Goal: Transaction & Acquisition: Purchase product/service

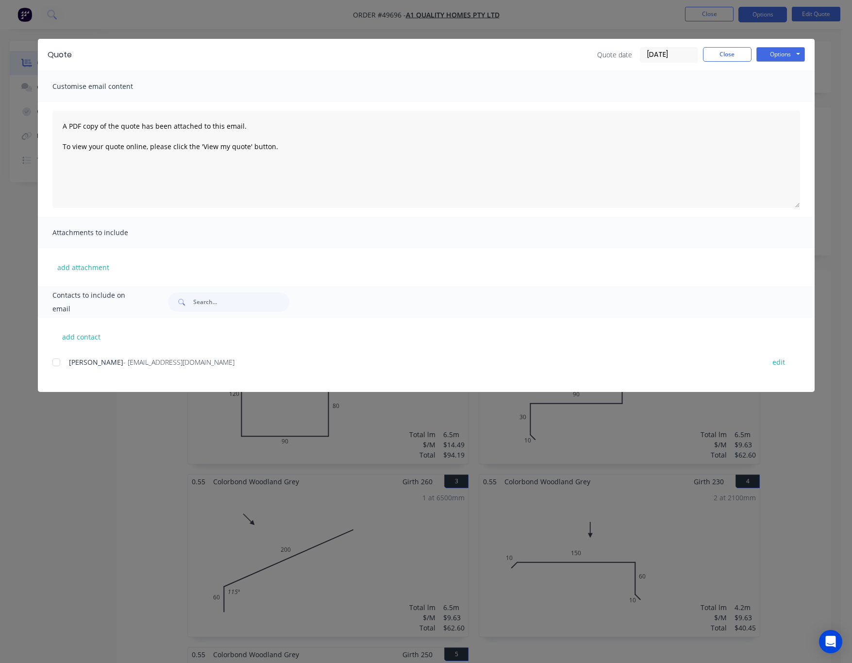
click at [292, 17] on div "Quote Quote date 25/09/25 Close Options Preview Print Email Customise email con…" at bounding box center [426, 331] width 852 height 663
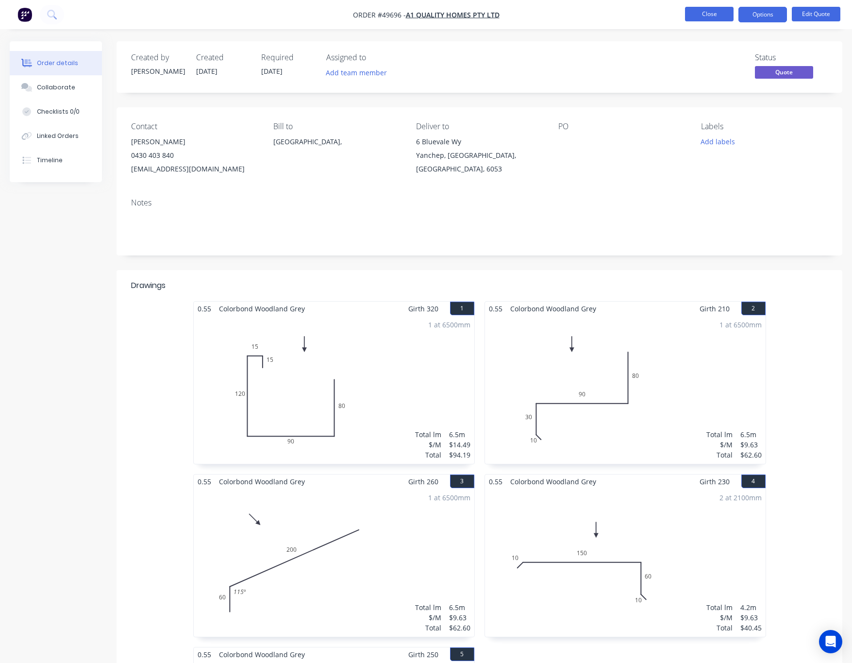
click at [692, 15] on button "Close" at bounding box center [709, 14] width 49 height 15
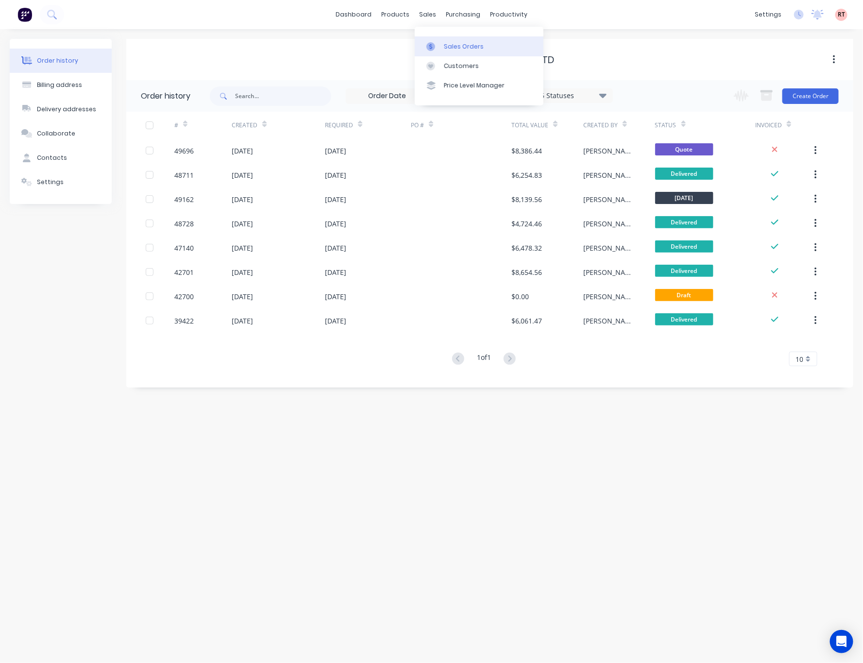
click at [442, 50] on link "Sales Orders" at bounding box center [479, 45] width 129 height 19
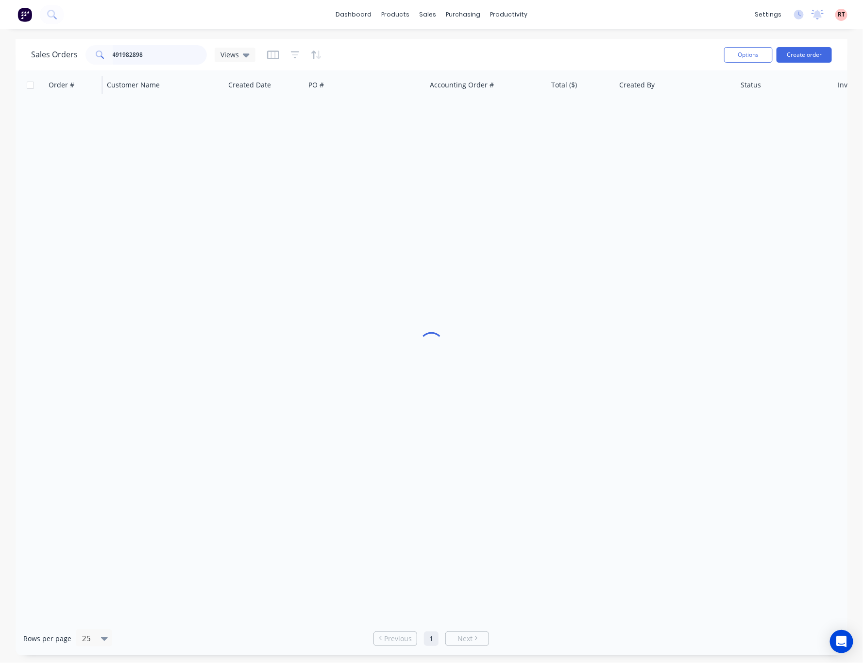
drag, startPoint x: 161, startPoint y: 59, endPoint x: 57, endPoint y: 72, distance: 104.3
click at [85, 68] on div "Sales Orders 491982898 Views Options Create order" at bounding box center [432, 55] width 832 height 32
type input "49345"
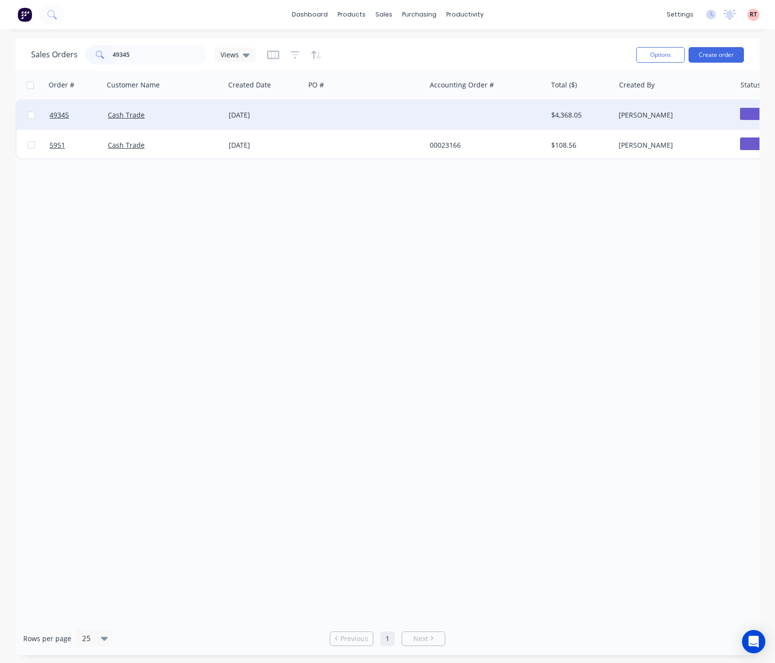
click at [441, 120] on div at bounding box center [486, 115] width 121 height 29
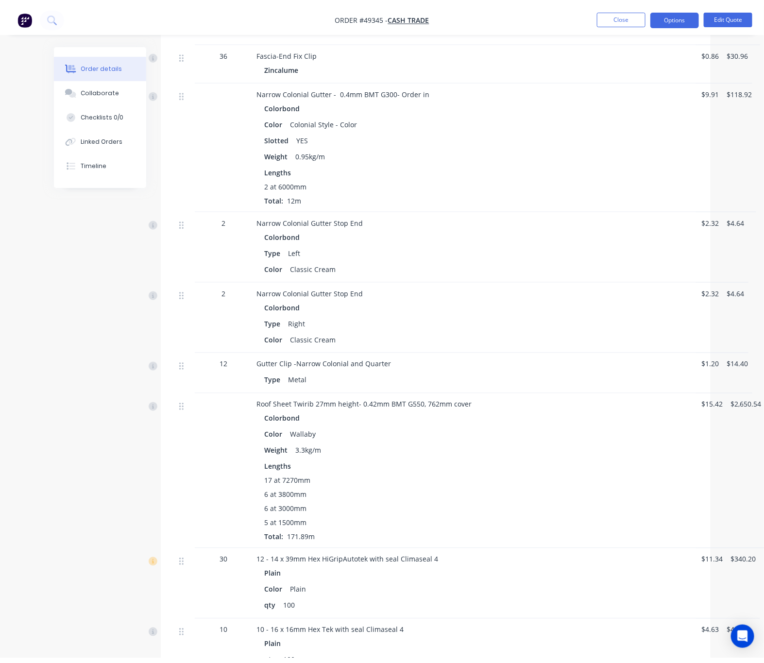
scroll to position [437, 0]
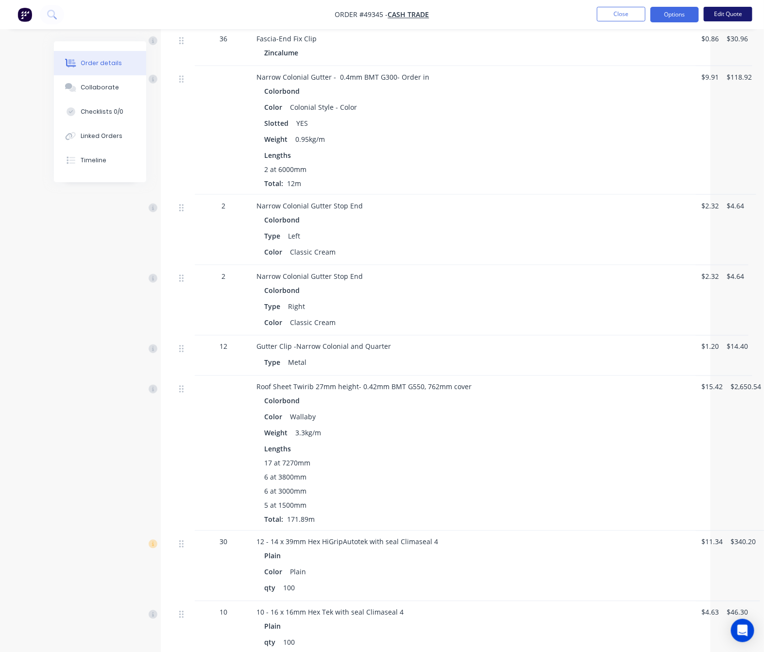
click at [692, 20] on button "Edit Quote" at bounding box center [728, 14] width 49 height 15
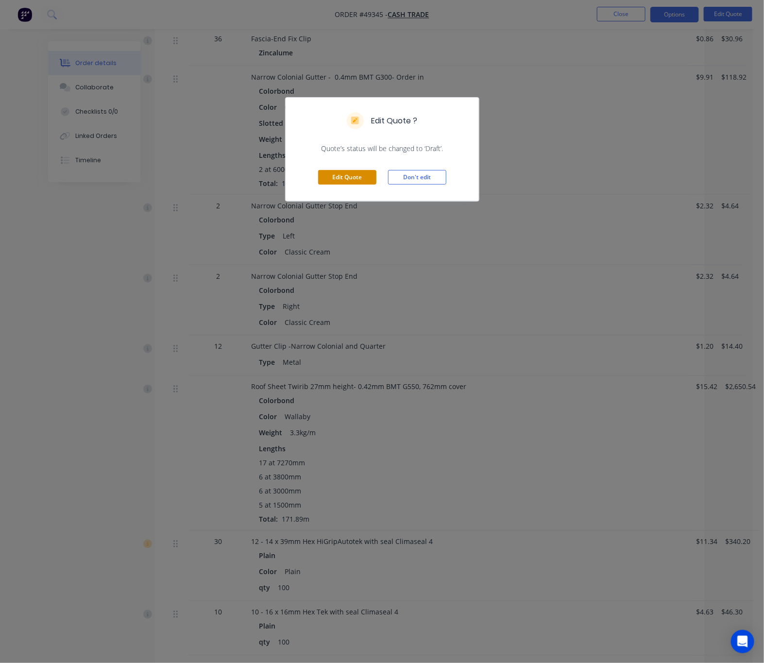
click at [353, 178] on button "Edit Quote" at bounding box center [347, 177] width 58 height 15
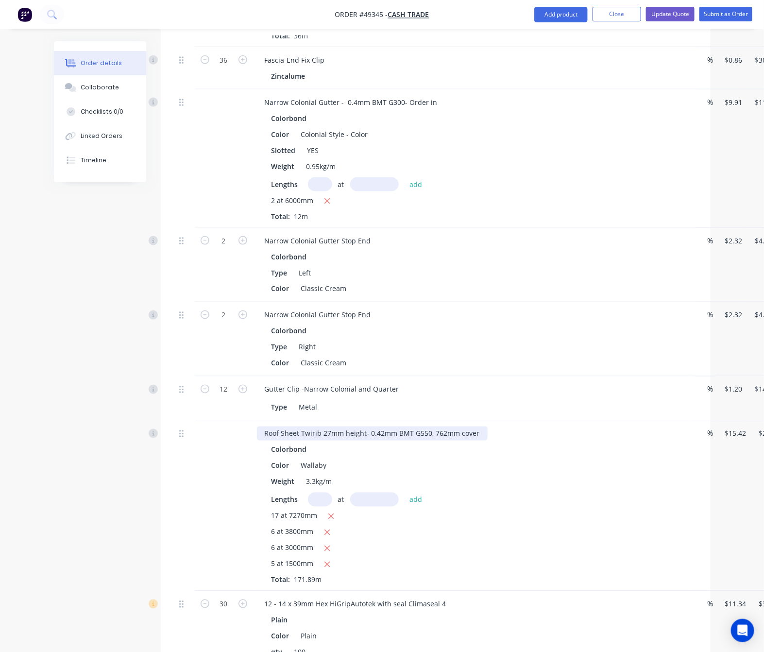
scroll to position [510, 0]
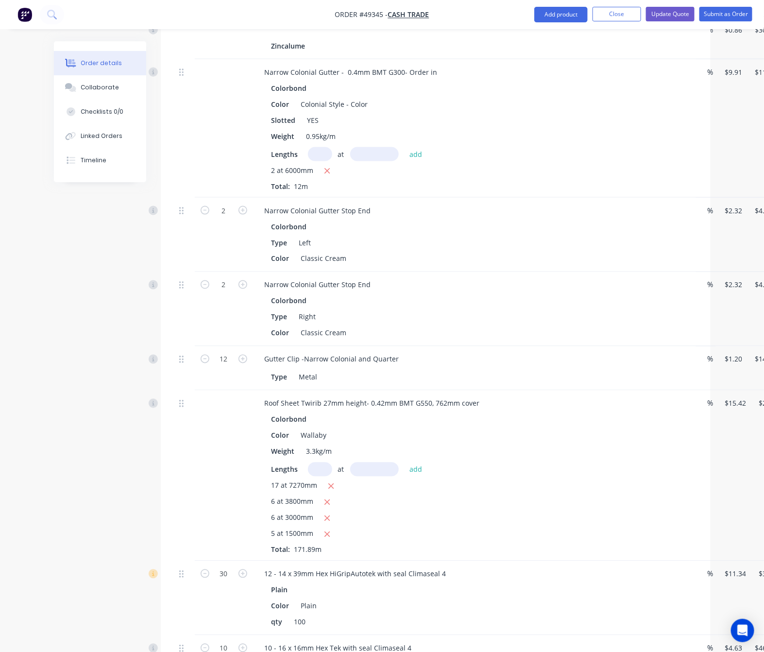
drag, startPoint x: 321, startPoint y: 445, endPoint x: 321, endPoint y: 450, distance: 5.3
click at [321, 462] on input "text" at bounding box center [320, 469] width 24 height 14
type input "4"
click at [364, 462] on div "Lengths 4 at add 17 at 7270mm 6 at 3800mm 6 at 3000mm 5 at 1500mm Total: 171.89m" at bounding box center [471, 508] width 400 height 92
click at [370, 462] on input "text" at bounding box center [374, 469] width 49 height 14
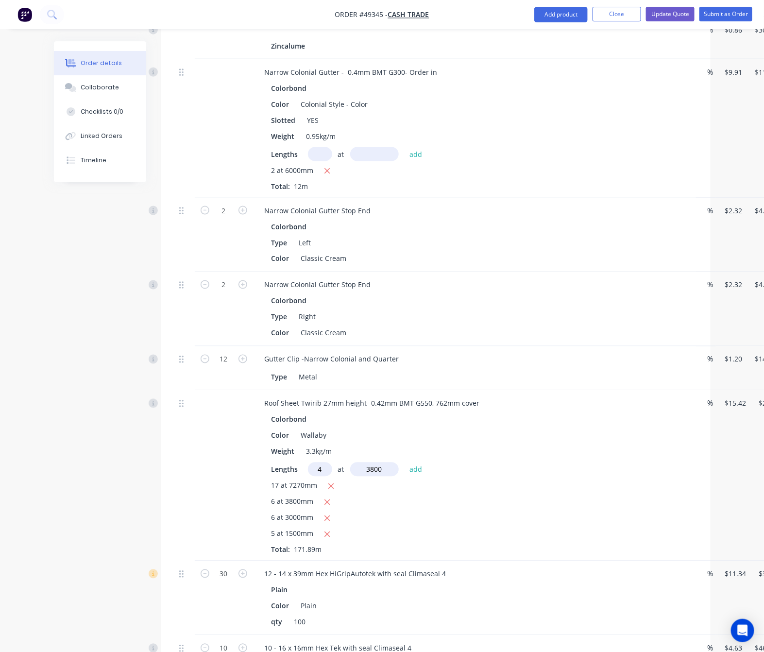
type input "3800"
click at [405, 462] on button "add" at bounding box center [416, 468] width 23 height 13
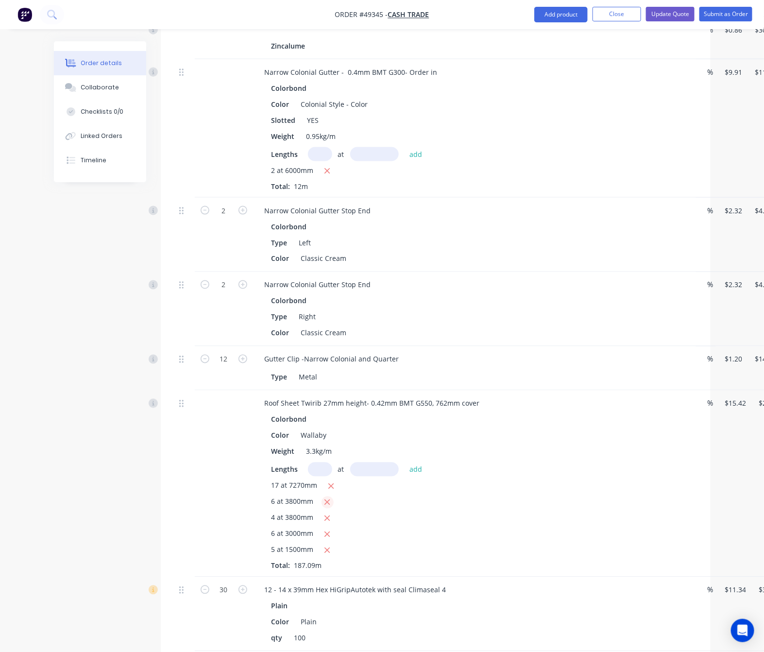
click at [327, 498] on icon "button" at bounding box center [327, 502] width 6 height 9
type input "$2,533.35"
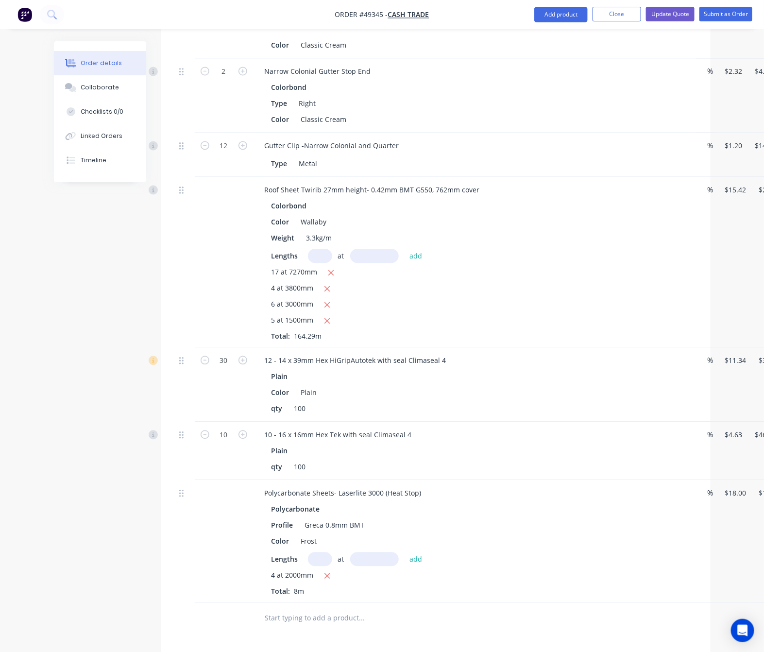
scroll to position [903, 0]
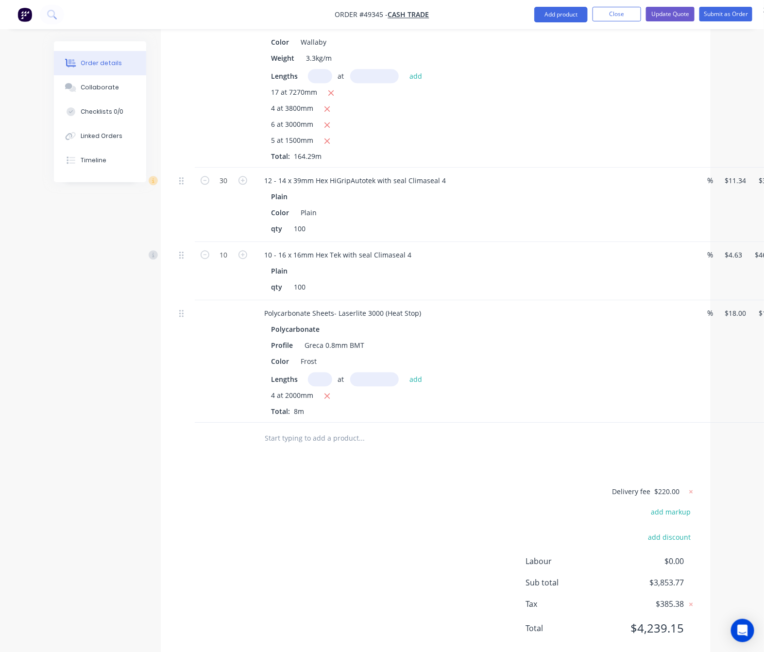
click at [318, 372] on input "text" at bounding box center [320, 379] width 24 height 14
type input "6"
click at [368, 372] on input "text" at bounding box center [374, 379] width 49 height 14
type input "2000"
click at [405, 372] on button "add" at bounding box center [416, 378] width 23 height 13
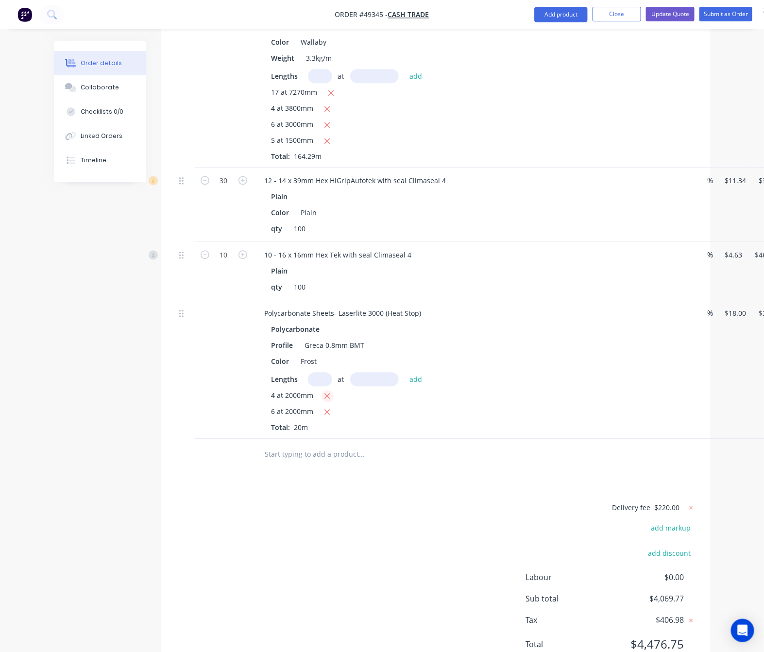
click at [328, 393] on icon "button" at bounding box center [327, 395] width 5 height 5
type input "$216.00"
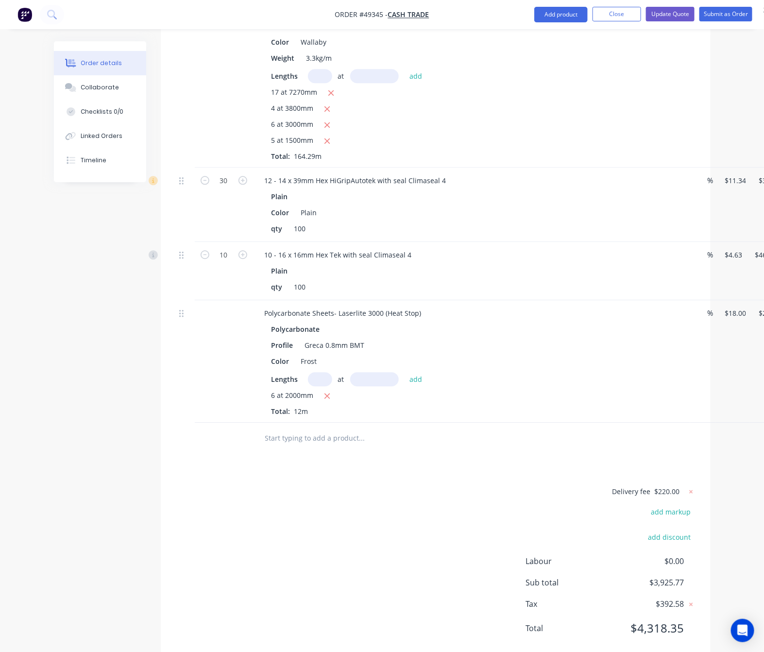
click at [380, 507] on div "Delivery fee $220.00 add markup add discount Labour $0.00 Sub total $3,925.77 T…" at bounding box center [435, 565] width 521 height 161
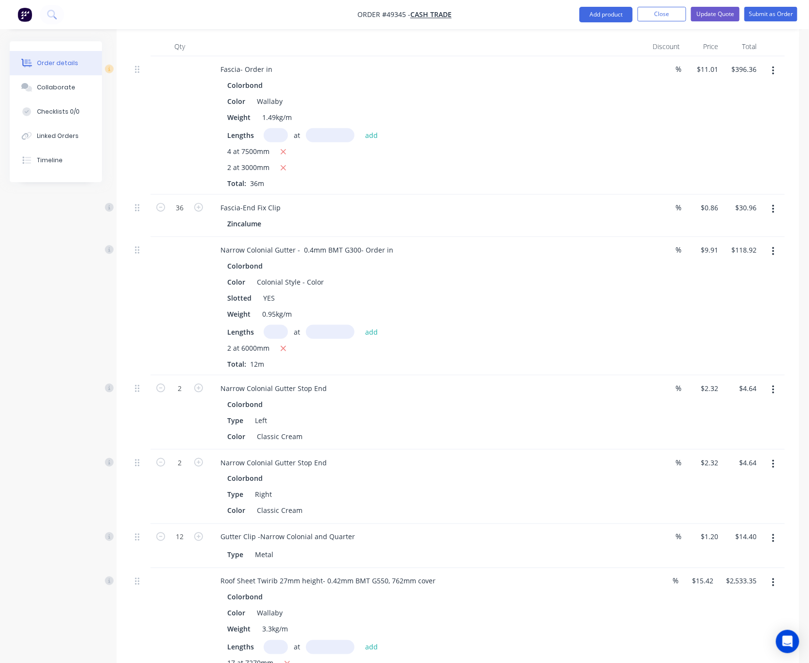
scroll to position [18, 0]
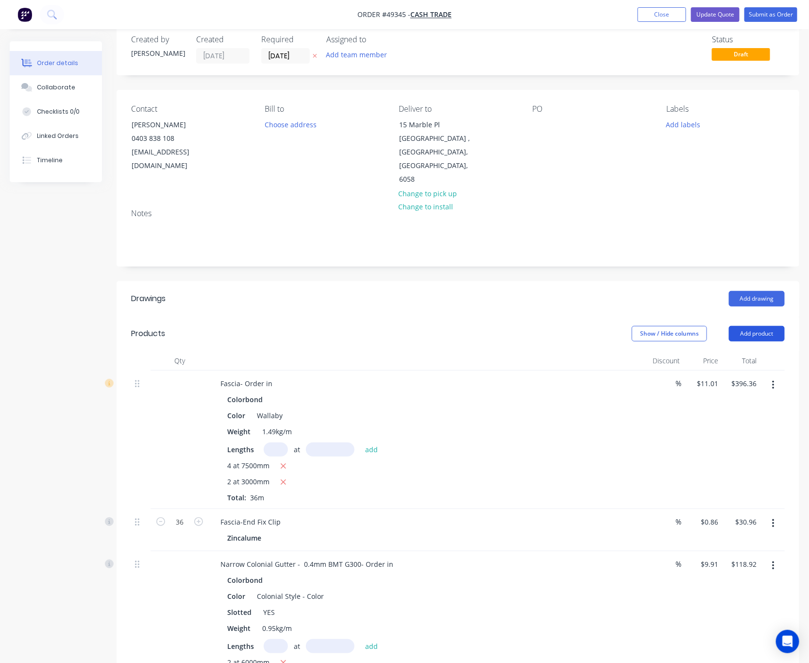
click at [692, 326] on button "Add product" at bounding box center [757, 334] width 56 height 16
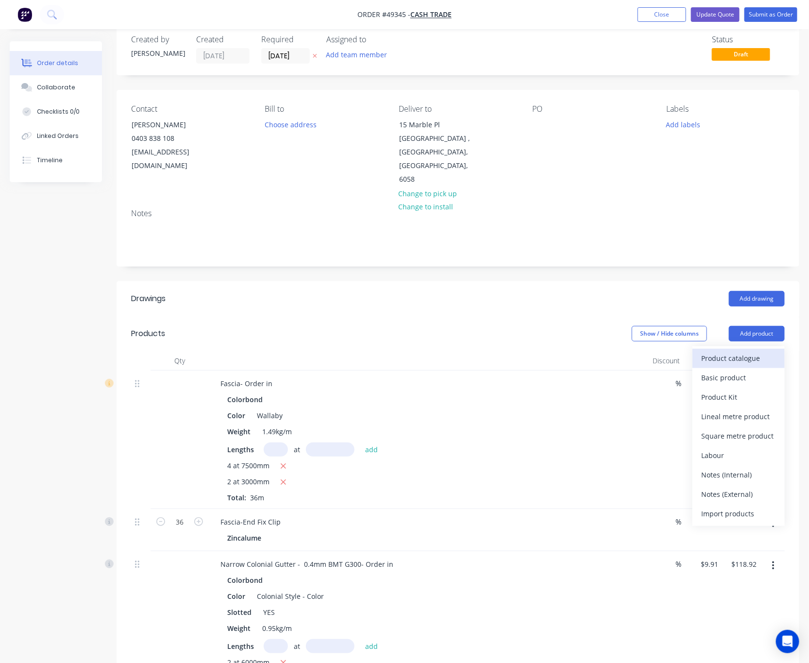
click at [692, 351] on div "Product catalogue" at bounding box center [738, 358] width 75 height 14
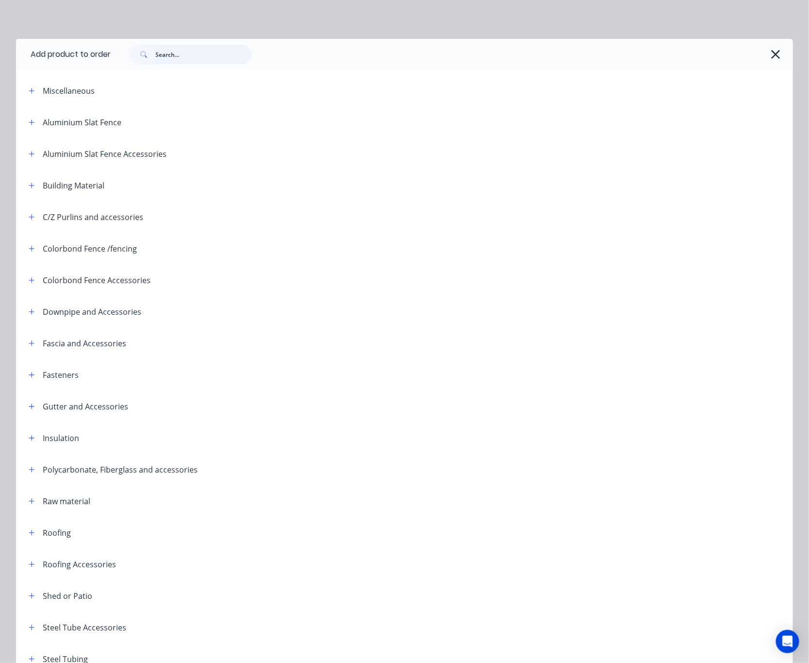
click at [176, 58] on input "text" at bounding box center [203, 54] width 96 height 19
type input "ins"
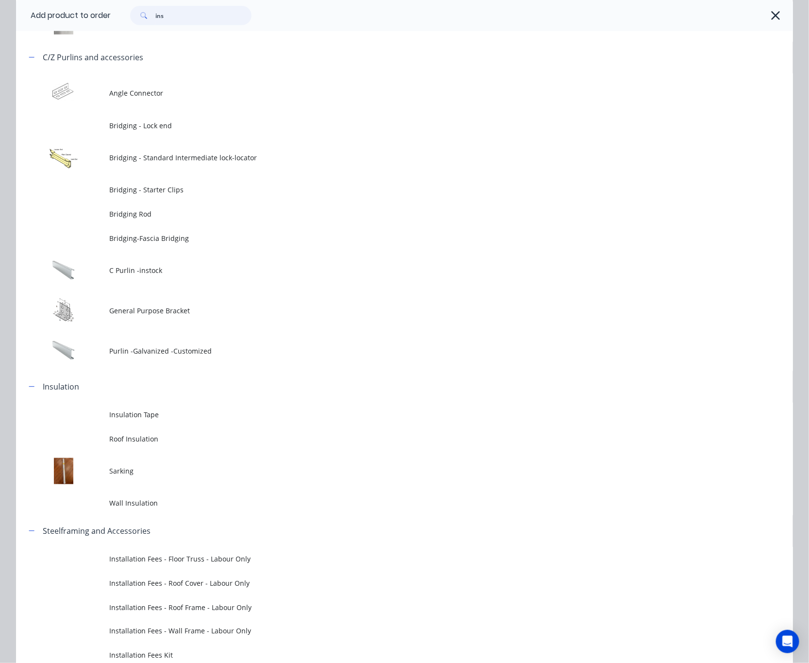
scroll to position [219, 0]
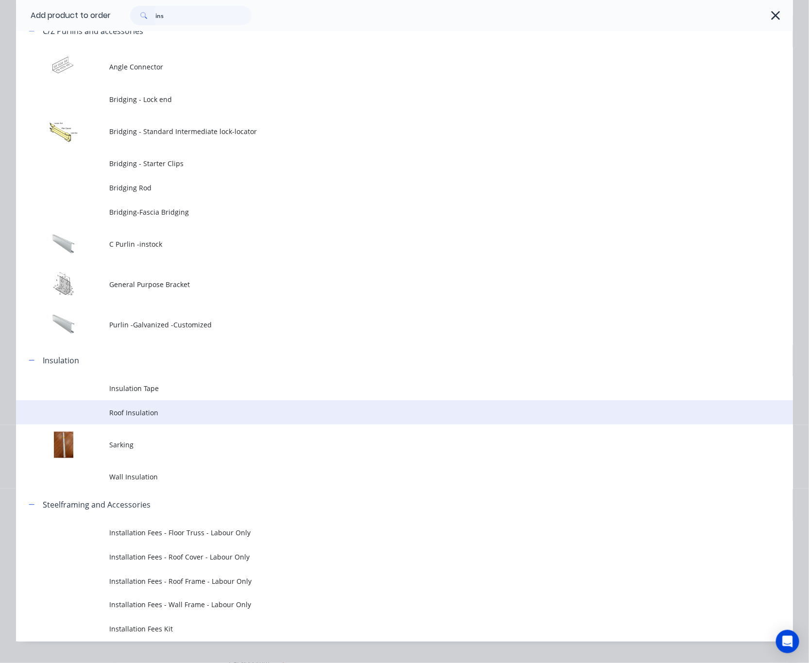
click at [197, 407] on td "Roof Insulation" at bounding box center [451, 412] width 684 height 24
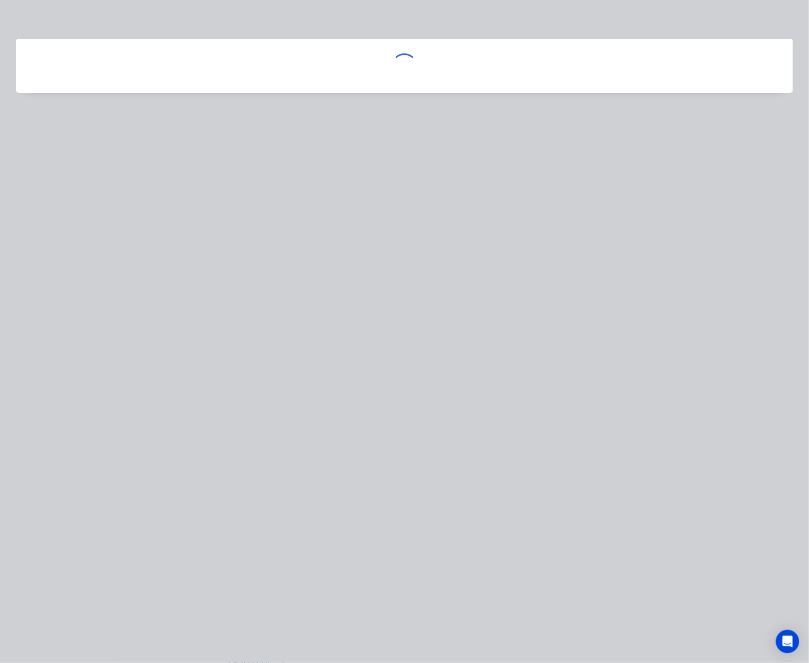
scroll to position [0, 0]
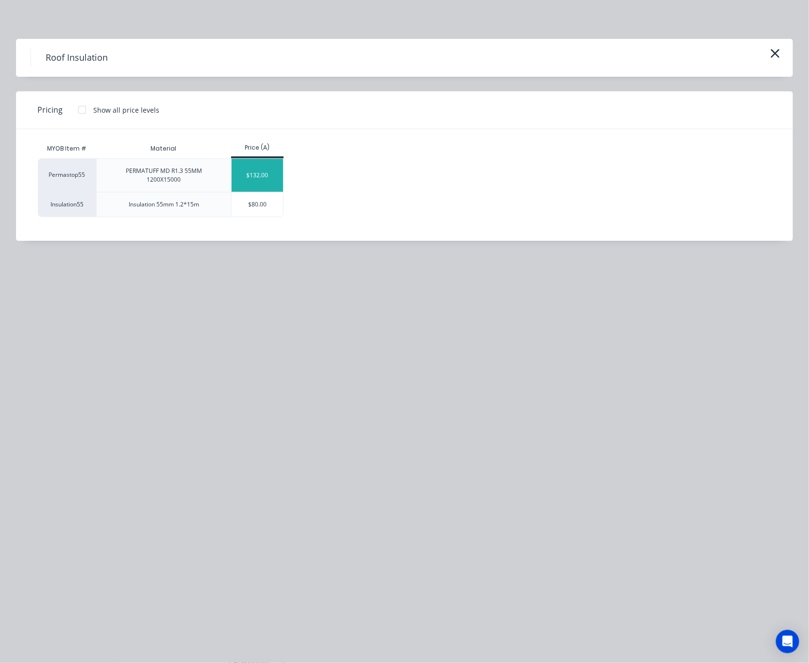
click at [258, 180] on div "$132.00" at bounding box center [258, 175] width 52 height 33
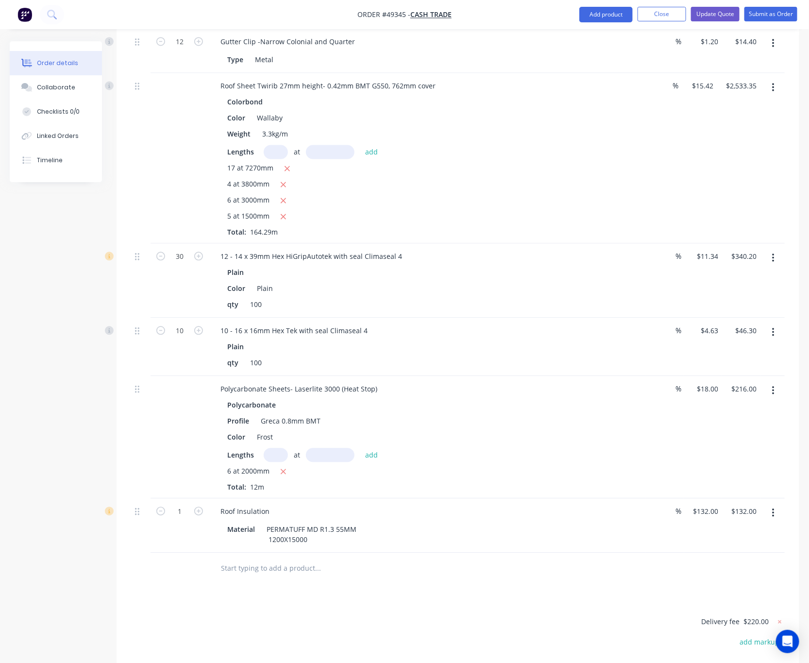
scroll to position [947, 0]
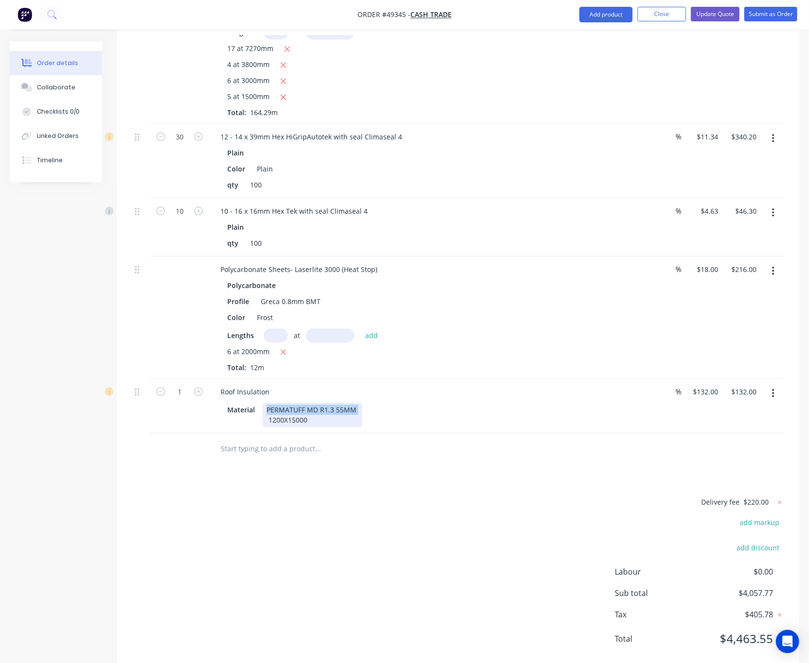
drag, startPoint x: 356, startPoint y: 387, endPoint x: 266, endPoint y: 386, distance: 89.9
click at [266, 403] on div "PERMATUFF MD R1.3 55MM 1200X15000" at bounding box center [313, 415] width 100 height 24
click at [403, 496] on div "Delivery fee $220.00 add markup add discount Labour $0.00 Sub total $4,057.77 T…" at bounding box center [458, 576] width 654 height 161
click at [692, 385] on button "button" at bounding box center [773, 393] width 23 height 17
click at [692, 470] on div "Delete" at bounding box center [738, 477] width 75 height 14
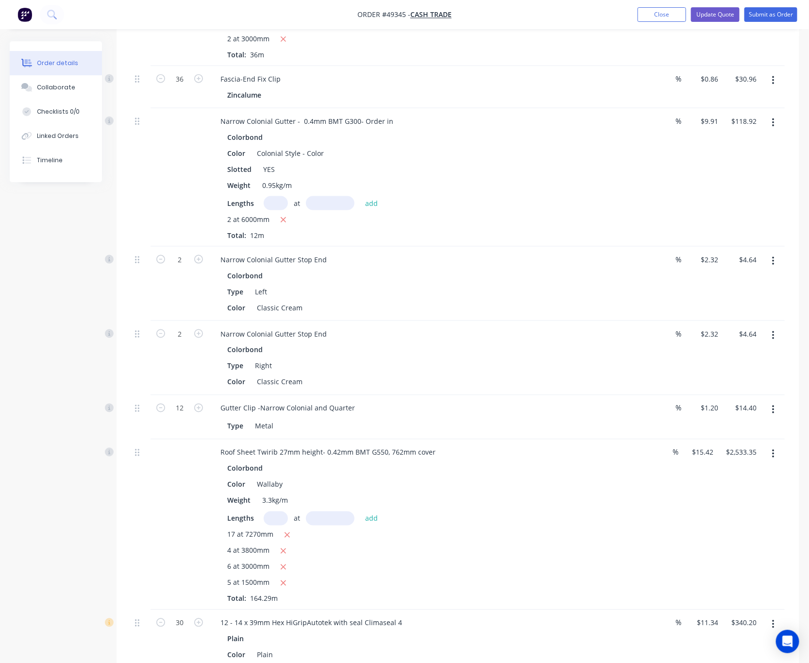
scroll to position [0, 0]
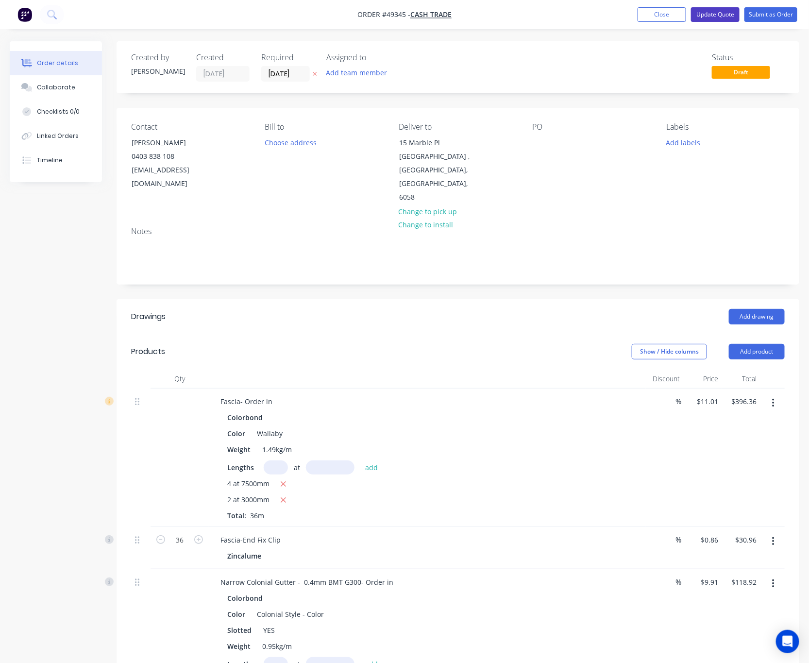
click at [692, 12] on button "Update Quote" at bounding box center [715, 14] width 49 height 15
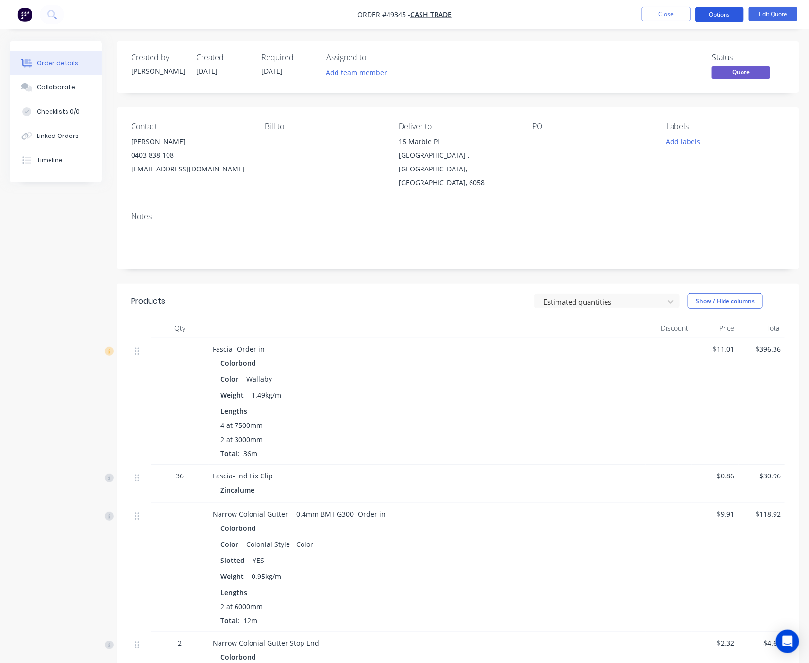
click at [692, 22] on button "Options" at bounding box center [720, 15] width 49 height 16
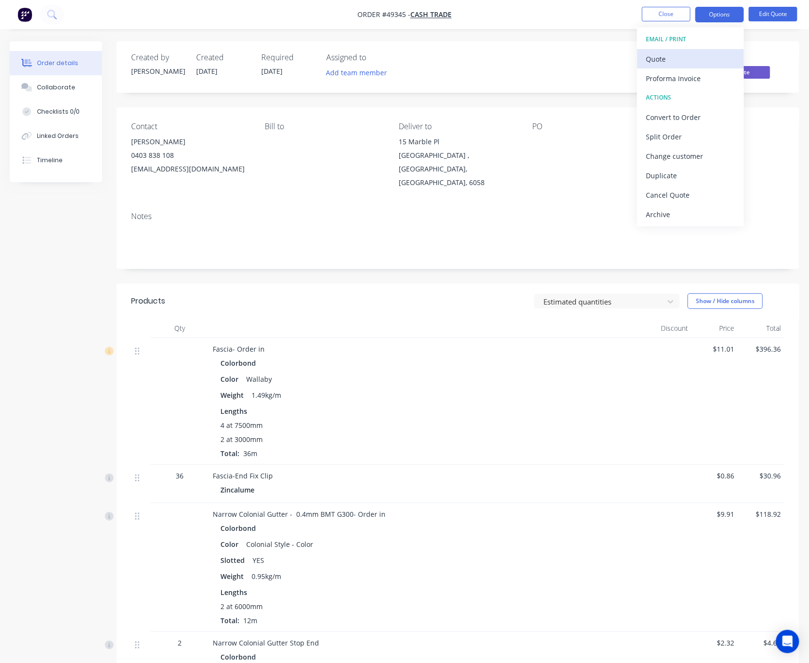
click at [688, 59] on div "Quote" at bounding box center [690, 59] width 89 height 14
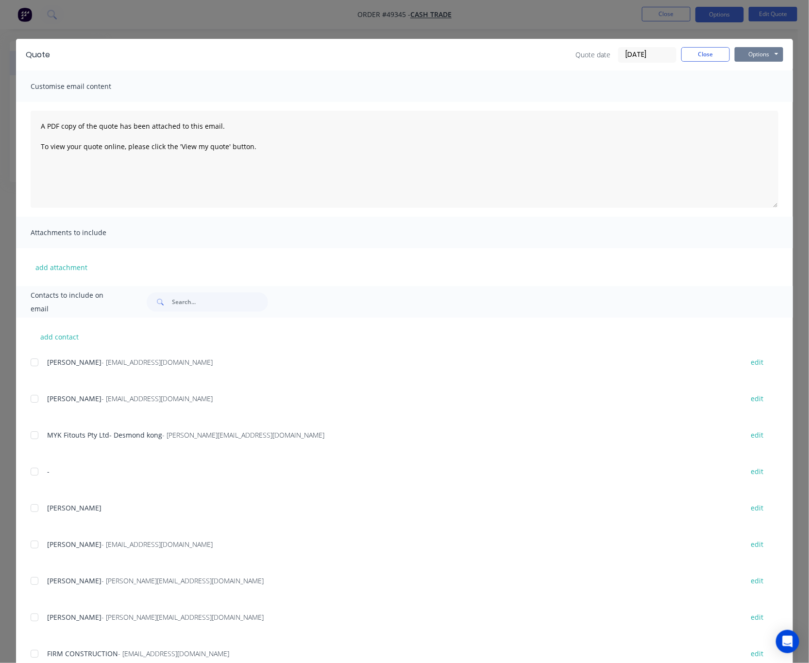
click at [692, 49] on button "Options" at bounding box center [759, 54] width 49 height 15
click at [692, 102] on button "Email" at bounding box center [766, 104] width 62 height 16
drag, startPoint x: 752, startPoint y: 50, endPoint x: 754, endPoint y: 55, distance: 6.1
click at [692, 50] on button "Options" at bounding box center [759, 54] width 49 height 15
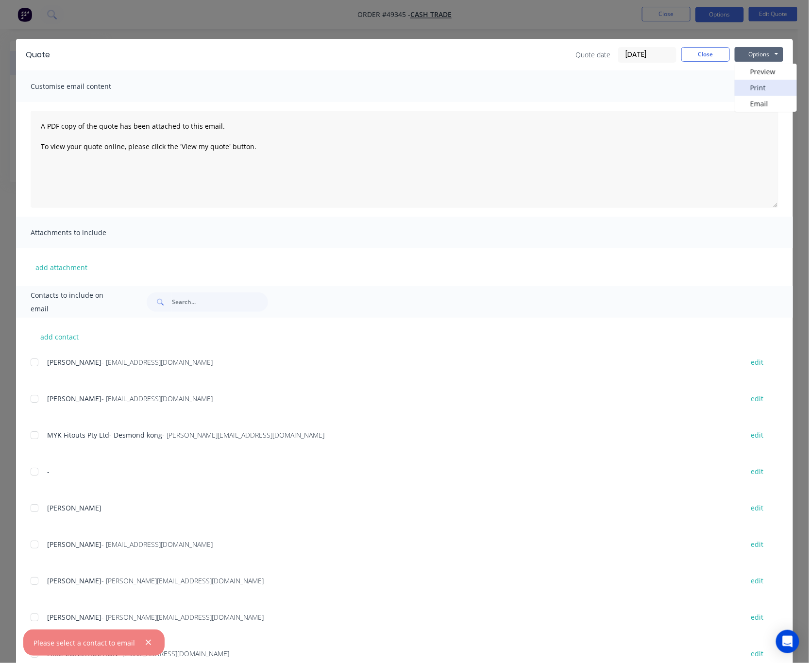
click at [692, 88] on button "Print" at bounding box center [766, 88] width 62 height 16
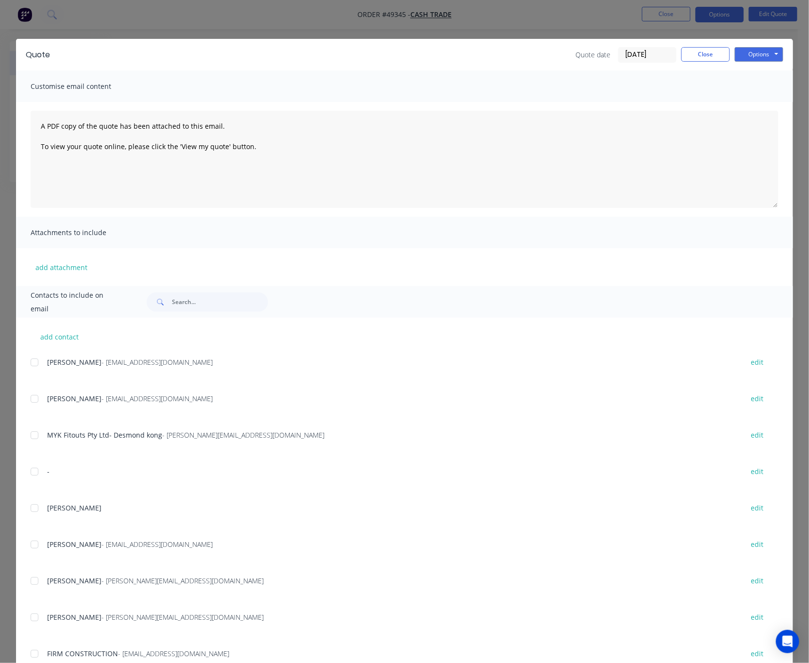
click at [301, 22] on div "Quote Quote date 25/09/25 Close Options Preview Print Email Customise email con…" at bounding box center [404, 331] width 809 height 663
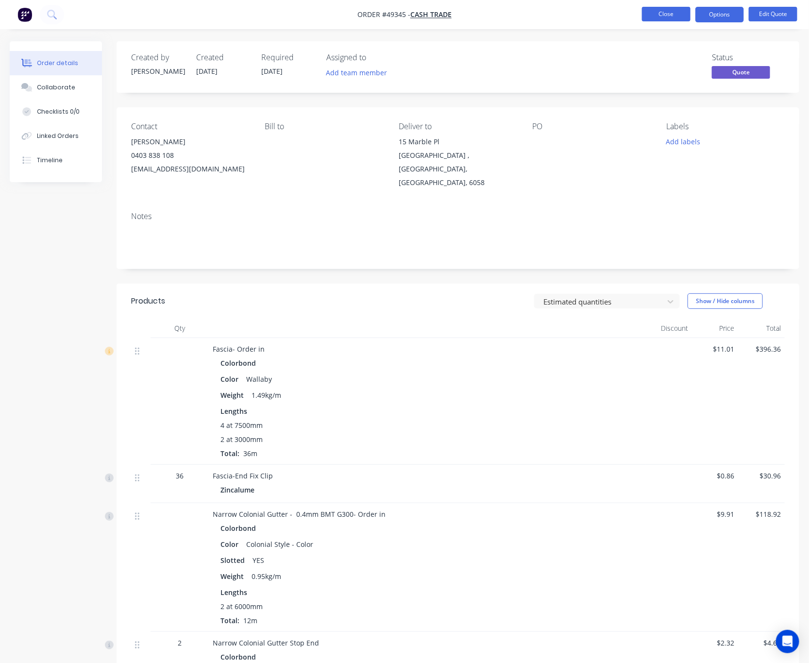
click at [664, 16] on button "Close" at bounding box center [666, 14] width 49 height 15
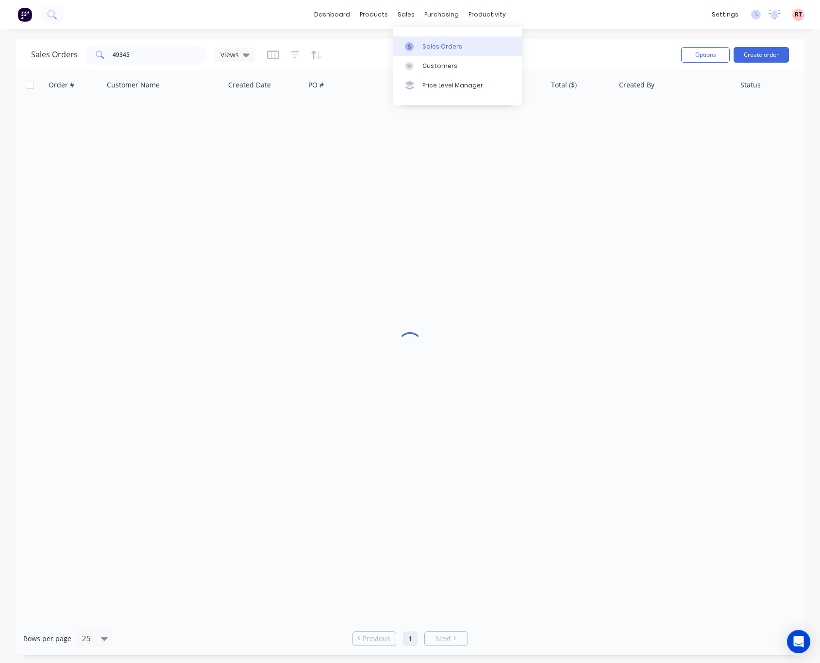
click at [416, 44] on div at bounding box center [412, 46] width 15 height 9
drag, startPoint x: 162, startPoint y: 58, endPoint x: 23, endPoint y: 57, distance: 138.9
click at [98, 55] on div "49345" at bounding box center [145, 54] width 121 height 19
click at [426, 73] on link "Customers" at bounding box center [457, 65] width 129 height 19
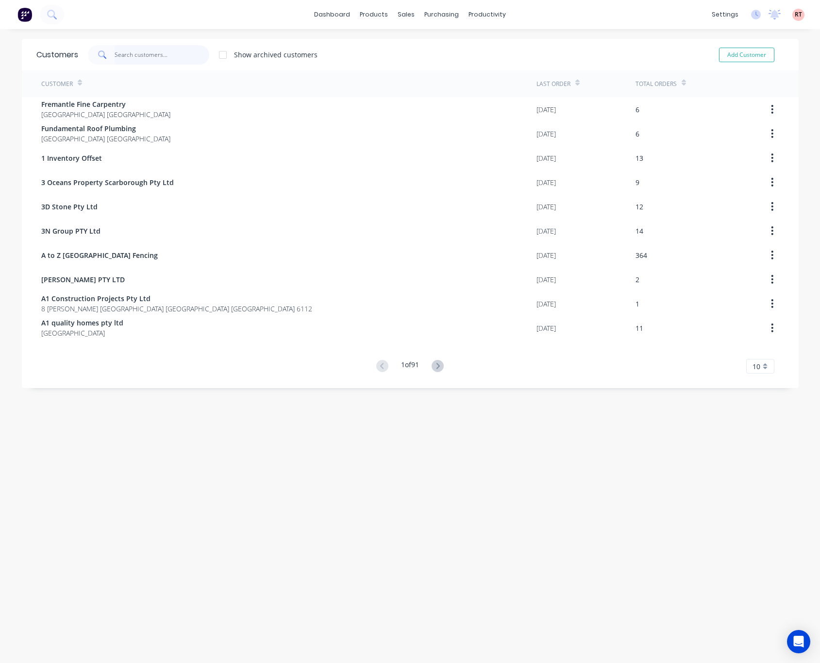
click at [137, 60] on input "text" at bounding box center [162, 54] width 95 height 19
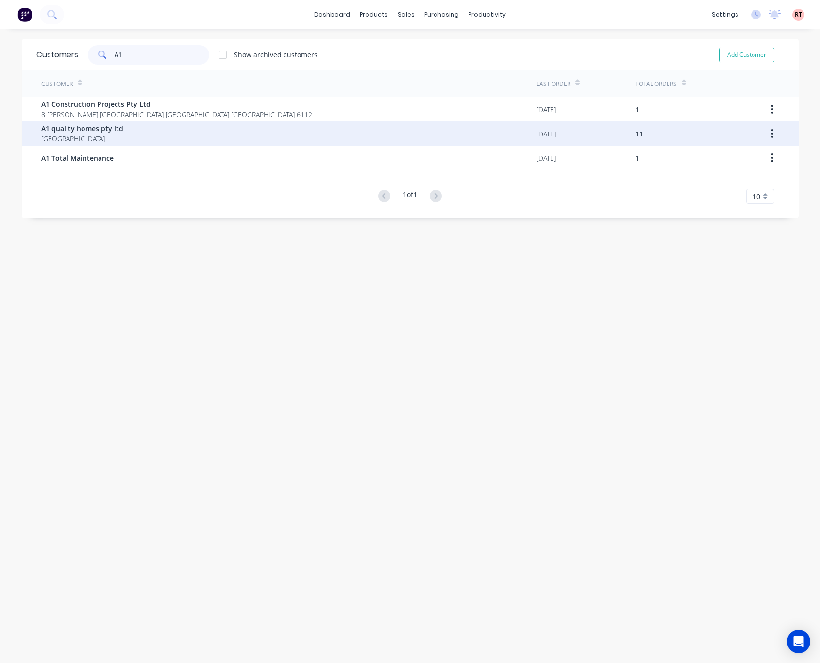
type input "A1"
click at [157, 129] on div "A1 quality homes pty ltd Australia" at bounding box center [288, 133] width 495 height 24
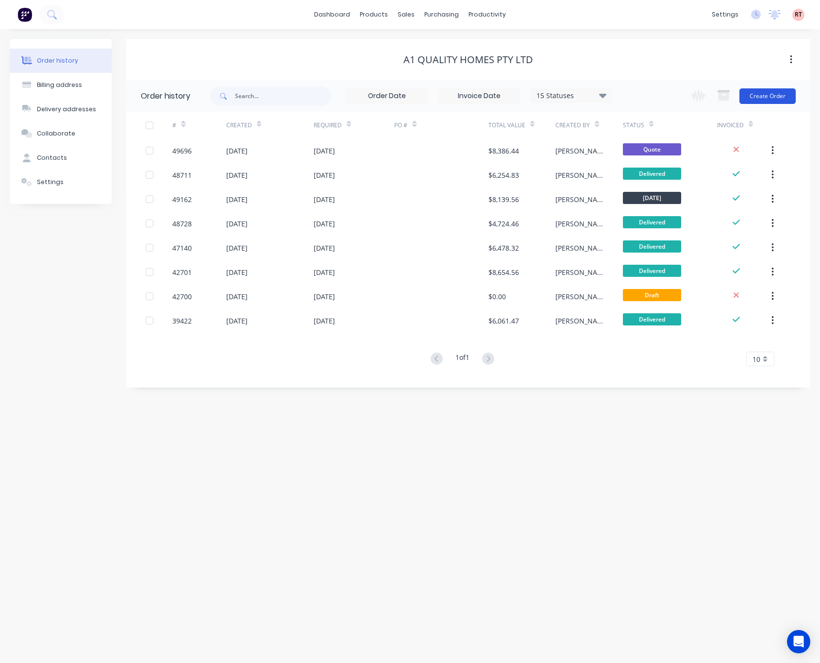
click at [692, 98] on button "Create Order" at bounding box center [768, 96] width 56 height 16
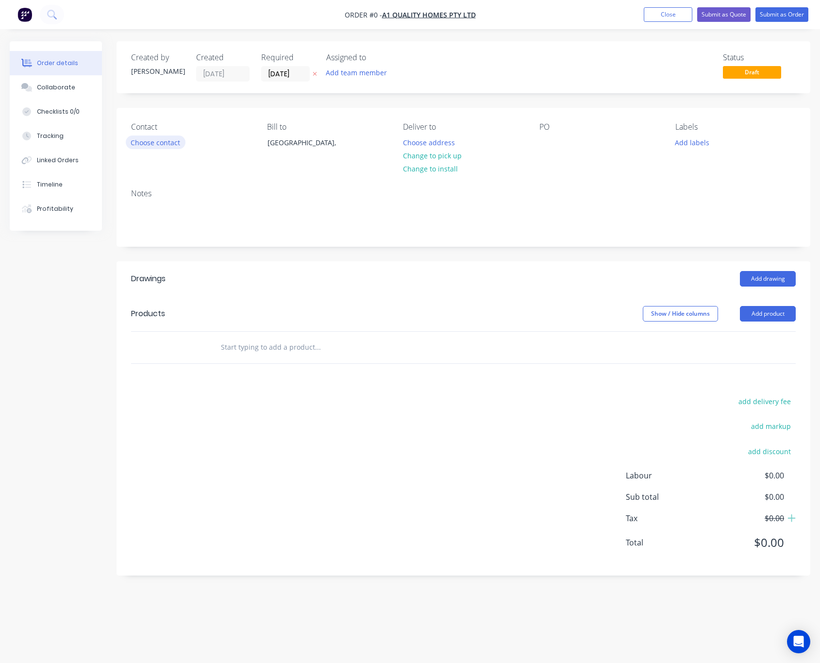
click at [153, 143] on button "Choose contact" at bounding box center [156, 142] width 60 height 13
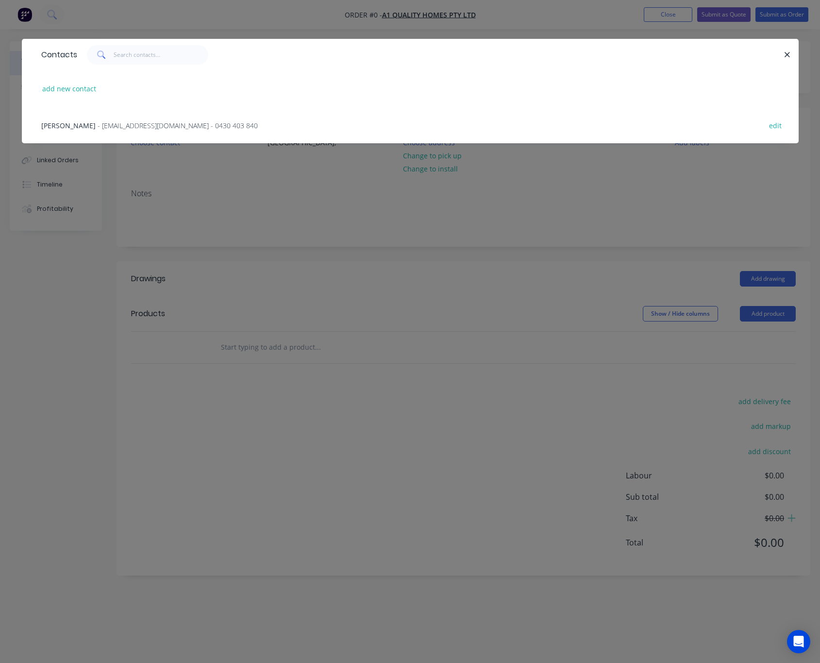
click at [159, 124] on span "- a1qualityhomes786@gmail.com - 0430 403 840" at bounding box center [178, 125] width 160 height 9
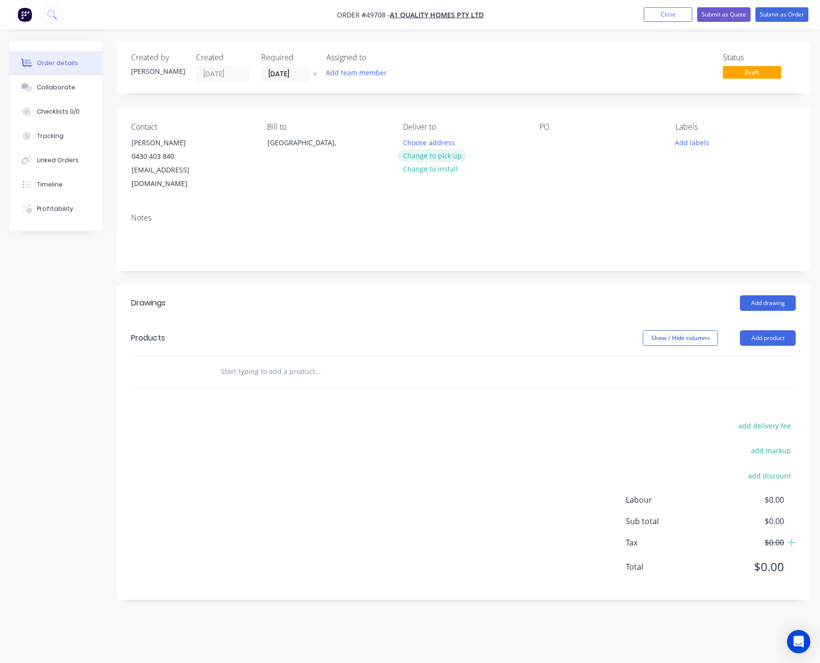
click at [435, 155] on button "Change to pick up" at bounding box center [432, 155] width 69 height 13
click at [452, 155] on button "Change to delivery" at bounding box center [433, 156] width 71 height 13
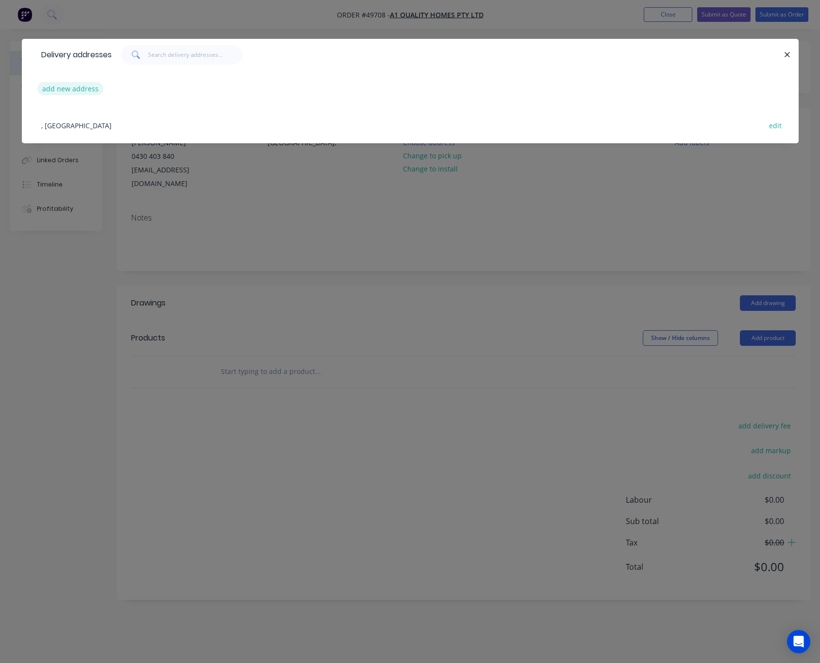
click at [90, 92] on button "add new address" at bounding box center [70, 88] width 67 height 13
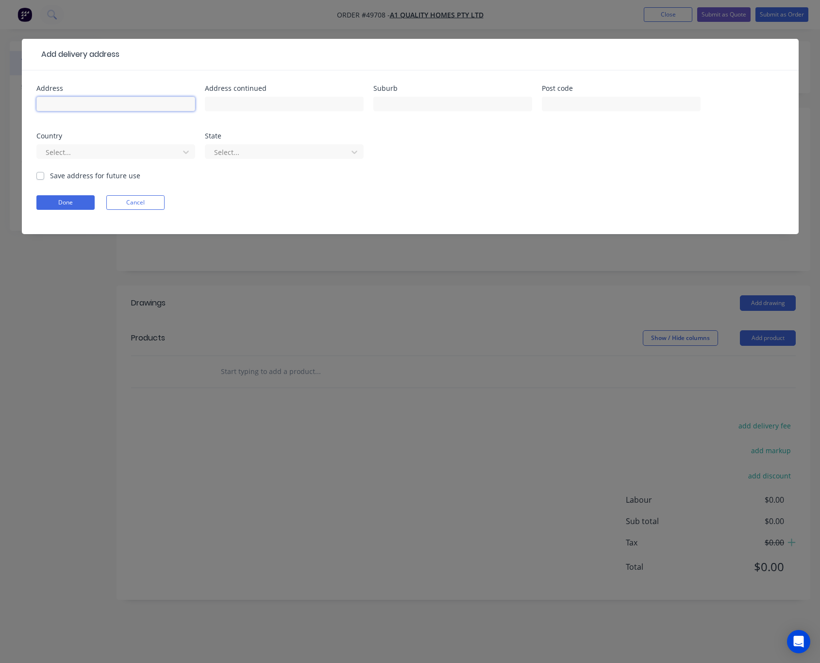
click at [152, 105] on input "text" at bounding box center [115, 104] width 159 height 15
paste input "19 Bluevale Wy"
type input "19 Bluevale Wy"
click at [418, 108] on input "text" at bounding box center [452, 104] width 159 height 15
type input "Yanchep"
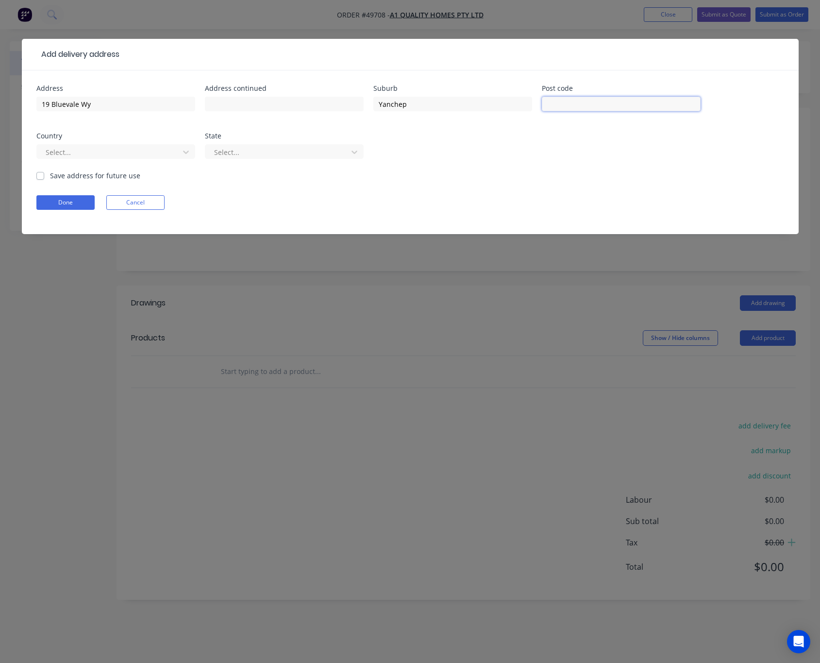
click at [569, 102] on input "text" at bounding box center [621, 104] width 159 height 15
type input "6035"
click at [83, 153] on div at bounding box center [110, 152] width 130 height 12
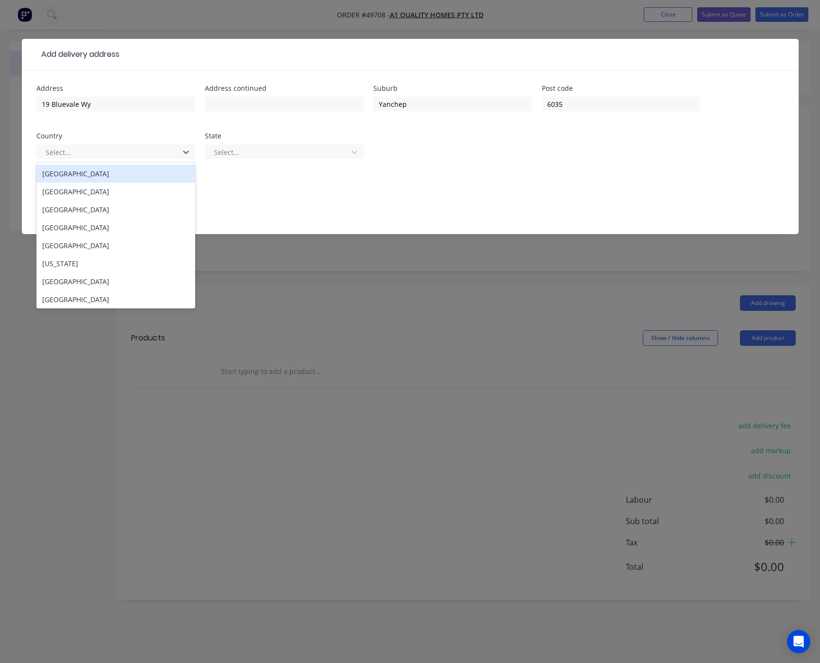
click at [93, 169] on div "[GEOGRAPHIC_DATA]" at bounding box center [115, 174] width 159 height 18
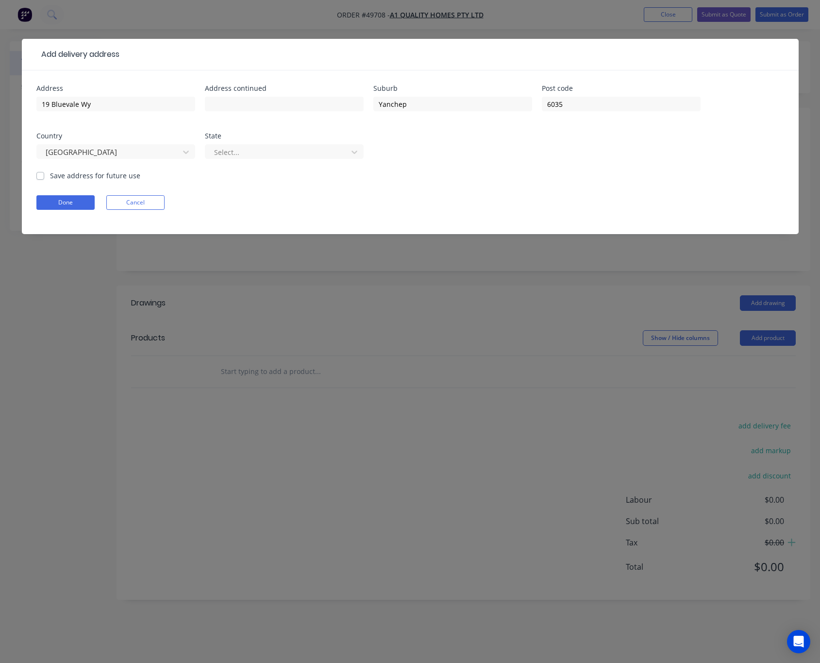
click at [266, 160] on div "Select..." at bounding box center [284, 156] width 159 height 29
click at [263, 153] on div at bounding box center [278, 152] width 130 height 12
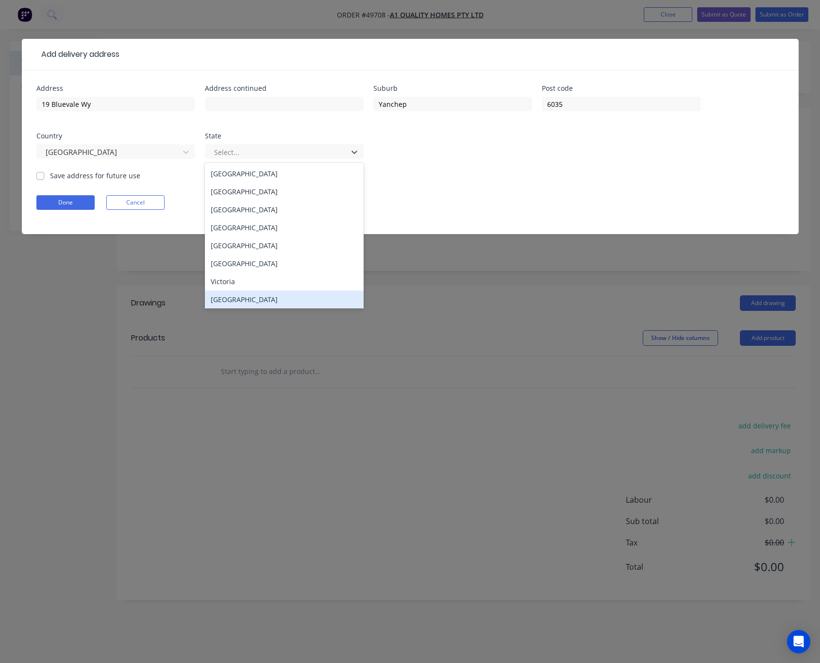
click at [272, 301] on div "Western Australia" at bounding box center [284, 299] width 159 height 18
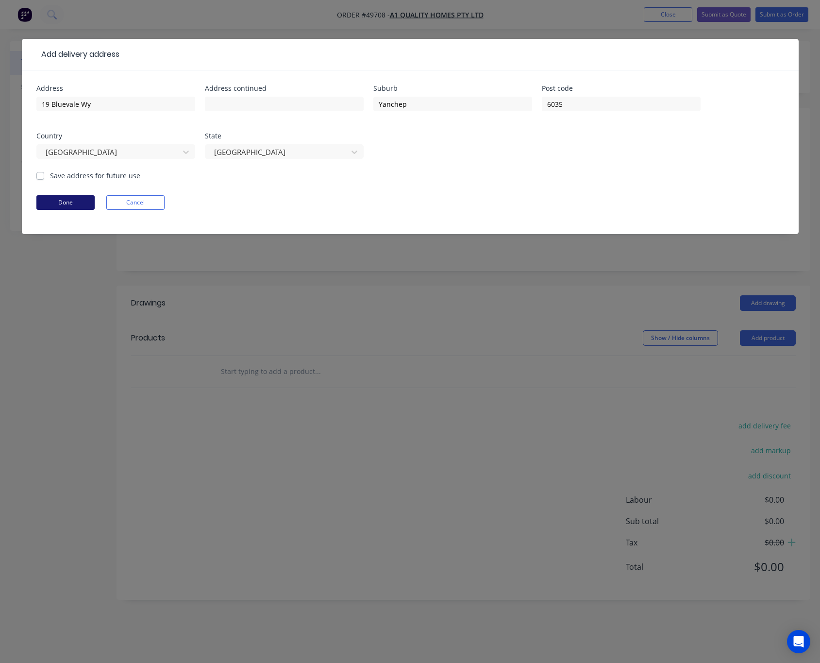
click at [87, 200] on button "Done" at bounding box center [65, 202] width 58 height 15
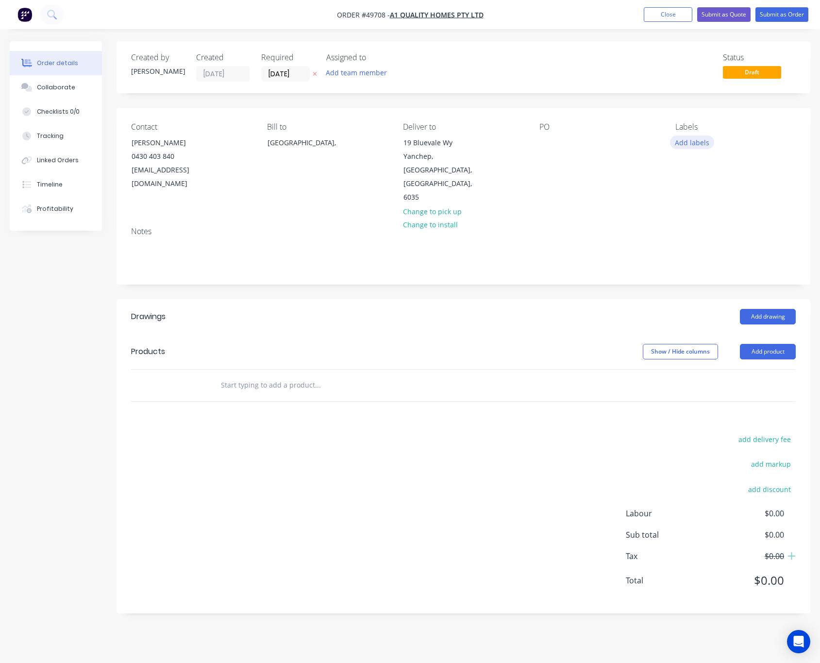
click at [688, 140] on button "Add labels" at bounding box center [692, 142] width 45 height 13
click at [669, 216] on div at bounding box center [668, 214] width 19 height 19
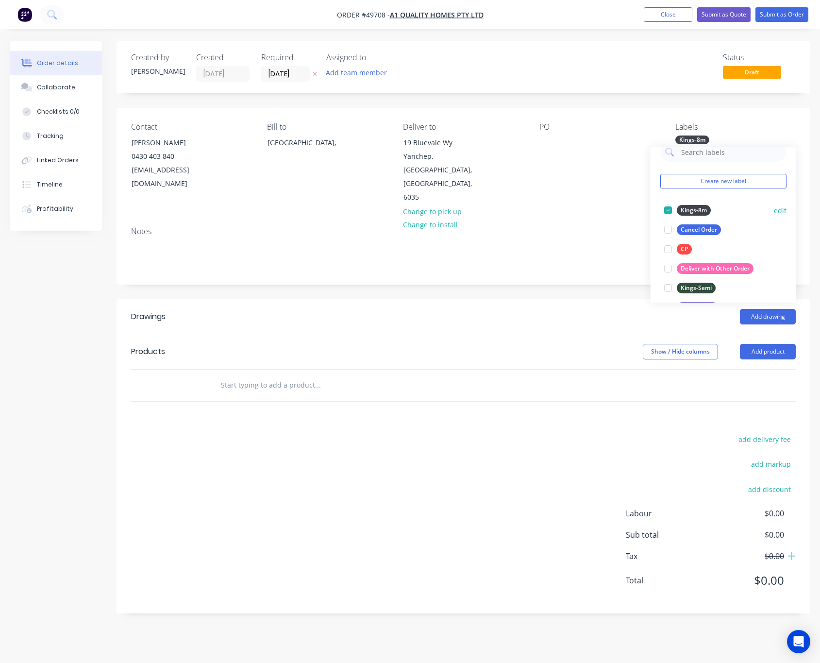
click at [666, 213] on div at bounding box center [668, 210] width 19 height 19
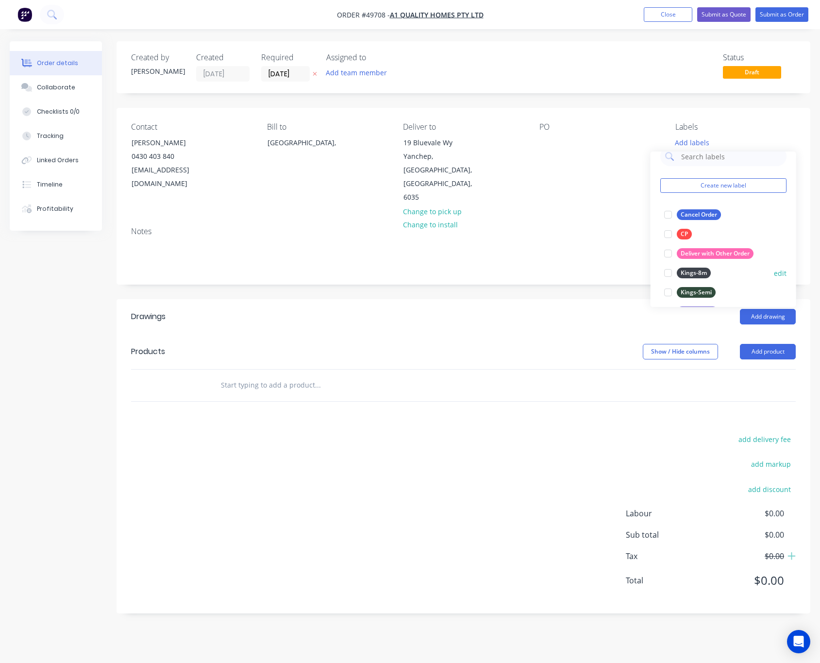
click at [667, 270] on div at bounding box center [668, 272] width 19 height 19
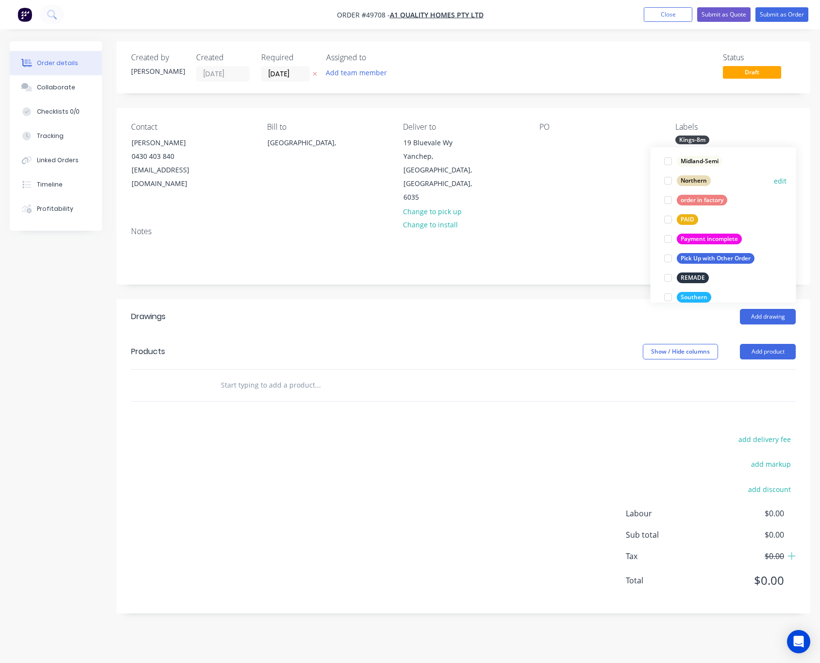
click at [666, 182] on div at bounding box center [668, 180] width 19 height 19
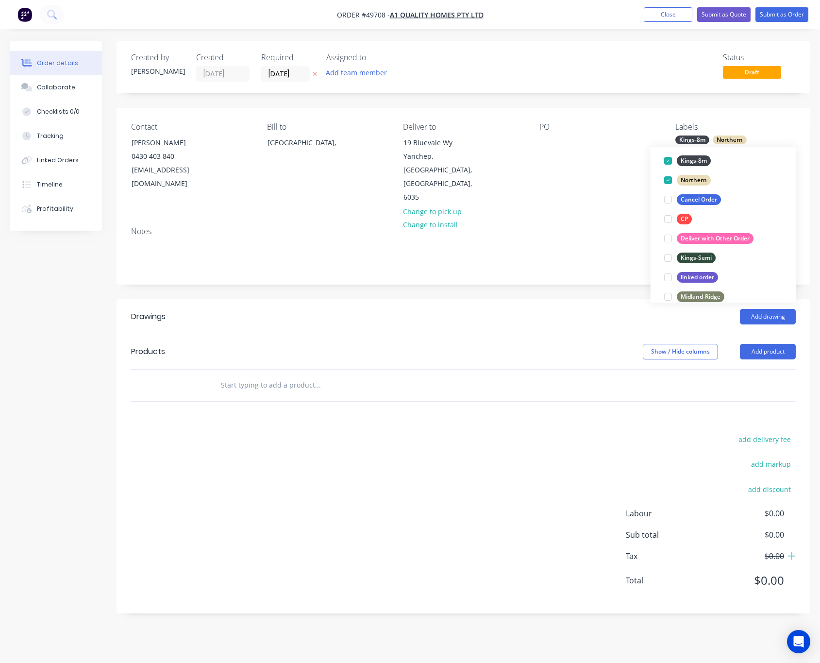
click at [612, 219] on div "Notes" at bounding box center [464, 251] width 694 height 65
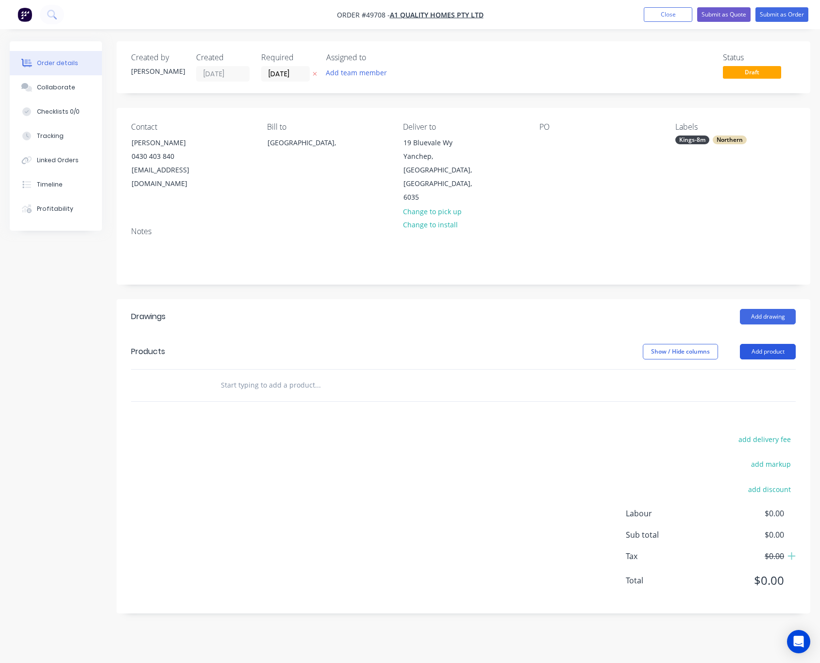
click at [692, 344] on button "Add product" at bounding box center [768, 352] width 56 height 16
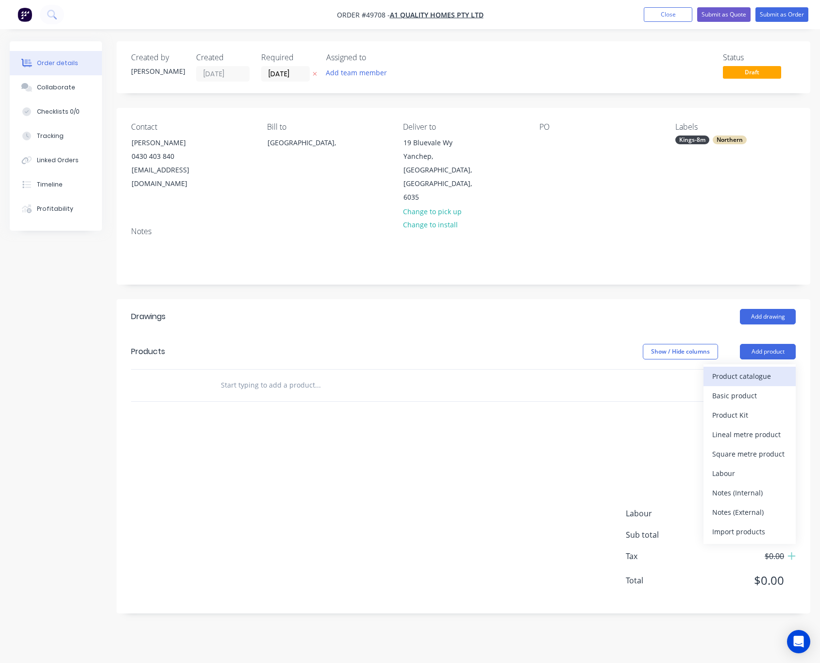
click at [692, 369] on div "Product catalogue" at bounding box center [750, 376] width 75 height 14
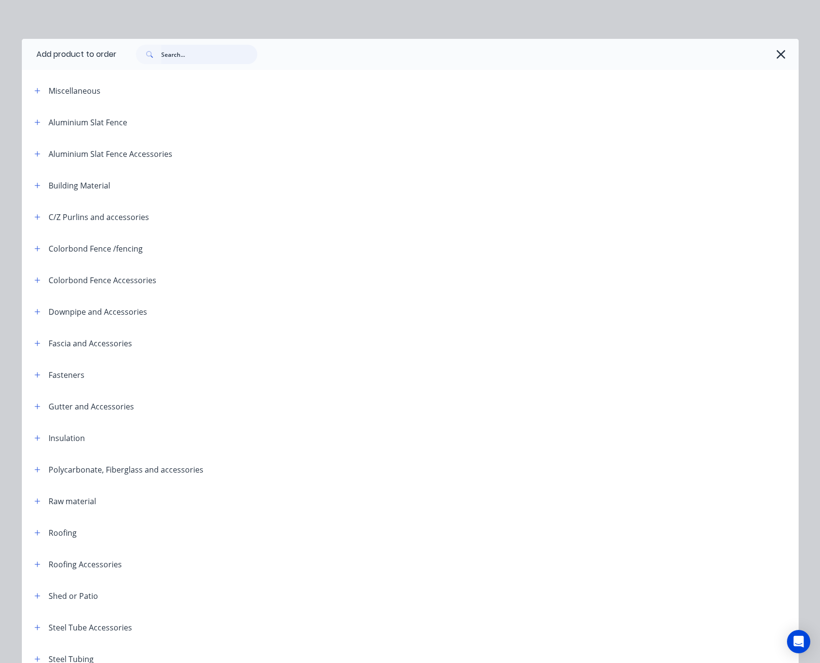
click at [175, 56] on input "text" at bounding box center [209, 54] width 96 height 19
type input "roof"
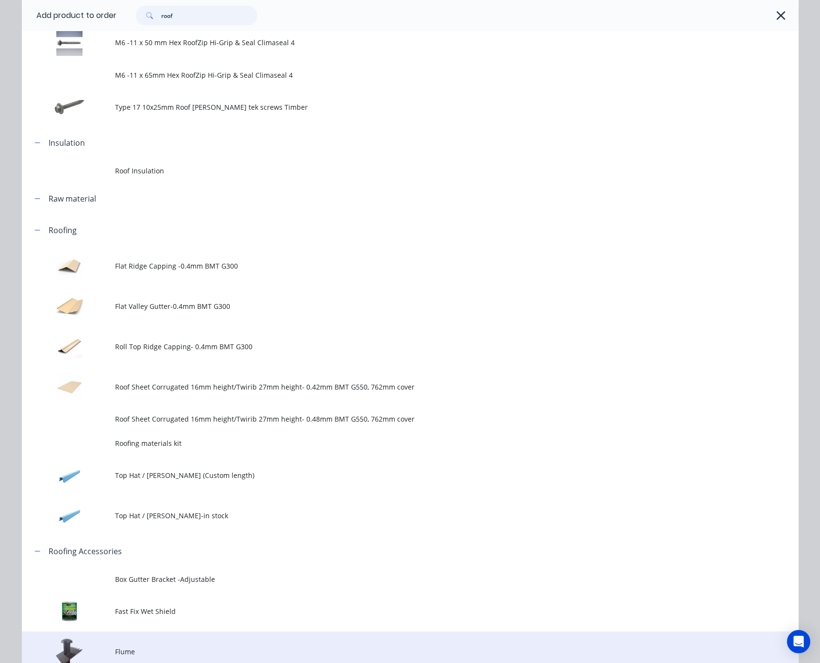
scroll to position [437, 0]
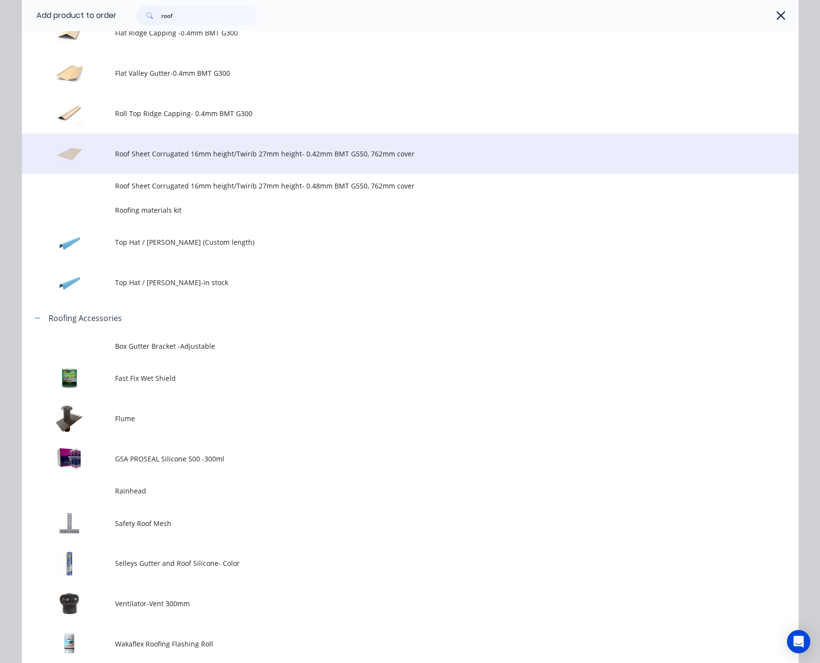
click at [265, 155] on span "Roof Sheet Corrugated 16mm height/Twirib 27mm height- 0.42mm BMT G550, 762mm co…" at bounding box center [388, 154] width 547 height 10
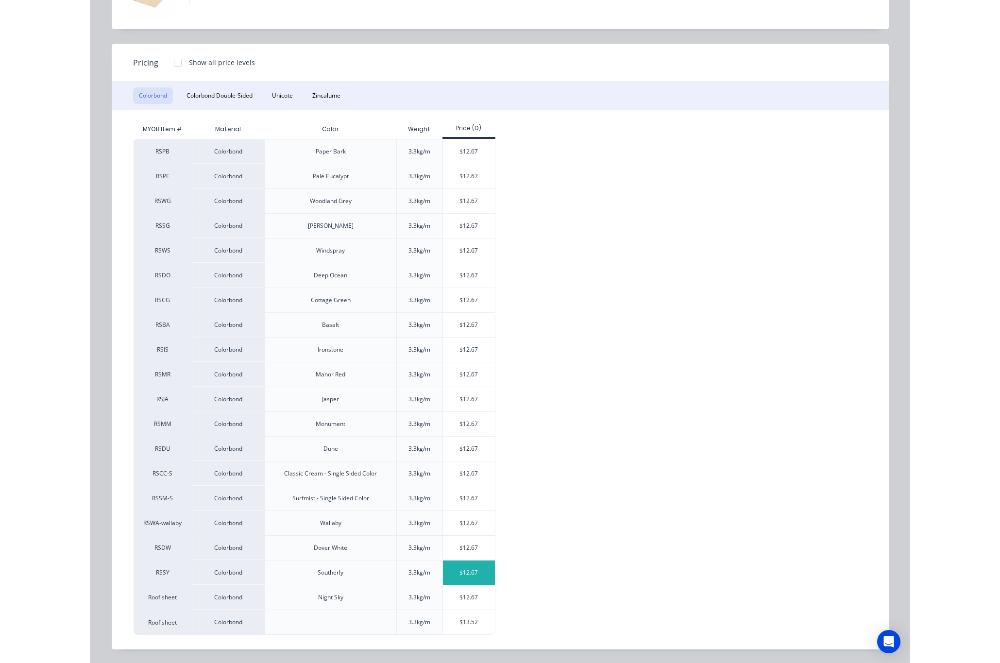
scroll to position [82, 0]
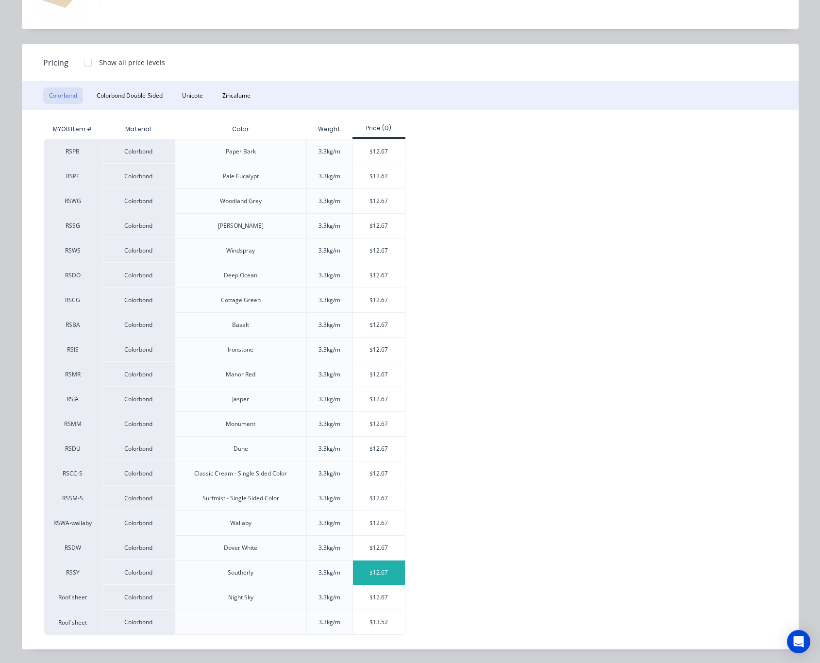
click at [382, 574] on div "$12.67" at bounding box center [379, 572] width 52 height 24
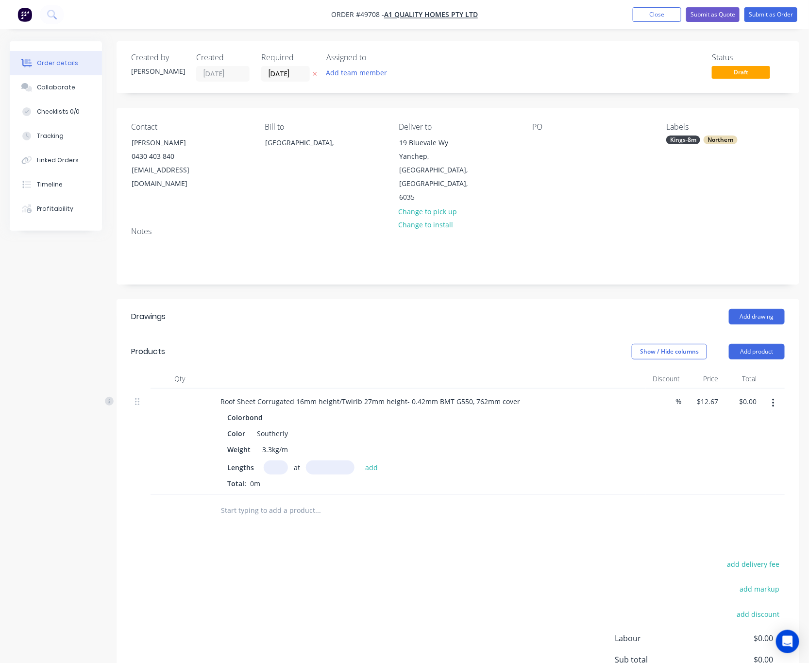
click at [274, 460] on input "text" at bounding box center [276, 467] width 24 height 14
drag, startPoint x: 337, startPoint y: 377, endPoint x: 401, endPoint y: 376, distance: 64.1
click at [401, 394] on div "Roof Sheet Corrugated 16mm height/Twirib 27mm height- 0.42mm BMT G550, 762mm co…" at bounding box center [370, 401] width 315 height 14
click at [271, 460] on input "text" at bounding box center [276, 467] width 24 height 14
type input "13"
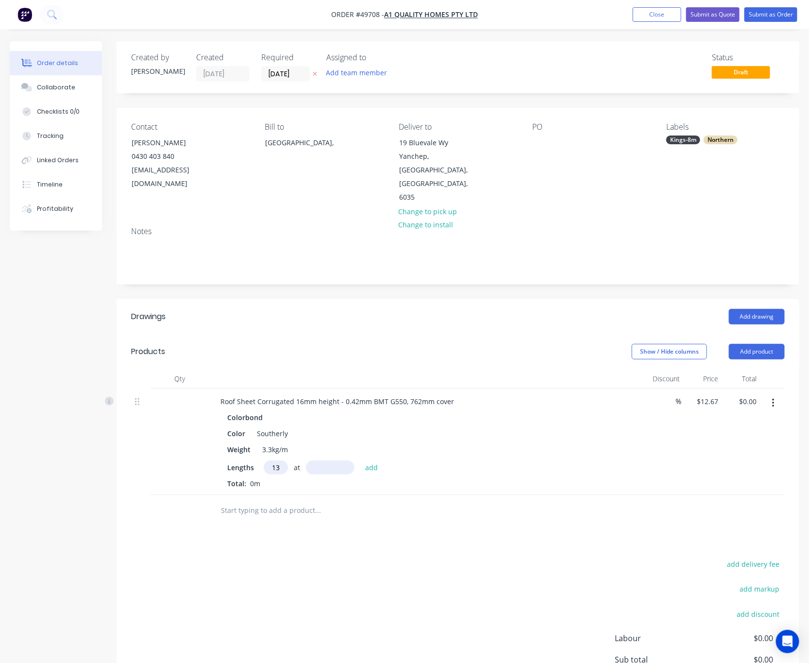
click at [344, 460] on input "text" at bounding box center [330, 467] width 49 height 14
type input "3400"
click at [360, 460] on button "add" at bounding box center [371, 466] width 23 height 13
type input "$560.01"
type input "36"
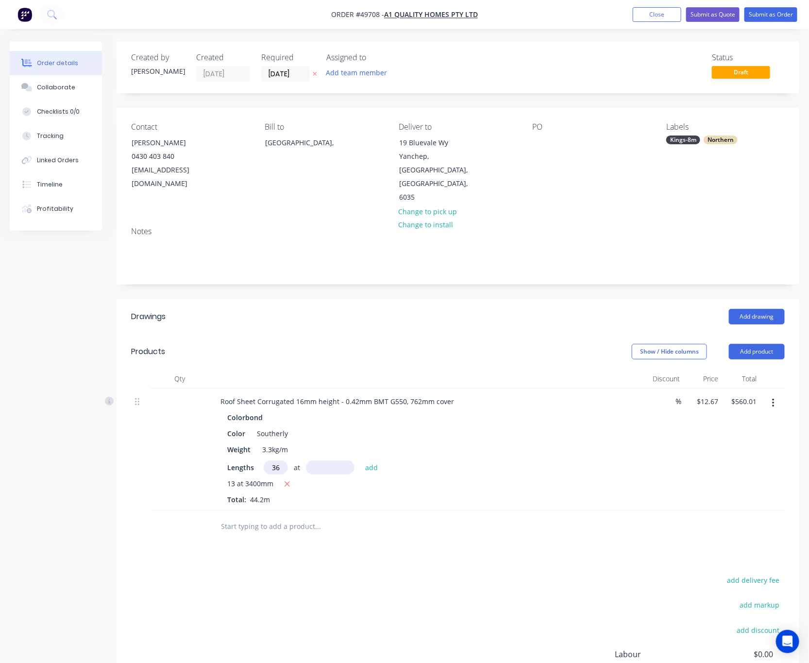
click at [344, 460] on input "text" at bounding box center [330, 467] width 49 height 14
type input "5800"
click at [360, 460] on button "add" at bounding box center [371, 466] width 23 height 13
type input "$3,205.51"
type input "2"
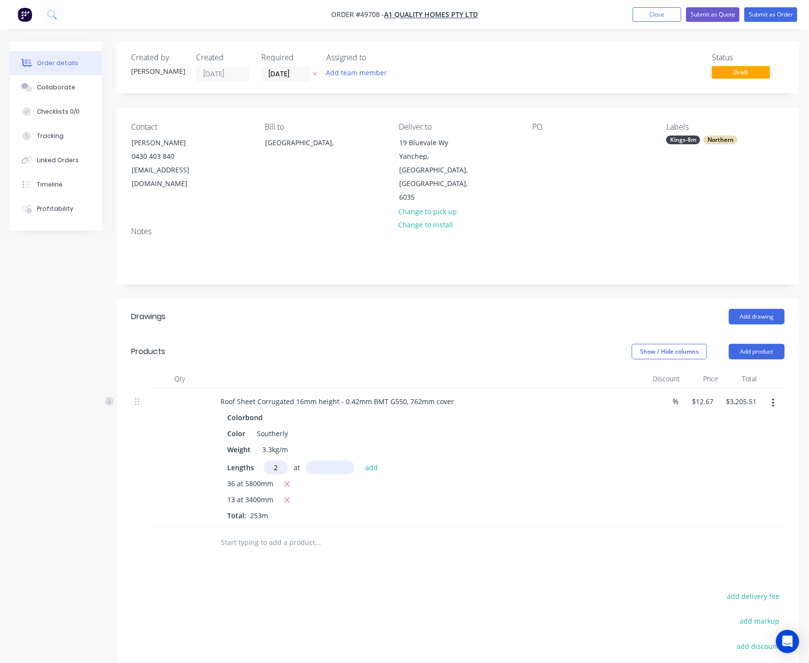
click at [344, 460] on input "text" at bounding box center [330, 467] width 49 height 14
type input "8000"
click at [360, 460] on button "add" at bounding box center [371, 466] width 23 height 13
type input "$3,408.23"
type input "6"
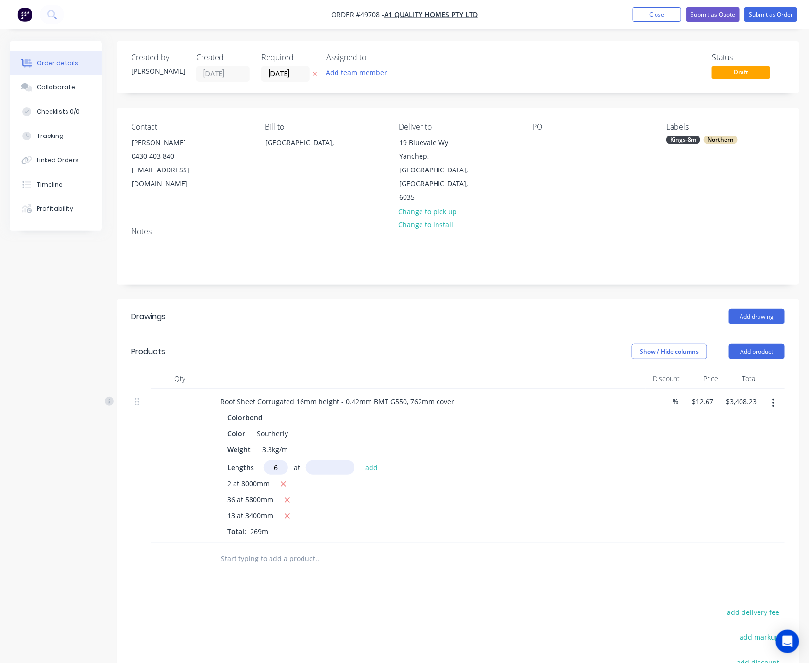
click at [344, 460] on input "text" at bounding box center [330, 467] width 49 height 14
type input "2700"
click at [360, 460] on button "add" at bounding box center [371, 466] width 23 height 13
type input "$3,613.48"
type input "13"
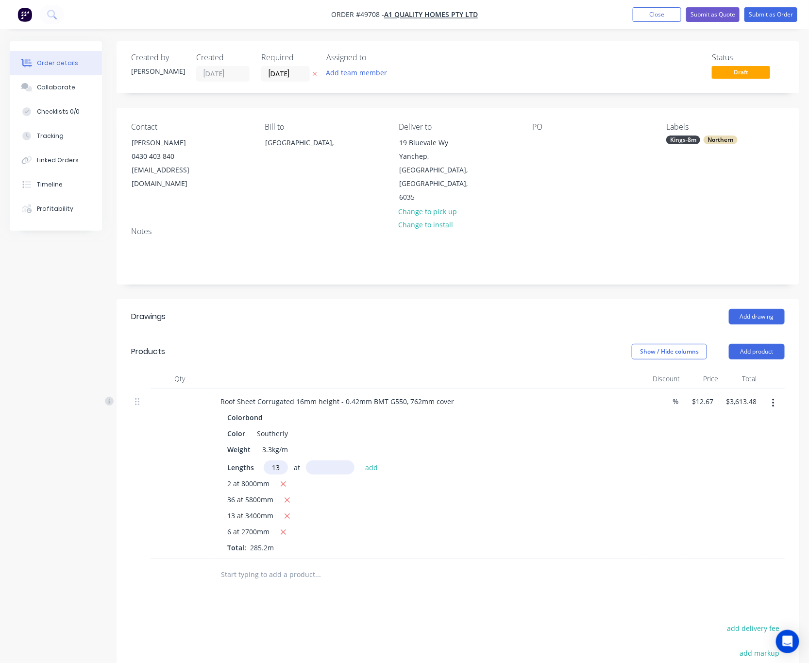
click at [344, 460] on input "text" at bounding box center [330, 467] width 49 height 14
type input "3700"
click at [360, 460] on button "add" at bounding box center [371, 466] width 23 height 13
type input "$4,222.91"
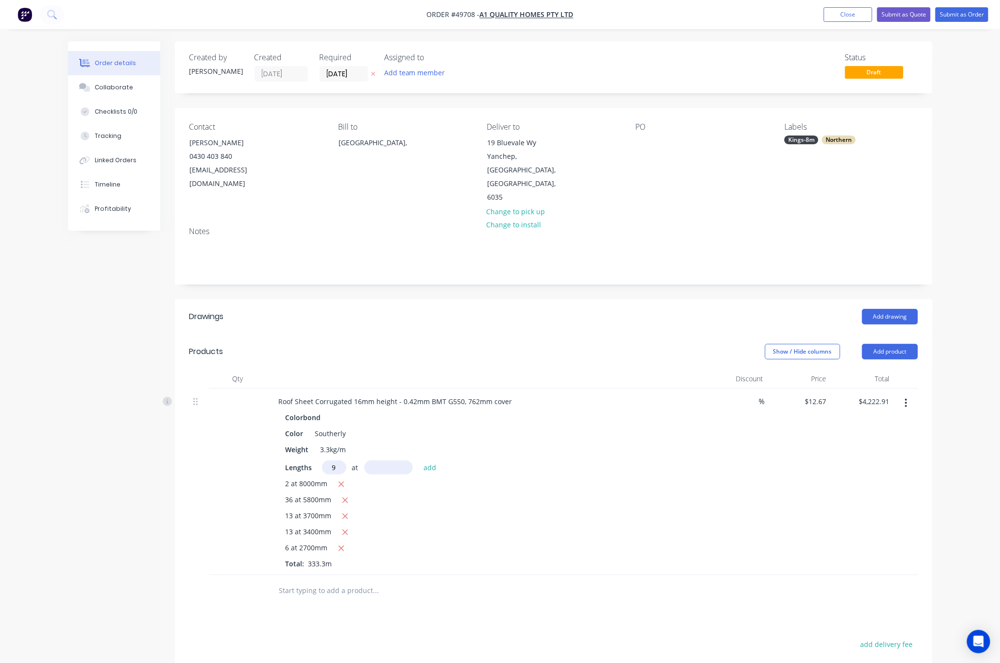
type input "9"
click at [394, 460] on input "text" at bounding box center [388, 467] width 49 height 14
type input "1900"
click at [419, 460] on button "add" at bounding box center [430, 466] width 23 height 13
type input "$4,439.57"
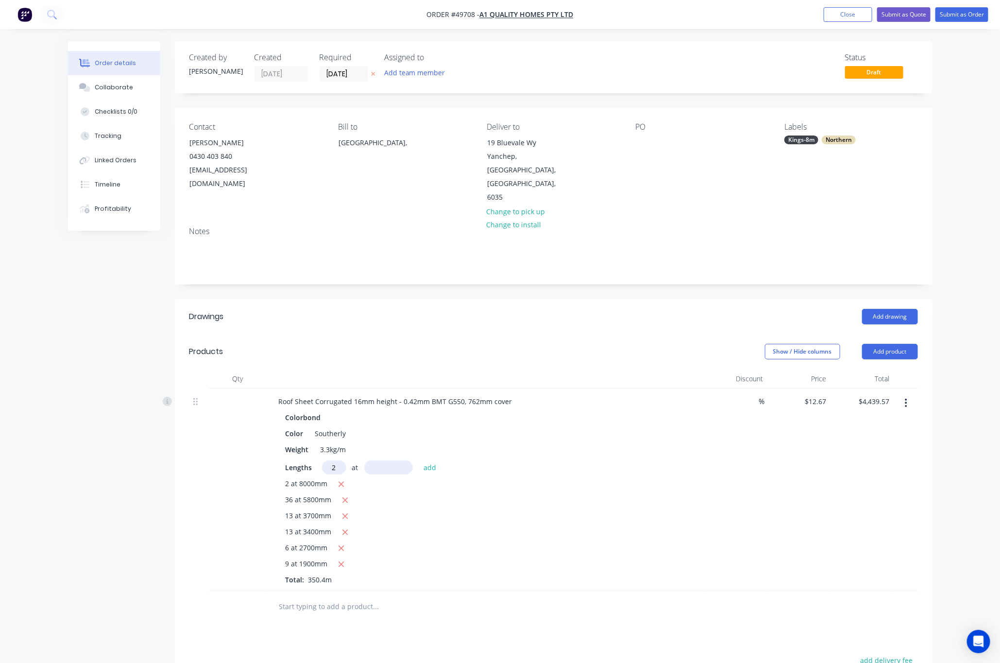
type input "2"
drag, startPoint x: 394, startPoint y: 441, endPoint x: 397, endPoint y: 463, distance: 23.0
click at [397, 463] on div "Lengths 2 at add 2 at 8000mm 36 at 5800mm 13 at 3700mm 13 at 3400mm 6 at 2700mm…" at bounding box center [486, 522] width 400 height 124
type input "4500"
click at [419, 460] on button "add" at bounding box center [430, 466] width 23 height 13
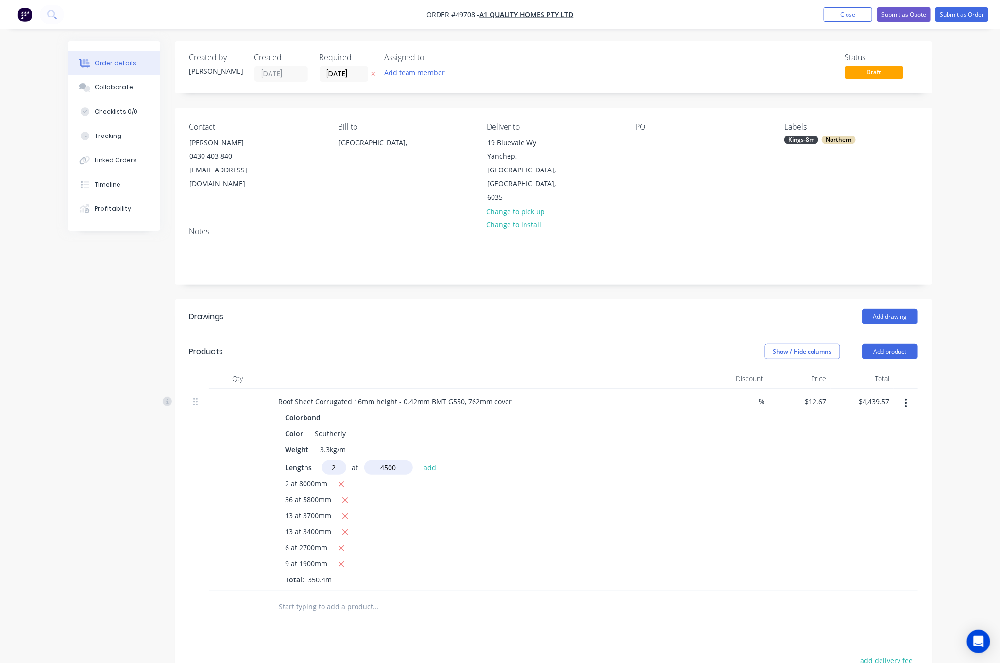
type input "$4,553.60"
click at [692, 344] on button "Add product" at bounding box center [890, 352] width 56 height 16
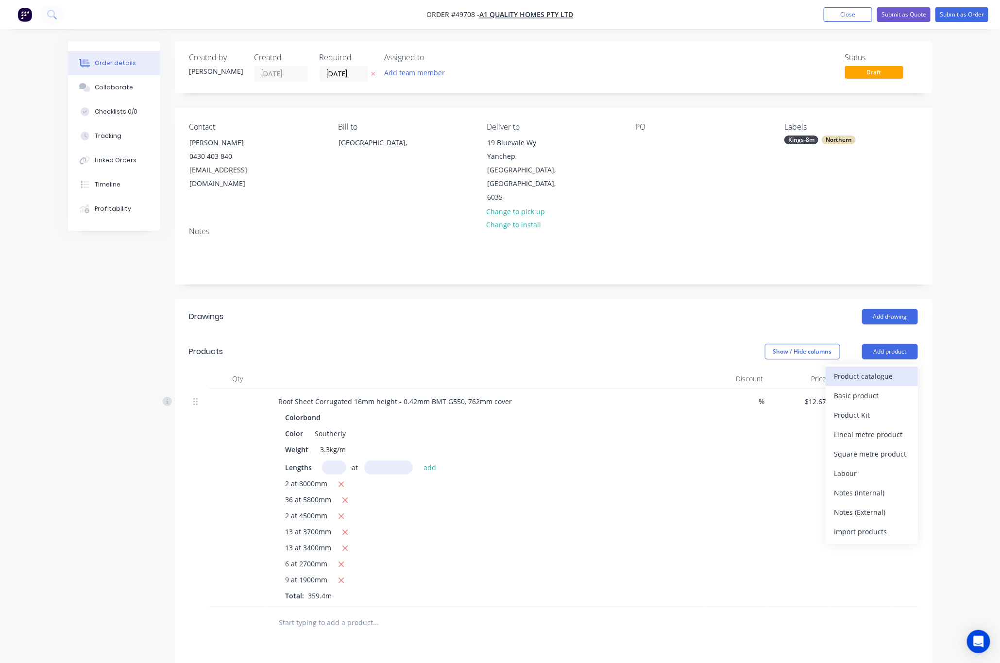
click at [692, 369] on div "Product catalogue" at bounding box center [871, 376] width 75 height 14
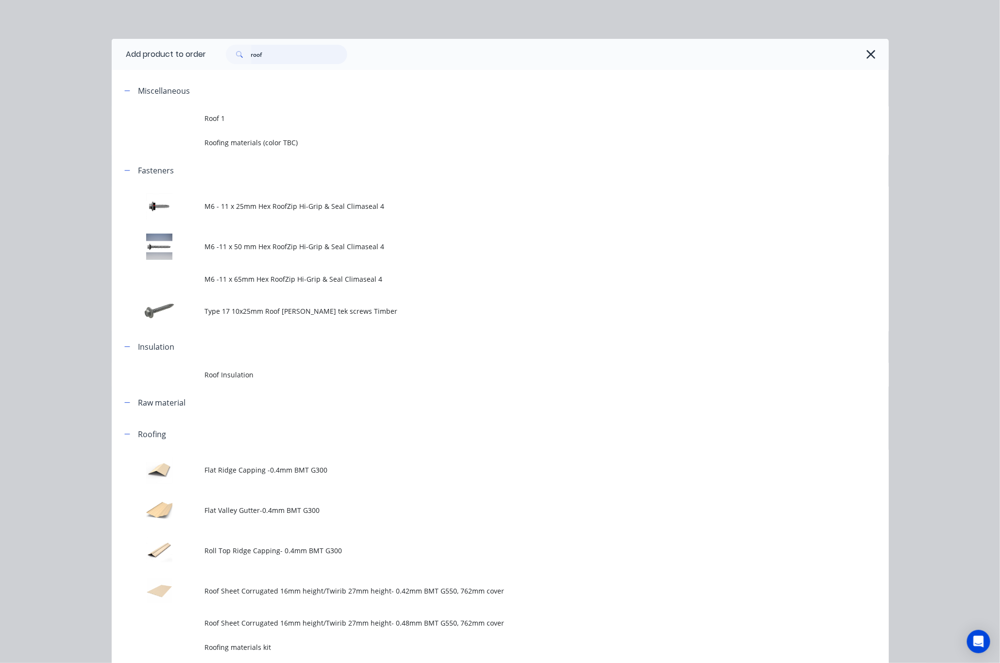
drag, startPoint x: 271, startPoint y: 59, endPoint x: 156, endPoint y: 57, distance: 114.6
click at [216, 55] on div "roof" at bounding box center [281, 54] width 131 height 19
type input "narrow"
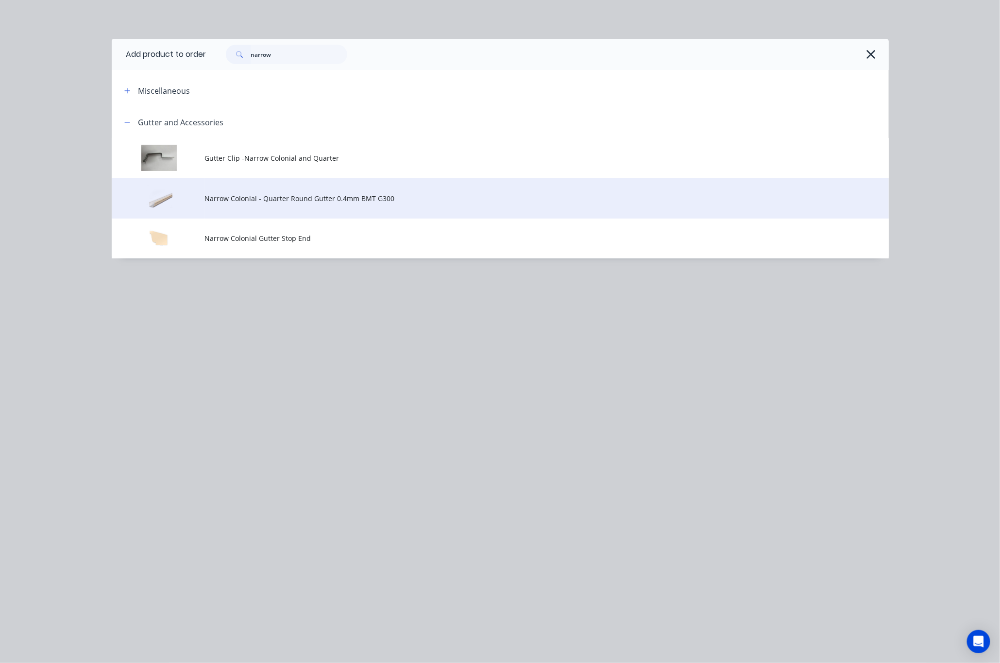
click at [382, 194] on span "Narrow Colonial - Quarter Round Gutter 0.4mm BMT G300" at bounding box center [478, 198] width 547 height 10
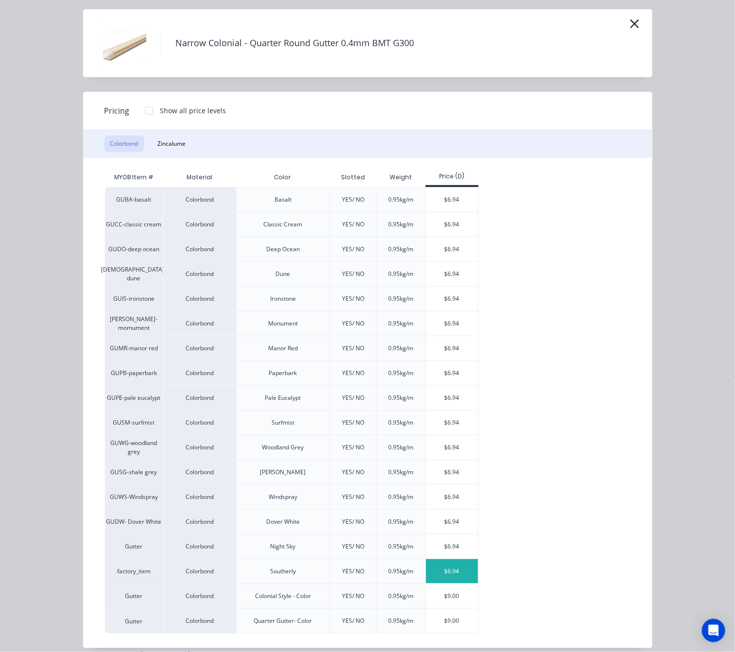
scroll to position [43, 0]
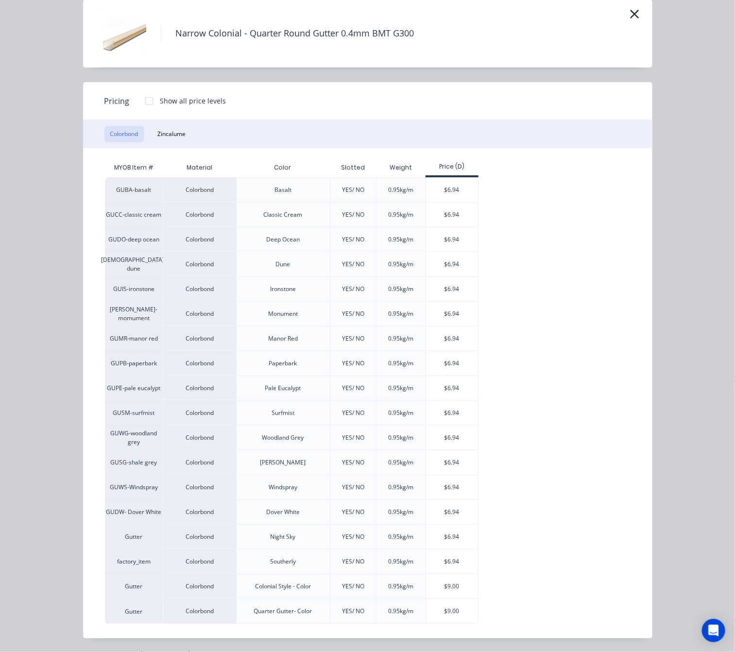
drag, startPoint x: 443, startPoint y: 565, endPoint x: 363, endPoint y: 572, distance: 79.9
click at [442, 565] on div "$6.94" at bounding box center [452, 561] width 52 height 24
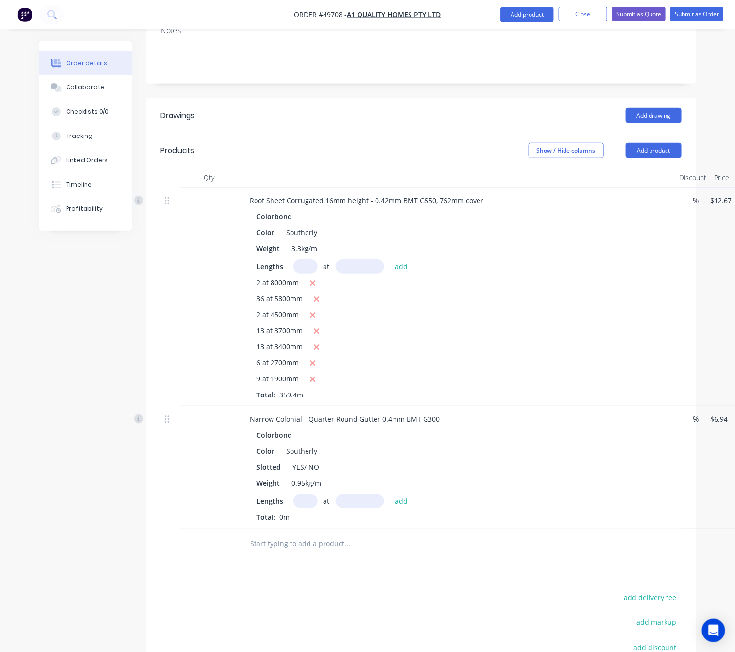
scroll to position [92, 0]
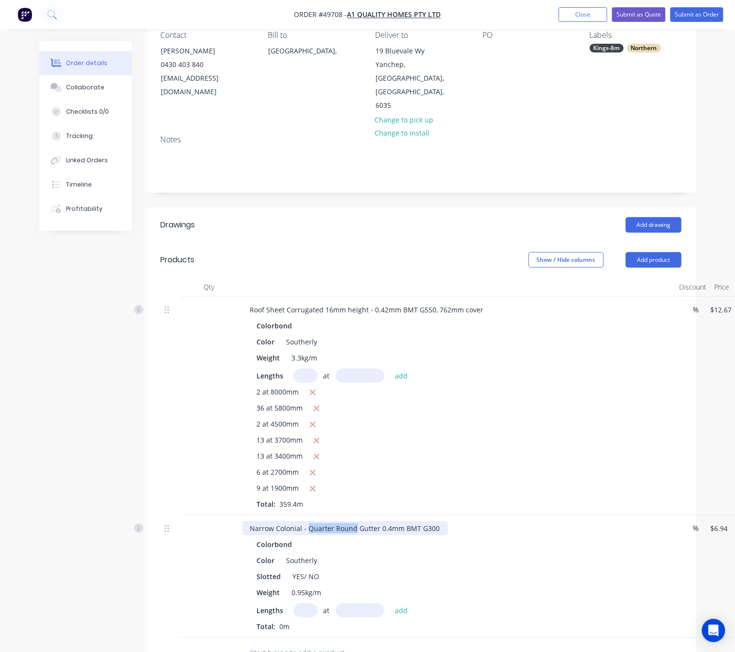
drag, startPoint x: 307, startPoint y: 504, endPoint x: 354, endPoint y: 507, distance: 46.7
click at [354, 521] on div "Narrow Colonial - Quarter Round Gutter 0.4mm BMT G300" at bounding box center [344, 528] width 205 height 14
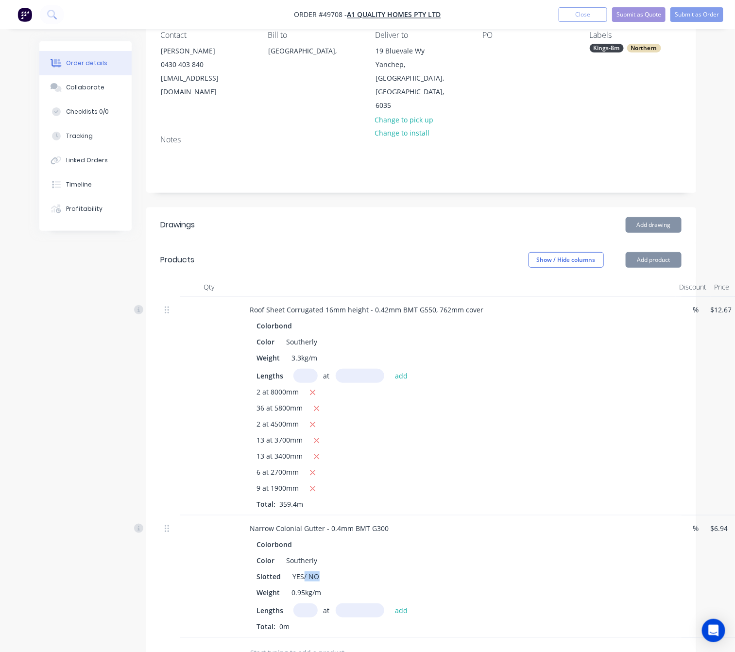
drag, startPoint x: 302, startPoint y: 551, endPoint x: 329, endPoint y: 551, distance: 27.2
click at [329, 569] on div "Slotted YES/ NO" at bounding box center [455, 576] width 404 height 14
click at [324, 569] on div "Slotted YES/ NO" at bounding box center [455, 576] width 404 height 14
click at [316, 569] on div "YES/ NO" at bounding box center [306, 576] width 34 height 14
click at [320, 569] on div "Slotted YES" at bounding box center [455, 576] width 404 height 14
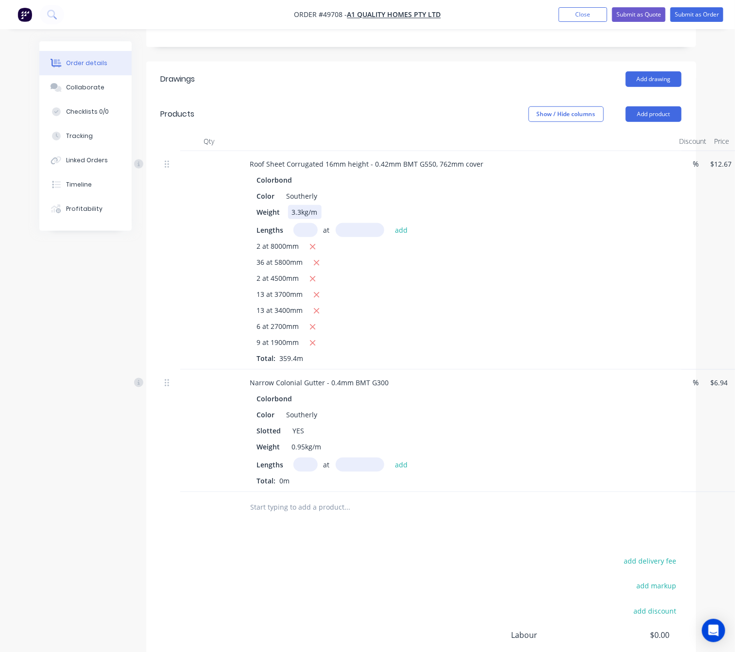
scroll to position [0, 0]
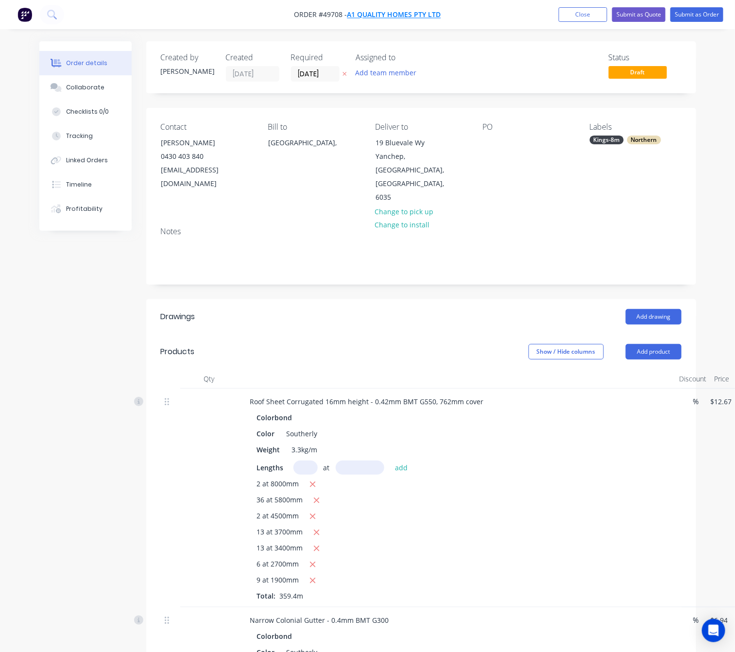
click at [404, 15] on span "A1 quality homes pty ltd" at bounding box center [394, 14] width 94 height 9
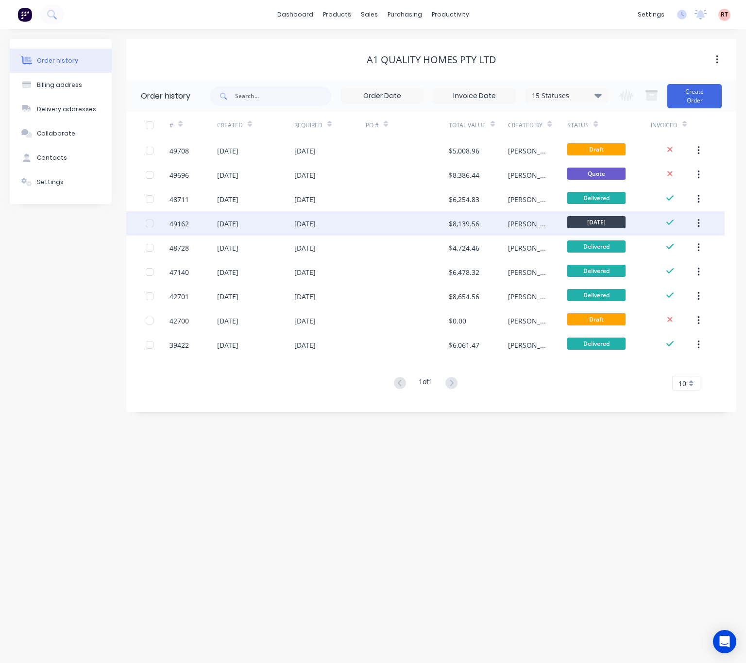
click at [414, 224] on div at bounding box center [407, 223] width 83 height 24
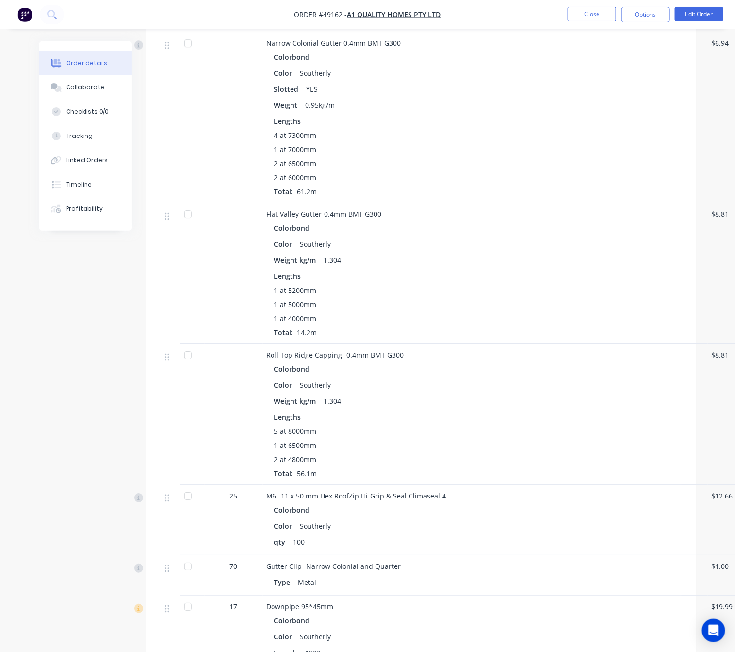
scroll to position [1013, 0]
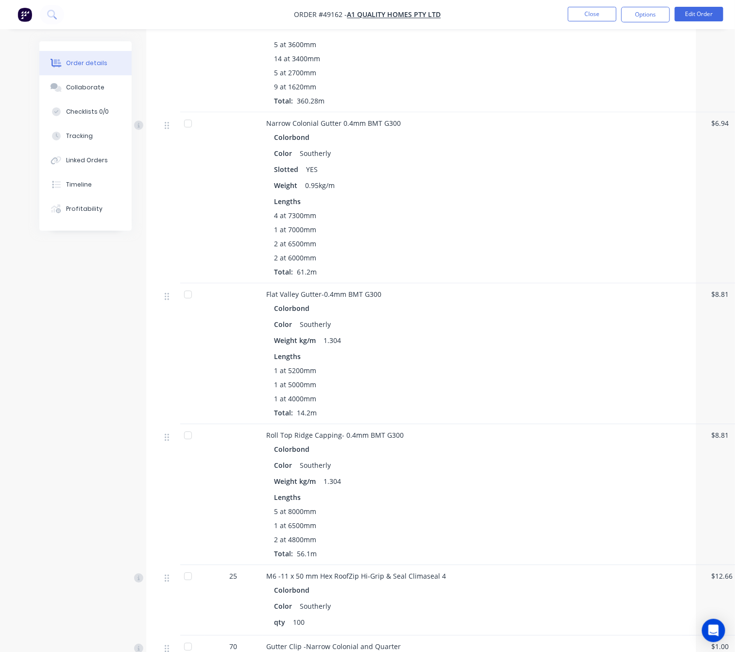
click at [401, 6] on nav "Order #49162 - A1 quality homes pty ltd Close Options Edit Order" at bounding box center [367, 14] width 735 height 29
click at [396, 17] on span "A1 quality homes pty ltd" at bounding box center [394, 14] width 94 height 9
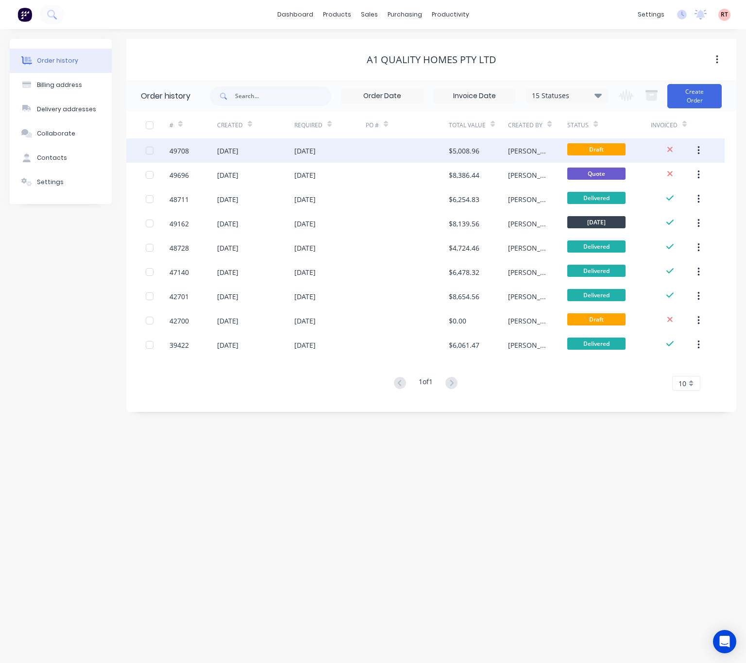
click at [389, 149] on div at bounding box center [407, 150] width 83 height 24
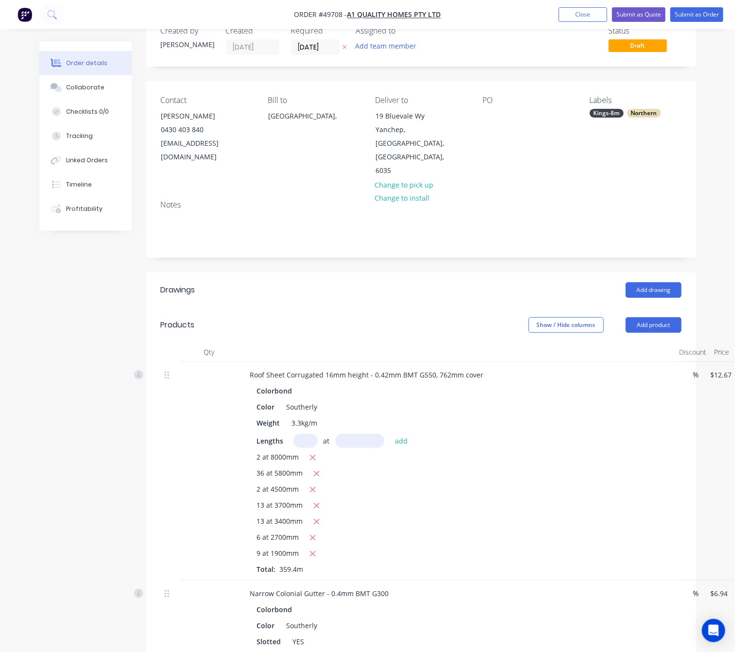
scroll to position [219, 0]
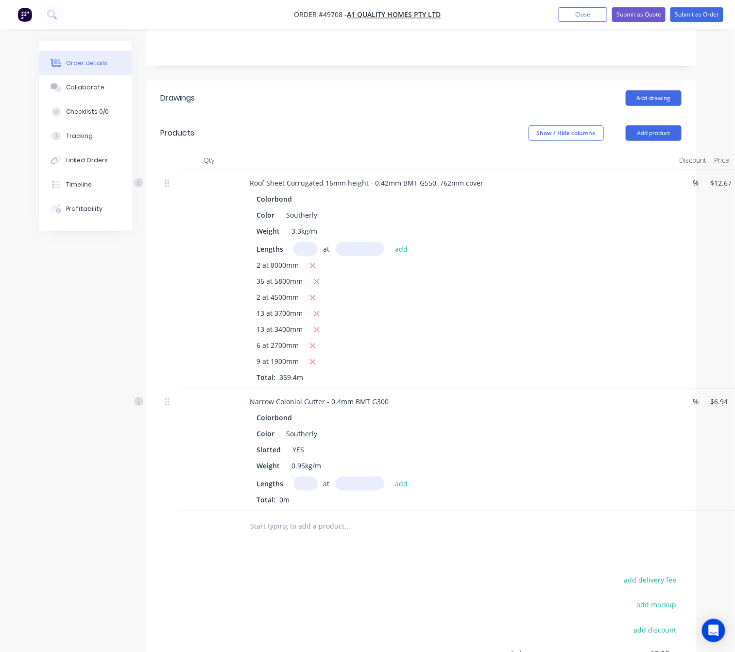
click at [303, 476] on input "text" at bounding box center [305, 483] width 24 height 14
type input "2"
click at [350, 476] on input "text" at bounding box center [360, 483] width 49 height 14
type input "6200"
click at [390, 476] on button "add" at bounding box center [401, 482] width 23 height 13
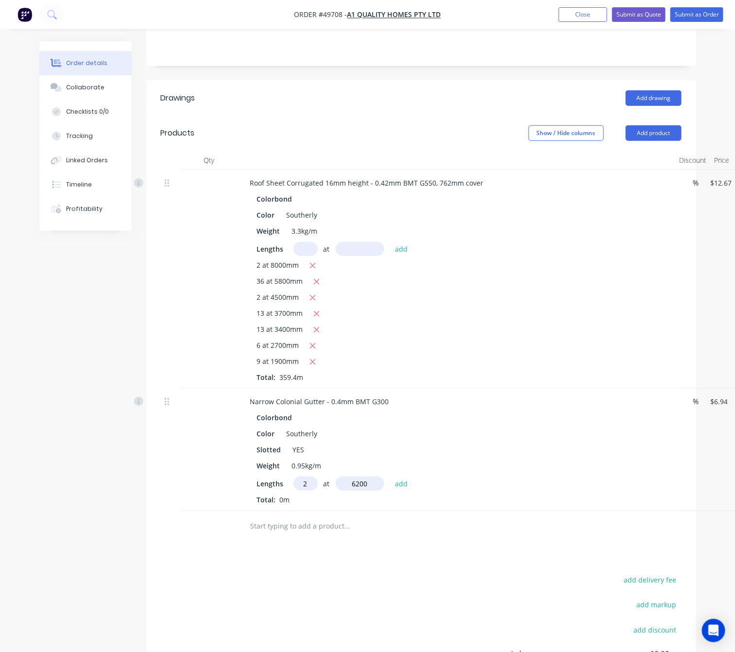
type input "$86.06"
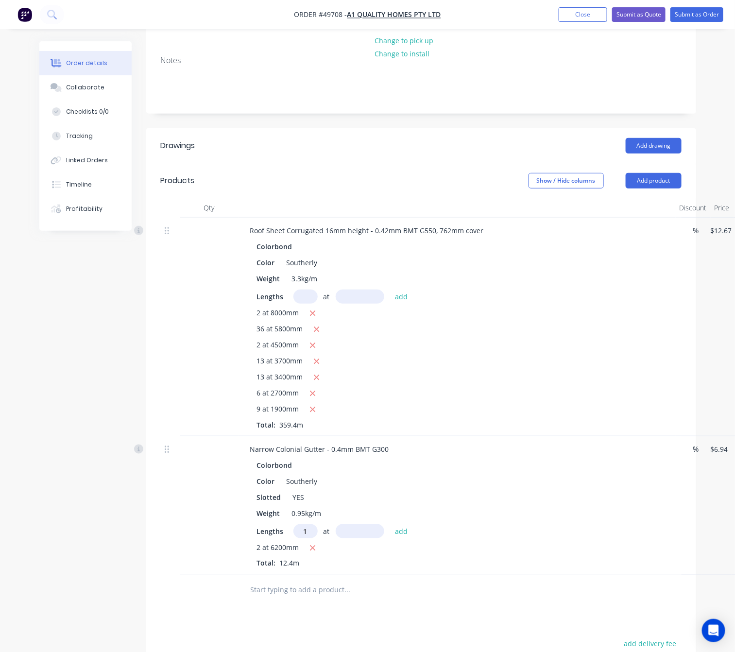
scroll to position [146, 0]
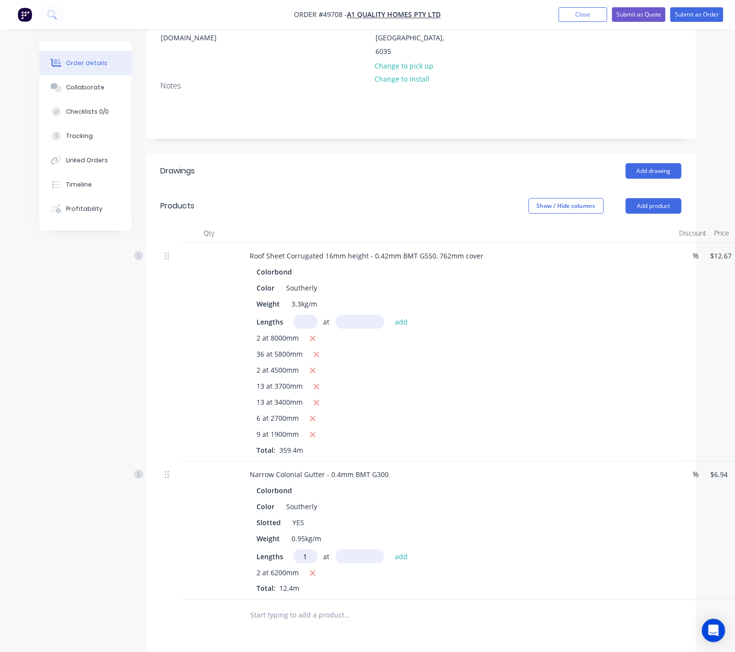
type input "1"
click at [357, 549] on input "text" at bounding box center [360, 556] width 49 height 14
type input "8000"
click at [390, 549] on button "add" at bounding box center [401, 555] width 23 height 13
type input "$141.58"
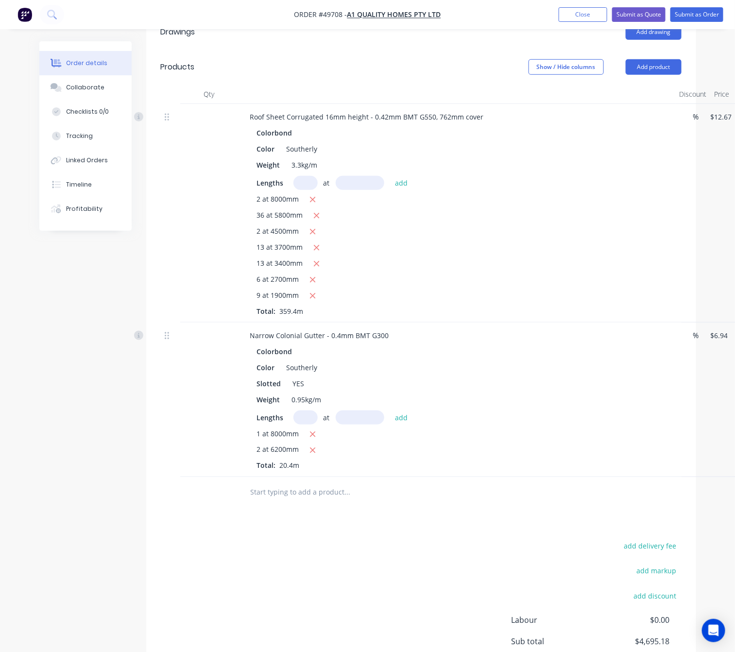
scroll to position [291, 0]
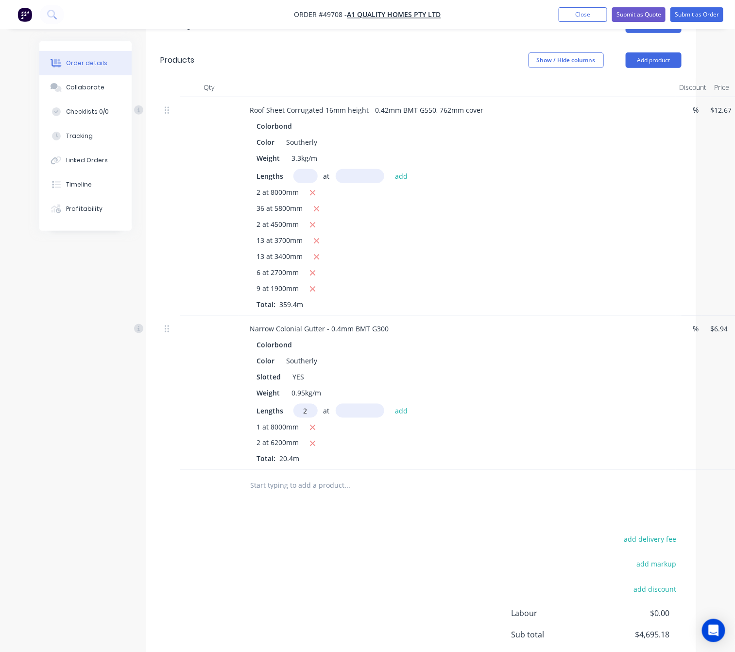
type input "2"
click at [363, 404] on input "text" at bounding box center [360, 411] width 49 height 14
type input "7000"
click at [390, 404] on button "add" at bounding box center [401, 410] width 23 height 13
type input "$238.74"
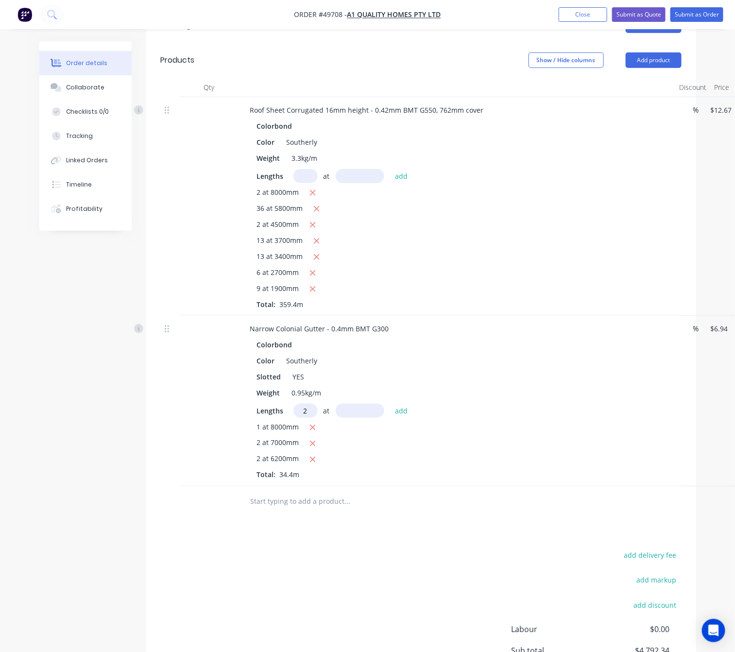
type input "2"
click at [363, 404] on input "text" at bounding box center [360, 411] width 49 height 14
type input "7500"
click at [390, 404] on button "add" at bounding box center [401, 410] width 23 height 13
type input "$342.84"
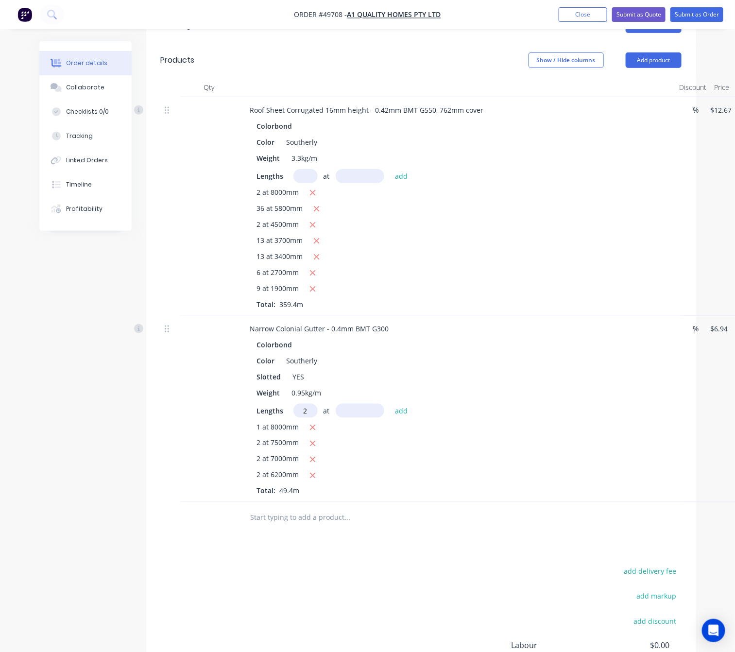
type input "2"
click at [363, 404] on input "text" at bounding box center [360, 411] width 49 height 14
type input "4300"
click at [390, 404] on button "add" at bounding box center [401, 410] width 23 height 13
type input "$402.52"
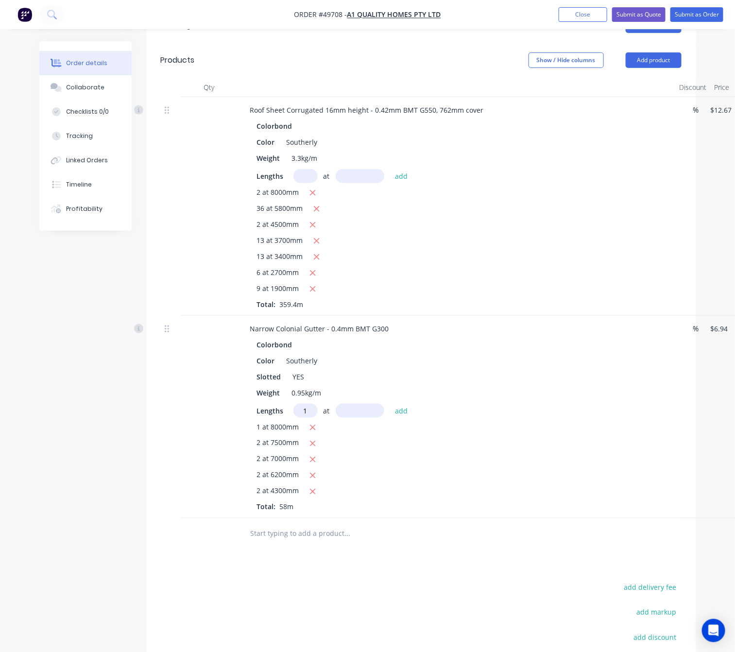
type input "1"
click at [363, 404] on input "text" at bounding box center [360, 411] width 49 height 14
type input "3100"
click at [390, 404] on button "add" at bounding box center [401, 410] width 23 height 13
type input "$424.03"
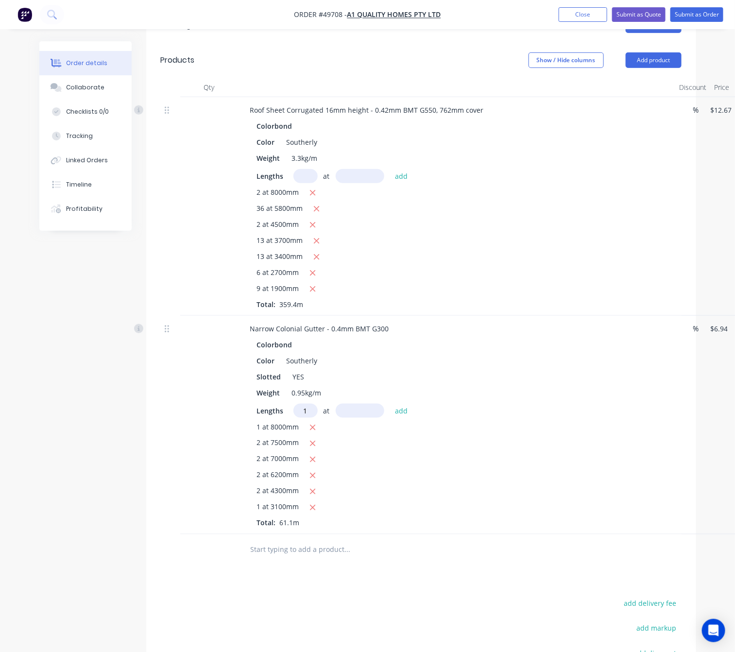
type input "1"
click at [363, 404] on input "text" at bounding box center [360, 411] width 49 height 14
type input "5300"
click at [390, 404] on button "add" at bounding box center [401, 410] width 23 height 13
type input "$460.82"
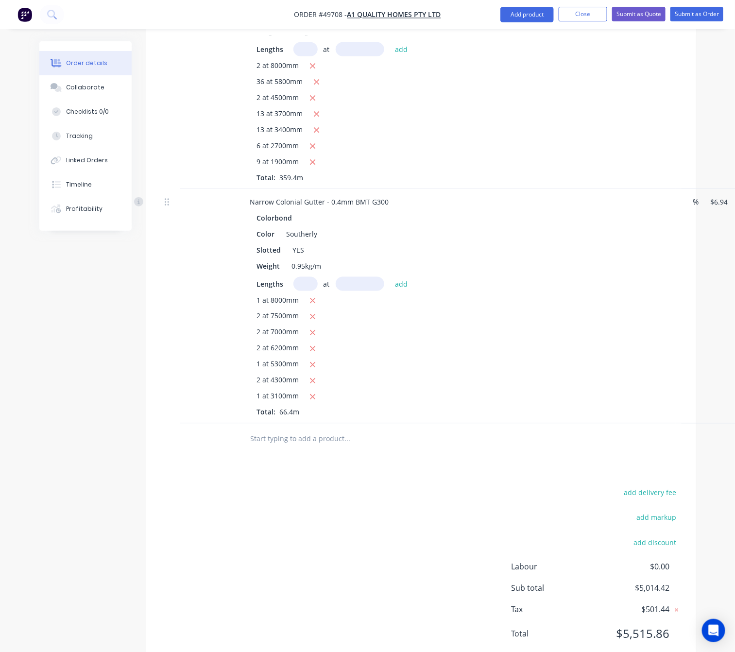
scroll to position [423, 0]
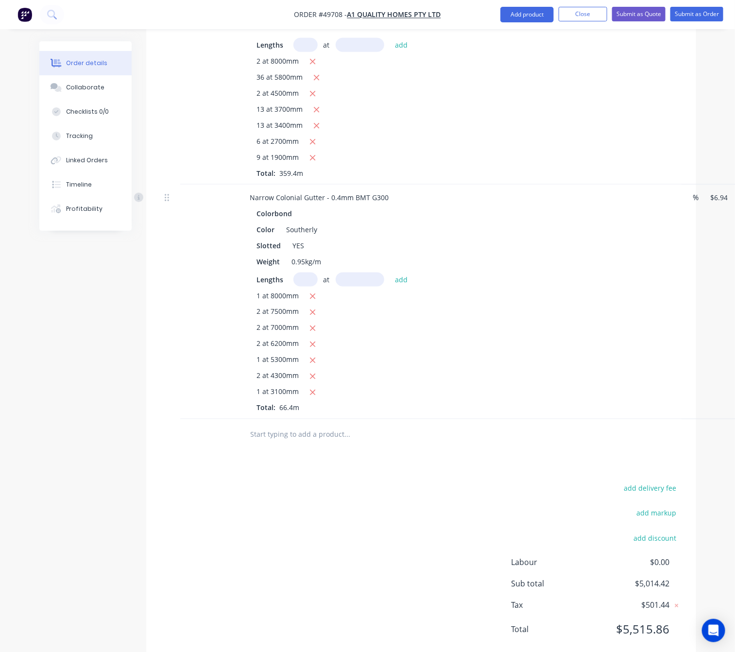
click at [401, 506] on div "add delivery fee add markup add discount Labour $0.00 Sub total $5,014.42 Tax $…" at bounding box center [421, 565] width 521 height 166
click at [517, 20] on button "Add product" at bounding box center [526, 15] width 53 height 16
click at [509, 33] on div "Product catalogue" at bounding box center [507, 40] width 75 height 14
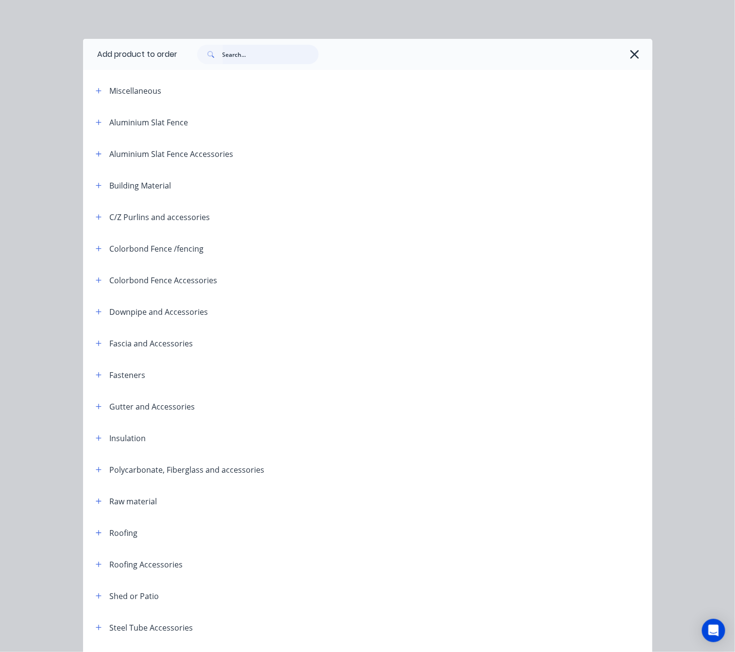
drag, startPoint x: 219, startPoint y: 51, endPoint x: 214, endPoint y: 54, distance: 5.0
click at [218, 51] on div at bounding box center [257, 54] width 121 height 19
type input "roll"
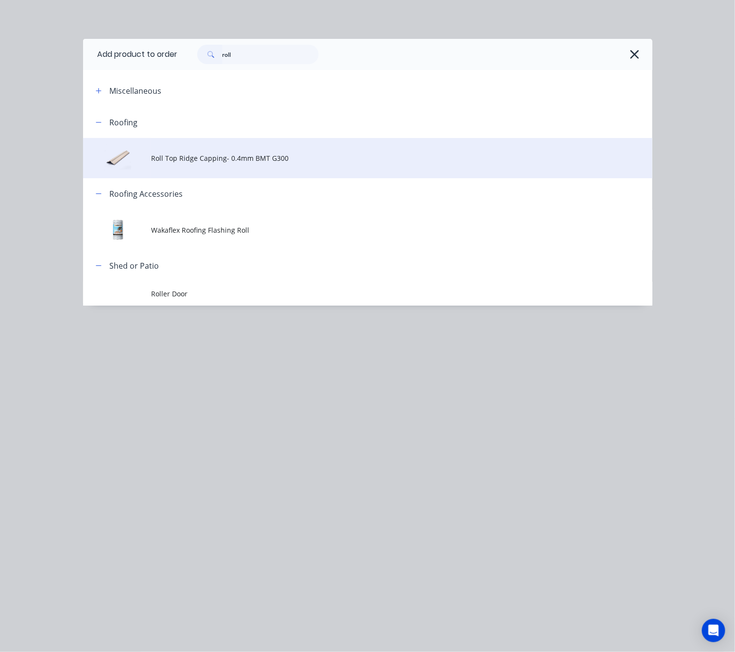
click at [238, 159] on span "Roll Top Ridge Capping- 0.4mm BMT G300" at bounding box center [351, 158] width 401 height 10
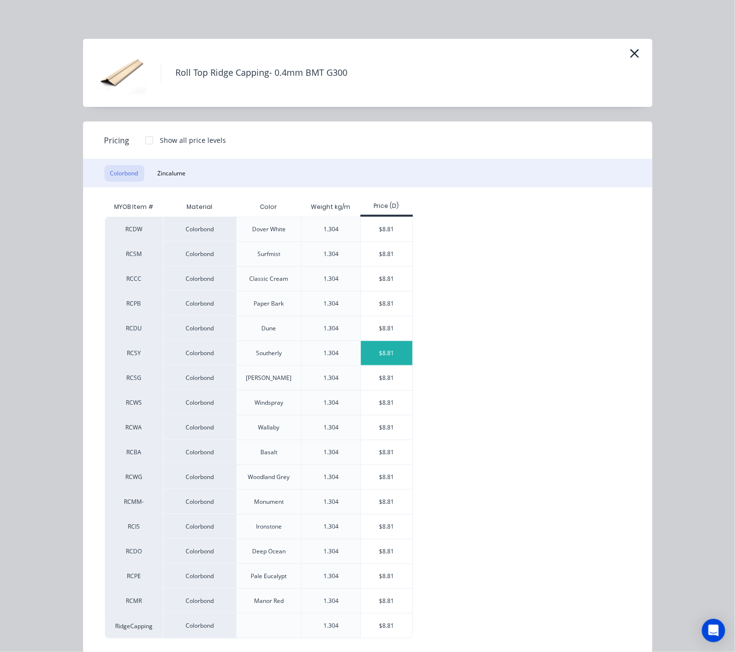
click at [368, 357] on div "$8.81" at bounding box center [387, 353] width 52 height 24
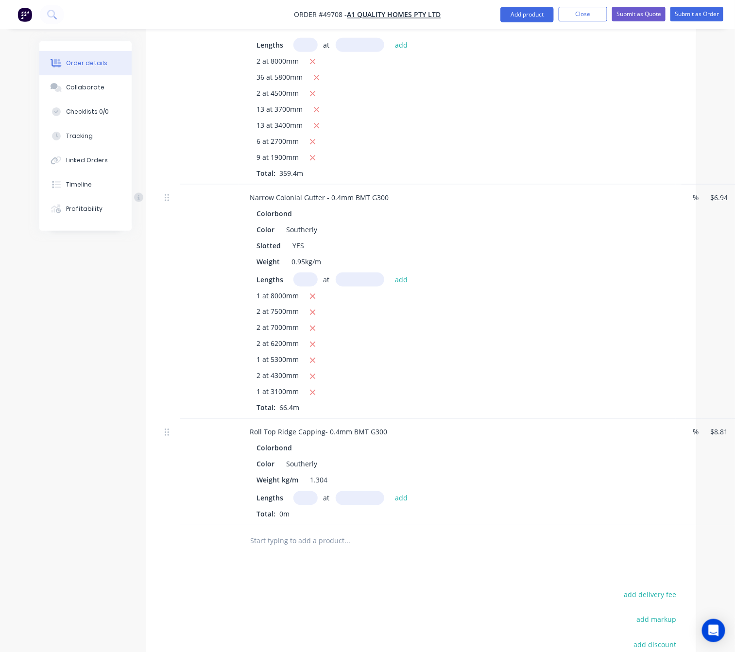
click at [301, 491] on input "text" at bounding box center [305, 498] width 24 height 14
type input "1"
click at [351, 491] on input "text" at bounding box center [360, 498] width 49 height 14
type input "6000"
click at [390, 491] on button "add" at bounding box center [401, 497] width 23 height 13
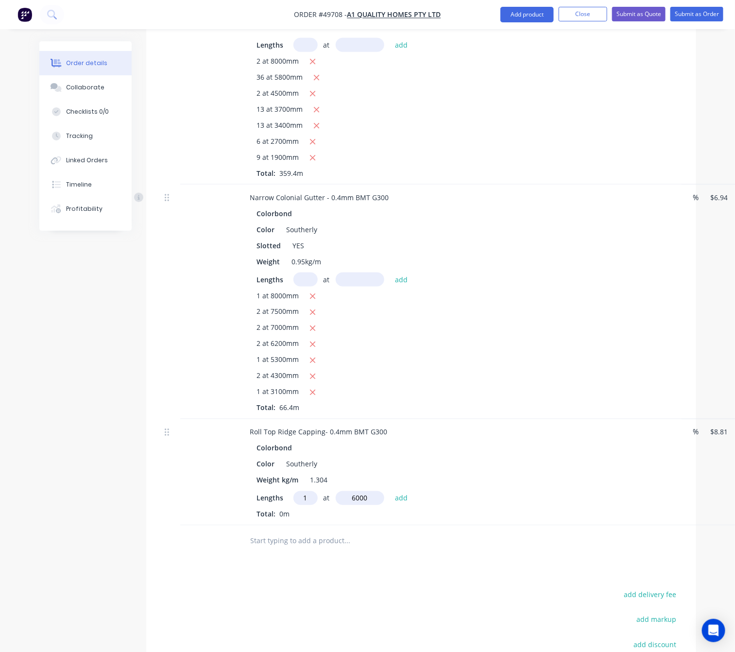
type input "$52.86"
type input "1"
click at [351, 491] on input "text" at bounding box center [360, 498] width 49 height 14
type input "7000"
click at [390, 491] on button "add" at bounding box center [401, 497] width 23 height 13
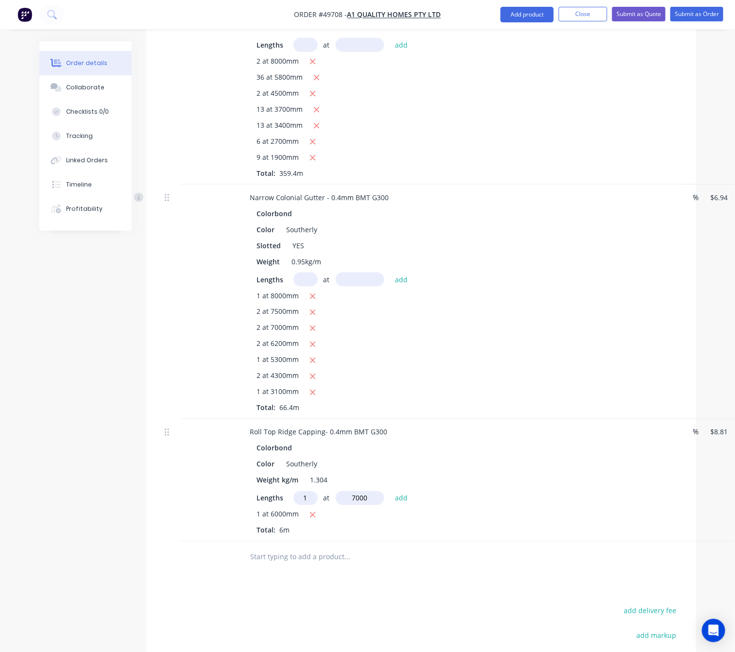
type input "$114.53"
type input "2"
click at [351, 491] on input "text" at bounding box center [360, 498] width 49 height 14
type input "4900"
click at [390, 491] on button "add" at bounding box center [401, 497] width 23 height 13
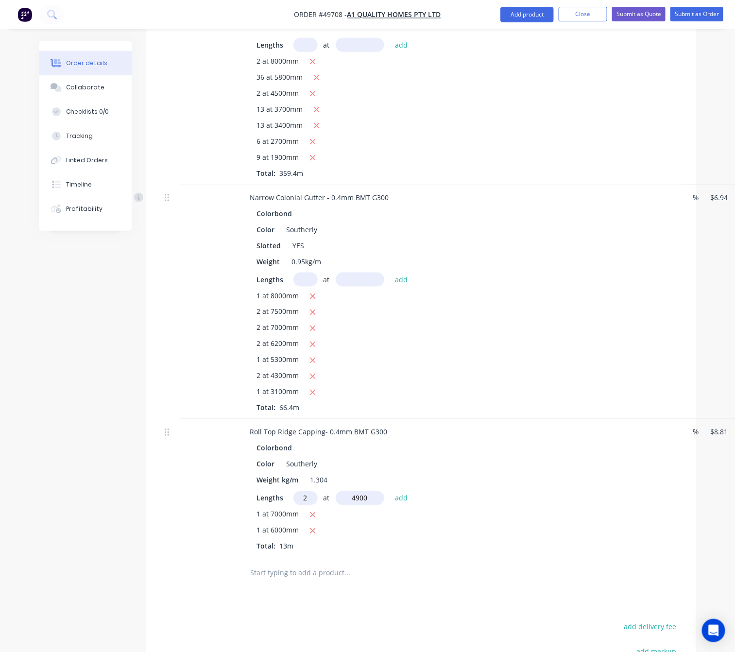
type input "$200.87"
type input "2"
click at [357, 491] on input "text" at bounding box center [360, 498] width 49 height 14
type input "6500"
click at [390, 491] on button "add" at bounding box center [401, 497] width 23 height 13
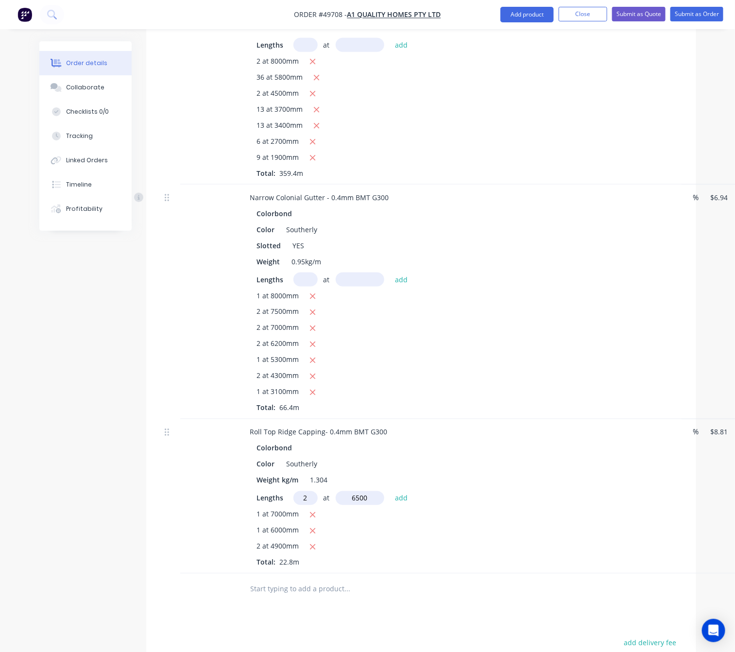
type input "$315.40"
type input "2"
click at [360, 491] on input "text" at bounding box center [360, 498] width 49 height 14
type input "3800"
click at [390, 491] on button "add" at bounding box center [401, 497] width 23 height 13
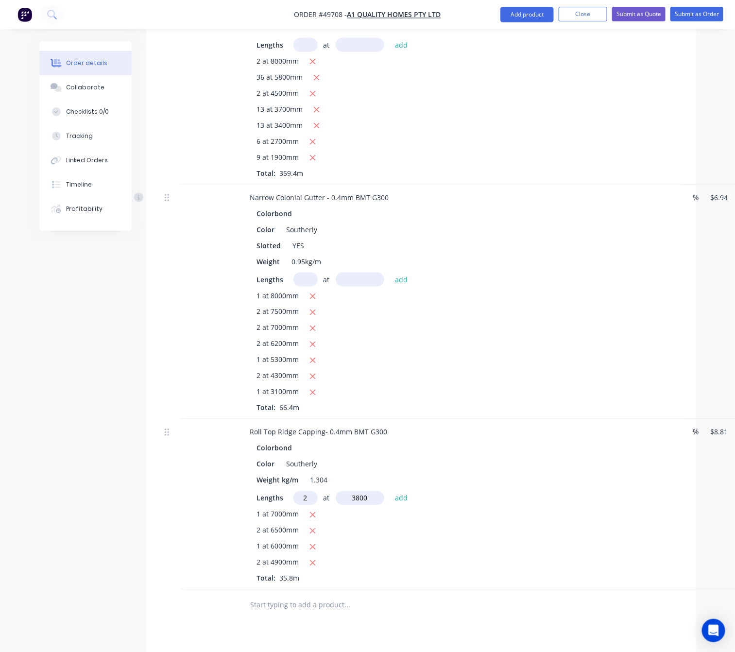
type input "$382.35"
type input "2"
click at [360, 491] on input "text" at bounding box center [360, 498] width 49 height 14
type input "8000"
click at [390, 491] on button "add" at bounding box center [401, 497] width 23 height 13
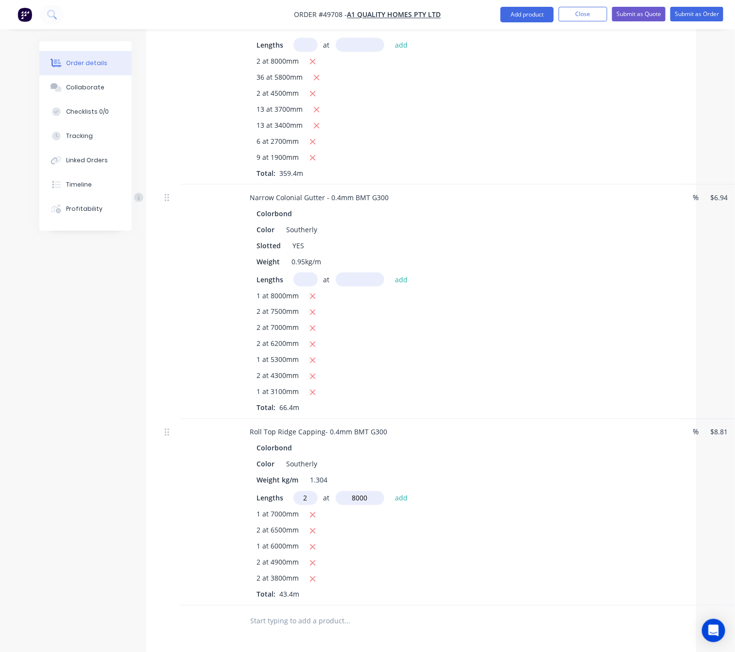
type input "$523.31"
type input "1"
click at [360, 491] on input "text" at bounding box center [360, 498] width 49 height 14
type input "5200"
click at [390, 491] on button "add" at bounding box center [401, 497] width 23 height 13
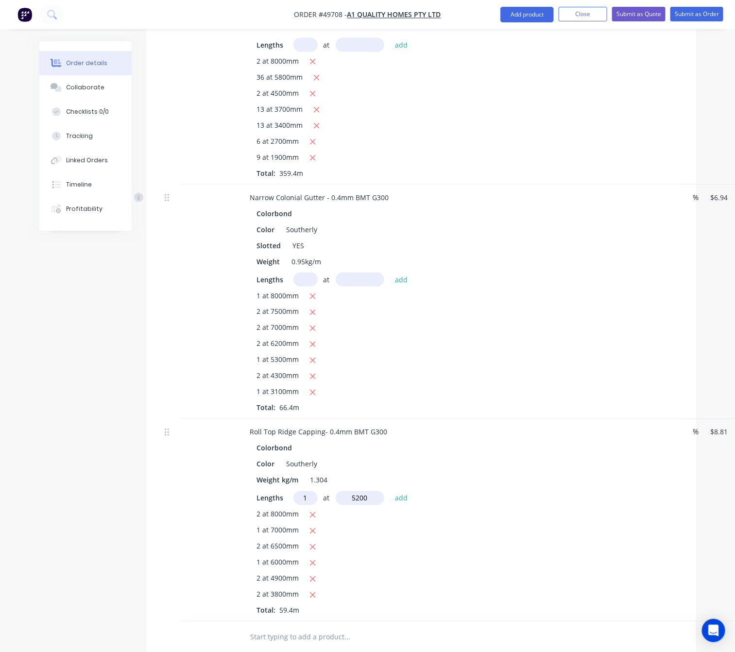
type input "$569.13"
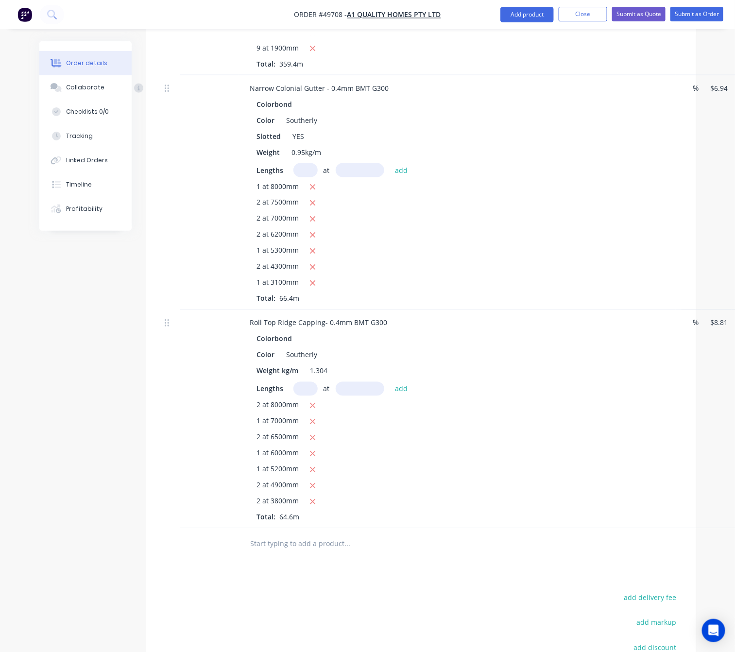
scroll to position [568, 0]
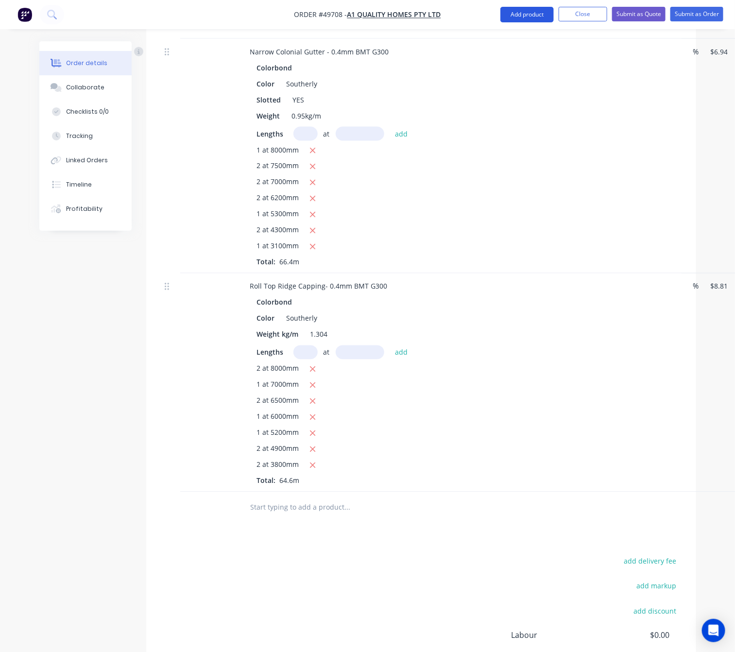
click at [510, 17] on button "Add product" at bounding box center [526, 15] width 53 height 16
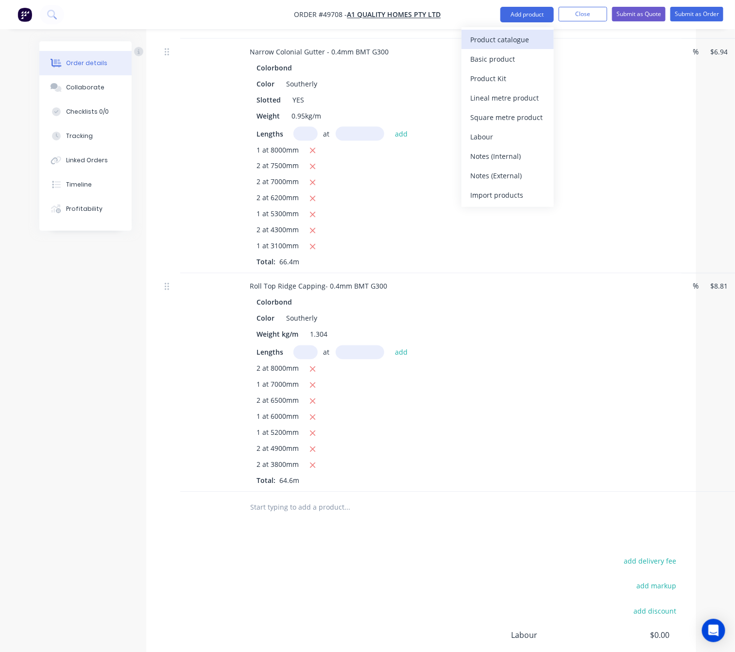
click at [490, 42] on div "Product catalogue" at bounding box center [507, 40] width 75 height 14
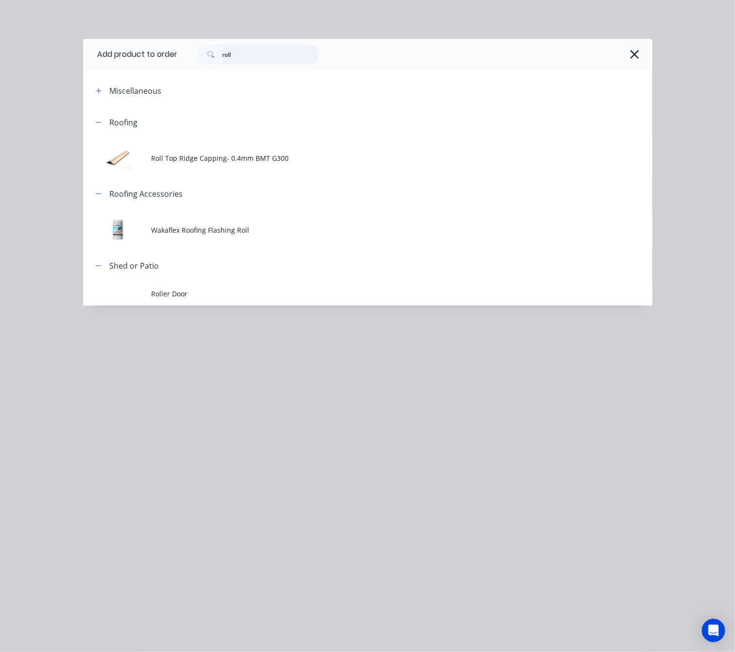
drag, startPoint x: 234, startPoint y: 50, endPoint x: 172, endPoint y: 64, distance: 62.9
click at [172, 64] on header "Add product to order roll" at bounding box center [367, 54] width 569 height 31
type input "valley"
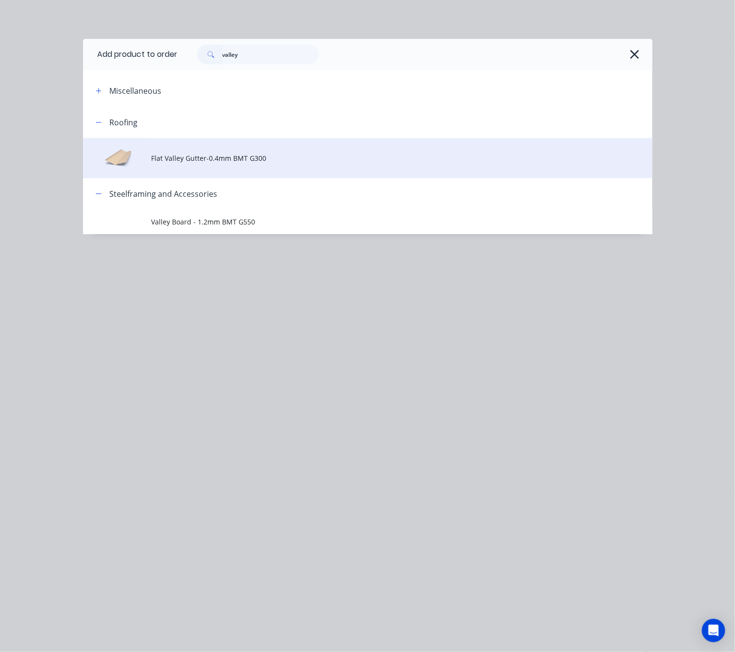
click at [261, 168] on td "Flat Valley Gutter-0.4mm BMT G300" at bounding box center [401, 158] width 501 height 40
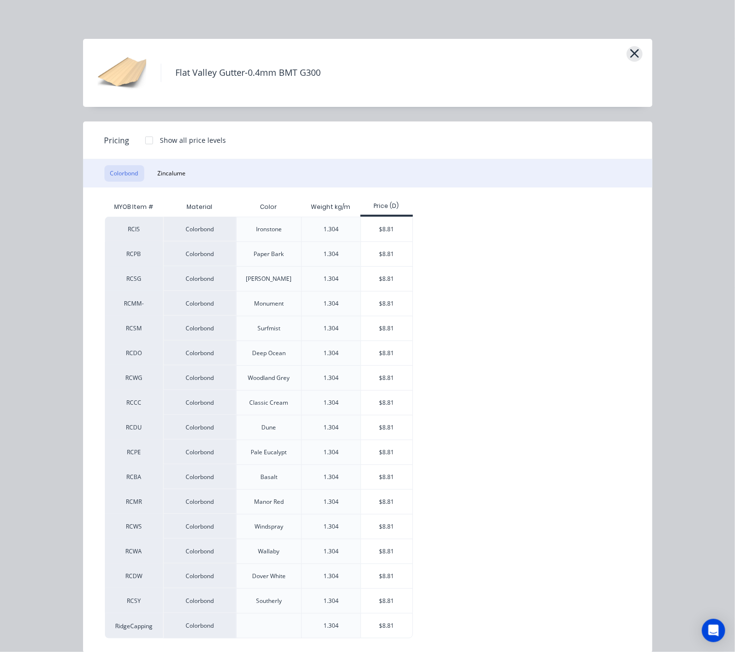
click at [629, 54] on icon "button" at bounding box center [634, 54] width 10 height 14
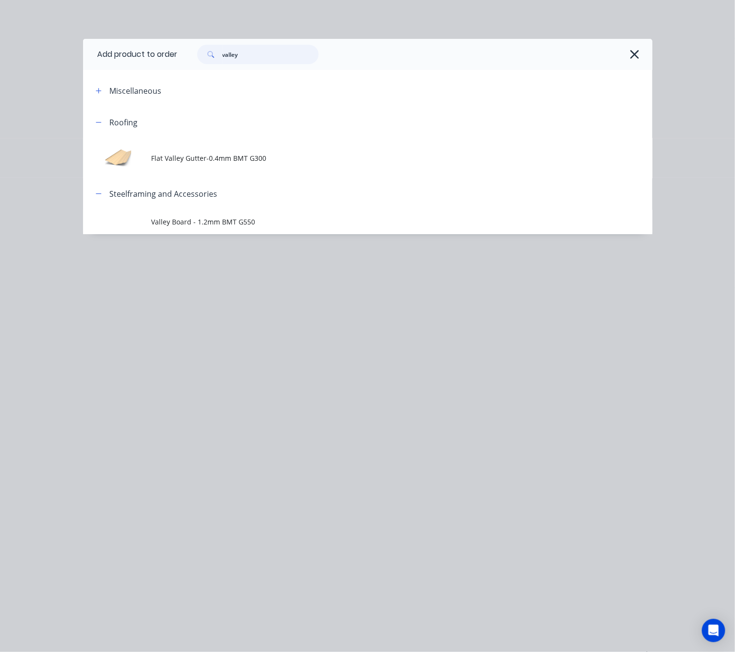
drag, startPoint x: 266, startPoint y: 50, endPoint x: 143, endPoint y: 66, distance: 123.4
click at [156, 66] on header "Add product to order valley" at bounding box center [367, 54] width 569 height 31
type input "valley"
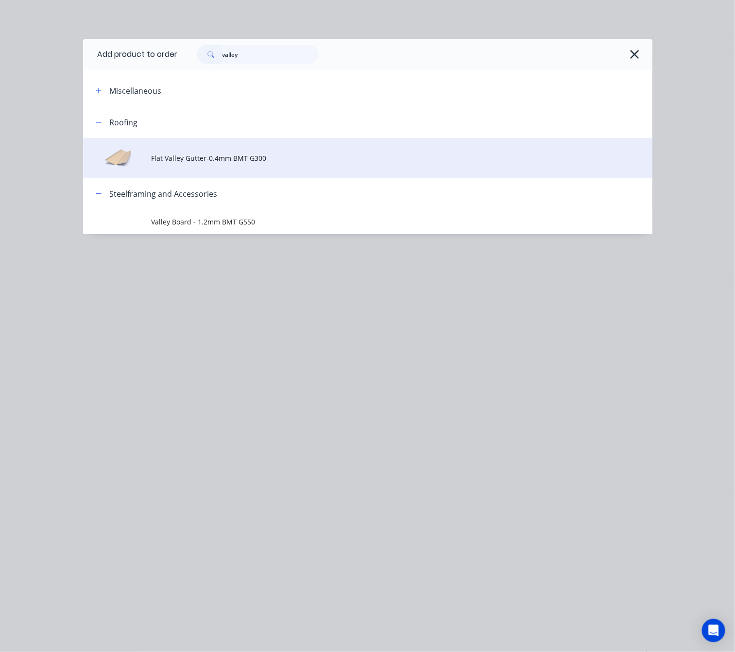
click at [274, 161] on span "Flat Valley Gutter-0.4mm BMT G300" at bounding box center [351, 158] width 401 height 10
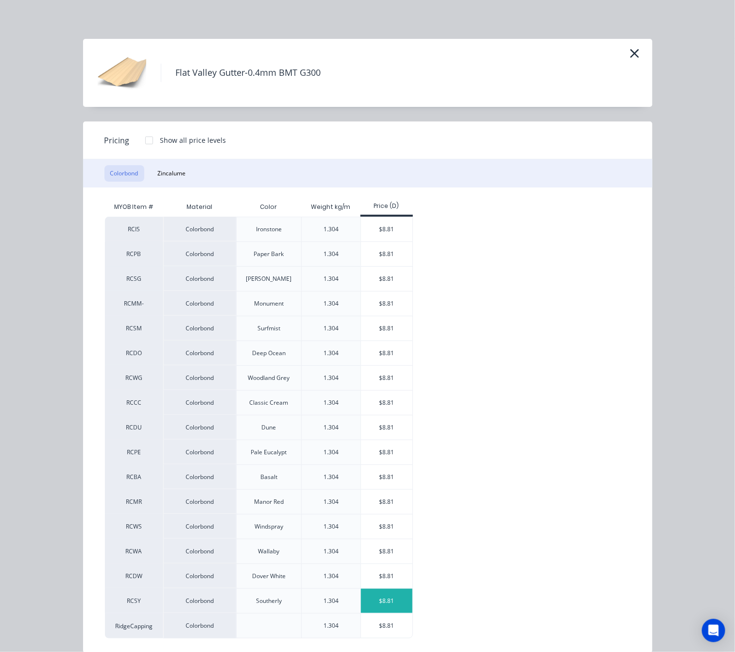
click at [372, 609] on div "$8.81" at bounding box center [387, 601] width 52 height 24
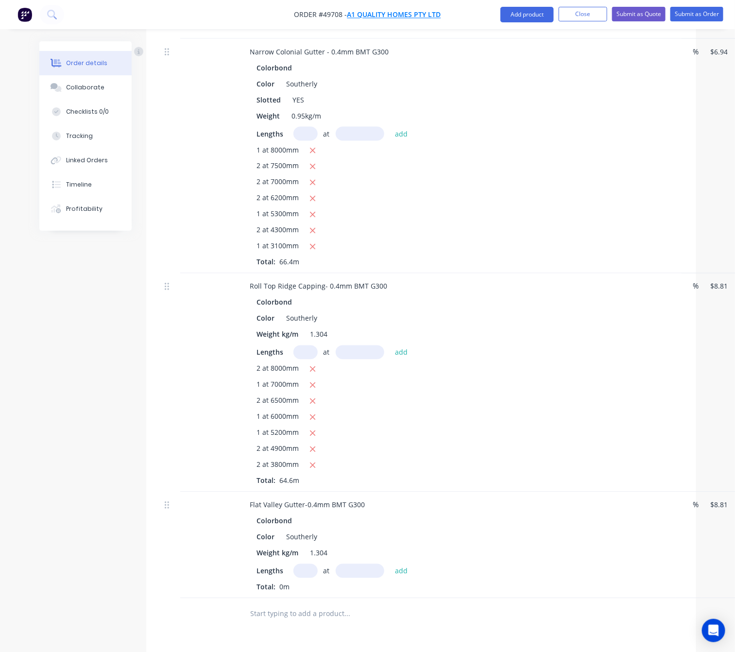
click at [372, 16] on span "A1 quality homes pty ltd" at bounding box center [394, 14] width 94 height 9
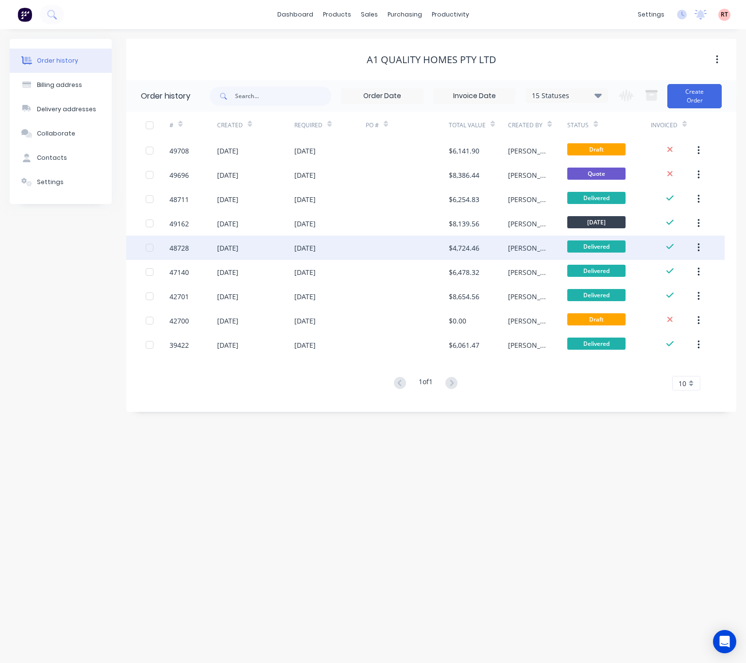
click at [368, 244] on div at bounding box center [407, 248] width 83 height 24
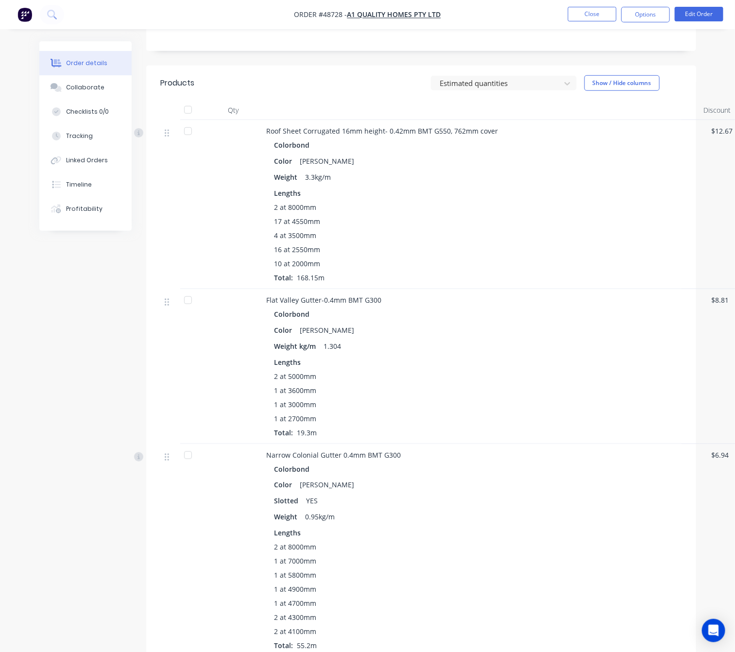
scroll to position [437, 0]
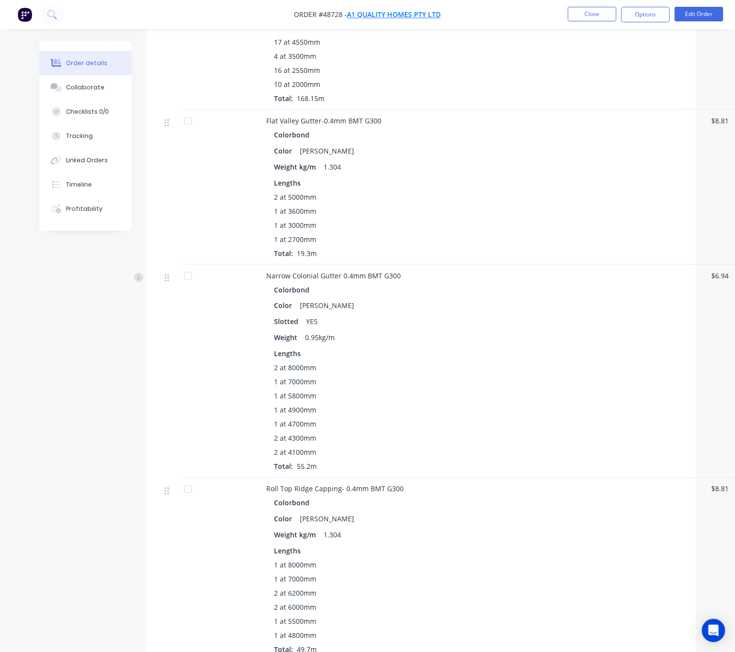
click at [389, 17] on span "A1 quality homes pty ltd" at bounding box center [394, 14] width 94 height 9
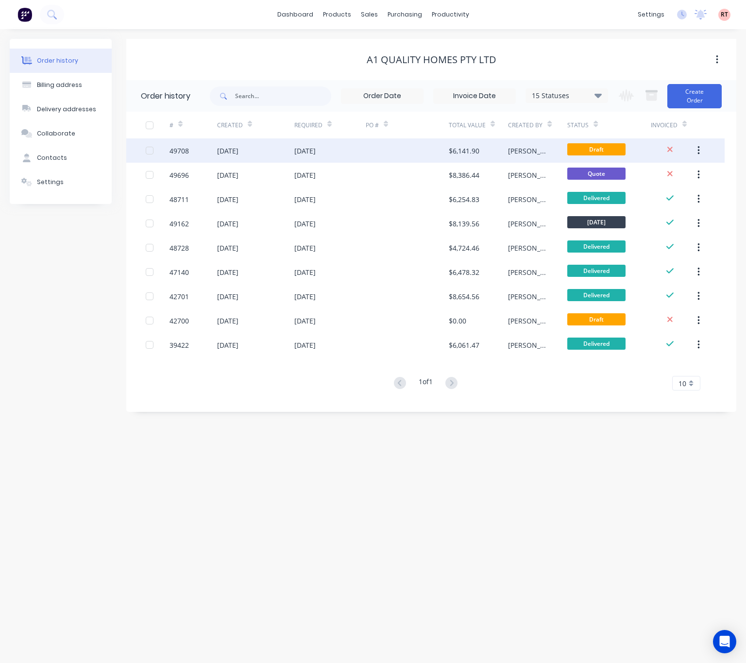
click at [411, 143] on div at bounding box center [407, 150] width 83 height 24
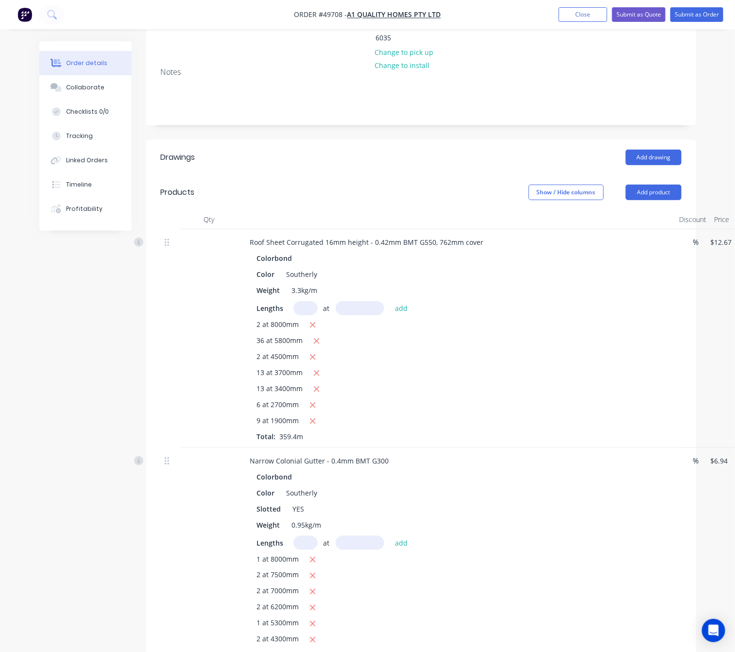
scroll to position [364, 0]
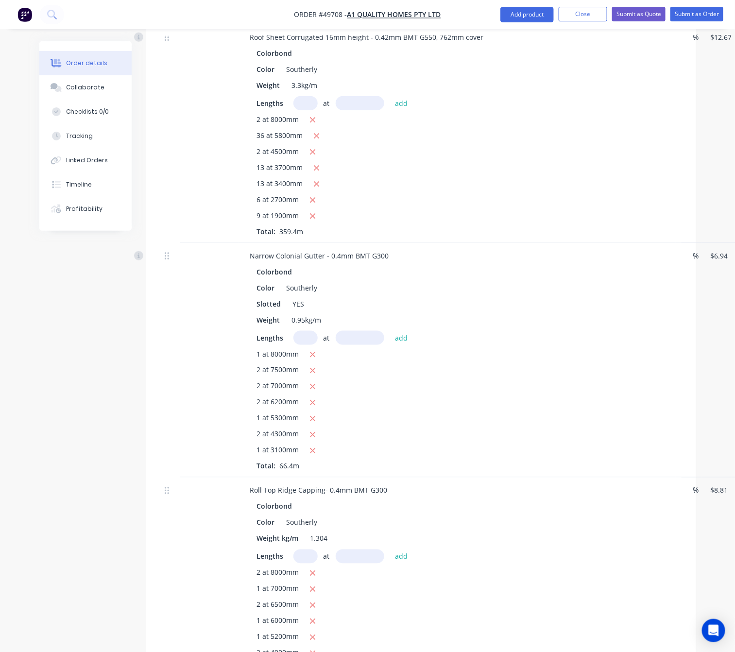
click at [394, 9] on nav "Order #49708 - A1 quality homes pty ltd Add product Close Submit as Quote Submi…" at bounding box center [367, 14] width 735 height 29
click at [394, 16] on span "A1 quality homes pty ltd" at bounding box center [394, 14] width 94 height 9
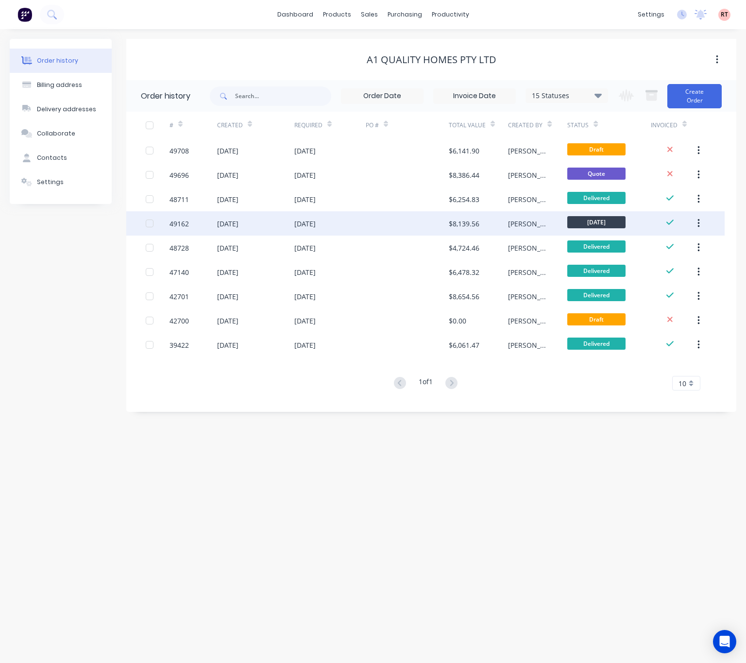
click at [398, 217] on div at bounding box center [407, 223] width 83 height 24
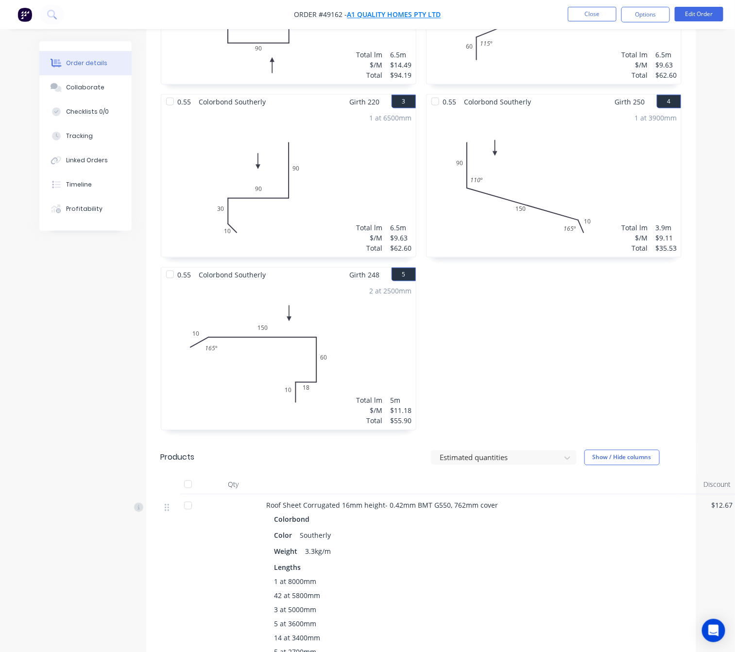
scroll to position [364, 0]
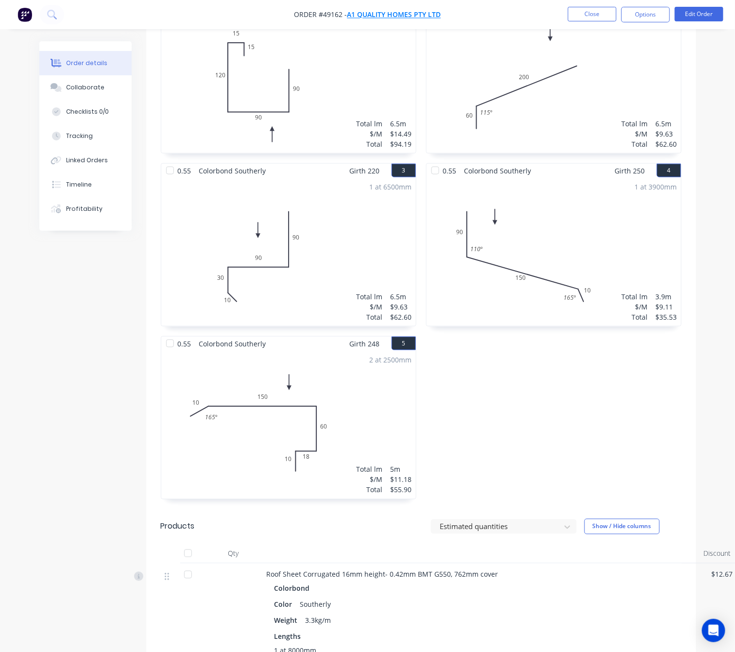
click at [420, 15] on span "A1 quality homes pty ltd" at bounding box center [394, 14] width 94 height 9
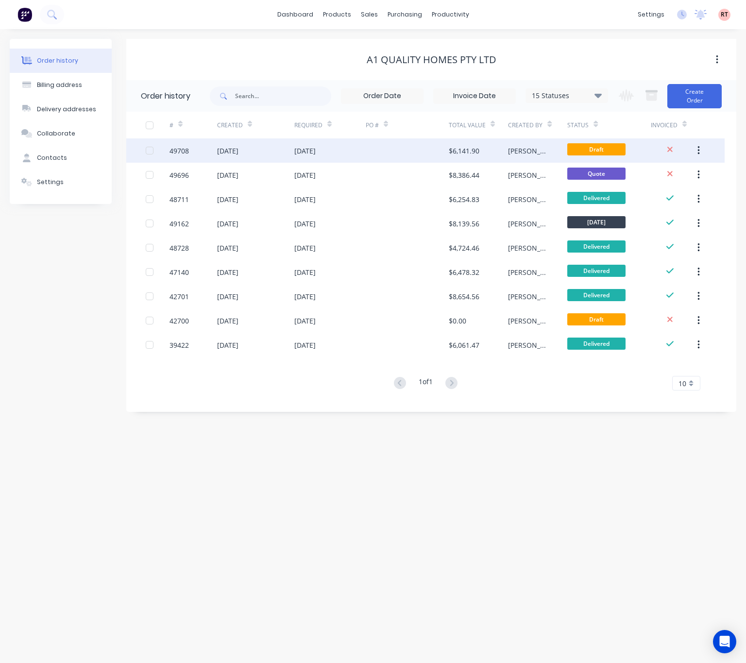
click at [401, 144] on div at bounding box center [407, 150] width 83 height 24
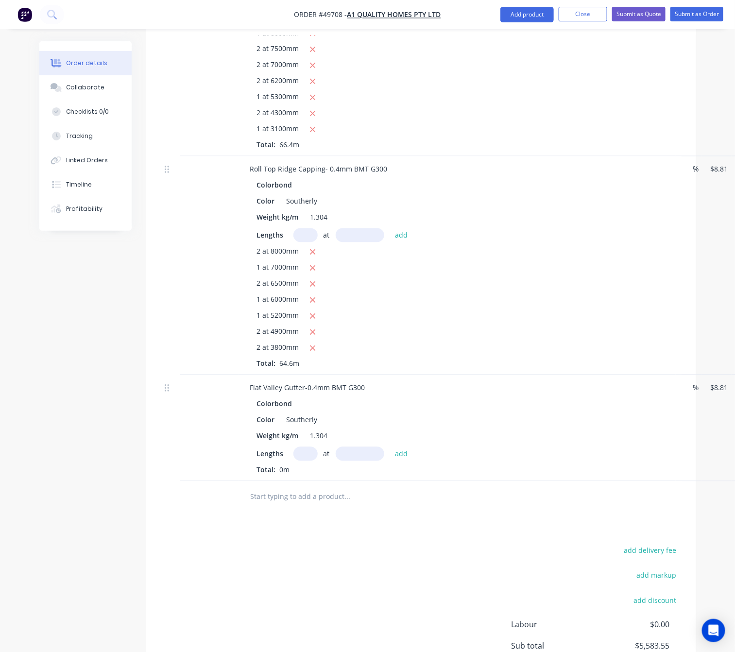
scroll to position [729, 0]
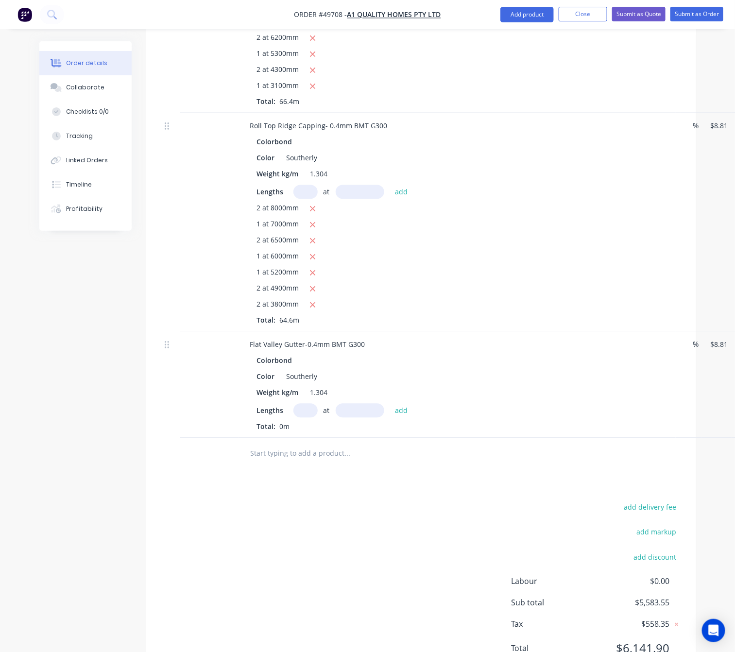
click at [295, 404] on div "at add" at bounding box center [352, 411] width 119 height 14
click at [296, 404] on input "text" at bounding box center [305, 411] width 24 height 14
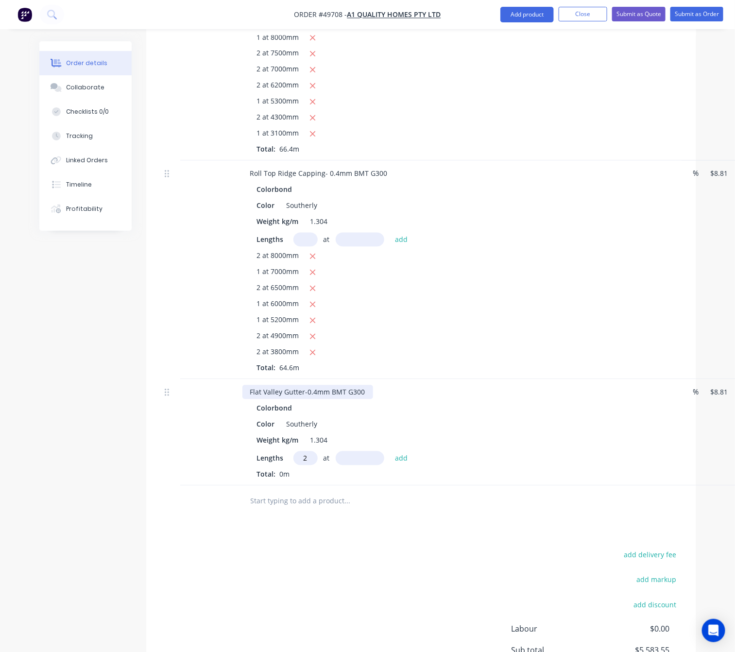
scroll to position [656, 0]
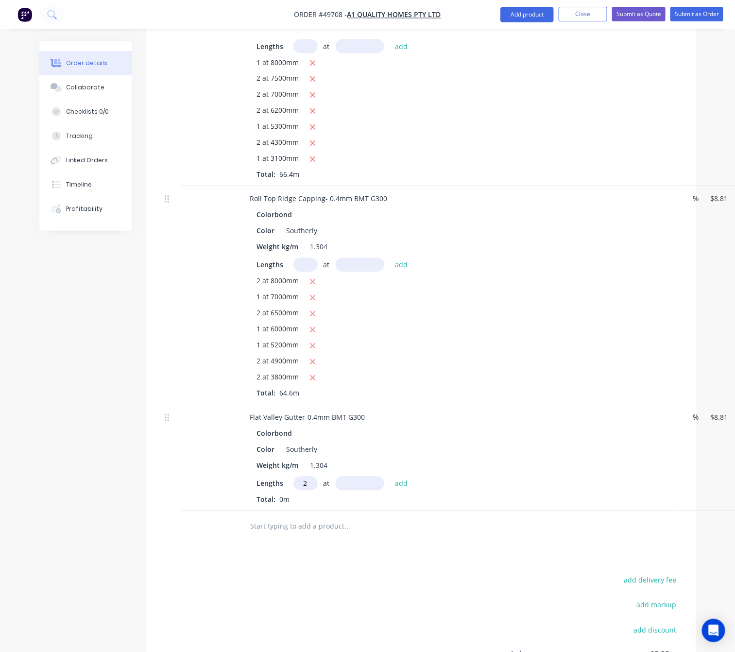
type input "2"
click at [347, 476] on input "text" at bounding box center [360, 483] width 49 height 14
type input "4600"
click at [390, 476] on button "add" at bounding box center [401, 482] width 23 height 13
type input "$81.05"
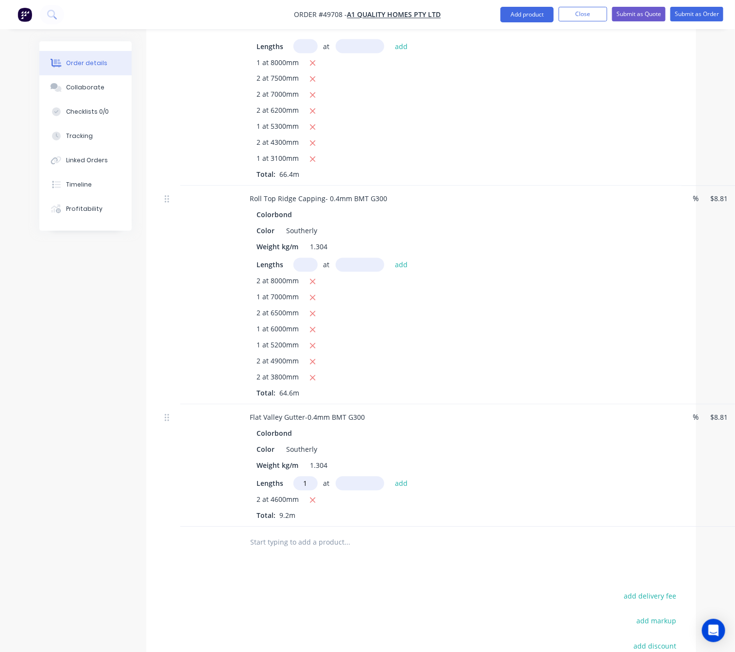
type input "1"
click at [336, 476] on input "text" at bounding box center [360, 483] width 49 height 14
type input "4900"
click at [390, 476] on button "add" at bounding box center [401, 482] width 23 height 13
type input "$124.22"
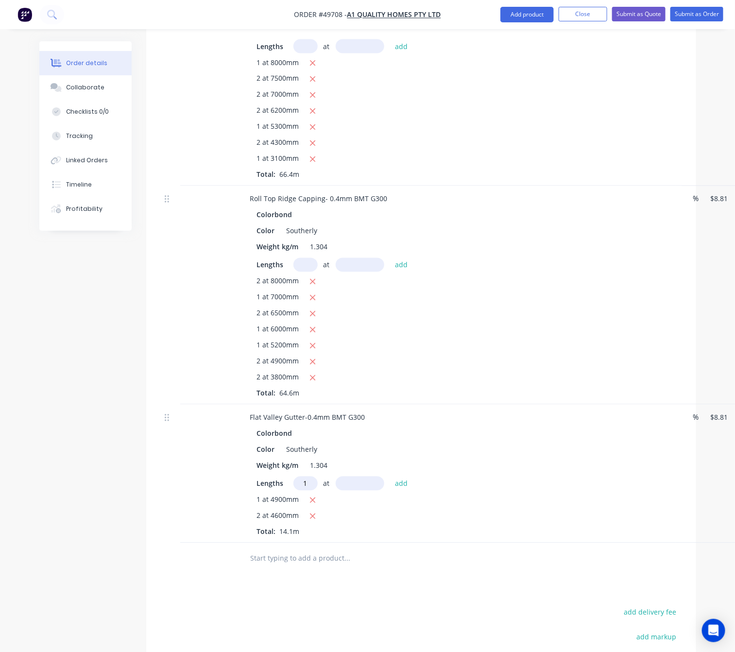
type input "1"
click at [336, 476] on input "text" at bounding box center [360, 483] width 49 height 14
type input "3900"
click at [390, 476] on button "add" at bounding box center [401, 482] width 23 height 13
type input "$158.58"
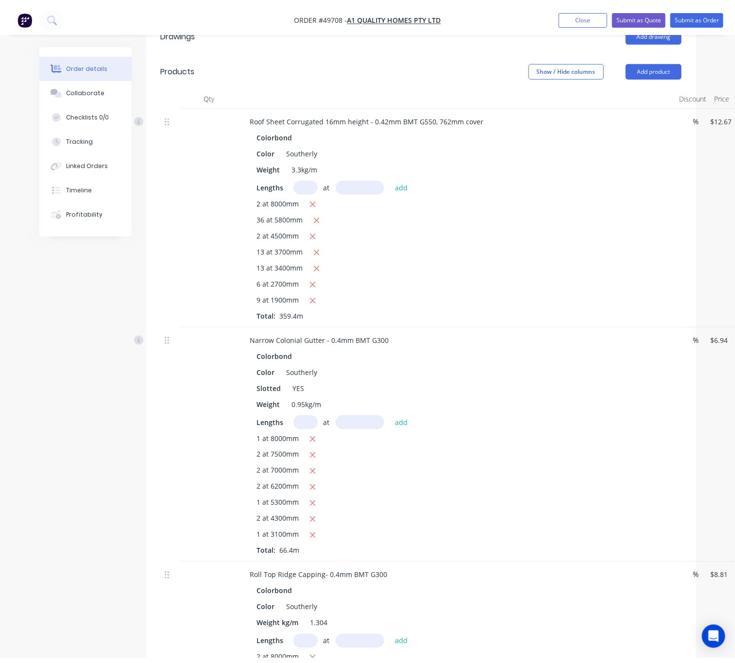
scroll to position [0, 0]
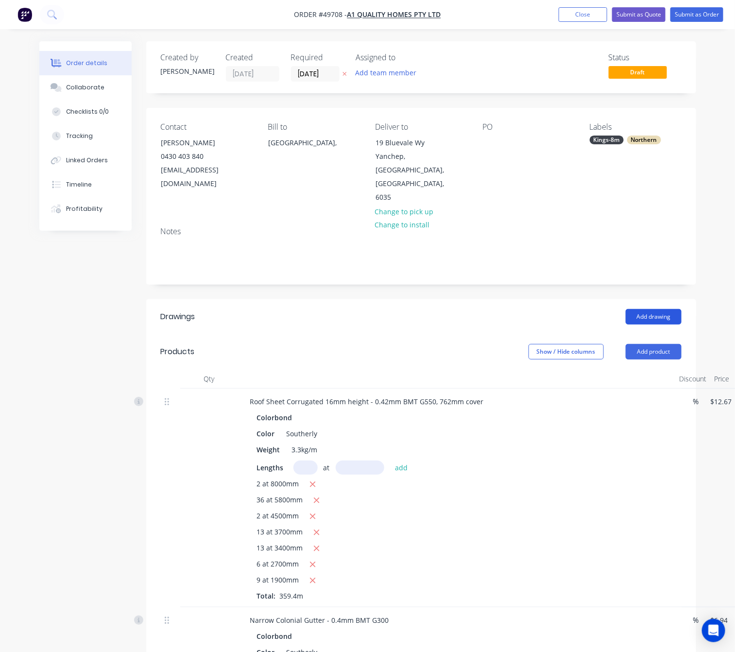
click at [647, 309] on button "Add drawing" at bounding box center [654, 317] width 56 height 16
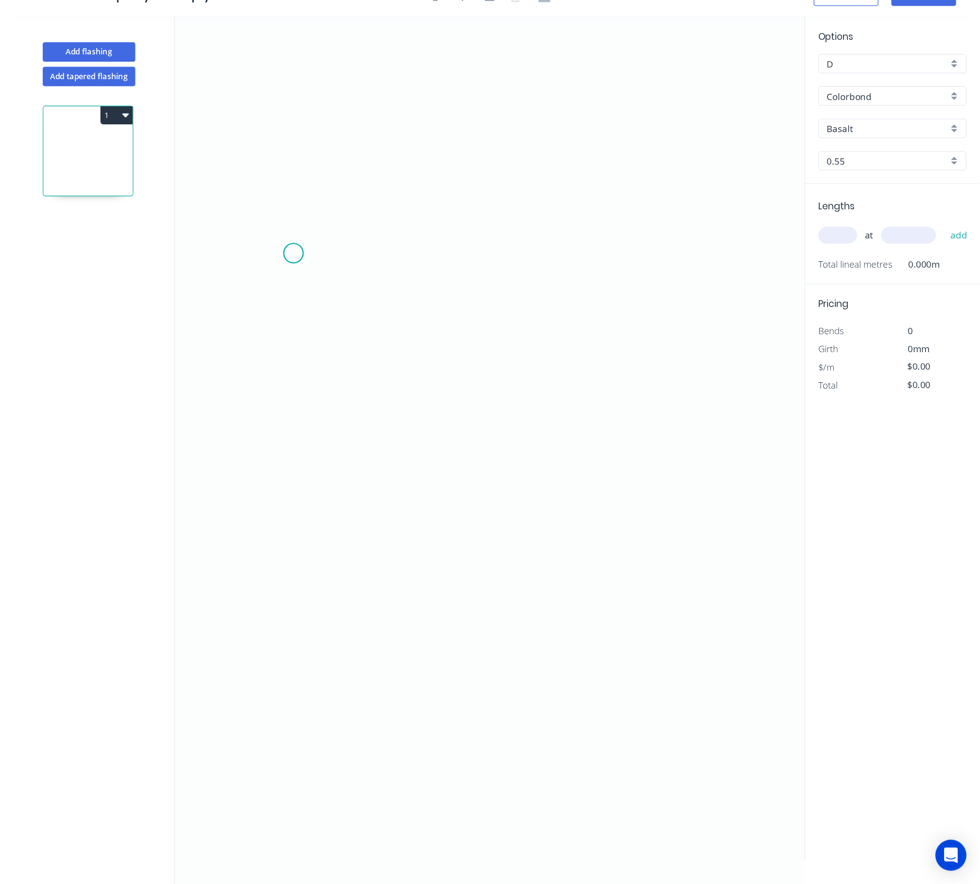
scroll to position [19, 0]
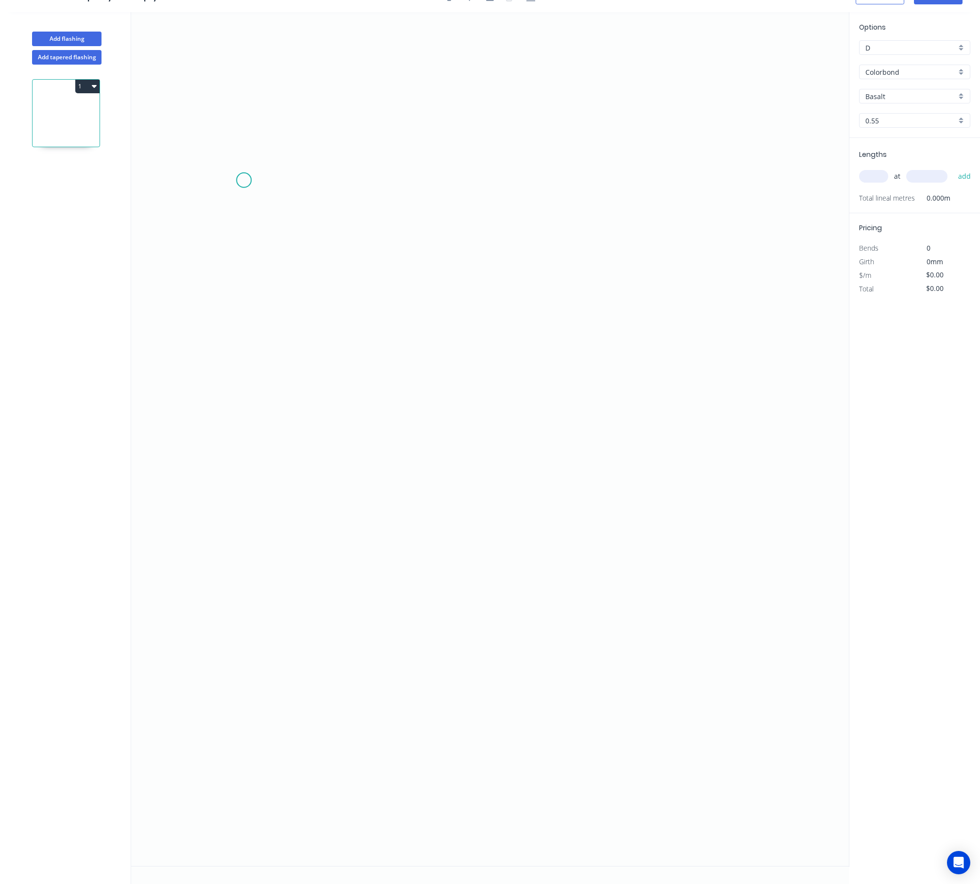
click at [247, 177] on icon "0" at bounding box center [490, 439] width 718 height 854
click at [249, 211] on icon "0" at bounding box center [490, 439] width 718 height 854
click at [252, 213] on circle at bounding box center [246, 211] width 15 height 15
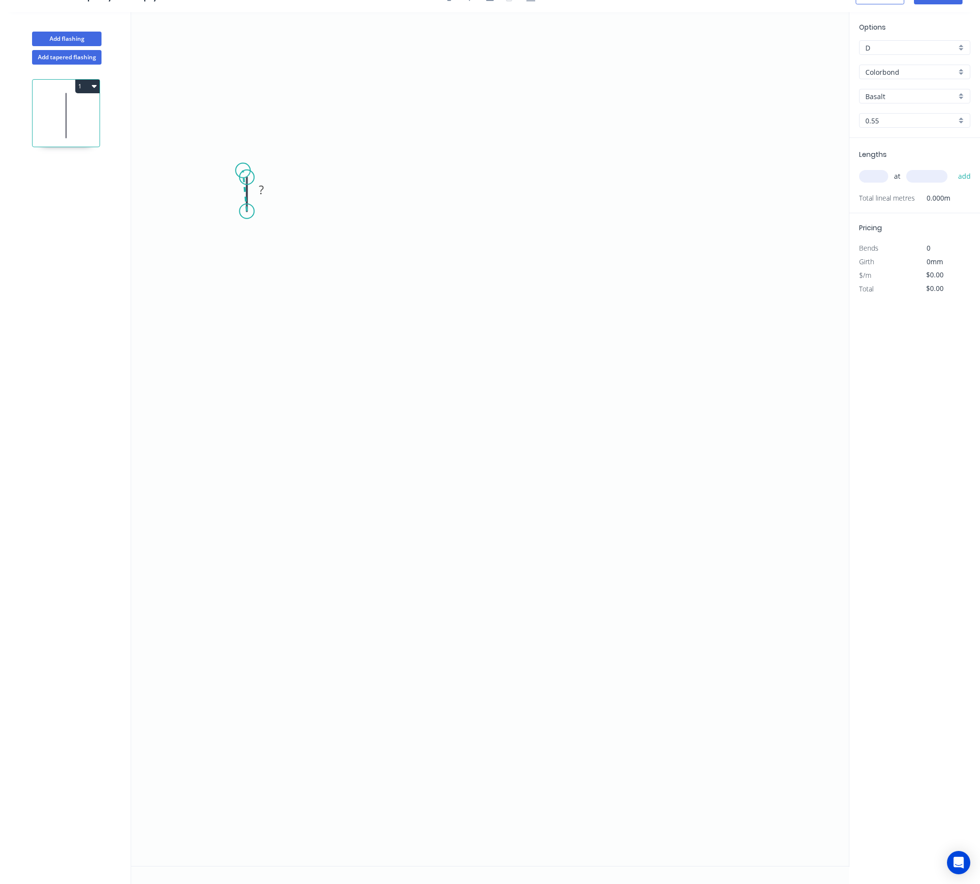
click at [243, 170] on icon at bounding box center [245, 190] width 4 height 41
click at [289, 185] on div "Delete point" at bounding box center [300, 184] width 98 height 20
click at [245, 173] on circle at bounding box center [246, 177] width 15 height 15
click at [188, 177] on icon "0 ?" at bounding box center [490, 439] width 718 height 854
click at [200, 556] on icon "0 ? ?" at bounding box center [490, 439] width 718 height 854
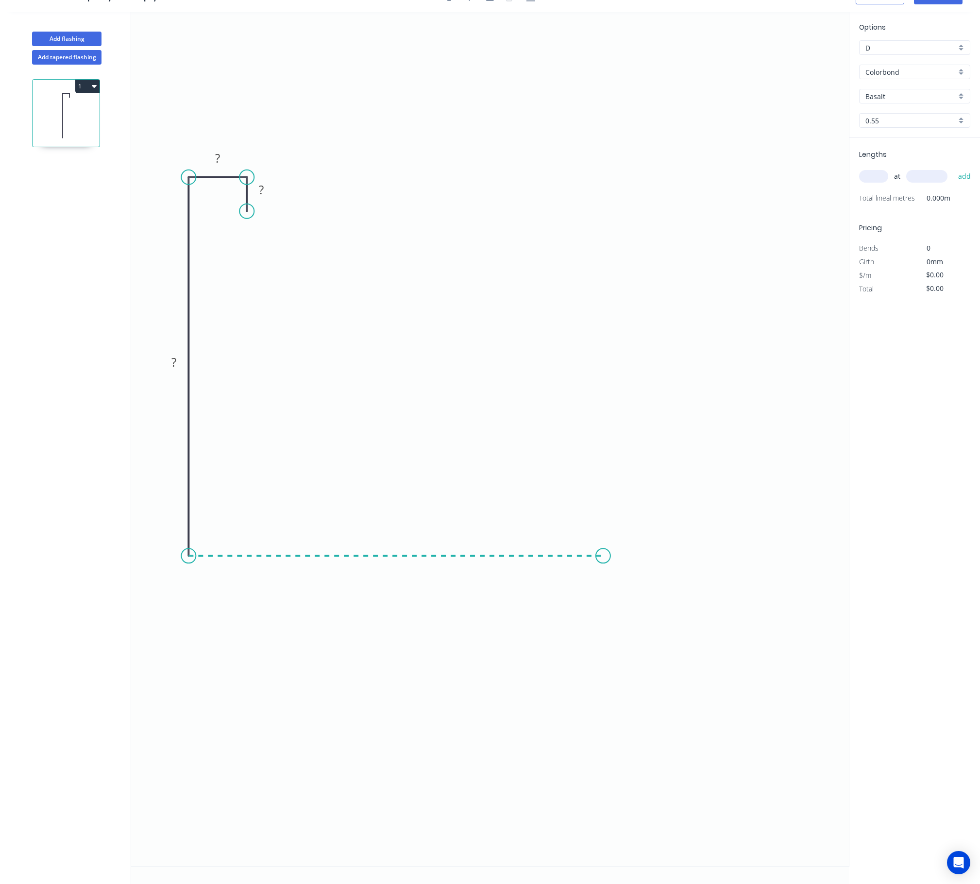
click at [603, 560] on icon "0 ? ? ?" at bounding box center [490, 439] width 718 height 854
click at [597, 383] on icon "0 ? ? ? ?" at bounding box center [490, 439] width 718 height 854
click at [597, 382] on circle at bounding box center [603, 383] width 15 height 15
click at [606, 382] on circle at bounding box center [603, 383] width 15 height 15
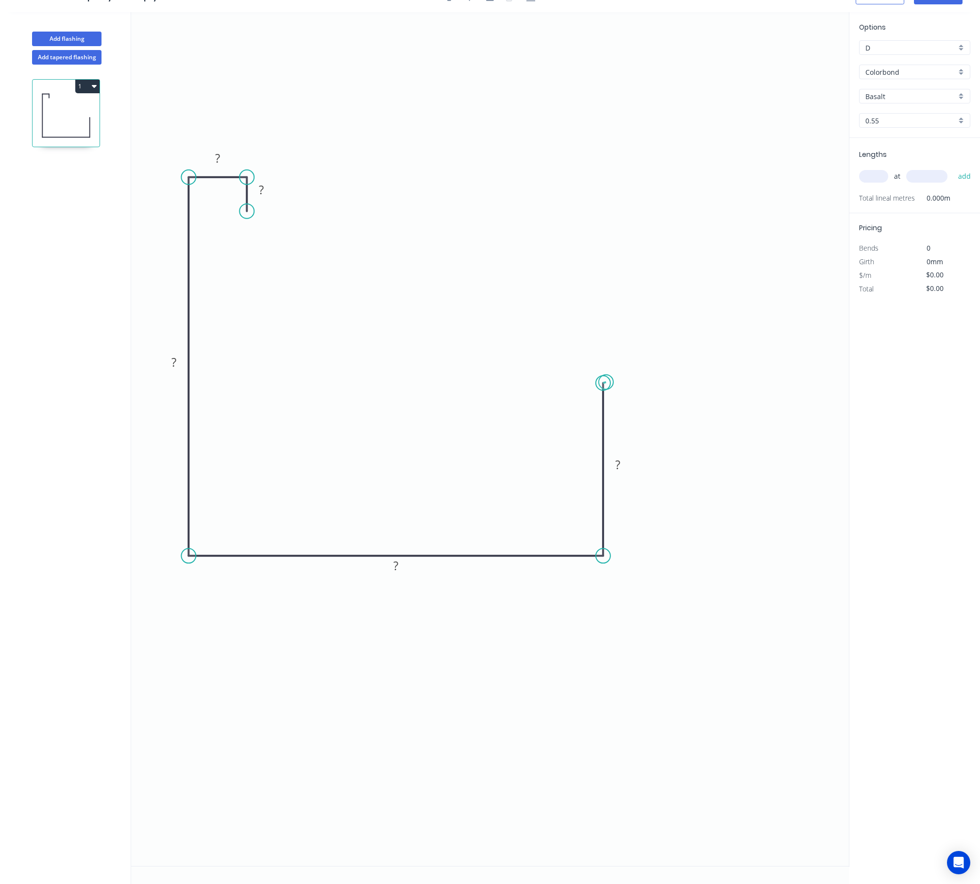
click at [606, 382] on circle at bounding box center [603, 383] width 15 height 15
click at [627, 464] on rect at bounding box center [617, 465] width 19 height 14
click at [399, 568] on rect at bounding box center [395, 567] width 19 height 14
click at [177, 361] on rect at bounding box center [173, 363] width 19 height 14
click at [227, 159] on rect at bounding box center [217, 159] width 19 height 14
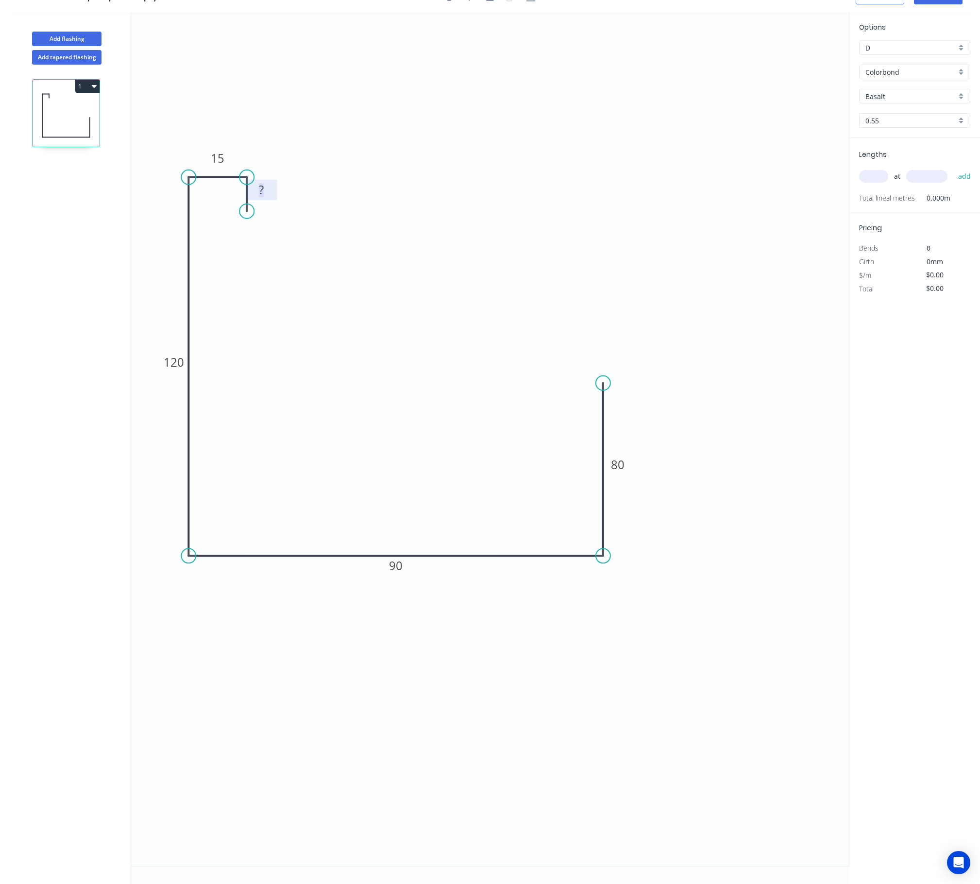
click at [264, 189] on rect at bounding box center [261, 191] width 19 height 14
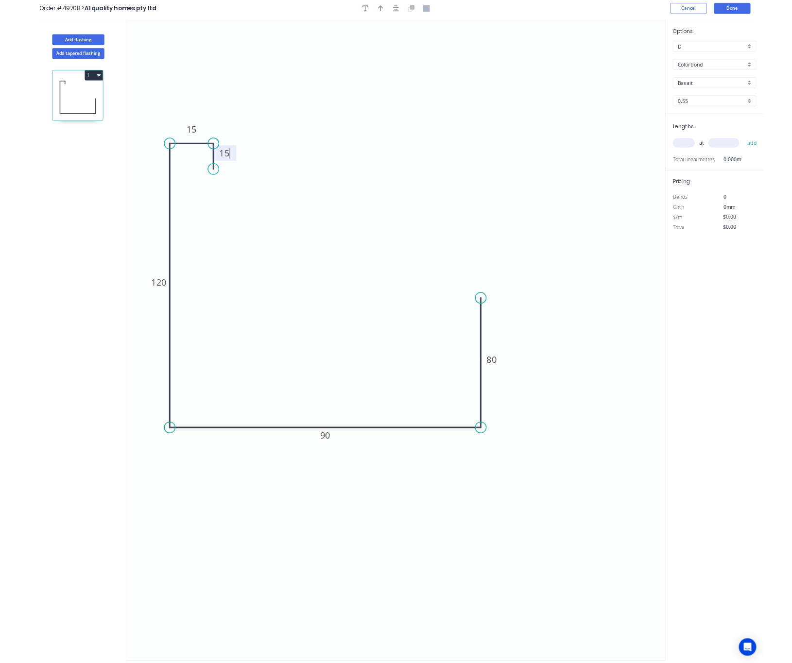
scroll to position [0, 0]
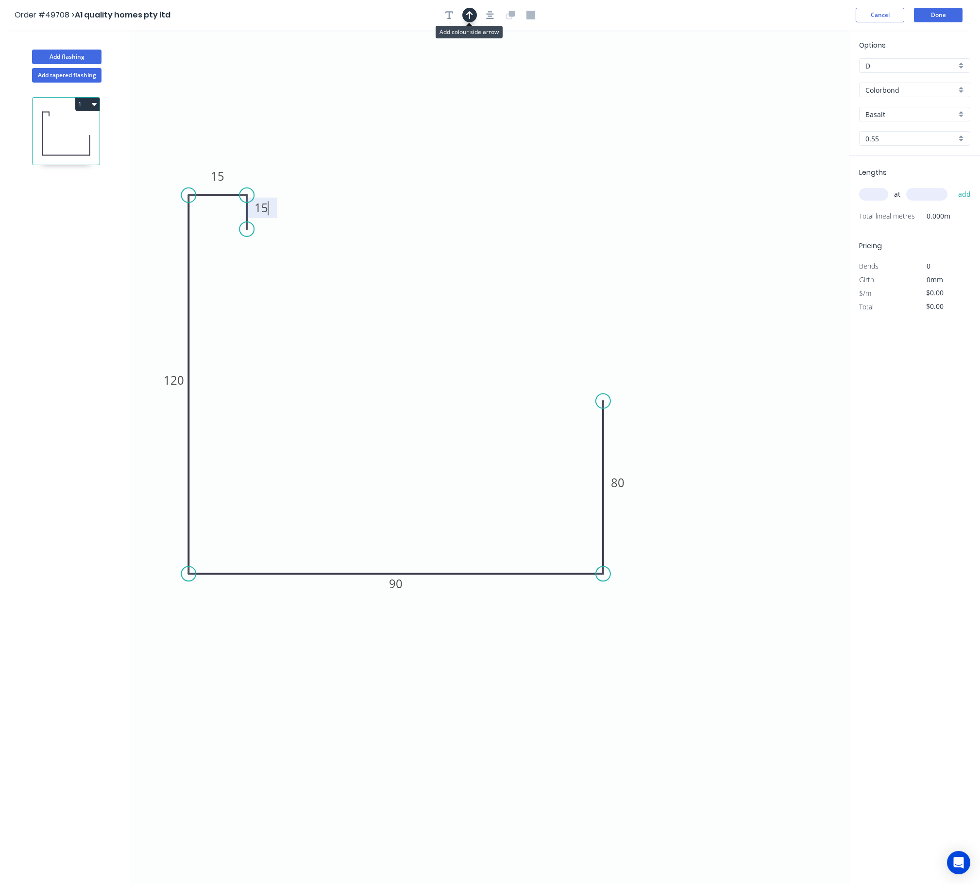
click at [469, 17] on icon "button" at bounding box center [469, 15] width 7 height 8
type input "$14.49"
click at [692, 78] on icon at bounding box center [800, 67] width 9 height 31
click at [692, 78] on icon at bounding box center [808, 71] width 28 height 28
click at [692, 78] on icon "0 15 15 120 90 80" at bounding box center [490, 457] width 718 height 854
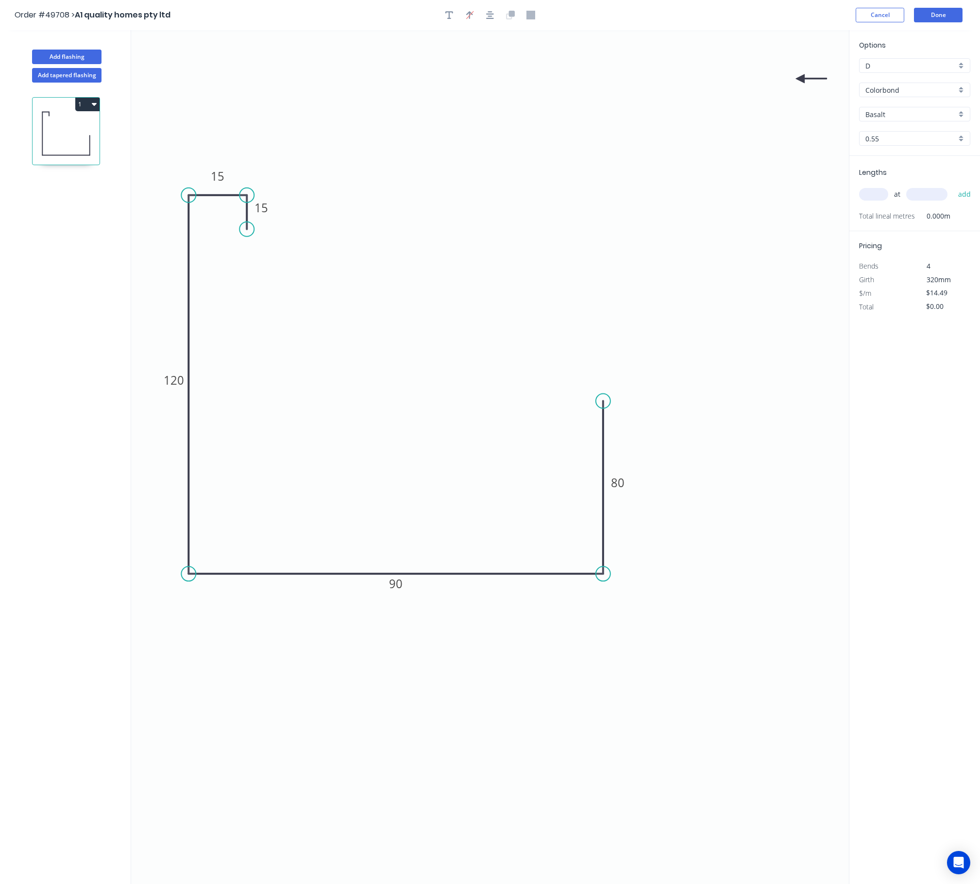
click at [692, 78] on icon "0 15 15 120 90 80" at bounding box center [490, 457] width 718 height 854
click at [692, 79] on icon "0 15 15 120 90 80" at bounding box center [490, 457] width 718 height 854
click at [692, 79] on icon at bounding box center [808, 86] width 28 height 28
click at [692, 79] on icon at bounding box center [800, 89] width 9 height 31
click at [692, 79] on icon at bounding box center [792, 86] width 28 height 28
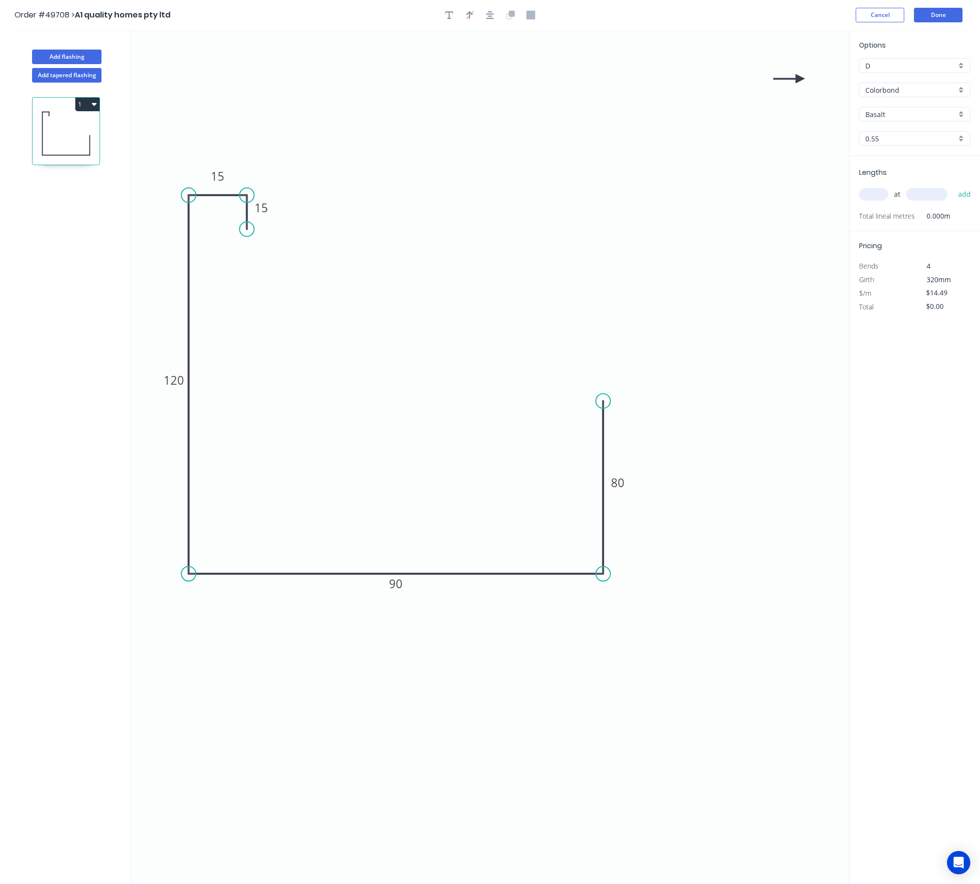
click at [692, 79] on icon at bounding box center [789, 78] width 31 height 9
click at [692, 79] on icon at bounding box center [792, 71] width 28 height 28
click at [692, 79] on icon at bounding box center [808, 71] width 28 height 28
click at [692, 79] on icon at bounding box center [811, 78] width 31 height 9
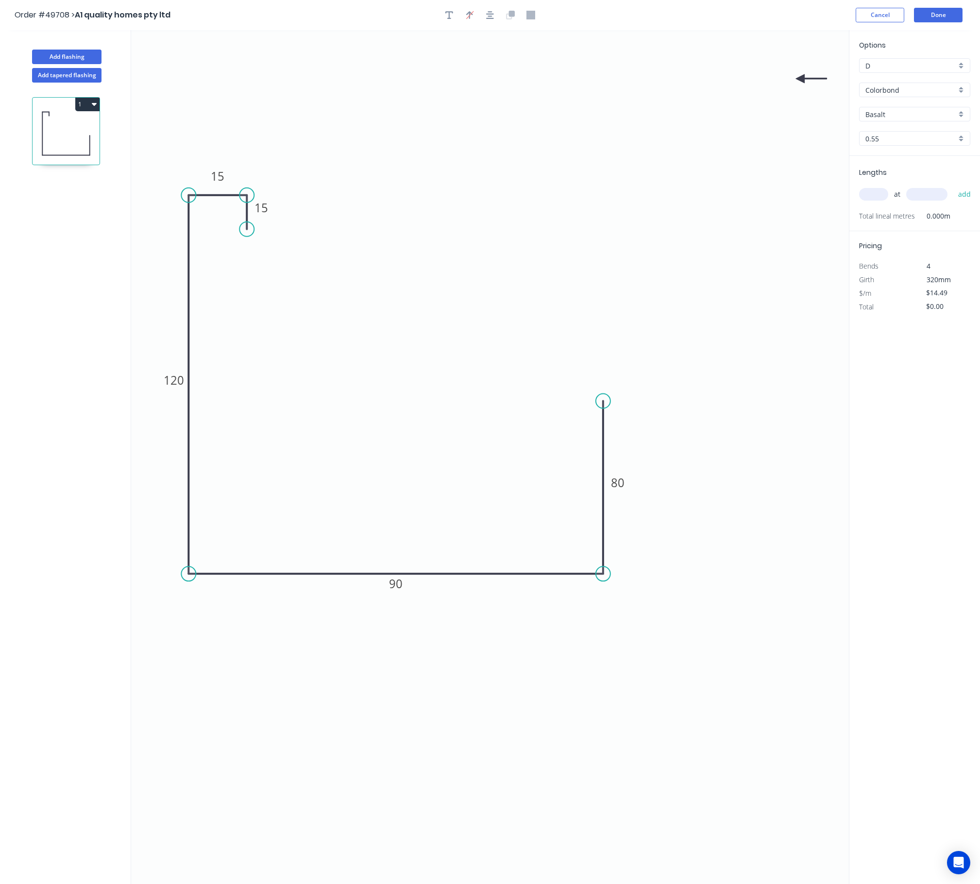
click at [692, 79] on icon at bounding box center [811, 78] width 31 height 9
drag, startPoint x: 798, startPoint y: 79, endPoint x: 369, endPoint y: 668, distance: 729.4
click at [367, 651] on icon at bounding box center [362, 688] width 9 height 31
click at [692, 112] on input "Basalt" at bounding box center [910, 114] width 91 height 10
click at [692, 137] on div "Southerly" at bounding box center [915, 132] width 110 height 17
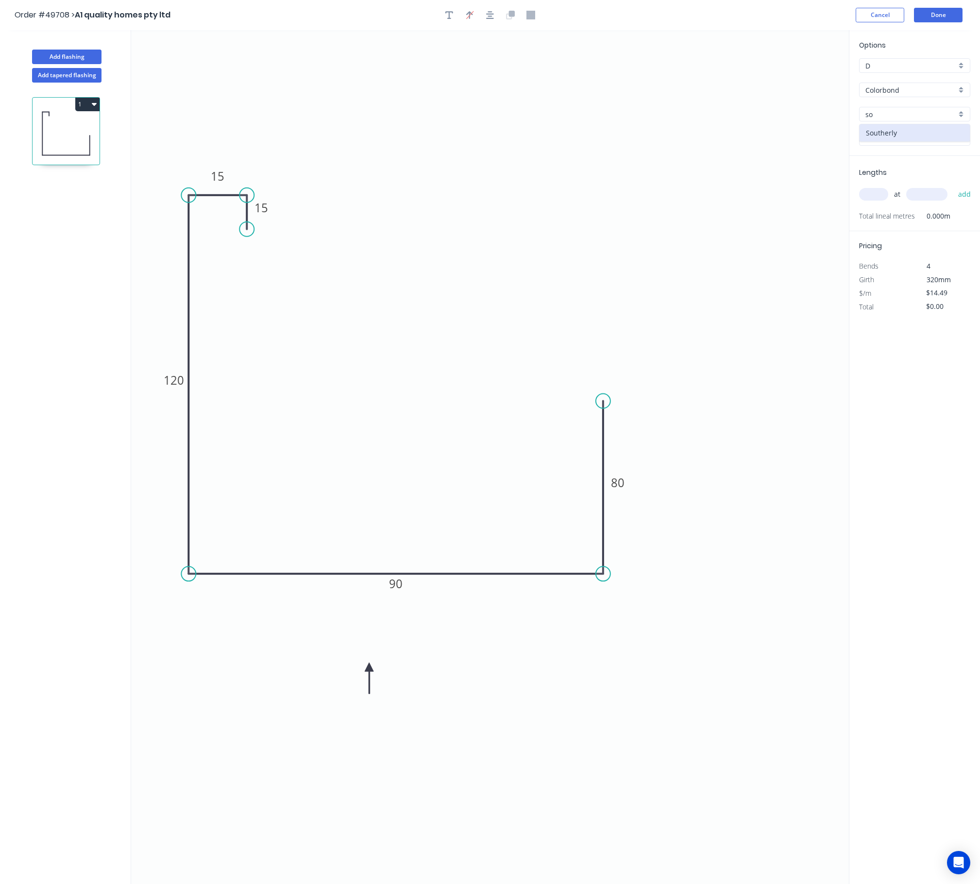
type input "Southerly"
click at [692, 198] on input "text" at bounding box center [873, 194] width 29 height 13
type input "1"
click at [692, 197] on input "text" at bounding box center [926, 194] width 41 height 13
type input "6500"
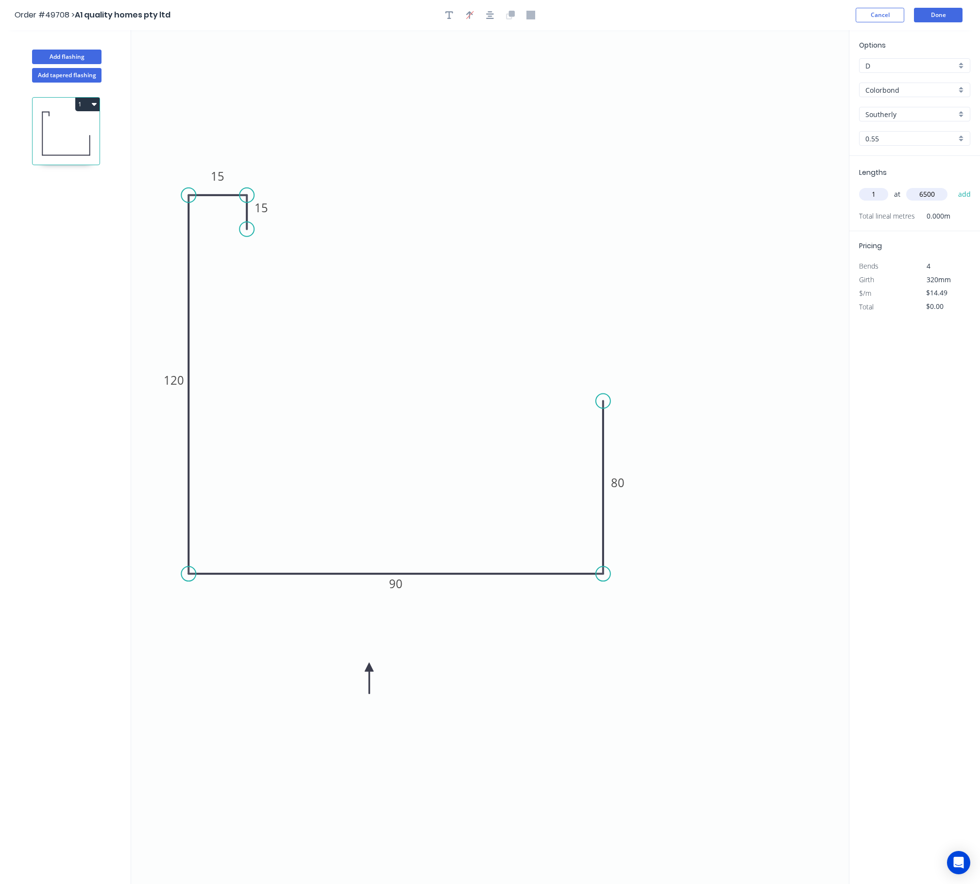
click at [692, 186] on button "add" at bounding box center [964, 194] width 23 height 17
type input "$94.19"
click at [692, 7] on header "Order #49708 > A1 quality homes pty ltd Cancel Done" at bounding box center [490, 15] width 980 height 30
click at [692, 8] on button "Done" at bounding box center [938, 15] width 49 height 15
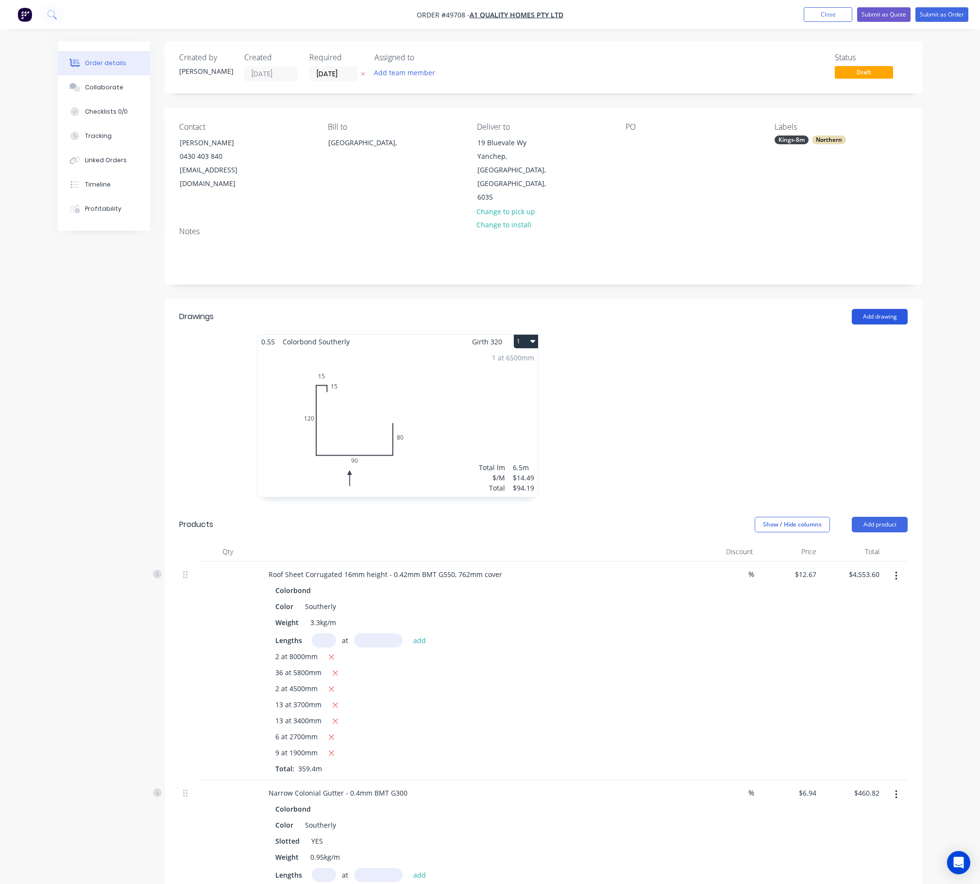
click at [692, 309] on button "Add drawing" at bounding box center [880, 317] width 56 height 16
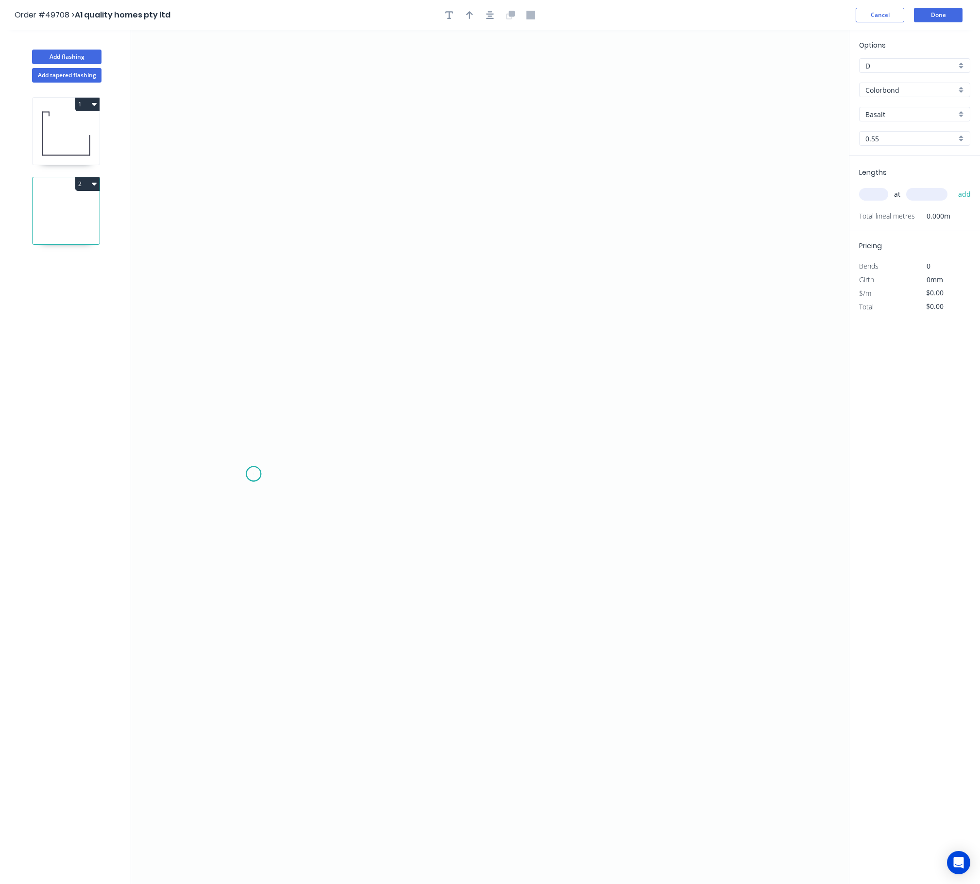
click at [254, 475] on icon "0" at bounding box center [490, 457] width 718 height 854
click at [257, 608] on icon "0" at bounding box center [490, 457] width 718 height 854
click at [278, 636] on icon "0 ?" at bounding box center [490, 457] width 718 height 854
click at [278, 636] on circle at bounding box center [278, 631] width 15 height 15
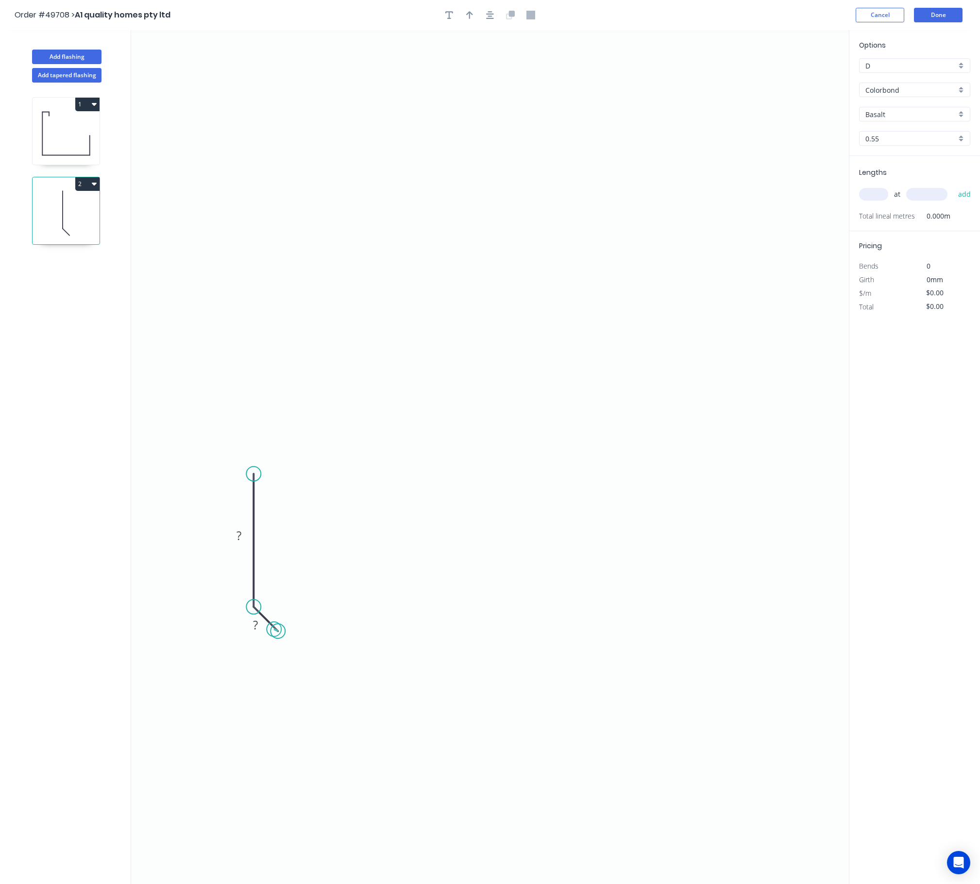
click at [274, 630] on circle at bounding box center [278, 631] width 15 height 15
click at [258, 471] on circle at bounding box center [253, 473] width 15 height 15
click at [517, 471] on icon "0 ? ?" at bounding box center [490, 457] width 718 height 854
click at [514, 277] on icon "0 ? ? ?" at bounding box center [490, 457] width 718 height 854
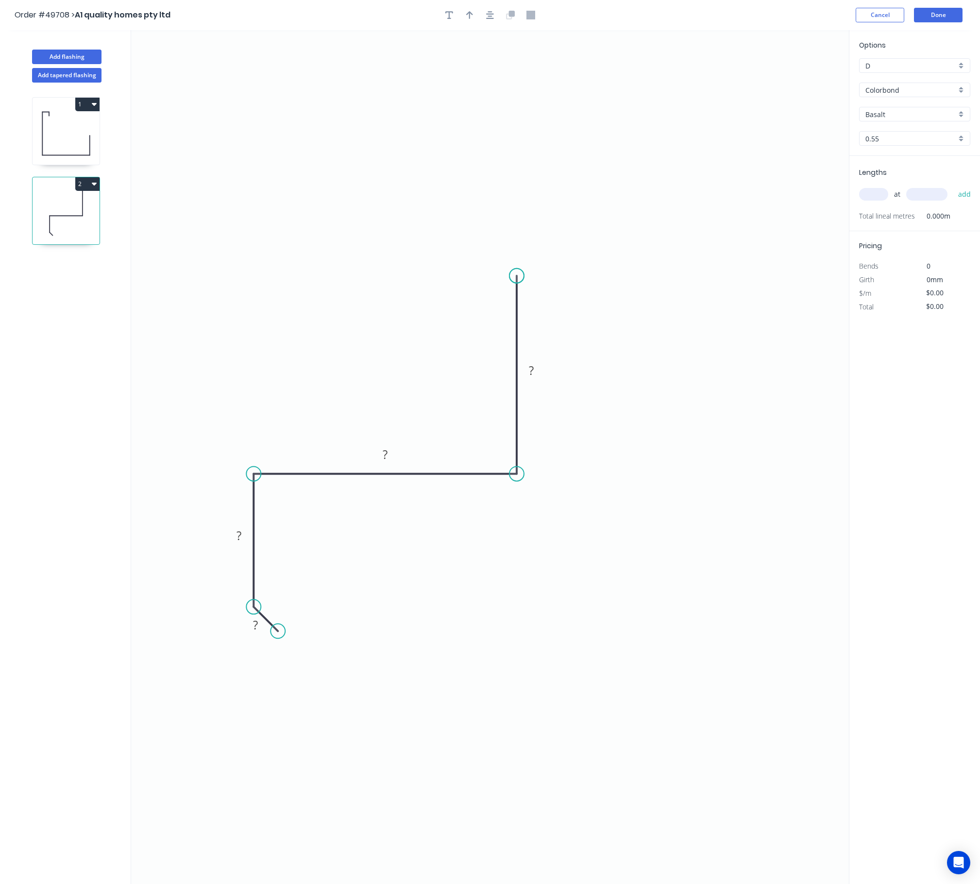
click at [514, 277] on circle at bounding box center [516, 276] width 15 height 15
click at [520, 283] on circle at bounding box center [516, 276] width 15 height 15
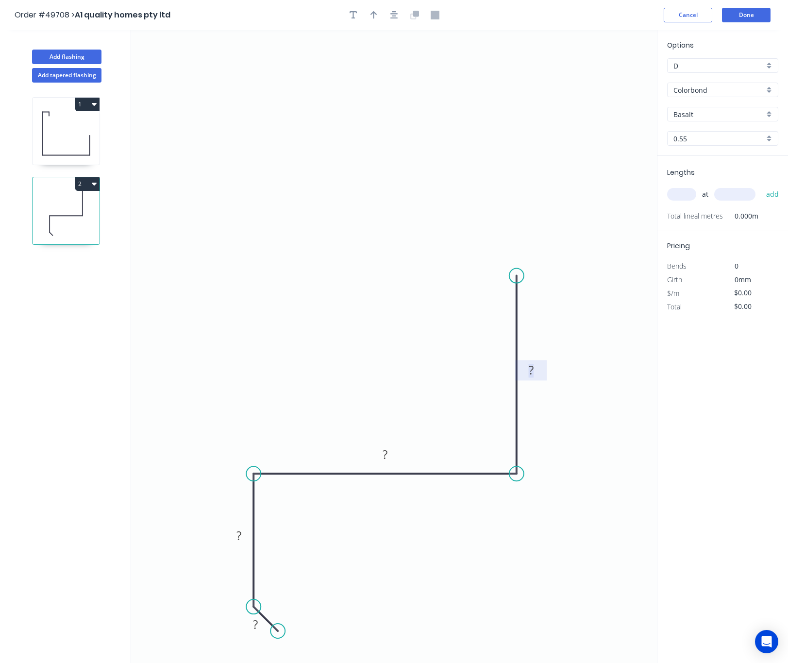
click at [536, 370] on rect at bounding box center [531, 371] width 19 height 14
click at [383, 452] on tspan "?" at bounding box center [385, 454] width 5 height 16
click at [246, 538] on rect at bounding box center [238, 536] width 19 height 14
click at [251, 624] on rect at bounding box center [255, 625] width 19 height 14
click at [373, 17] on icon "button" at bounding box center [374, 15] width 7 height 8
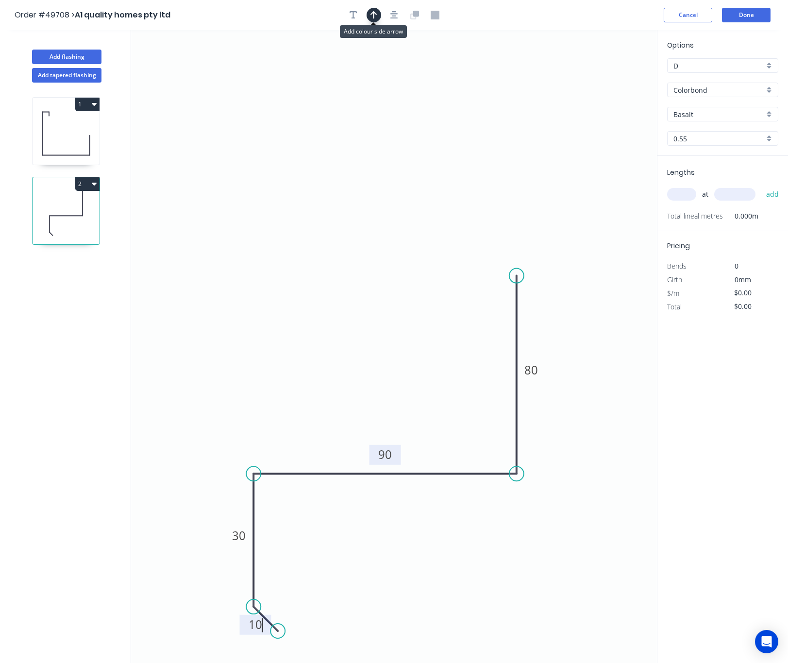
type input "$9.63"
click at [620, 80] on icon at bounding box center [619, 67] width 9 height 31
click at [620, 80] on icon at bounding box center [630, 78] width 31 height 9
click at [620, 80] on icon at bounding box center [627, 86] width 28 height 28
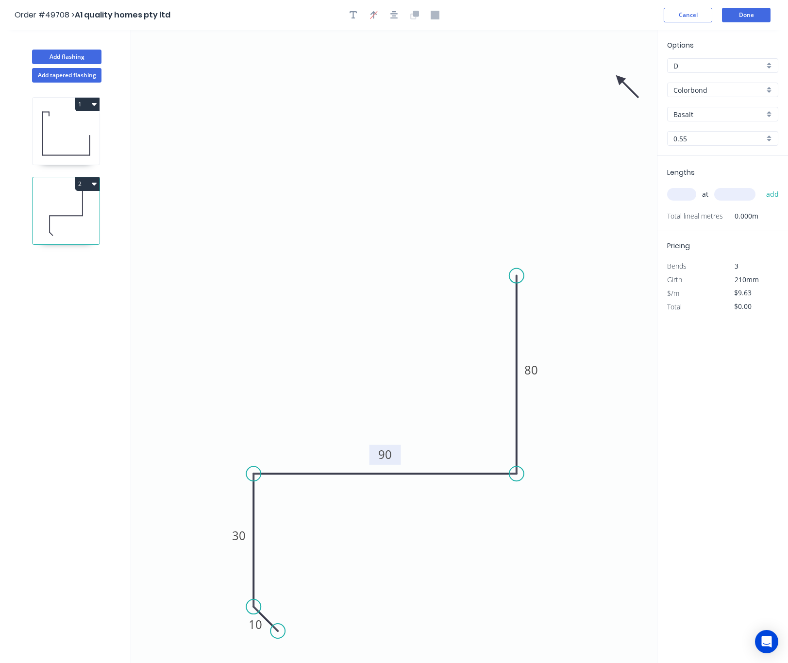
click at [620, 80] on icon at bounding box center [627, 86] width 28 height 28
click at [620, 80] on icon at bounding box center [611, 86] width 28 height 28
click at [620, 80] on icon at bounding box center [608, 78] width 31 height 9
drag, startPoint x: 618, startPoint y: 79, endPoint x: 285, endPoint y: 207, distance: 357.6
click at [284, 207] on icon at bounding box center [293, 194] width 28 height 28
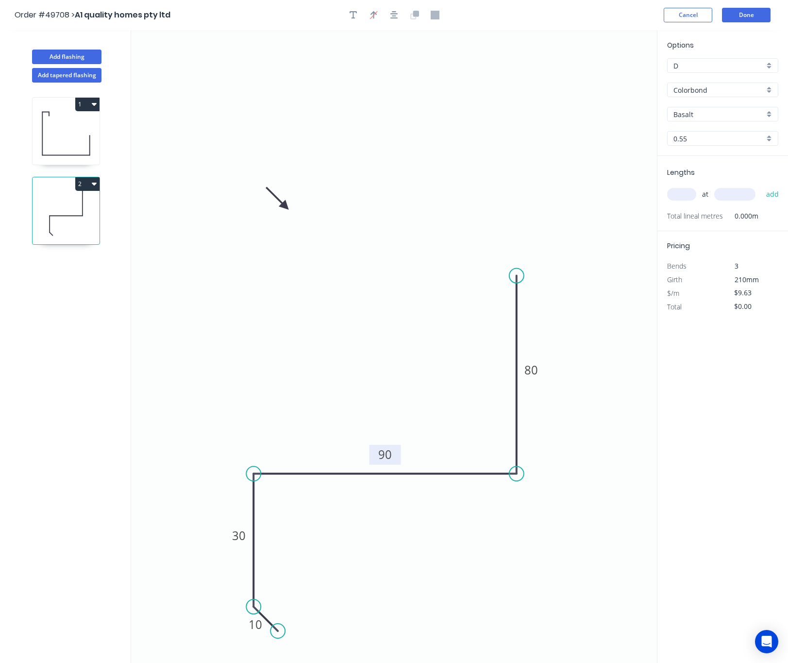
click at [692, 113] on input "Basalt" at bounding box center [719, 114] width 91 height 10
click at [692, 135] on div "Southerly" at bounding box center [723, 132] width 110 height 17
type input "Southerly"
click at [688, 193] on input "text" at bounding box center [681, 194] width 29 height 13
type input "1"
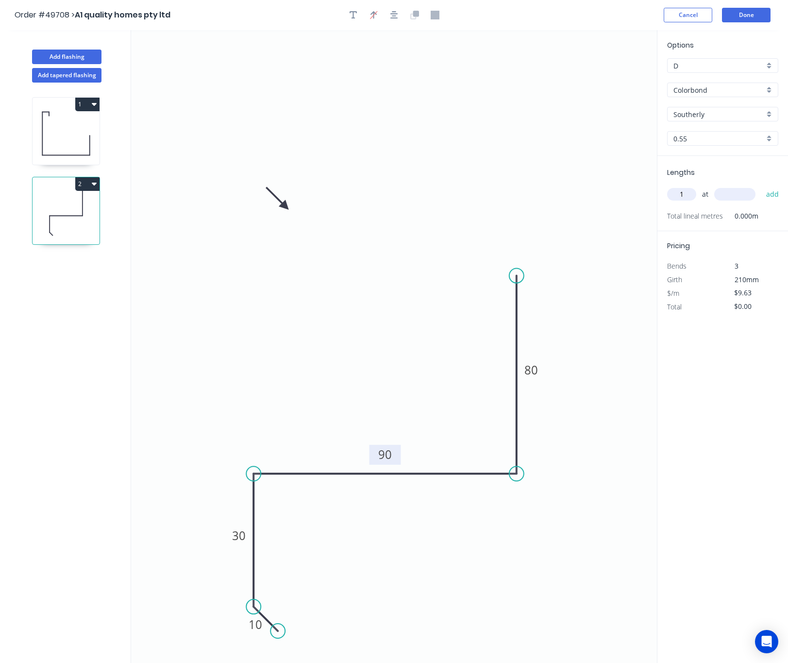
click at [692, 200] on input "text" at bounding box center [734, 194] width 41 height 13
type input "6500"
click at [692, 186] on button "add" at bounding box center [773, 194] width 23 height 17
type input "$62.60"
click at [692, 17] on button "Done" at bounding box center [746, 15] width 49 height 15
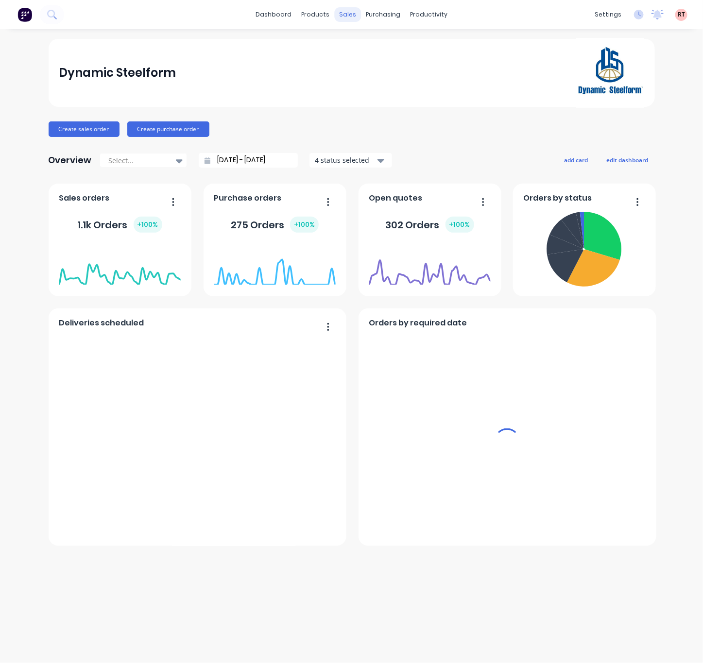
click at [347, 7] on div "sales" at bounding box center [347, 14] width 27 height 15
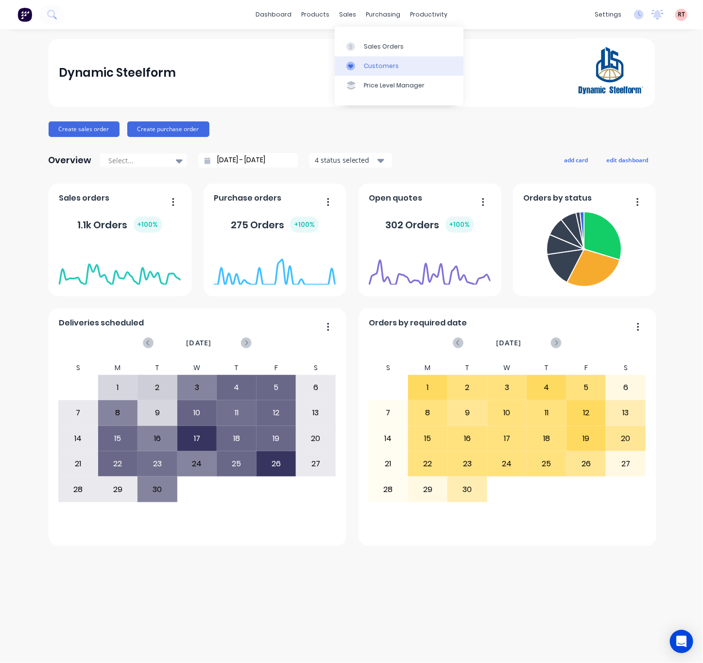
click at [393, 63] on div "Customers" at bounding box center [381, 66] width 35 height 9
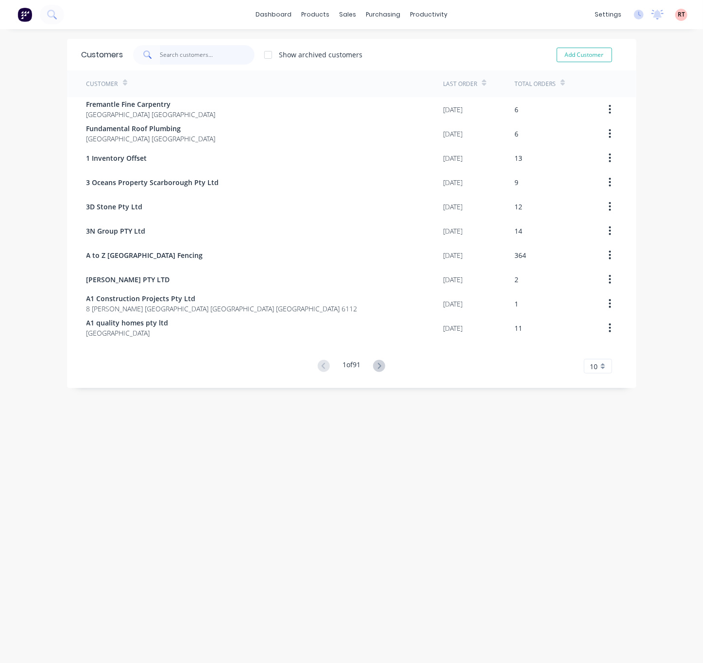
click at [192, 50] on input "text" at bounding box center [207, 54] width 95 height 19
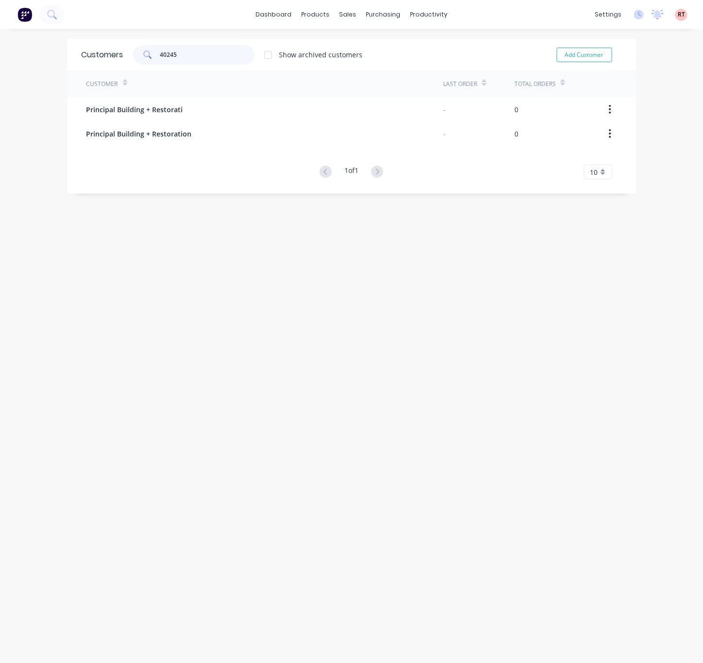
type input "40245"
drag, startPoint x: 191, startPoint y: 44, endPoint x: 98, endPoint y: 66, distance: 95.8
click at [98, 66] on div "Customers 40245 Show archived customers Add Customer" at bounding box center [351, 55] width 569 height 32
click at [349, 19] on div "sales" at bounding box center [347, 14] width 27 height 15
click at [360, 44] on div "Sales Orders" at bounding box center [378, 46] width 40 height 9
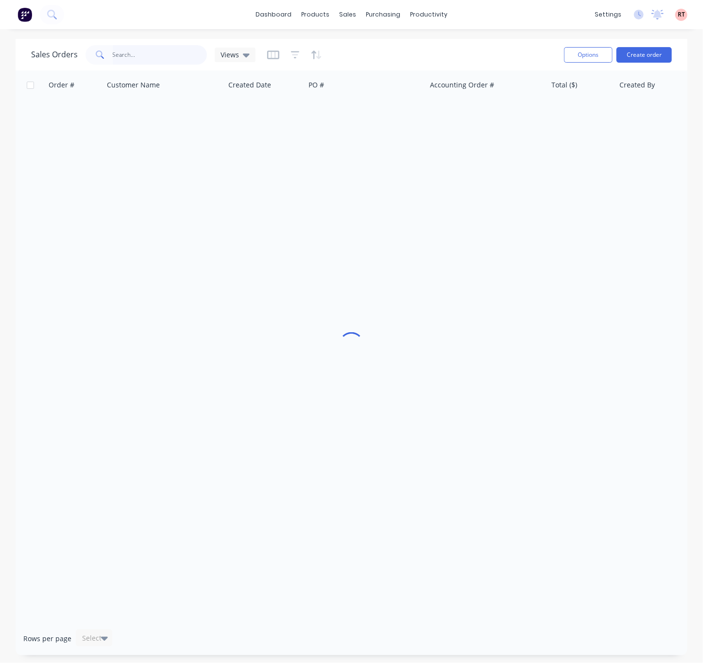
click at [180, 53] on input "text" at bounding box center [160, 54] width 95 height 19
type input "40245"
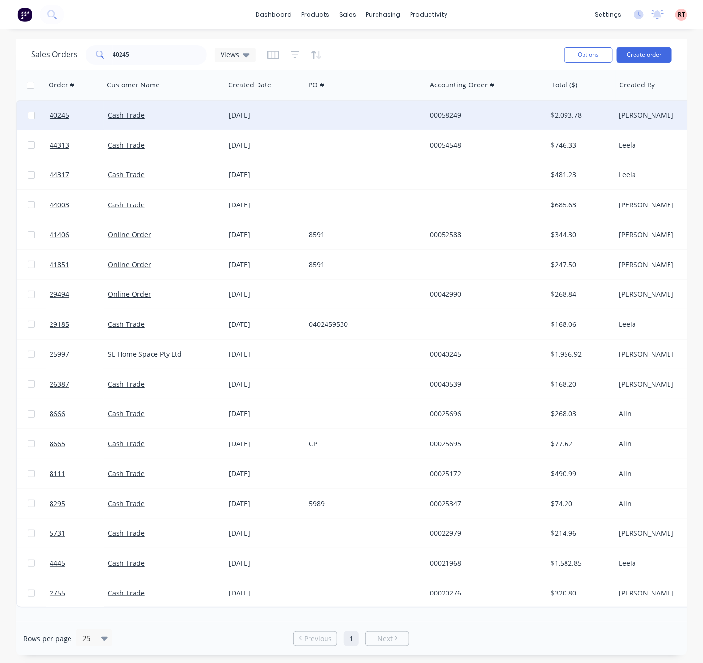
click at [176, 118] on div "Cash Trade" at bounding box center [162, 115] width 108 height 10
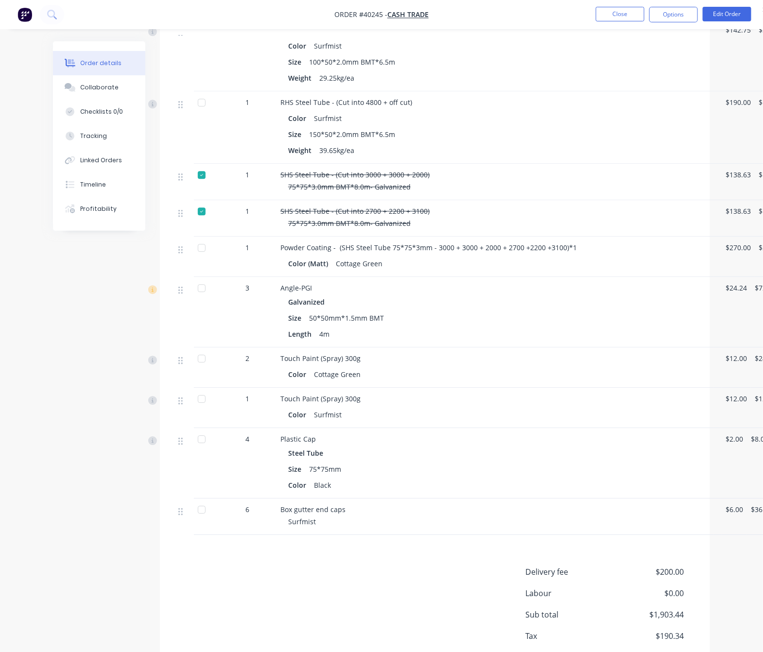
scroll to position [947, 0]
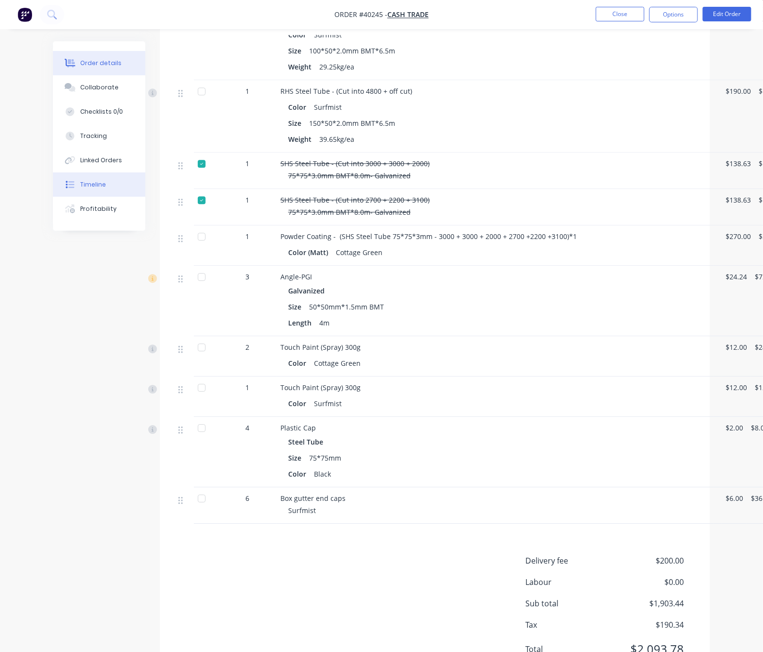
click at [108, 187] on button "Timeline" at bounding box center [99, 184] width 92 height 24
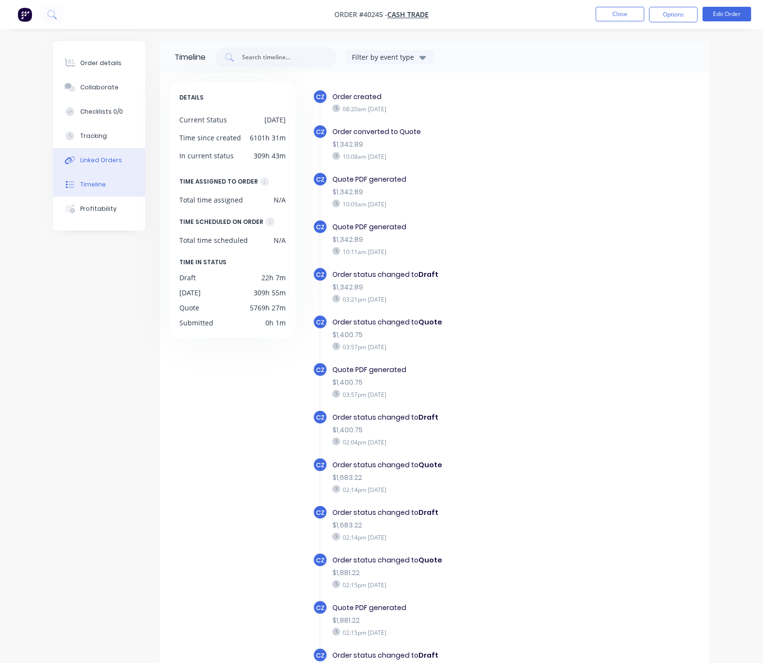
click at [105, 165] on button "Linked Orders" at bounding box center [99, 160] width 92 height 24
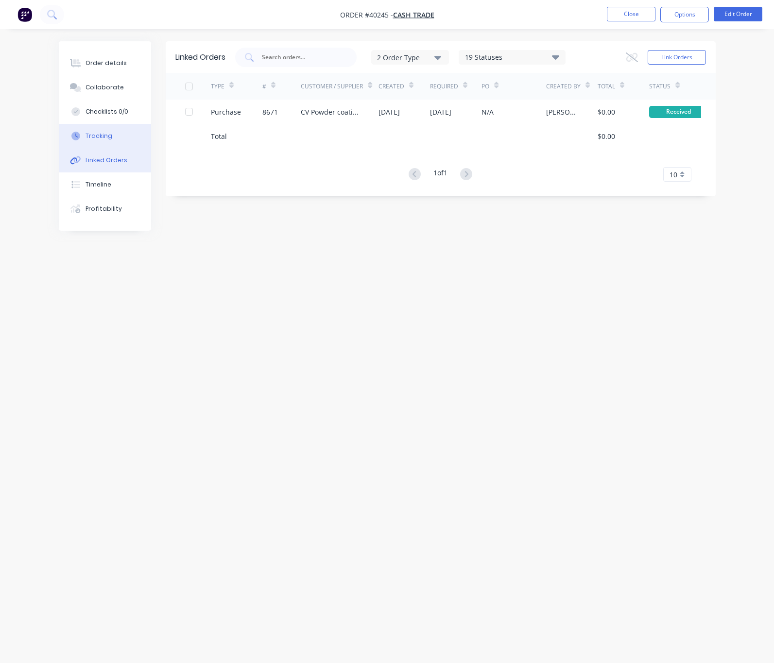
click at [107, 144] on button "Tracking" at bounding box center [105, 136] width 92 height 24
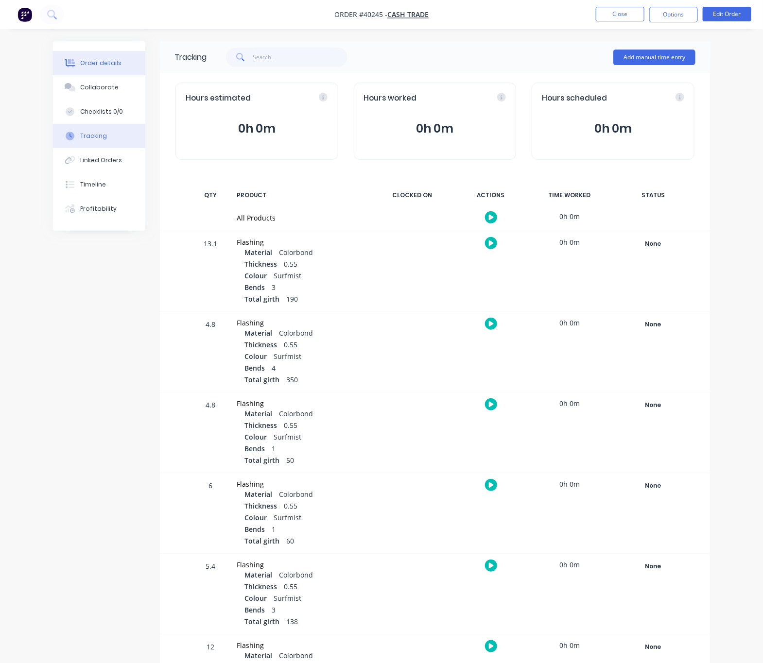
click at [105, 64] on div "Order details" at bounding box center [100, 63] width 41 height 9
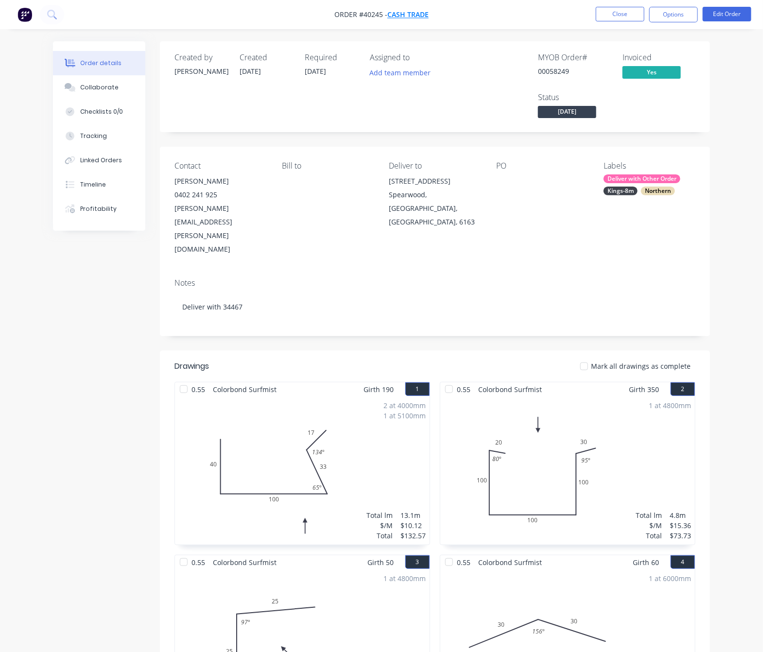
click at [417, 18] on span "Cash Trade" at bounding box center [407, 14] width 41 height 9
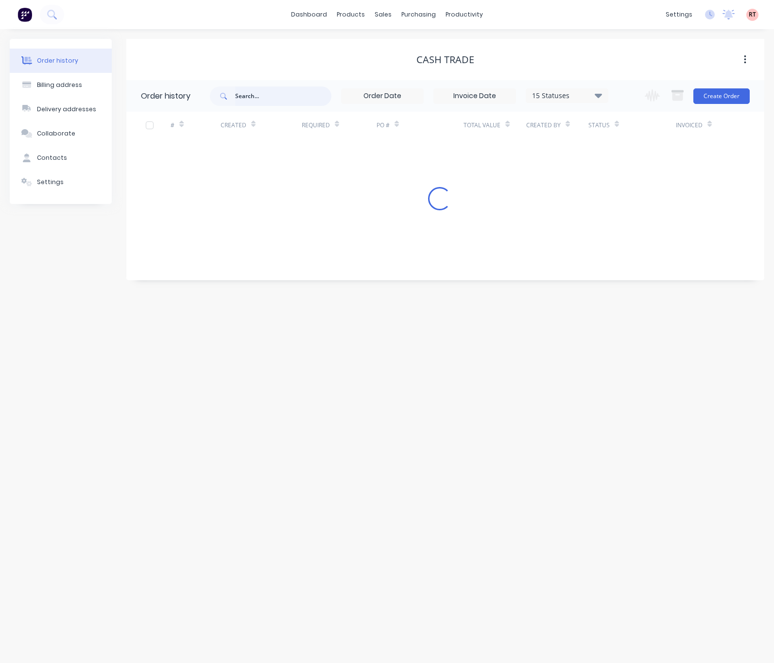
click at [270, 95] on input "text" at bounding box center [283, 95] width 96 height 19
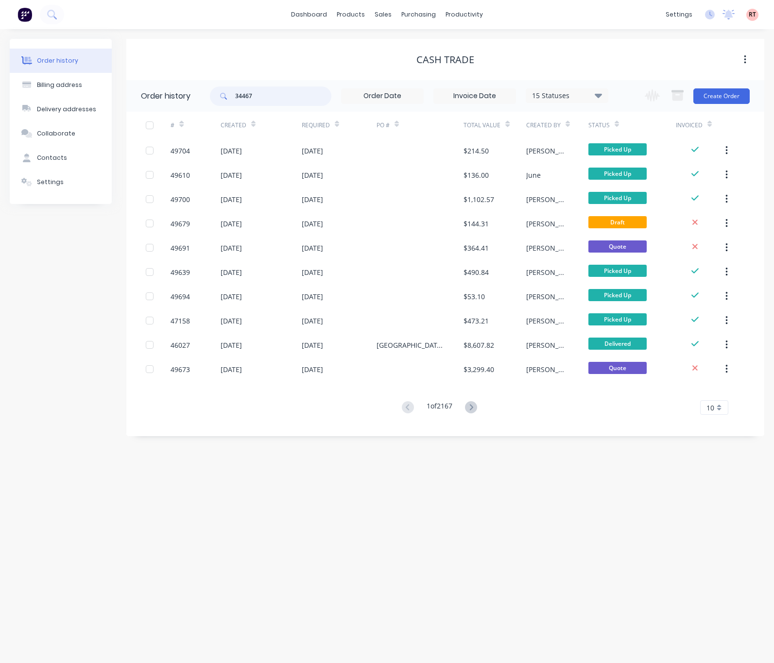
type input "34467"
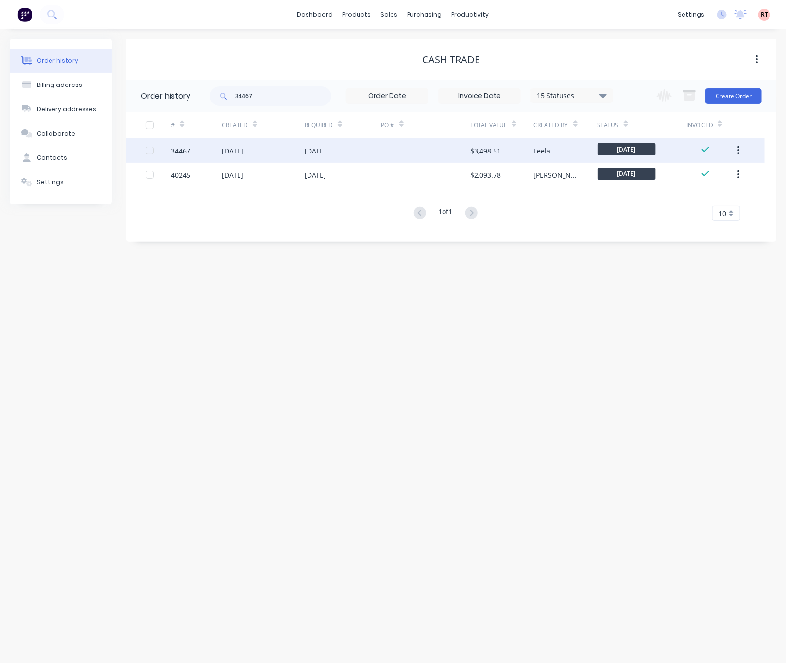
click at [399, 153] on div at bounding box center [425, 150] width 89 height 24
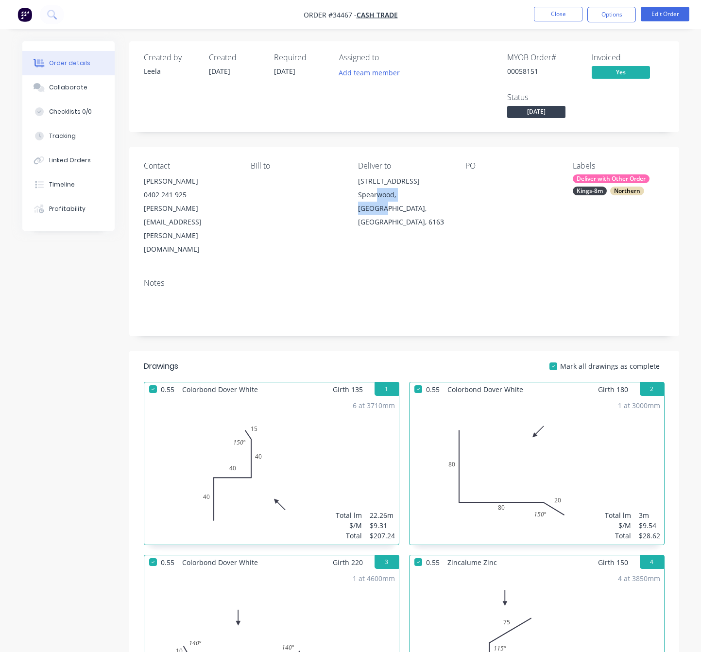
drag, startPoint x: 448, startPoint y: 201, endPoint x: 379, endPoint y: 193, distance: 69.5
click at [379, 194] on div "Spearwood, [GEOGRAPHIC_DATA], [GEOGRAPHIC_DATA], 6163" at bounding box center [404, 208] width 92 height 41
click at [503, 229] on div "Contact Yvonne 0402 241 925 yvonne.goold@gmail.com Bill to Deliver to 48 Doolet…" at bounding box center [404, 209] width 550 height 124
drag, startPoint x: 442, startPoint y: 207, endPoint x: 351, endPoint y: 178, distance: 95.2
click at [351, 178] on div "Contact Yvonne 0402 241 925 yvonne.goold@gmail.com Bill to Deliver to 48 Doolet…" at bounding box center [404, 209] width 550 height 124
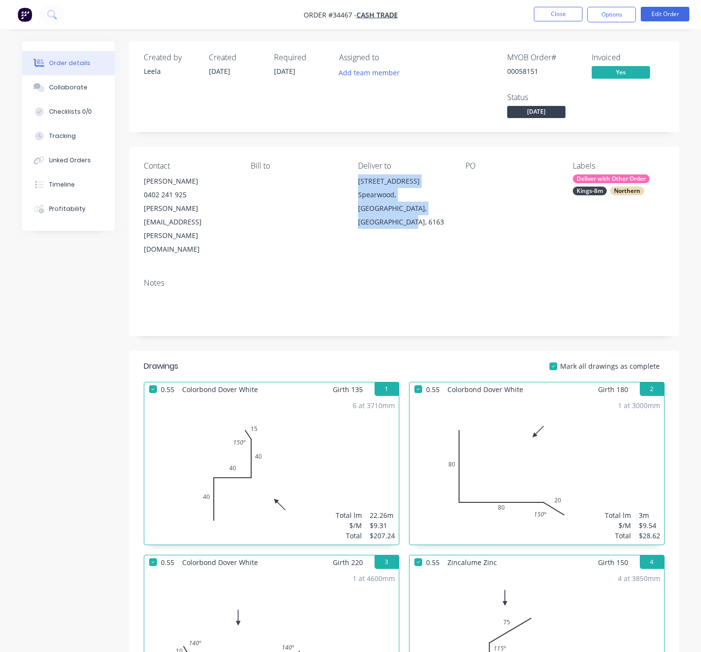
copy div "48 Doolette St Spearwood, Western Australia, Australia, 6163"
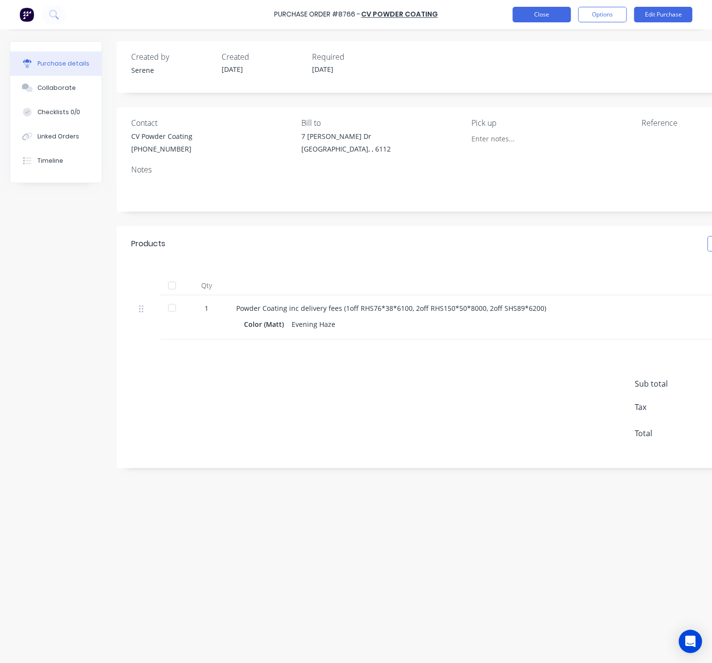
click at [539, 15] on button "Close" at bounding box center [541, 15] width 58 height 16
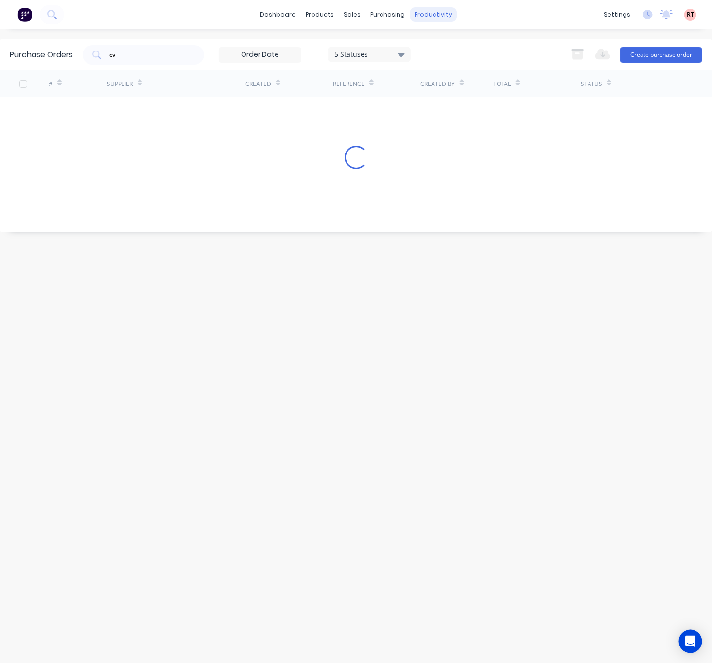
click at [427, 11] on div "productivity" at bounding box center [432, 14] width 47 height 15
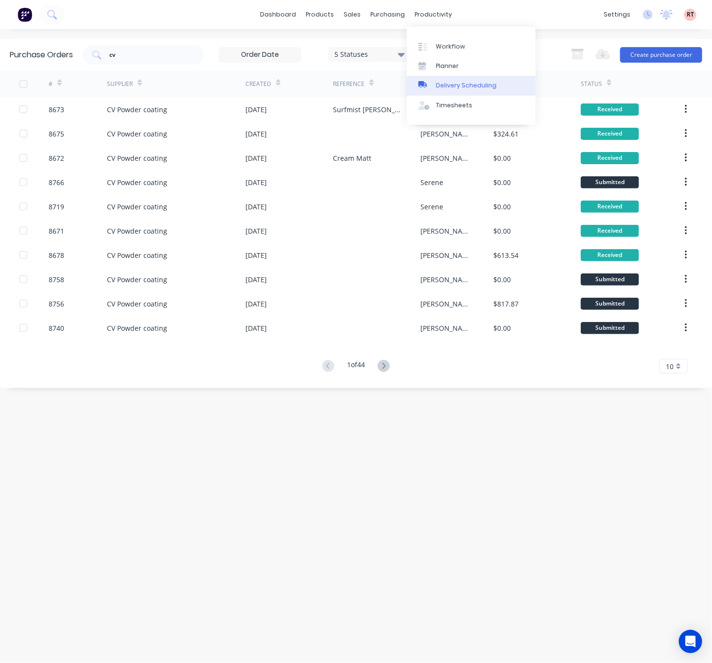
click at [449, 85] on div "Delivery Scheduling" at bounding box center [466, 85] width 61 height 9
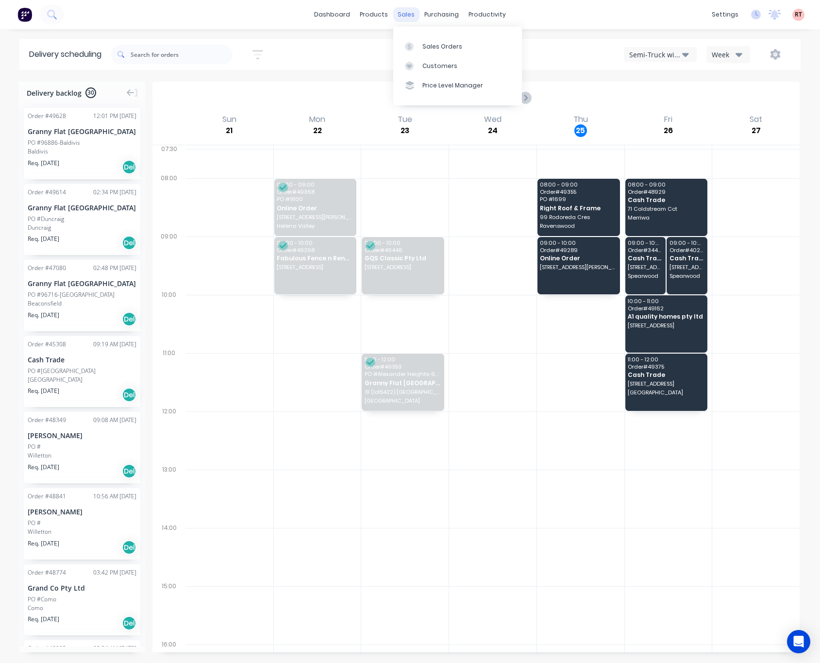
click at [400, 18] on div "sales" at bounding box center [406, 14] width 27 height 15
click at [451, 44] on div "Sales Orders" at bounding box center [443, 46] width 40 height 9
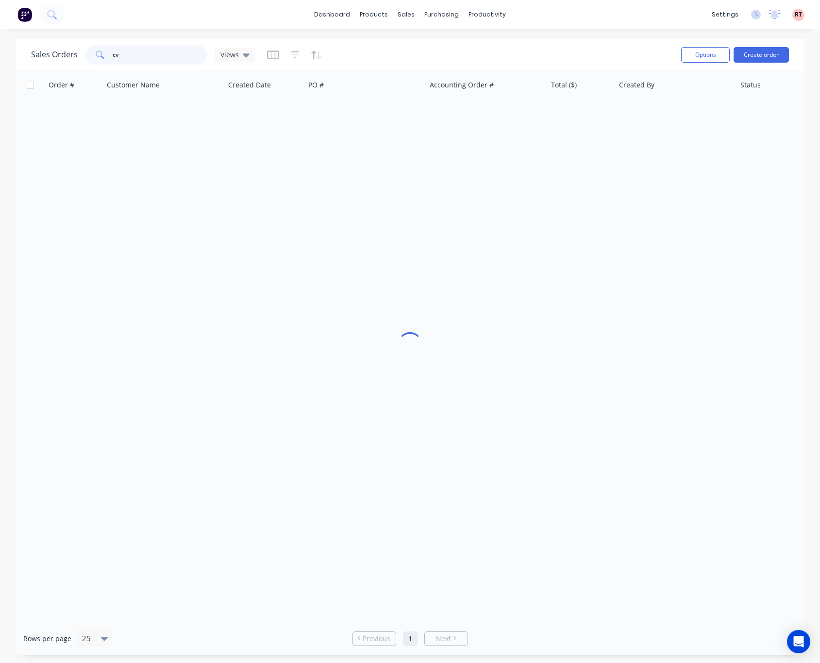
drag, startPoint x: 159, startPoint y: 63, endPoint x: 76, endPoint y: 57, distance: 82.8
click at [76, 57] on div "Sales Orders cv Views" at bounding box center [143, 54] width 224 height 19
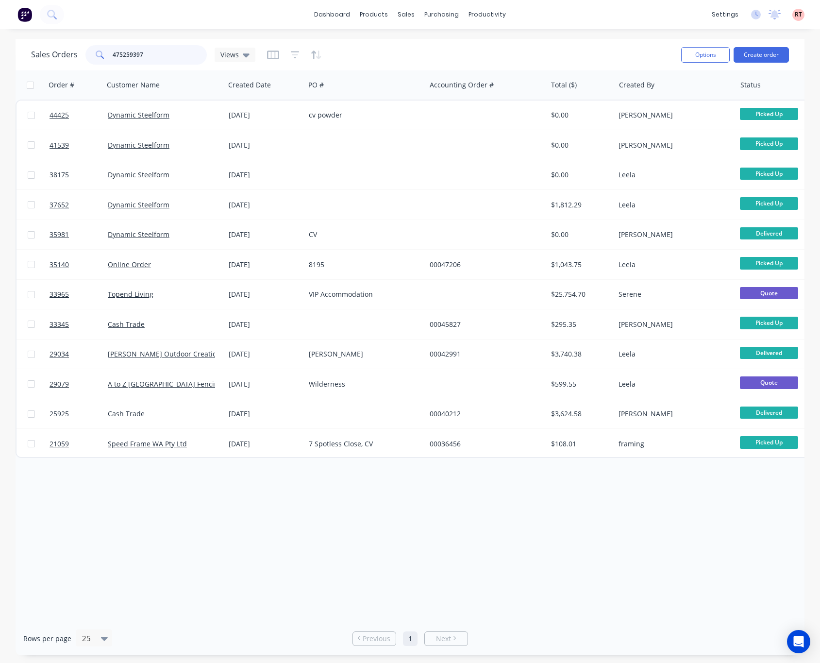
type input "475259397"
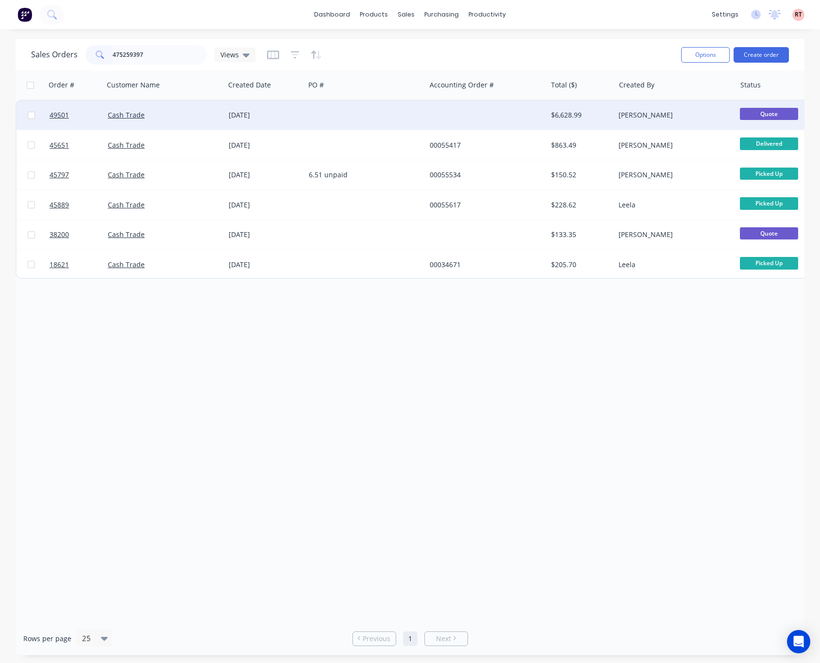
click at [455, 117] on div at bounding box center [486, 115] width 121 height 29
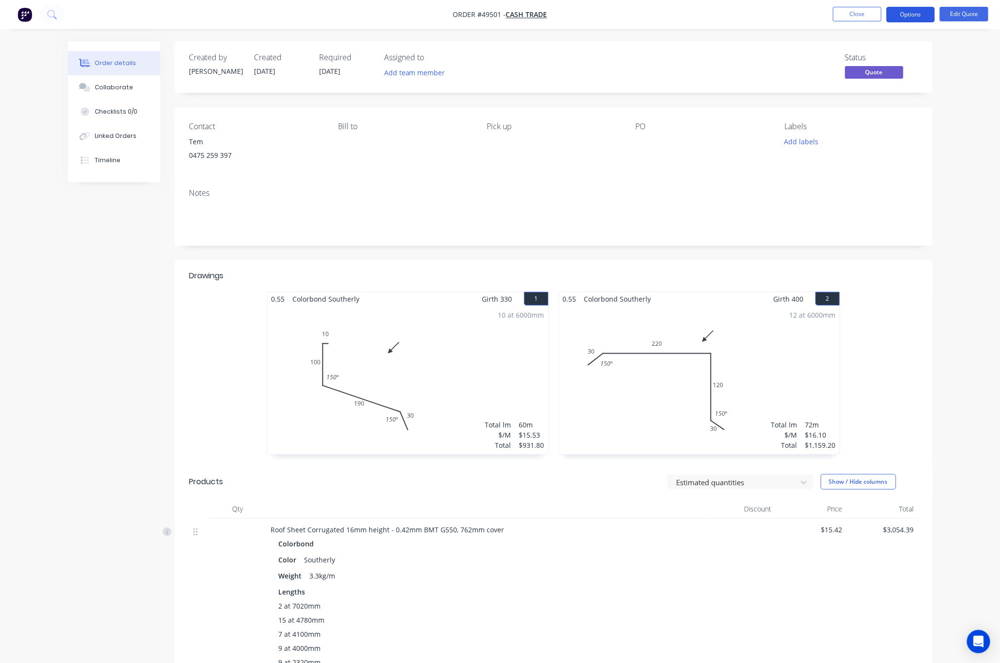
click at [711, 15] on button "Options" at bounding box center [910, 15] width 49 height 16
drag, startPoint x: 964, startPoint y: 58, endPoint x: 965, endPoint y: 35, distance: 23.3
click at [711, 58] on div "Order details Collaborate Checklists 0/0 Linked Orders Timeline Order details C…" at bounding box center [500, 493] width 1000 height 987
click at [711, 15] on button "Edit Quote" at bounding box center [964, 14] width 49 height 15
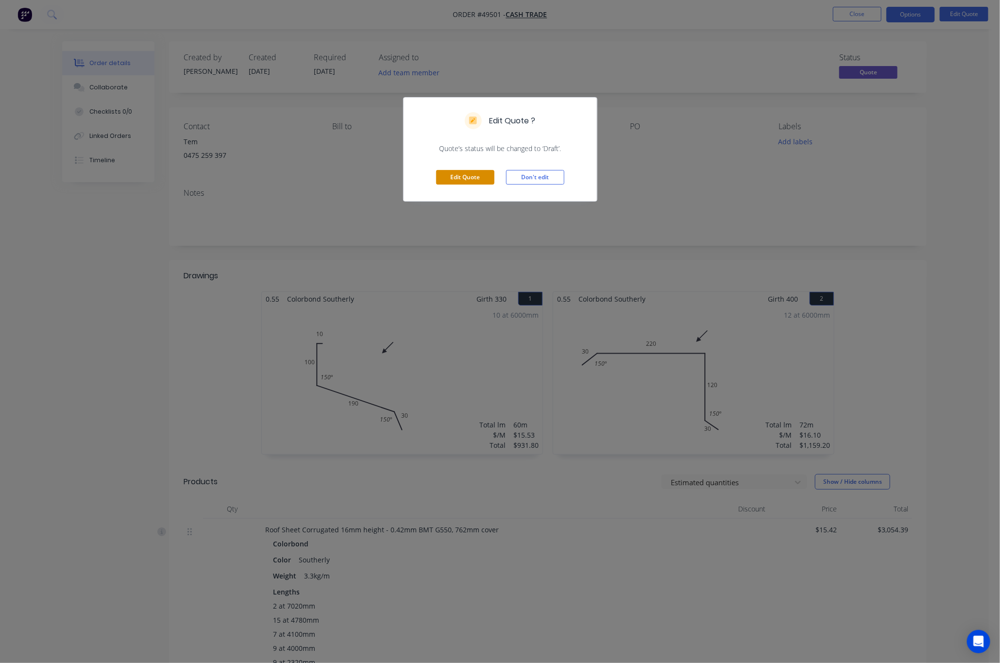
click at [452, 175] on button "Edit Quote" at bounding box center [465, 177] width 58 height 15
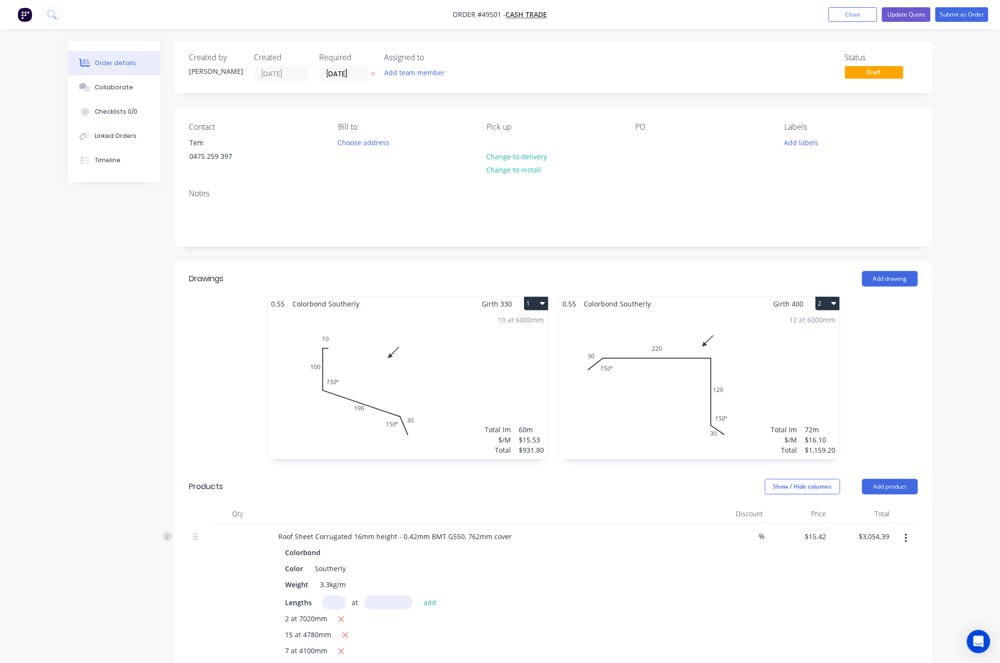
click at [435, 388] on div "10 at 6000mm Total lm $/M Total 60m $15.53 $931.80" at bounding box center [408, 385] width 281 height 148
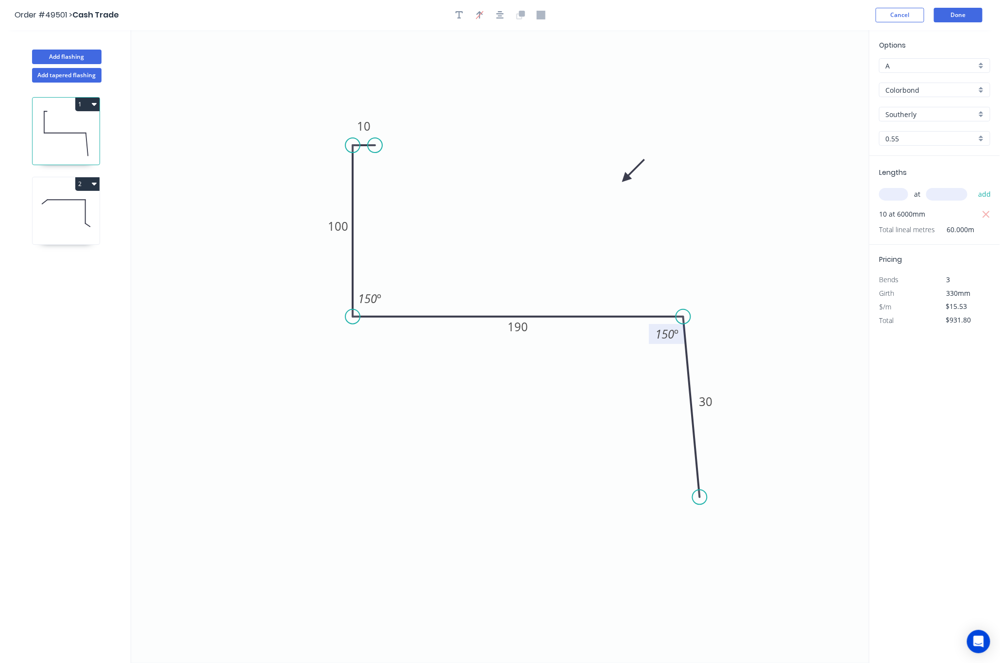
drag, startPoint x: 670, startPoint y: 420, endPoint x: 683, endPoint y: 331, distance: 89.8
click at [683, 331] on g "150 º" at bounding box center [669, 326] width 41 height 34
drag, startPoint x: 702, startPoint y: 490, endPoint x: 760, endPoint y: 417, distance: 93.1
click at [711, 417] on circle at bounding box center [759, 415] width 15 height 15
click at [711, 357] on rect at bounding box center [733, 353] width 32 height 20
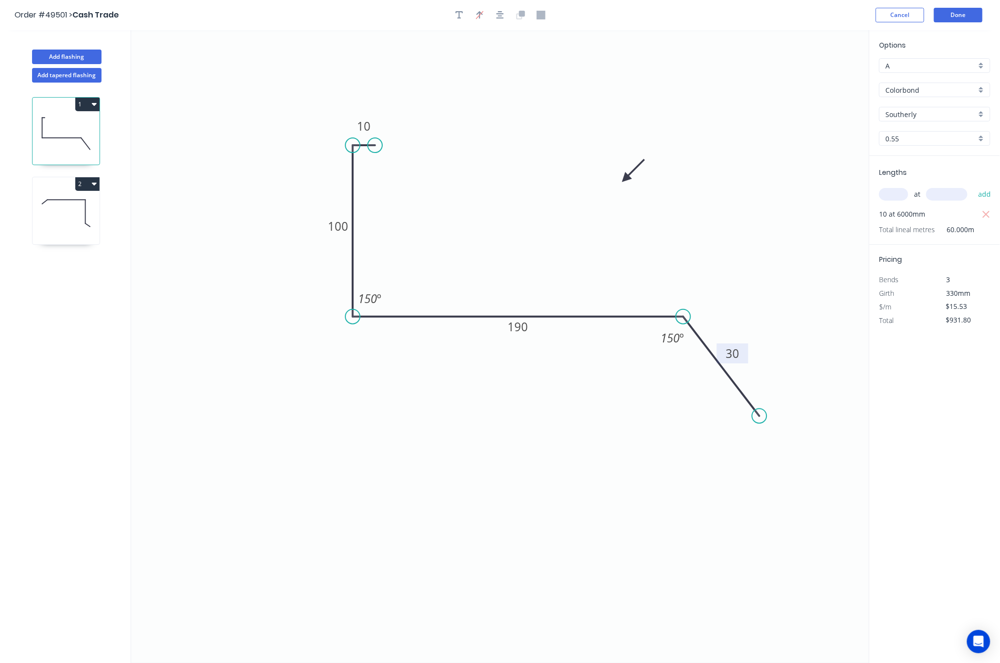
click at [711, 357] on rect at bounding box center [732, 354] width 19 height 14
click at [711, 302] on icon "0 10 100 190 40 150 º 150 º" at bounding box center [500, 346] width 738 height 633
click at [711, 3] on header "Order #49501 > Cash Trade Cancel Done" at bounding box center [500, 15] width 1000 height 30
click at [711, 13] on button "Done" at bounding box center [958, 15] width 49 height 15
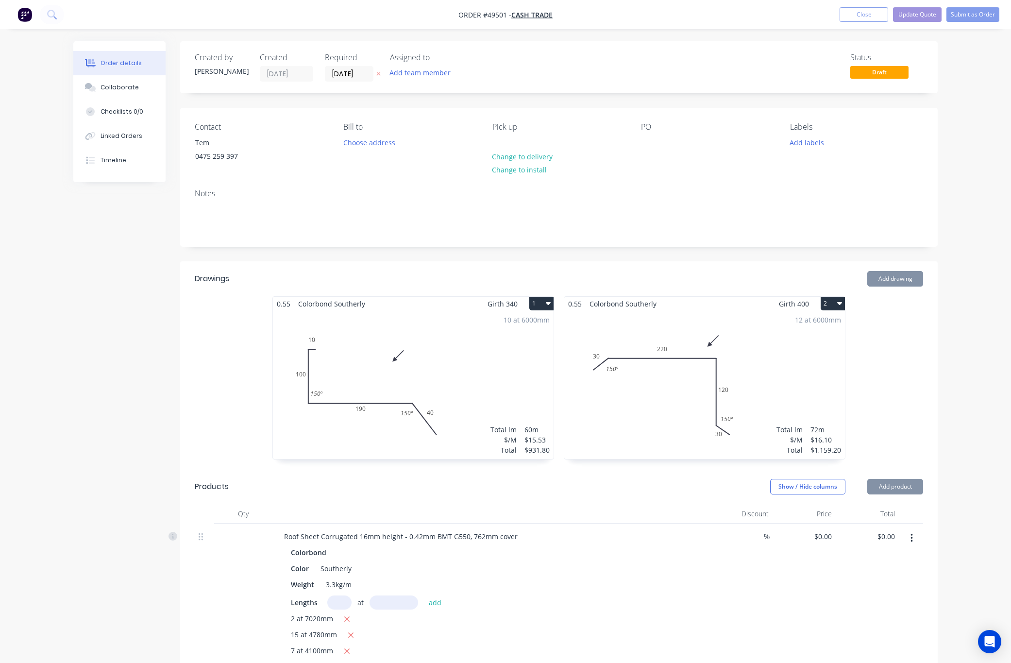
type input "$15.42"
type input "$3,054.39"
type input "$13.77"
type input "$660.96"
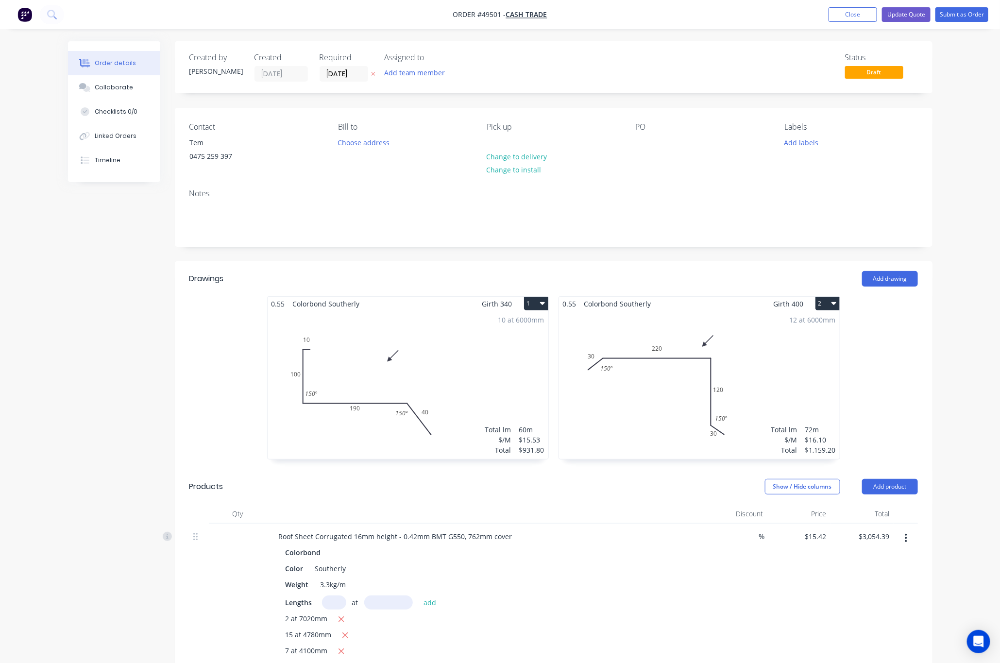
click at [711, 374] on div "12 at 6000mm Total lm $/M Total 72m $16.10 $1,159.20" at bounding box center [699, 385] width 281 height 148
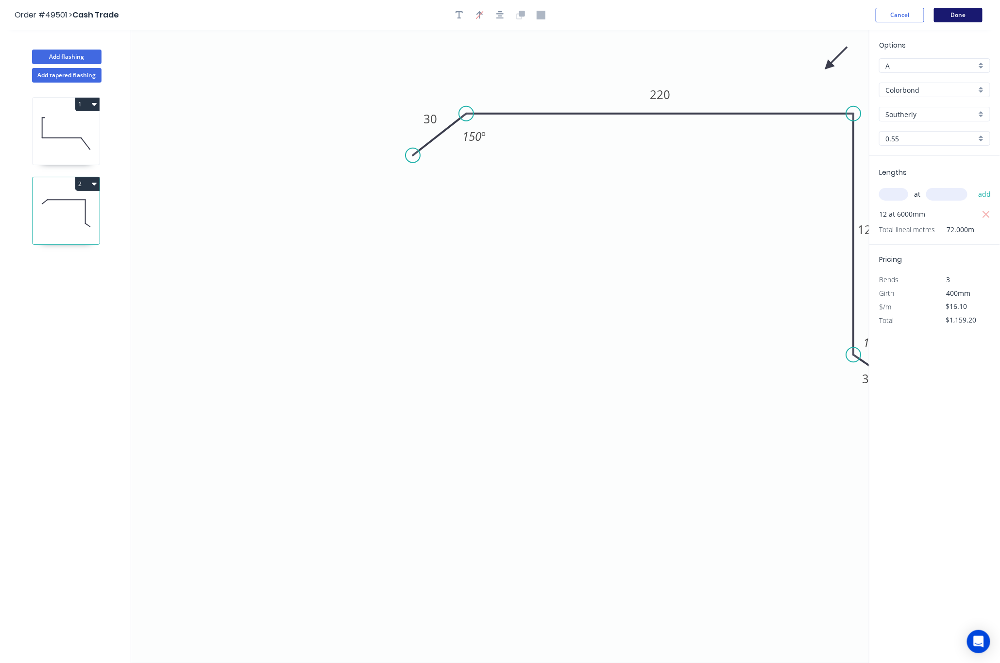
click at [711, 9] on button "Done" at bounding box center [958, 15] width 49 height 15
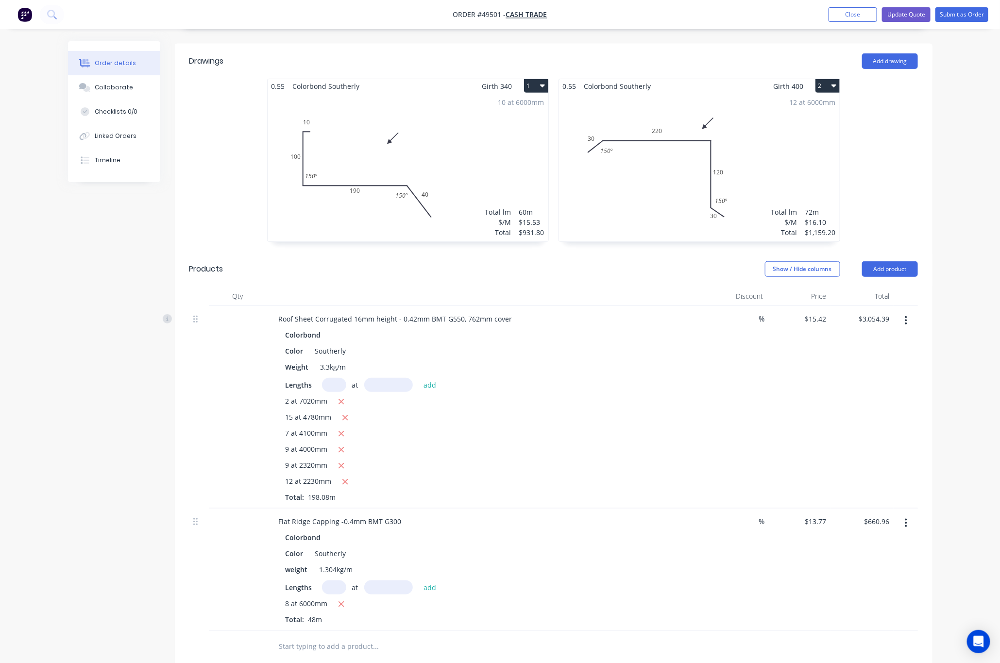
scroll to position [219, 0]
click at [344, 401] on icon "button" at bounding box center [341, 400] width 6 height 9
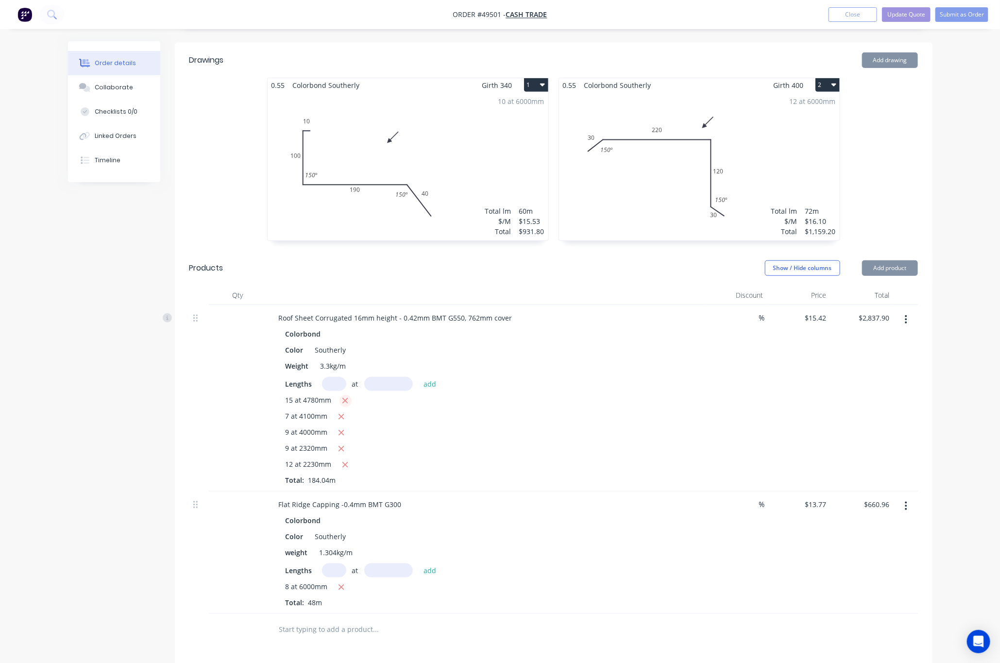
click at [344, 401] on icon "button" at bounding box center [345, 400] width 5 height 5
click at [344, 401] on icon "button" at bounding box center [341, 400] width 6 height 9
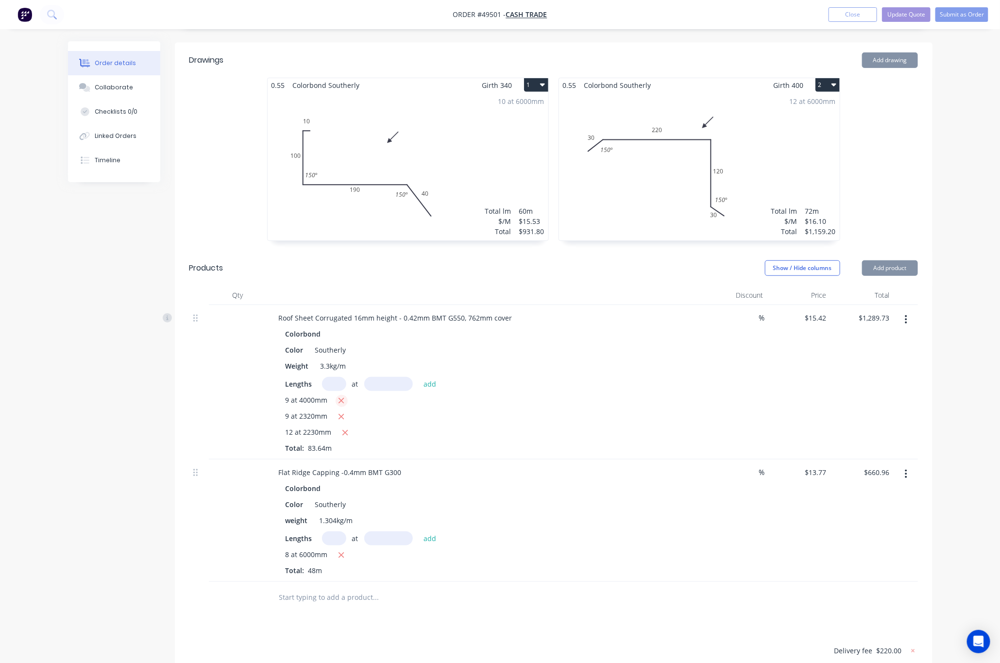
click at [344, 401] on icon "button" at bounding box center [341, 400] width 6 height 9
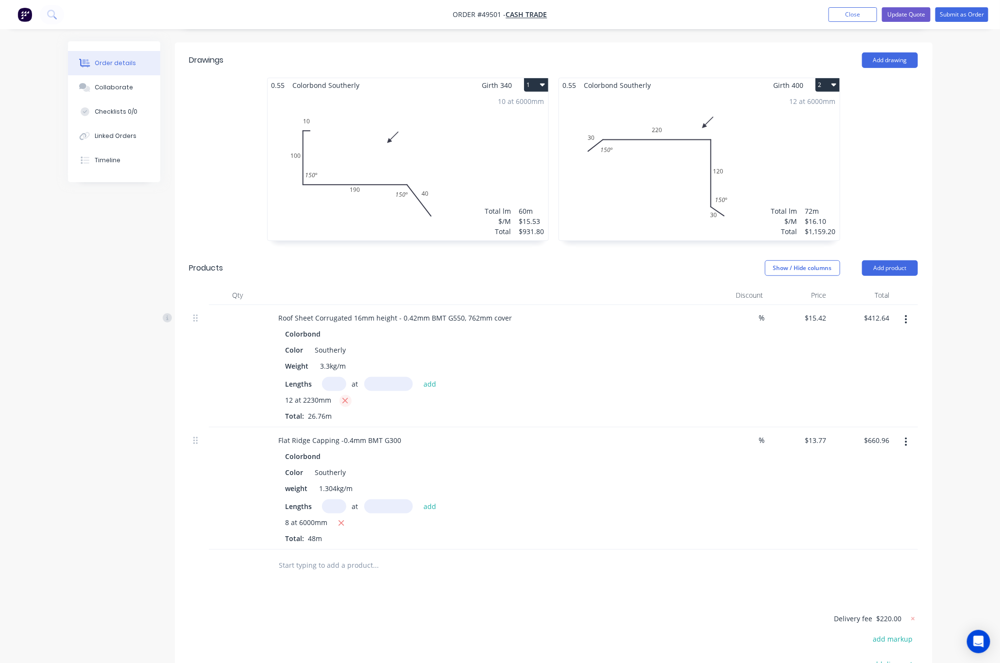
click at [344, 401] on icon "button" at bounding box center [345, 400] width 5 height 5
type input "$0.00"
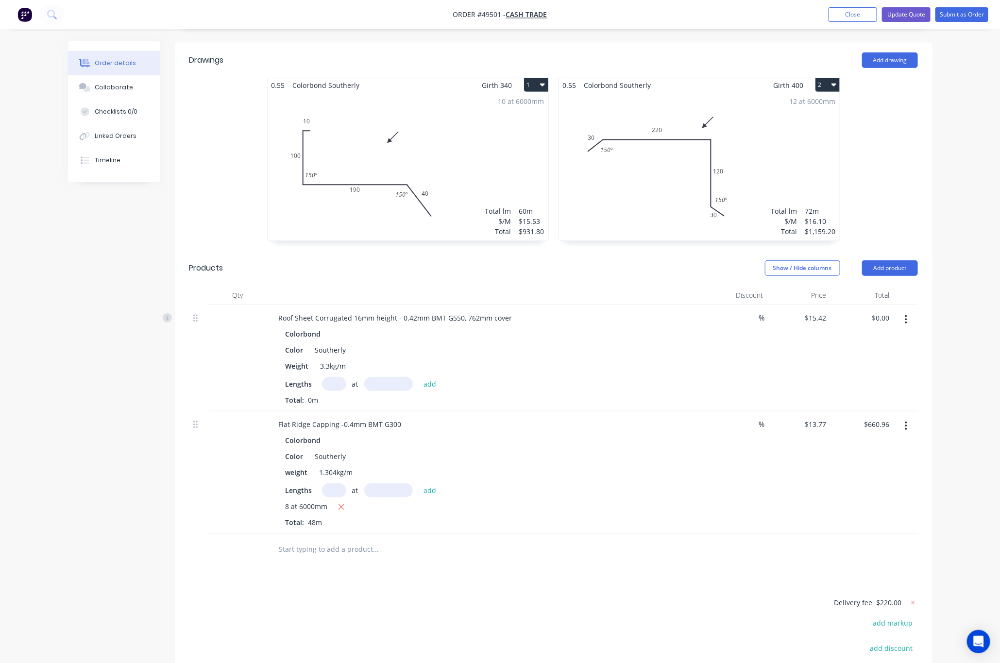
click at [336, 387] on input "text" at bounding box center [334, 384] width 24 height 14
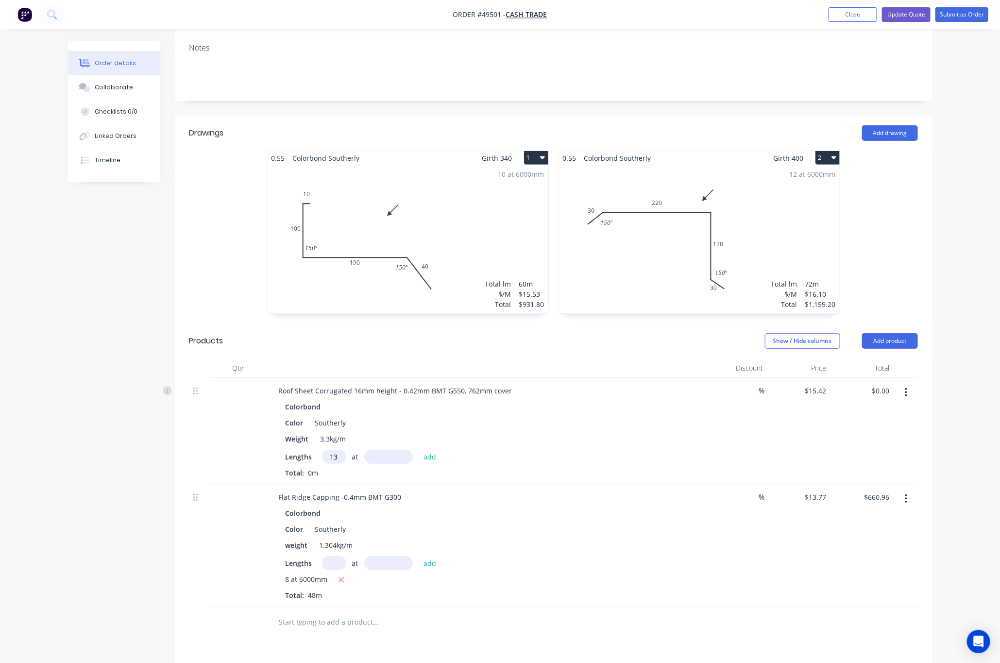
type input "13"
click at [395, 461] on input "text" at bounding box center [388, 457] width 49 height 14
type input "4780"
click at [419, 450] on button "add" at bounding box center [430, 456] width 23 height 13
type input "$958.20"
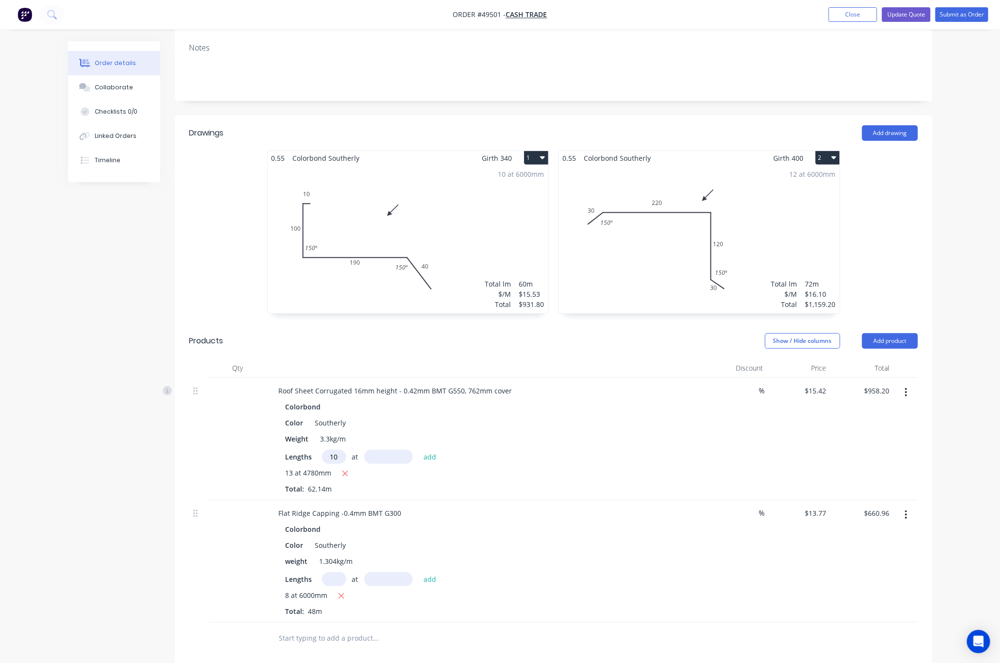
type input "10"
click at [391, 461] on input "text" at bounding box center [388, 457] width 49 height 14
type input "2230"
click at [419, 450] on button "add" at bounding box center [430, 456] width 23 height 13
type input "$1,302.06"
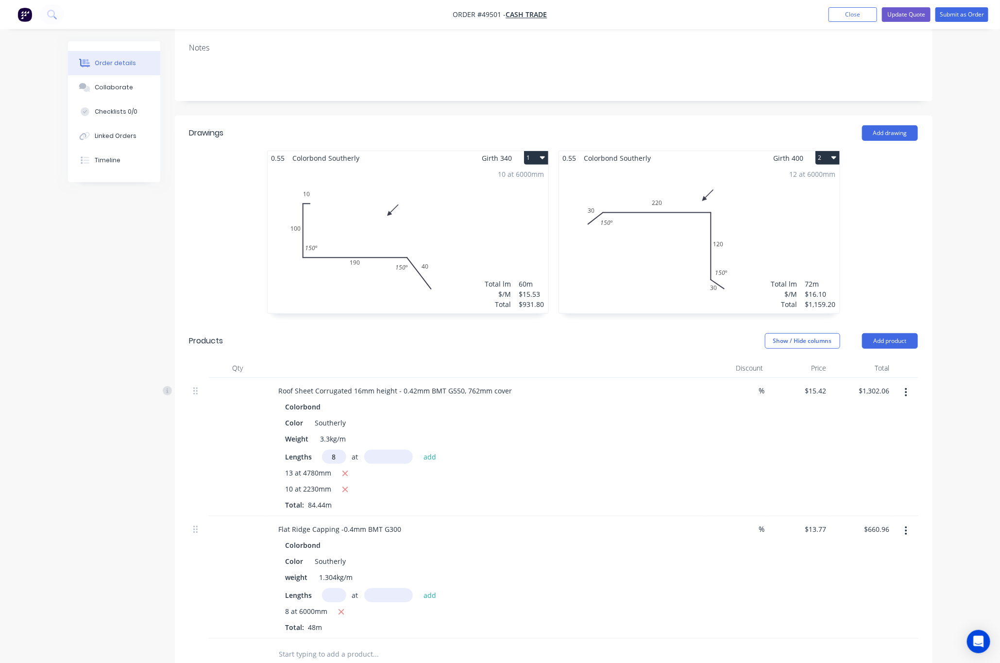
type input "8"
click at [391, 461] on input "text" at bounding box center [388, 457] width 49 height 14
type input "4000"
click at [419, 450] on button "add" at bounding box center [430, 456] width 23 height 13
type input "$1,795.50"
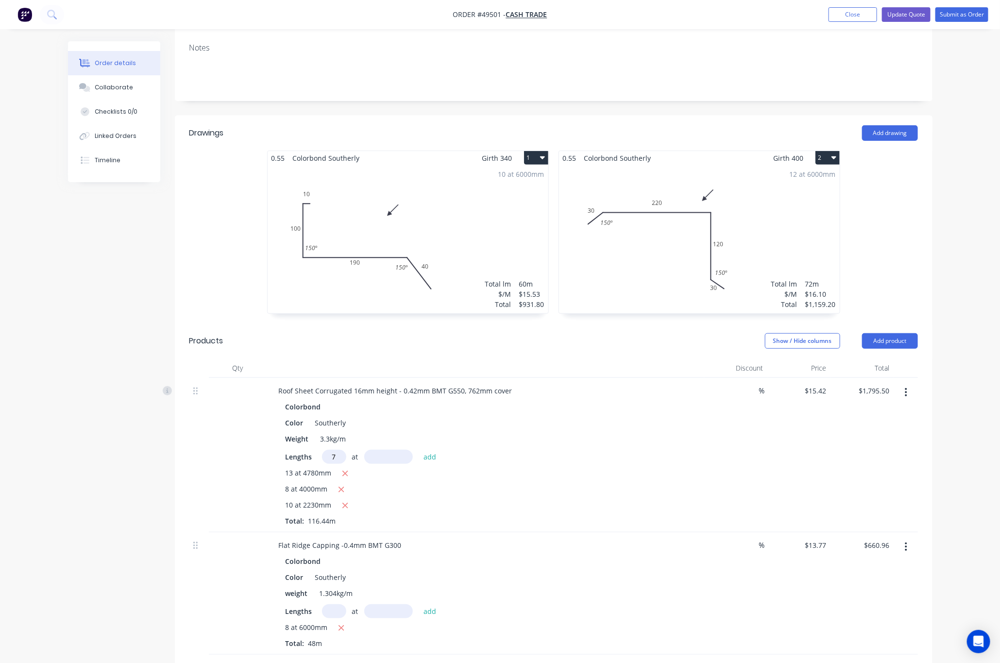
type input "7"
click at [391, 461] on input "text" at bounding box center [388, 457] width 49 height 14
type input "2320"
click at [419, 450] on button "add" at bounding box center [430, 456] width 23 height 13
type input "$2,045.93"
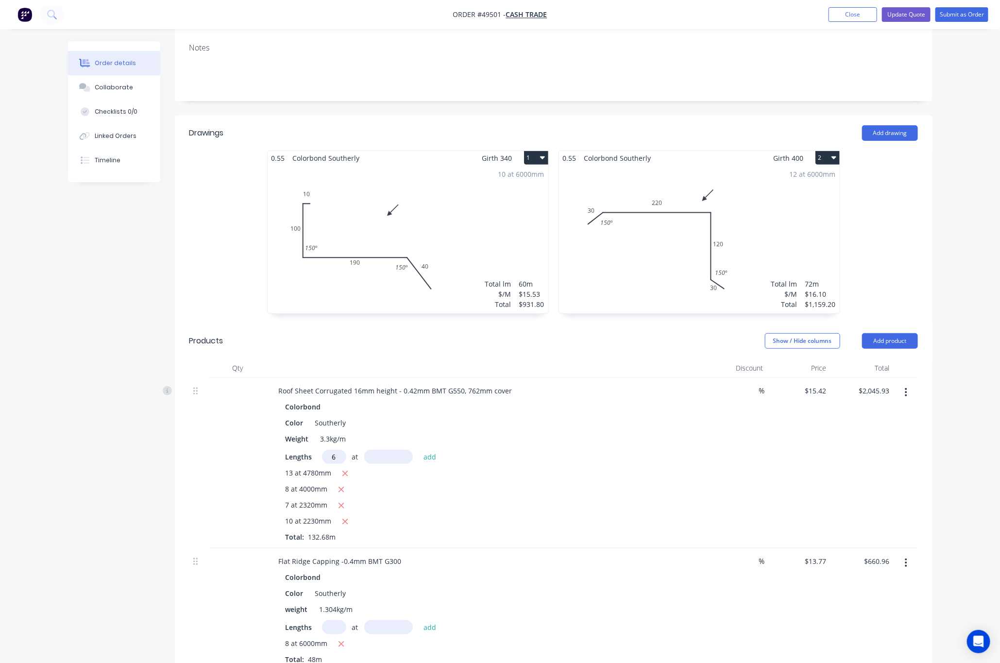
type input "6"
click at [391, 461] on input "text" at bounding box center [388, 457] width 49 height 14
type input "4100"
click at [419, 450] on button "add" at bounding box center [430, 456] width 23 height 13
type input "$2,425.26"
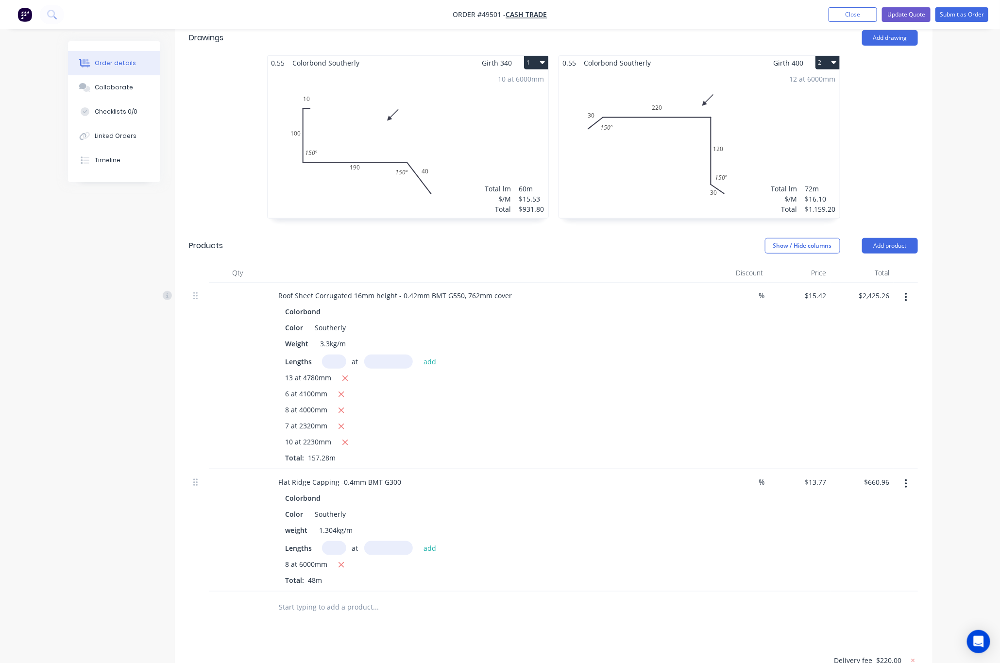
scroll to position [291, 0]
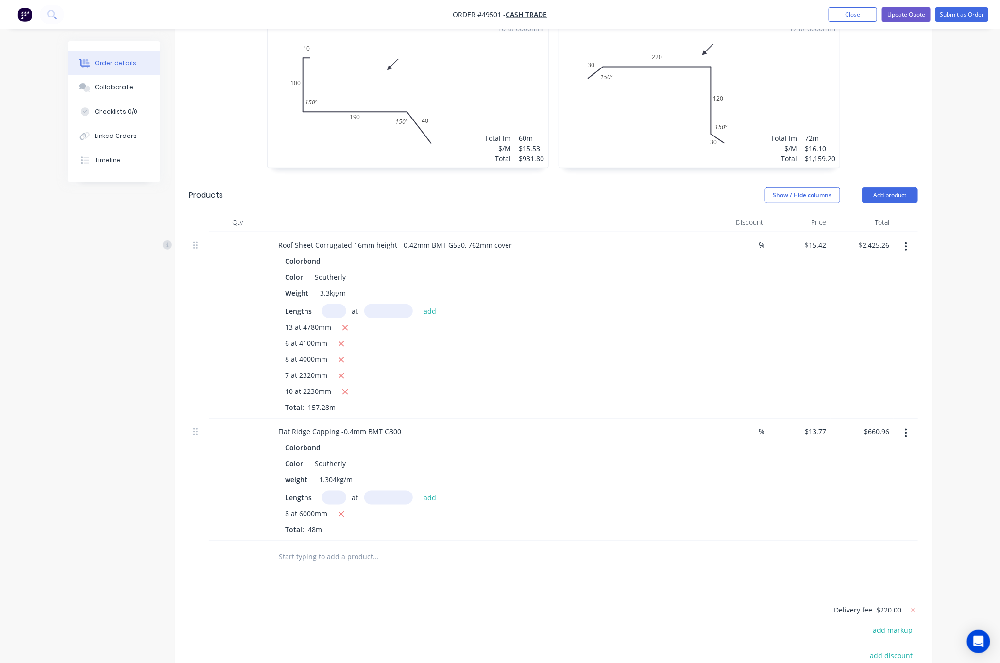
click at [711, 441] on button "button" at bounding box center [906, 432] width 23 height 17
click at [711, 460] on div "Edit" at bounding box center [871, 459] width 75 height 14
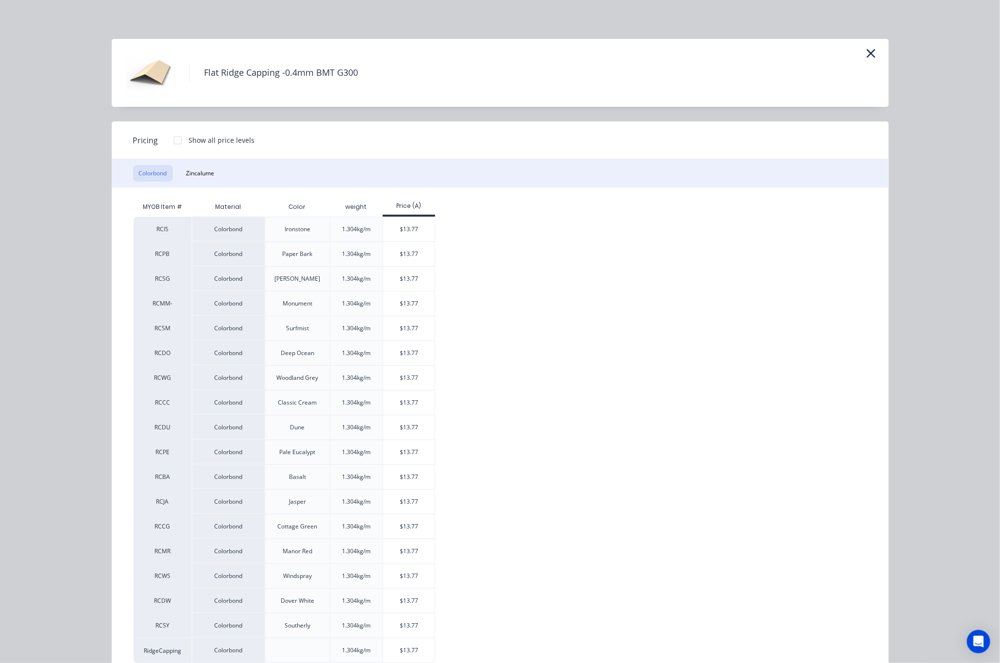
click at [711, 51] on icon "button" at bounding box center [871, 54] width 10 height 14
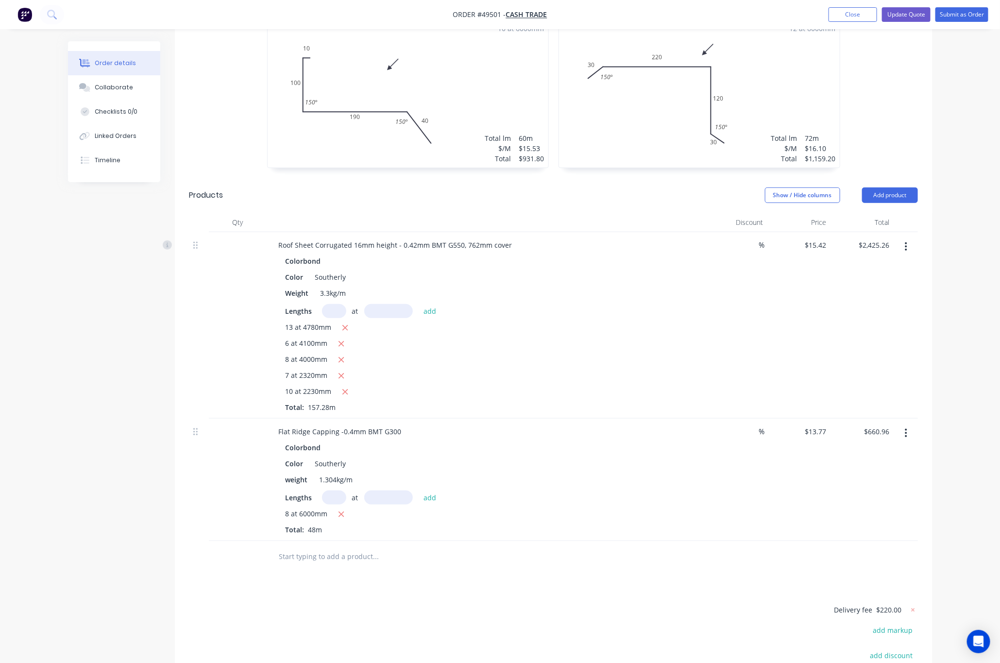
click at [711, 430] on button "button" at bounding box center [906, 432] width 23 height 17
click at [711, 516] on div "Delete" at bounding box center [871, 517] width 75 height 14
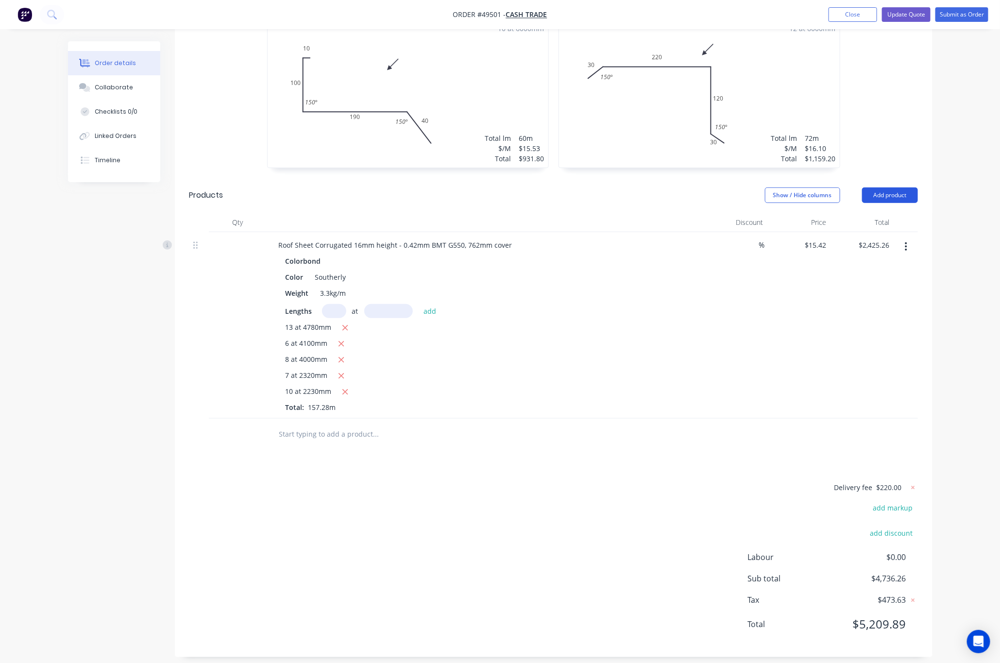
click at [711, 199] on button "Add product" at bounding box center [890, 195] width 56 height 16
click at [711, 219] on div "Product catalogue" at bounding box center [871, 220] width 75 height 14
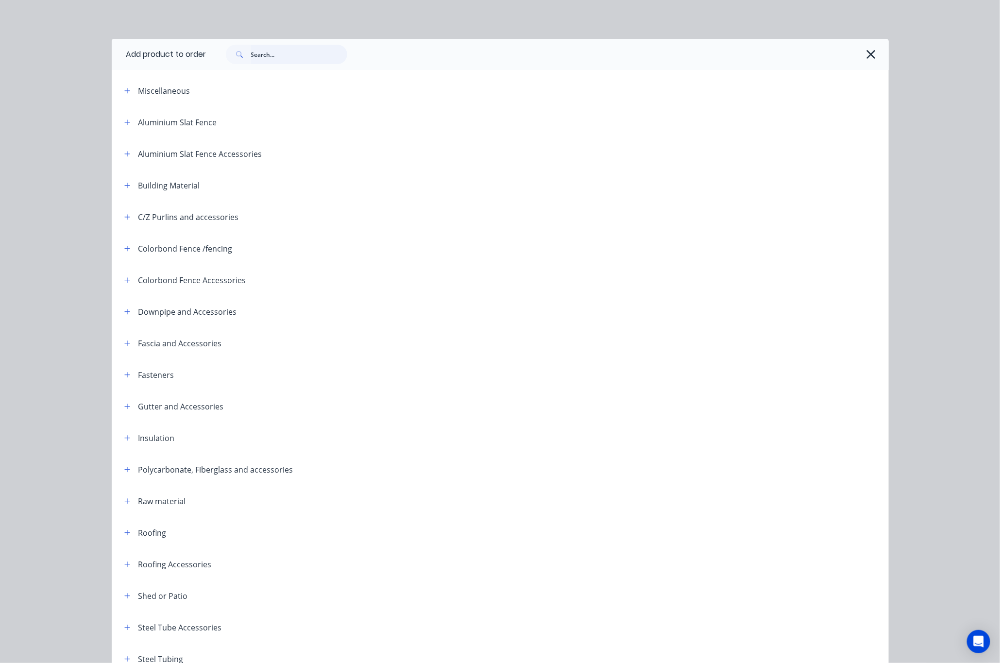
drag, startPoint x: 291, startPoint y: 59, endPoint x: 285, endPoint y: 60, distance: 7.0
click at [290, 59] on input "text" at bounding box center [299, 54] width 96 height 19
type input "e"
type input "roll"
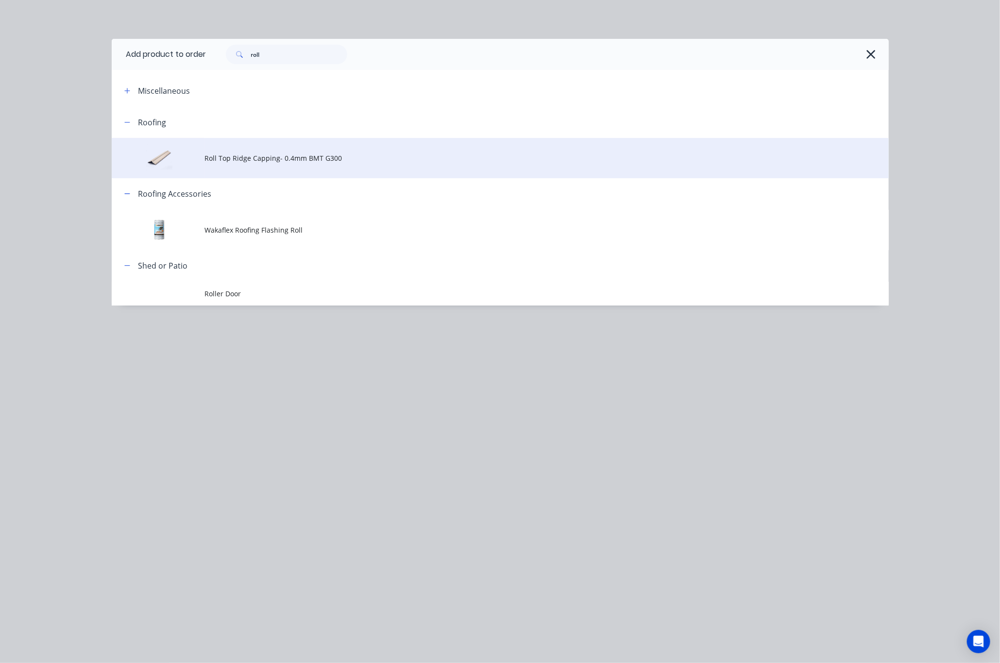
click at [334, 156] on span "Roll Top Ridge Capping- 0.4mm BMT G300" at bounding box center [478, 158] width 547 height 10
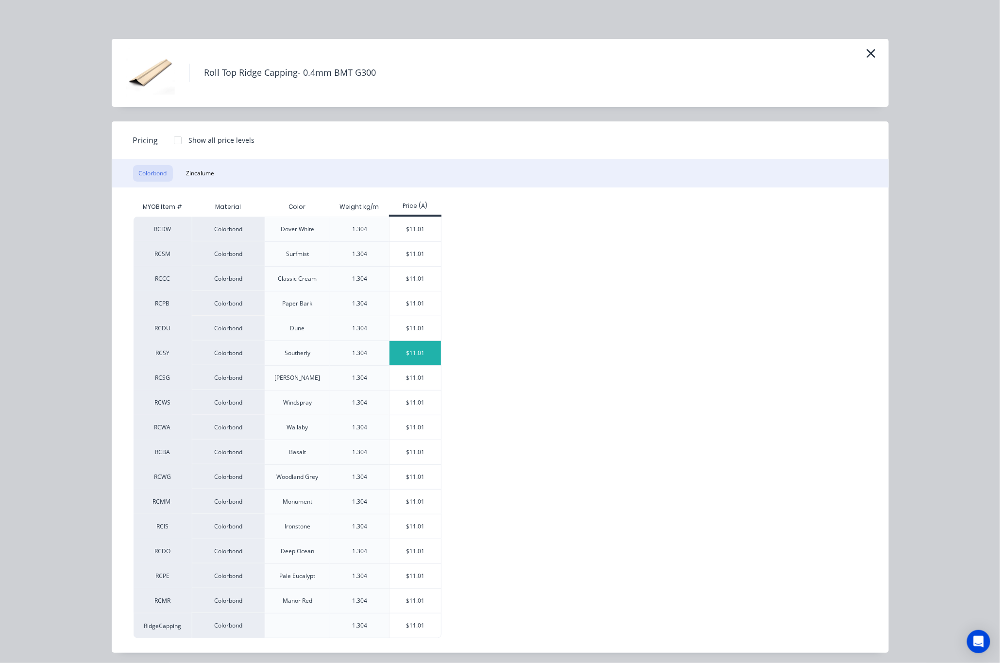
click at [404, 353] on div "$11.01" at bounding box center [416, 353] width 52 height 24
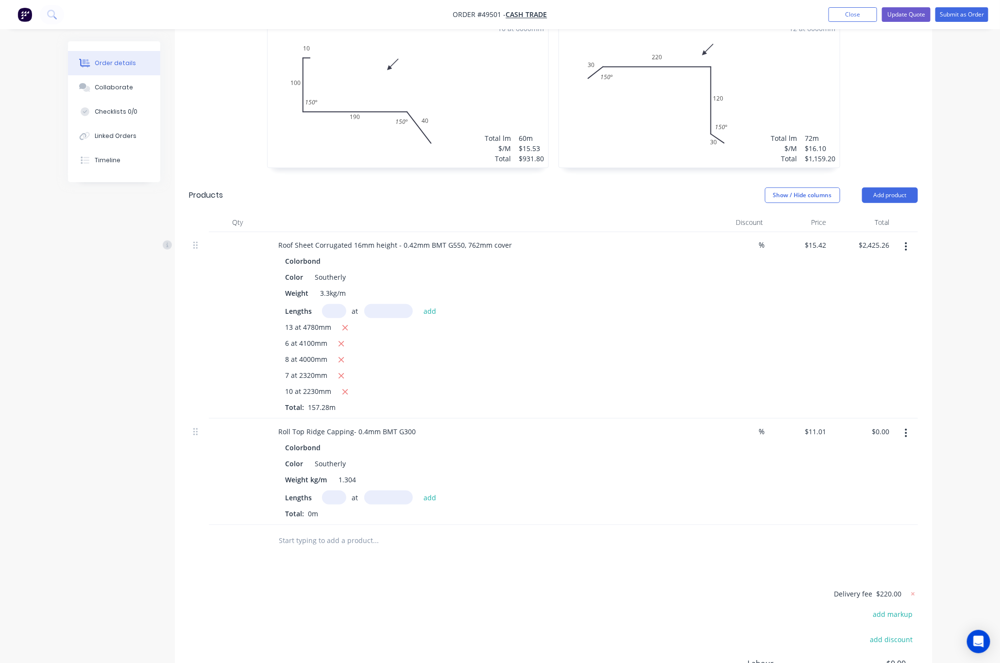
click at [334, 498] on input "text" at bounding box center [334, 498] width 24 height 14
type input "8"
click at [380, 493] on input "text" at bounding box center [388, 498] width 49 height 14
type input "6000"
click at [419, 491] on button "add" at bounding box center [430, 497] width 23 height 13
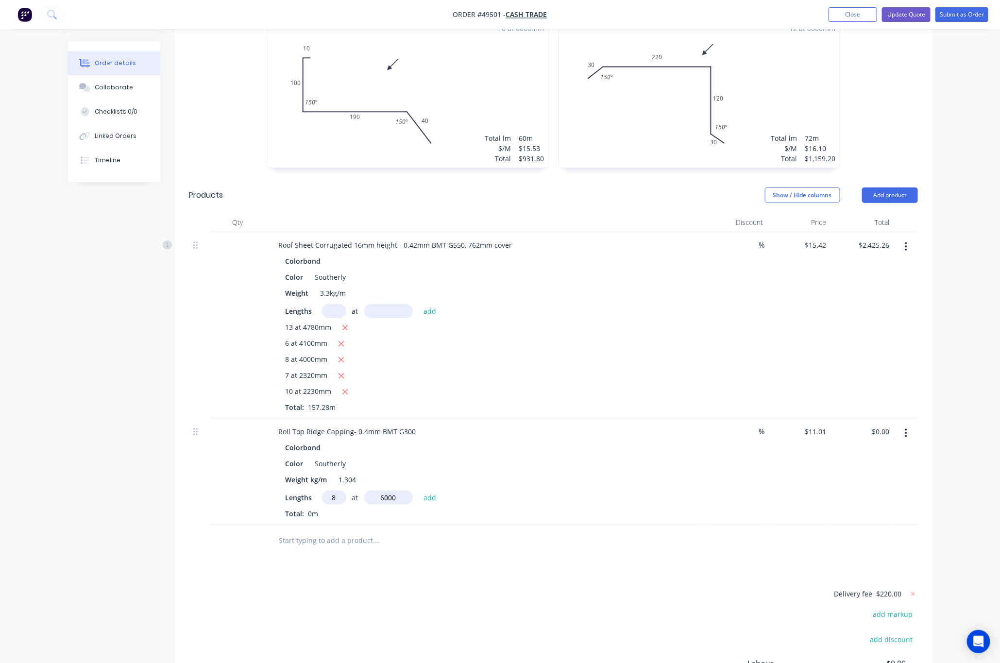
type input "$528.48"
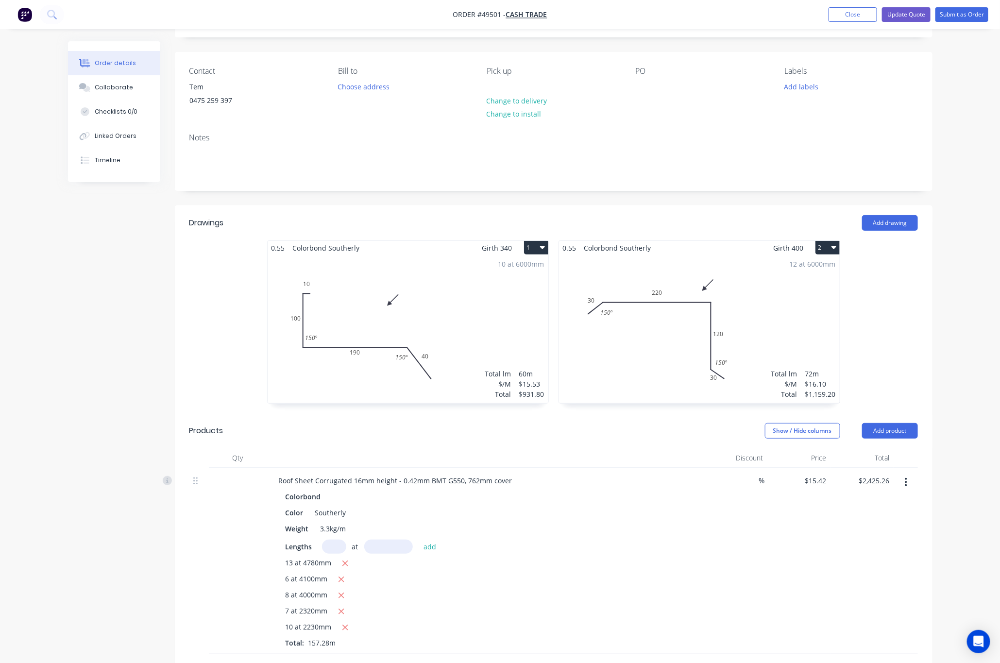
scroll to position [0, 0]
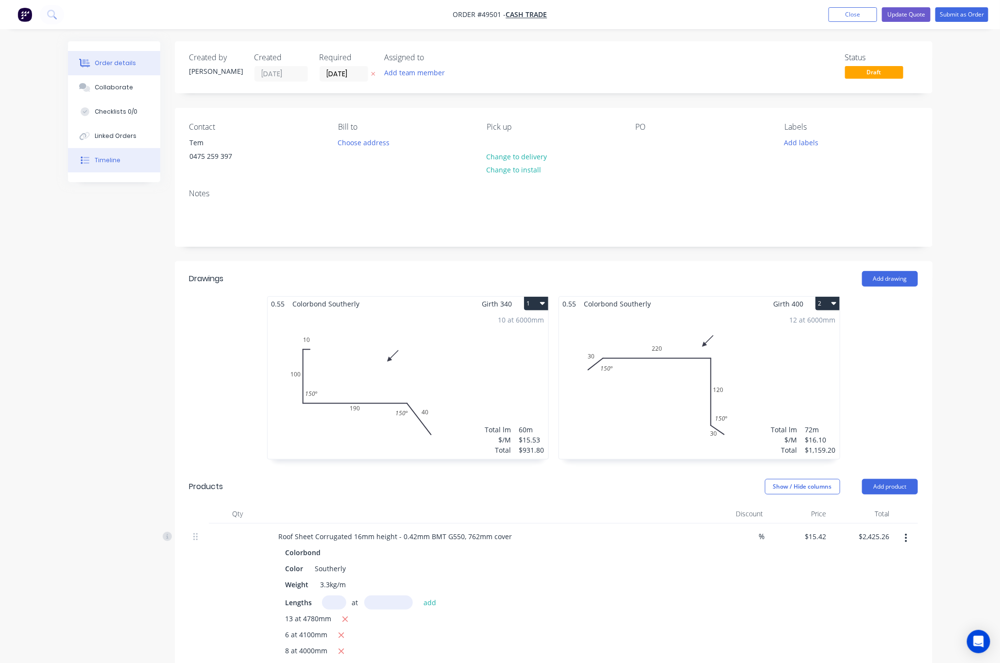
click at [111, 160] on div "Timeline" at bounding box center [108, 160] width 26 height 9
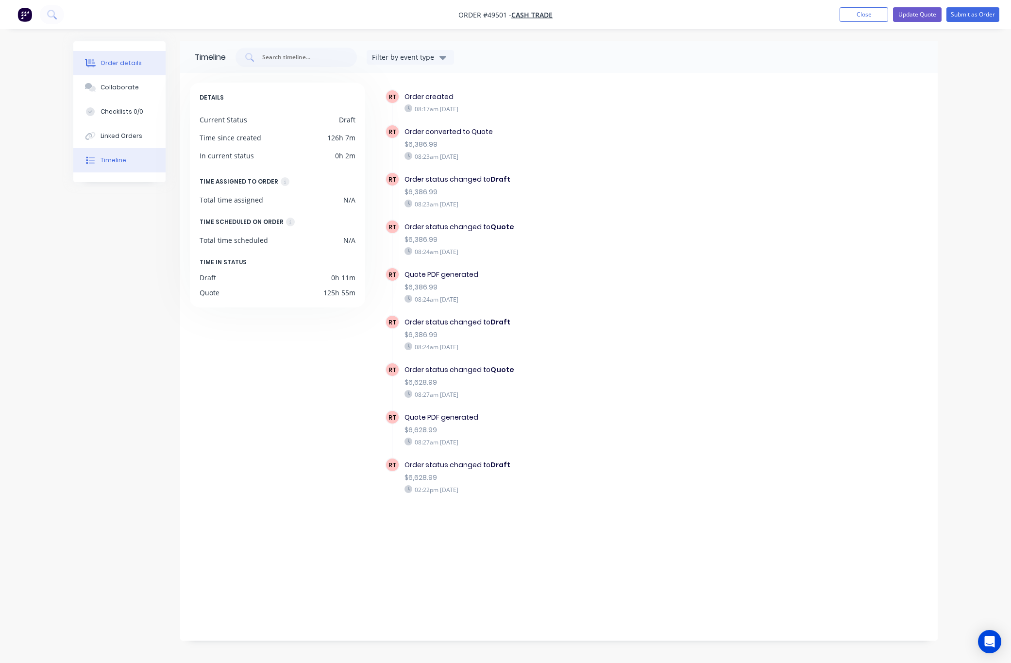
click at [125, 66] on div "Order details" at bounding box center [121, 63] width 41 height 9
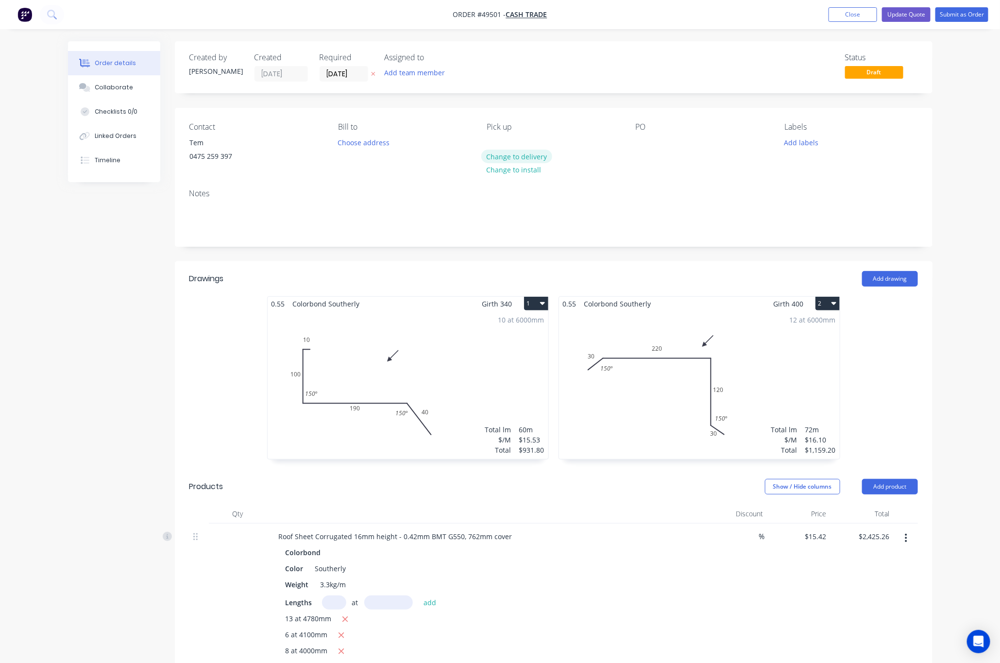
click at [525, 159] on button "Change to delivery" at bounding box center [516, 156] width 71 height 13
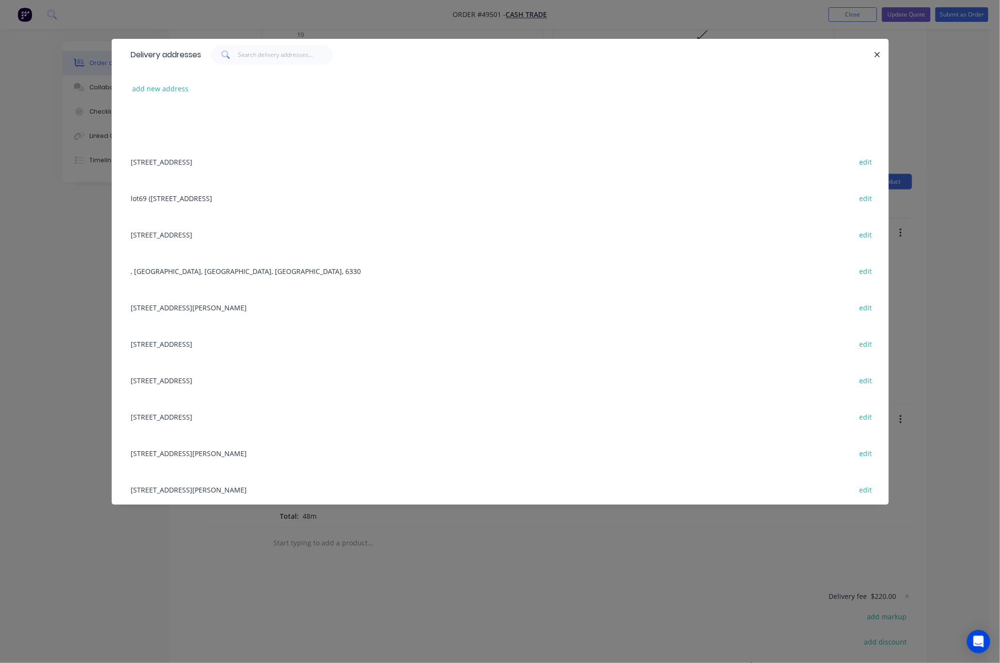
scroll to position [280, 0]
click at [159, 94] on button "add new address" at bounding box center [160, 88] width 67 height 13
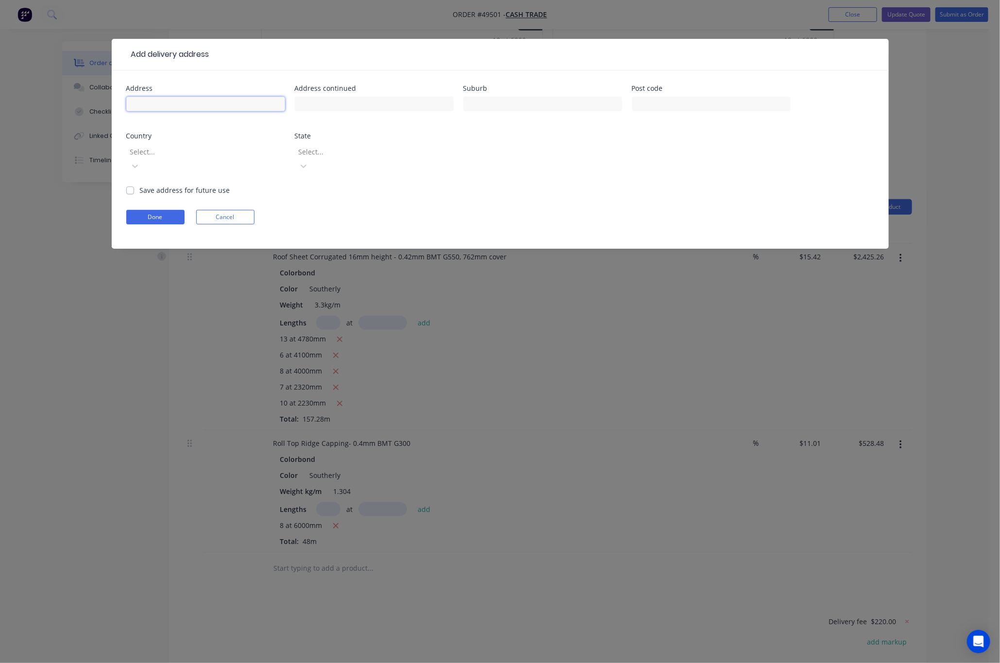
click at [154, 101] on input "text" at bounding box center [205, 104] width 159 height 15
paste input "11 Lakes Way"
type input "11 Lakes Way"
click at [509, 102] on input "text" at bounding box center [542, 104] width 159 height 15
click at [479, 104] on input "text" at bounding box center [542, 104] width 159 height 15
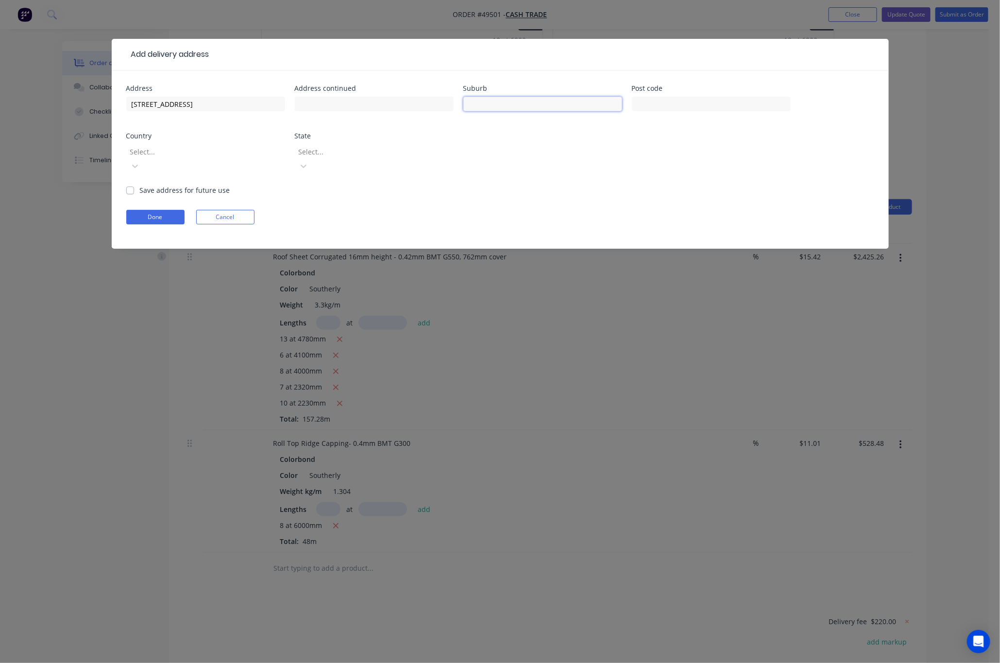
paste input "Jandakot"
type input "Jandakot"
click at [603, 161] on div "Address 11 Lakes Way Address continued Suburb Jandakot Post code Country Select…" at bounding box center [500, 135] width 748 height 100
click at [669, 105] on input "text" at bounding box center [711, 104] width 159 height 15
type input "6164"
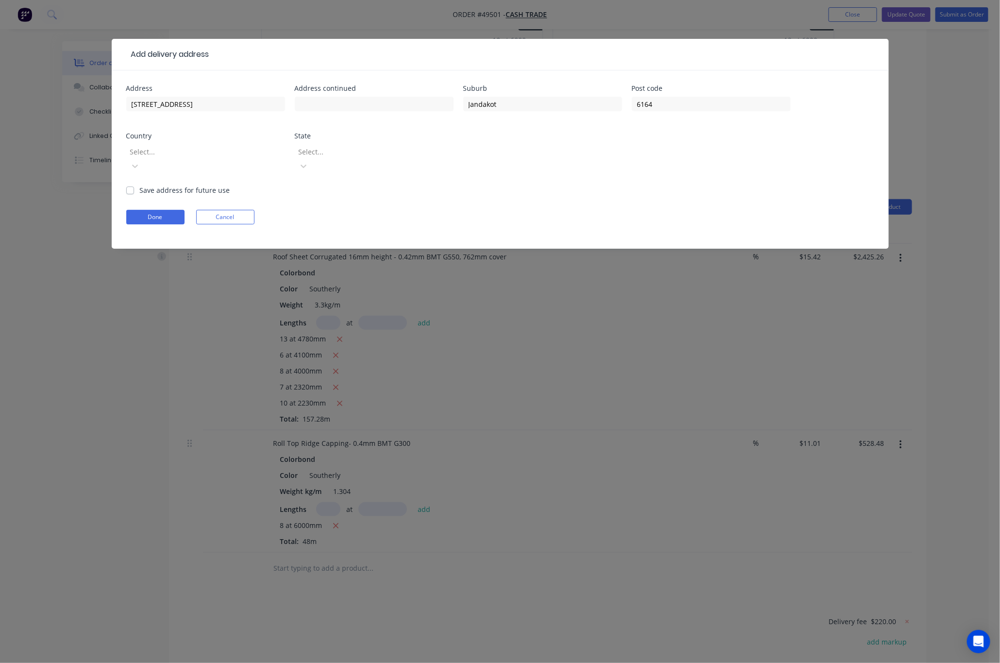
click at [173, 149] on div at bounding box center [199, 152] width 140 height 12
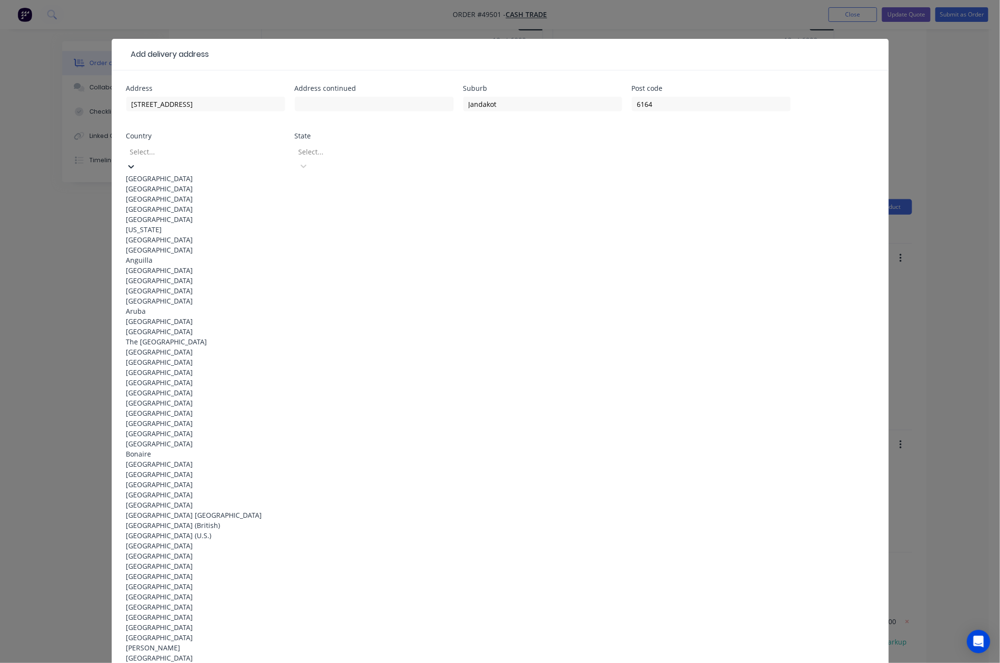
click at [180, 173] on div "[GEOGRAPHIC_DATA]" at bounding box center [205, 178] width 159 height 10
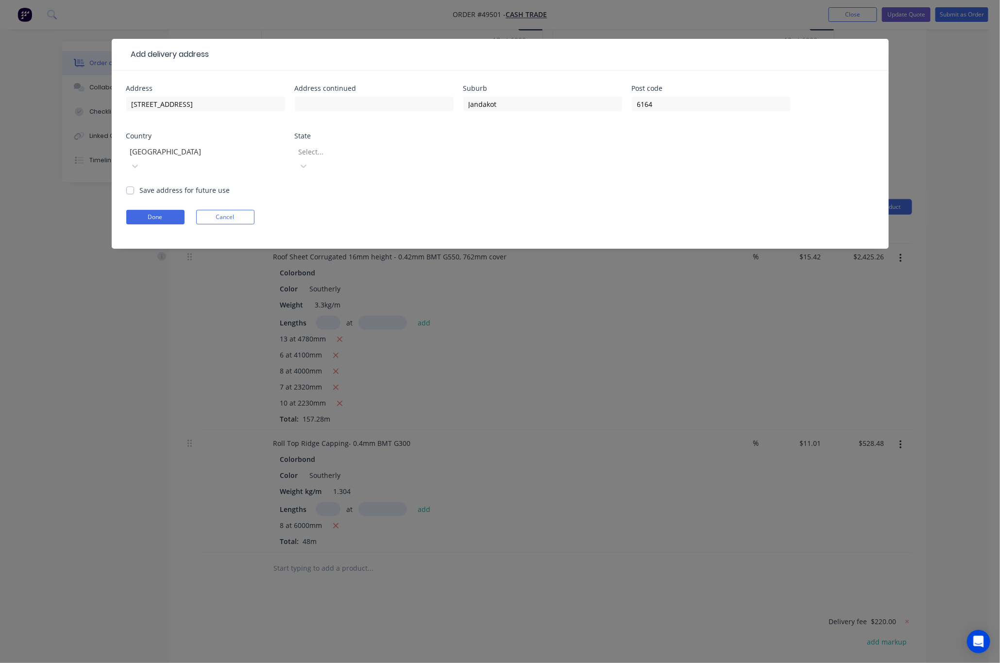
click at [338, 153] on div at bounding box center [368, 152] width 140 height 12
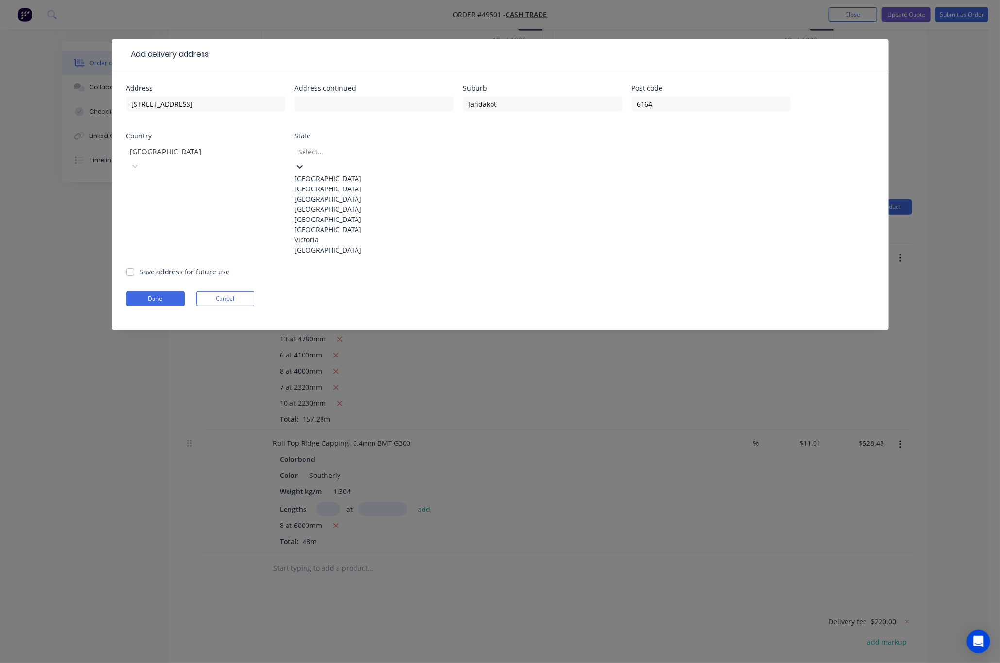
click at [352, 255] on div "Western Australia" at bounding box center [374, 250] width 159 height 10
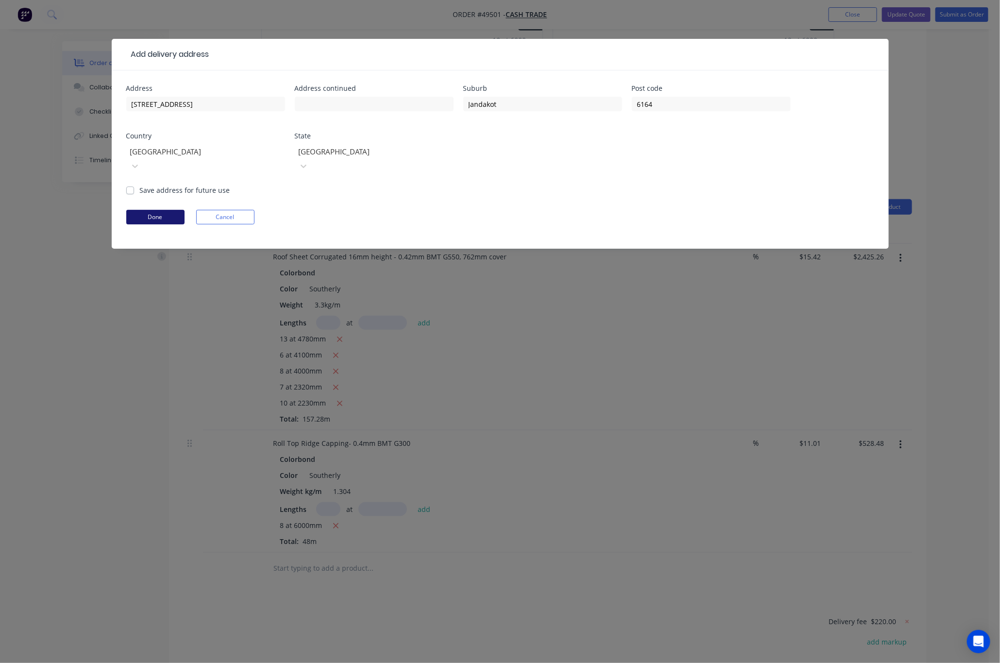
click at [155, 210] on button "Done" at bounding box center [155, 217] width 58 height 15
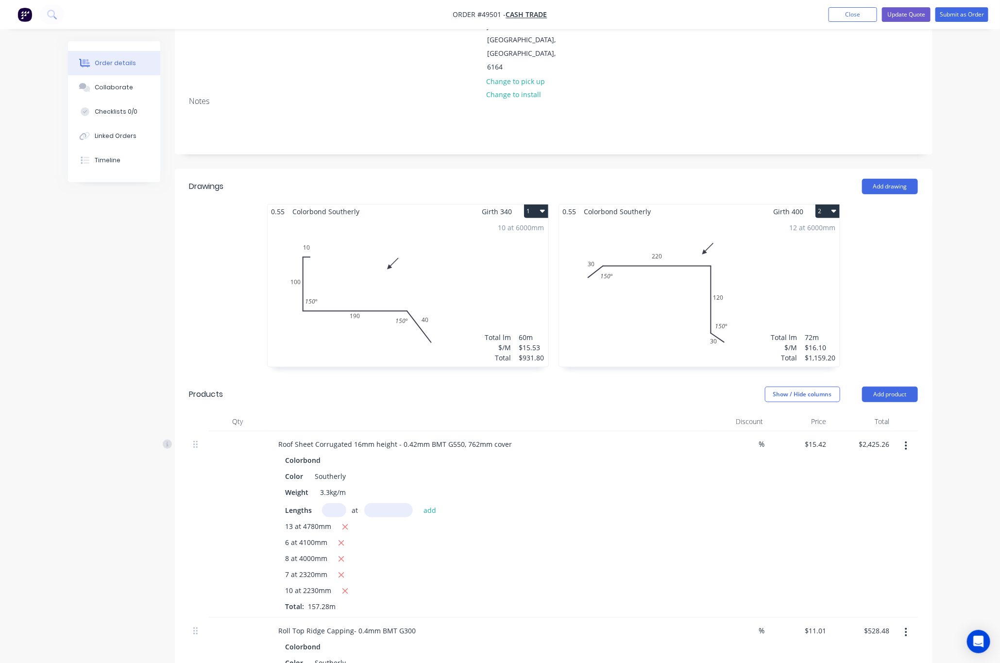
scroll to position [0, 0]
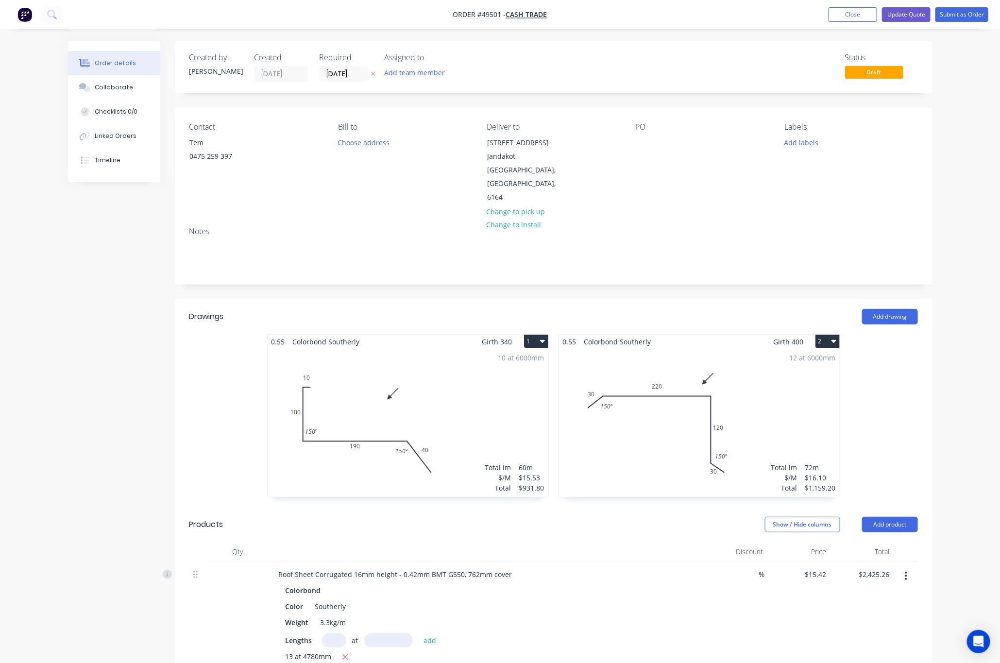
click at [348, 82] on label "20/09/25" at bounding box center [344, 74] width 49 height 16
click at [348, 81] on input "20/09/25" at bounding box center [344, 74] width 48 height 15
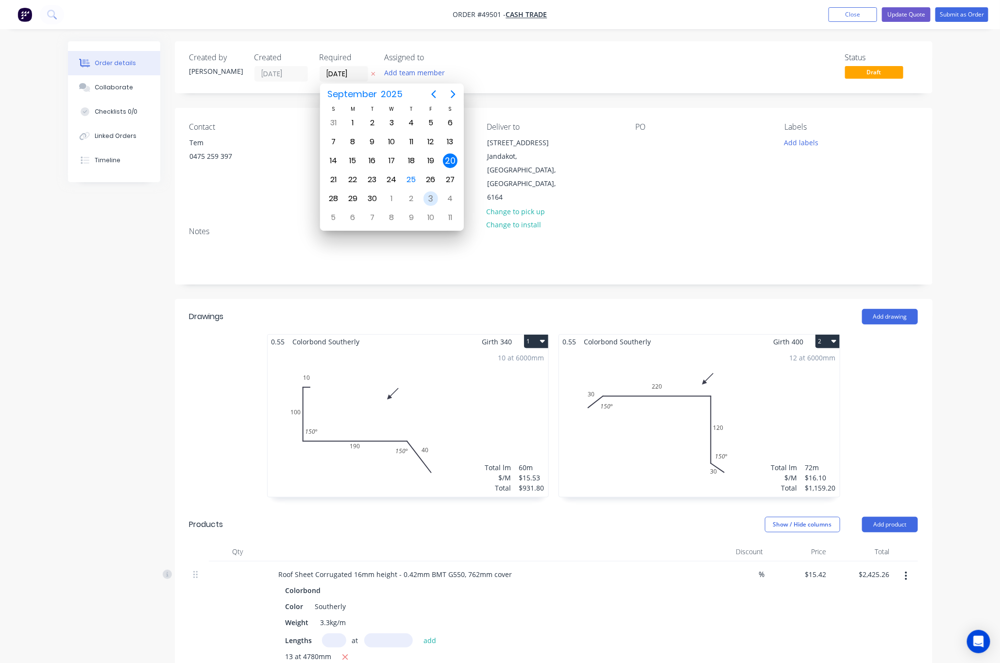
click at [430, 199] on div "3" at bounding box center [431, 198] width 15 height 15
type input "03/10/25"
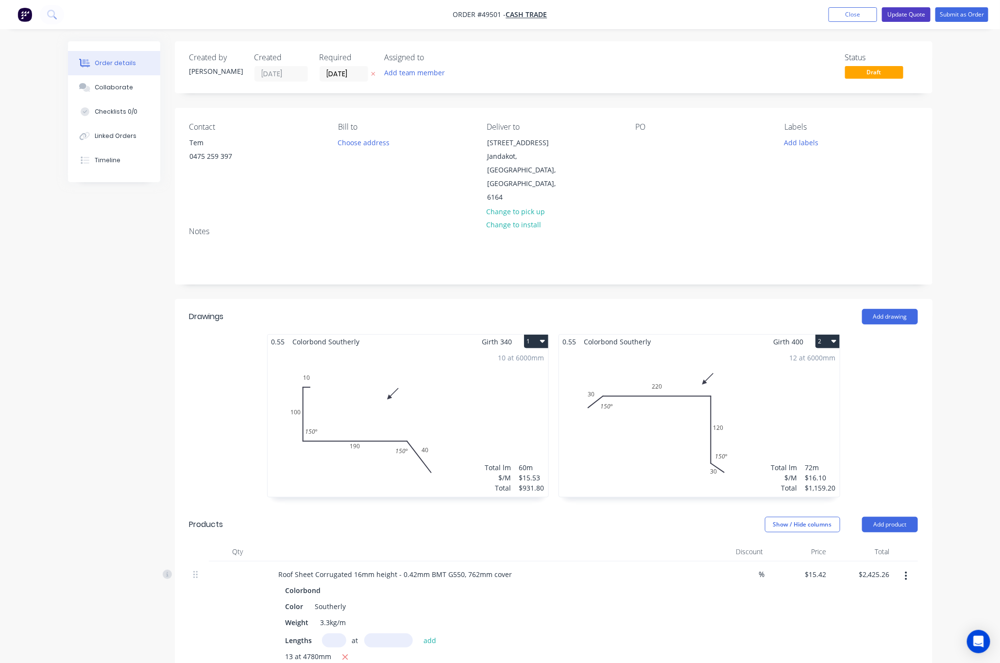
click at [711, 18] on button "Update Quote" at bounding box center [906, 14] width 49 height 15
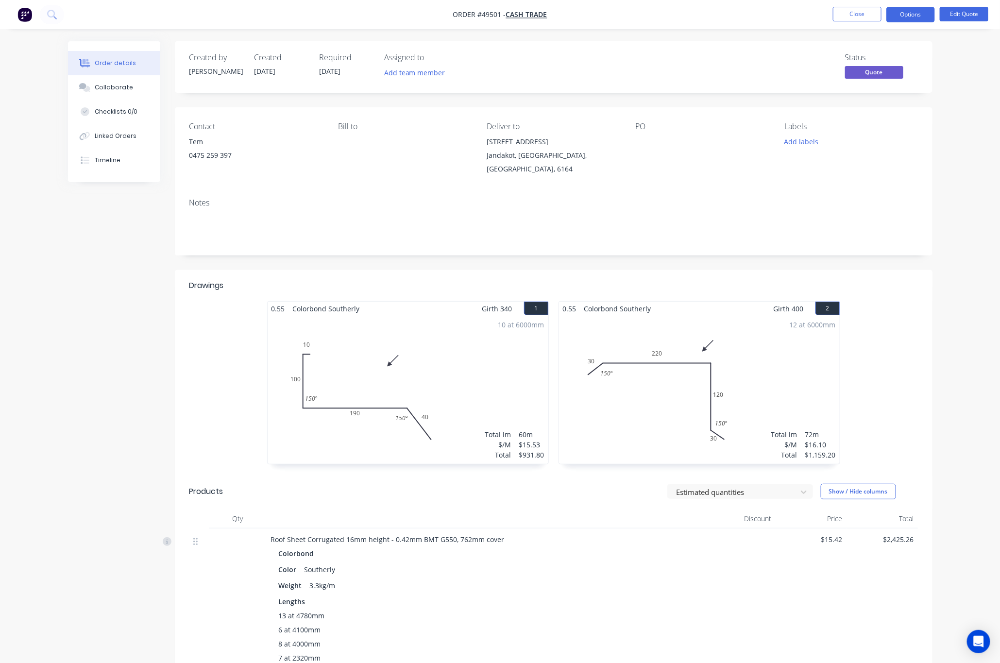
drag, startPoint x: 913, startPoint y: 17, endPoint x: 912, endPoint y: 25, distance: 7.8
click at [711, 18] on button "Options" at bounding box center [910, 15] width 49 height 16
click at [711, 54] on div "Quote" at bounding box center [881, 59] width 89 height 14
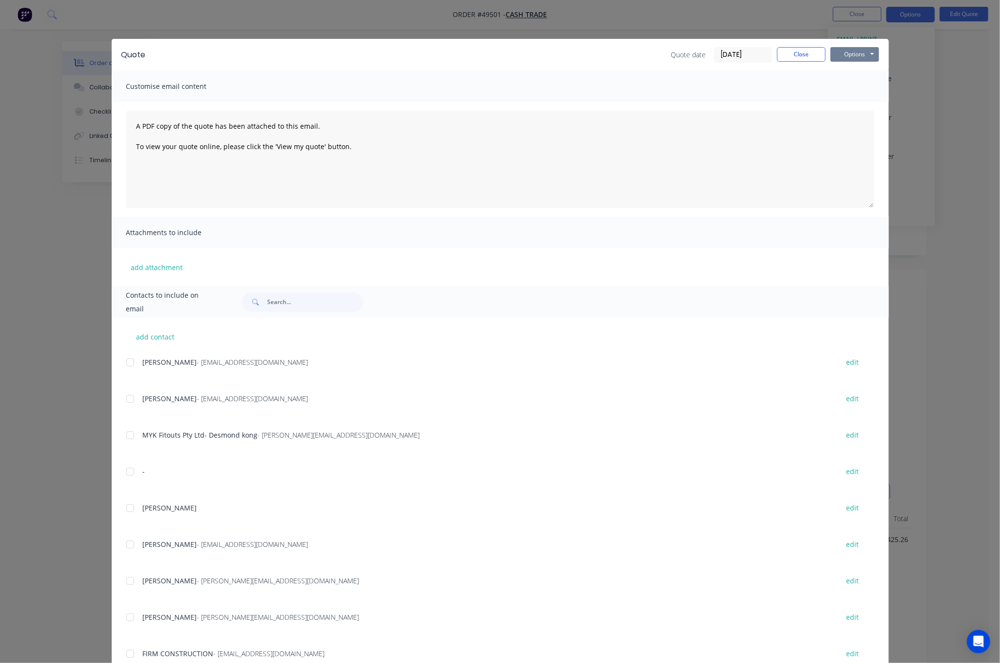
click at [711, 46] on div "Quote Quote date 25/09/25 Close Options Preview Print Email" at bounding box center [500, 55] width 777 height 32
click at [711, 54] on button "Options" at bounding box center [855, 54] width 49 height 15
click at [711, 89] on button "Print" at bounding box center [862, 88] width 62 height 16
click at [622, 9] on div "Quote Quote date 25/09/25 Close Options Preview Print Email Customise email con…" at bounding box center [500, 331] width 1000 height 663
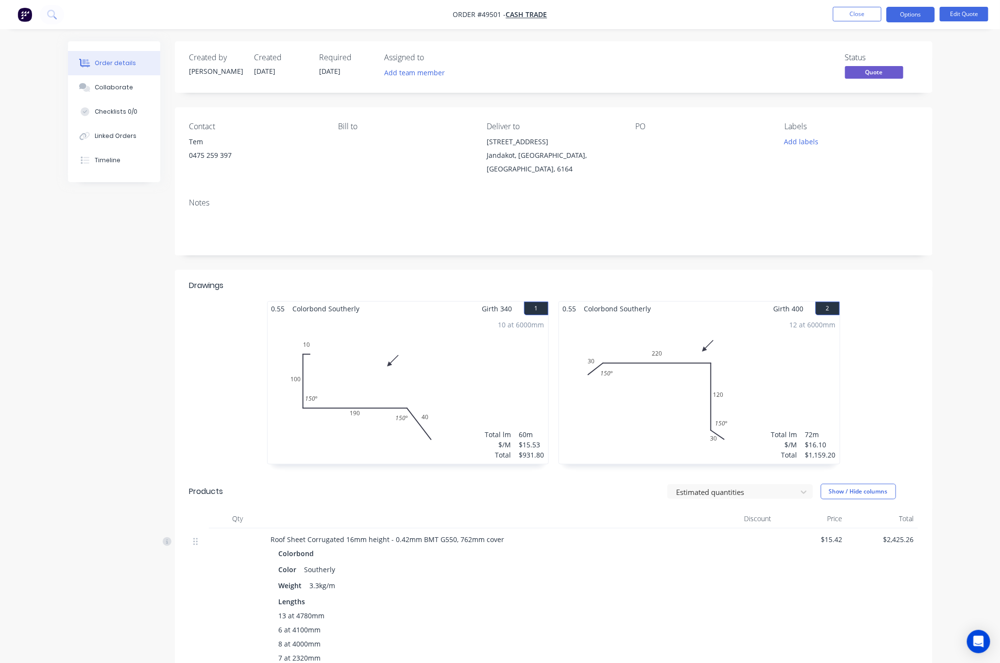
click at [320, 387] on div "10 at 6000mm Total lm $/M Total 60m $15.53 $931.80" at bounding box center [408, 390] width 281 height 148
click at [320, 403] on div "10 at 6000mm Total lm $/M Total 60m $15.53 $931.80" at bounding box center [408, 390] width 281 height 148
click at [711, 12] on button "Edit Quote" at bounding box center [964, 14] width 49 height 15
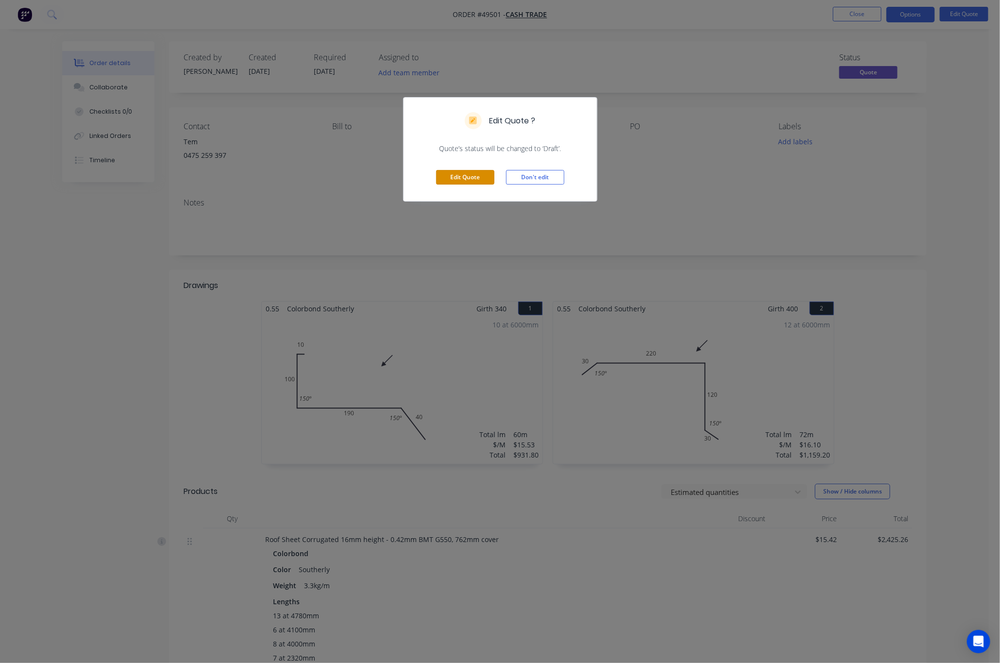
click at [475, 178] on button "Edit Quote" at bounding box center [465, 177] width 58 height 15
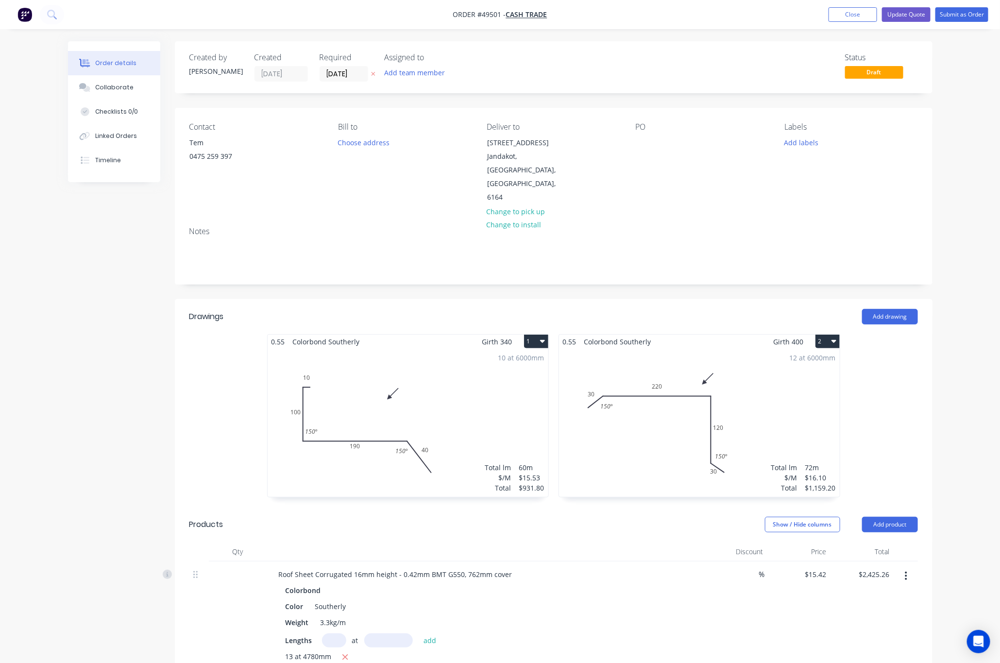
click at [339, 414] on div "10 at 6000mm Total lm $/M Total 60m $15.53 $931.80" at bounding box center [408, 423] width 281 height 148
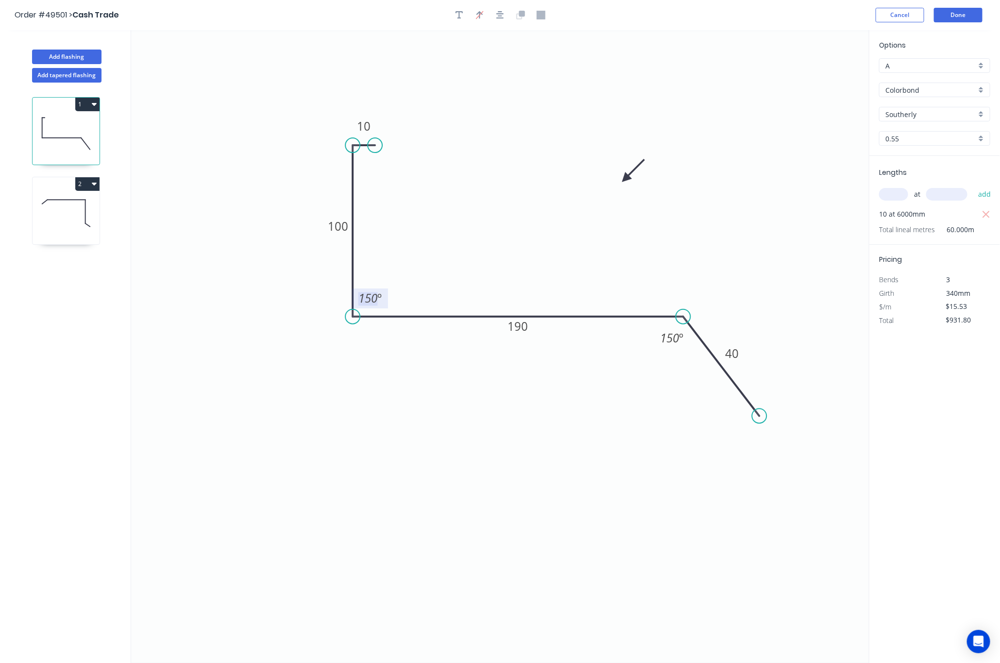
click at [374, 304] on tspan "150" at bounding box center [367, 298] width 19 height 16
click at [376, 304] on rect at bounding box center [369, 299] width 19 height 14
click at [387, 427] on icon "0 10 100 190 40 º 150 º" at bounding box center [500, 346] width 738 height 633
drag, startPoint x: 685, startPoint y: 318, endPoint x: 688, endPoint y: 305, distance: 13.1
click at [688, 305] on icon "0 10 100 190 40 ? º 150 º" at bounding box center [500, 346] width 738 height 633
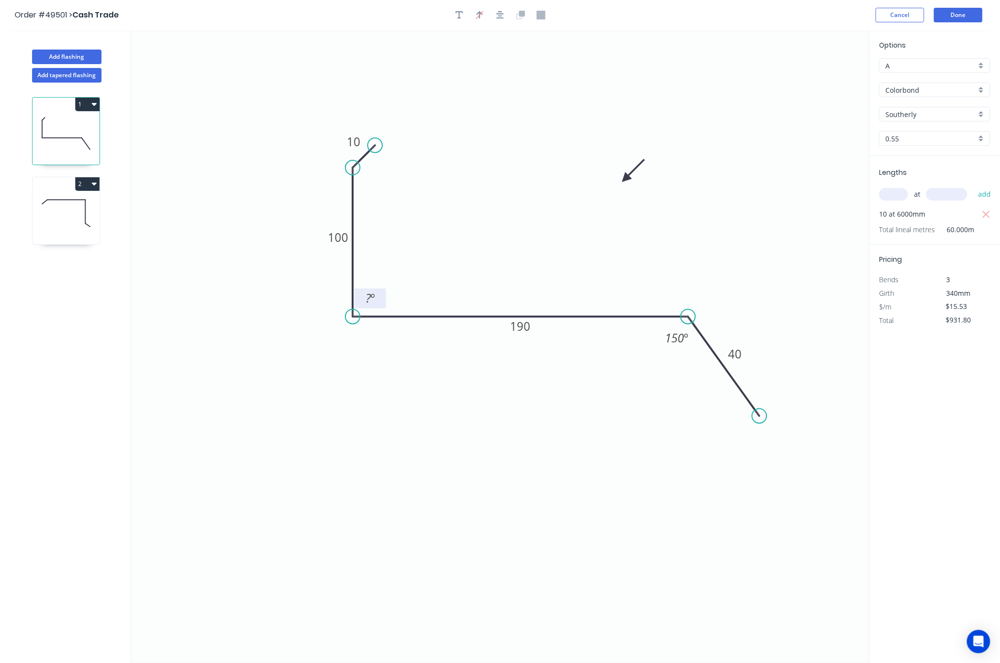
drag, startPoint x: 353, startPoint y: 147, endPoint x: 355, endPoint y: 170, distance: 23.4
click at [355, 170] on circle at bounding box center [352, 167] width 15 height 15
click at [404, 309] on div "Delete point" at bounding box center [416, 315] width 98 height 20
click at [374, 142] on circle at bounding box center [375, 145] width 15 height 15
click at [408, 159] on div "Delete point" at bounding box center [421, 159] width 98 height 20
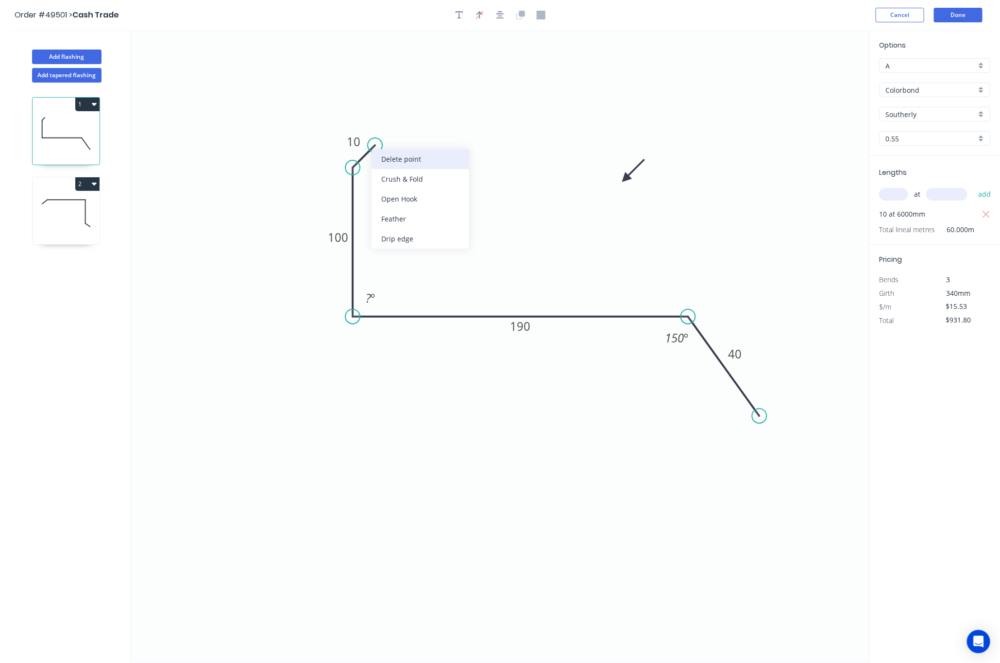
type input "$0.00"
click at [371, 183] on div "Delete point" at bounding box center [396, 182] width 98 height 20
drag, startPoint x: 352, startPoint y: 317, endPoint x: 351, endPoint y: 304, distance: 13.1
click at [352, 316] on circle at bounding box center [352, 316] width 15 height 15
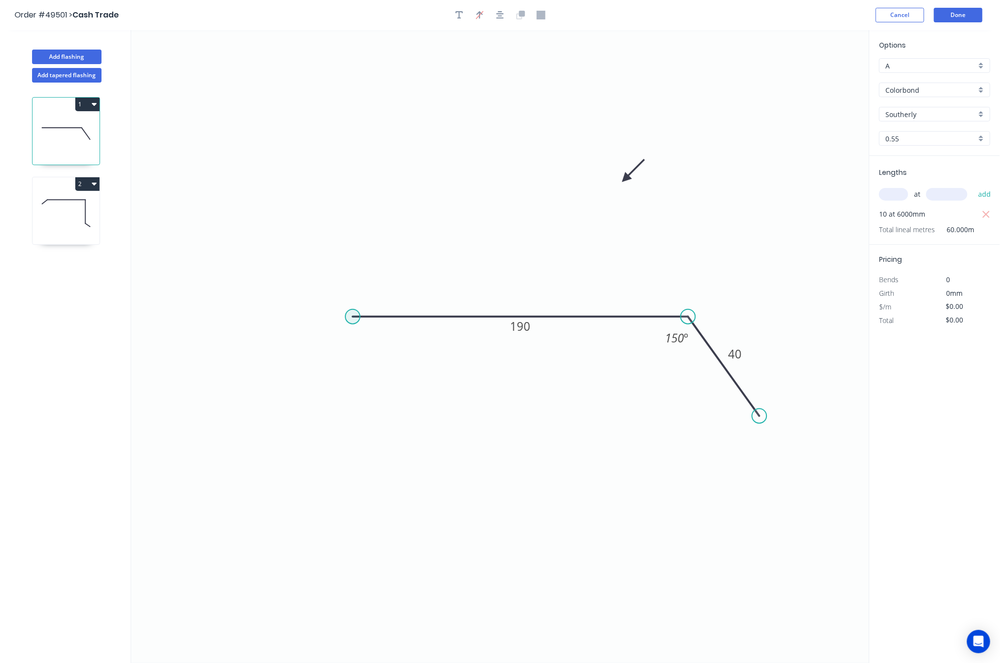
click at [351, 318] on circle at bounding box center [352, 316] width 15 height 15
click at [353, 159] on icon at bounding box center [353, 238] width 0 height 158
type input "$10.12"
type input "$607.20"
click at [379, 143] on icon "0 ? 190 40 150 º" at bounding box center [500, 346] width 738 height 633
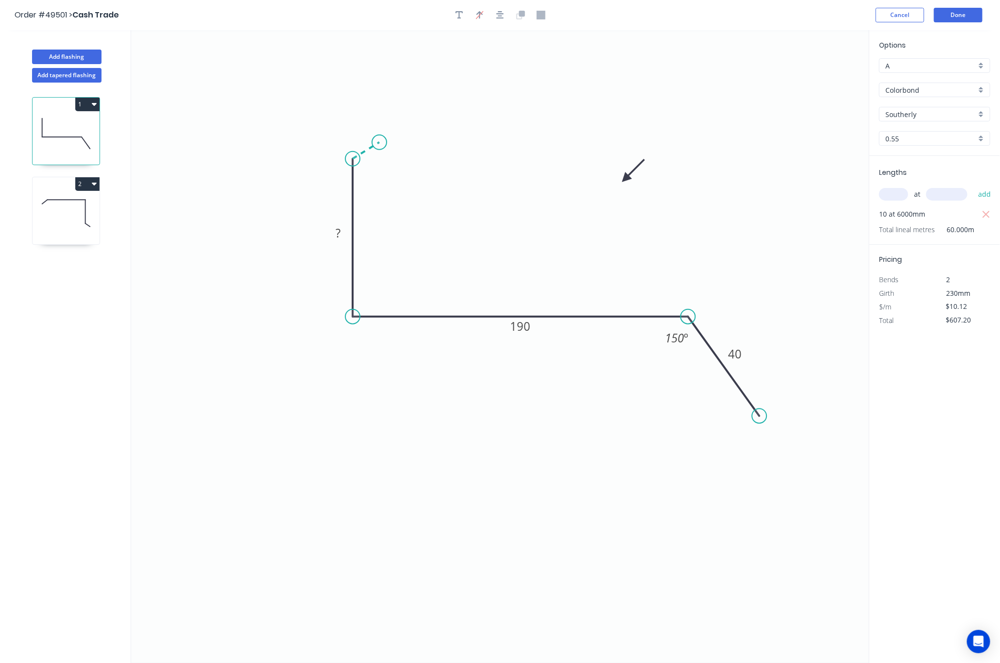
type input "$0.00"
click at [379, 142] on circle at bounding box center [379, 142] width 15 height 15
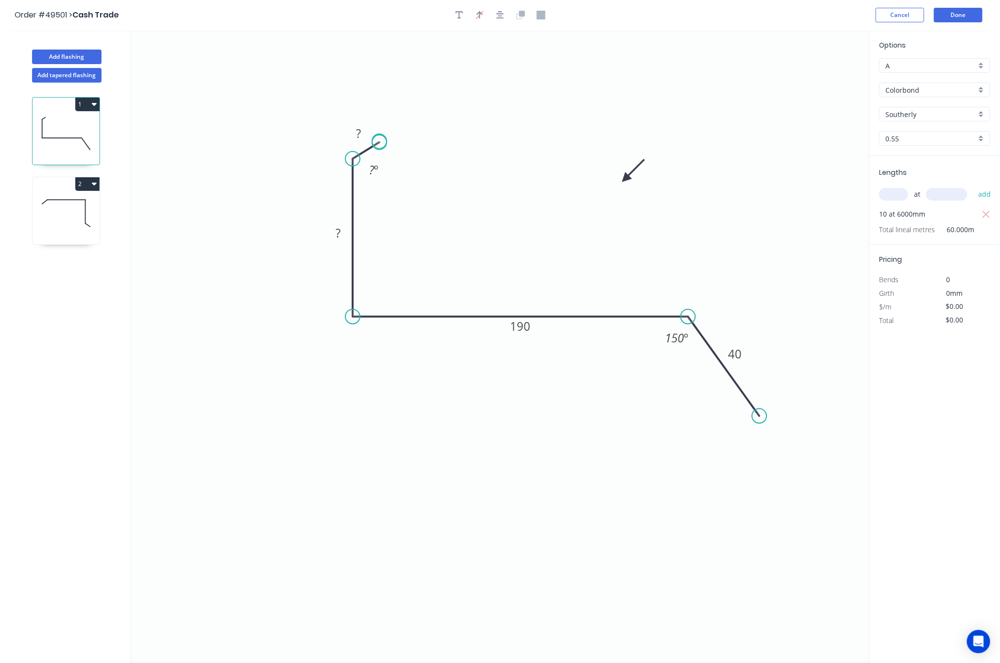
click at [379, 142] on circle at bounding box center [379, 142] width 15 height 15
drag, startPoint x: 381, startPoint y: 143, endPoint x: 374, endPoint y: 138, distance: 7.7
click at [374, 138] on circle at bounding box center [374, 137] width 15 height 15
click at [363, 132] on rect at bounding box center [353, 134] width 19 height 14
drag, startPoint x: 373, startPoint y: 133, endPoint x: 383, endPoint y: 160, distance: 29.0
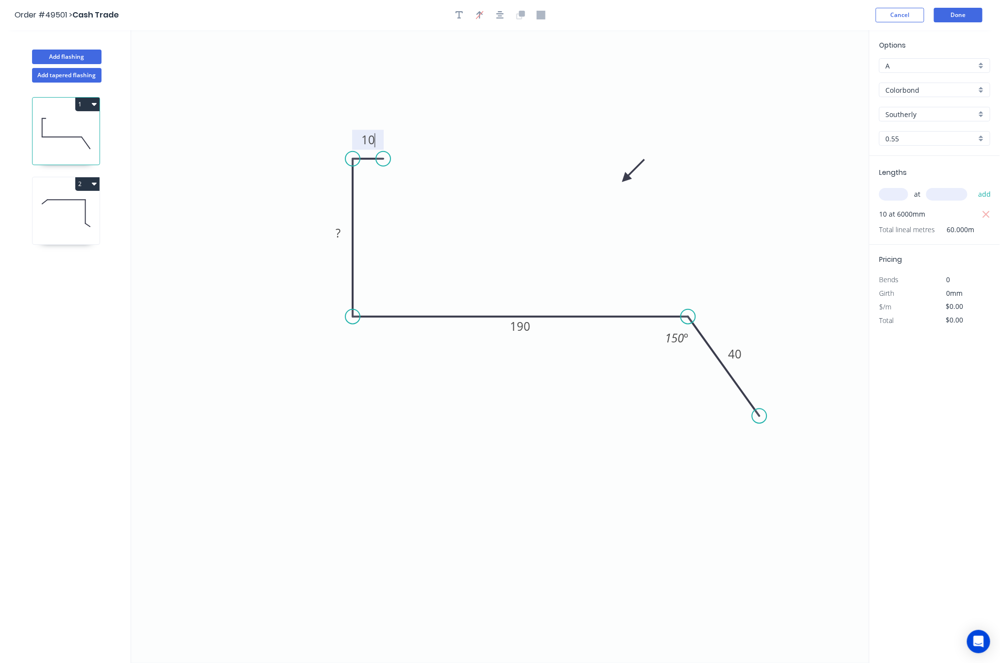
click at [383, 160] on circle at bounding box center [383, 159] width 15 height 15
click at [337, 237] on tspan "?" at bounding box center [338, 233] width 5 height 16
click at [711, 17] on button "Done" at bounding box center [958, 15] width 49 height 15
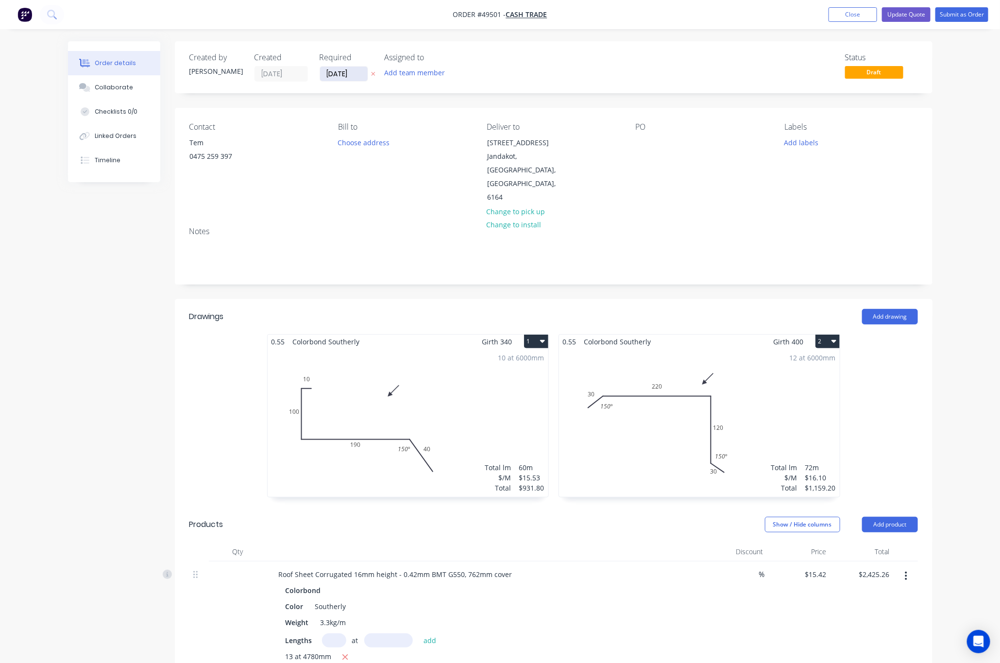
click at [359, 74] on input "03/10/25" at bounding box center [344, 74] width 48 height 15
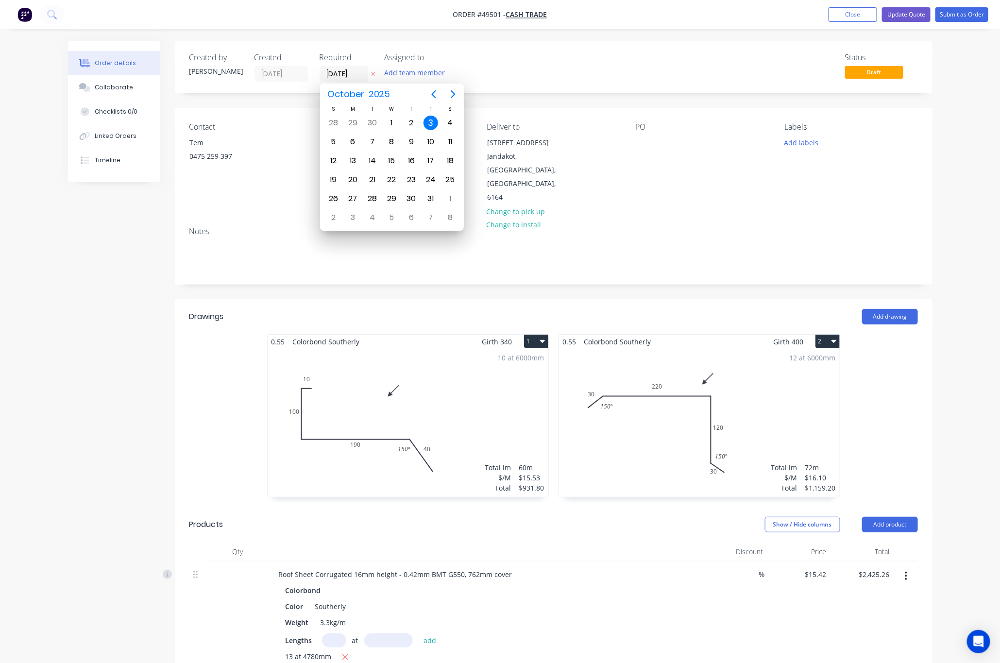
click at [581, 63] on div "Status Draft" at bounding box center [700, 67] width 436 height 29
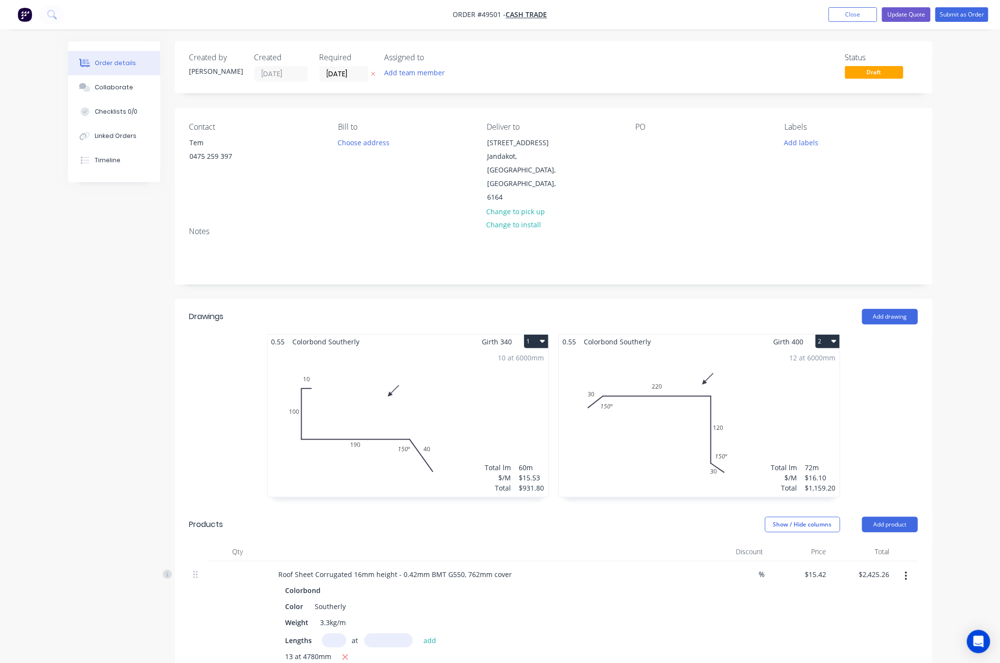
click at [638, 53] on div "Status Draft" at bounding box center [700, 67] width 436 height 29
click at [711, 15] on button "Submit as Order" at bounding box center [961, 14] width 53 height 15
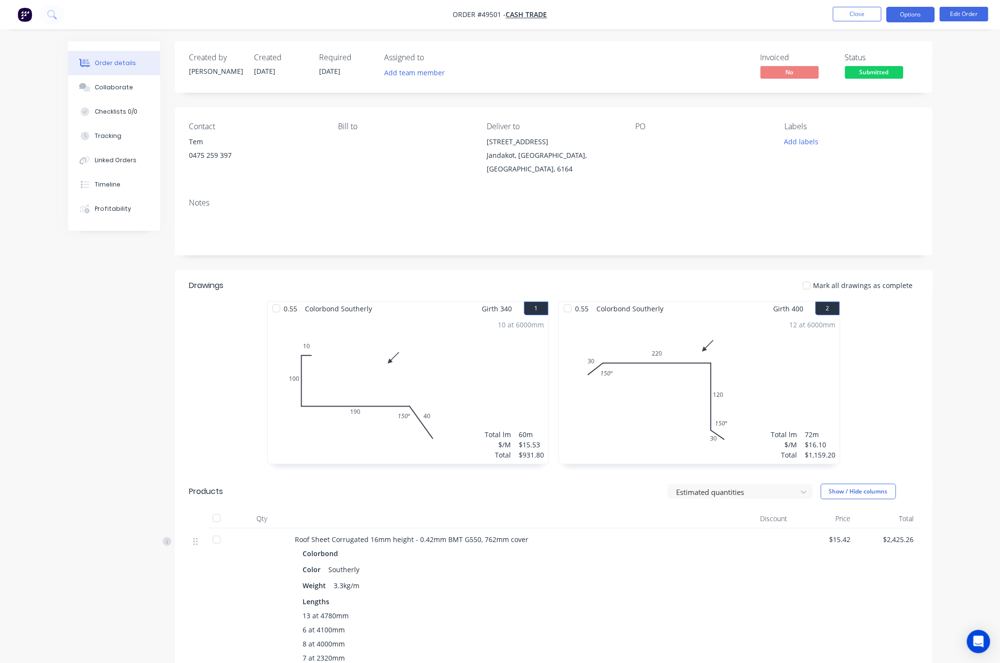
click at [711, 15] on button "Options" at bounding box center [910, 15] width 49 height 16
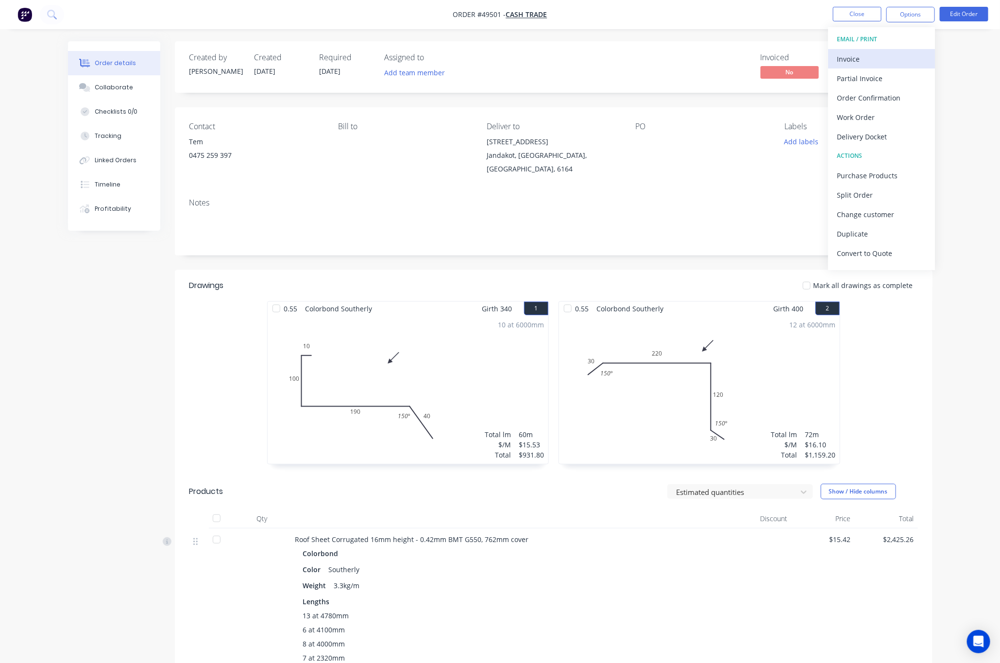
click at [711, 60] on div "Invoice" at bounding box center [881, 59] width 89 height 14
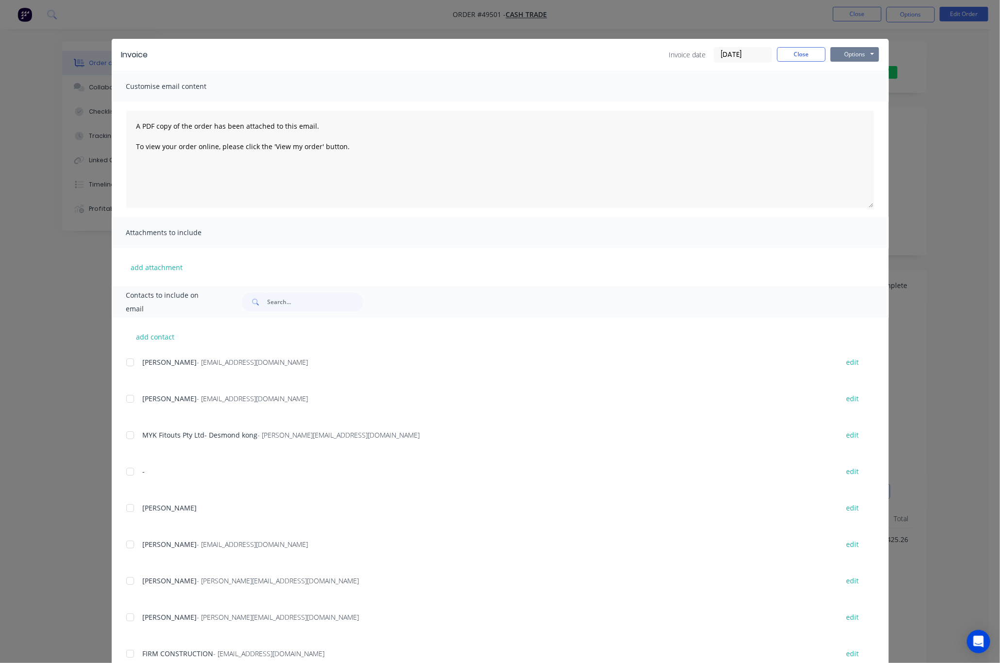
click at [711, 54] on button "Options" at bounding box center [855, 54] width 49 height 15
click at [711, 88] on button "Print" at bounding box center [862, 88] width 62 height 16
click at [591, 28] on div "Invoice Invoice date 25/09/25 Close Options Preview Print Email Customise email…" at bounding box center [500, 331] width 1000 height 663
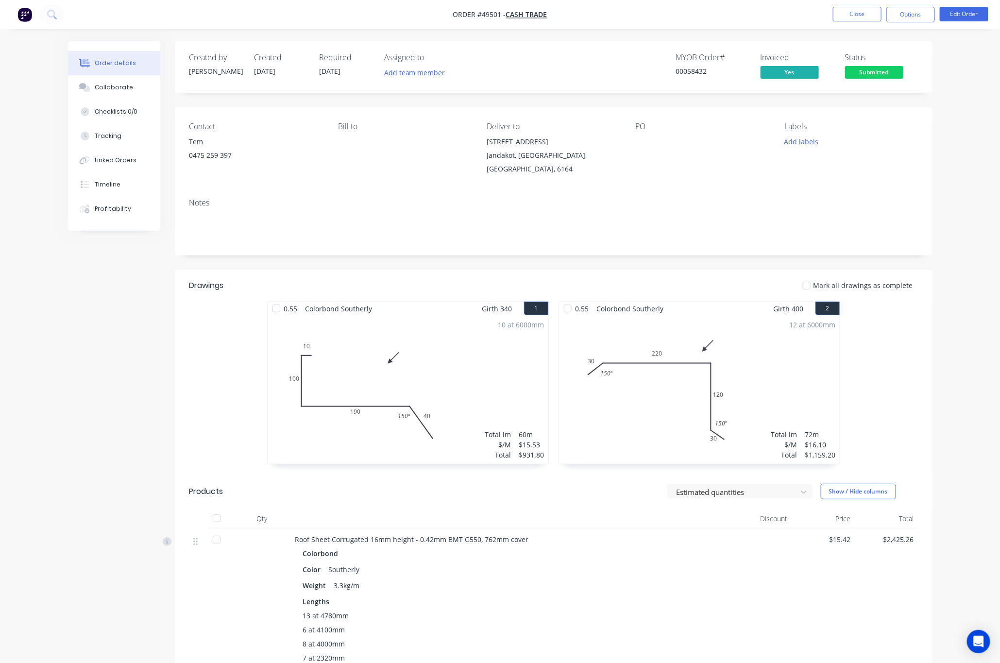
click at [711, 81] on button "Submitted" at bounding box center [874, 73] width 58 height 15
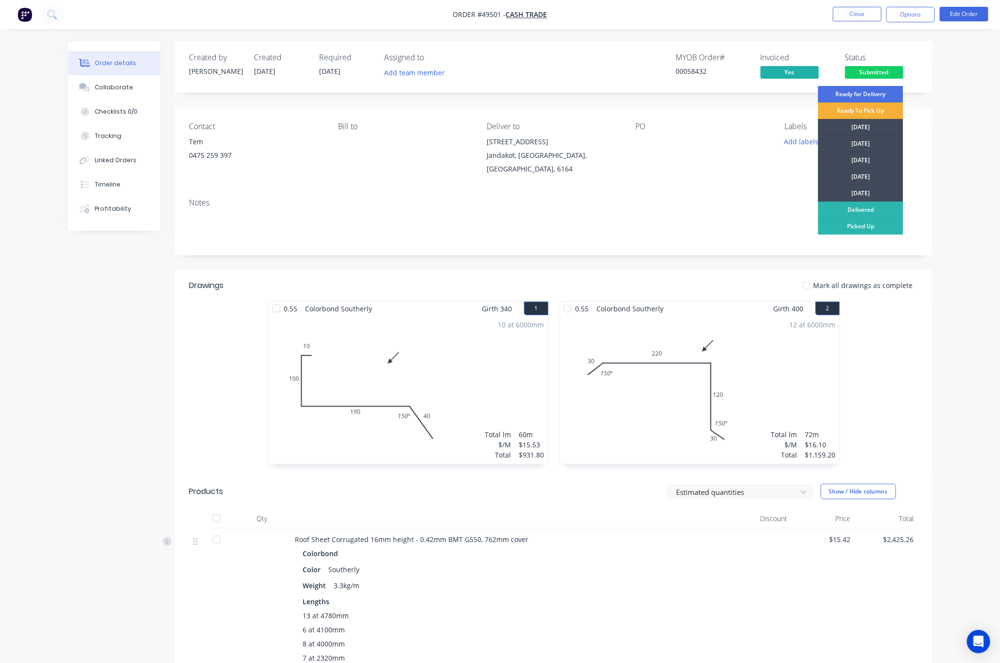
drag, startPoint x: 867, startPoint y: 197, endPoint x: 859, endPoint y: 202, distance: 9.6
click at [711, 196] on div "[DATE]" at bounding box center [860, 193] width 85 height 17
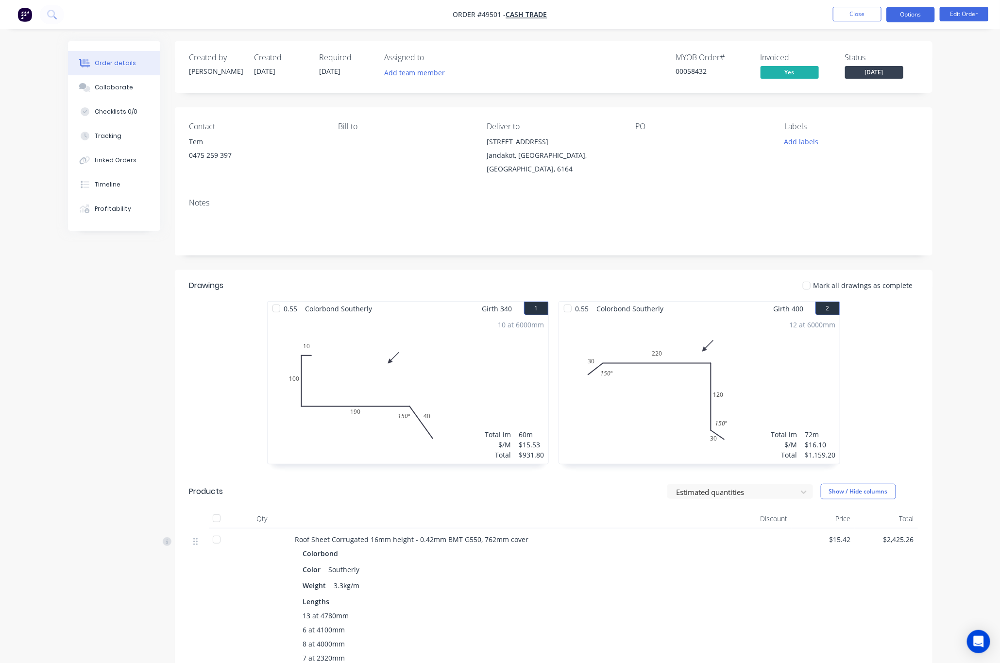
click at [711, 15] on button "Options" at bounding box center [910, 15] width 49 height 16
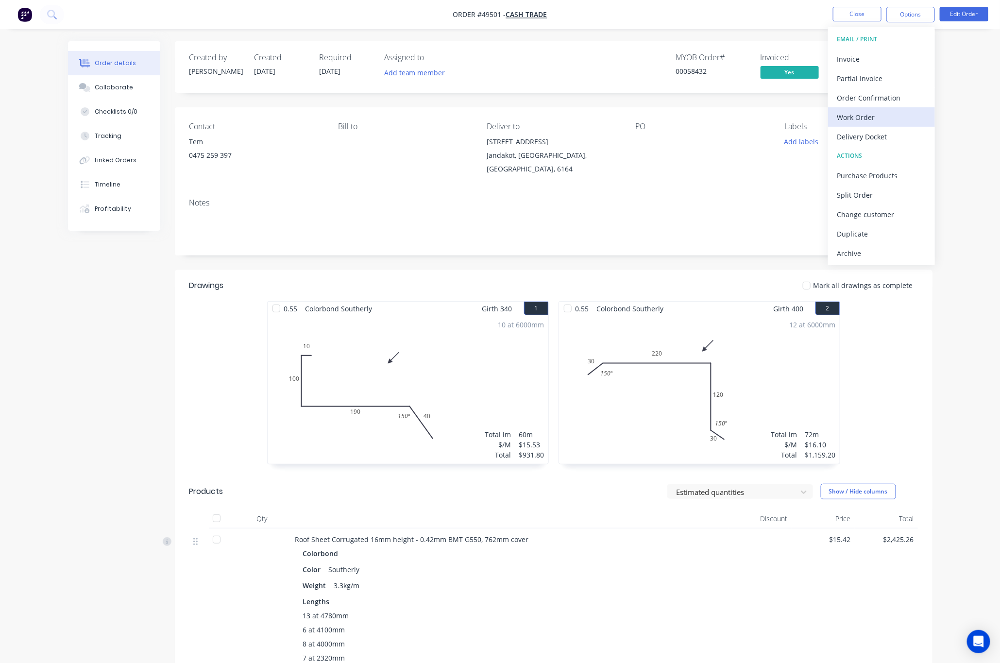
click at [711, 117] on div "Work Order" at bounding box center [881, 117] width 89 height 14
click at [711, 117] on div "Custom" at bounding box center [881, 117] width 89 height 14
click at [711, 102] on div "Without pricing" at bounding box center [881, 98] width 89 height 14
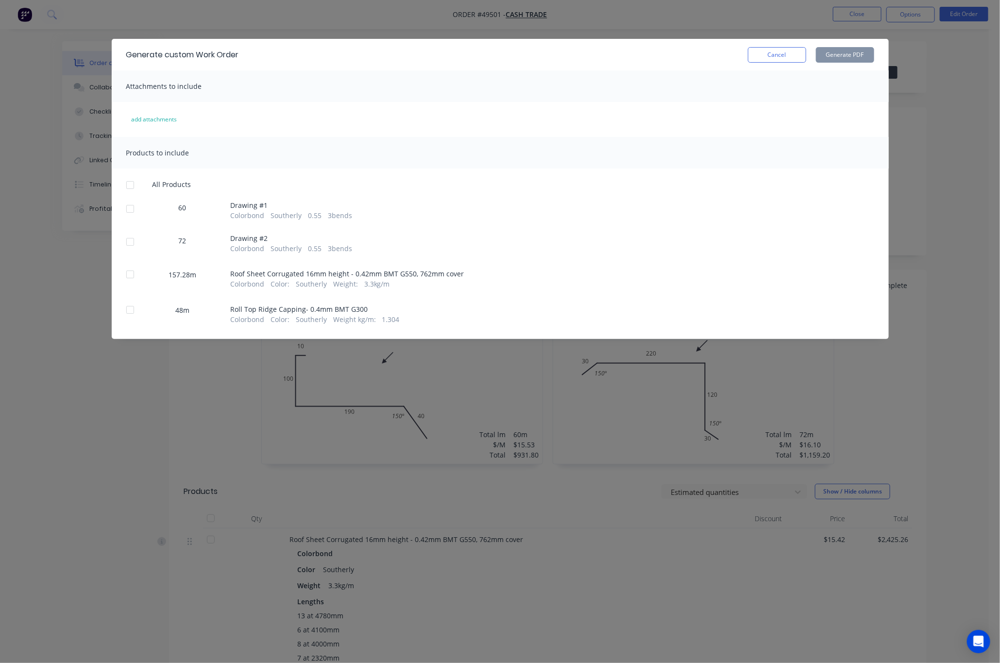
click at [131, 207] on div at bounding box center [129, 208] width 19 height 19
click at [135, 250] on div at bounding box center [129, 241] width 19 height 19
click at [711, 50] on button "Generate PDF" at bounding box center [845, 55] width 58 height 16
click at [99, 444] on div "Generate custom Work Order Cancel Generate PDF Attachments to include add attac…" at bounding box center [500, 331] width 1000 height 663
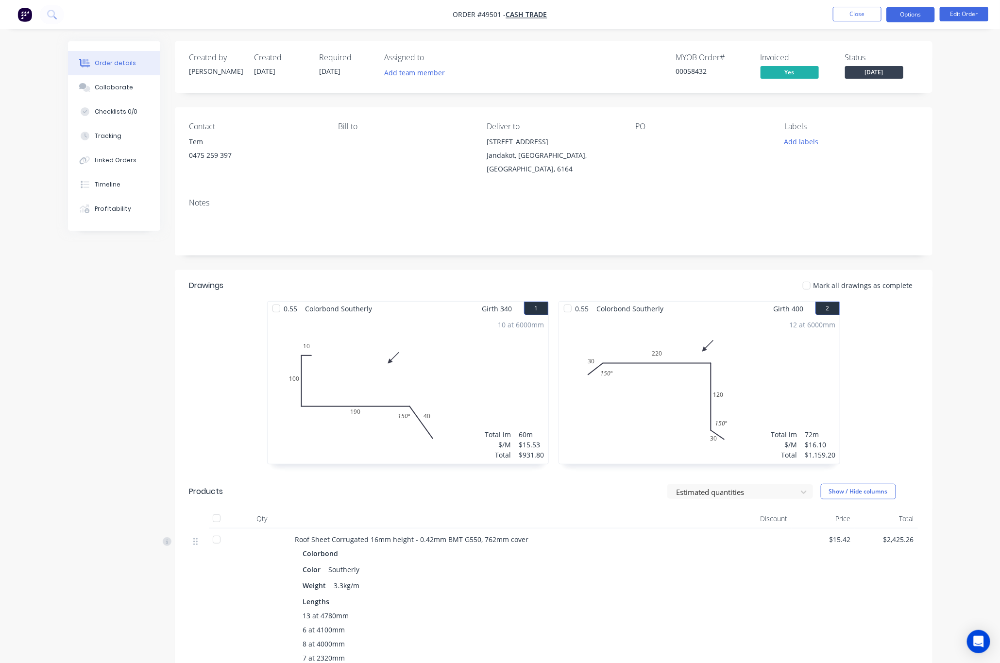
click at [711, 22] on button "Options" at bounding box center [910, 15] width 49 height 16
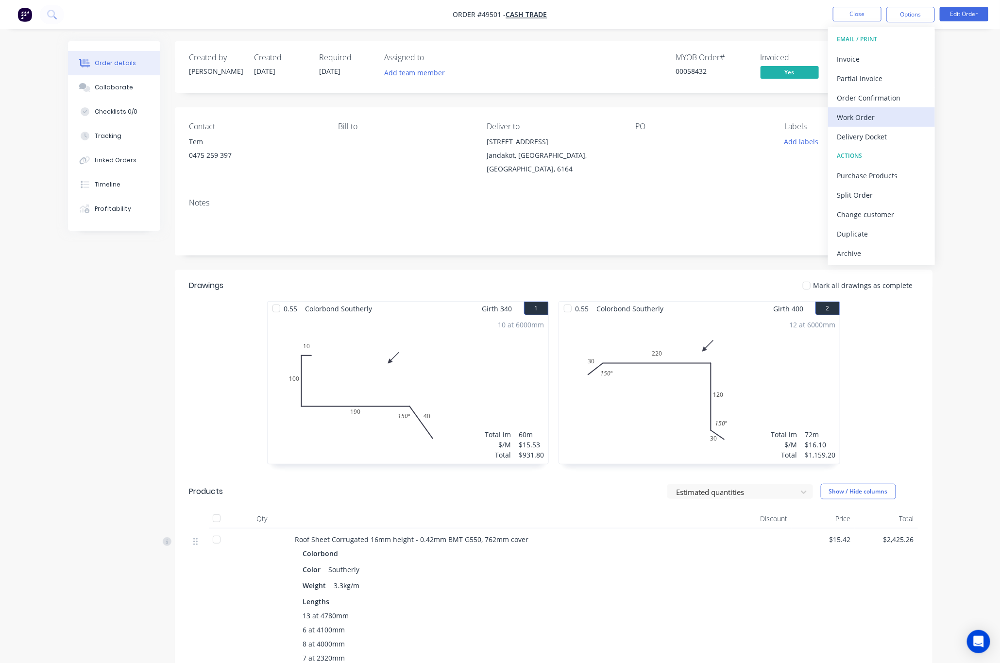
click at [711, 119] on div "Work Order" at bounding box center [881, 117] width 89 height 14
click at [711, 117] on div "Custom" at bounding box center [881, 117] width 89 height 14
click at [711, 95] on div "Without pricing" at bounding box center [881, 98] width 89 height 14
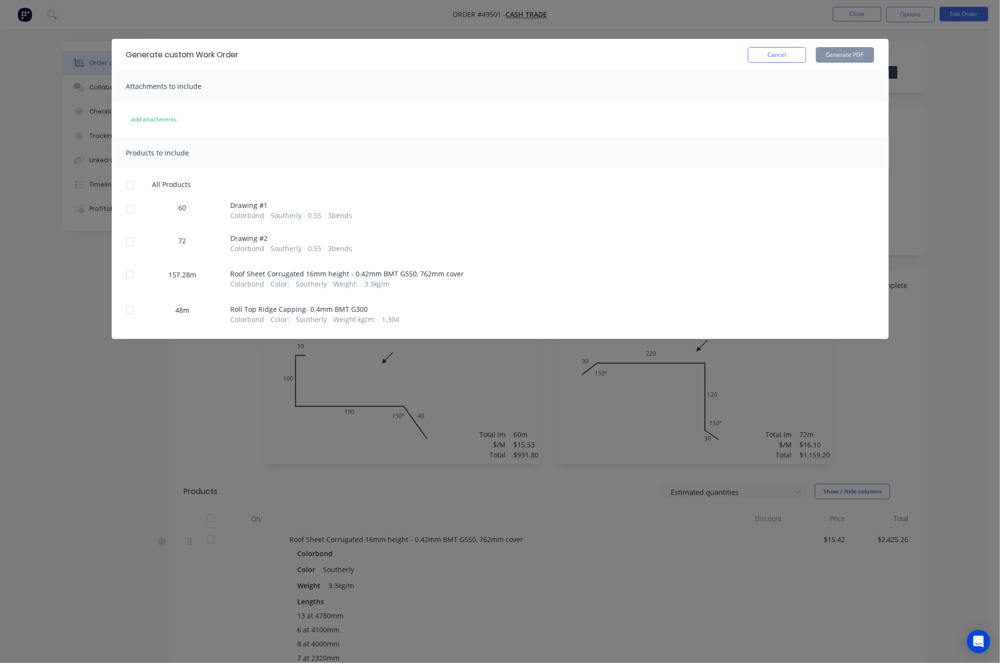
click at [132, 277] on div at bounding box center [129, 274] width 19 height 19
click at [711, 53] on button "Generate PDF" at bounding box center [845, 55] width 58 height 16
click at [277, 23] on div "Generate custom Work Order Cancel Generate PDF Attachments to include add attac…" at bounding box center [500, 331] width 1000 height 663
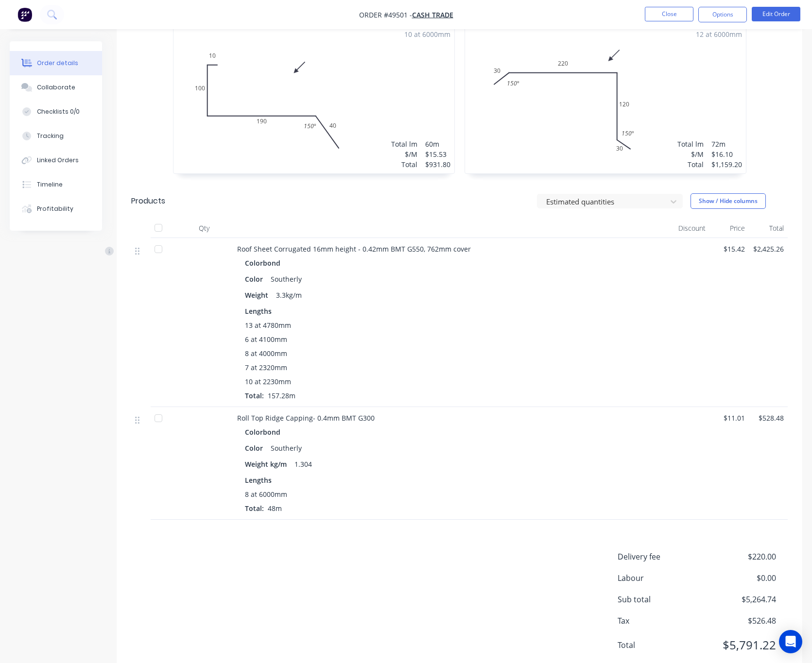
scroll to position [291, 0]
click at [711, 9] on button "Options" at bounding box center [722, 15] width 49 height 16
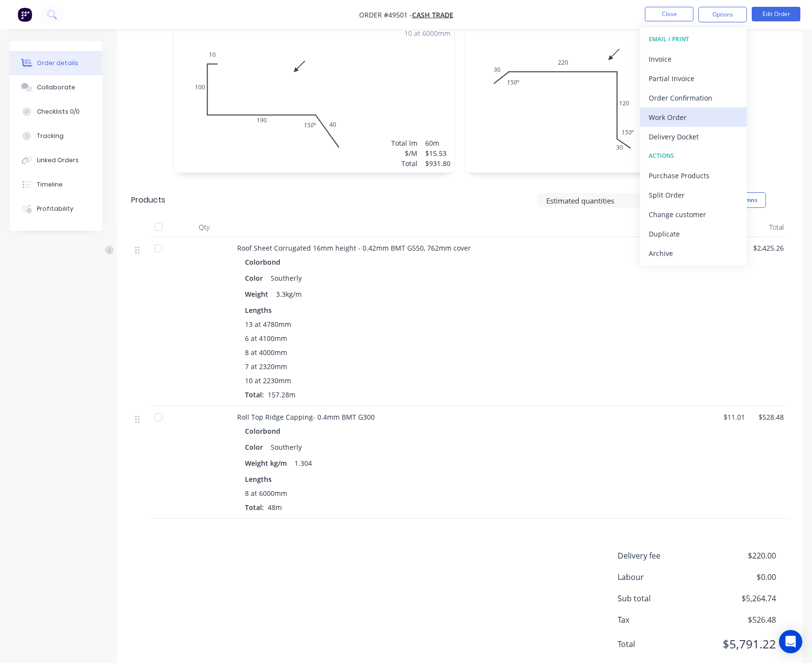
click at [672, 118] on div "Work Order" at bounding box center [692, 117] width 89 height 14
click at [685, 117] on div "Custom" at bounding box center [692, 117] width 89 height 14
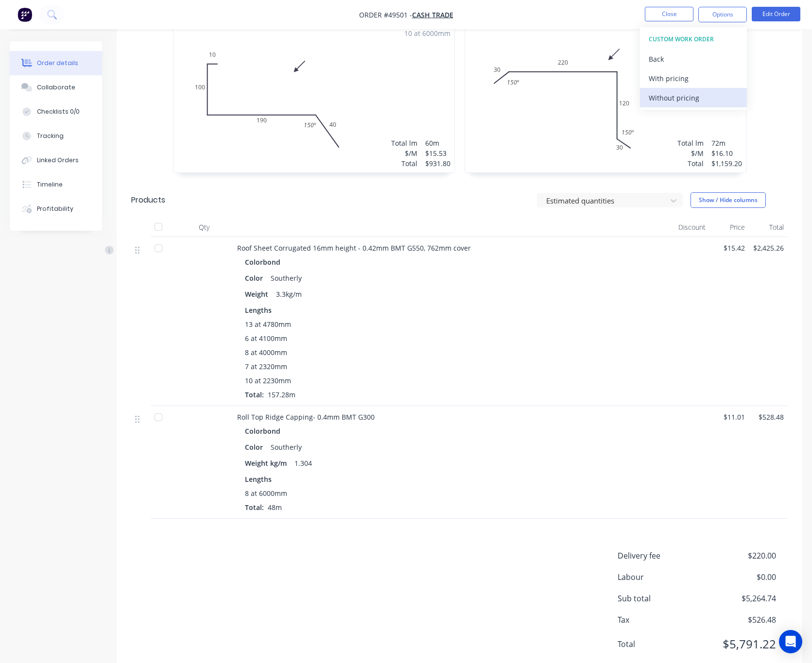
click at [685, 104] on div "Without pricing" at bounding box center [692, 98] width 89 height 14
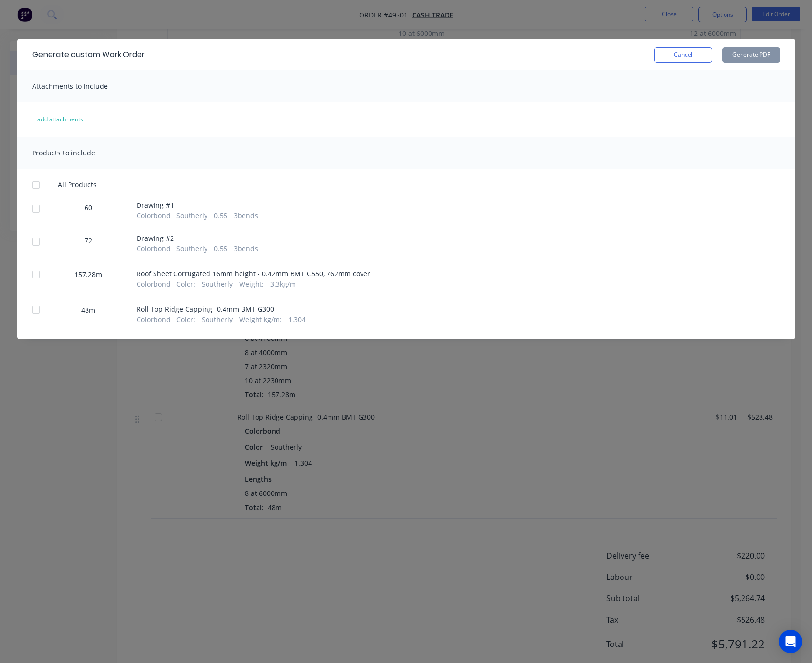
click at [35, 277] on div at bounding box center [35, 274] width 19 height 19
click at [711, 53] on button "Generate PDF" at bounding box center [751, 55] width 58 height 16
click at [32, 281] on div at bounding box center [35, 274] width 19 height 19
click at [34, 310] on div at bounding box center [35, 309] width 19 height 19
click at [38, 275] on div at bounding box center [35, 274] width 19 height 19
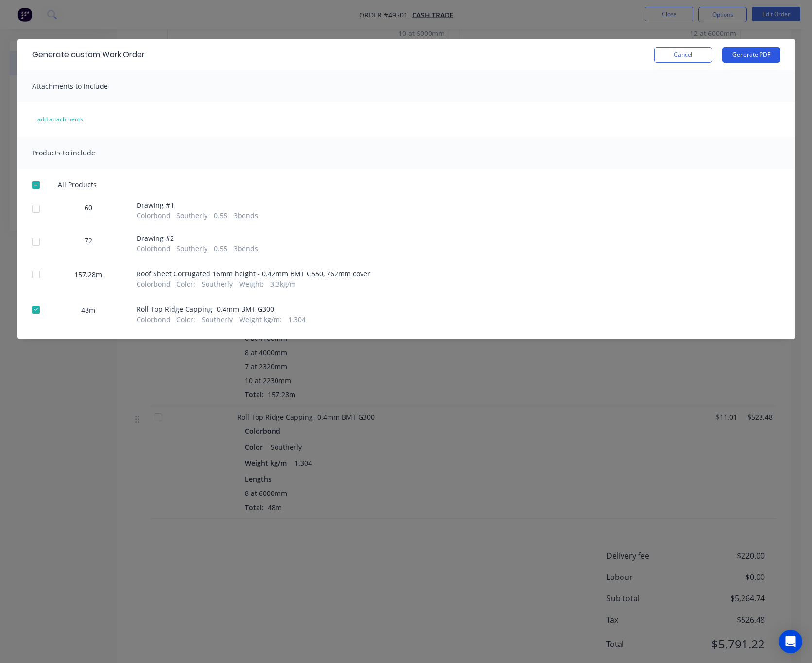
click at [711, 50] on button "Generate PDF" at bounding box center [751, 55] width 58 height 16
click at [589, 18] on div "Generate custom Work Order Cancel Generate PDF Attachments to include add attac…" at bounding box center [406, 331] width 812 height 663
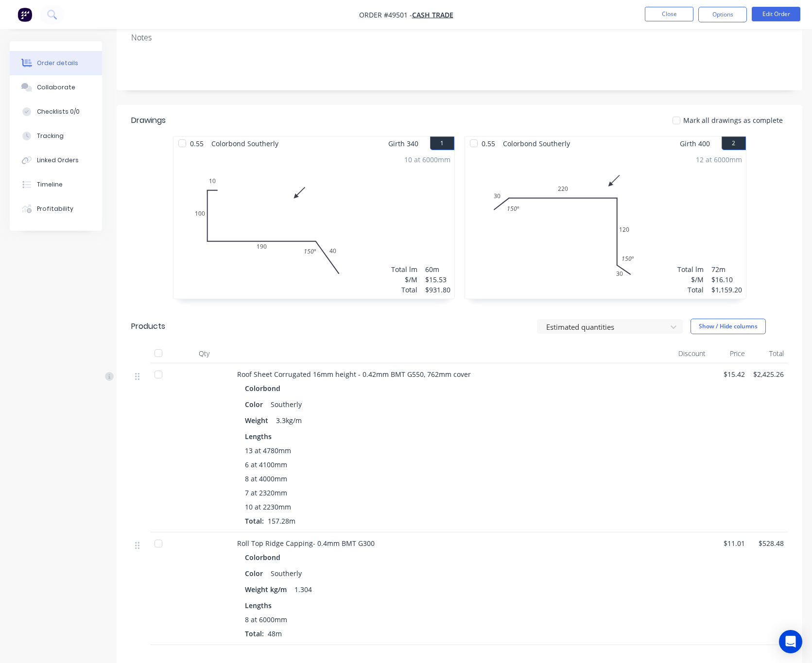
scroll to position [0, 0]
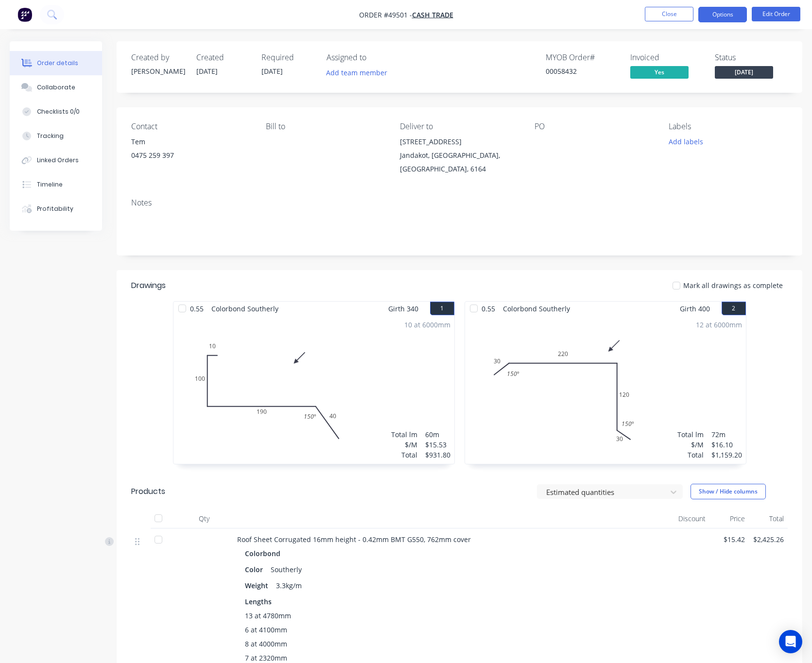
click at [711, 12] on button "Options" at bounding box center [722, 15] width 49 height 16
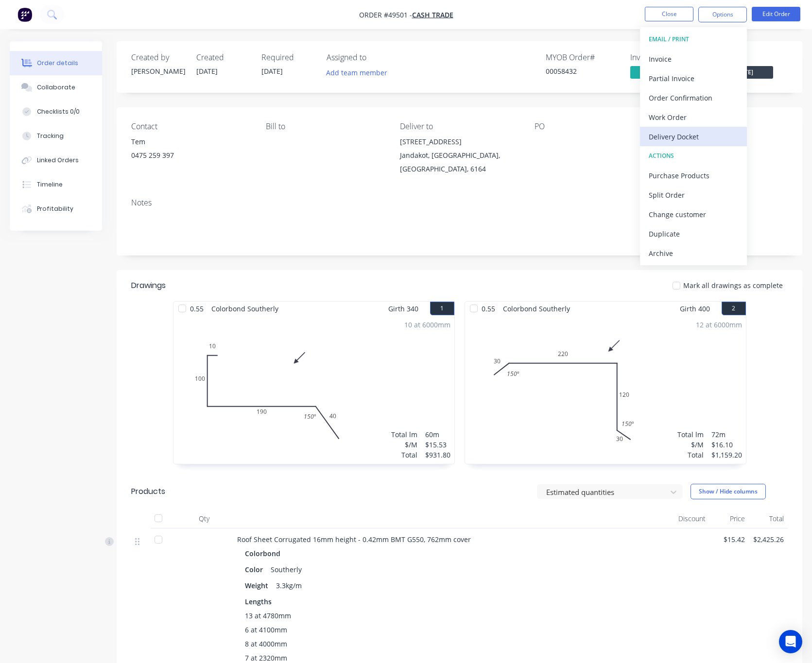
click at [678, 136] on div "Delivery Docket" at bounding box center [692, 137] width 89 height 14
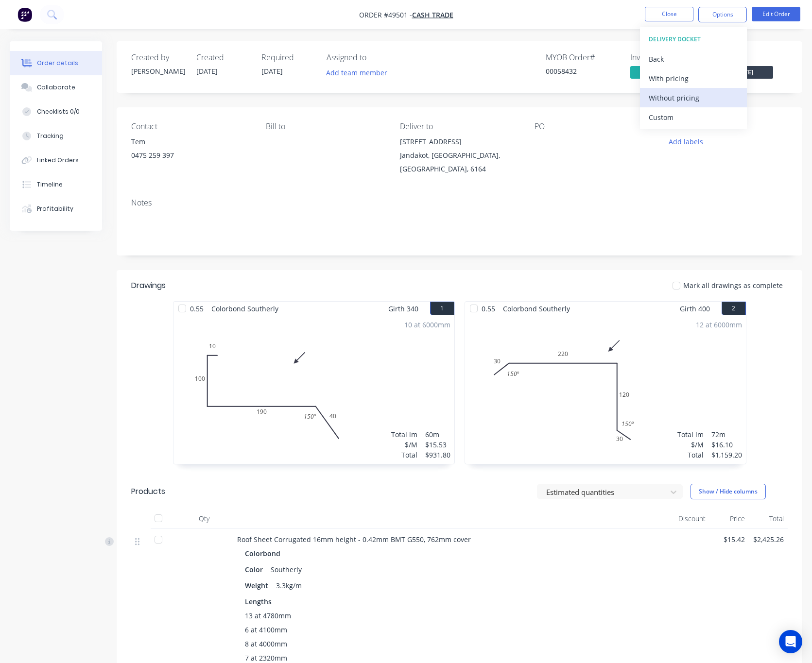
click at [688, 98] on div "Without pricing" at bounding box center [692, 98] width 89 height 14
click at [468, 41] on div "Created by Rachel Created 25/09/25 Required 03/10/25 Assigned to Add team membe…" at bounding box center [459, 66] width 685 height 51
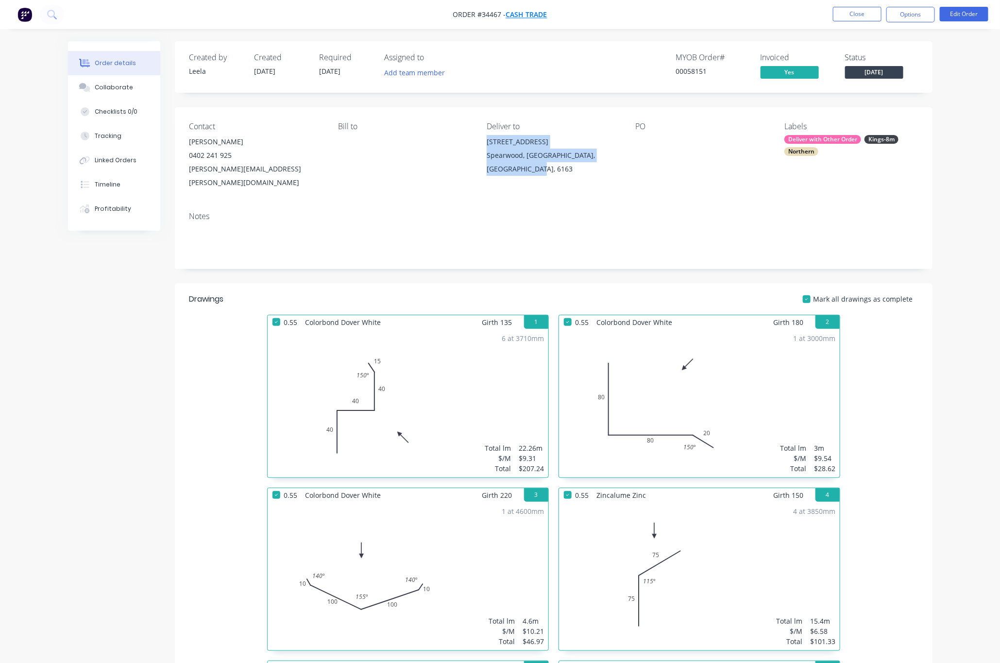
drag, startPoint x: 0, startPoint y: 0, endPoint x: 532, endPoint y: 15, distance: 532.0
click at [532, 15] on span "Cash Trade" at bounding box center [526, 14] width 41 height 9
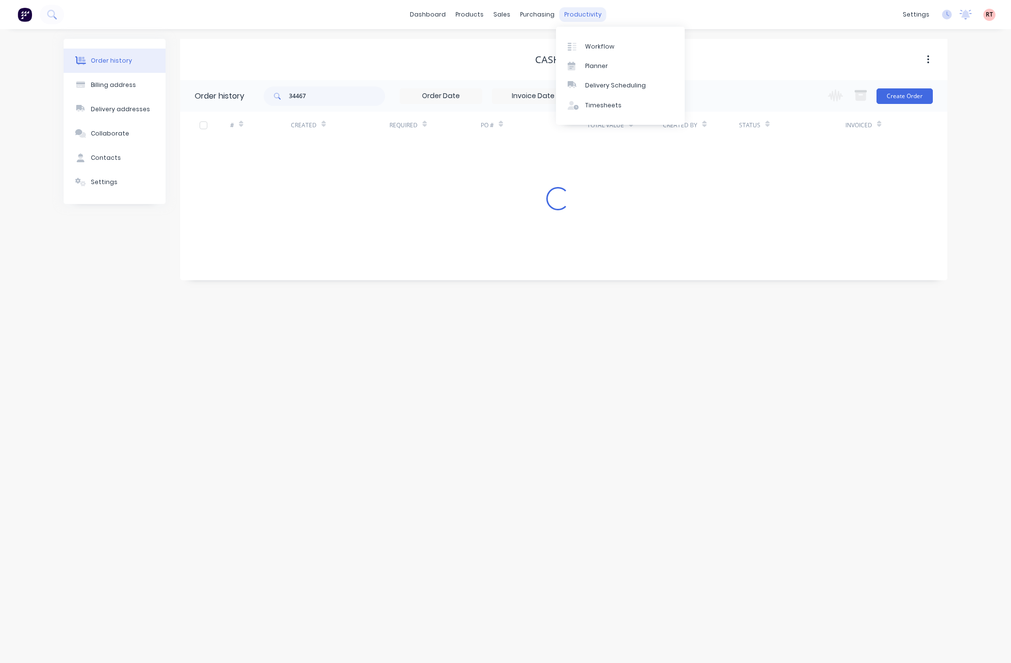
click at [585, 15] on div "productivity" at bounding box center [583, 14] width 47 height 15
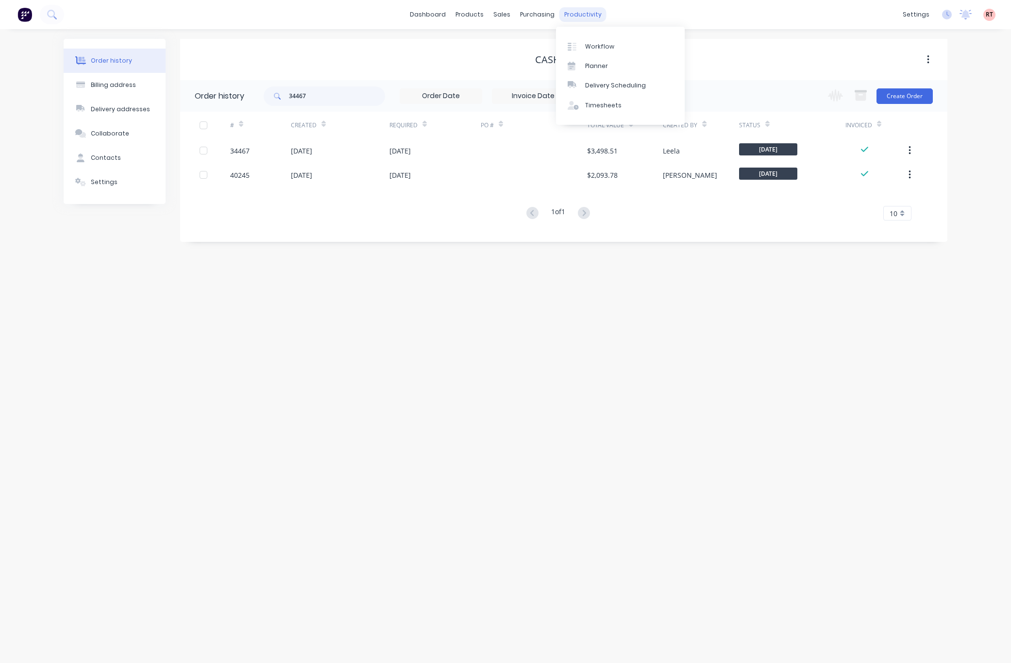
click at [586, 12] on div "productivity" at bounding box center [583, 14] width 47 height 15
click at [612, 86] on div "Delivery Scheduling" at bounding box center [615, 85] width 61 height 9
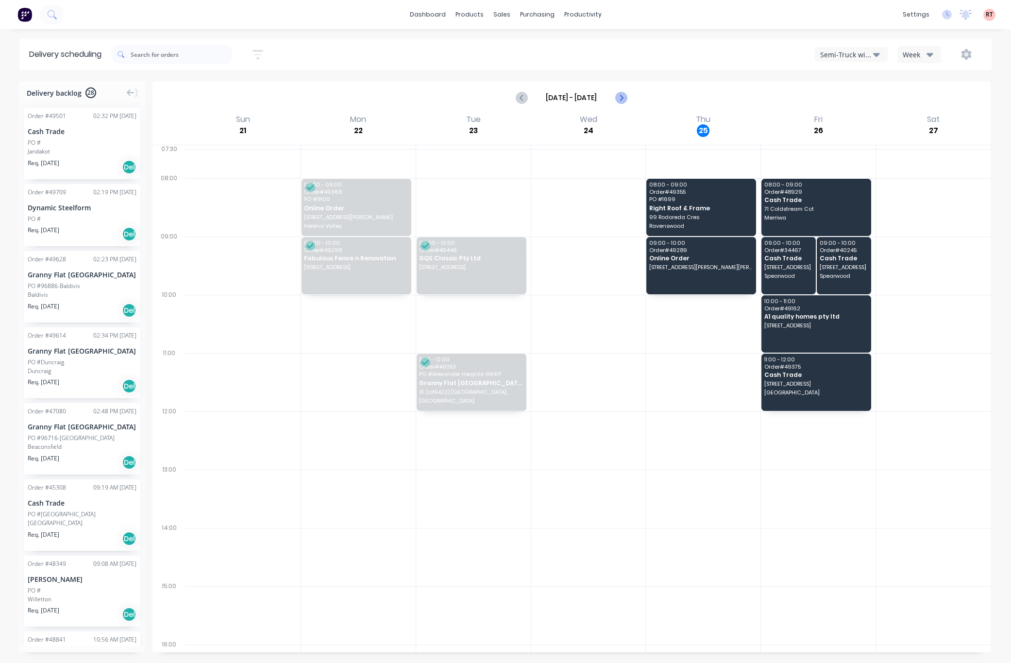
click at [617, 96] on icon "Next page" at bounding box center [621, 98] width 12 height 12
type input "Sep 28 - Oct 4"
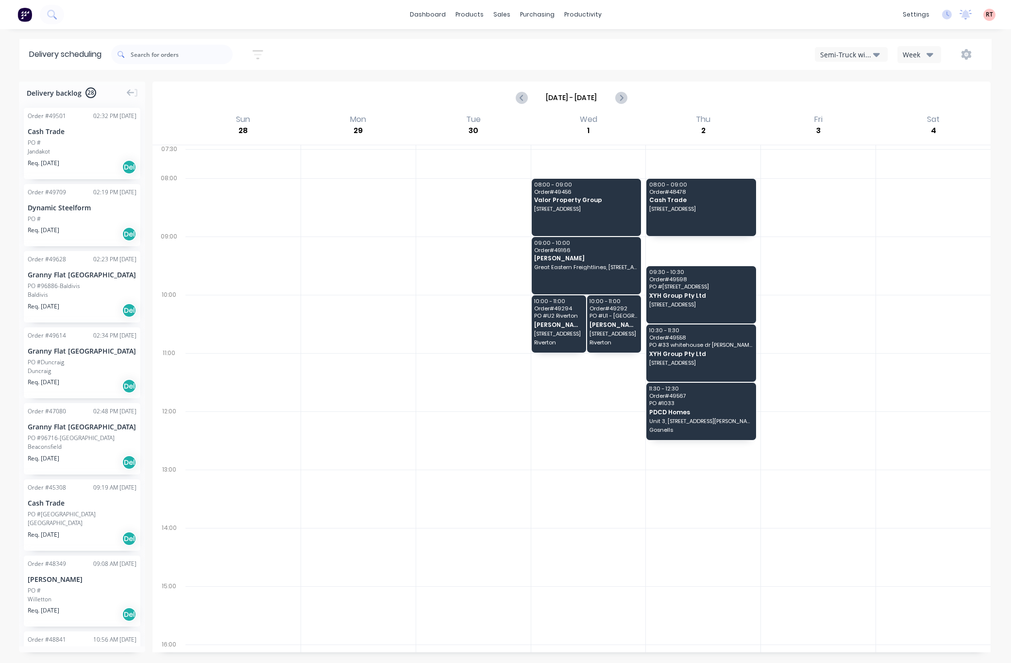
click at [481, 490] on div at bounding box center [473, 499] width 115 height 58
click at [511, 47] on div at bounding box center [508, 46] width 15 height 9
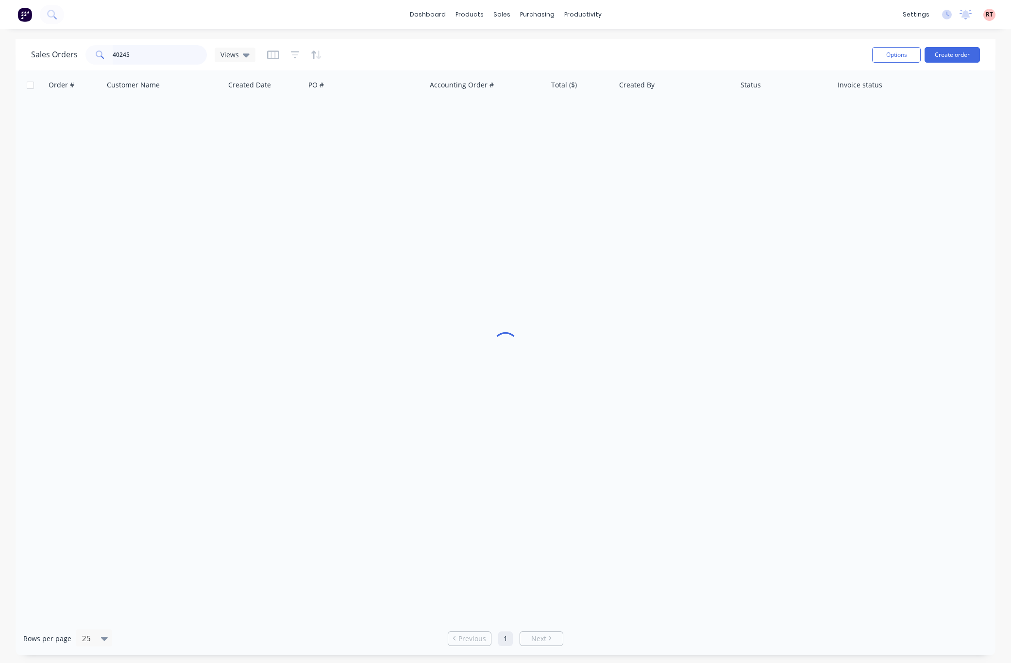
drag, startPoint x: 165, startPoint y: 57, endPoint x: 63, endPoint y: 63, distance: 102.2
click at [88, 62] on div "40245" at bounding box center [145, 54] width 121 height 19
type input "478128134"
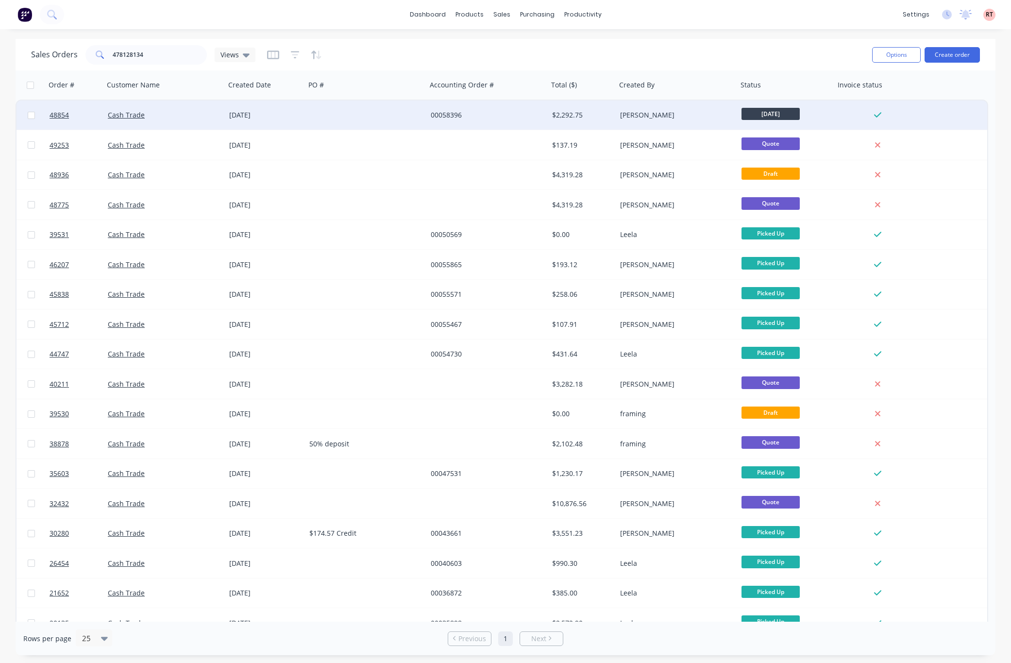
click at [364, 118] on div at bounding box center [365, 115] width 121 height 29
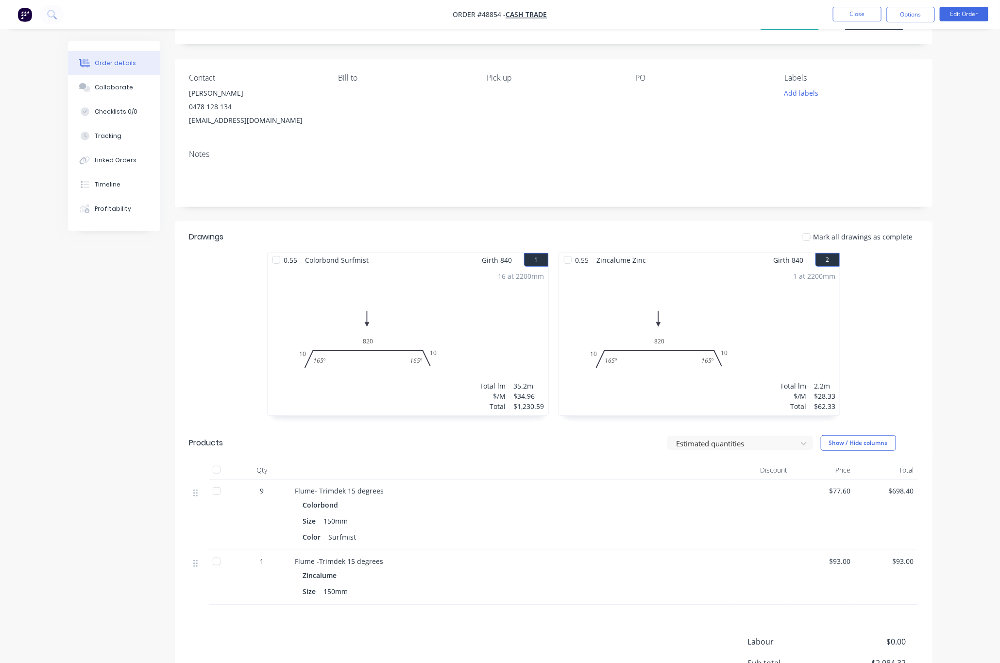
scroll to position [73, 0]
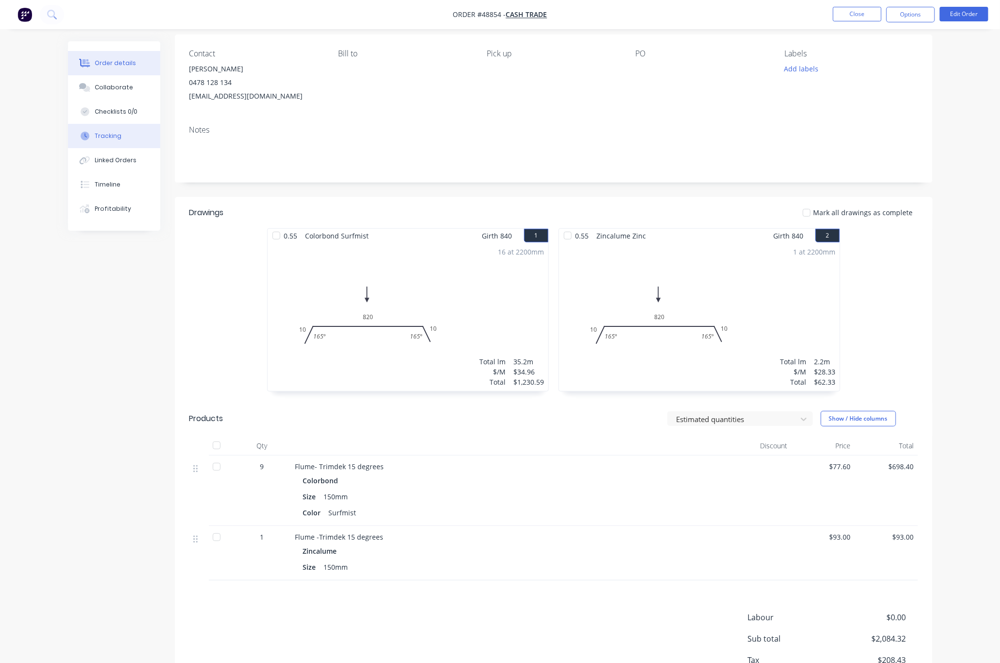
click at [119, 133] on div "Tracking" at bounding box center [108, 136] width 27 height 9
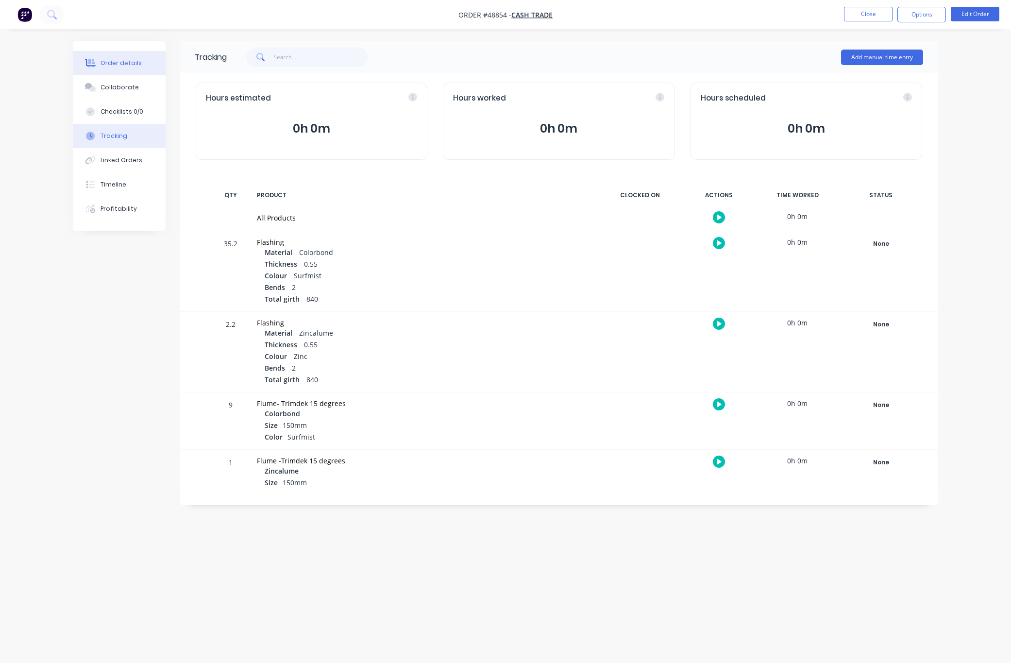
click at [111, 67] on div "Order details" at bounding box center [121, 63] width 41 height 9
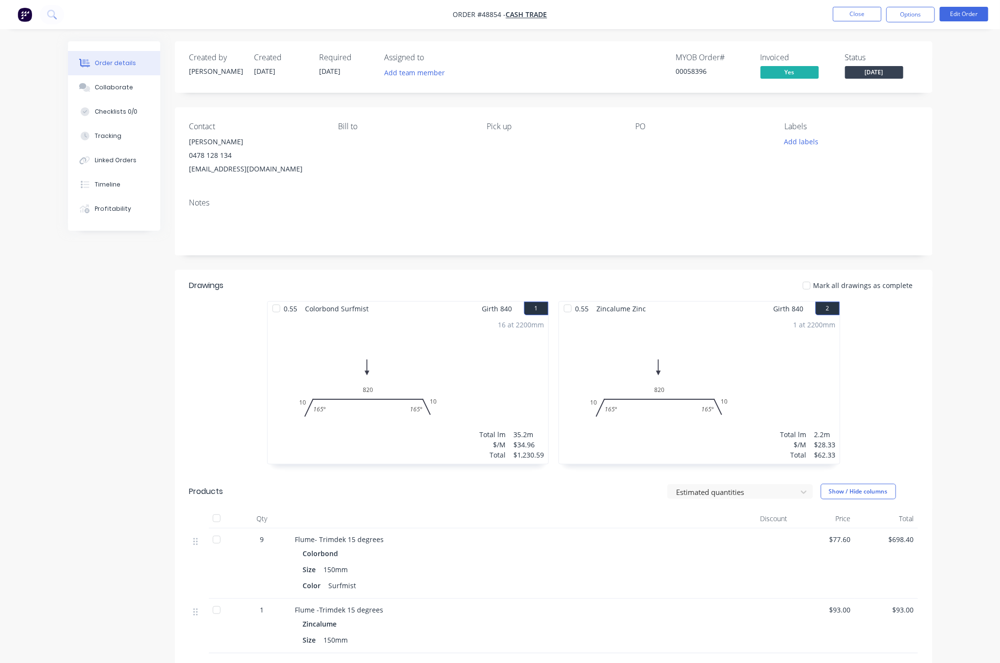
click at [663, 261] on div "Created by Cathy Created 24/09/25 Required 02/10/25 Assigned to Add team member…" at bounding box center [554, 415] width 758 height 749
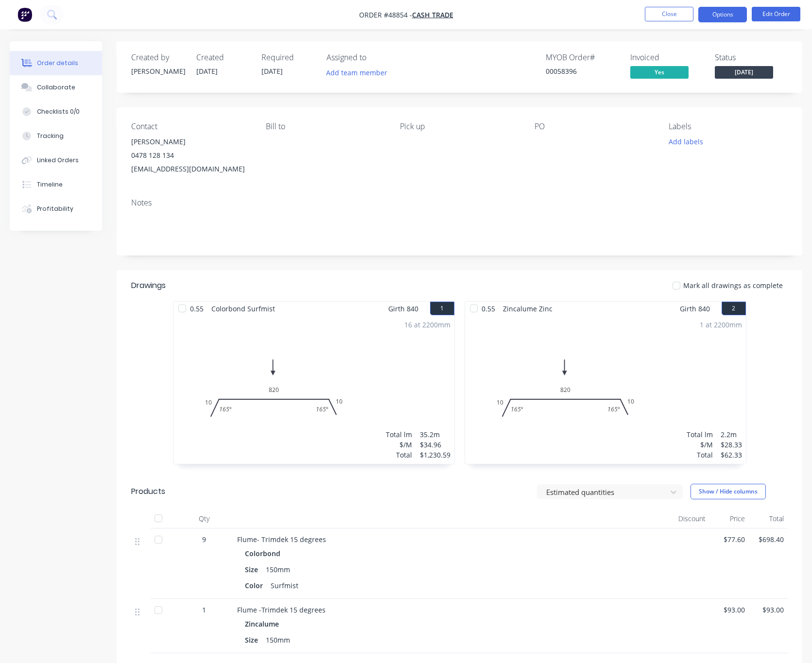
click at [723, 16] on button "Options" at bounding box center [722, 15] width 49 height 16
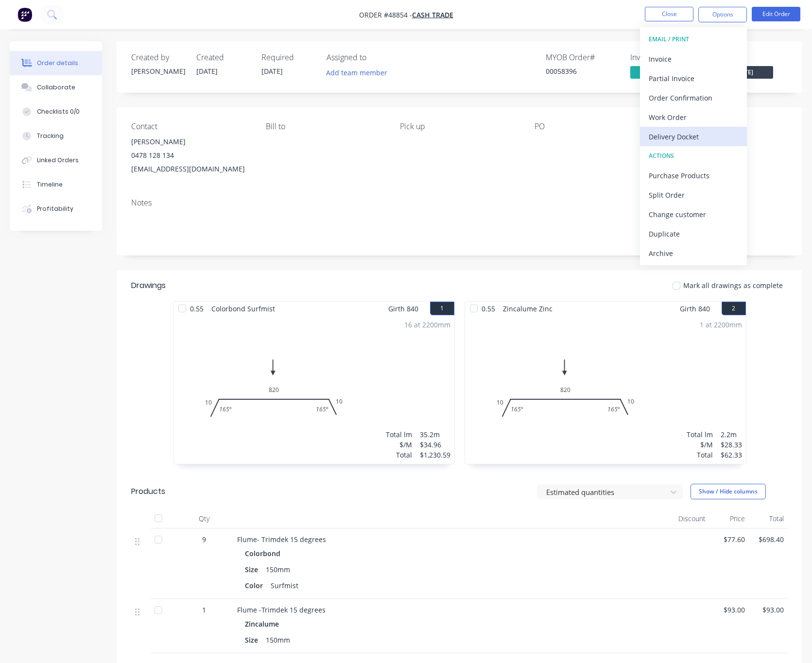
click at [672, 142] on div "Delivery Docket" at bounding box center [692, 137] width 89 height 14
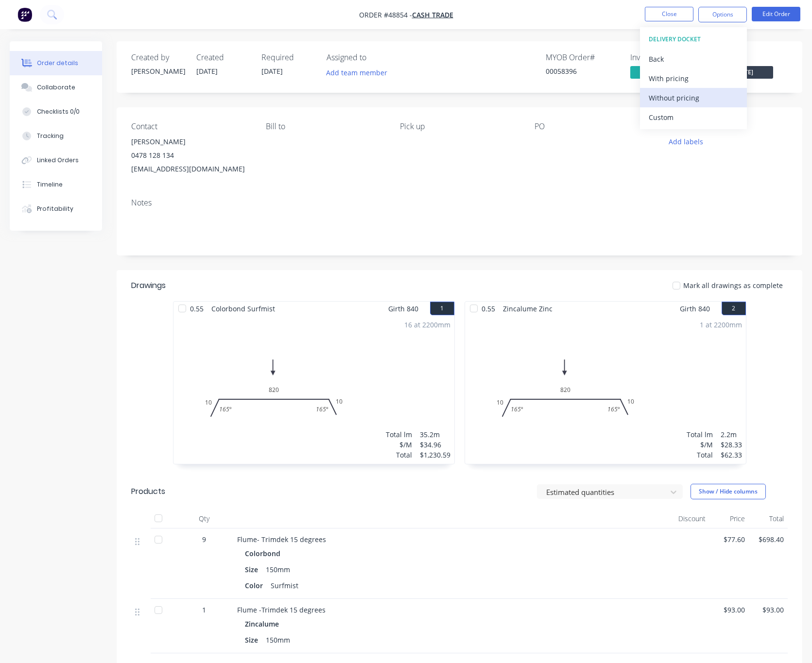
click at [711, 98] on div "Without pricing" at bounding box center [692, 98] width 89 height 14
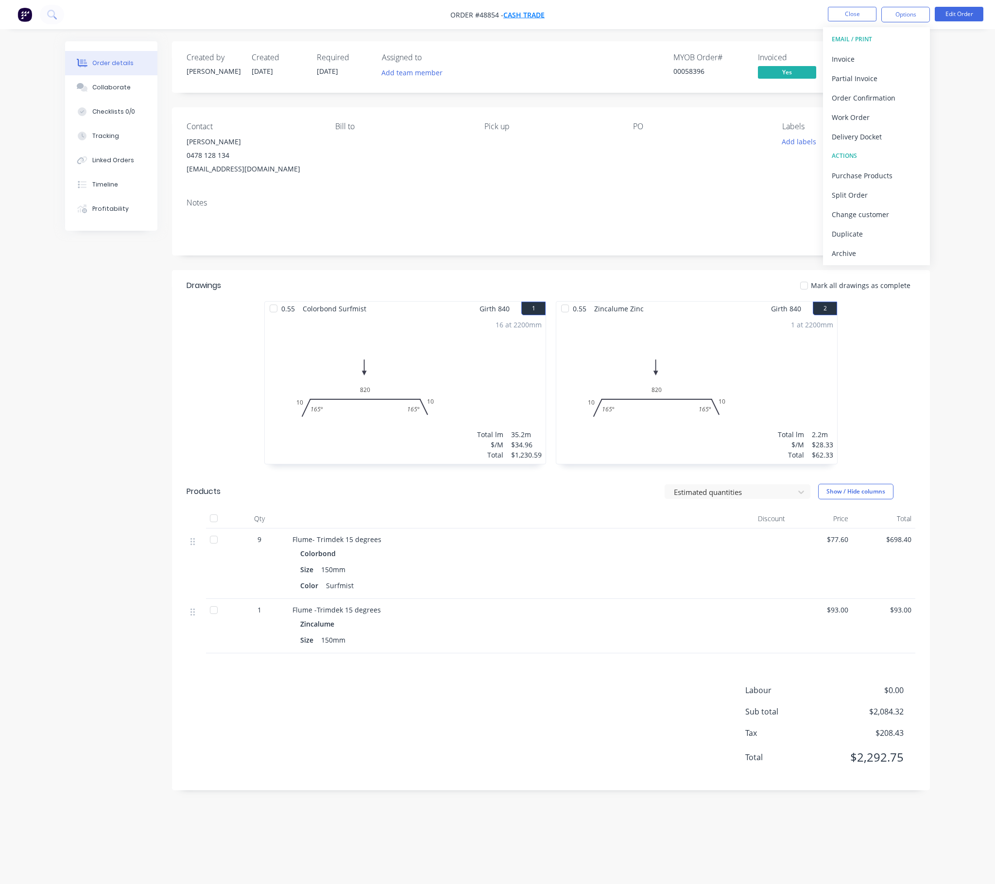
click at [523, 10] on span "Cash Trade" at bounding box center [523, 14] width 41 height 9
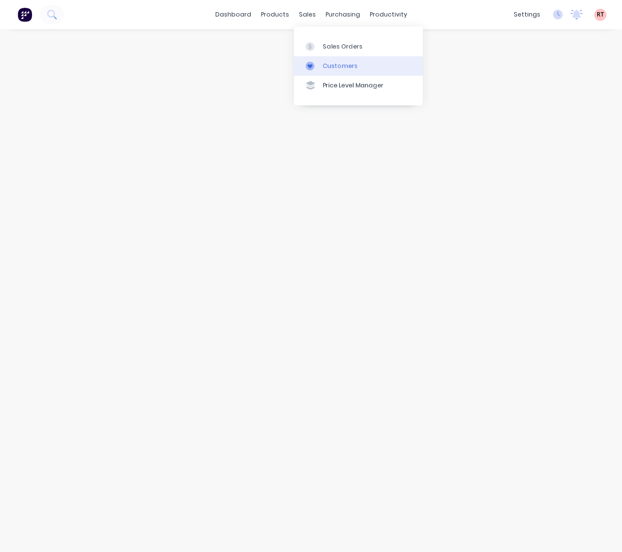
click at [323, 68] on div "Customers" at bounding box center [340, 66] width 35 height 9
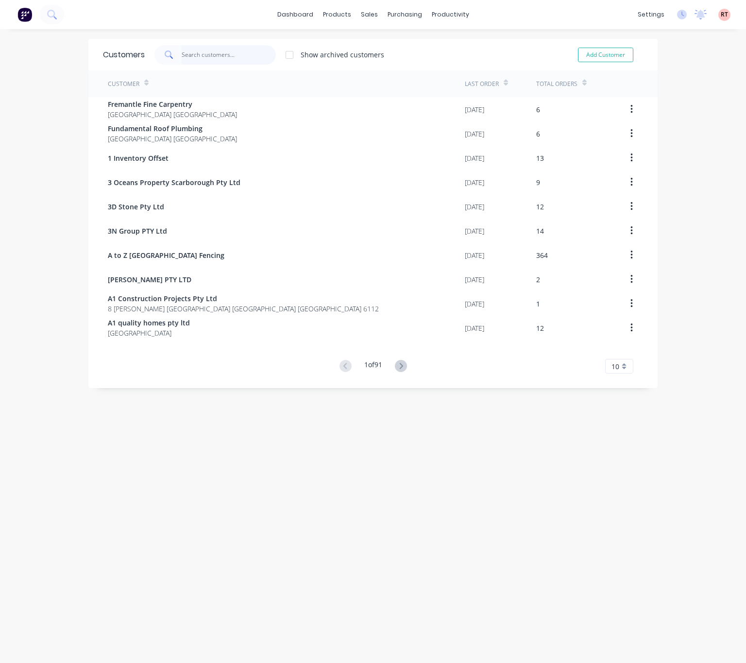
click at [207, 59] on input "text" at bounding box center [229, 54] width 95 height 19
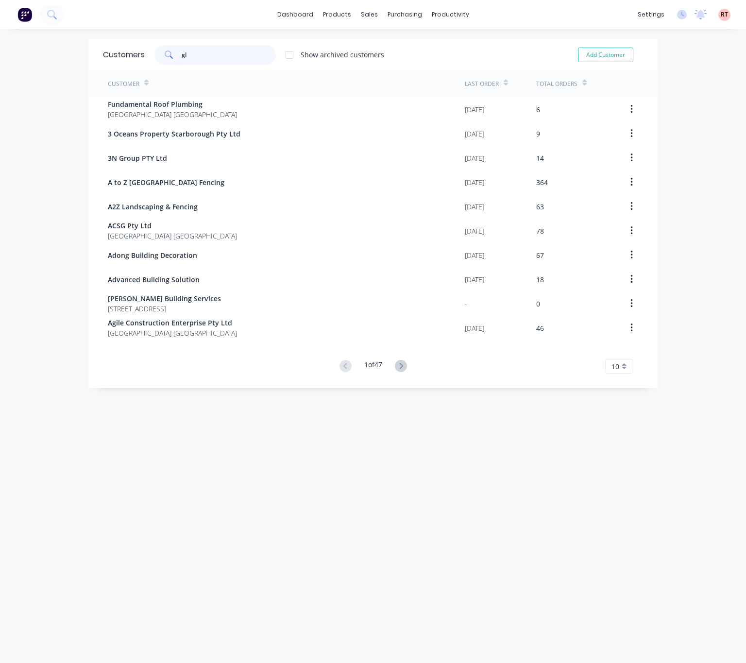
type input "g"
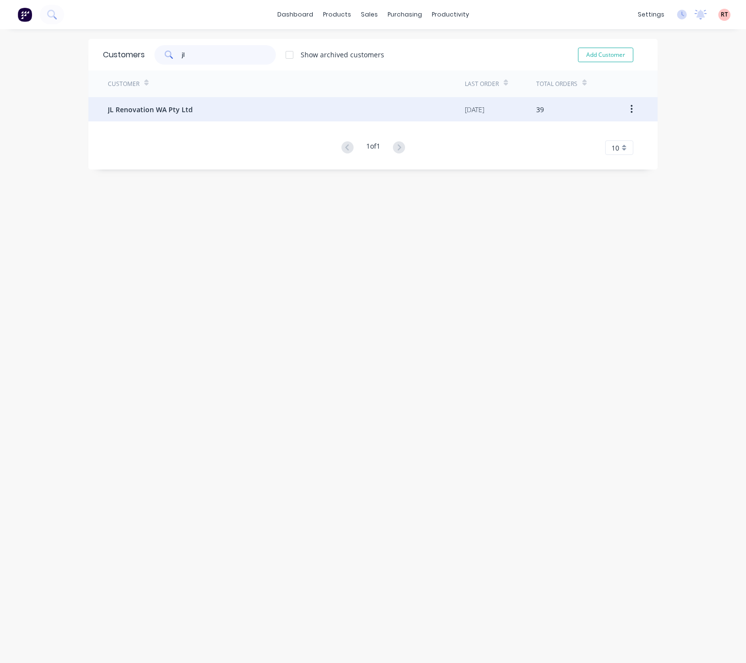
type input "jl"
click at [221, 105] on div "JL Renovation WA Pty Ltd" at bounding box center [286, 109] width 357 height 24
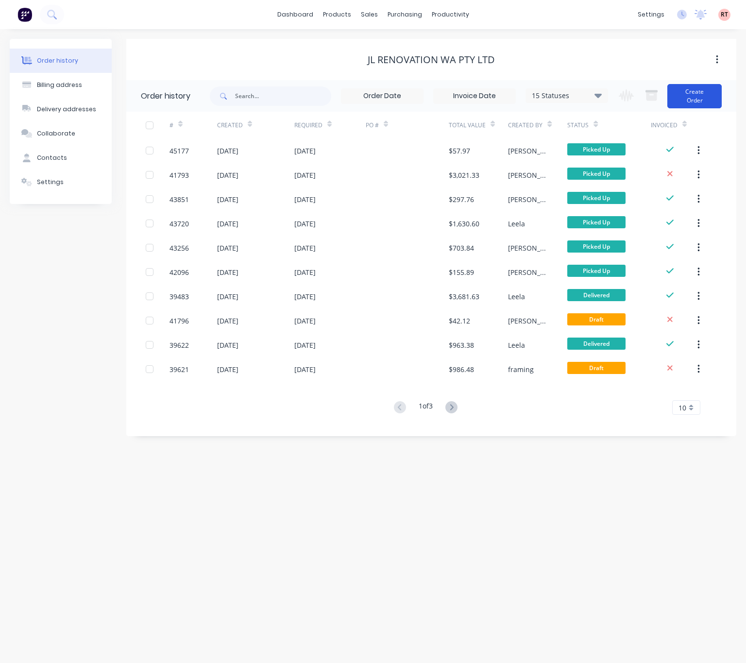
click at [701, 95] on button "Create Order" at bounding box center [694, 96] width 54 height 24
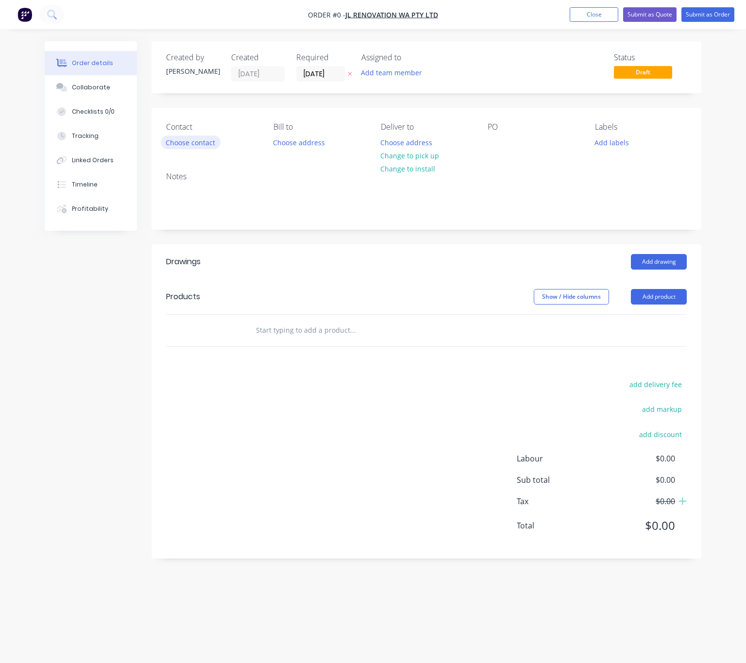
click at [174, 142] on button "Choose contact" at bounding box center [191, 142] width 60 height 13
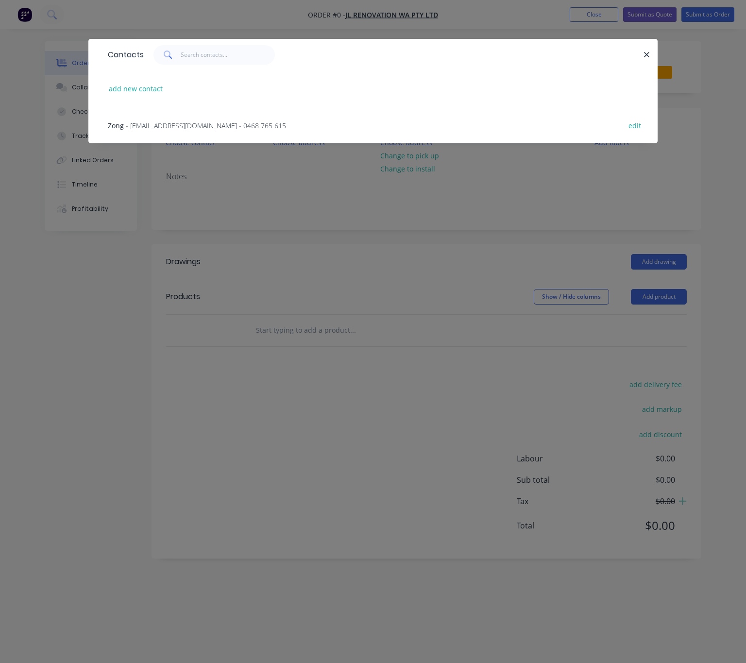
click at [200, 127] on span "- jlrenovation03@gmail.com - 0468 765 615" at bounding box center [206, 125] width 160 height 9
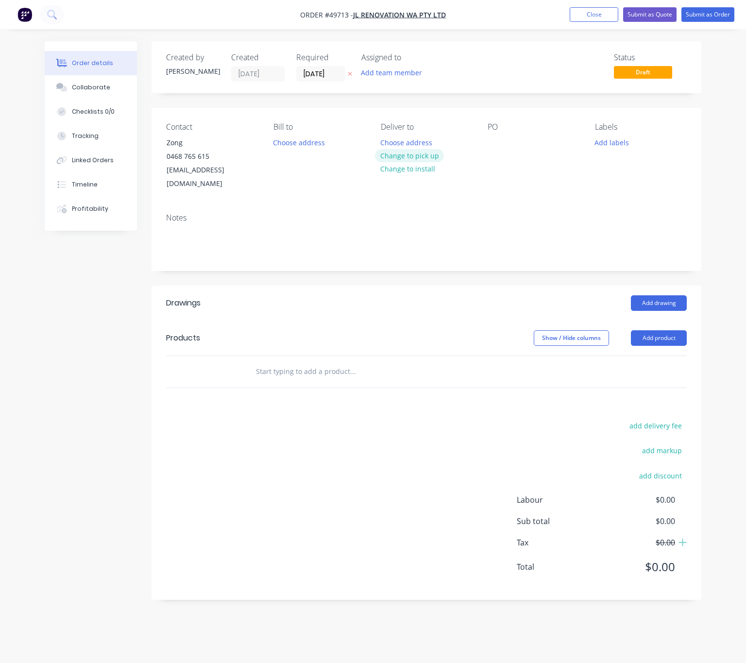
click at [414, 159] on button "Change to pick up" at bounding box center [409, 155] width 69 height 13
click at [663, 330] on button "Add product" at bounding box center [659, 338] width 56 height 16
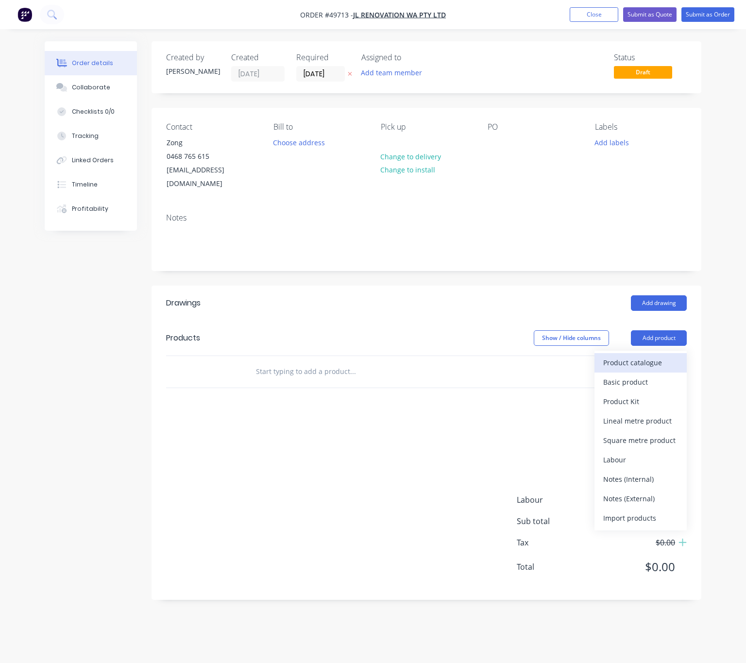
click at [628, 356] on div "Product catalogue" at bounding box center [640, 363] width 75 height 14
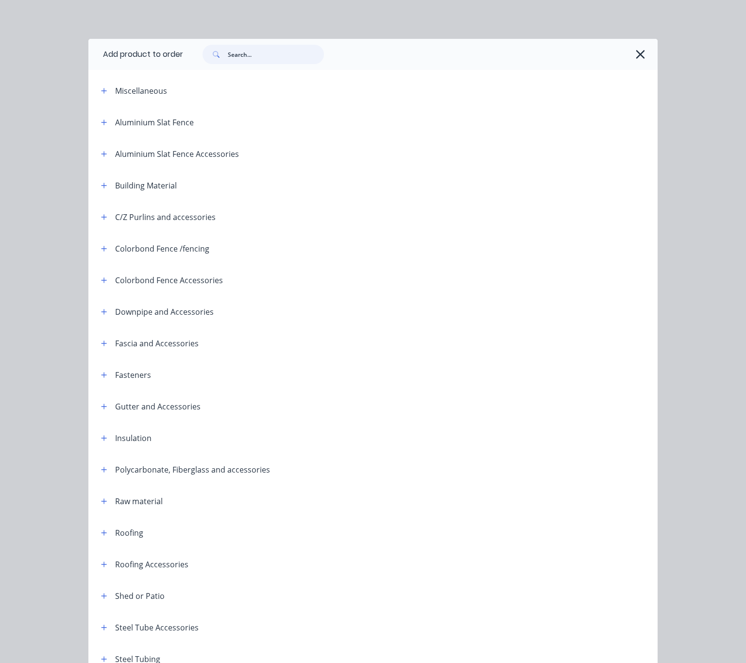
drag, startPoint x: 239, startPoint y: 55, endPoint x: 249, endPoint y: 81, distance: 27.1
click at [238, 68] on div at bounding box center [420, 54] width 475 height 31
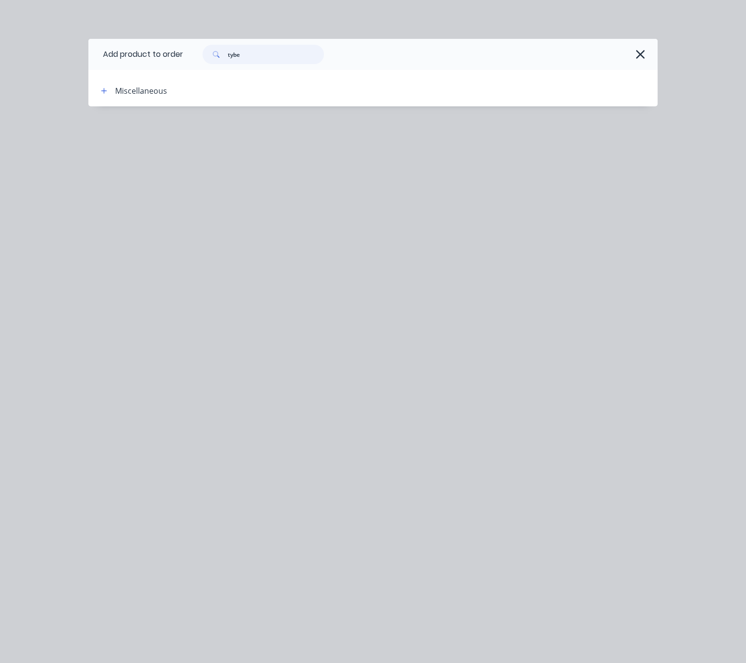
drag, startPoint x: 257, startPoint y: 57, endPoint x: 142, endPoint y: 68, distance: 115.7
click at [178, 63] on header "Add product to order tybe" at bounding box center [372, 54] width 569 height 31
type input "tube"
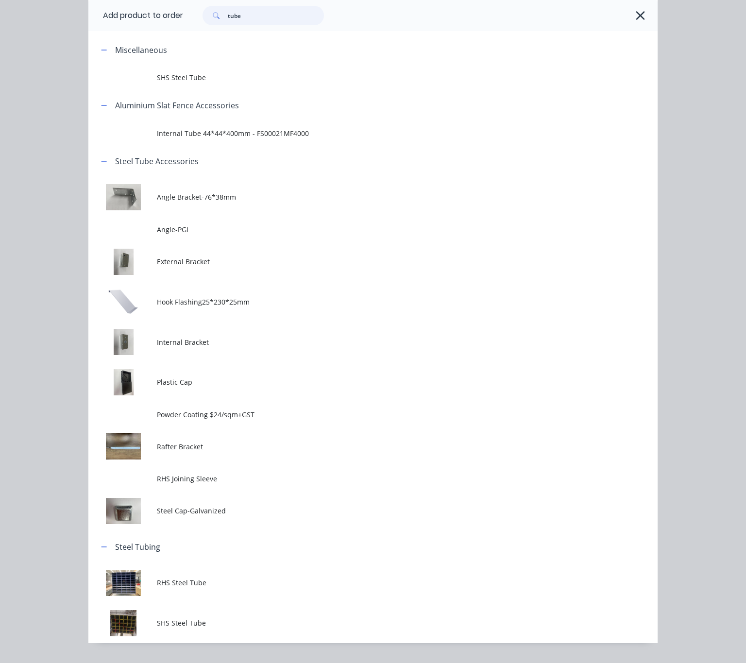
scroll to position [63, 0]
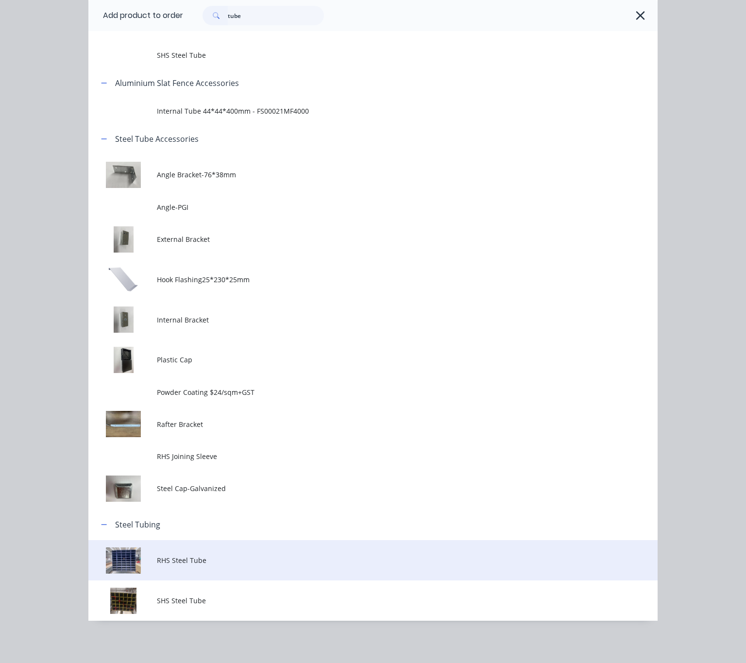
click at [210, 565] on td "RHS Steel Tube" at bounding box center [407, 560] width 501 height 40
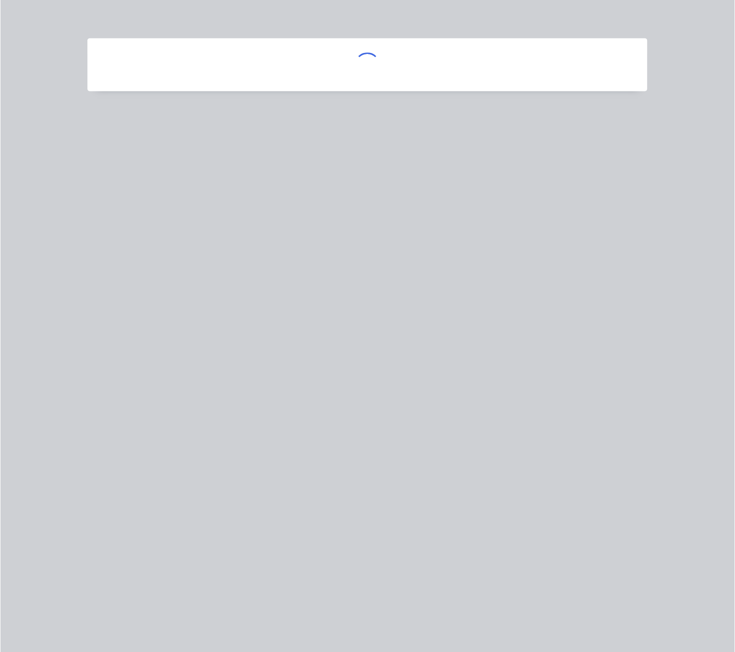
scroll to position [0, 0]
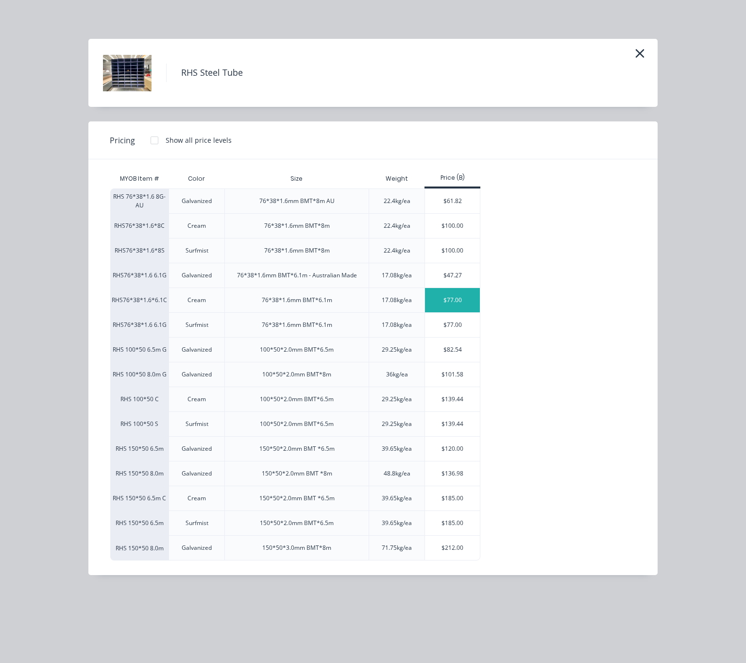
click at [461, 304] on div "$77.00" at bounding box center [452, 300] width 55 height 24
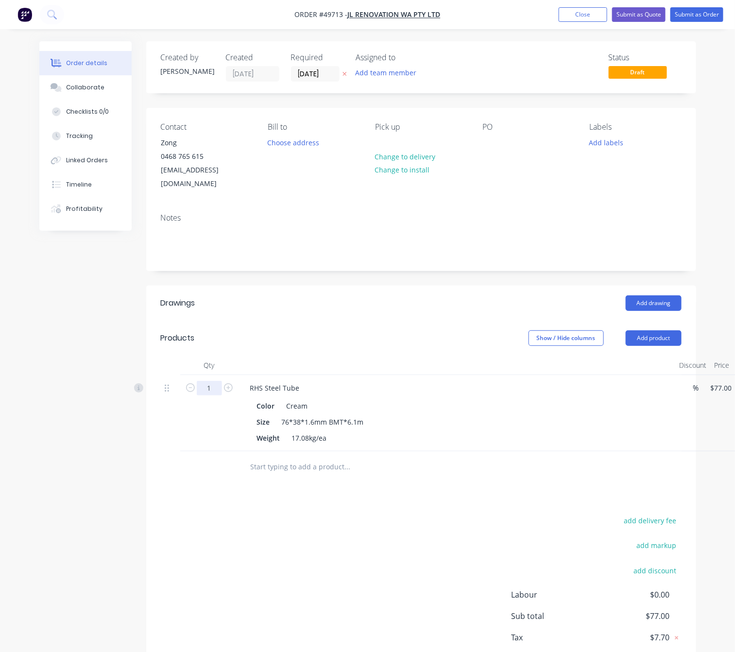
click at [216, 381] on input "1" at bounding box center [209, 388] width 25 height 15
type input "6"
type input "$462.00"
drag, startPoint x: 467, startPoint y: 522, endPoint x: 331, endPoint y: 495, distance: 138.0
click at [467, 522] on div "add delivery fee add markup add discount Labour $0.00 Sub total $77.00 Tax $7.7…" at bounding box center [421, 597] width 521 height 166
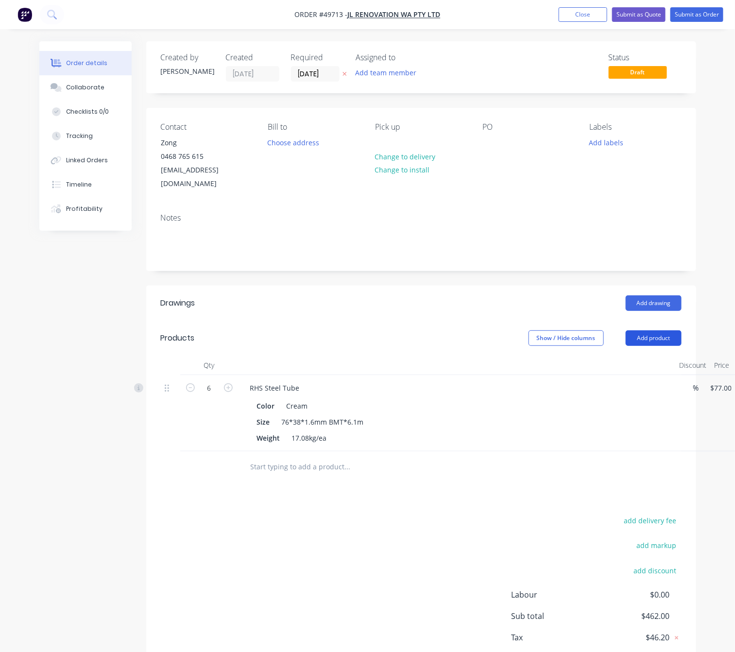
click at [666, 330] on button "Add product" at bounding box center [654, 338] width 56 height 16
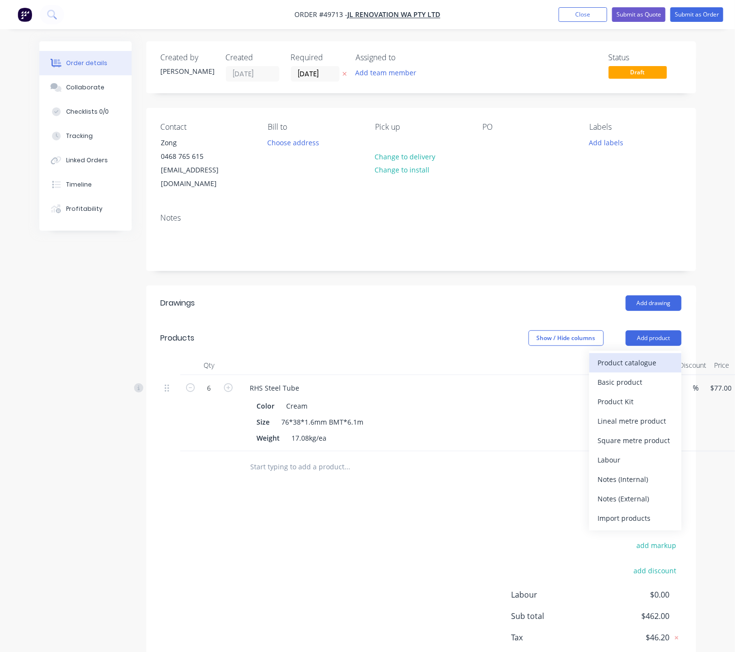
click at [658, 356] on div "Product catalogue" at bounding box center [635, 363] width 75 height 14
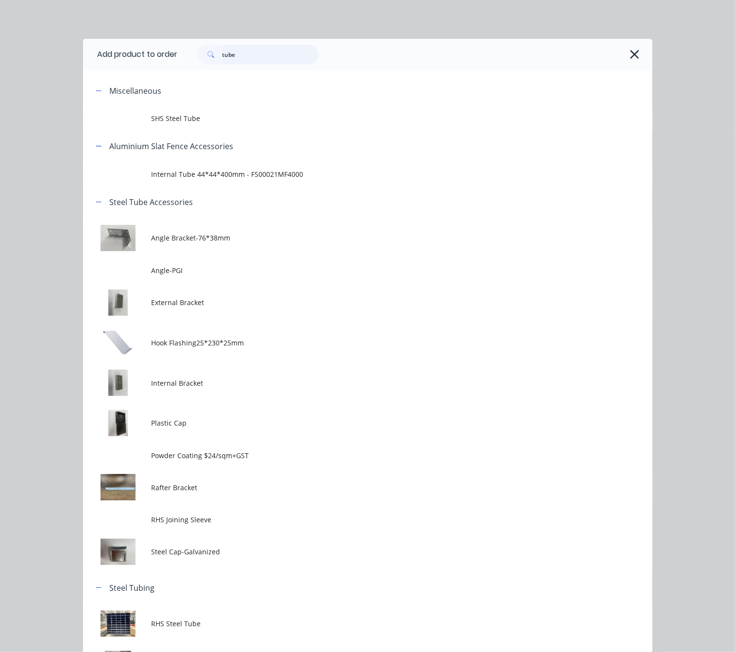
drag, startPoint x: 242, startPoint y: 54, endPoint x: 171, endPoint y: 57, distance: 71.0
click at [178, 57] on div "tube" at bounding box center [410, 54] width 465 height 19
type input "1"
drag, startPoint x: 232, startPoint y: 54, endPoint x: 153, endPoint y: 64, distance: 79.3
click at [178, 63] on div "tube" at bounding box center [410, 54] width 465 height 19
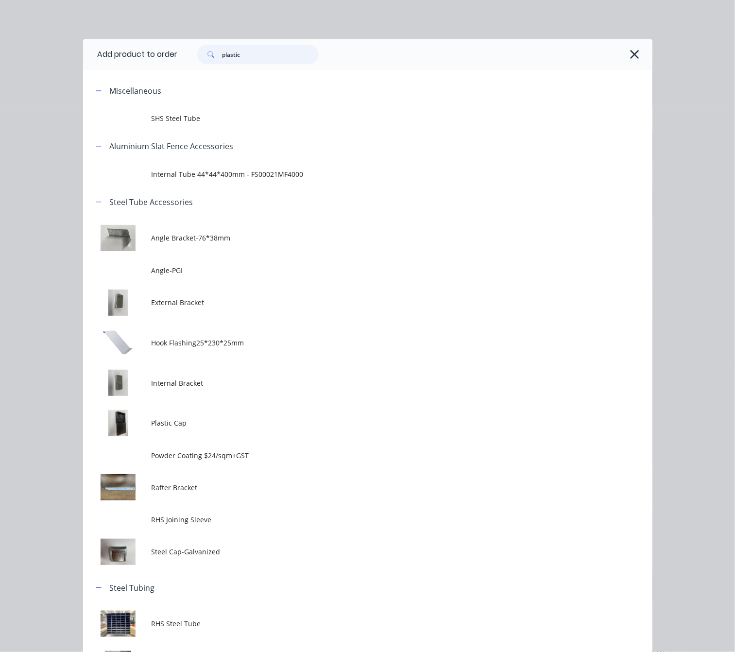
type input "plastic"
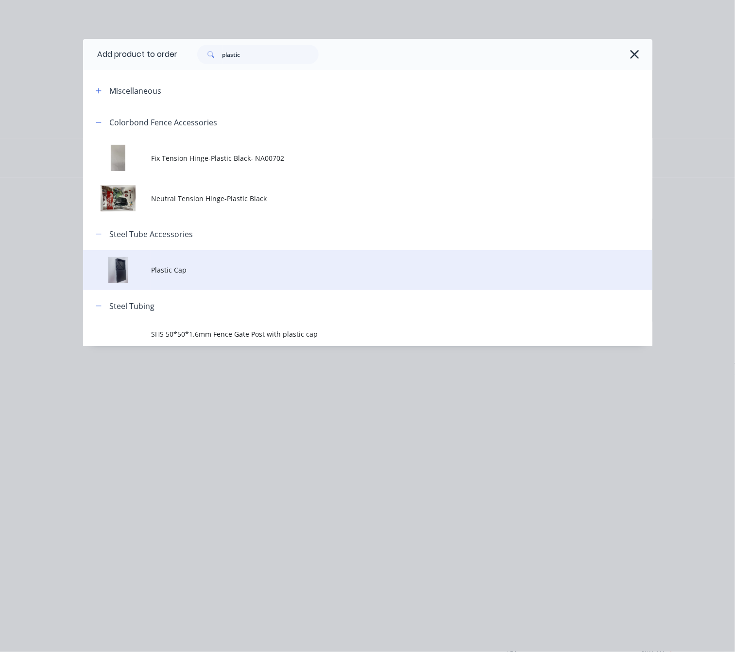
click at [280, 277] on td "Plastic Cap" at bounding box center [401, 270] width 501 height 40
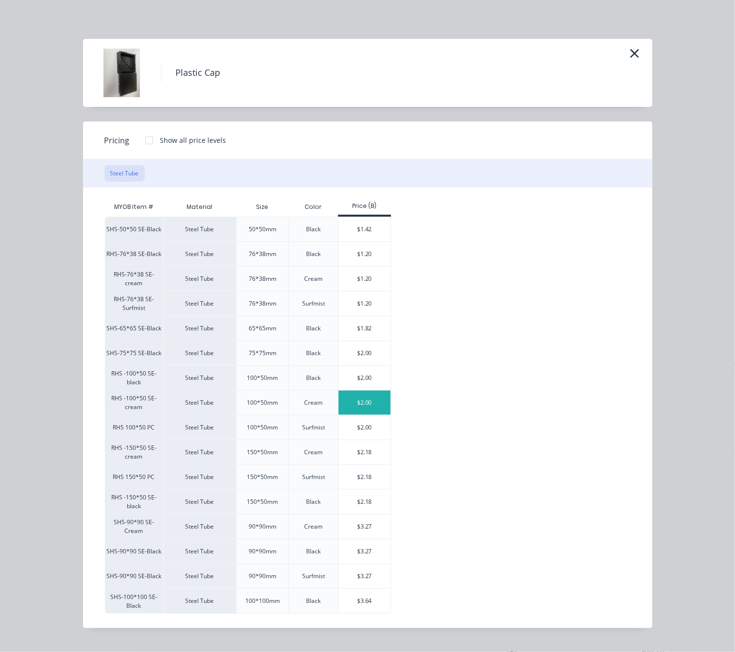
click at [370, 404] on div "$2.00" at bounding box center [365, 402] width 52 height 24
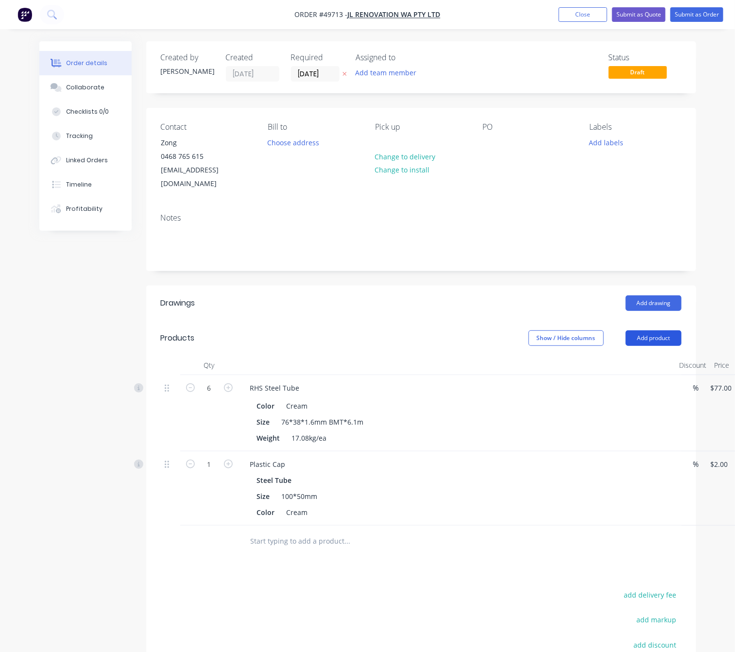
click at [645, 334] on button "Add product" at bounding box center [654, 338] width 56 height 16
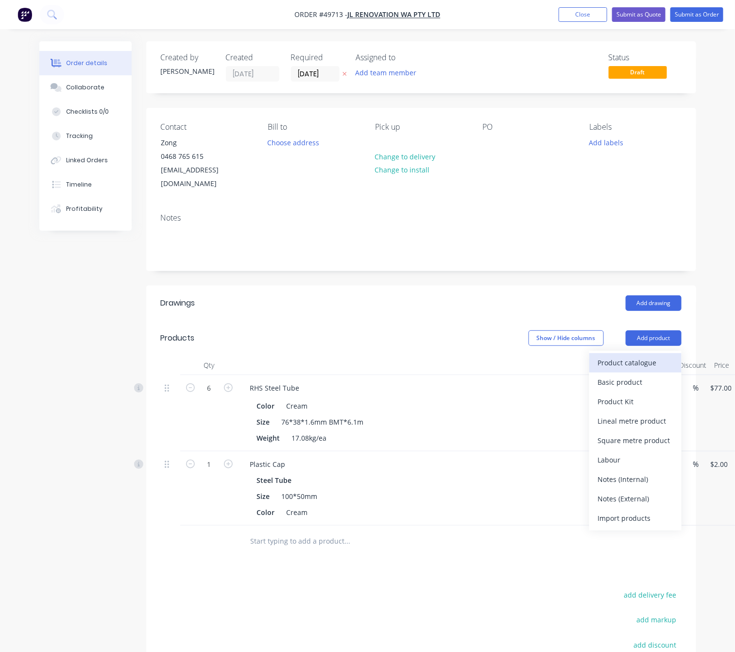
click at [645, 356] on div "Product catalogue" at bounding box center [635, 363] width 75 height 14
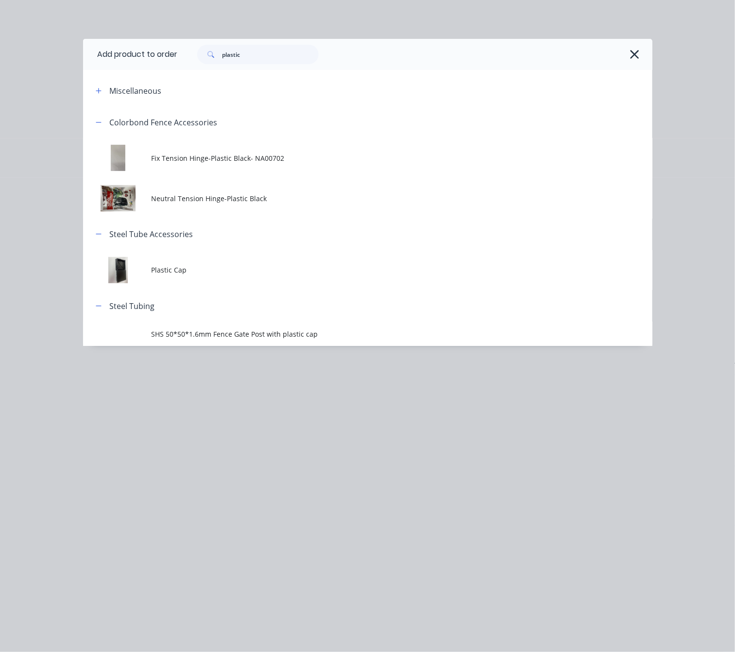
click at [244, 283] on td "Plastic Cap" at bounding box center [401, 270] width 501 height 40
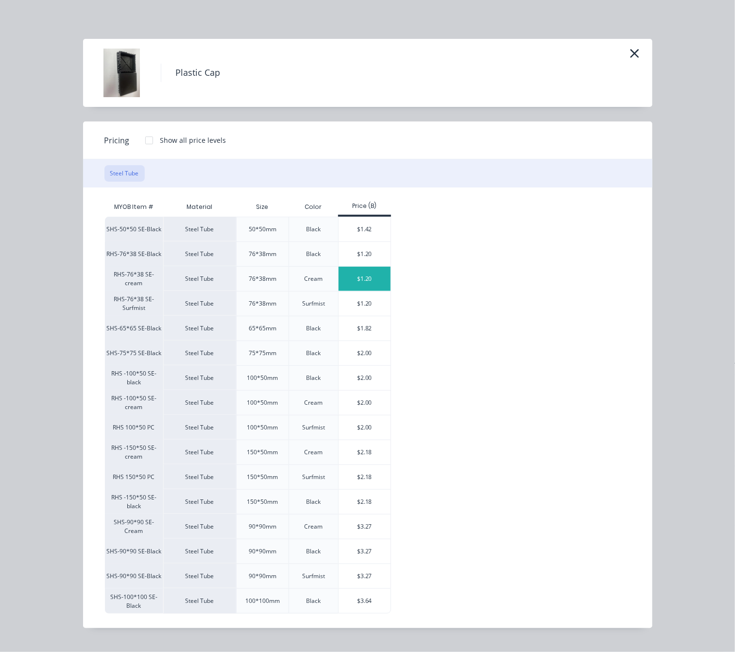
click at [379, 276] on div "$1.20" at bounding box center [365, 279] width 52 height 24
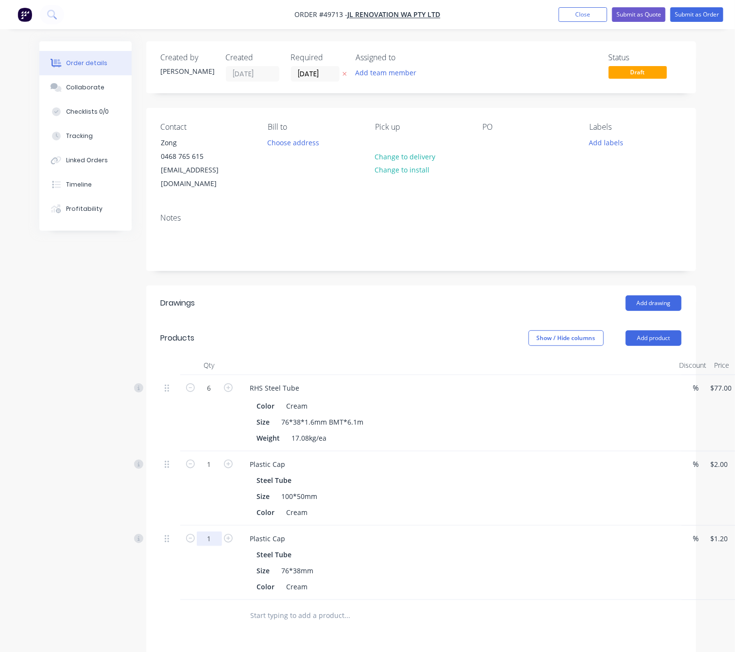
click at [213, 531] on input "1" at bounding box center [209, 538] width 25 height 15
type input "10"
type input "$12.00"
click at [185, 605] on div at bounding box center [209, 616] width 58 height 32
drag, startPoint x: 654, startPoint y: 322, endPoint x: 666, endPoint y: 355, distance: 34.6
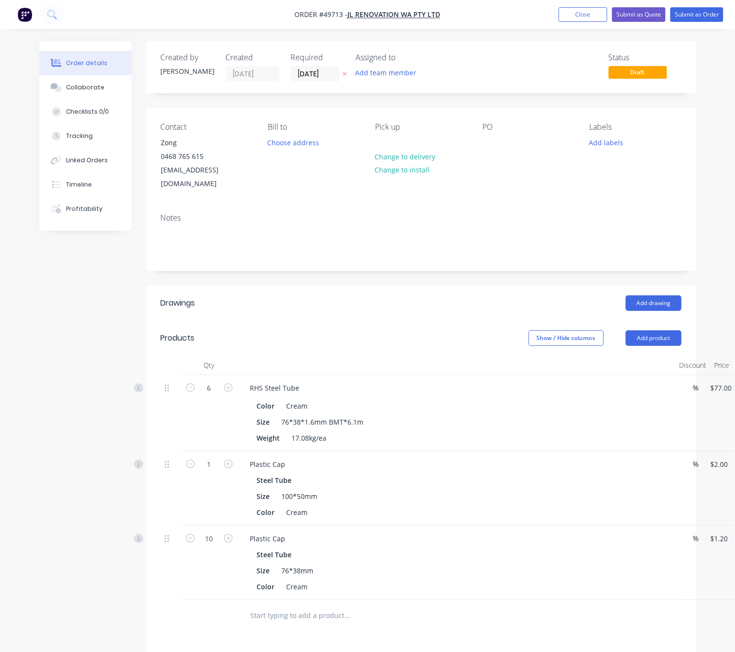
click at [663, 349] on div "Products Show / Hide columns Add product Qty Discount Price Total 6 RHS Steel T…" at bounding box center [421, 476] width 550 height 311
click at [662, 321] on header "Products Show / Hide columns Add product" at bounding box center [421, 338] width 550 height 35
click at [645, 330] on button "Add product" at bounding box center [654, 338] width 56 height 16
click at [644, 356] on div "Product catalogue" at bounding box center [635, 363] width 75 height 14
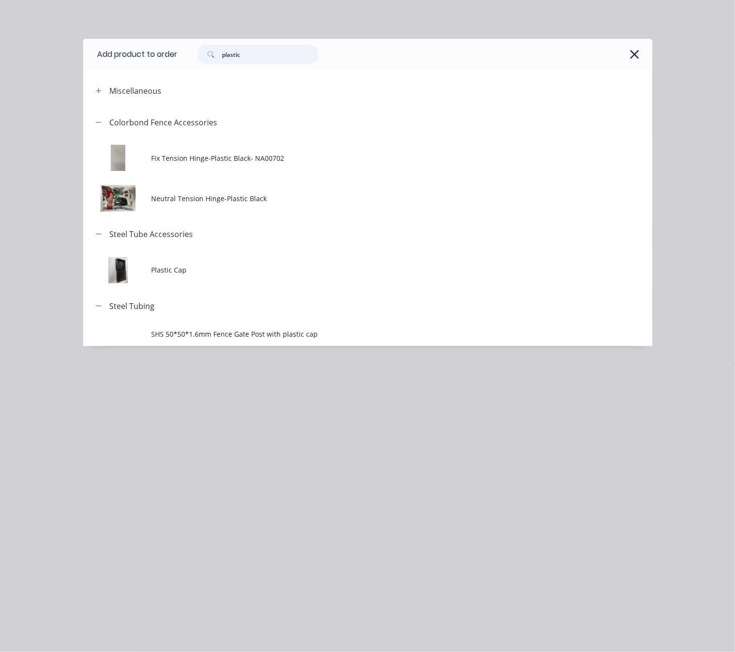
drag, startPoint x: 255, startPoint y: 54, endPoint x: 164, endPoint y: 63, distance: 92.2
click at [164, 63] on header "Add product to order plastic" at bounding box center [367, 54] width 569 height 31
type input "1"
type input "20"
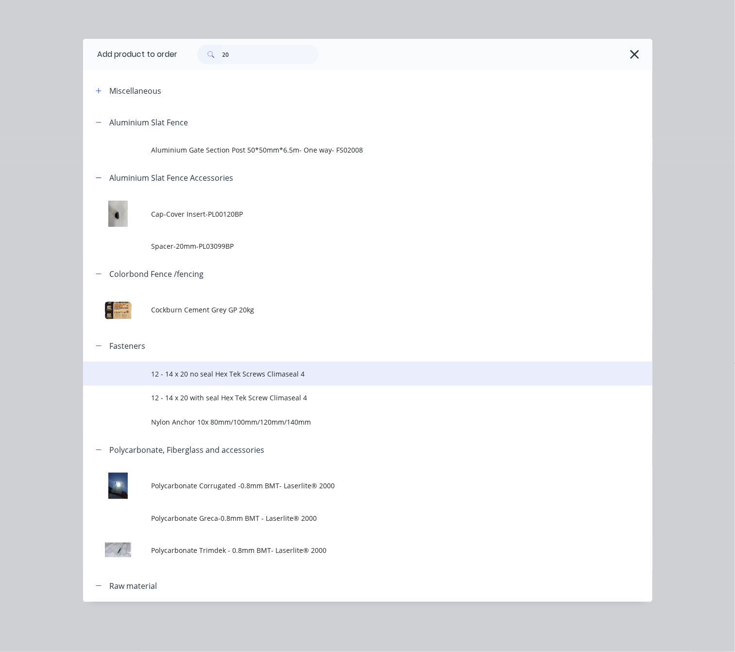
click at [155, 373] on span "12 - 14 x 20 no seal Hex Tek Screws Climaseal 4" at bounding box center [351, 374] width 401 height 10
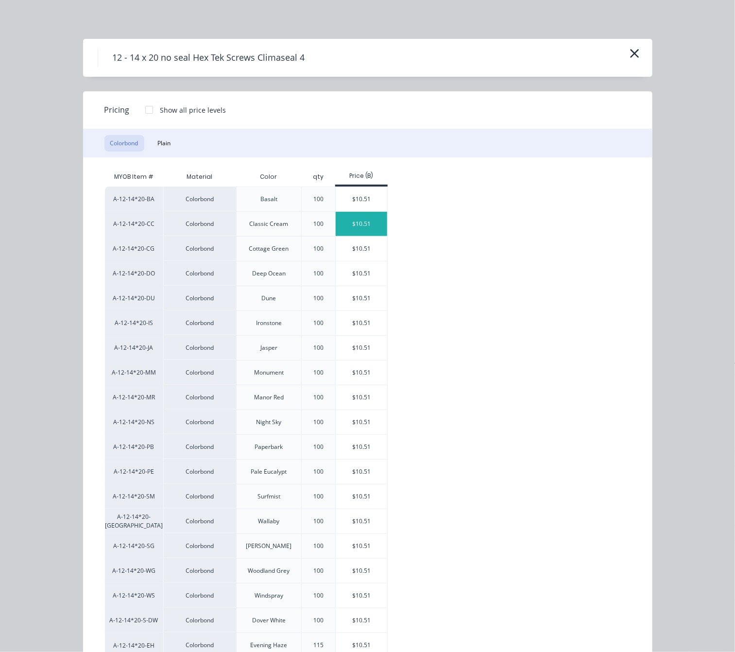
click at [356, 229] on div "$10.51" at bounding box center [362, 224] width 52 height 24
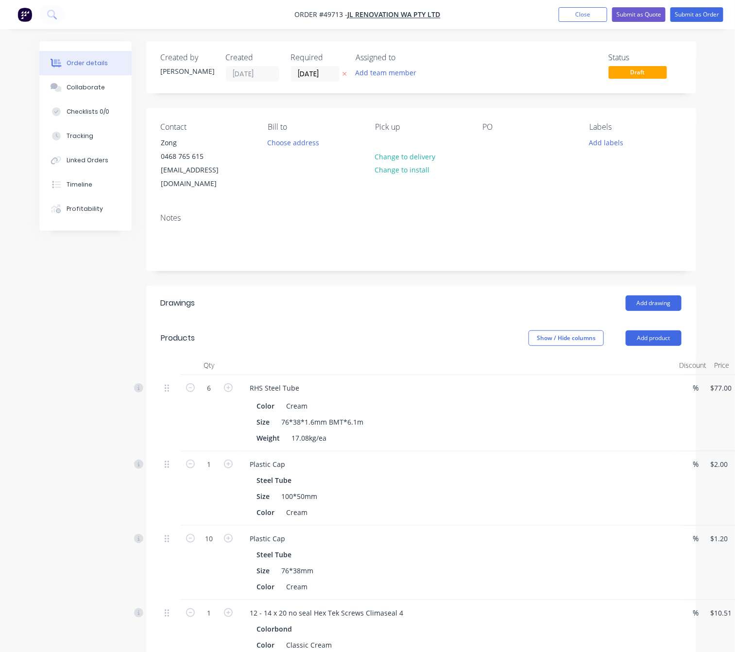
scroll to position [219, 0]
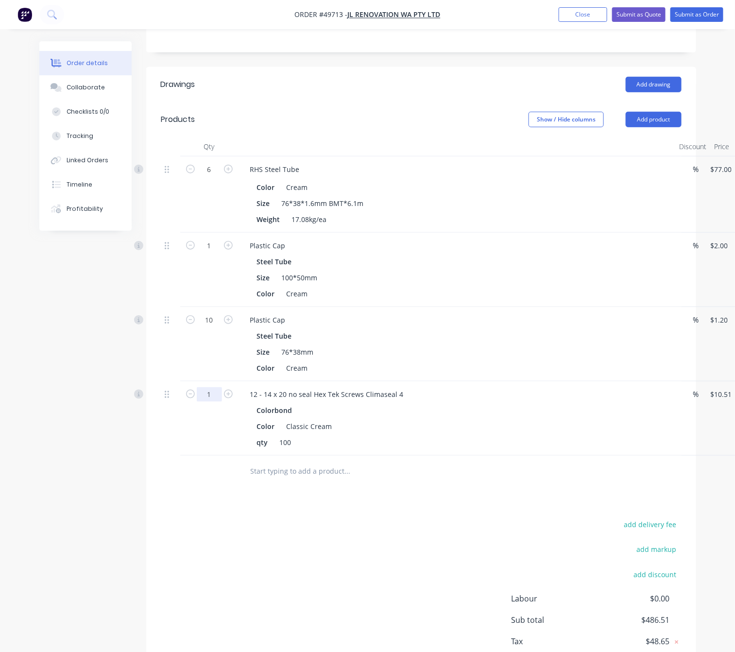
click at [209, 387] on input "1" at bounding box center [209, 394] width 25 height 15
type input "2"
type input "$21.02"
drag, startPoint x: 405, startPoint y: 487, endPoint x: 403, endPoint y: 483, distance: 5.0
click at [404, 487] on div "Drawings Add drawing Products Show / Hide columns Add product Qty Discount Pric…" at bounding box center [421, 383] width 550 height 632
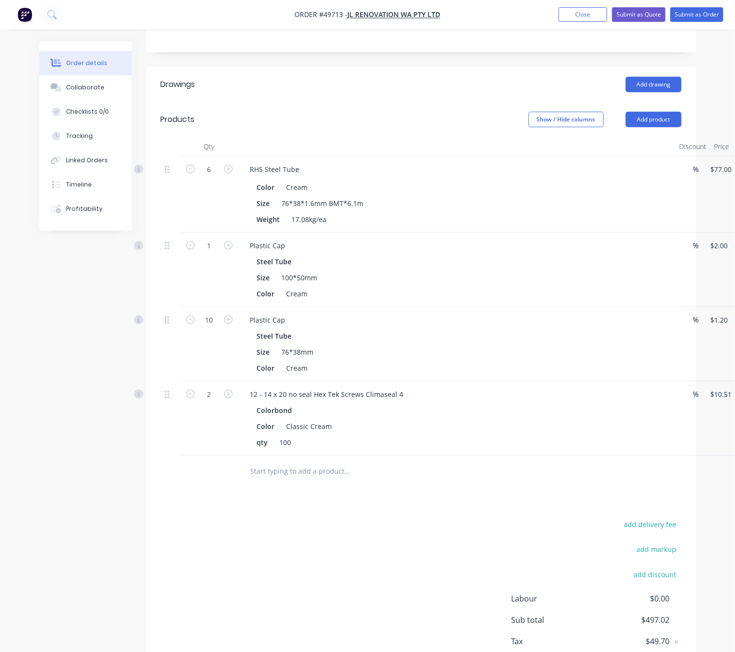
scroll to position [269, 0]
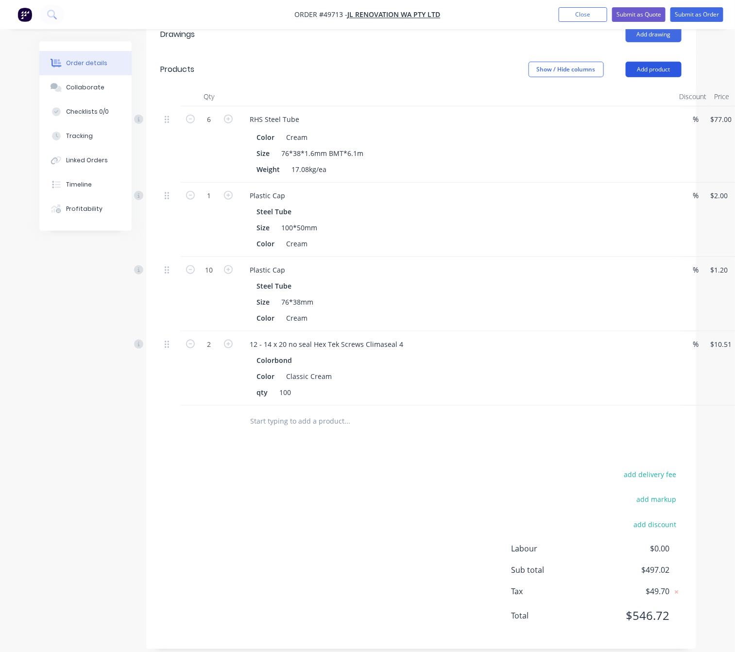
click at [650, 62] on button "Add product" at bounding box center [654, 70] width 56 height 16
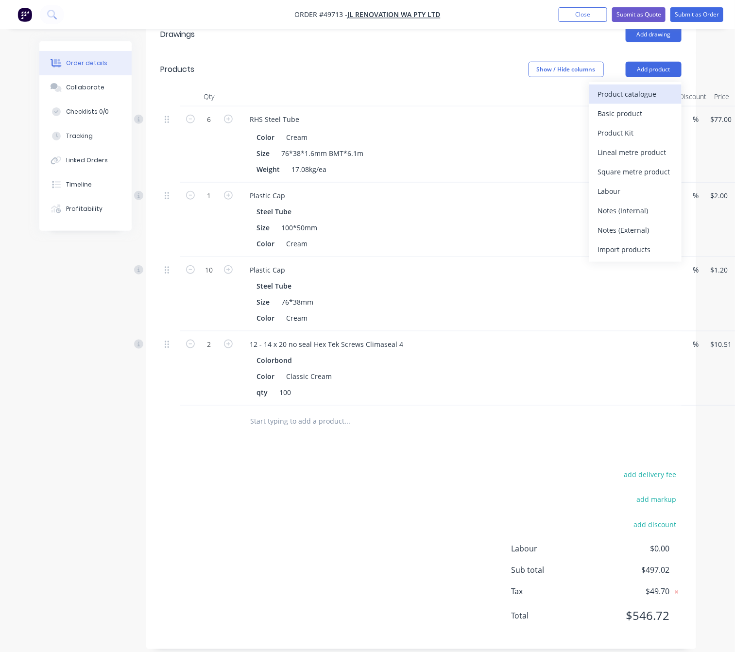
click at [650, 87] on div "Product catalogue" at bounding box center [635, 94] width 75 height 14
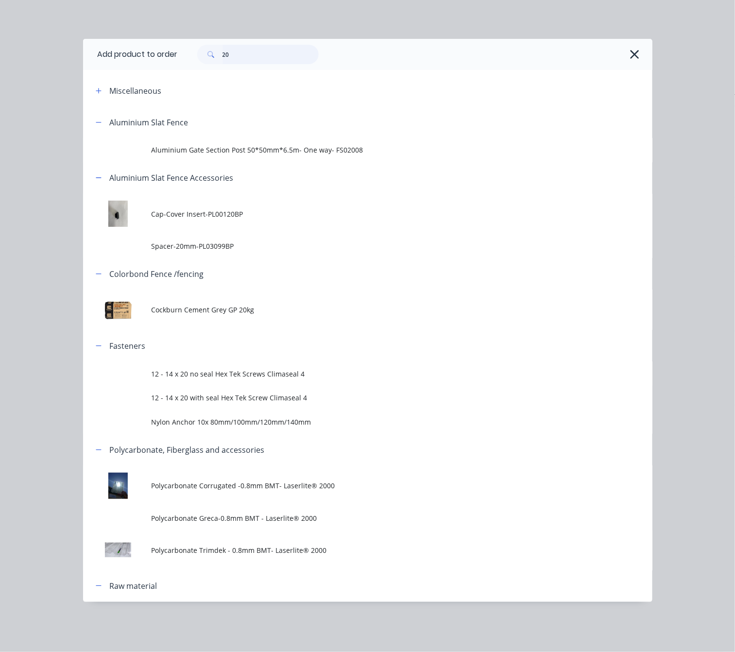
drag, startPoint x: 267, startPoint y: 63, endPoint x: 219, endPoint y: 62, distance: 48.6
click at [245, 59] on input "20" at bounding box center [270, 54] width 96 height 19
type input "2"
type input "intern"
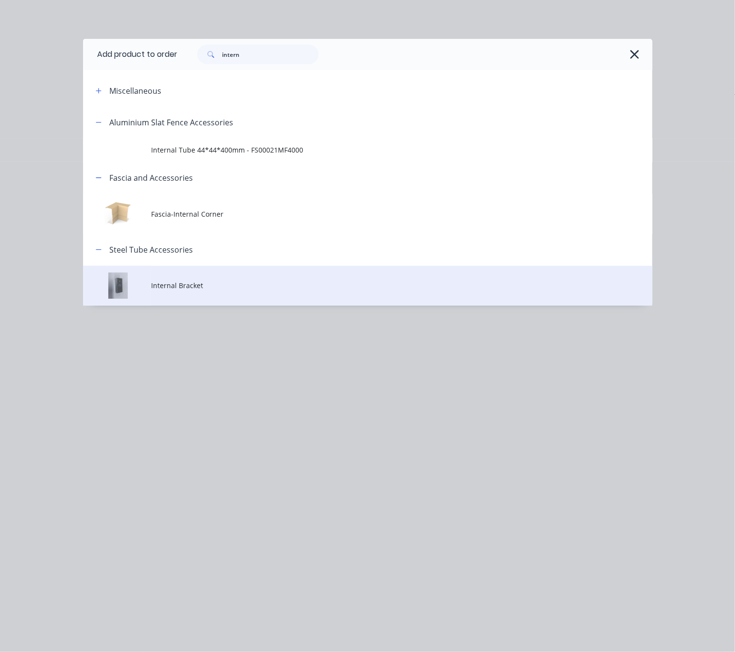
click at [387, 276] on td "Internal Bracket" at bounding box center [401, 286] width 501 height 40
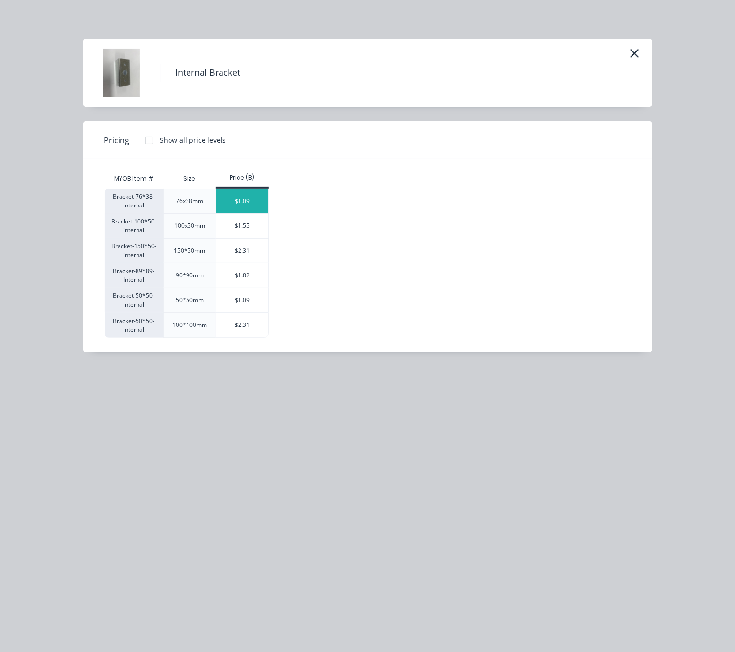
click at [243, 204] on div "$1.09" at bounding box center [242, 201] width 52 height 24
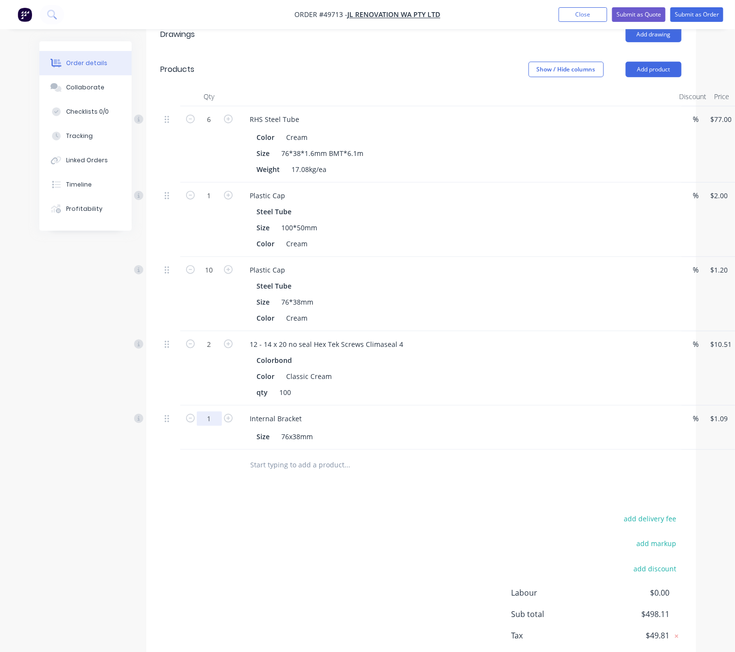
click at [209, 411] on input "1" at bounding box center [209, 418] width 25 height 15
type input "20"
type input "$21.80"
drag, startPoint x: 420, startPoint y: 528, endPoint x: 426, endPoint y: 516, distance: 13.3
click at [420, 529] on div "add delivery fee add markup add discount Labour $0.00 Sub total $498.11 Tax $49…" at bounding box center [421, 595] width 521 height 166
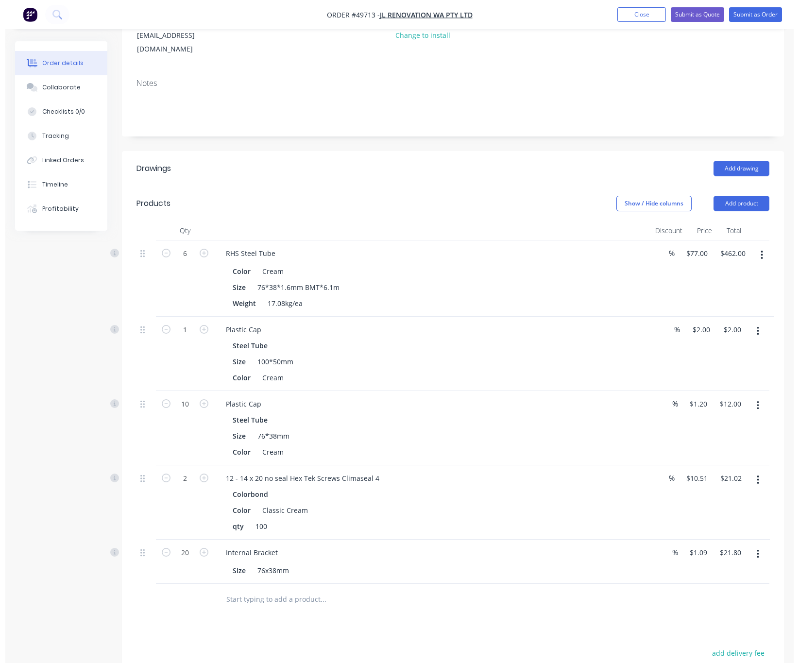
scroll to position [0, 0]
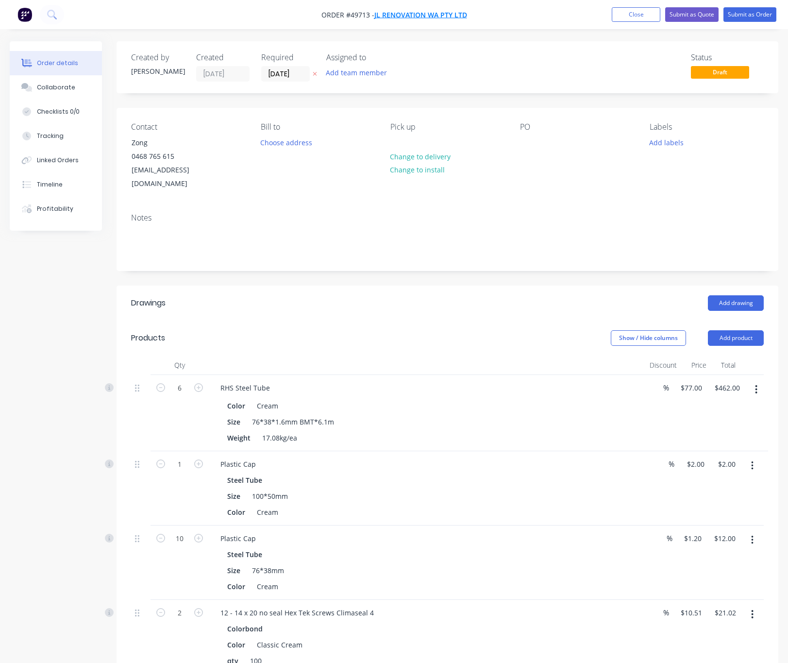
click at [387, 17] on span "JL Renovation WA Pty Ltd" at bounding box center [420, 14] width 93 height 9
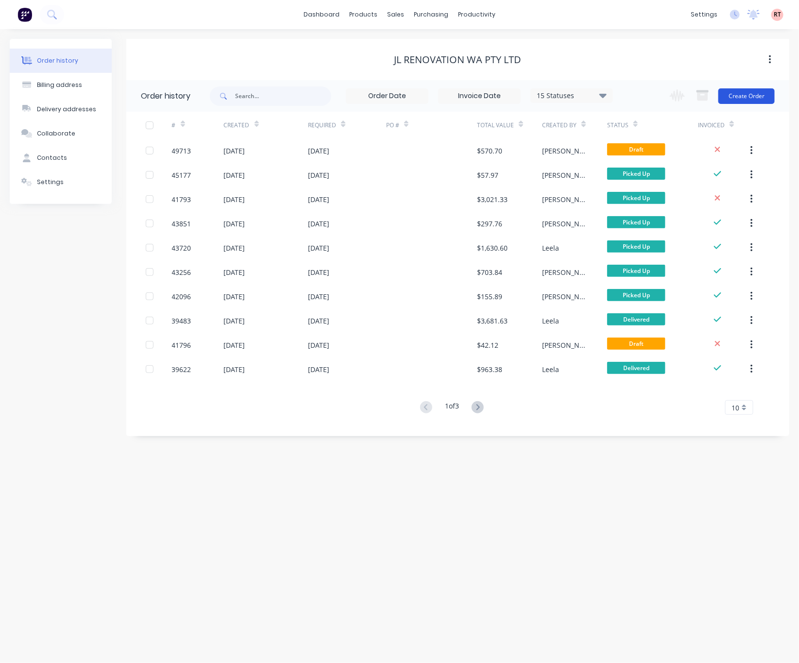
click at [753, 92] on button "Create Order" at bounding box center [746, 96] width 56 height 16
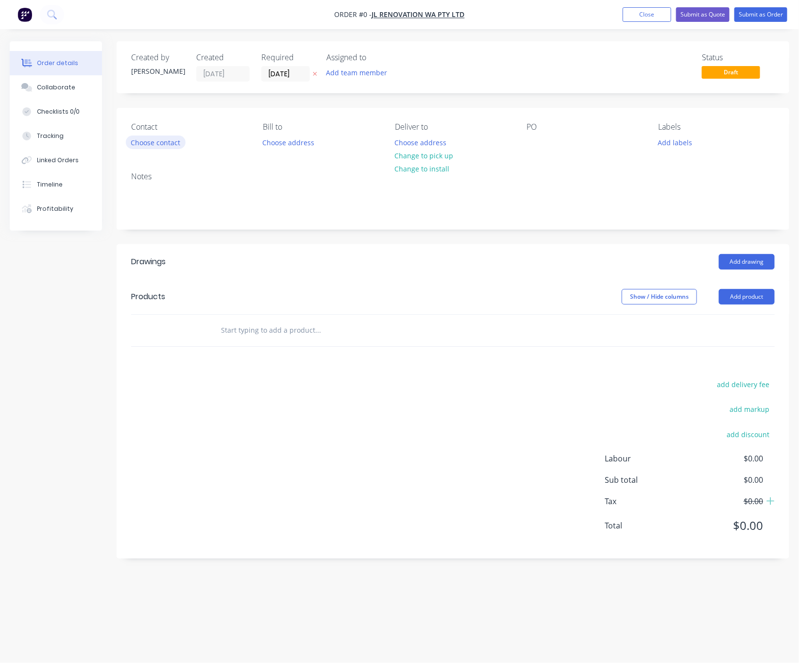
click at [153, 145] on button "Choose contact" at bounding box center [156, 142] width 60 height 13
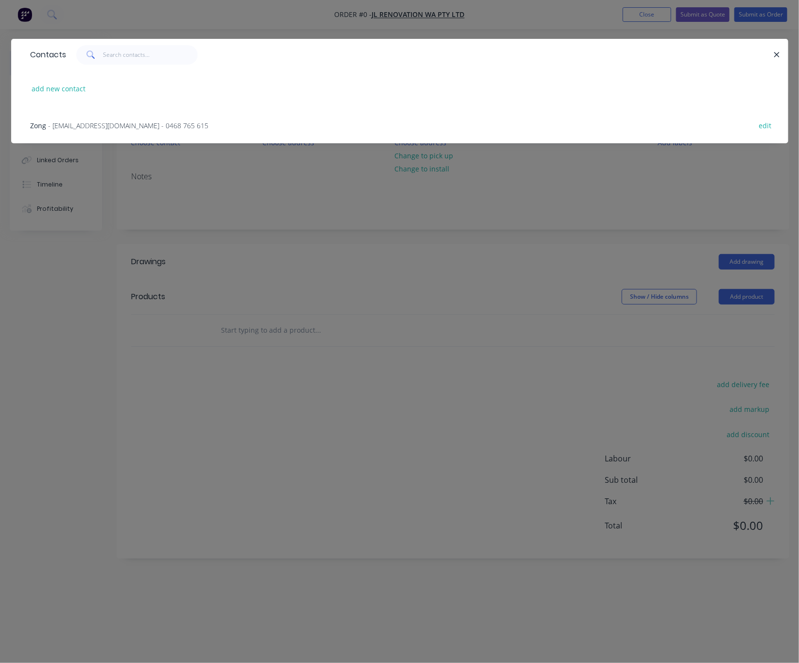
click at [200, 125] on div "Zong - jlrenovation03@gmail.com - 0468 765 615 edit" at bounding box center [400, 125] width 748 height 36
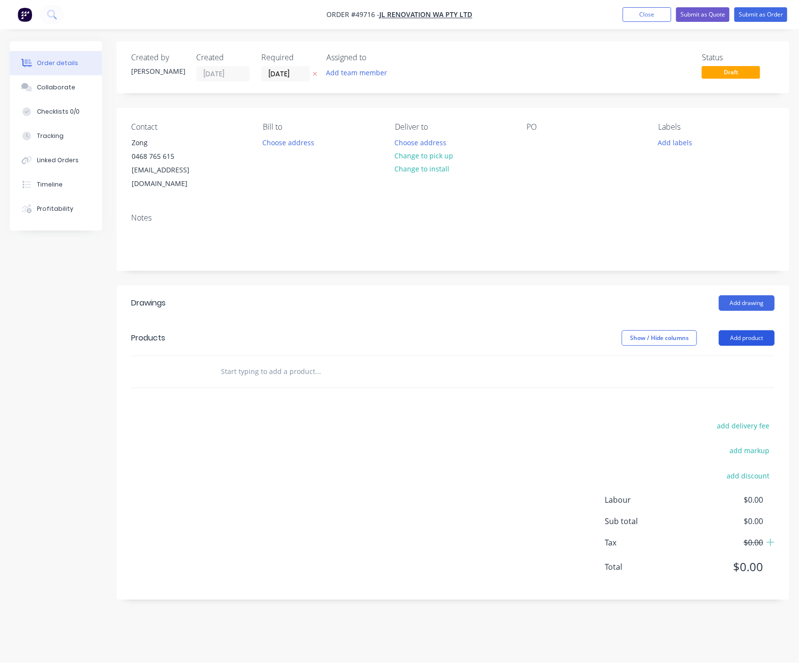
click at [766, 330] on button "Add product" at bounding box center [747, 338] width 56 height 16
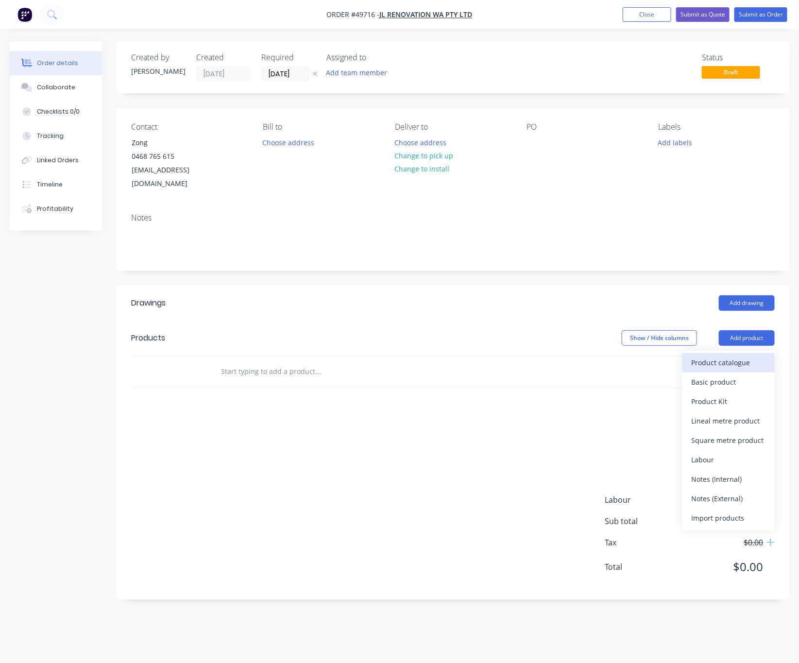
click at [742, 356] on div "Product catalogue" at bounding box center [728, 363] width 75 height 14
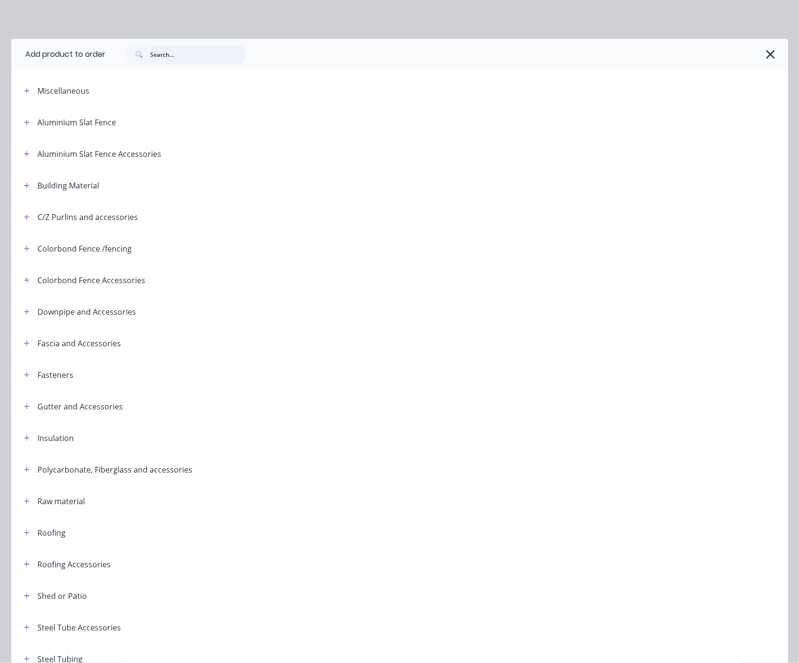
click at [184, 54] on input "text" at bounding box center [199, 54] width 96 height 19
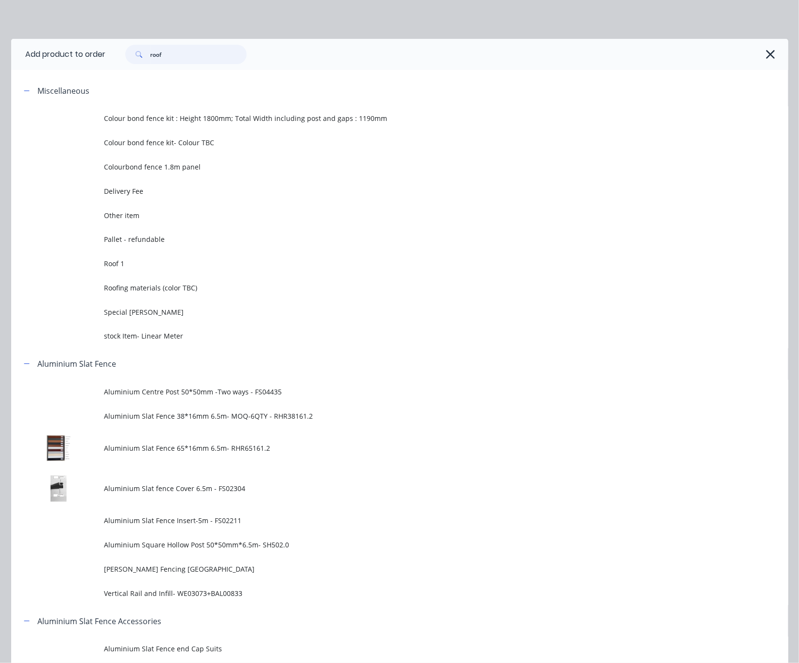
type input "roof"
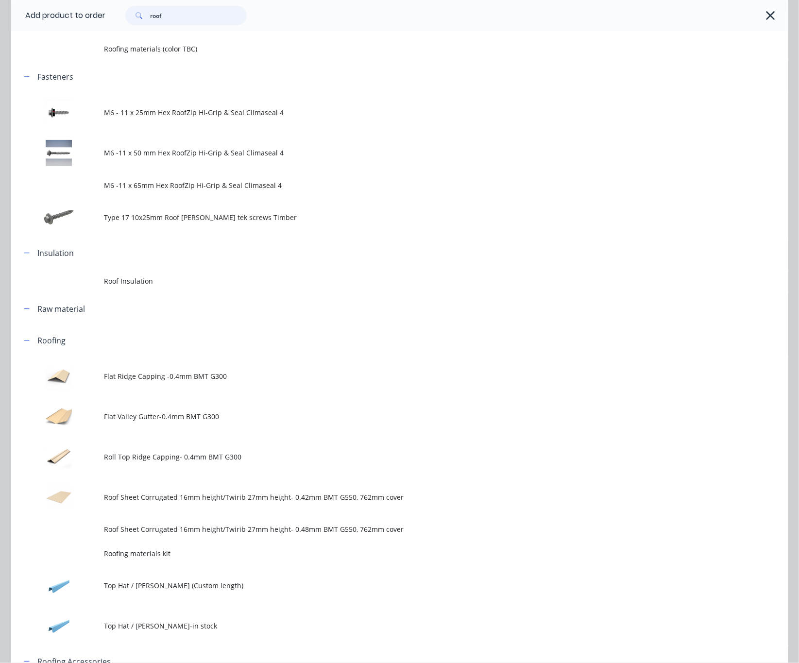
scroll to position [291, 0]
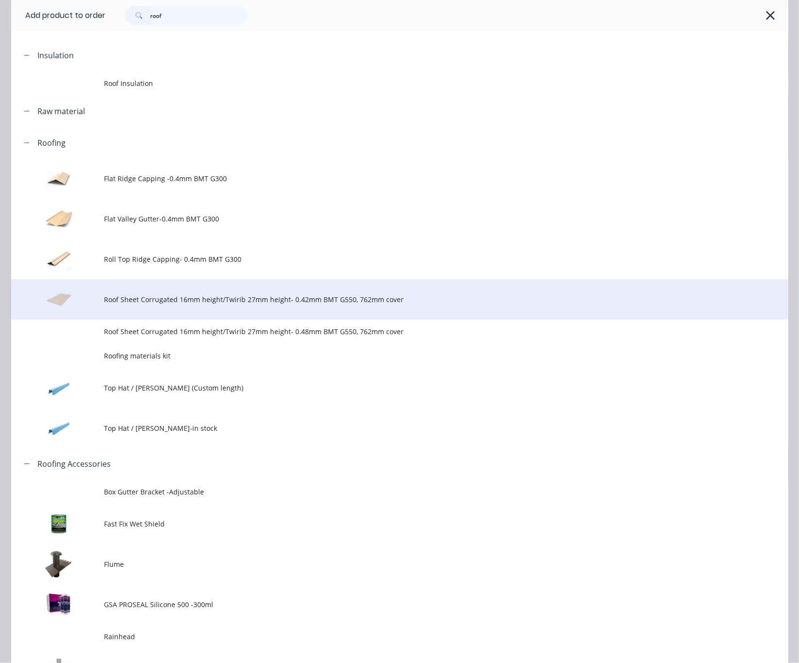
click at [306, 303] on span "Roof Sheet Corrugated 16mm height/Twirib 27mm height- 0.42mm BMT G550, 762mm co…" at bounding box center [377, 299] width 547 height 10
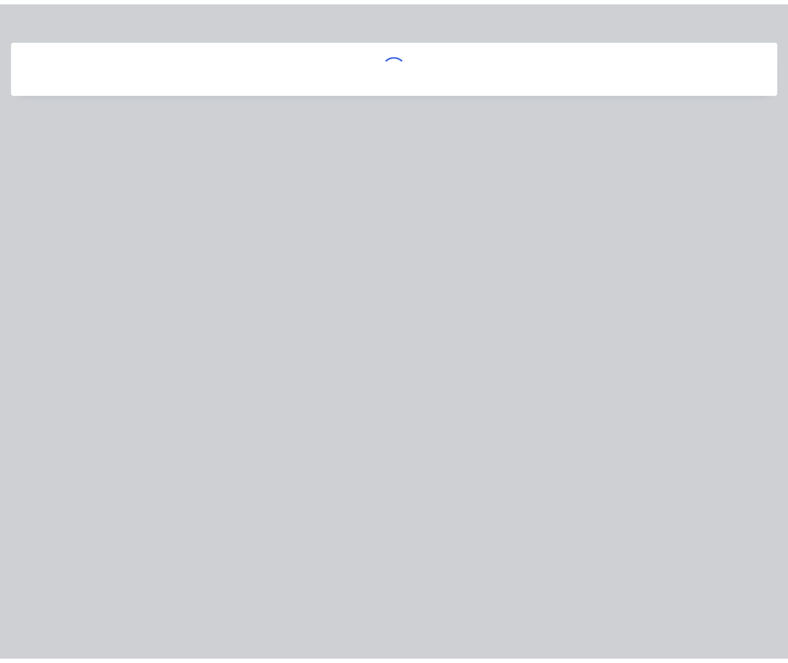
scroll to position [0, 0]
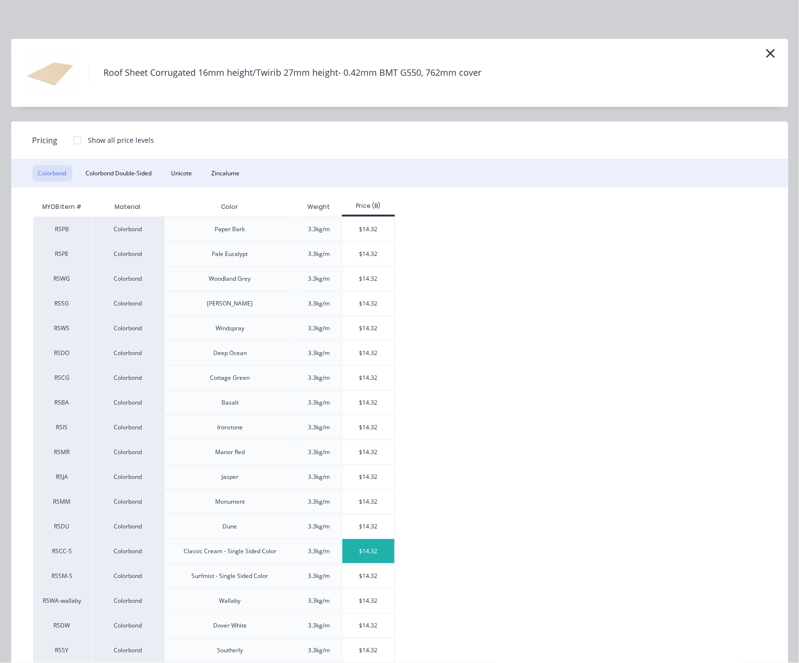
click at [382, 554] on div "$14.32" at bounding box center [368, 551] width 52 height 24
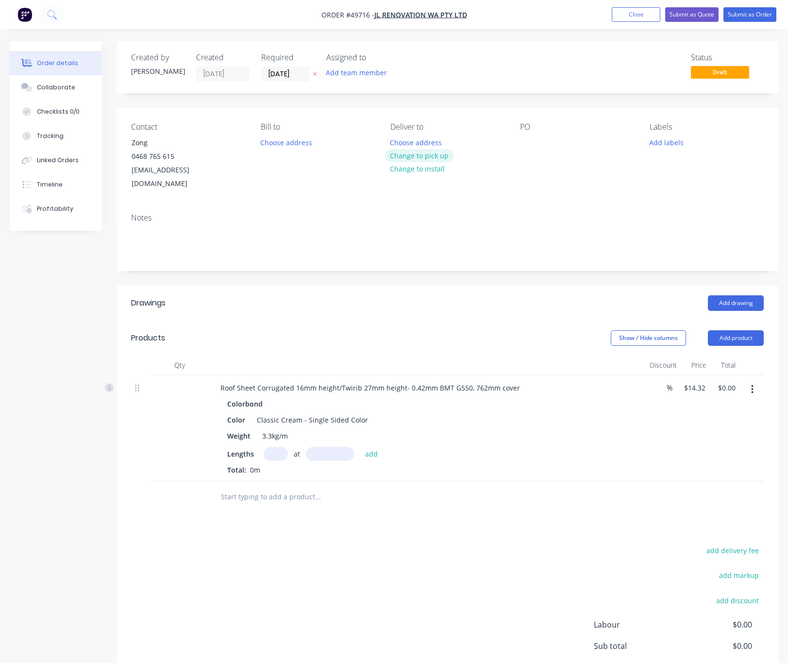
click at [417, 153] on button "Change to pick up" at bounding box center [419, 155] width 69 height 13
click at [270, 447] on input "text" at bounding box center [276, 454] width 24 height 14
click at [322, 447] on input "text" at bounding box center [330, 454] width 49 height 14
type input "5100mm"
click at [274, 447] on input "text" at bounding box center [276, 454] width 24 height 14
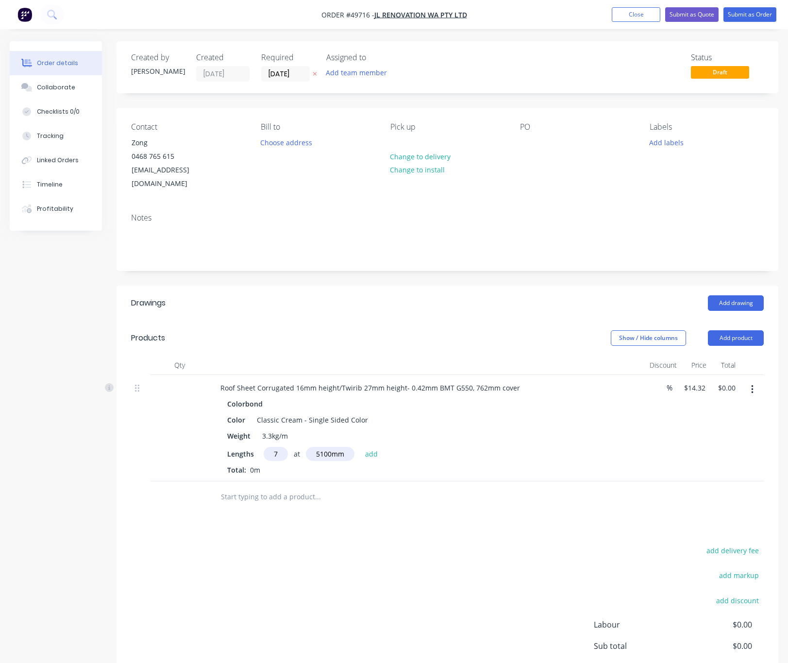
type input "7"
click at [360, 447] on button "add" at bounding box center [371, 453] width 23 height 13
type input "$511.22"
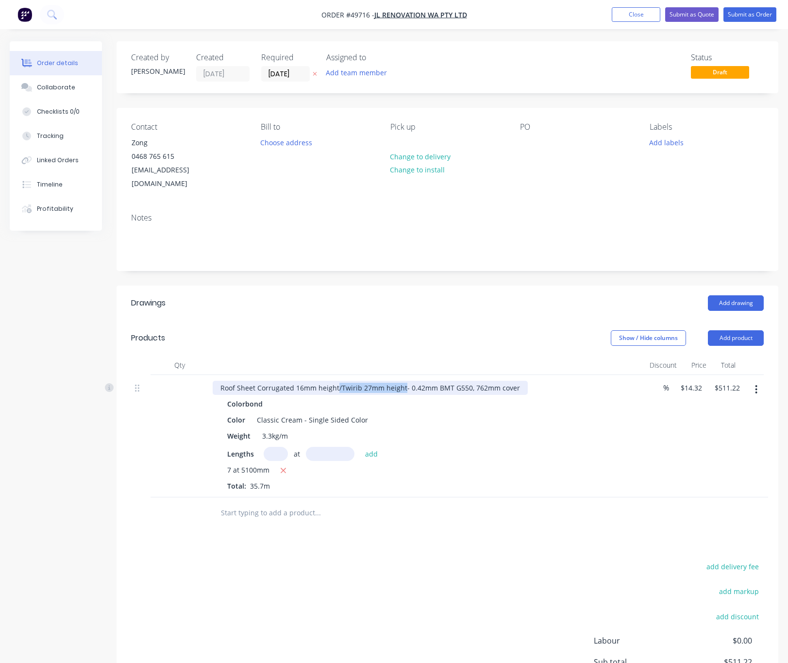
drag, startPoint x: 336, startPoint y: 375, endPoint x: 403, endPoint y: 377, distance: 67.1
click at [403, 381] on div "Roof Sheet Corrugated 16mm height/Twirib 27mm height- 0.42mm BMT G550, 762mm co…" at bounding box center [370, 388] width 315 height 14
click at [279, 447] on input "text" at bounding box center [276, 454] width 24 height 14
click at [322, 447] on input "text" at bounding box center [330, 454] width 49 height 14
type input "5500"
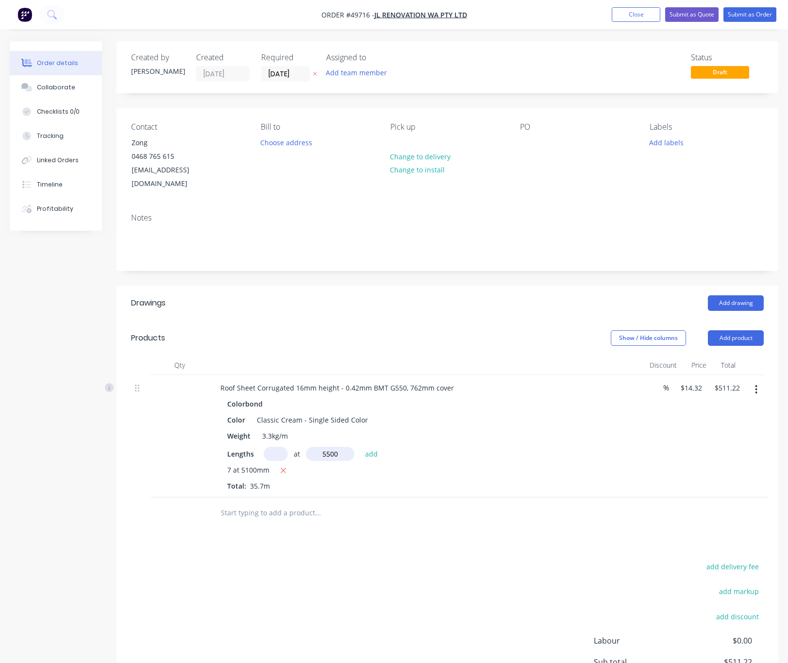
click at [360, 447] on button "add" at bounding box center [371, 453] width 23 height 13
type input "5500mm"
click at [277, 447] on input "text" at bounding box center [276, 454] width 24 height 14
type input "4"
click at [360, 447] on button "add" at bounding box center [371, 453] width 23 height 13
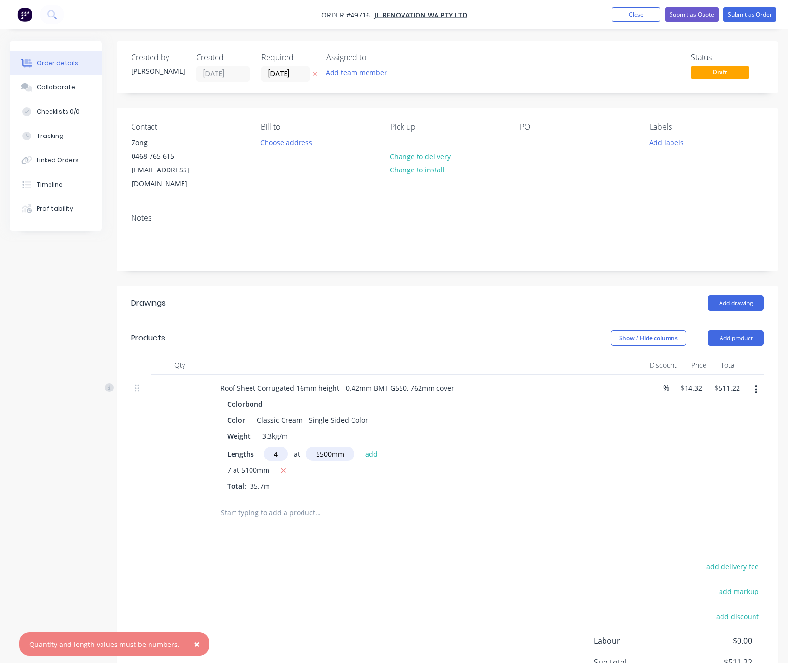
type input "$826.26"
click at [451, 614] on div "add delivery fee add markup add discount Labour $0.00 Sub total $826.26 Tax $82…" at bounding box center [447, 659] width 633 height 166
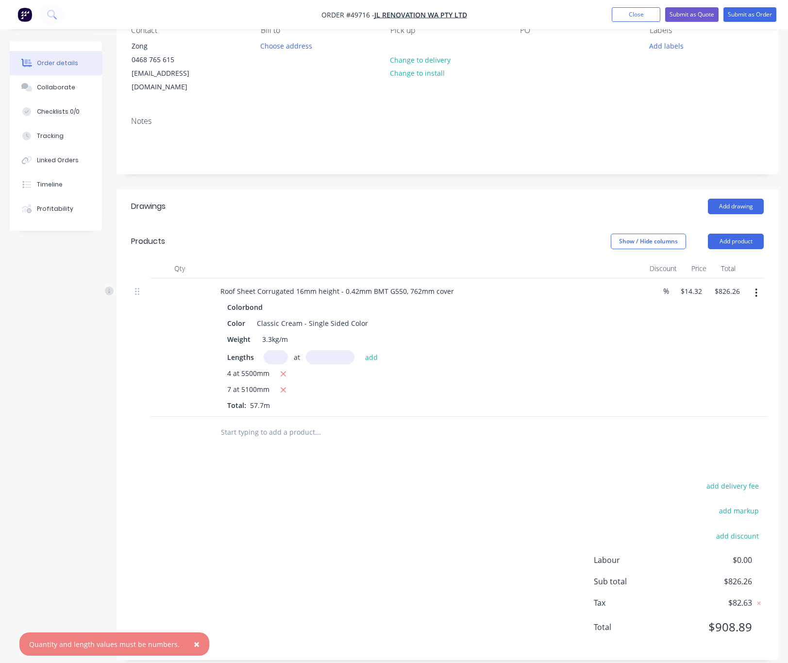
click at [311, 479] on div "add delivery fee add markup add discount Labour $0.00 Sub total $826.26 Tax $82…" at bounding box center [447, 562] width 633 height 166
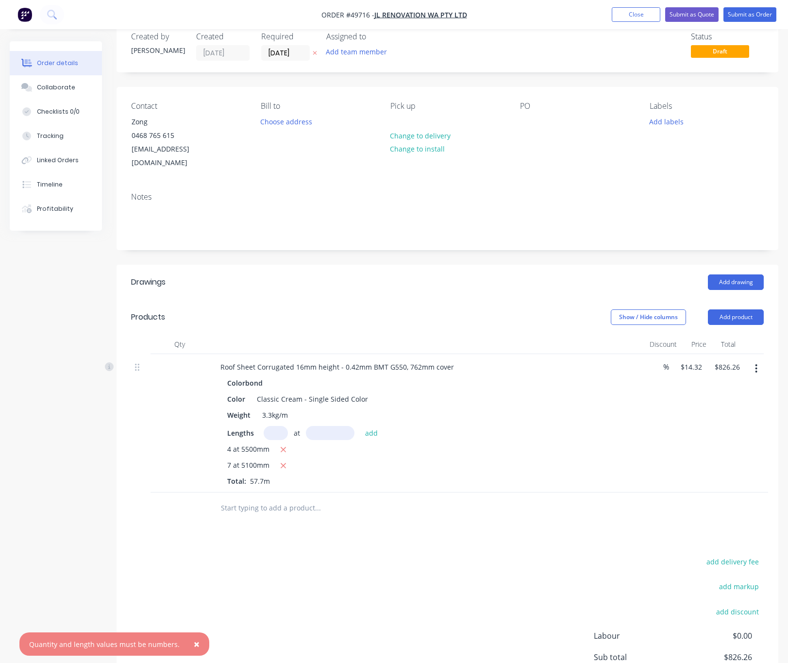
scroll to position [0, 0]
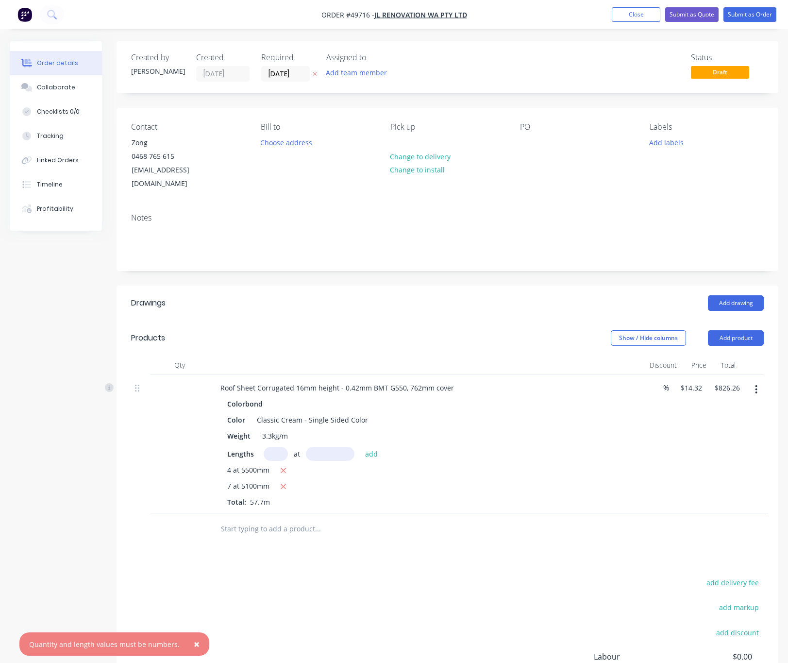
click at [364, 330] on div "Show / Hide columns Add product" at bounding box center [515, 338] width 498 height 16
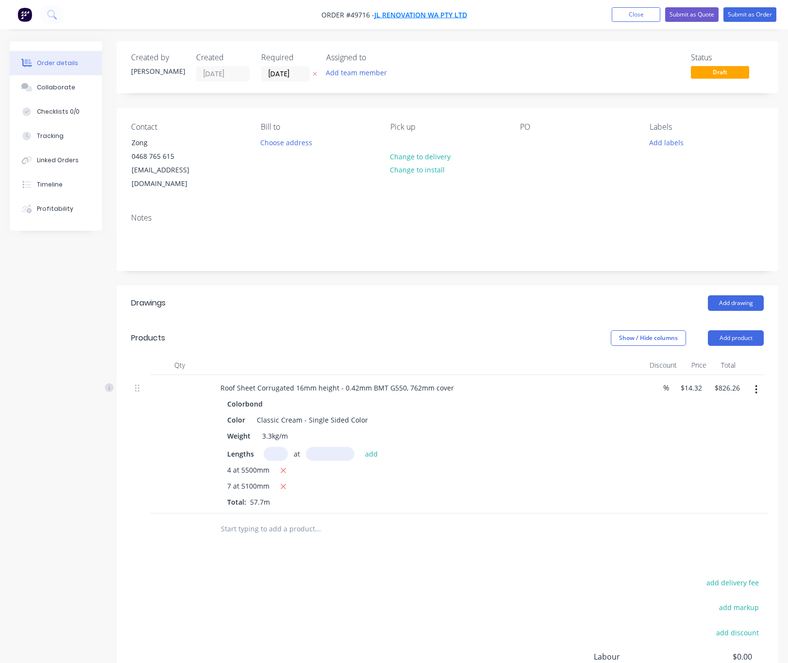
click at [405, 19] on span "JL Renovation WA Pty Ltd" at bounding box center [420, 14] width 93 height 9
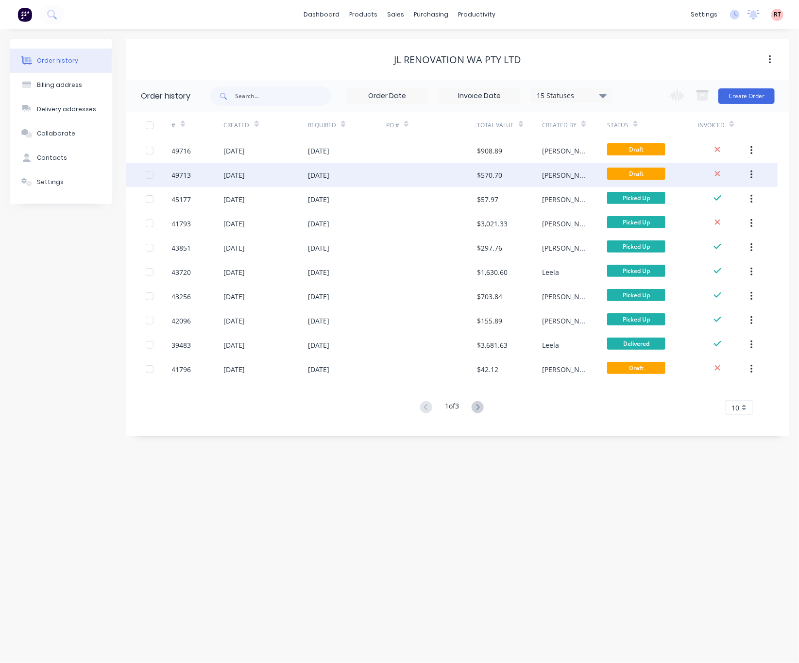
click at [389, 171] on div at bounding box center [431, 175] width 91 height 24
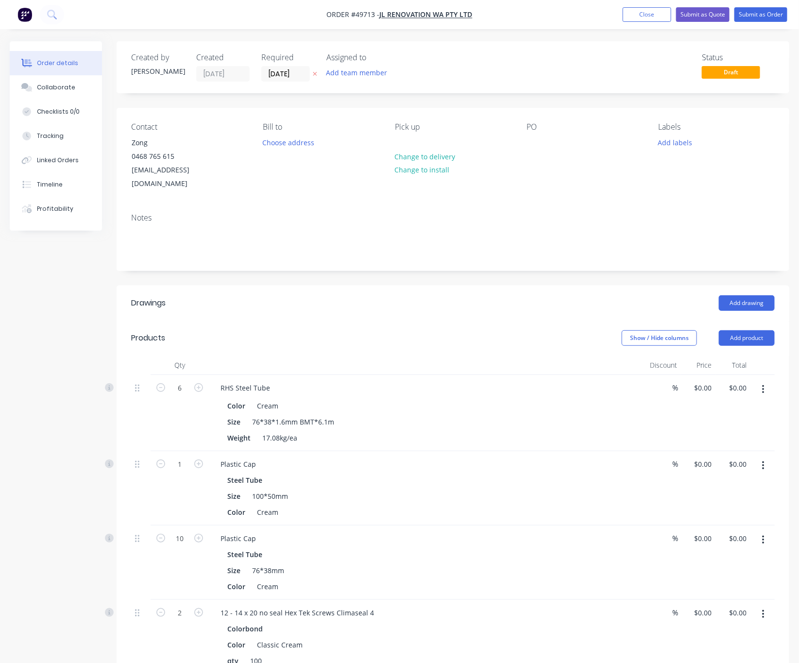
type input "$77.00"
type input "$462.00"
type input "$2.00"
type input "$1.20"
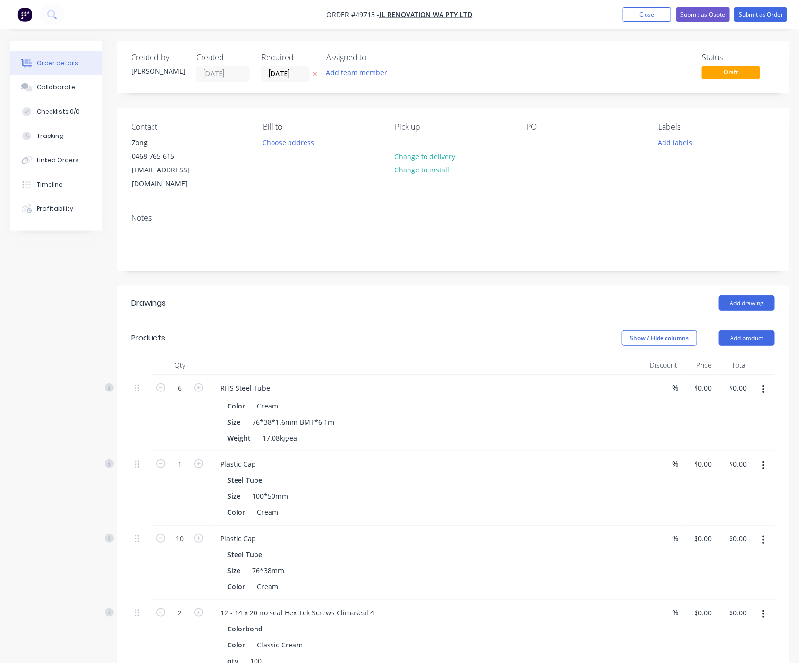
type input "$12.00"
type input "$10.51"
type input "$21.02"
type input "$1.09"
type input "$21.80"
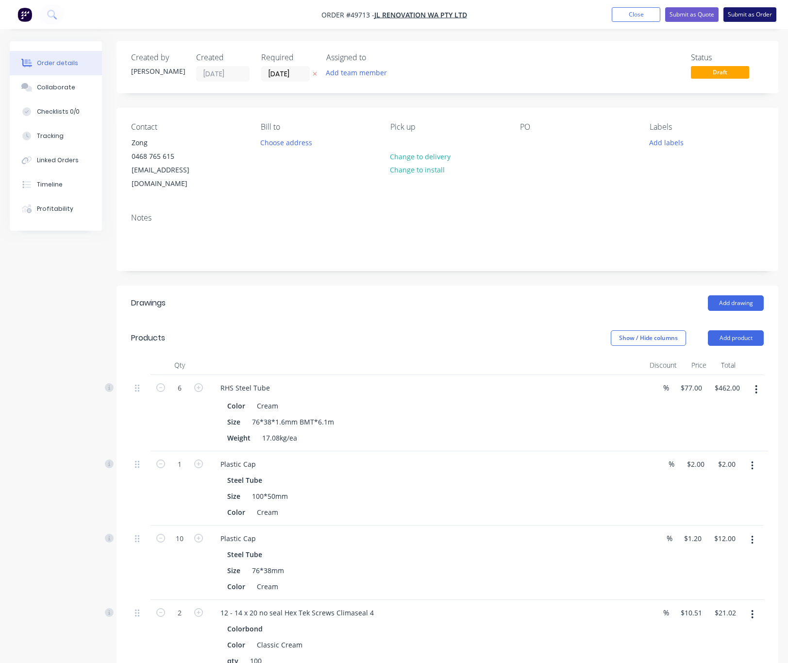
click at [757, 15] on button "Submit as Order" at bounding box center [750, 14] width 53 height 15
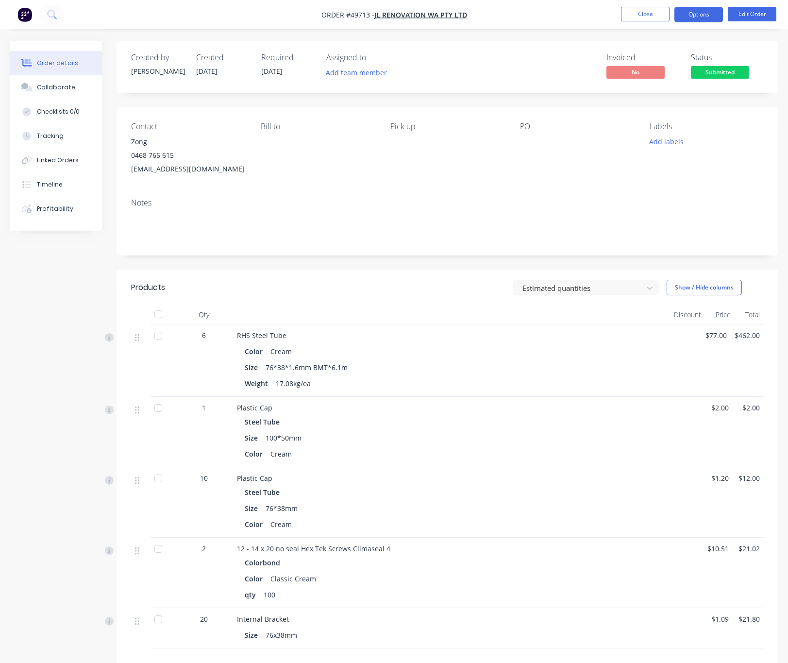
click at [705, 17] on button "Options" at bounding box center [699, 15] width 49 height 16
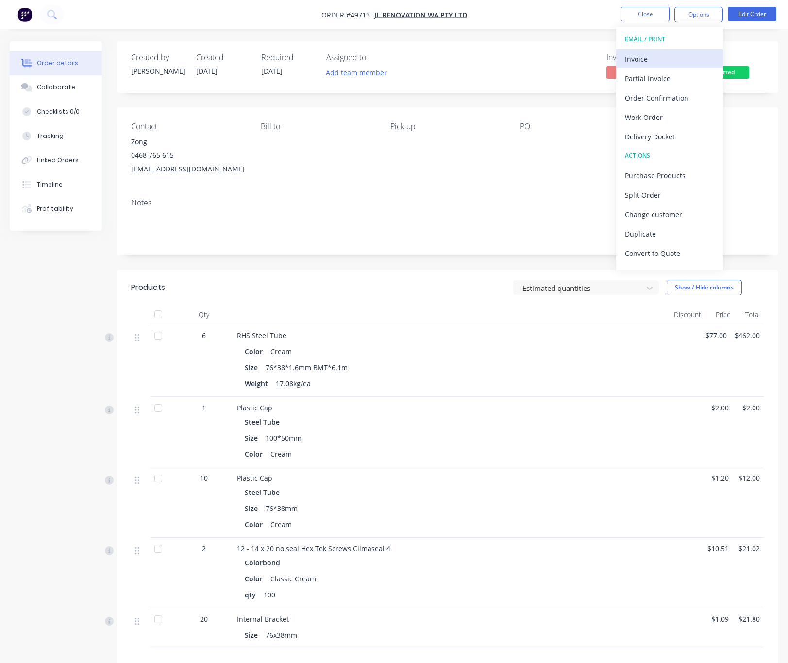
click at [679, 54] on div "Invoice" at bounding box center [669, 59] width 89 height 14
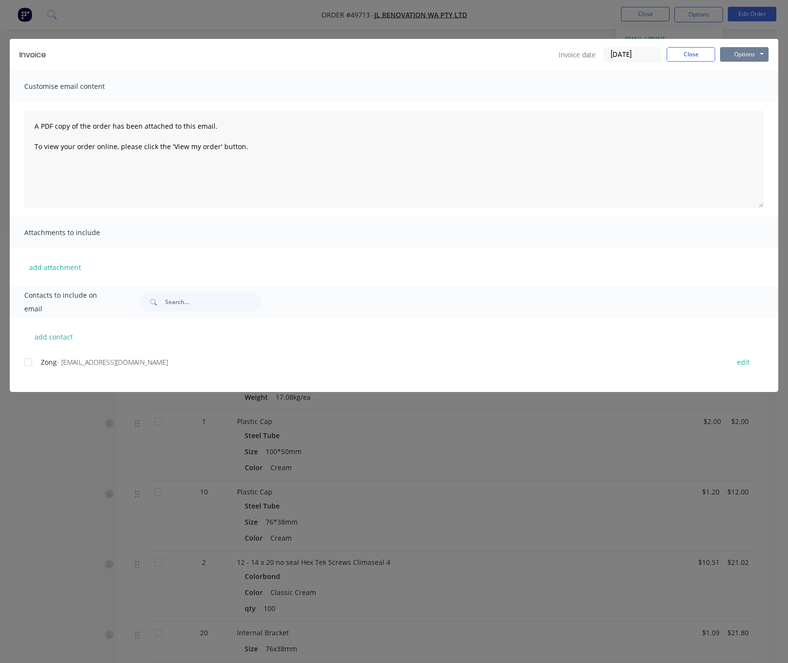
click at [740, 57] on button "Options" at bounding box center [744, 54] width 49 height 15
click at [747, 83] on button "Print" at bounding box center [751, 88] width 62 height 16
click at [573, 25] on div "Invoice Invoice date 25/09/25 Close Options Preview Print Email Customise email…" at bounding box center [394, 331] width 788 height 663
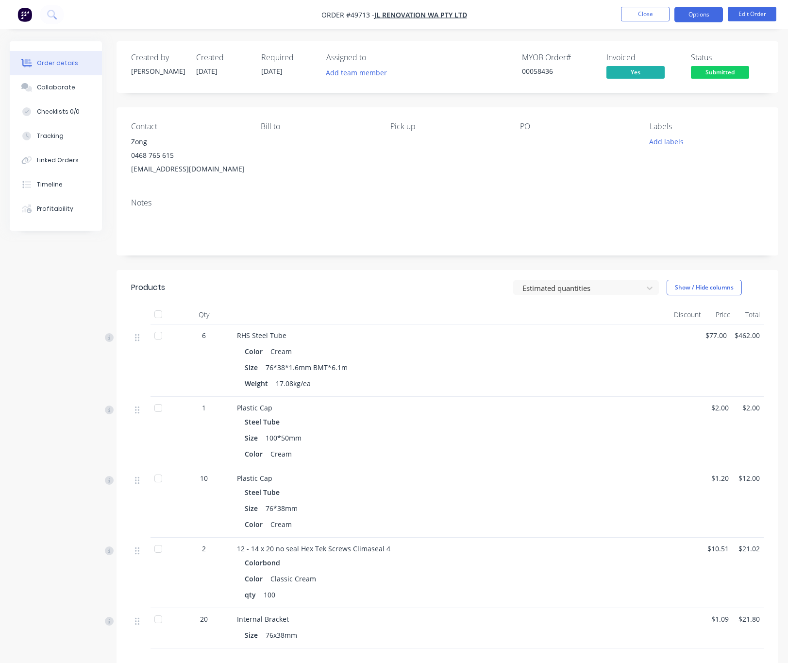
click at [699, 12] on button "Options" at bounding box center [699, 15] width 49 height 16
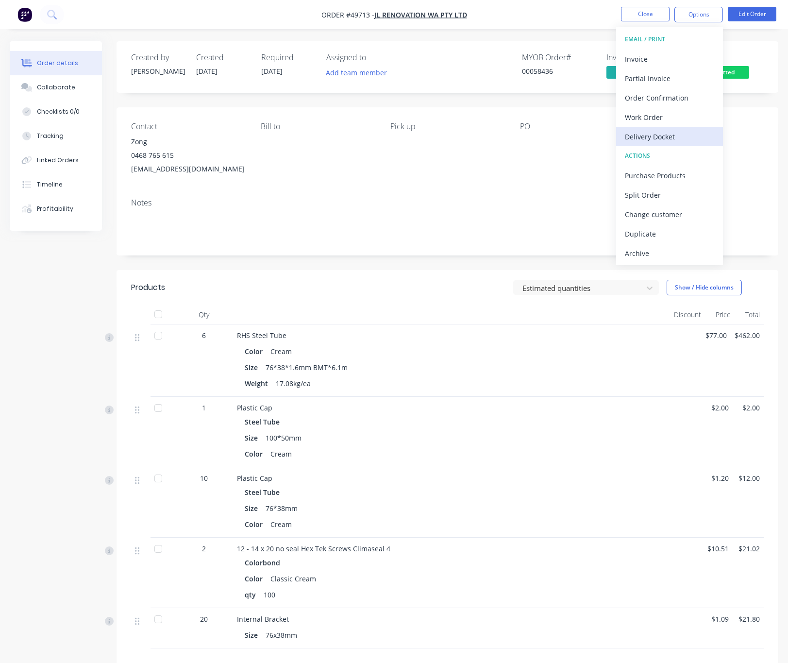
click at [670, 137] on div "Delivery Docket" at bounding box center [669, 137] width 89 height 14
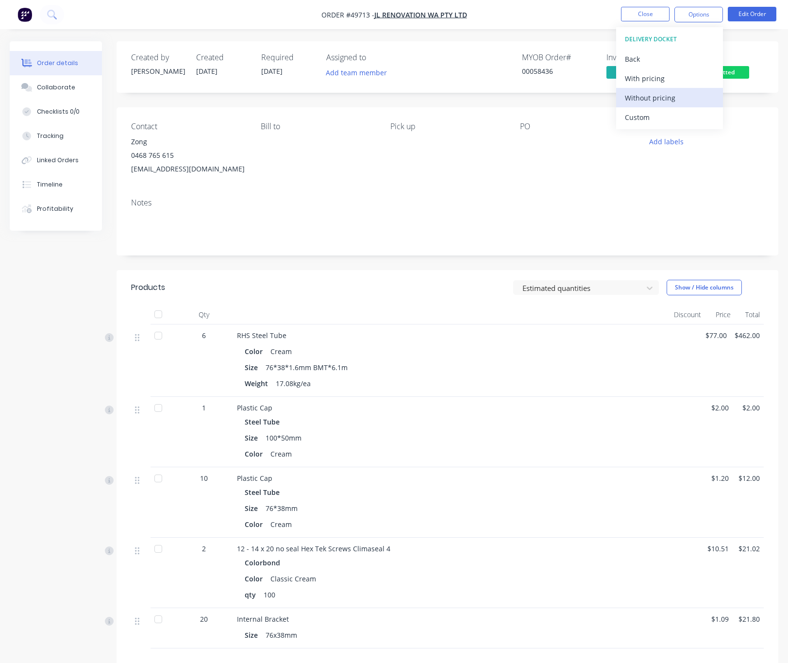
click at [698, 101] on div "Without pricing" at bounding box center [669, 98] width 89 height 14
click at [748, 71] on span "Submitted" at bounding box center [720, 72] width 58 height 12
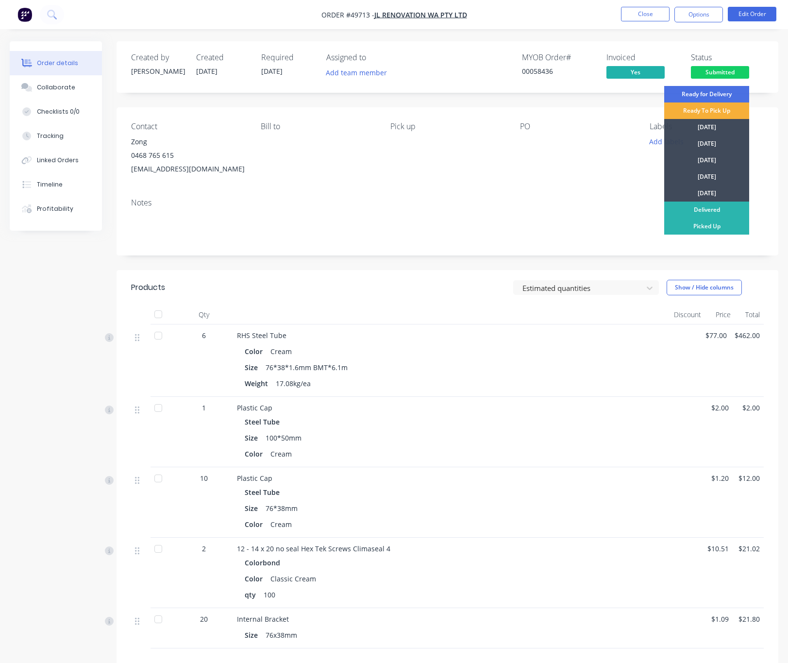
click at [507, 155] on div "Contact Zong 0468 765 615 jlrenovation03@gmail.com Bill to Pick up PO Labels Ad…" at bounding box center [448, 148] width 662 height 83
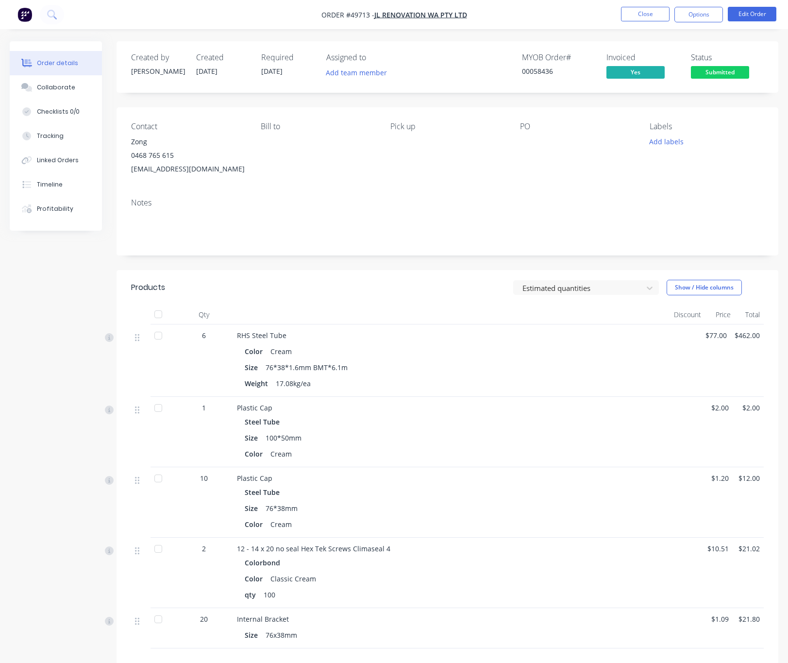
click at [726, 75] on span "Submitted" at bounding box center [720, 72] width 58 height 12
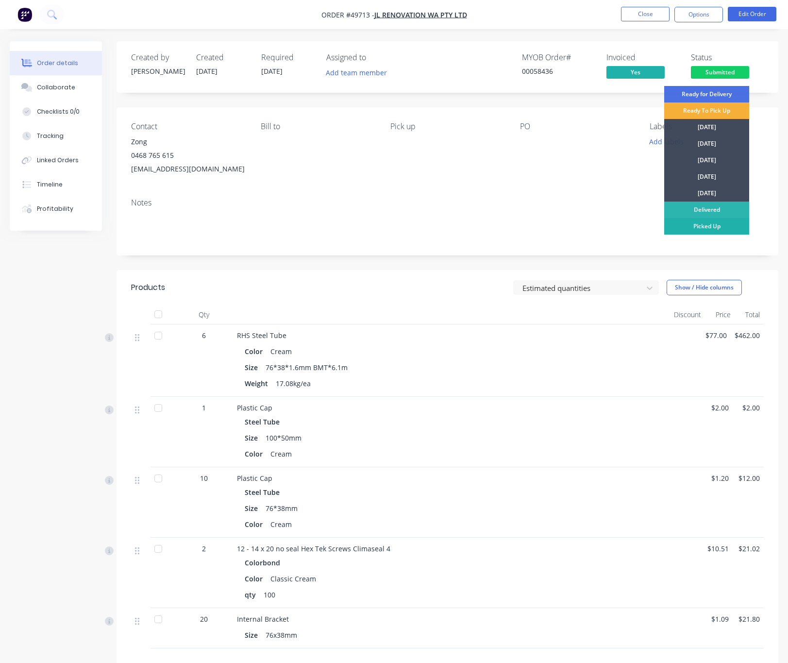
click at [709, 225] on div "Picked Up" at bounding box center [706, 226] width 85 height 17
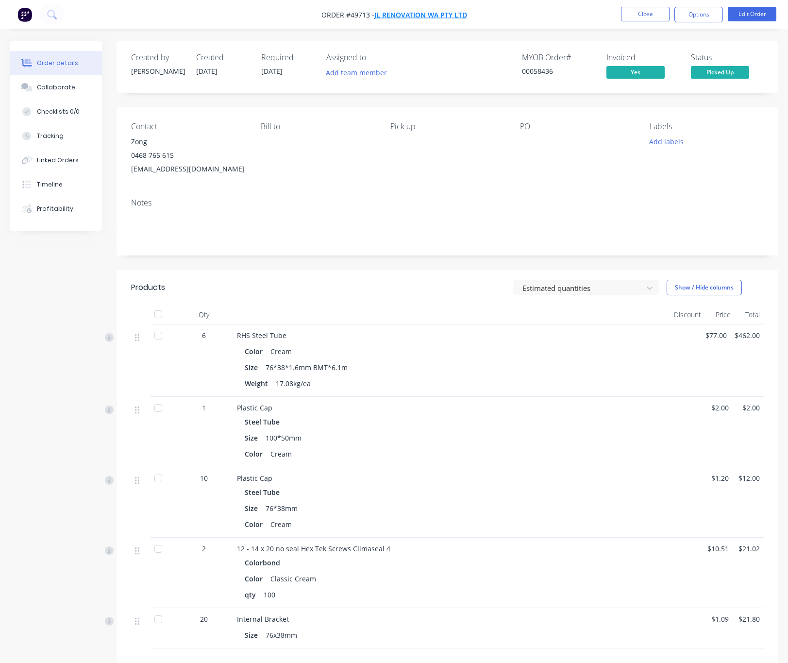
click at [441, 15] on span "JL Renovation WA Pty Ltd" at bounding box center [420, 14] width 93 height 9
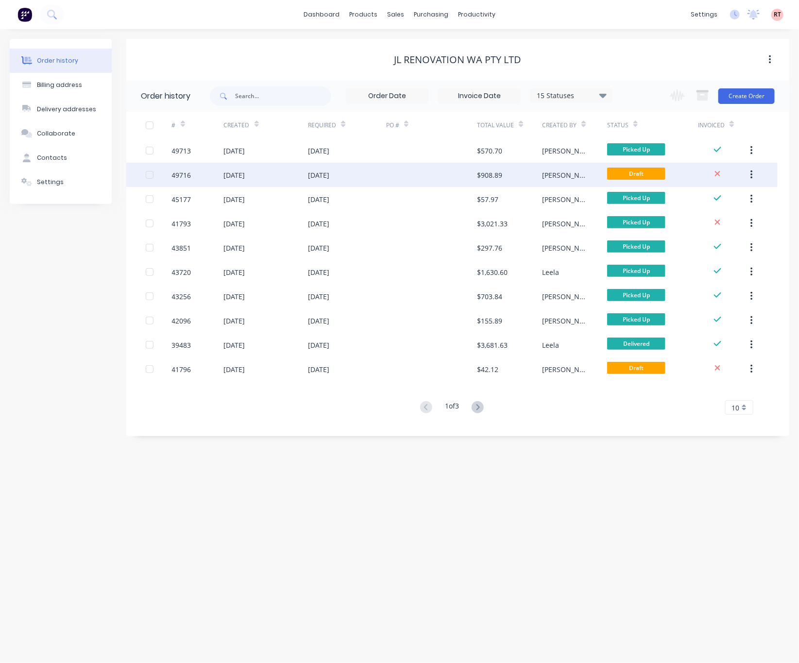
click at [376, 181] on div "[DATE]" at bounding box center [347, 175] width 78 height 24
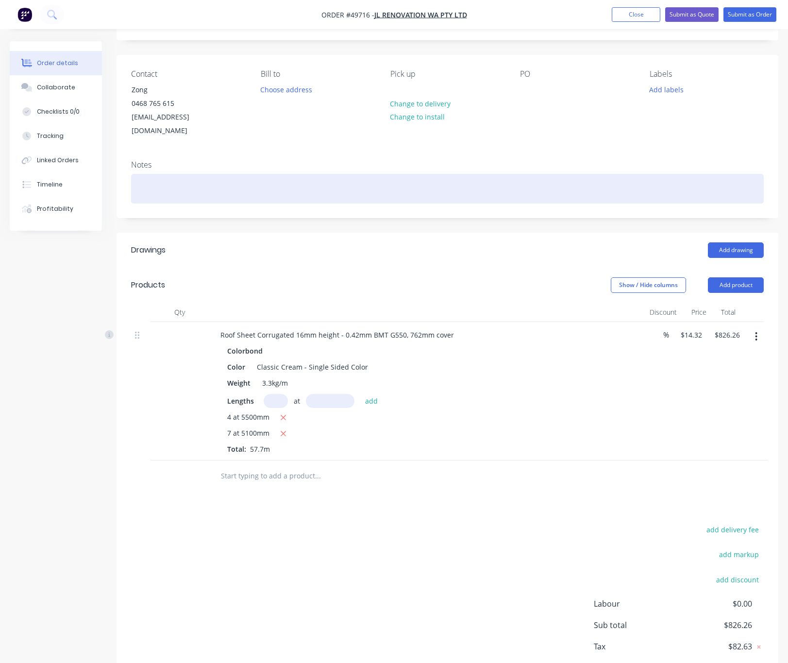
scroll to position [97, 0]
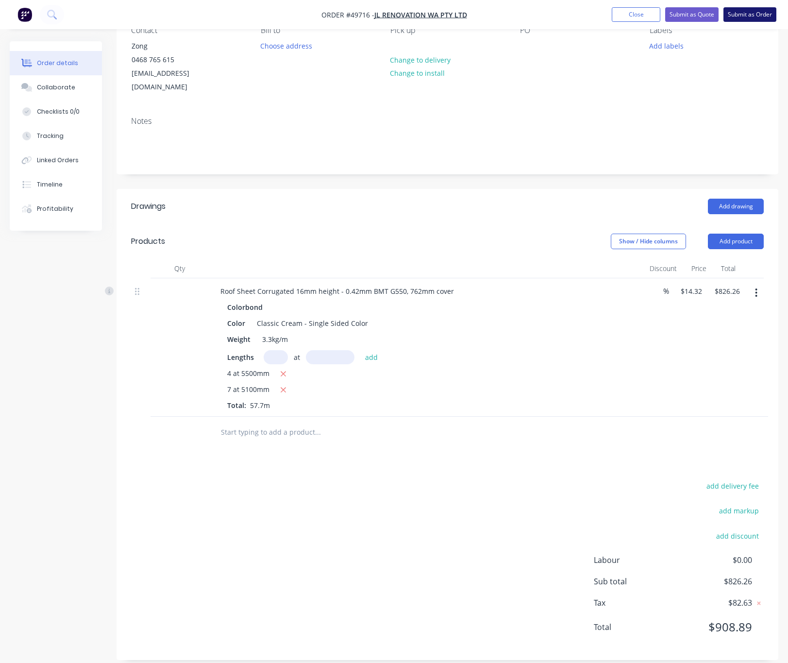
click at [756, 12] on button "Submit as Order" at bounding box center [750, 14] width 53 height 15
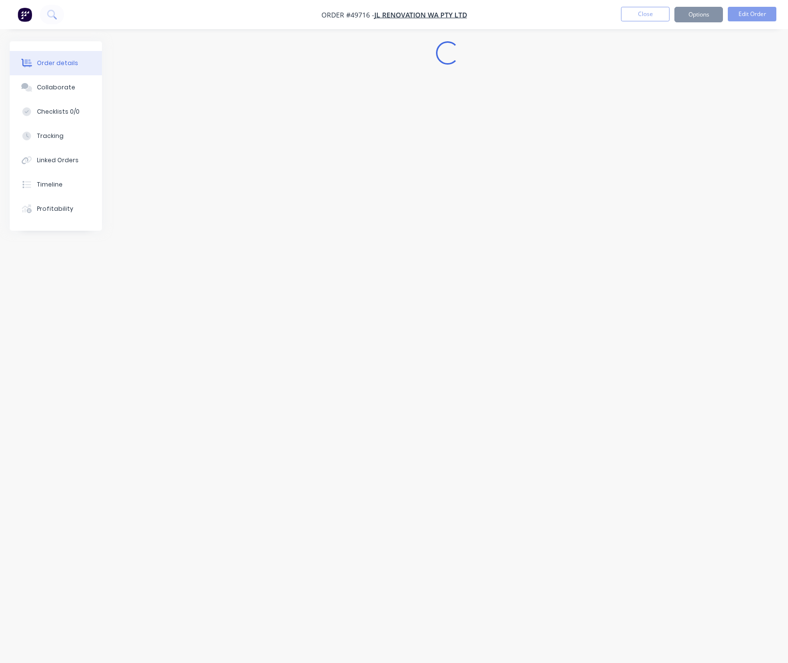
scroll to position [0, 0]
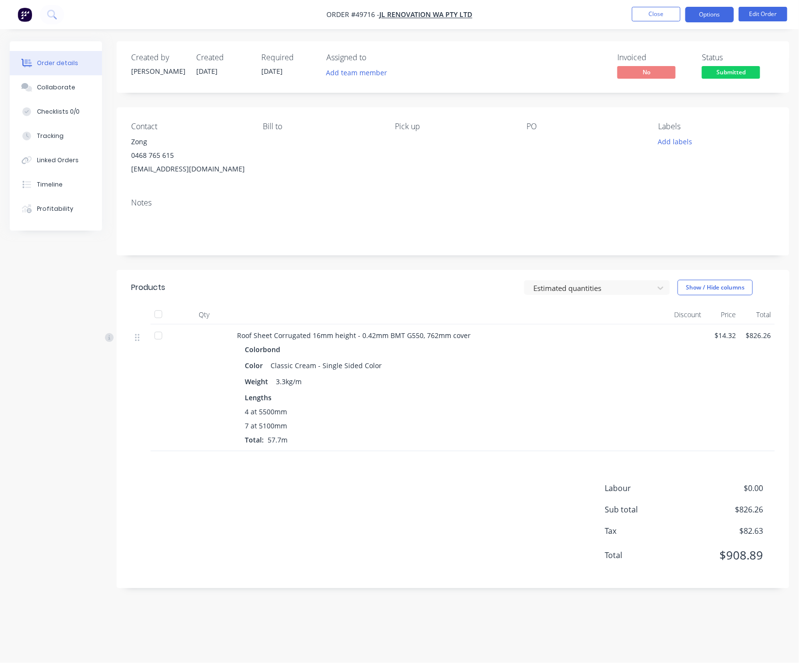
click at [715, 13] on button "Options" at bounding box center [709, 15] width 49 height 16
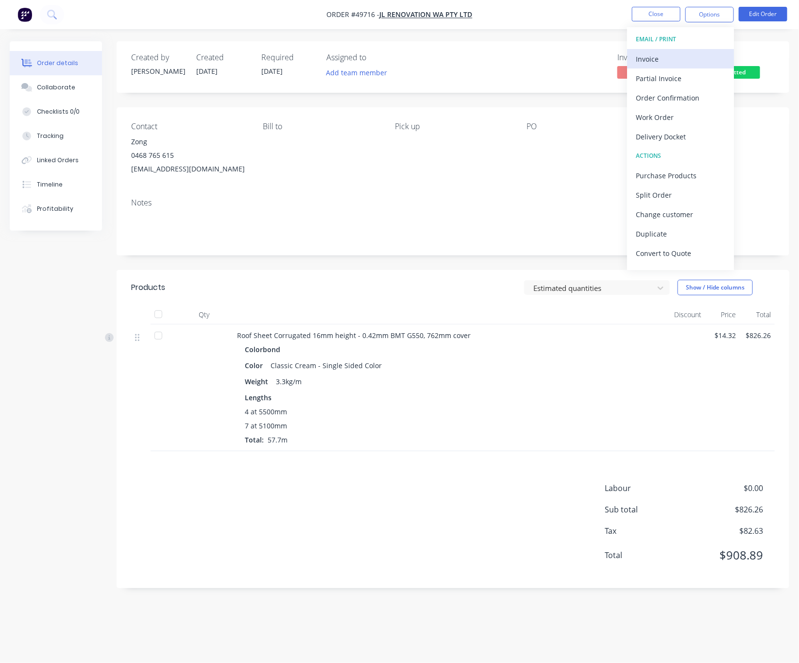
click at [700, 51] on button "Invoice" at bounding box center [680, 58] width 107 height 19
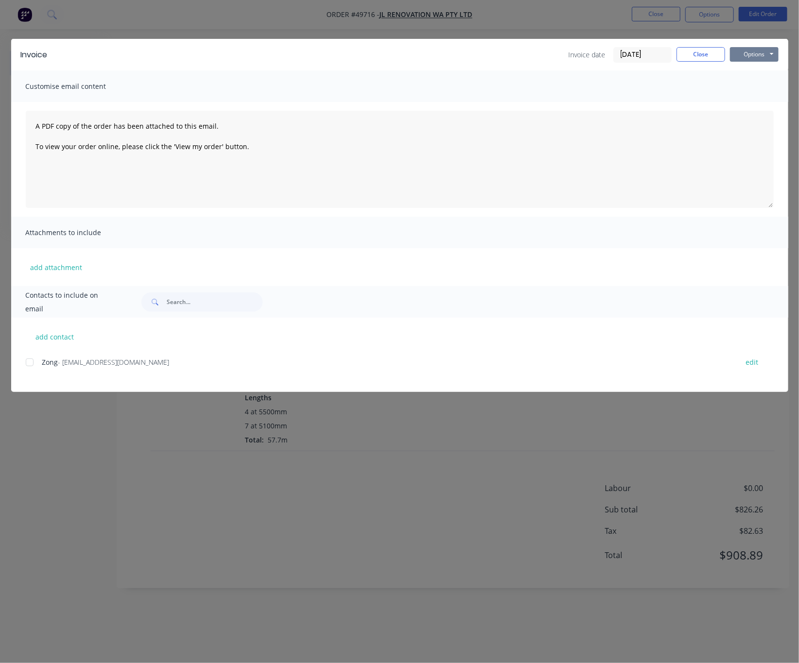
drag, startPoint x: 737, startPoint y: 56, endPoint x: 744, endPoint y: 59, distance: 7.0
click at [738, 55] on button "Options" at bounding box center [754, 54] width 49 height 15
click at [756, 89] on button "Print" at bounding box center [761, 88] width 62 height 16
click at [612, 31] on div "Invoice Invoice date 25/09/25 Close Options Preview Print Email Customise email…" at bounding box center [399, 331] width 799 height 663
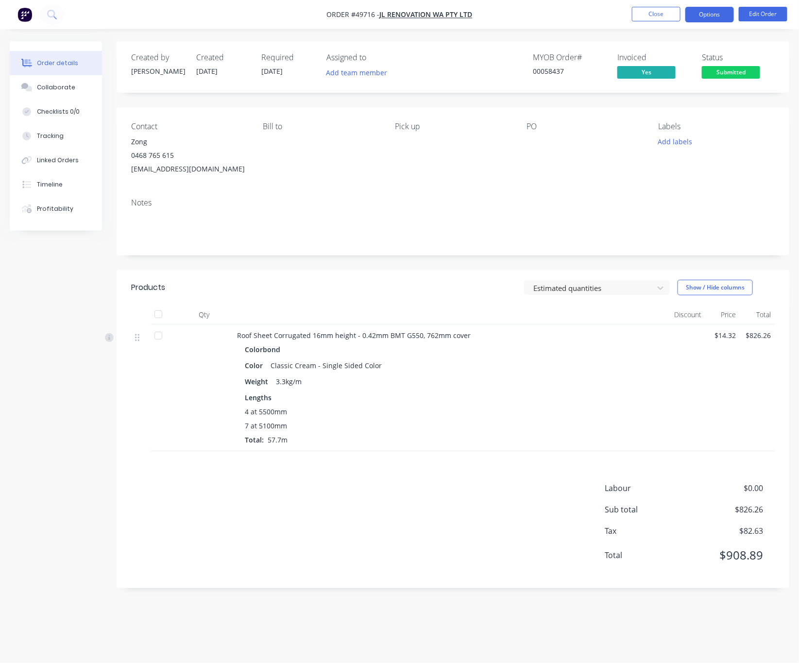
click at [707, 10] on button "Options" at bounding box center [709, 15] width 49 height 16
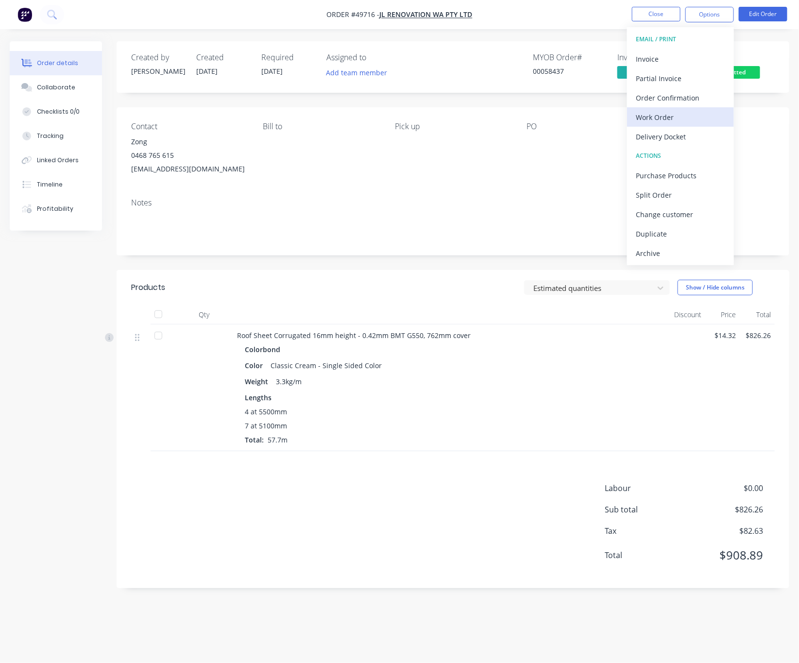
click at [696, 119] on div "Work Order" at bounding box center [680, 117] width 89 height 14
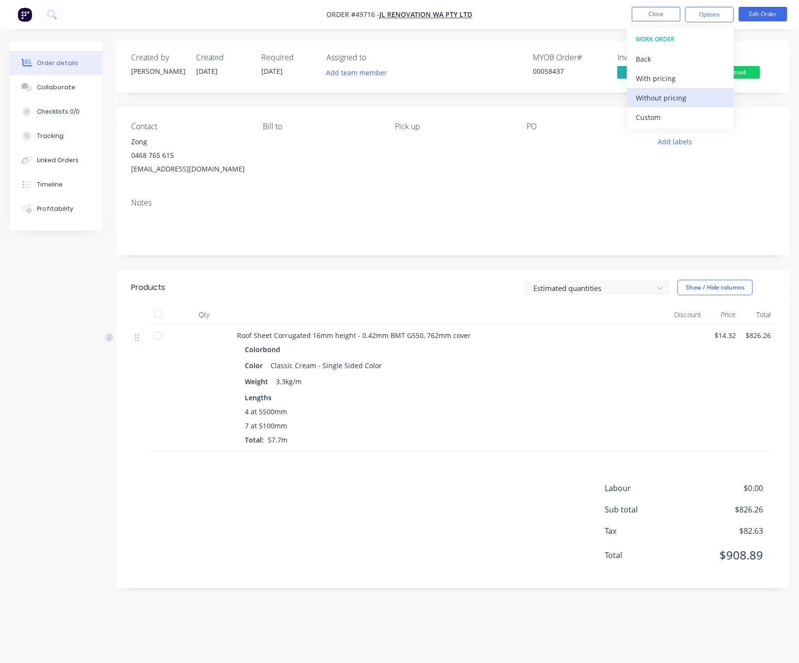
click at [699, 100] on div "Without pricing" at bounding box center [680, 98] width 89 height 14
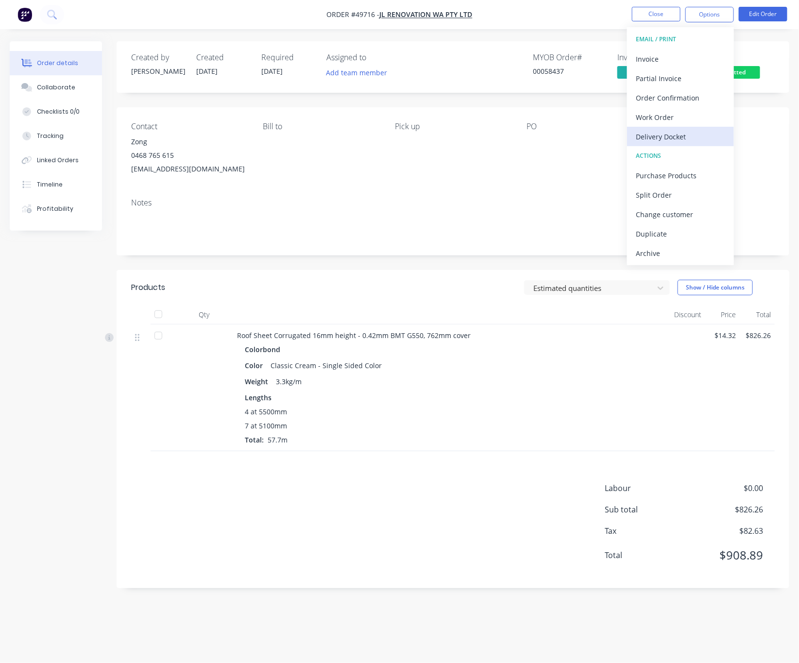
click at [687, 137] on div "Delivery Docket" at bounding box center [680, 137] width 89 height 14
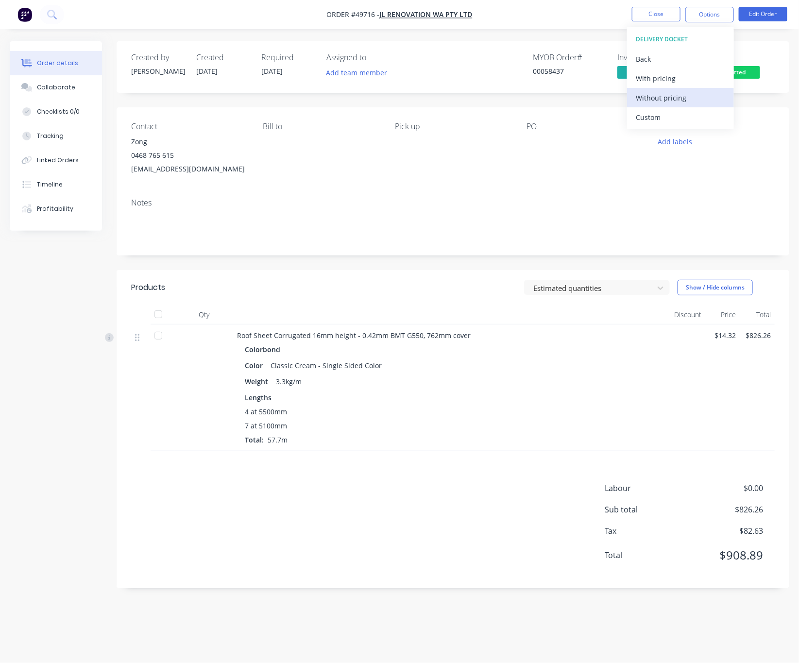
click at [679, 104] on div "Without pricing" at bounding box center [680, 98] width 89 height 14
click at [356, 186] on div "Contact Zong 0468 765 615 jlrenovation03@gmail.com Bill to Pick up PO Labels Ad…" at bounding box center [453, 148] width 673 height 83
click at [718, 69] on span "Submitted" at bounding box center [731, 72] width 58 height 12
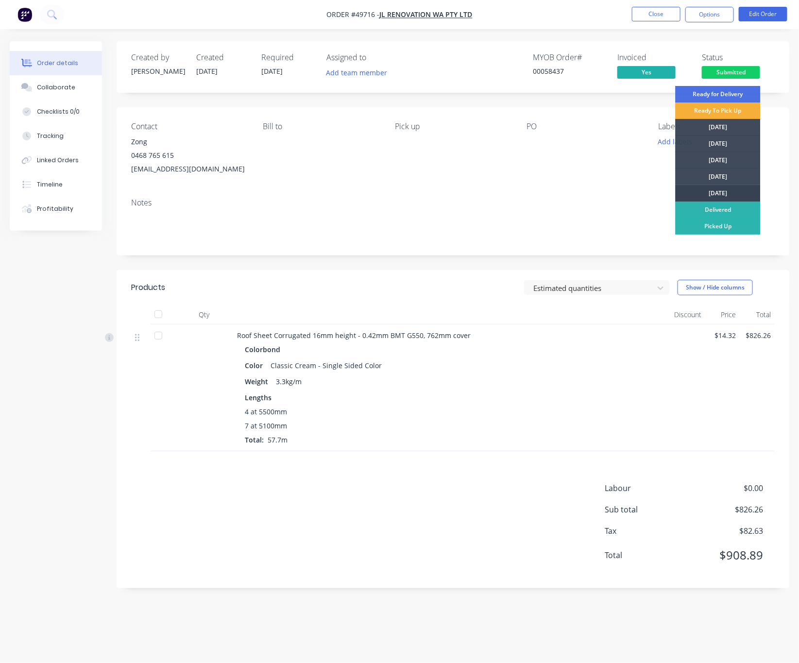
click at [717, 189] on div "[DATE]" at bounding box center [718, 193] width 85 height 17
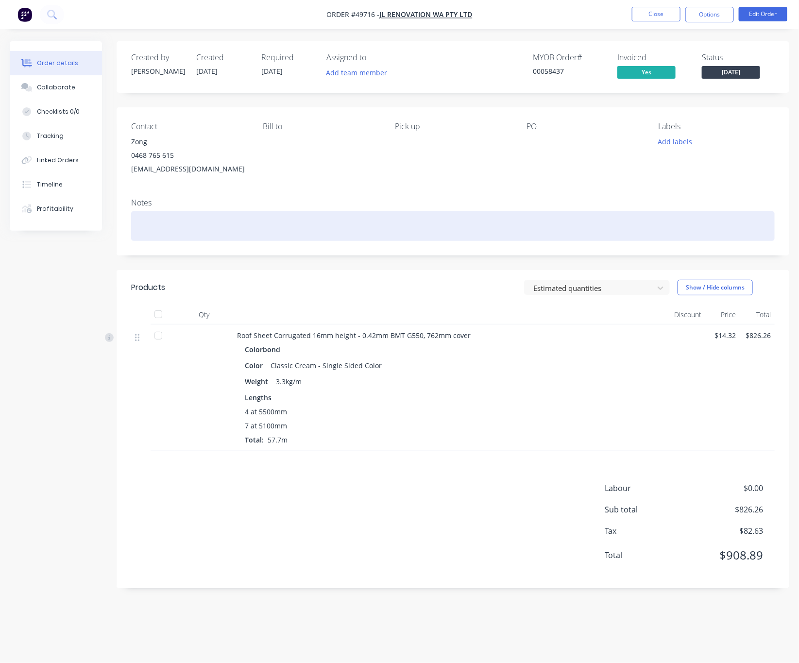
click at [412, 235] on div at bounding box center [453, 226] width 644 height 30
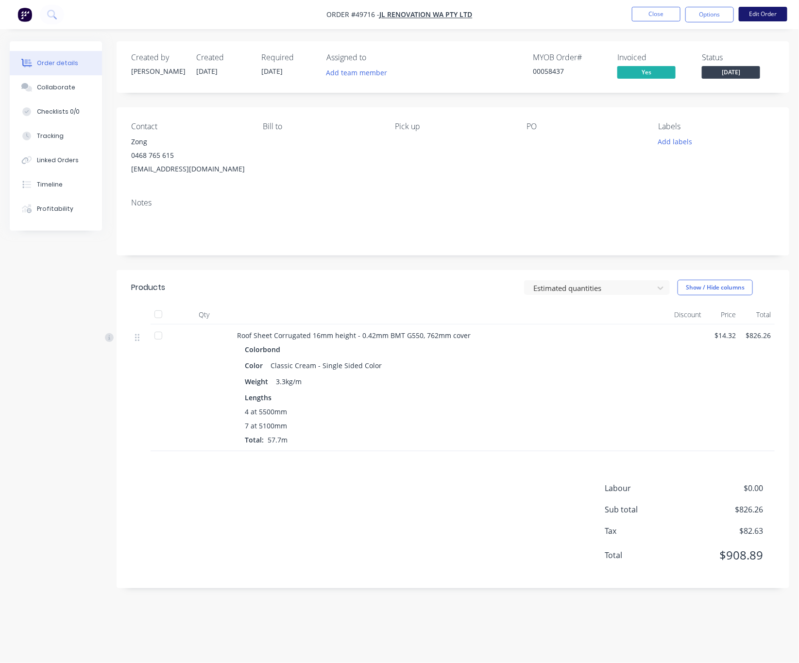
click at [762, 12] on button "Edit Order" at bounding box center [763, 14] width 49 height 15
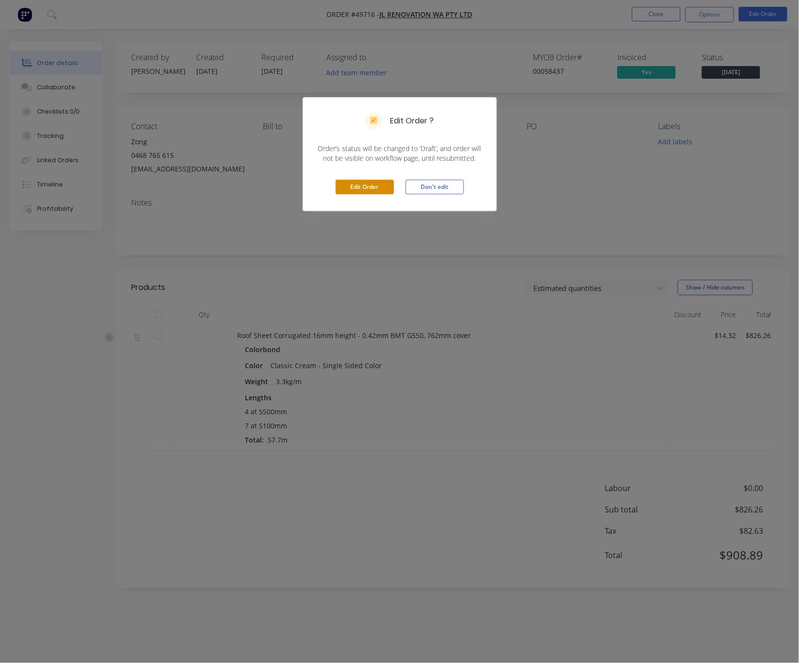
click at [359, 190] on button "Edit Order" at bounding box center [365, 187] width 58 height 15
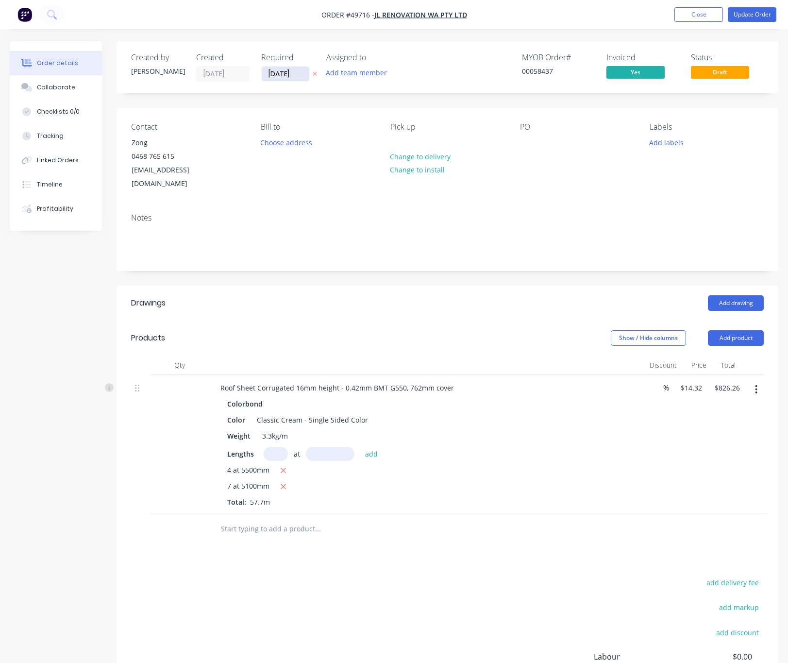
click at [306, 74] on input "[DATE]" at bounding box center [286, 74] width 48 height 15
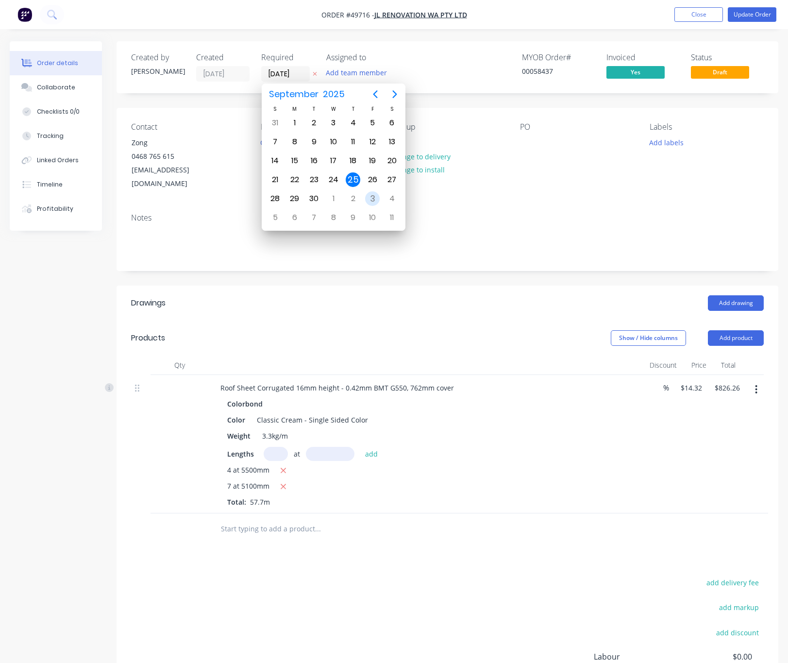
click at [374, 197] on div "3" at bounding box center [372, 198] width 15 height 15
type input "03/10/25"
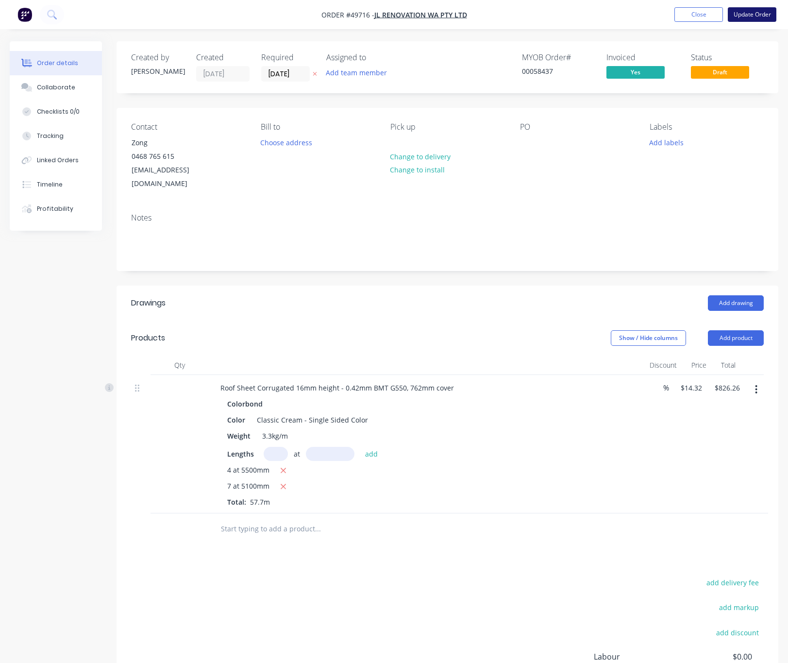
click at [758, 16] on button "Update Order" at bounding box center [752, 14] width 49 height 15
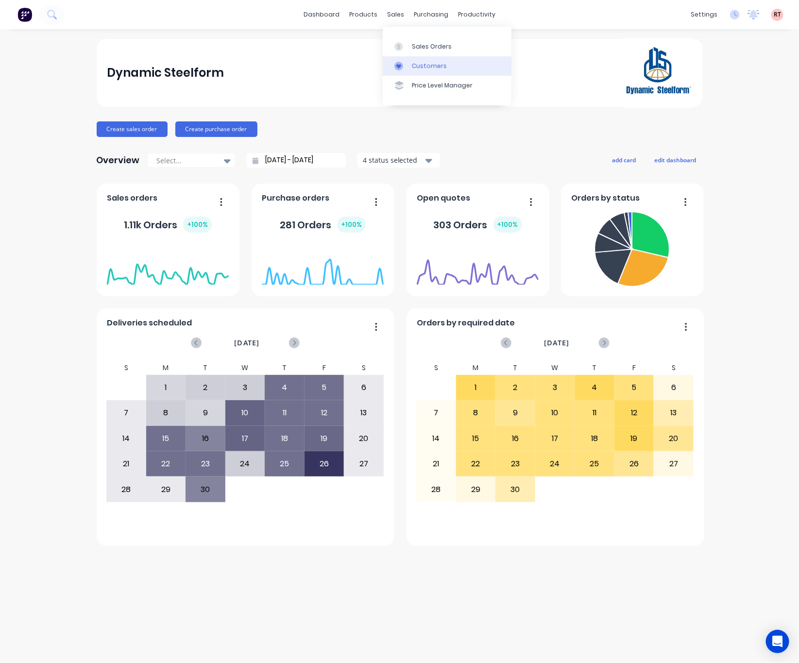
click at [401, 62] on icon at bounding box center [398, 66] width 9 height 9
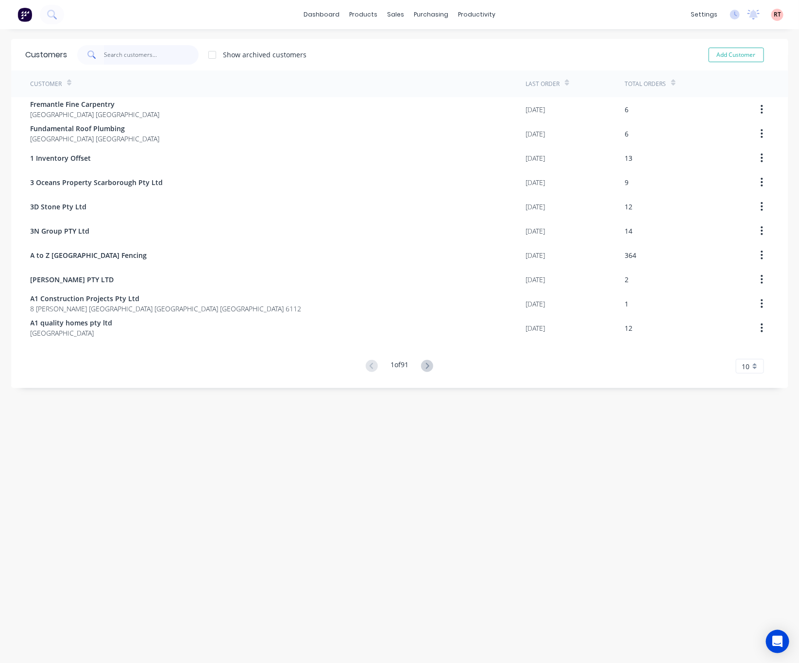
click at [137, 56] on input "text" at bounding box center [151, 54] width 95 height 19
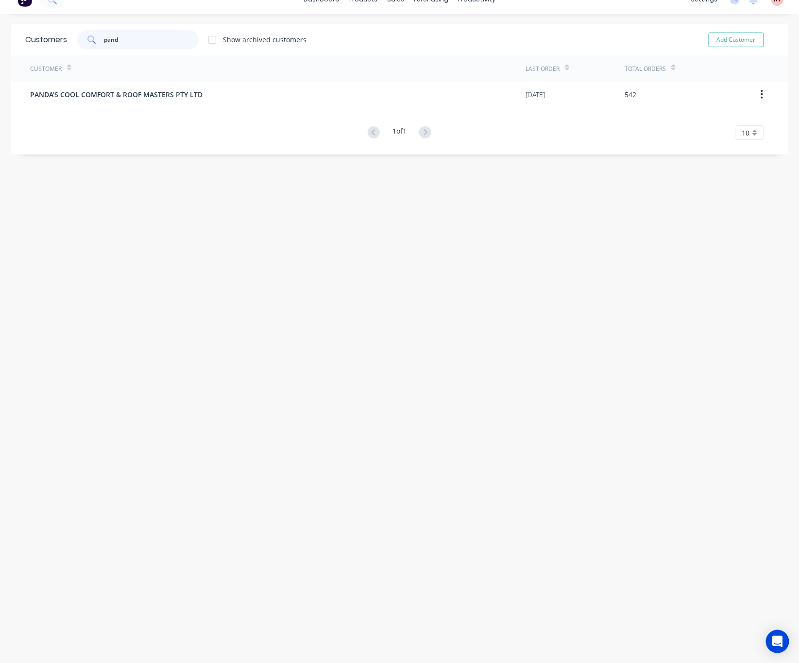
scroll to position [19, 0]
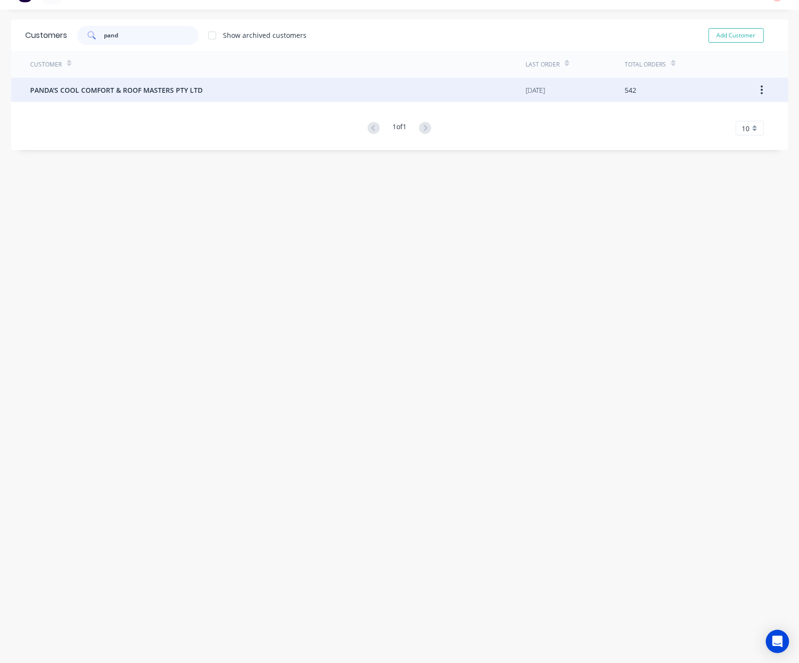
type input "pand"
click at [185, 89] on span "PANDA'S COOL COMFORT & ROOF MASTERS PTY LTD" at bounding box center [117, 90] width 172 height 10
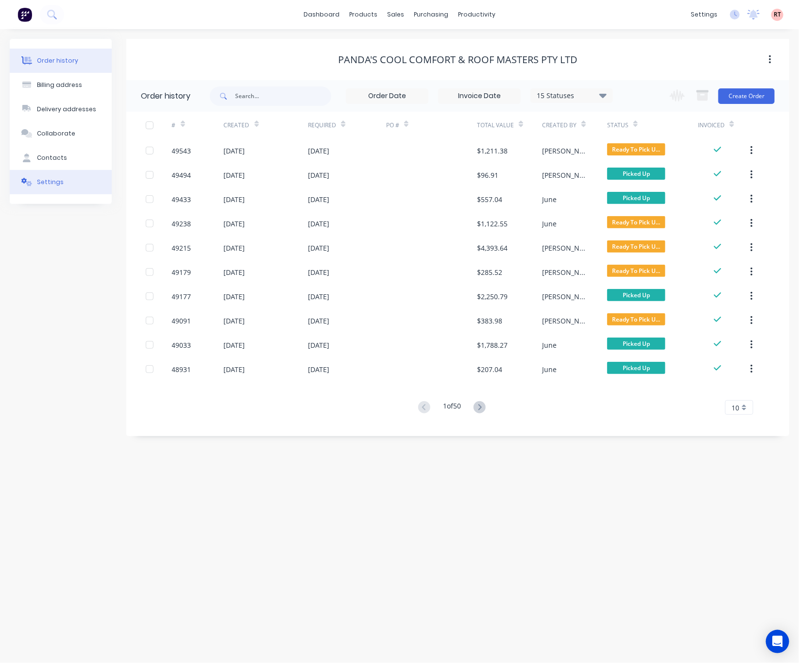
click at [85, 180] on button "Settings" at bounding box center [61, 182] width 102 height 24
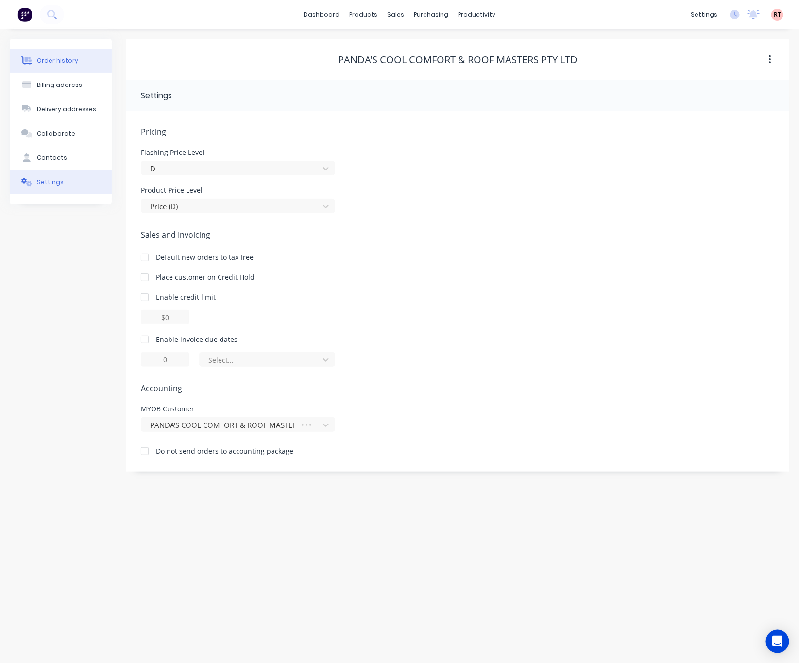
click at [60, 53] on button "Order history" at bounding box center [61, 61] width 102 height 24
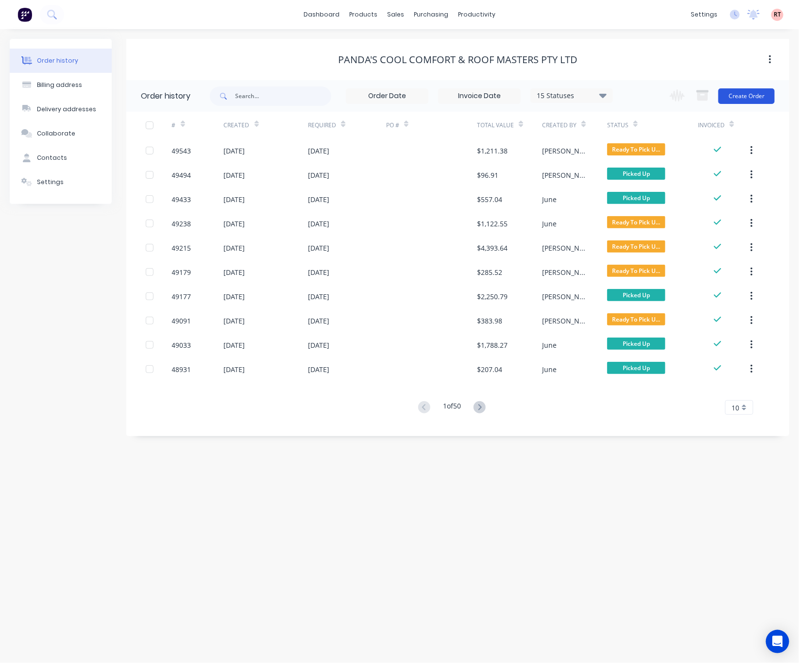
click at [758, 94] on button "Create Order" at bounding box center [746, 96] width 56 height 16
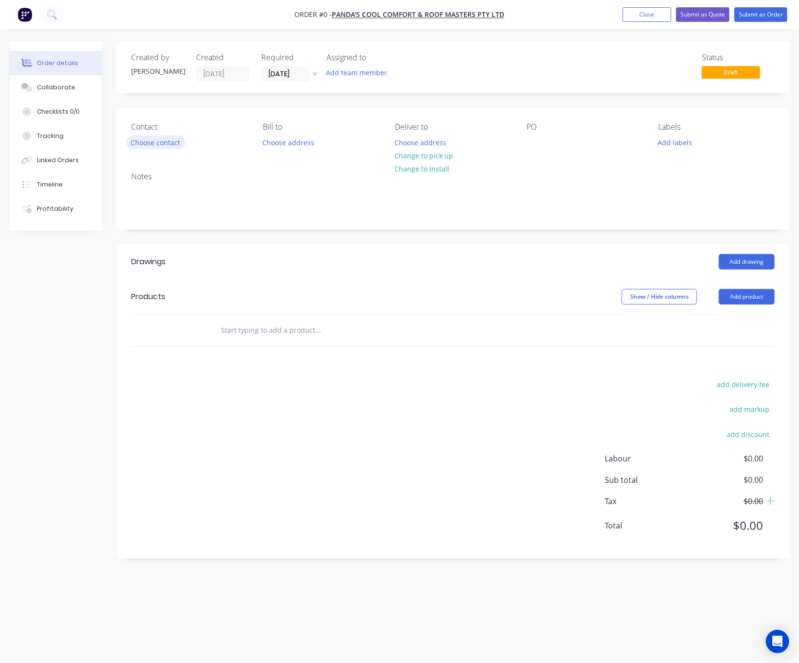
click at [141, 145] on button "Choose contact" at bounding box center [156, 142] width 60 height 13
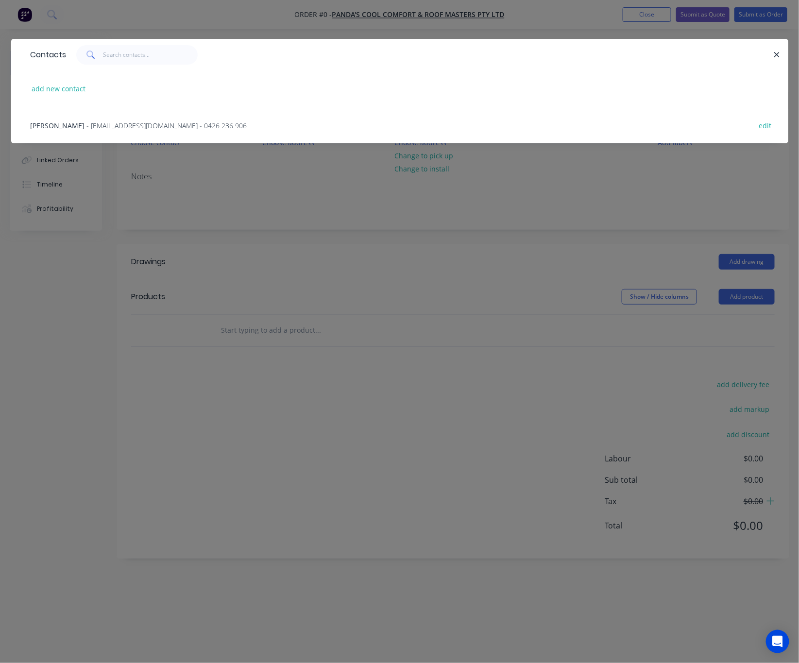
click at [133, 118] on div "[PERSON_NAME] - [EMAIL_ADDRESS][DOMAIN_NAME] - 0426 236 906 edit" at bounding box center [400, 125] width 748 height 36
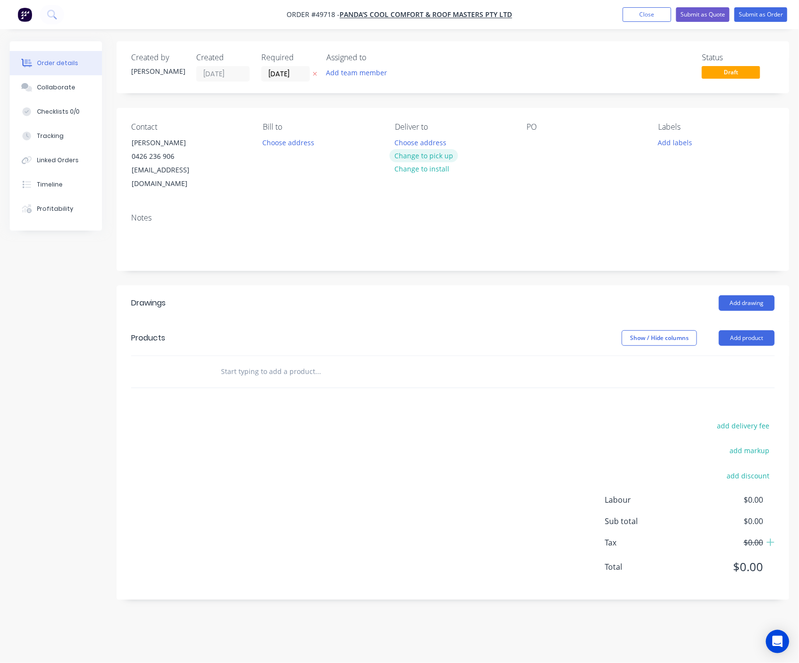
click at [416, 155] on button "Change to pick up" at bounding box center [424, 155] width 69 height 13
click at [452, 17] on span "PANDA'S COOL COMFORT & ROOF MASTERS PTY LTD" at bounding box center [426, 14] width 172 height 9
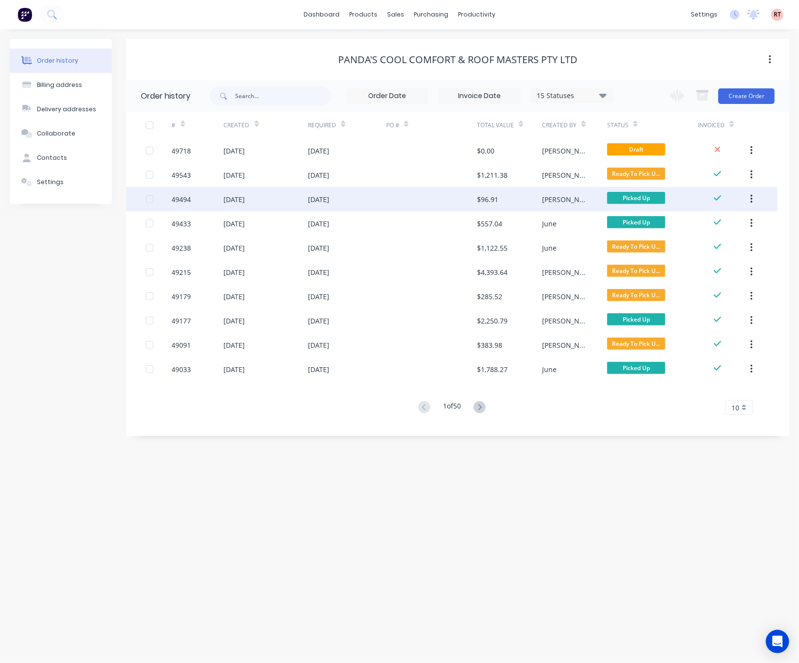
click at [347, 207] on div "26 Sep 2025" at bounding box center [347, 199] width 78 height 24
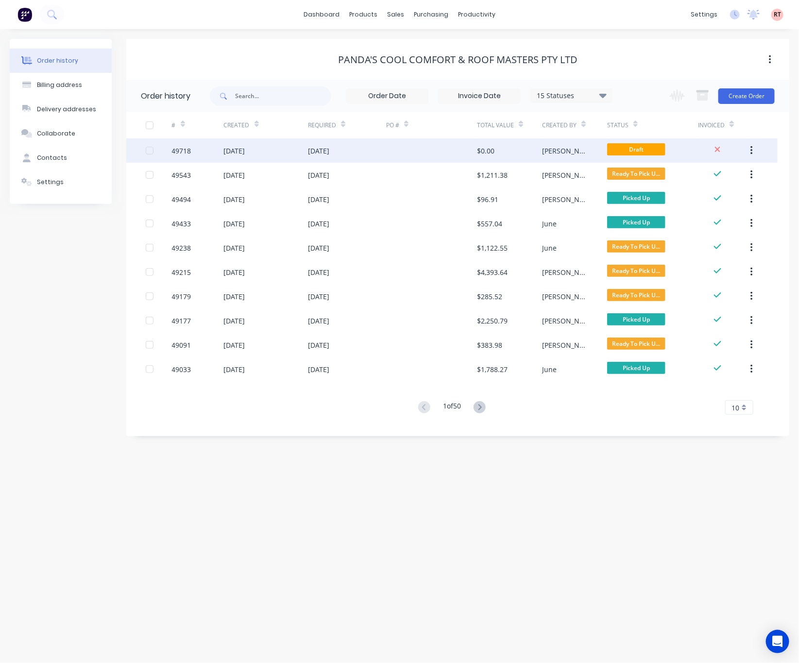
click at [536, 149] on div "$0.00" at bounding box center [509, 150] width 65 height 24
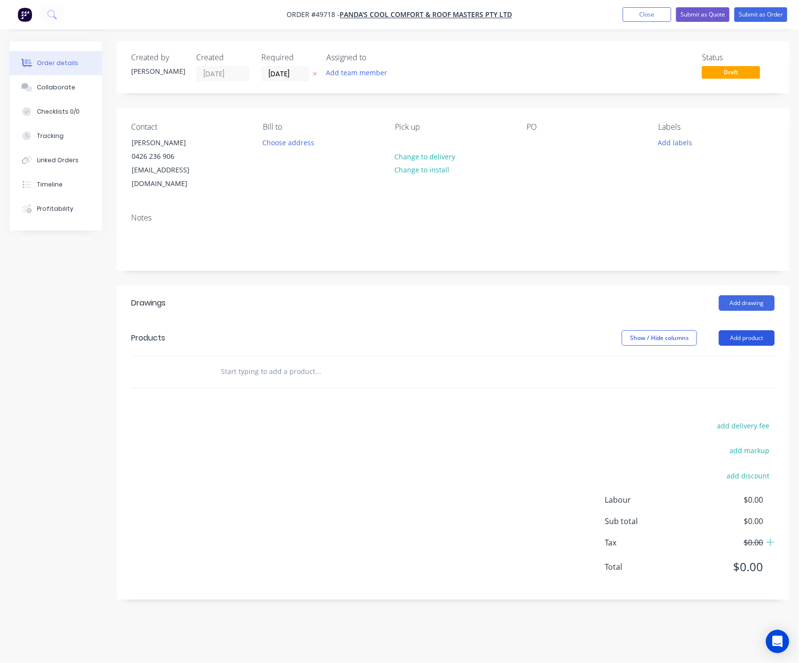
click at [743, 330] on button "Add product" at bounding box center [747, 338] width 56 height 16
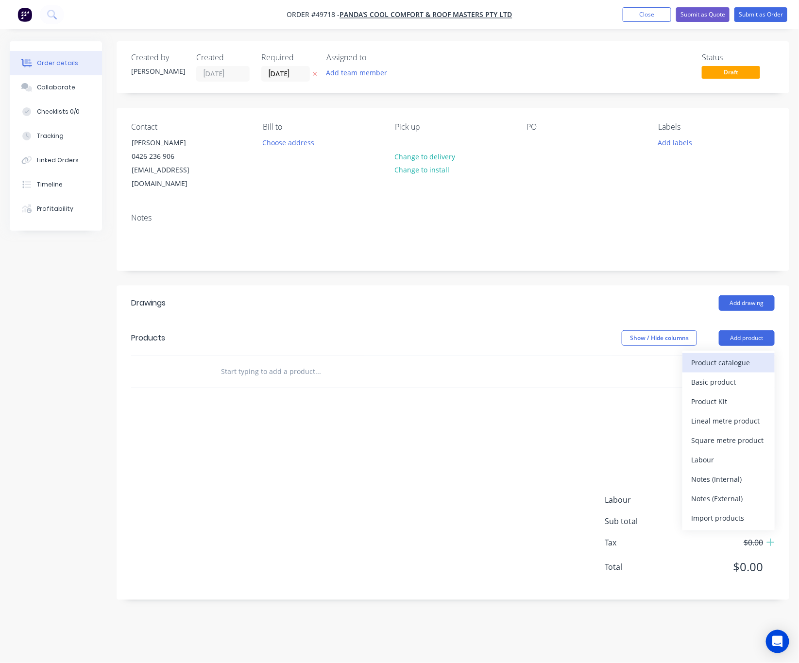
click at [698, 356] on div "Product catalogue" at bounding box center [728, 363] width 75 height 14
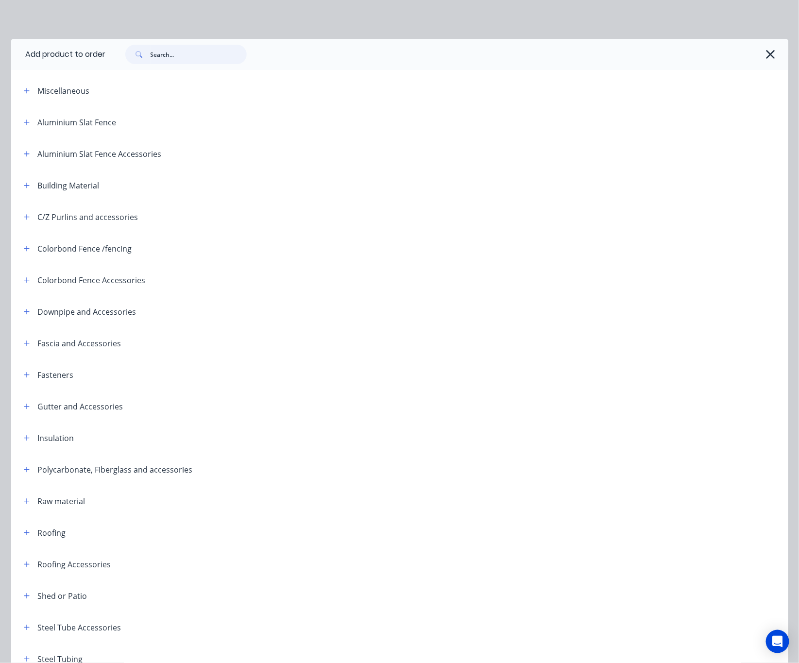
drag, startPoint x: 165, startPoint y: 54, endPoint x: 166, endPoint y: 59, distance: 5.0
click at [166, 54] on input "text" at bounding box center [199, 54] width 96 height 19
type input "roof"
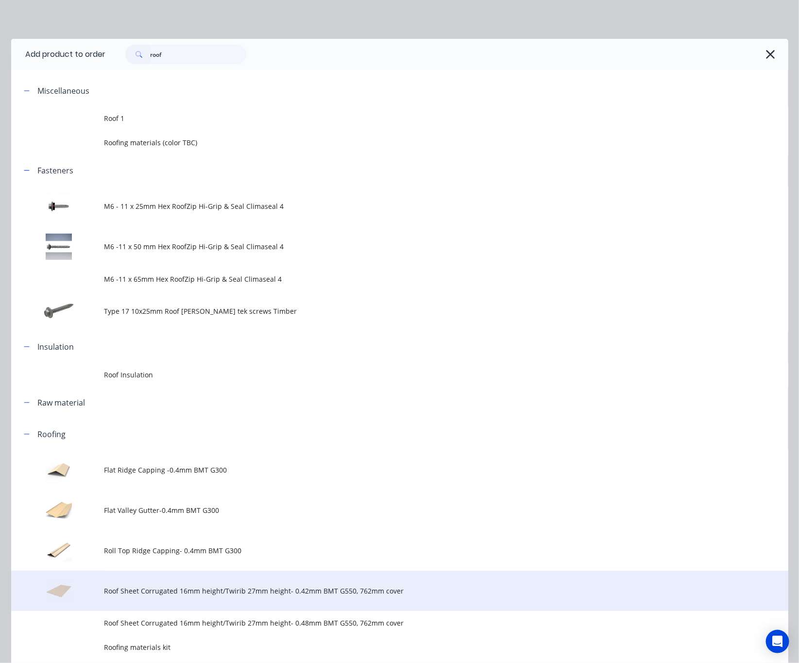
click at [317, 595] on span "Roof Sheet Corrugated 16mm height/Twirib 27mm height- 0.42mm BMT G550, 762mm co…" at bounding box center [377, 591] width 547 height 10
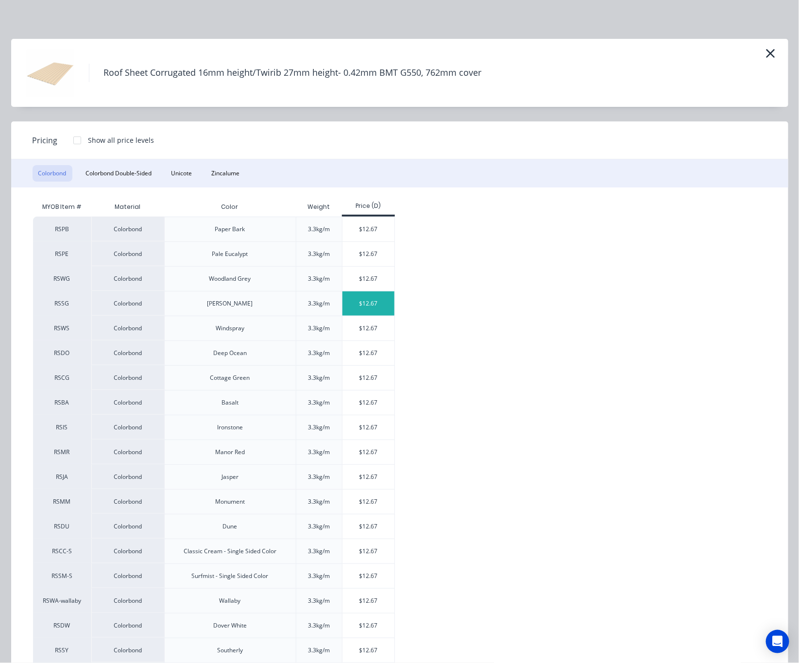
click at [355, 302] on div "$12.67" at bounding box center [368, 303] width 52 height 24
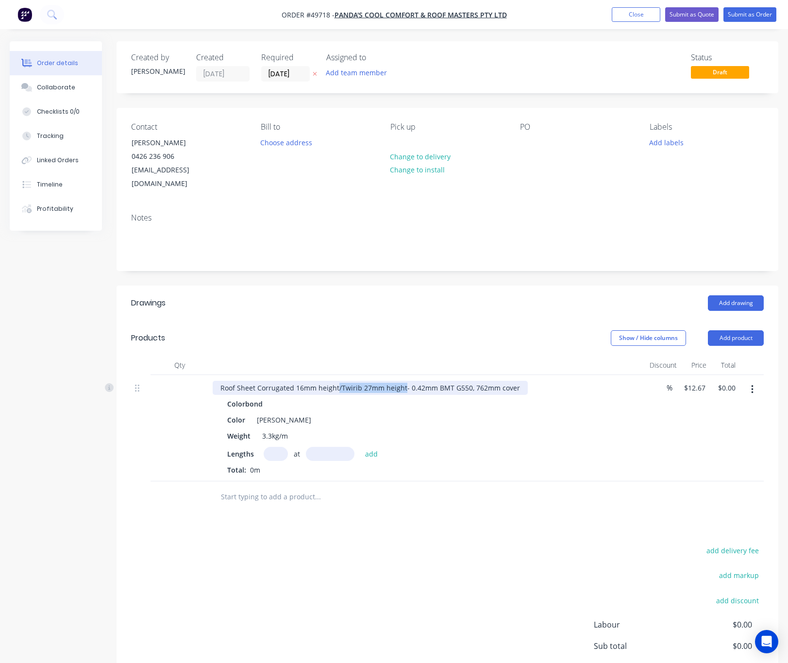
drag, startPoint x: 337, startPoint y: 373, endPoint x: 405, endPoint y: 379, distance: 68.7
click at [404, 381] on div "Roof Sheet Corrugated 16mm height/Twirib 27mm height- 0.42mm BMT G550, 762mm co…" at bounding box center [370, 388] width 315 height 14
click at [275, 447] on input "text" at bounding box center [276, 454] width 24 height 14
type input "24"
click at [330, 447] on input "text" at bounding box center [330, 454] width 49 height 14
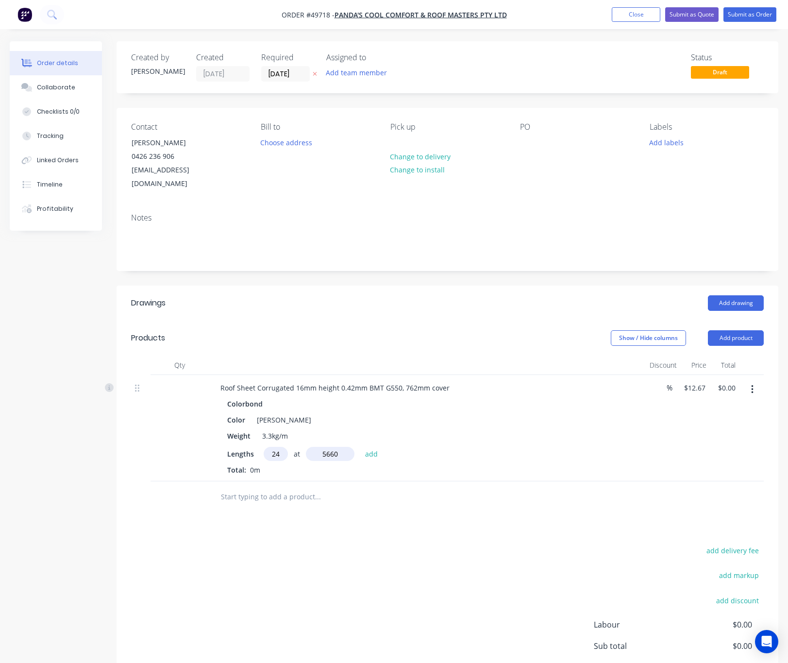
type input "5660"
click at [360, 447] on button "add" at bounding box center [371, 453] width 23 height 13
type input "$1,721.09"
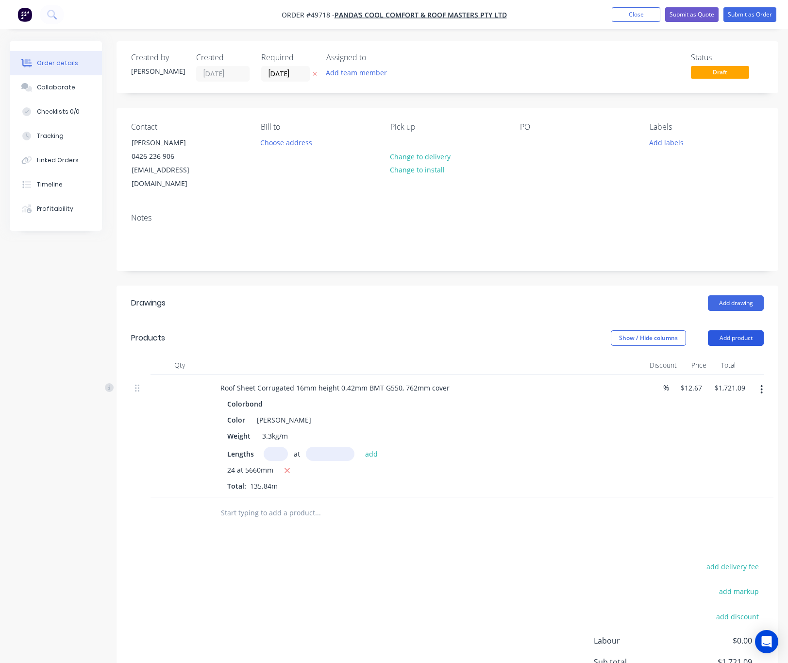
click at [739, 330] on button "Add product" at bounding box center [736, 338] width 56 height 16
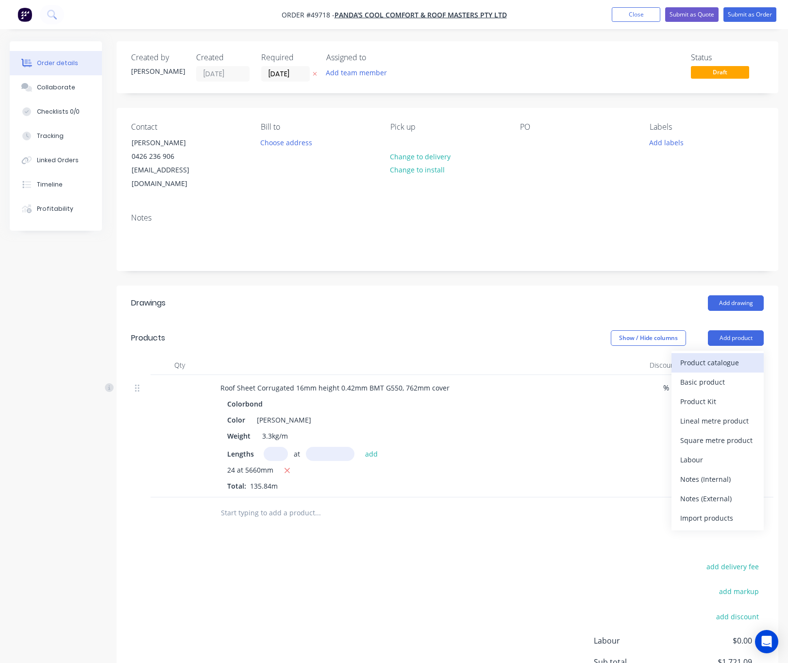
click at [685, 356] on div "Product catalogue" at bounding box center [717, 363] width 75 height 14
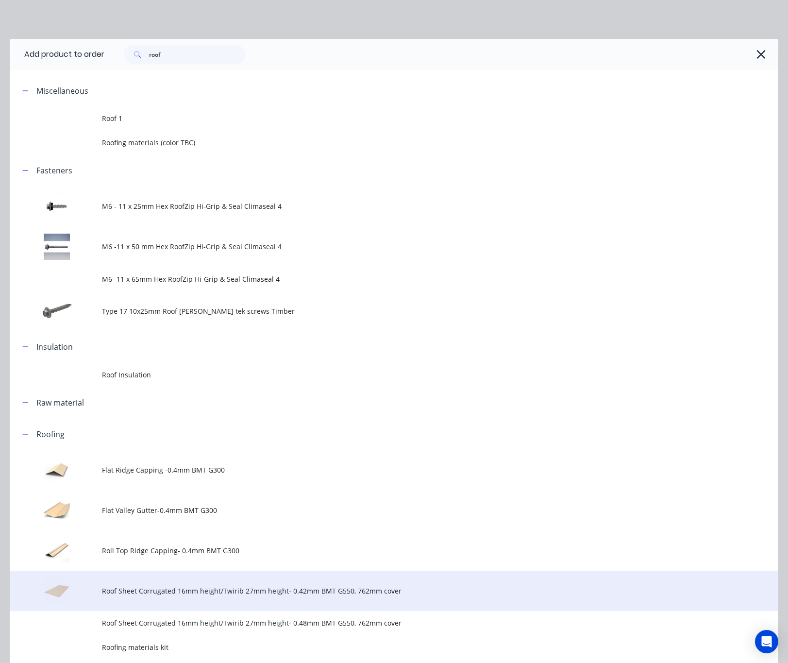
click at [357, 583] on td "Roof Sheet Corrugated 16mm height/Twirib 27mm height- 0.42mm BMT G550, 762mm co…" at bounding box center [440, 591] width 677 height 40
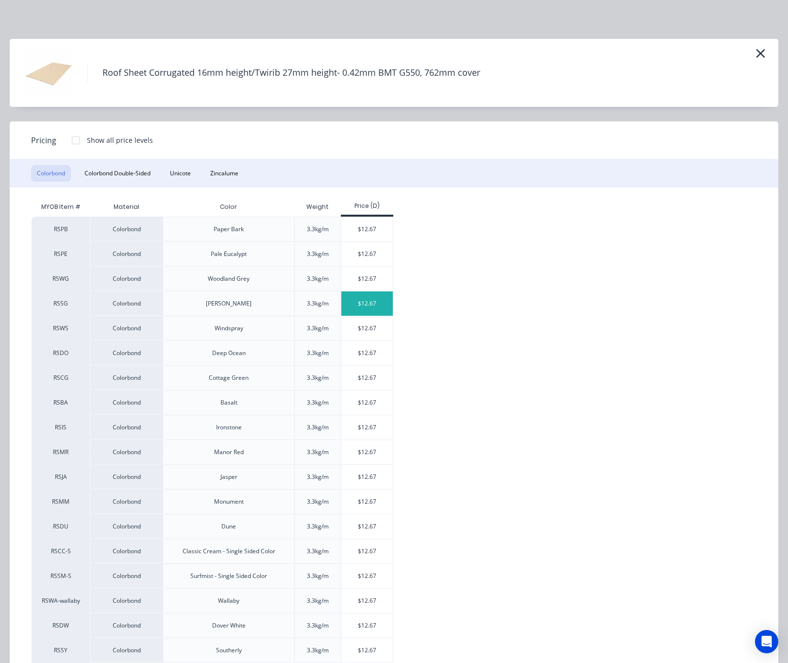
click at [364, 302] on div "$12.67" at bounding box center [367, 303] width 52 height 24
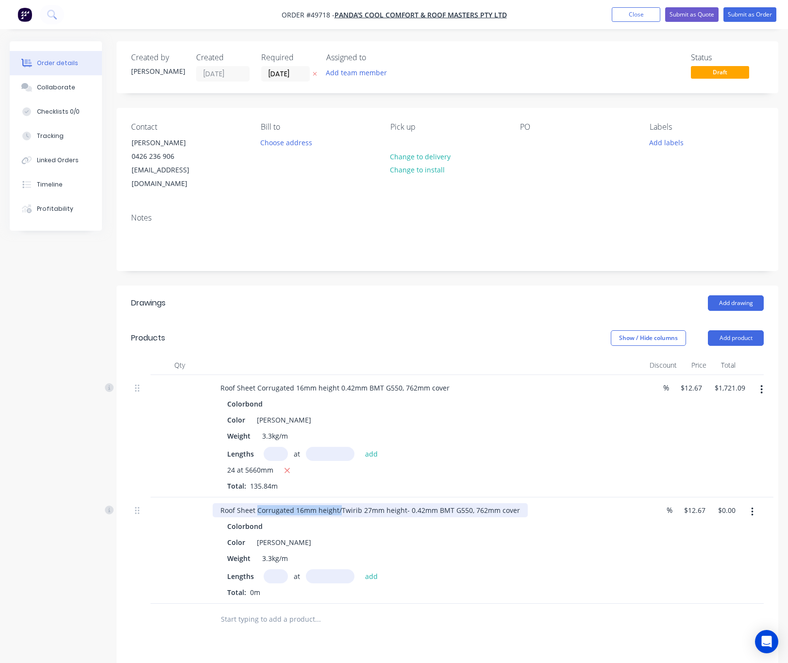
drag, startPoint x: 338, startPoint y: 496, endPoint x: 257, endPoint y: 504, distance: 81.5
click at [257, 504] on div "Roof Sheet Corrugated 16mm height/Twirib 27mm height- 0.42mm BMT G550, 762mm co…" at bounding box center [370, 510] width 315 height 14
click at [274, 569] on input "text" at bounding box center [276, 576] width 24 height 14
drag, startPoint x: 282, startPoint y: 564, endPoint x: 239, endPoint y: 565, distance: 42.8
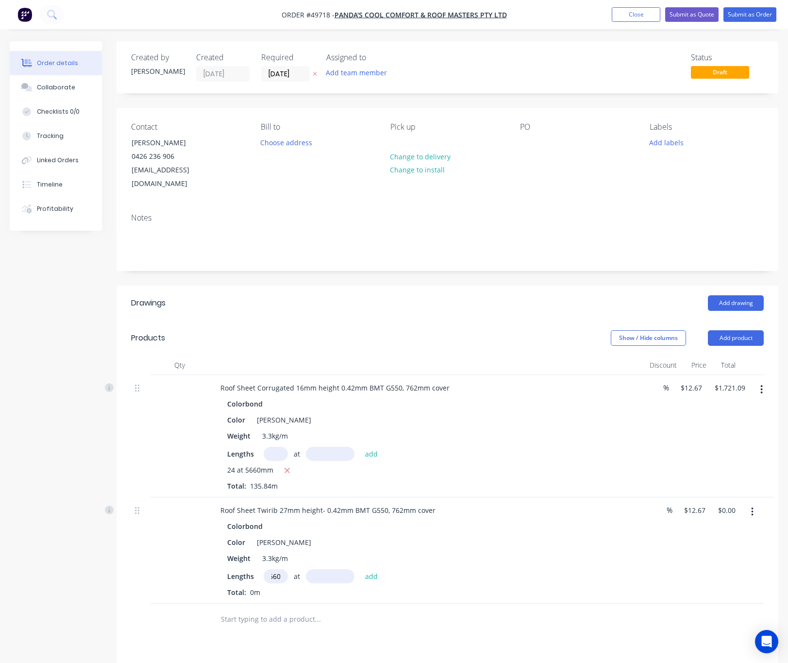
click at [248, 569] on div "Lengths 3660 at add" at bounding box center [427, 576] width 400 height 14
type input "20"
click at [321, 560] on div "Colorbond Color Shale Grey Weight 3.3kg/m Lengths 20 at add Total: 0m" at bounding box center [427, 558] width 429 height 78
click at [327, 569] on input "text" at bounding box center [330, 576] width 49 height 14
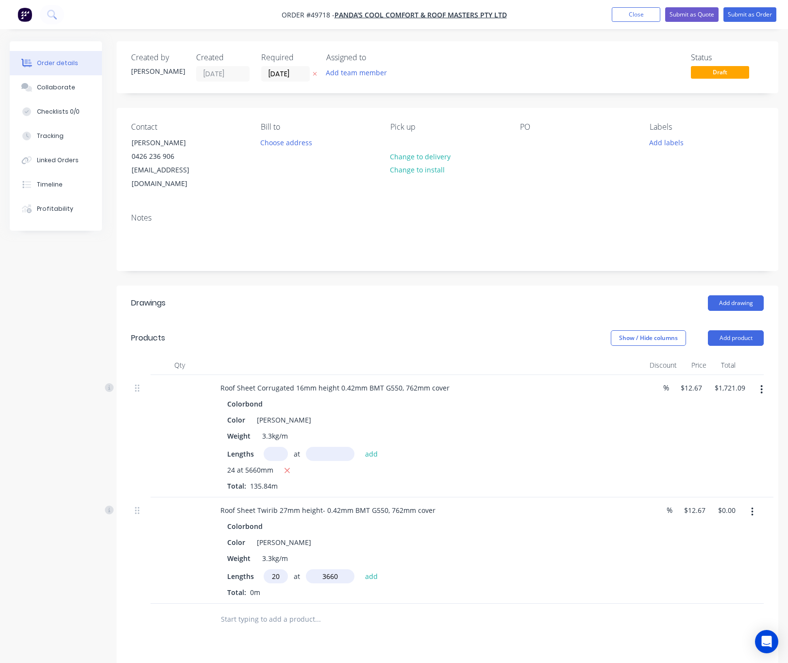
type input "3660"
click at [360, 569] on button "add" at bounding box center [371, 575] width 23 height 13
type input "$927.44"
click at [737, 295] on button "Add drawing" at bounding box center [736, 303] width 56 height 16
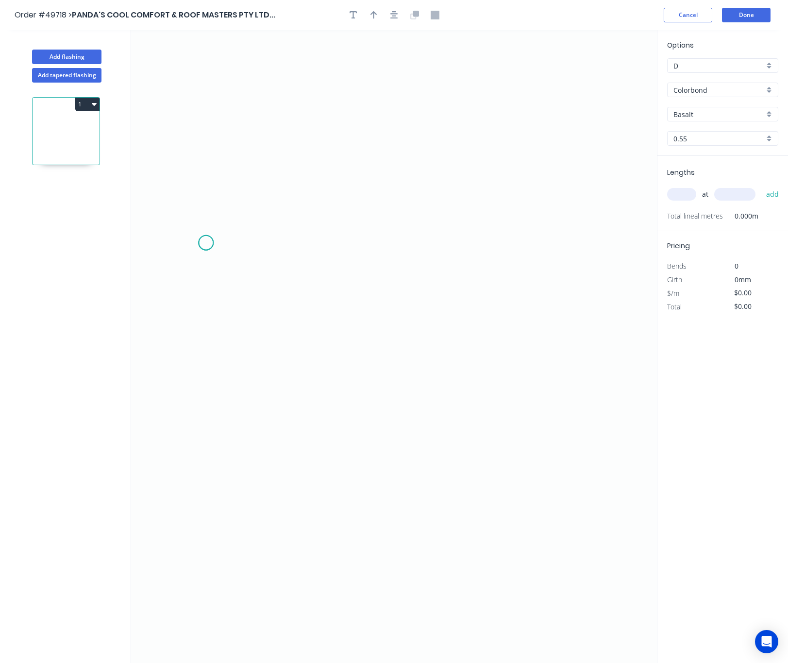
click at [206, 243] on icon "0" at bounding box center [394, 346] width 526 height 633
click at [205, 434] on icon "0" at bounding box center [394, 346] width 526 height 633
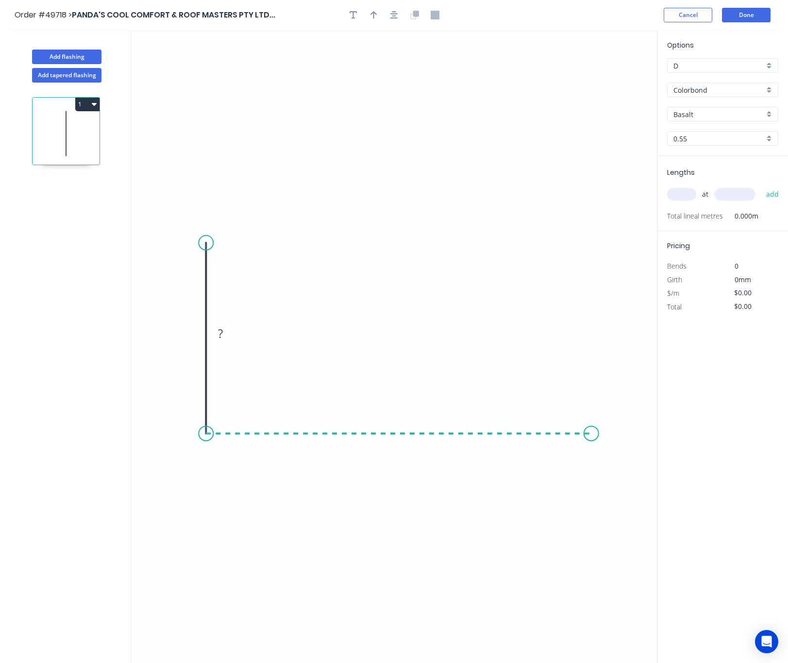
click at [592, 435] on icon "0 ?" at bounding box center [394, 346] width 526 height 633
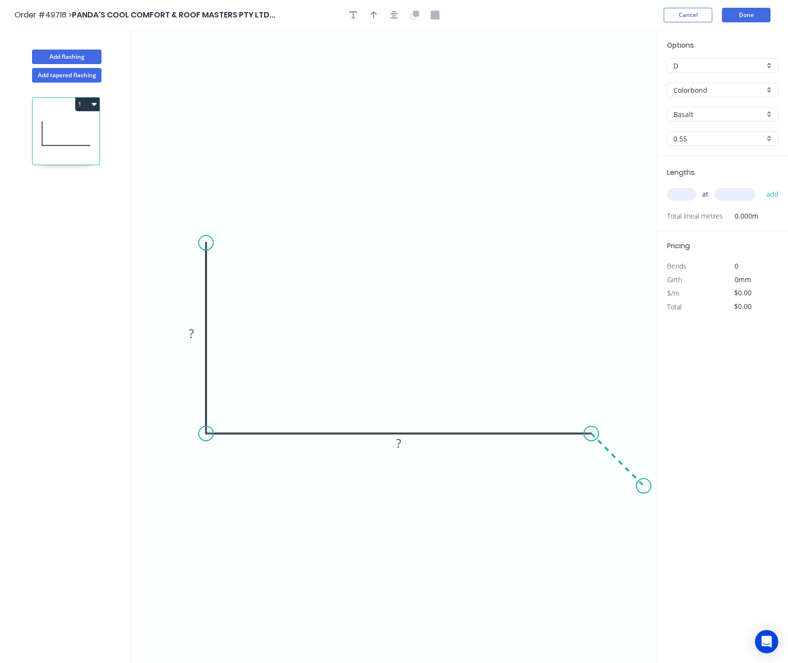
click at [644, 495] on icon "0 ? ?" at bounding box center [394, 346] width 526 height 633
click at [645, 490] on circle at bounding box center [644, 485] width 15 height 15
click at [645, 489] on circle at bounding box center [644, 485] width 15 height 15
click at [634, 447] on rect at bounding box center [627, 446] width 19 height 14
click at [403, 446] on rect at bounding box center [398, 444] width 19 height 14
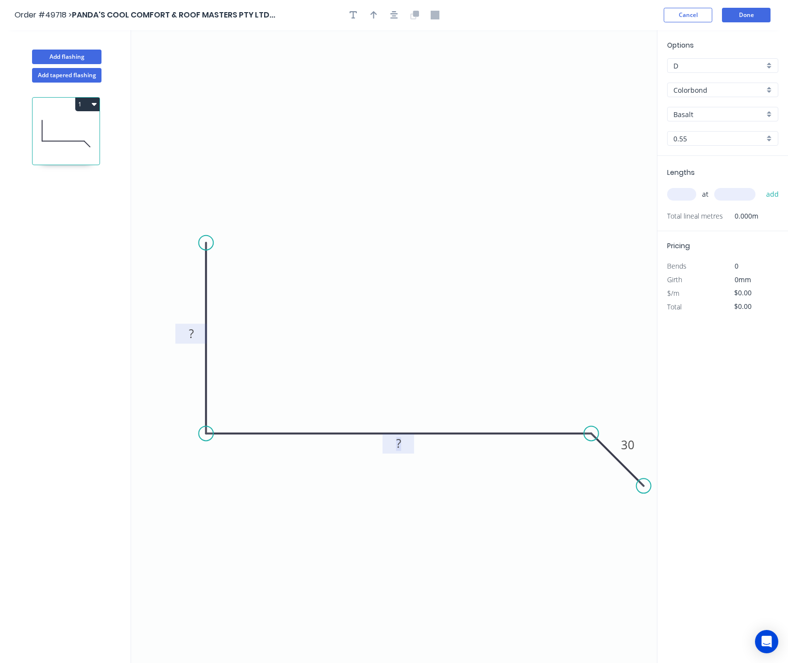
click at [194, 334] on tspan "?" at bounding box center [191, 333] width 5 height 16
drag, startPoint x: 204, startPoint y: 244, endPoint x: 189, endPoint y: 243, distance: 14.6
click at [189, 243] on circle at bounding box center [189, 243] width 15 height 15
click at [221, 417] on tspan "?" at bounding box center [220, 415] width 5 height 16
click at [188, 237] on circle at bounding box center [189, 243] width 15 height 15
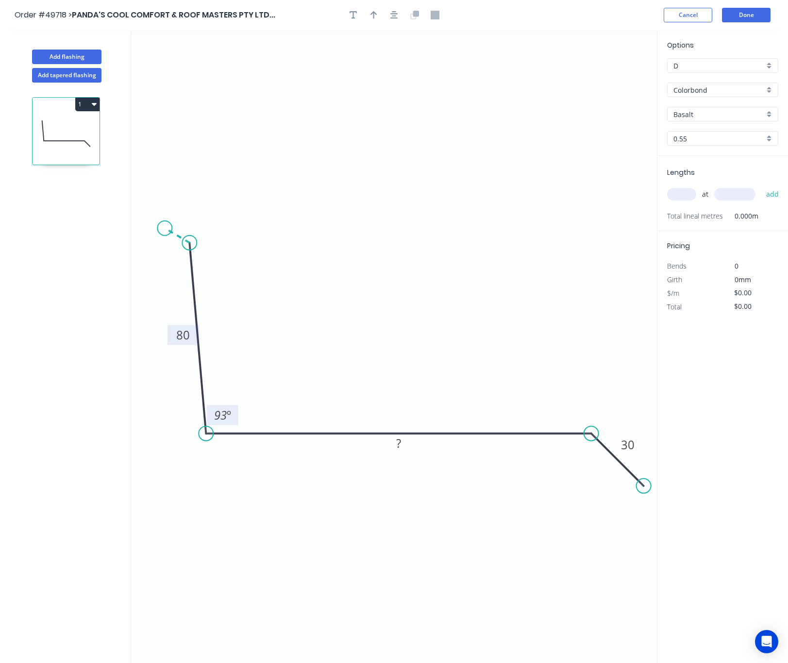
click at [165, 229] on icon "0 80 ? 30 93 º" at bounding box center [394, 346] width 526 height 633
click at [165, 229] on circle at bounding box center [164, 228] width 15 height 15
click at [168, 262] on tspan "?" at bounding box center [167, 255] width 5 height 16
click at [187, 214] on tspan "?" at bounding box center [184, 218] width 5 height 16
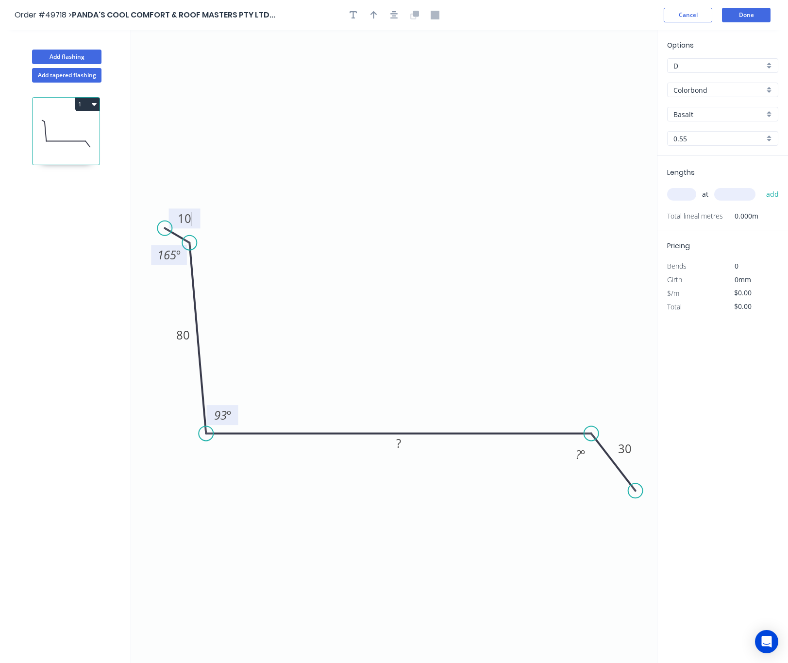
drag, startPoint x: 647, startPoint y: 488, endPoint x: 636, endPoint y: 492, distance: 11.7
click at [636, 492] on circle at bounding box center [635, 490] width 15 height 15
click at [576, 458] on tspan "?" at bounding box center [578, 454] width 5 height 16
click at [407, 446] on rect at bounding box center [398, 444] width 19 height 14
click at [375, 15] on icon "button" at bounding box center [374, 15] width 7 height 9
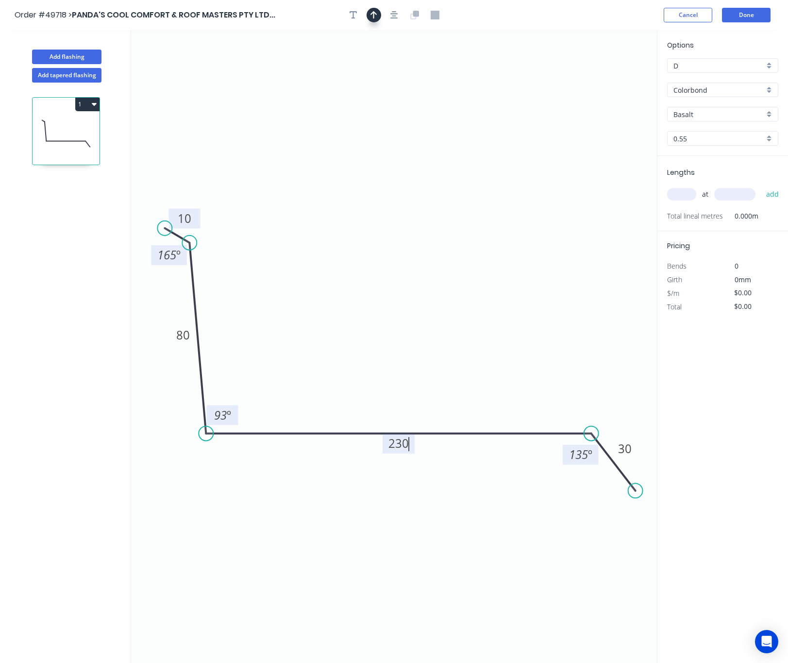
type input "$13.96"
click at [607, 77] on icon at bounding box center [608, 67] width 9 height 31
drag, startPoint x: 607, startPoint y: 77, endPoint x: 468, endPoint y: 249, distance: 220.7
click at [468, 249] on icon at bounding box center [476, 240] width 28 height 28
click at [570, 127] on icon "0 10 80 230 30 165 º 93 º 135 º" at bounding box center [394, 346] width 526 height 633
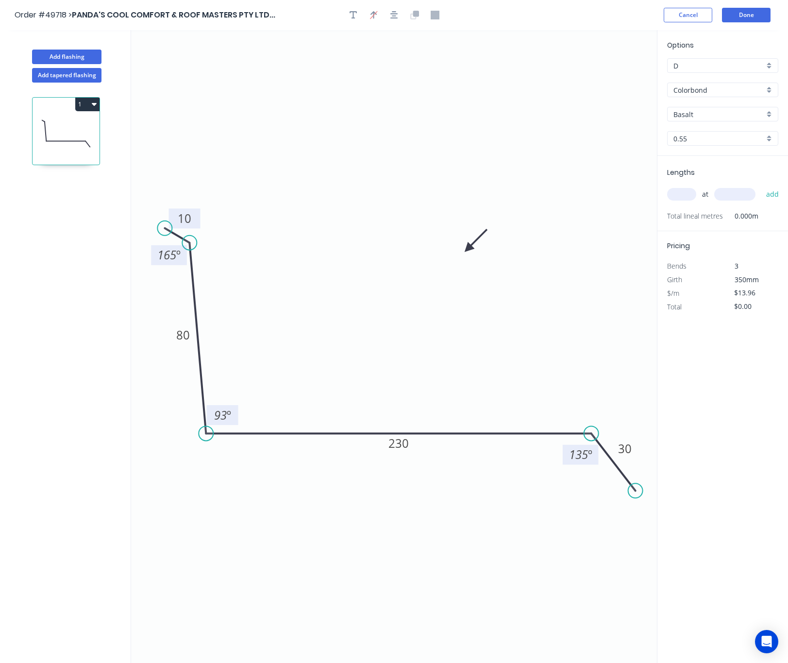
click at [730, 107] on div "Basalt" at bounding box center [722, 114] width 111 height 15
click at [713, 114] on input "text" at bounding box center [719, 114] width 91 height 10
click at [718, 133] on div "[PERSON_NAME]" at bounding box center [723, 132] width 110 height 17
type input "[PERSON_NAME]"
click at [677, 188] on input "text" at bounding box center [681, 194] width 29 height 13
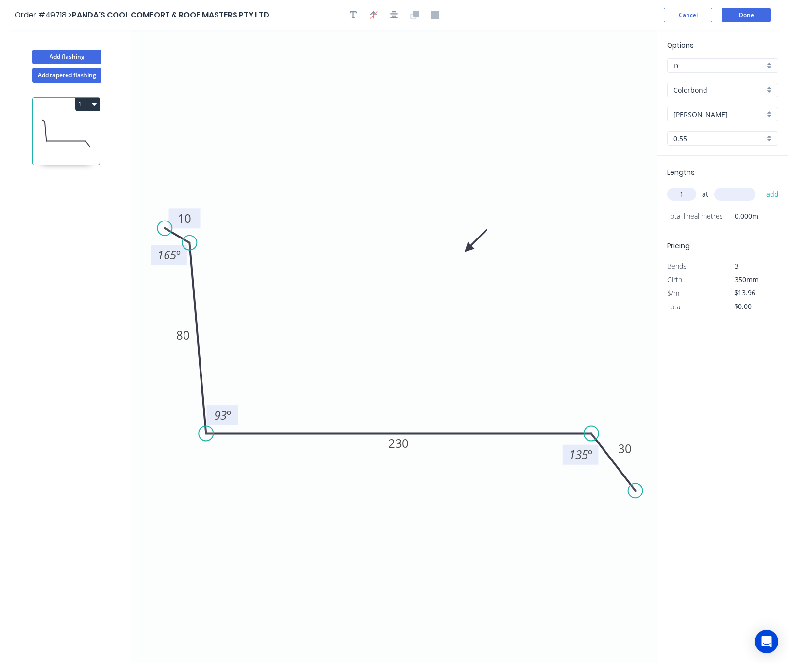
type input "1"
click at [739, 196] on input "text" at bounding box center [734, 194] width 41 height 13
type input "6400"
click at [762, 186] on button "add" at bounding box center [773, 194] width 23 height 17
type input "$89.34"
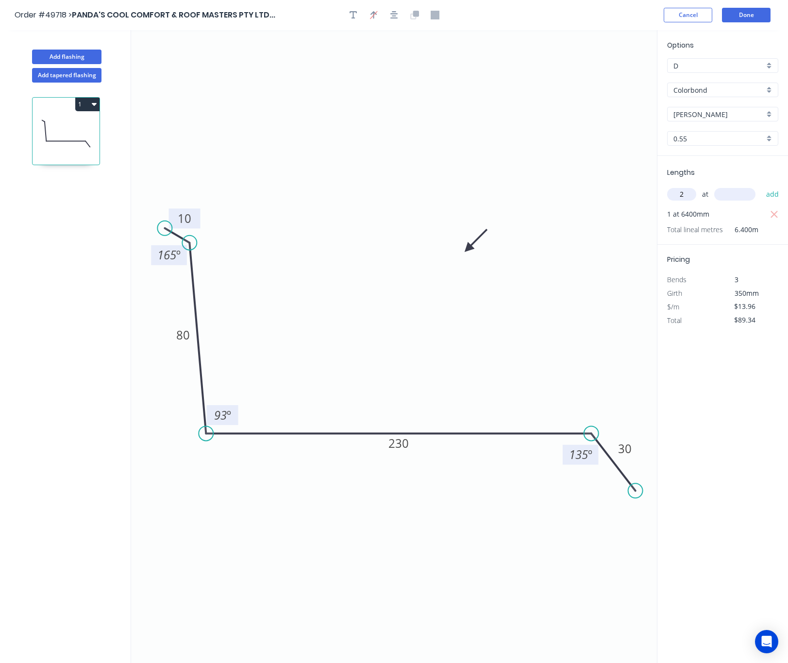
type input "2"
click at [739, 191] on input "text" at bounding box center [734, 194] width 41 height 13
type input "4600"
click at [762, 186] on button "add" at bounding box center [773, 194] width 23 height 17
type input "$217.78"
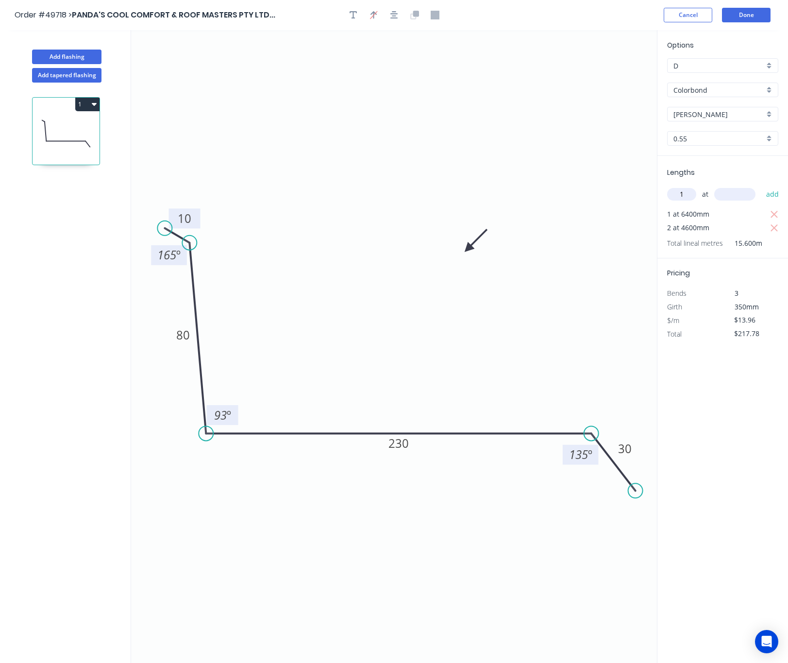
type input "1"
click at [741, 187] on div "1 at add" at bounding box center [723, 194] width 113 height 17
click at [741, 195] on input "text" at bounding box center [734, 194] width 41 height 13
type input "6000"
click at [762, 186] on button "add" at bounding box center [773, 194] width 23 height 17
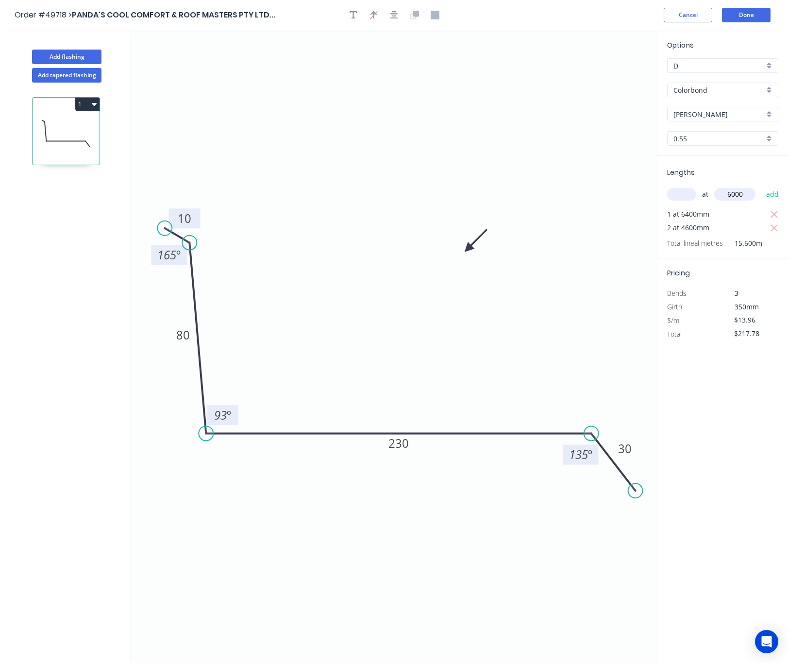
type input "$301.54"
click at [746, 17] on button "Done" at bounding box center [746, 15] width 49 height 15
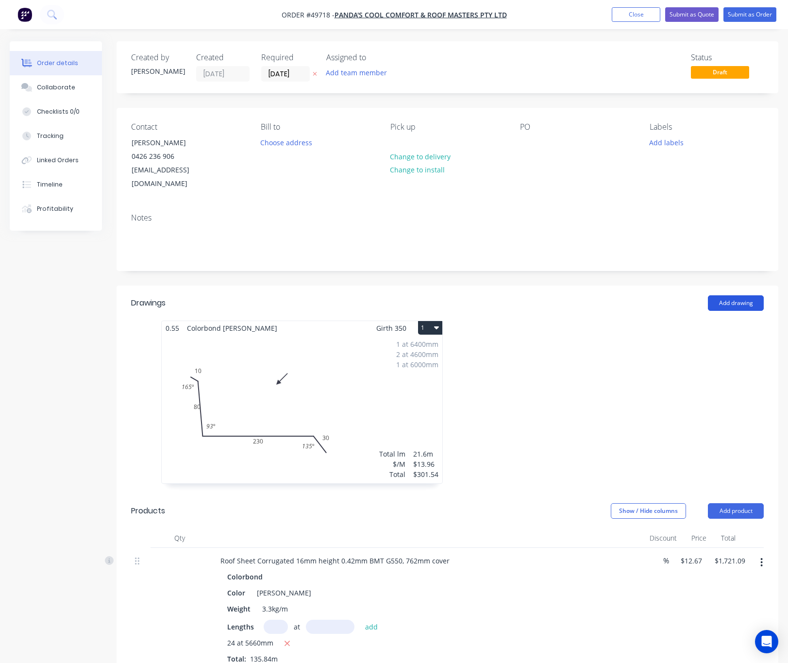
click at [740, 295] on button "Add drawing" at bounding box center [736, 303] width 56 height 16
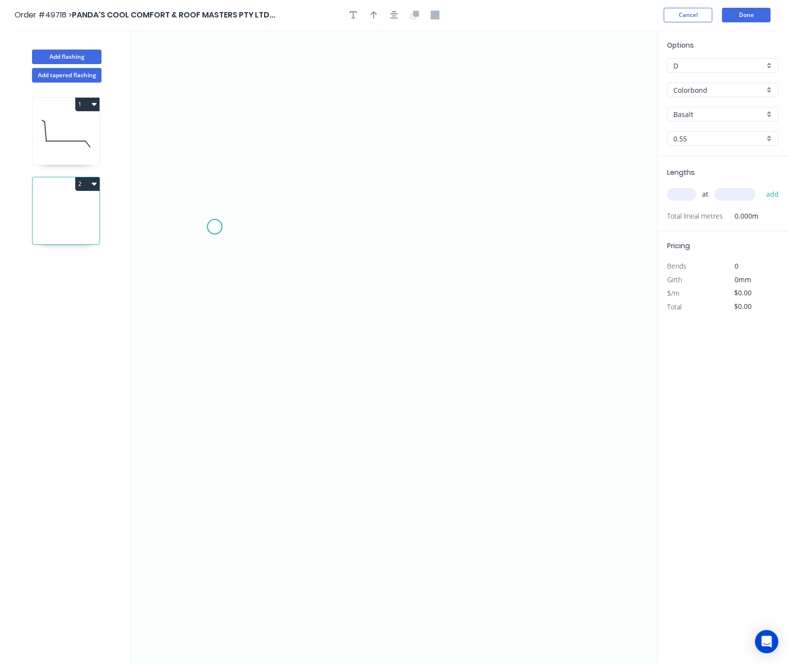
click at [215, 227] on icon "0" at bounding box center [394, 346] width 526 height 633
drag, startPoint x: 212, startPoint y: 361, endPoint x: 210, endPoint y: 373, distance: 12.2
click at [210, 373] on icon "0" at bounding box center [394, 346] width 526 height 633
click at [216, 378] on circle at bounding box center [214, 373] width 15 height 15
click at [468, 370] on icon "0 ?" at bounding box center [394, 346] width 526 height 633
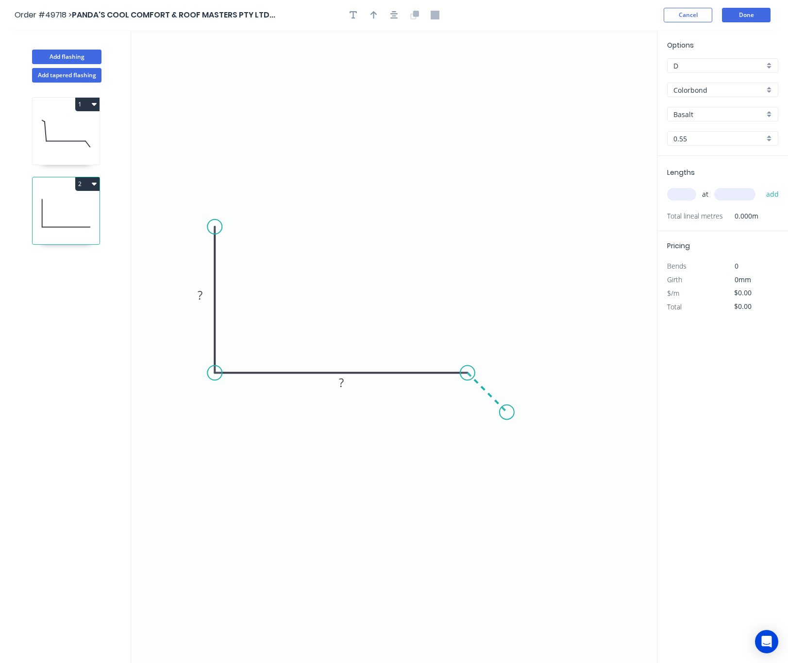
click at [507, 408] on icon "0 ? ?" at bounding box center [394, 346] width 526 height 633
click at [507, 408] on circle at bounding box center [507, 412] width 15 height 15
click at [503, 414] on circle at bounding box center [507, 412] width 15 height 15
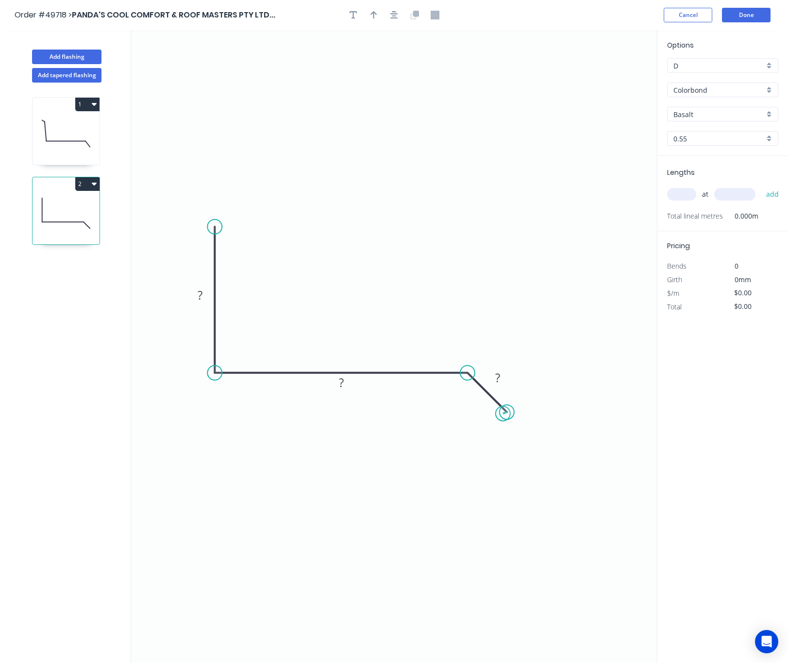
click at [503, 414] on circle at bounding box center [507, 412] width 15 height 15
drag, startPoint x: 464, startPoint y: 371, endPoint x: 556, endPoint y: 363, distance: 92.1
click at [556, 363] on icon "0 ? ? ? ? º" at bounding box center [394, 346] width 526 height 633
drag, startPoint x: 509, startPoint y: 413, endPoint x: 587, endPoint y: 406, distance: 78.5
click at [587, 406] on circle at bounding box center [587, 404] width 15 height 15
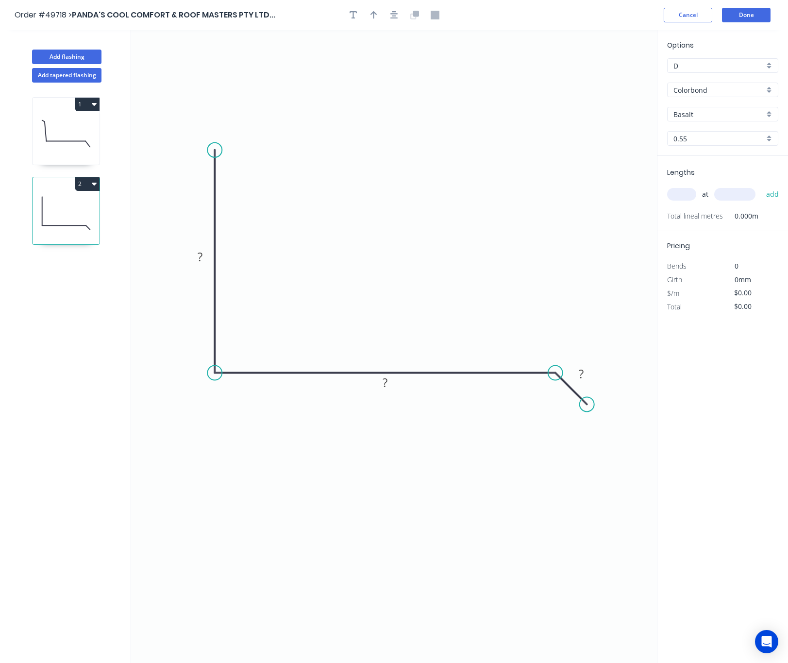
drag, startPoint x: 215, startPoint y: 229, endPoint x: 220, endPoint y: 151, distance: 78.9
click at [220, 151] on circle at bounding box center [214, 150] width 15 height 15
drag, startPoint x: 588, startPoint y: 404, endPoint x: 586, endPoint y: 410, distance: 6.6
click at [586, 410] on circle at bounding box center [585, 409] width 15 height 15
drag, startPoint x: 554, startPoint y: 369, endPoint x: 497, endPoint y: 373, distance: 57.0
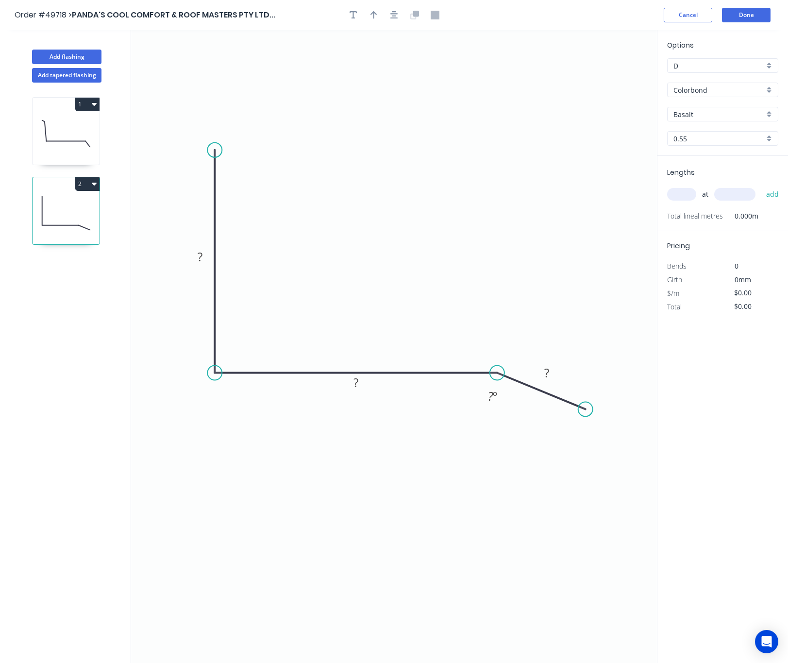
click at [497, 373] on circle at bounding box center [497, 373] width 15 height 15
drag, startPoint x: 213, startPoint y: 143, endPoint x: 216, endPoint y: 91, distance: 52.1
click at [216, 91] on circle at bounding box center [214, 90] width 15 height 15
drag, startPoint x: 584, startPoint y: 408, endPoint x: 558, endPoint y: 417, distance: 27.5
click at [558, 417] on circle at bounding box center [558, 415] width 15 height 15
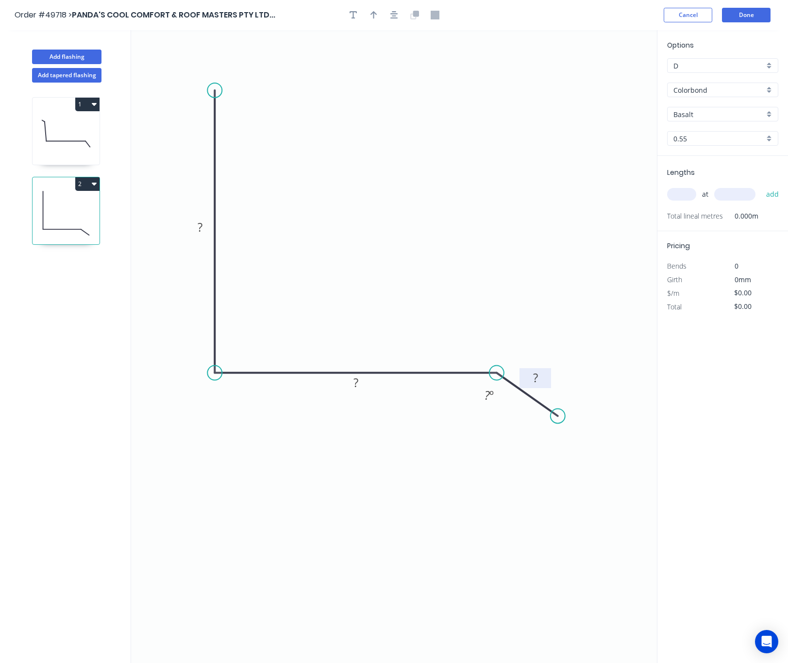
click at [541, 382] on rect at bounding box center [535, 379] width 19 height 14
click at [487, 401] on tspan "?" at bounding box center [487, 395] width 5 height 16
click at [360, 388] on rect at bounding box center [355, 383] width 19 height 14
click at [195, 227] on rect at bounding box center [199, 228] width 19 height 14
click at [705, 111] on input "Basalt" at bounding box center [719, 114] width 91 height 10
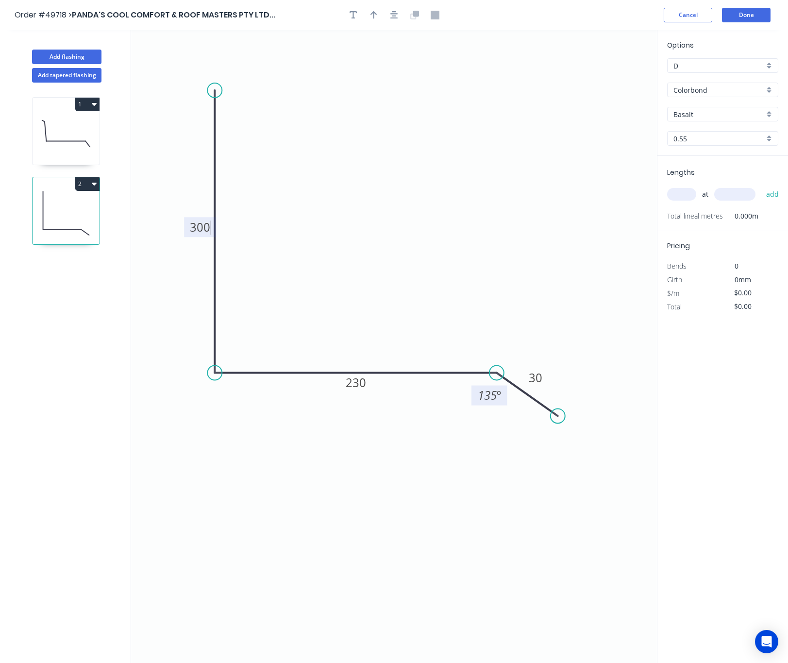
type input "$20.29"
click at [713, 133] on div "Southerly" at bounding box center [723, 132] width 110 height 17
type input "Southerly"
click at [678, 193] on input "text" at bounding box center [681, 194] width 29 height 13
type input "6"
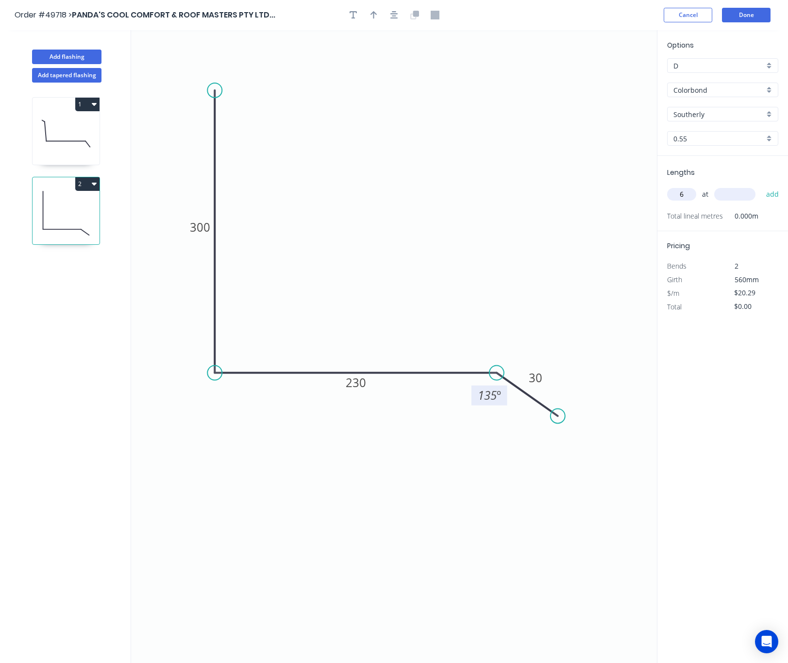
click at [753, 189] on input "text" at bounding box center [734, 194] width 41 height 13
type input "3800"
click at [762, 186] on button "add" at bounding box center [773, 194] width 23 height 17
type input "$462.61"
click at [747, 2] on header "Order #49718 > PANDA'S COOL COMFORT & ROOF MASTERS PTY LTD... Cancel Done" at bounding box center [394, 15] width 788 height 30
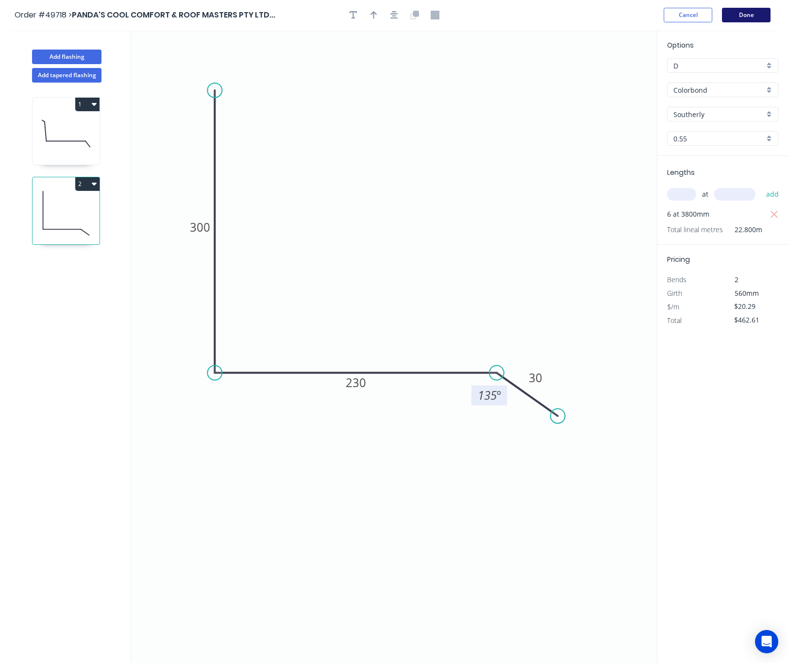
click at [745, 12] on button "Done" at bounding box center [746, 15] width 49 height 15
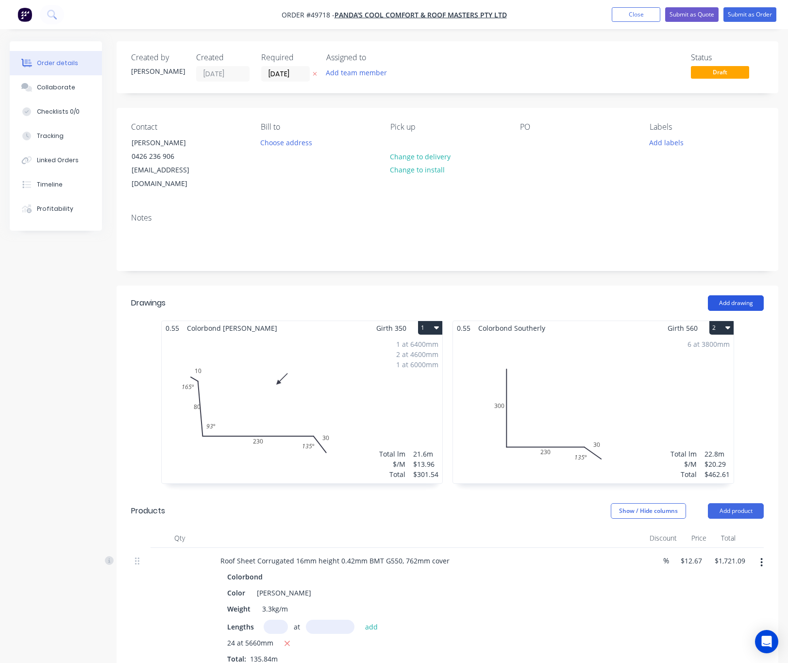
click at [736, 295] on button "Add drawing" at bounding box center [736, 303] width 56 height 16
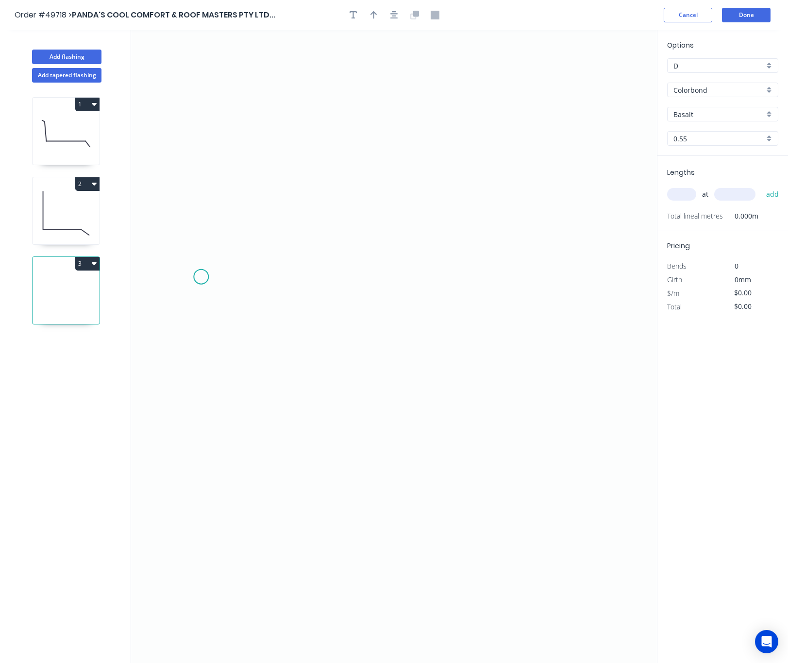
click at [201, 277] on icon "0" at bounding box center [394, 346] width 526 height 633
click at [201, 367] on icon "0" at bounding box center [394, 346] width 526 height 633
click at [201, 367] on circle at bounding box center [201, 366] width 15 height 15
click at [204, 369] on circle at bounding box center [201, 366] width 15 height 15
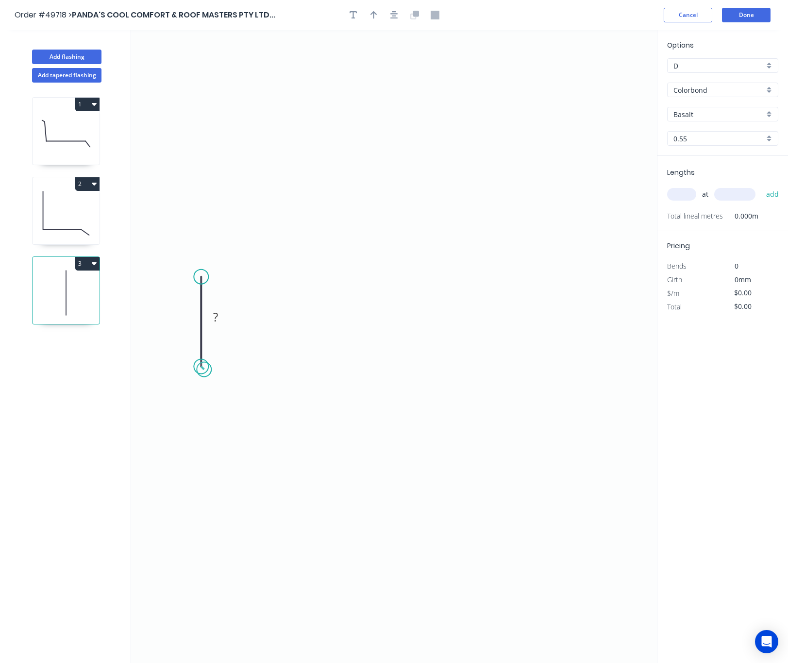
click at [204, 369] on circle at bounding box center [201, 366] width 15 height 15
drag, startPoint x: 205, startPoint y: 274, endPoint x: 288, endPoint y: 273, distance: 83.1
click at [210, 274] on icon "0 ?" at bounding box center [394, 346] width 526 height 633
click at [204, 274] on circle at bounding box center [201, 277] width 15 height 15
click at [598, 272] on icon "0 ?" at bounding box center [394, 346] width 526 height 633
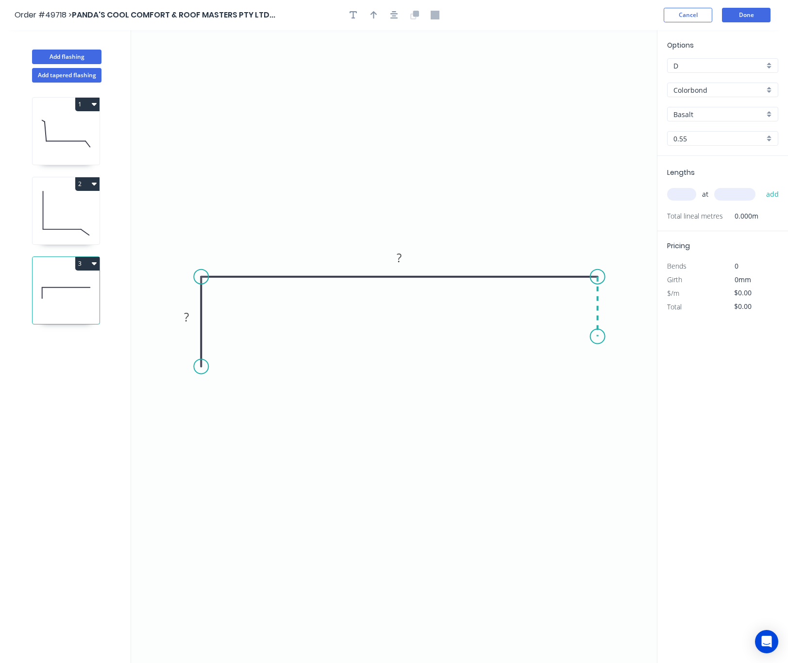
click at [599, 337] on icon "0 ? ?" at bounding box center [394, 346] width 526 height 633
click at [562, 336] on icon "0 ? ? ?" at bounding box center [394, 346] width 526 height 633
click at [562, 336] on circle at bounding box center [562, 336] width 15 height 15
drag, startPoint x: 598, startPoint y: 334, endPoint x: 599, endPoint y: 350, distance: 16.6
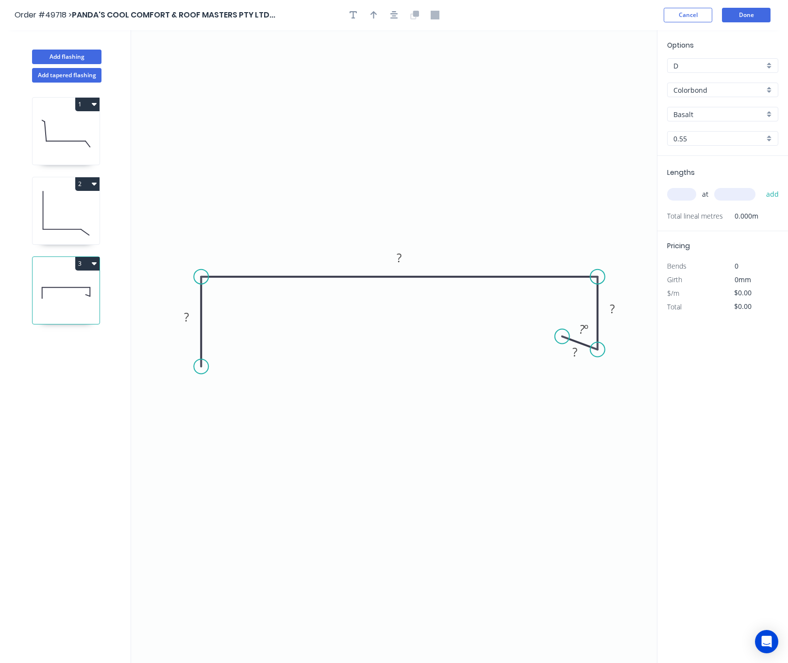
click at [599, 350] on circle at bounding box center [598, 349] width 15 height 15
drag, startPoint x: 561, startPoint y: 337, endPoint x: 564, endPoint y: 350, distance: 13.9
click at [564, 350] on circle at bounding box center [564, 349] width 15 height 15
drag, startPoint x: 203, startPoint y: 364, endPoint x: 204, endPoint y: 466, distance: 102.0
click at [204, 466] on circle at bounding box center [201, 465] width 15 height 15
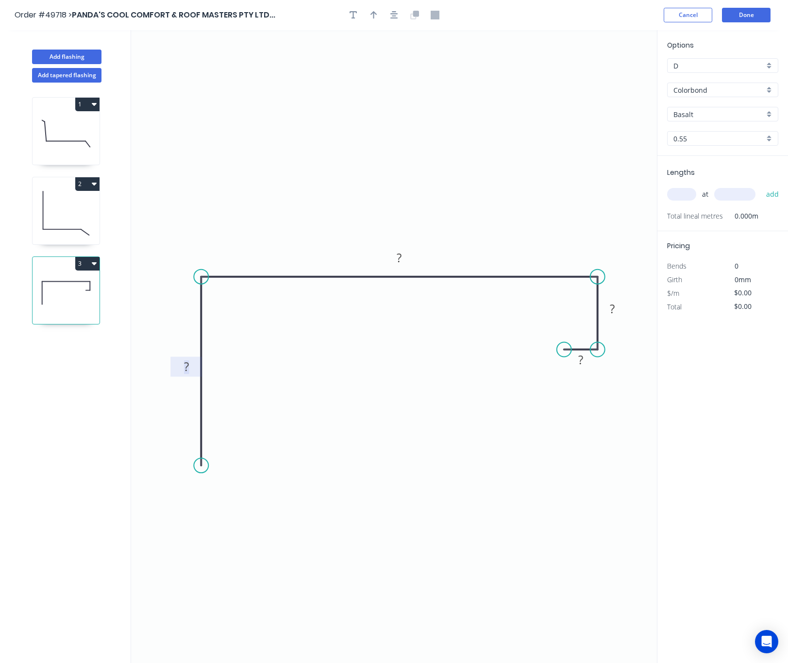
click at [189, 366] on rect at bounding box center [186, 367] width 19 height 14
click at [407, 257] on rect at bounding box center [399, 259] width 19 height 14
click at [618, 309] on rect at bounding box center [612, 310] width 19 height 14
click at [584, 358] on rect at bounding box center [580, 361] width 19 height 14
click at [375, 22] on button "button" at bounding box center [374, 15] width 15 height 15
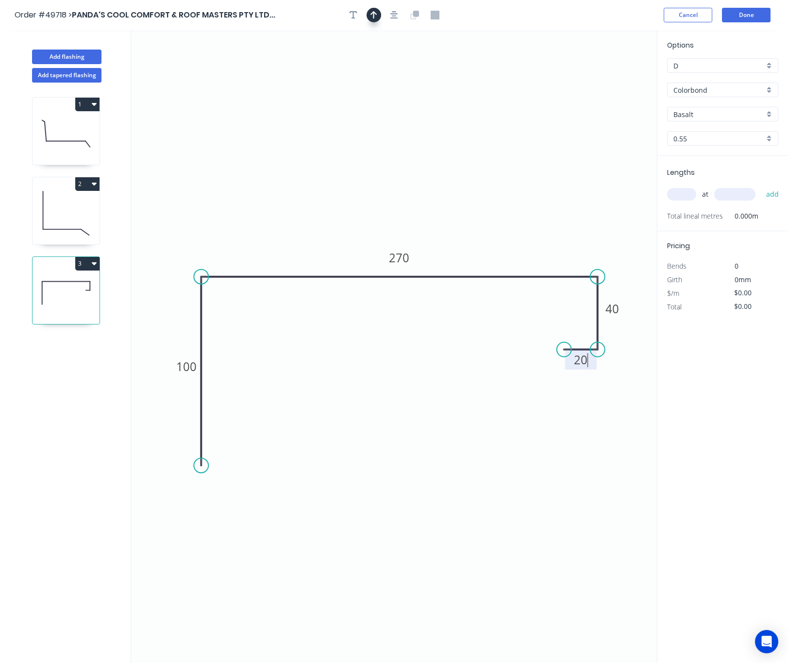
type input "$17.90"
click at [610, 77] on icon at bounding box center [608, 67] width 9 height 31
drag, startPoint x: 608, startPoint y: 77, endPoint x: 489, endPoint y: 175, distance: 153.9
click at [489, 175] on icon at bounding box center [496, 167] width 28 height 28
click at [706, 115] on input "Basalt" at bounding box center [719, 114] width 91 height 10
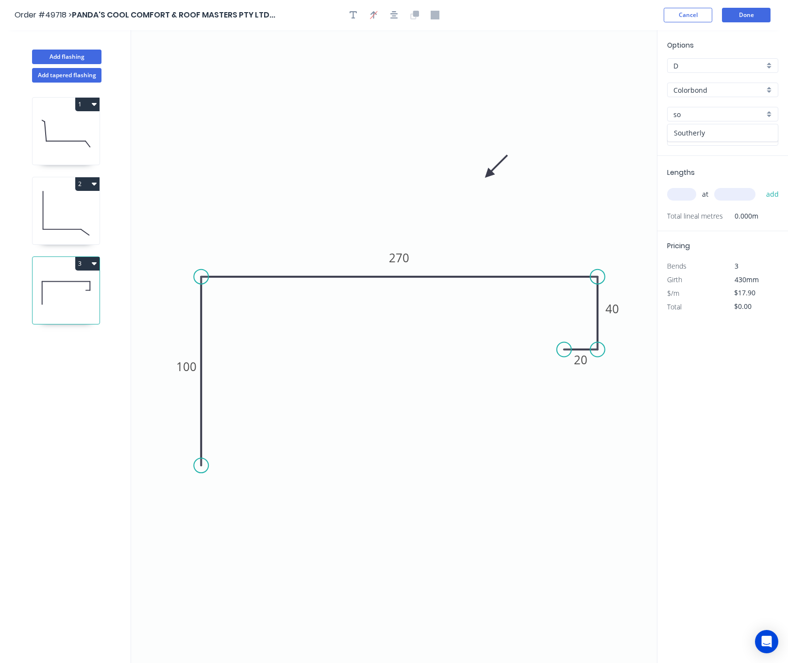
click at [701, 129] on div "Southerly" at bounding box center [723, 132] width 110 height 17
type input "Southerly"
click at [687, 196] on input "text" at bounding box center [681, 194] width 29 height 13
type input "4"
click at [731, 191] on input "text" at bounding box center [734, 194] width 41 height 13
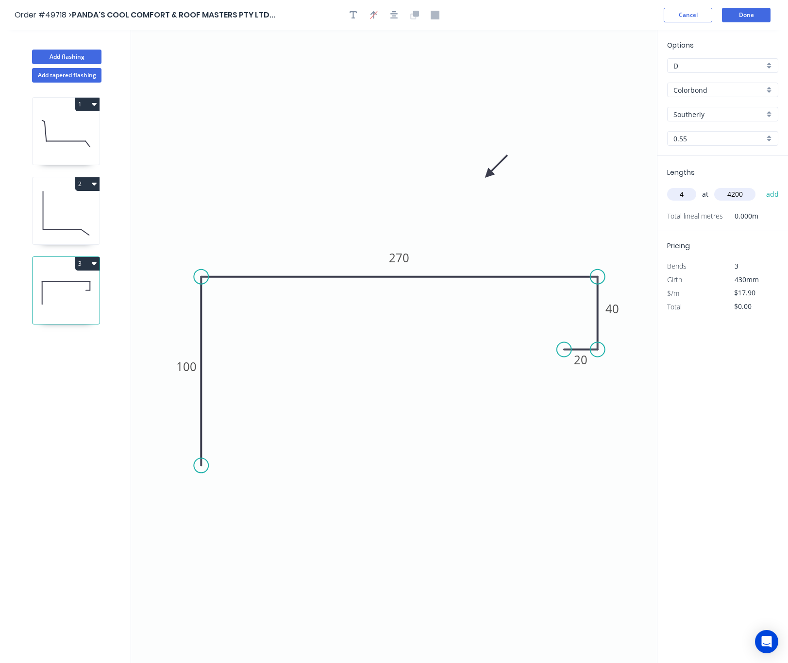
type input "4200"
click at [762, 186] on button "add" at bounding box center [773, 194] width 23 height 17
type input "$300.72"
click at [745, 9] on button "Done" at bounding box center [746, 15] width 49 height 15
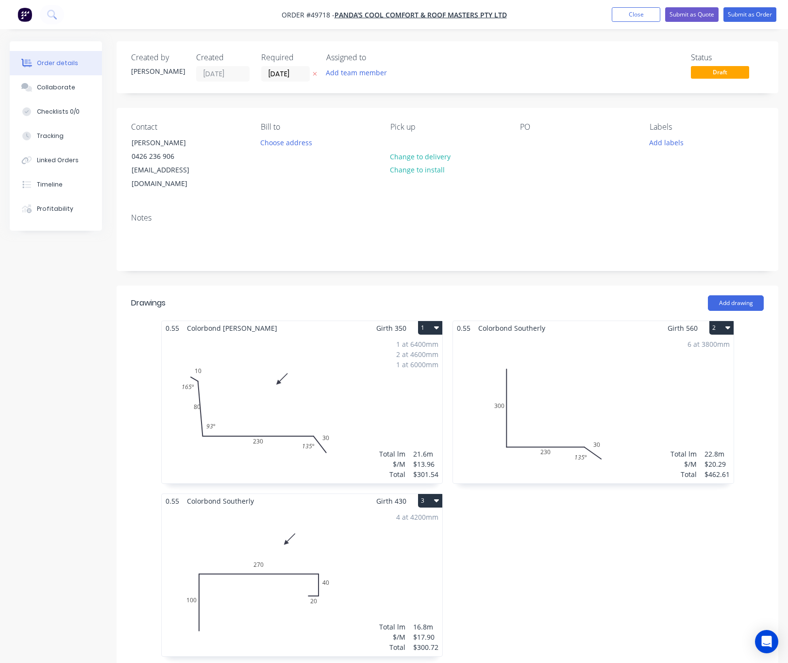
click at [576, 392] on div "6 at 3800mm Total lm $/M Total 22.8m $20.29 $462.61" at bounding box center [593, 409] width 281 height 148
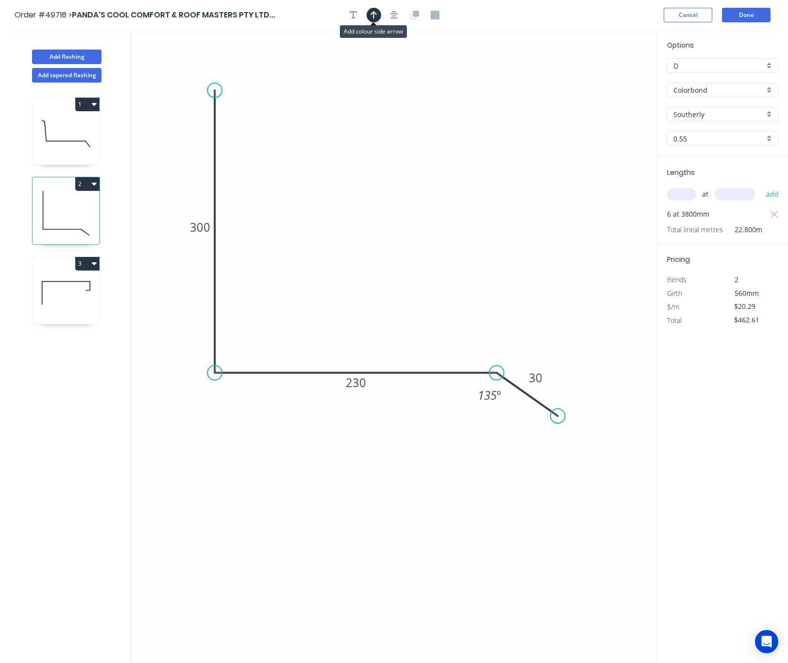
click at [373, 17] on icon "button" at bounding box center [374, 15] width 7 height 9
click at [605, 76] on icon at bounding box center [608, 67] width 9 height 31
drag, startPoint x: 605, startPoint y: 76, endPoint x: 540, endPoint y: 105, distance: 71.8
click at [487, 130] on icon "0 300 230 30 135 º" at bounding box center [394, 346] width 526 height 633
drag, startPoint x: 607, startPoint y: 75, endPoint x: 532, endPoint y: 118, distance: 86.4
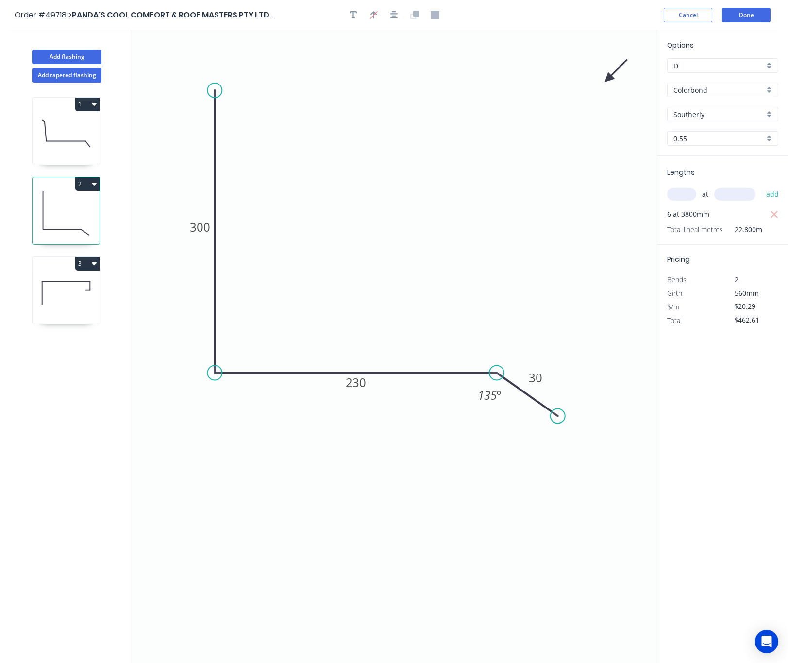
click at [449, 147] on icon "0 300 230 30 135 º" at bounding box center [394, 346] width 526 height 633
drag, startPoint x: 599, startPoint y: 81, endPoint x: 494, endPoint y: 140, distance: 120.7
click at [427, 170] on icon at bounding box center [431, 161] width 28 height 28
click at [745, 11] on button "Done" at bounding box center [746, 15] width 49 height 15
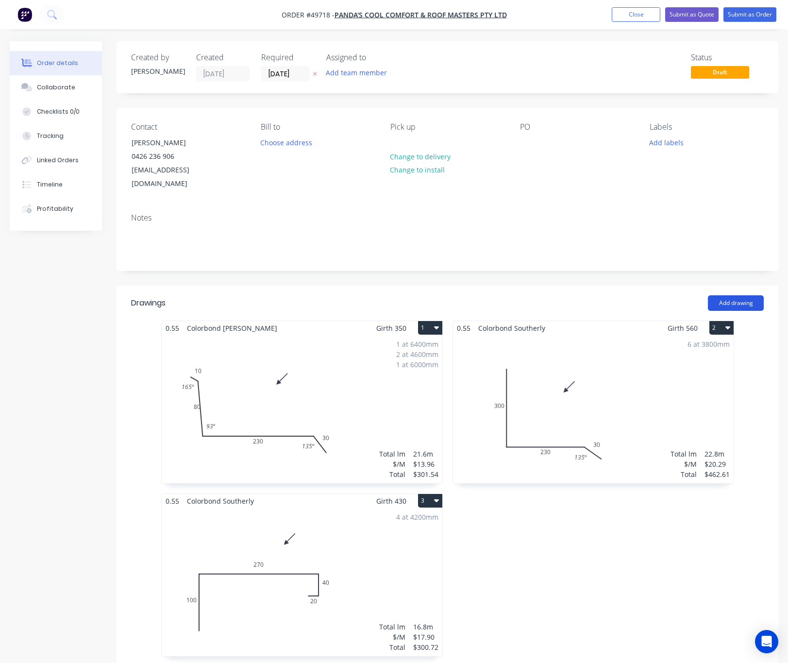
click at [740, 295] on button "Add drawing" at bounding box center [736, 303] width 56 height 16
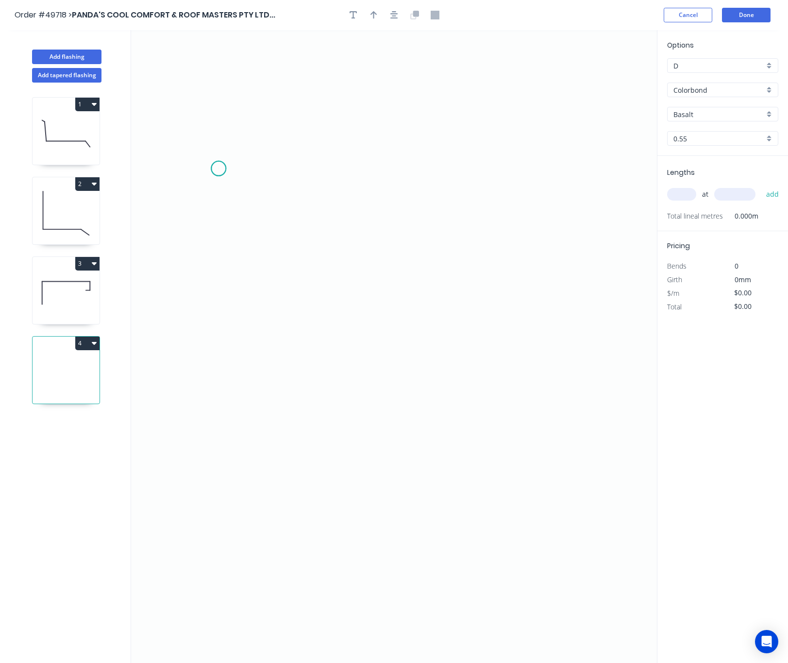
click at [219, 169] on icon "0" at bounding box center [394, 346] width 526 height 633
click at [221, 226] on icon "0" at bounding box center [394, 346] width 526 height 633
click at [597, 217] on icon "0 ?" at bounding box center [394, 346] width 526 height 633
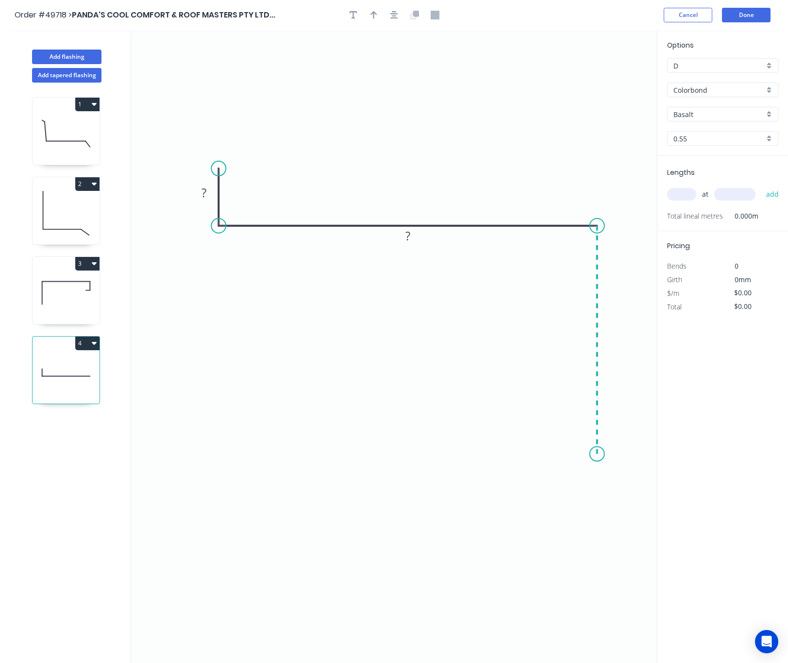
click at [588, 455] on icon "0 ? ?" at bounding box center [394, 346] width 526 height 633
click at [623, 478] on icon "0 ? ? ?" at bounding box center [394, 346] width 526 height 633
click at [623, 477] on circle at bounding box center [622, 479] width 15 height 15
click at [619, 479] on circle at bounding box center [622, 479] width 15 height 15
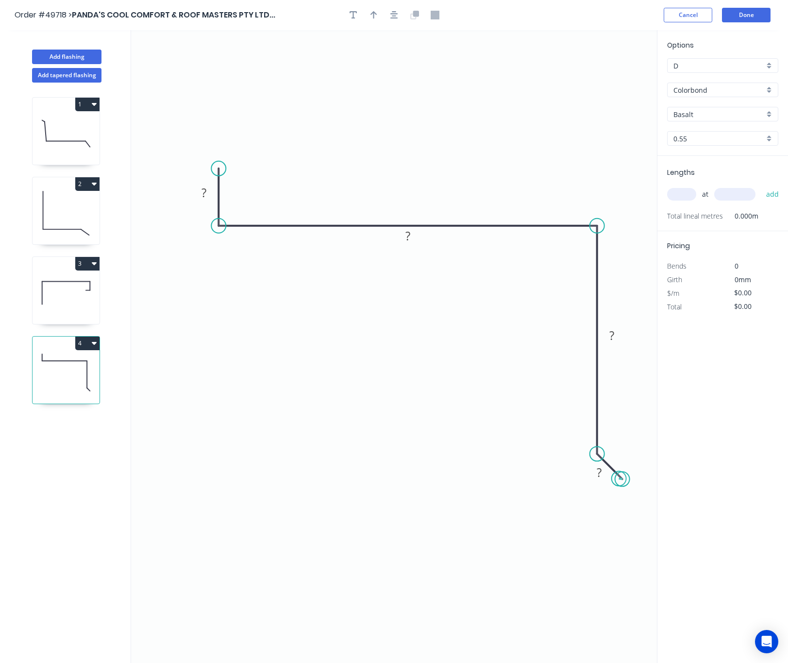
click at [620, 479] on circle at bounding box center [622, 479] width 15 height 15
click at [600, 476] on tspan "?" at bounding box center [599, 472] width 5 height 16
click at [612, 338] on tspan "?" at bounding box center [612, 335] width 5 height 16
click at [410, 238] on tspan "?" at bounding box center [408, 236] width 5 height 16
click at [199, 191] on rect at bounding box center [203, 194] width 19 height 14
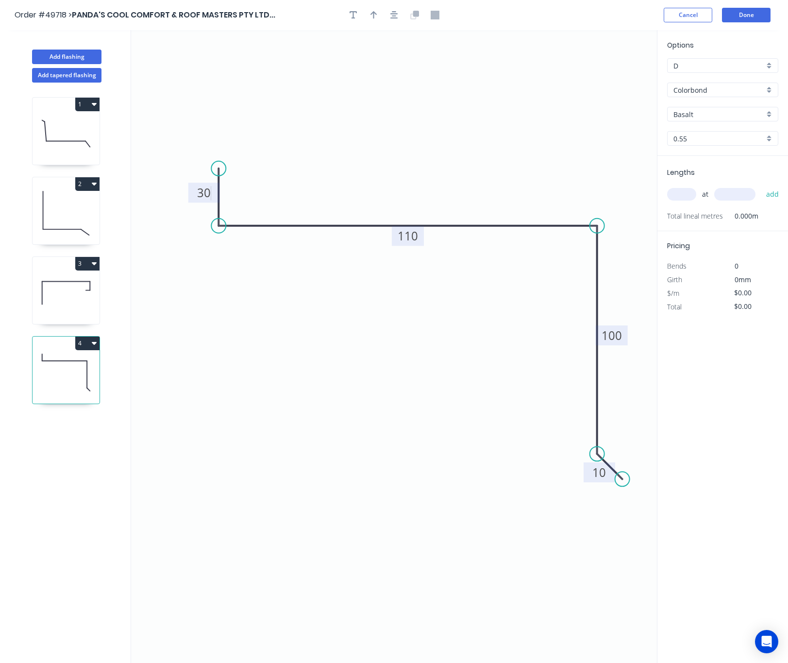
click at [713, 114] on input "Basalt" at bounding box center [719, 114] width 91 height 10
type input "$10.65"
click at [710, 132] on div "Southerly" at bounding box center [723, 132] width 110 height 17
type input "Southerly"
click at [690, 196] on input "text" at bounding box center [681, 194] width 29 height 13
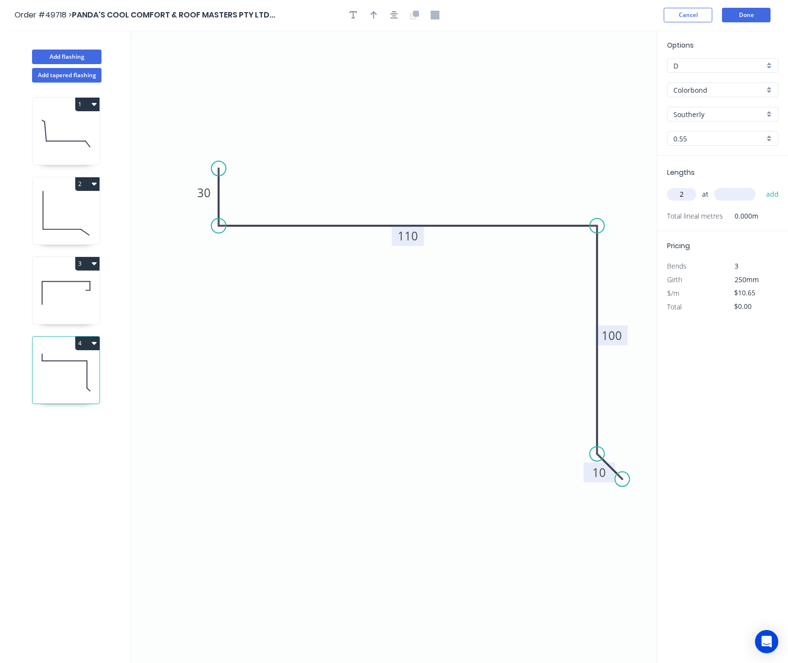
type input "2"
click at [729, 191] on input "text" at bounding box center [734, 194] width 41 height 13
type input "630"
click at [762, 186] on button "add" at bounding box center [773, 194] width 23 height 17
type input "$13.42"
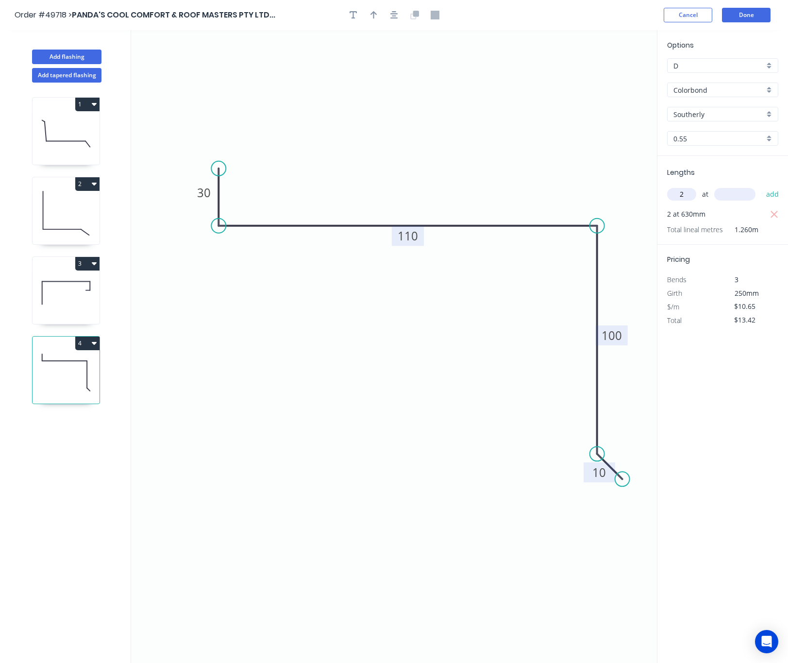
type input "2"
click at [729, 191] on input "text" at bounding box center [734, 194] width 41 height 13
type input "580"
click at [762, 186] on button "add" at bounding box center [773, 194] width 23 height 17
type input "$25.77"
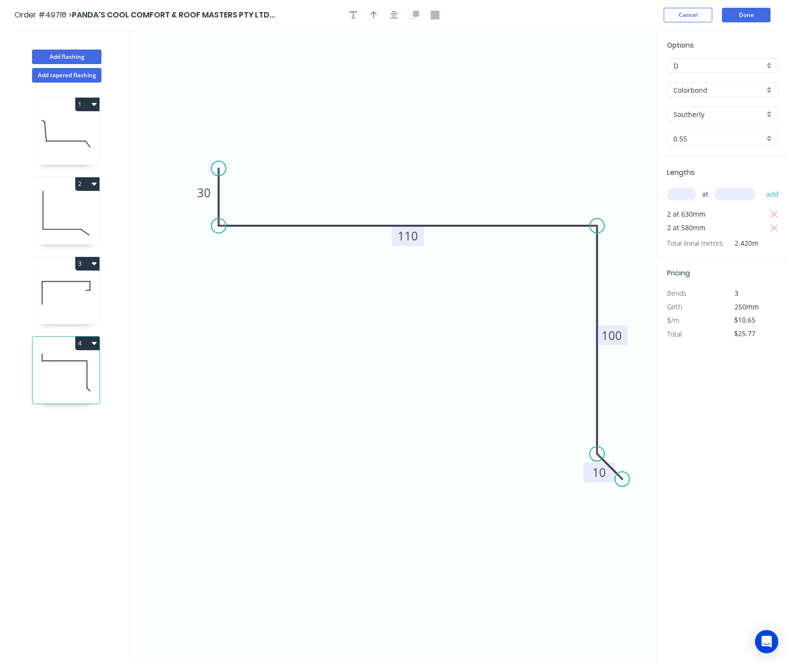
click at [373, 6] on header "Order #49718 > PANDA'S COOL COMFORT & ROOF MASTERS PTY LTD... Cancel Done" at bounding box center [394, 15] width 788 height 30
click at [377, 16] on button "button" at bounding box center [374, 15] width 15 height 15
click at [608, 79] on icon at bounding box center [608, 67] width 9 height 31
drag, startPoint x: 608, startPoint y: 77, endPoint x: 462, endPoint y: 144, distance: 159.9
click at [462, 144] on icon at bounding box center [470, 136] width 28 height 28
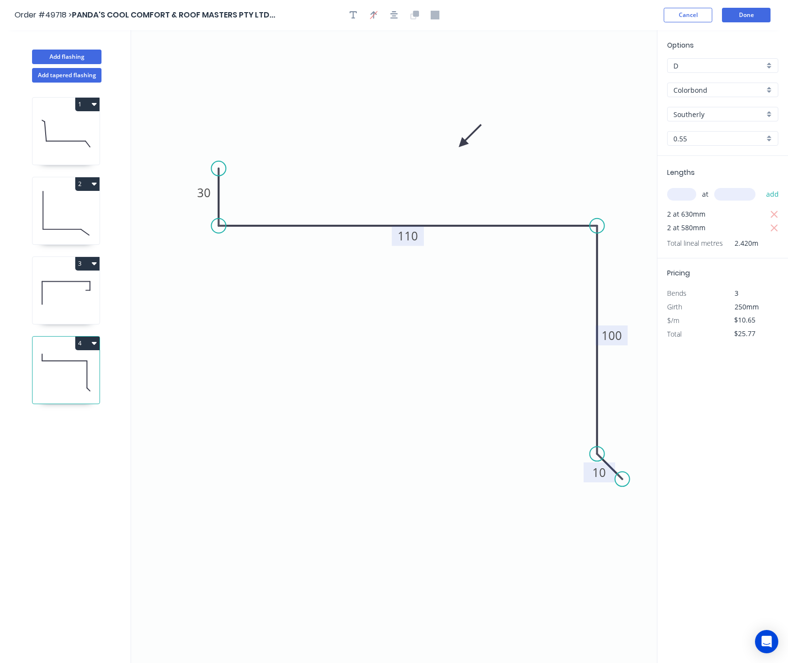
click at [749, 3] on header "Order #49718 > PANDA'S COOL COMFORT & ROOF MASTERS PTY LTD... Cancel Done" at bounding box center [394, 15] width 788 height 30
click at [747, 15] on button "Done" at bounding box center [746, 15] width 49 height 15
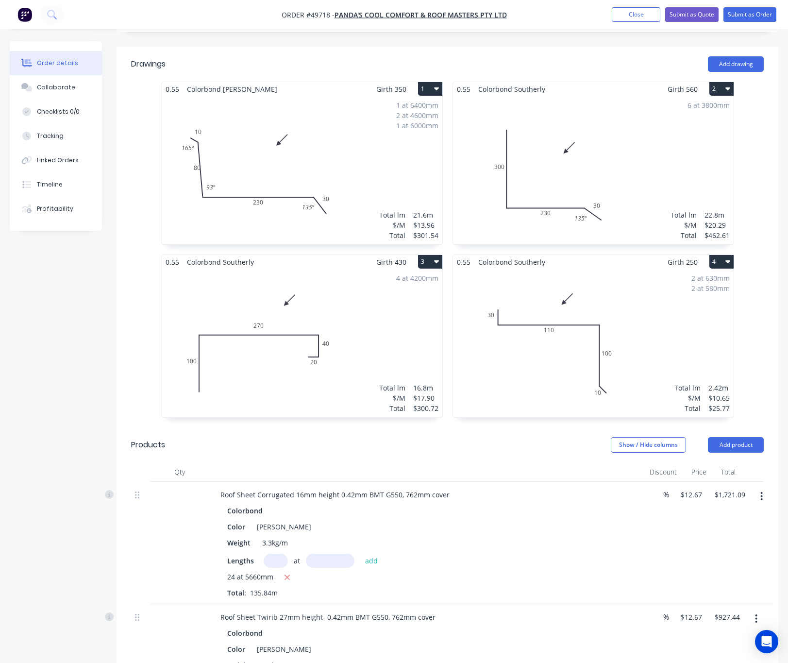
scroll to position [146, 0]
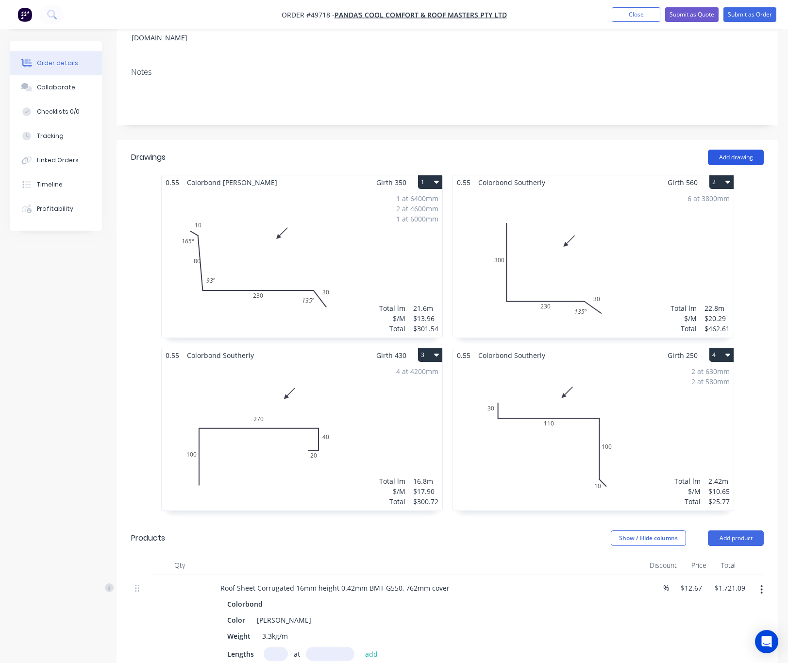
click at [746, 150] on button "Add drawing" at bounding box center [736, 158] width 56 height 16
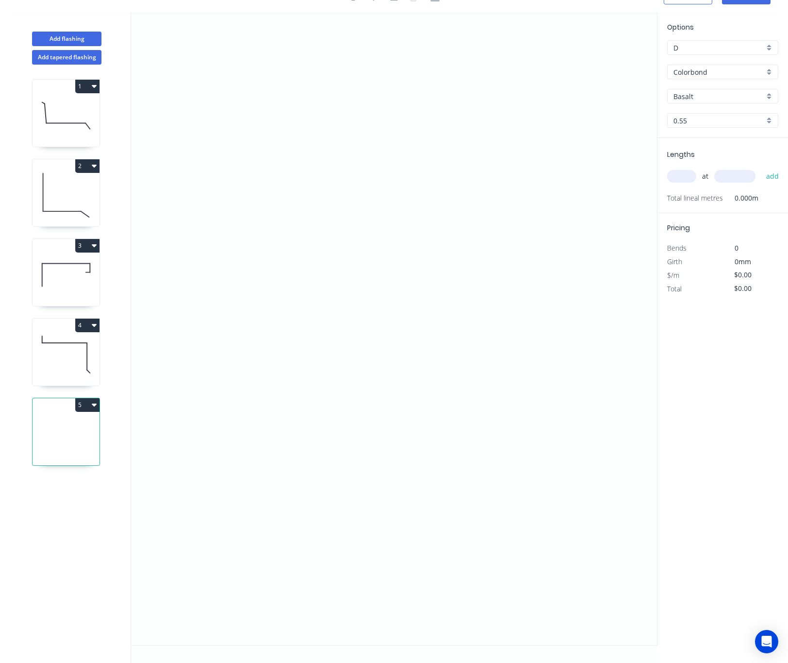
scroll to position [19, 0]
click at [191, 211] on icon "0" at bounding box center [394, 328] width 526 height 633
click at [203, 390] on icon "0" at bounding box center [394, 328] width 526 height 633
click at [421, 391] on icon "0 ?" at bounding box center [394, 328] width 526 height 633
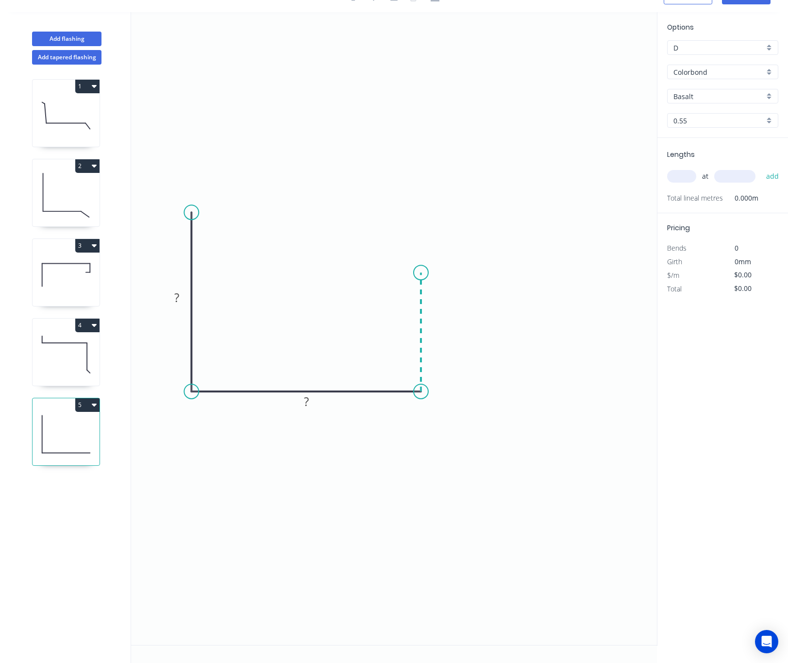
click at [418, 271] on icon "0 ? ?" at bounding box center [394, 328] width 526 height 633
click at [617, 106] on icon "0 ? ? ?" at bounding box center [394, 328] width 526 height 633
click at [617, 106] on icon "0 ? ? ? ?" at bounding box center [394, 328] width 526 height 633
drag, startPoint x: 621, startPoint y: 72, endPoint x: 638, endPoint y: 98, distance: 31.1
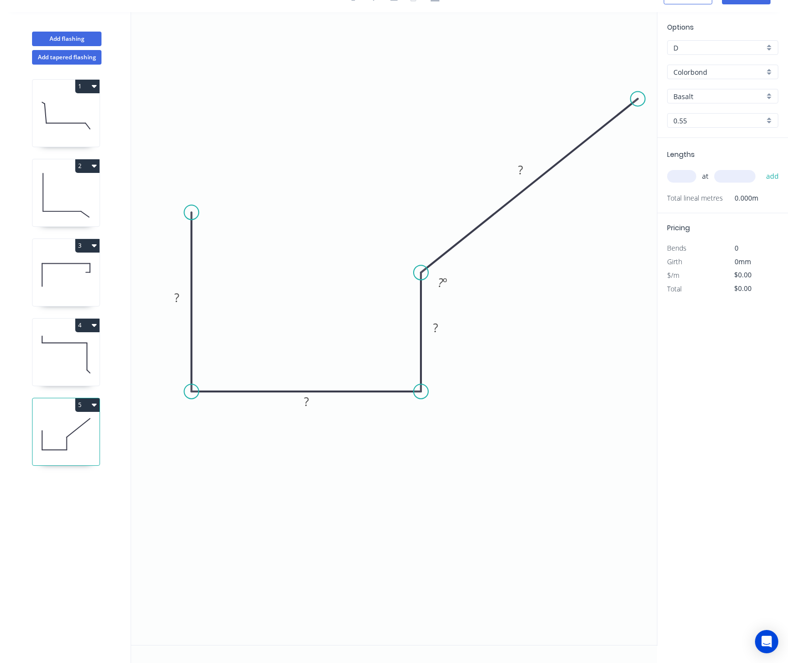
click at [638, 98] on circle at bounding box center [638, 98] width 15 height 15
click at [441, 280] on tspan "?" at bounding box center [440, 282] width 5 height 16
click at [520, 165] on tspan "?" at bounding box center [520, 170] width 5 height 16
click at [441, 328] on rect at bounding box center [435, 329] width 19 height 14
click at [314, 402] on rect at bounding box center [306, 402] width 19 height 14
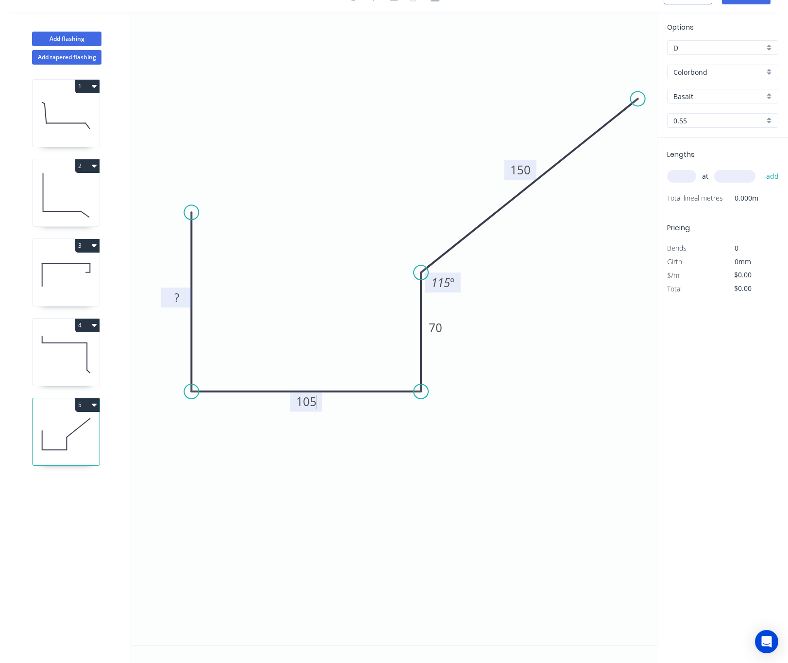
click at [175, 291] on tspan "?" at bounding box center [176, 297] width 5 height 16
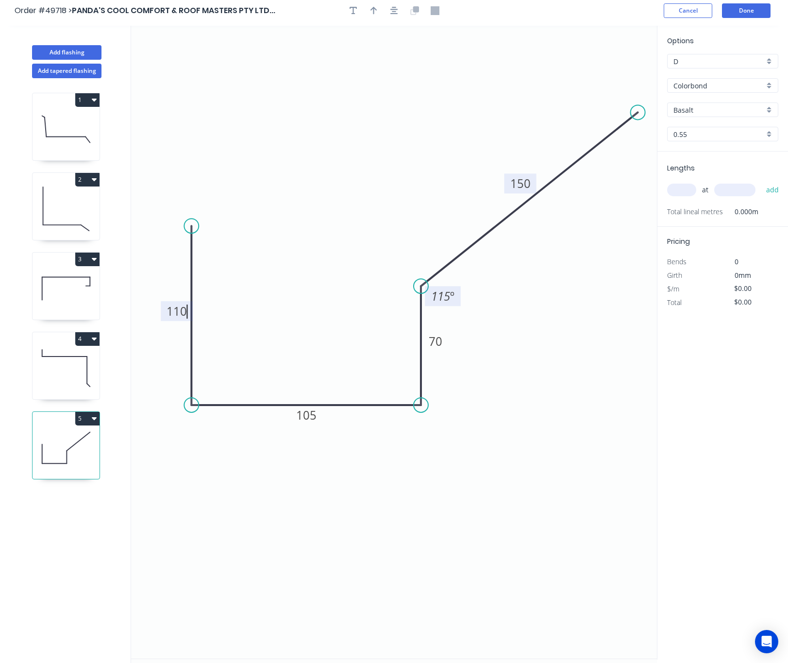
scroll to position [0, 0]
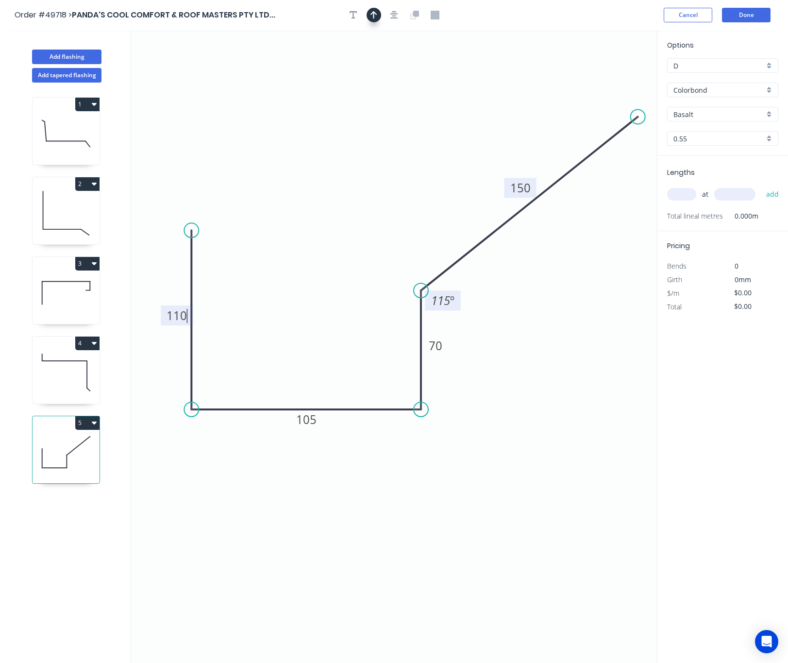
click at [367, 18] on button "button" at bounding box center [374, 15] width 15 height 15
type input "$17.90"
click at [608, 73] on icon at bounding box center [608, 67] width 9 height 31
click at [608, 73] on icon at bounding box center [616, 71] width 28 height 28
click at [609, 73] on icon "0 110 105 70 150 115 º" at bounding box center [394, 346] width 526 height 633
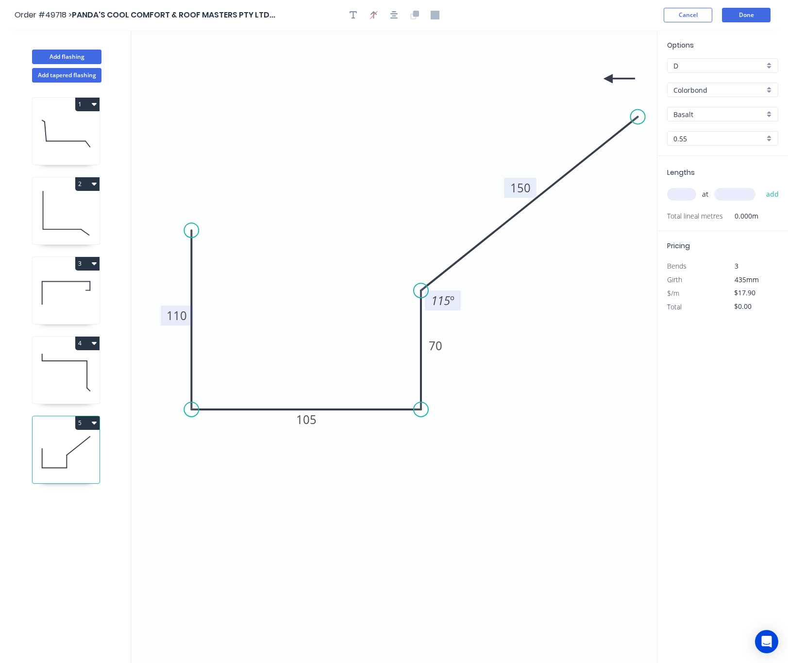
click at [611, 74] on icon "0 110 105 70 150 115 º" at bounding box center [394, 346] width 526 height 633
click at [609, 82] on icon at bounding box center [619, 78] width 31 height 9
drag, startPoint x: 573, startPoint y: 468, endPoint x: 539, endPoint y: 573, distance: 110.1
drag, startPoint x: 712, startPoint y: 114, endPoint x: 709, endPoint y: 120, distance: 6.5
click at [712, 117] on input "Basalt" at bounding box center [719, 114] width 91 height 10
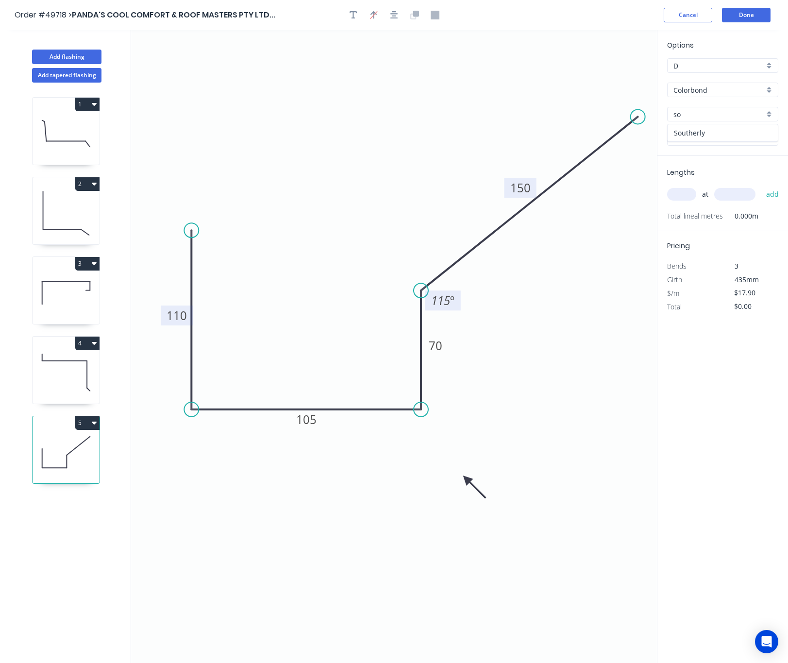
click at [704, 124] on div "Southerly" at bounding box center [723, 132] width 110 height 17
type input "Southerly"
click at [688, 191] on input "text" at bounding box center [681, 194] width 29 height 13
type input "1"
click at [733, 193] on input "text" at bounding box center [734, 194] width 41 height 13
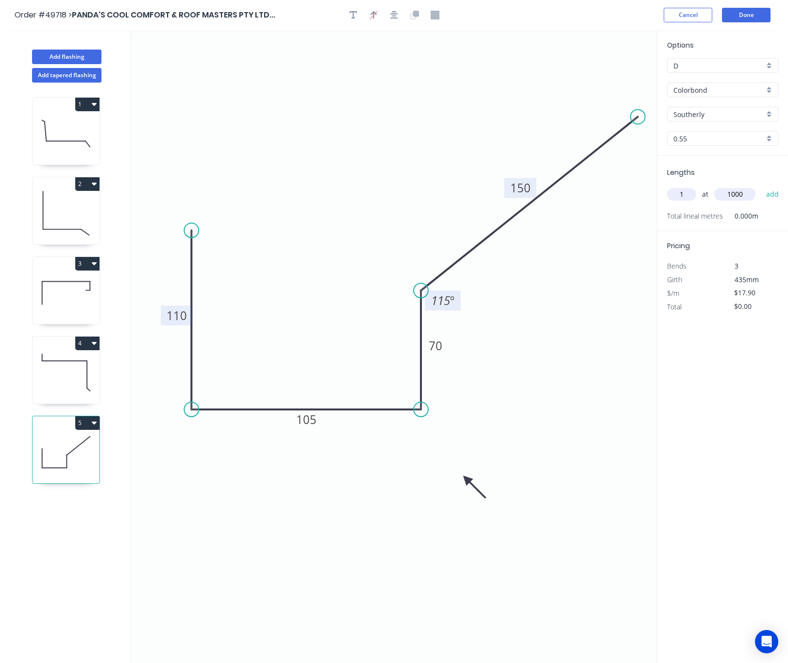
type input "1000"
click at [762, 186] on button "add" at bounding box center [773, 194] width 23 height 17
type input "$17.90"
click at [743, 16] on button "Done" at bounding box center [746, 15] width 49 height 15
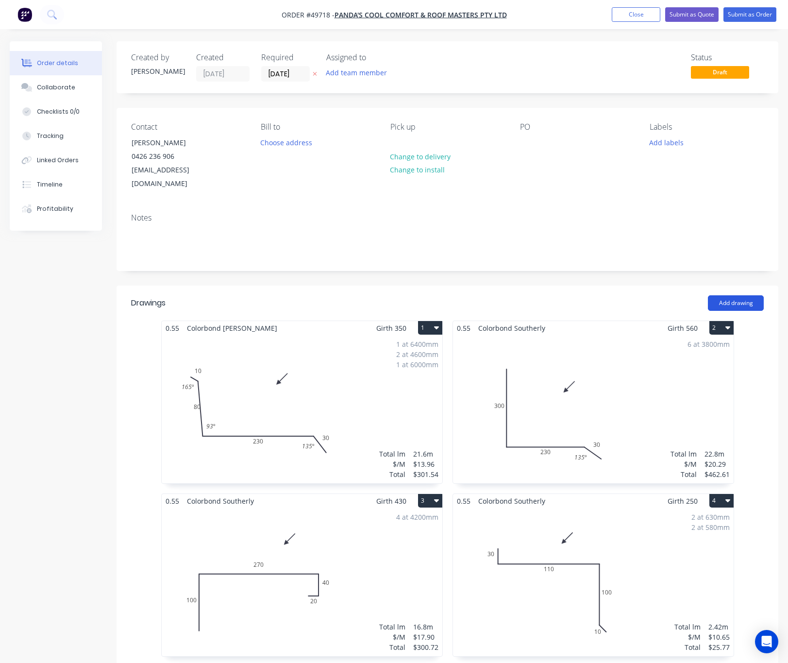
click at [755, 295] on button "Add drawing" at bounding box center [736, 303] width 56 height 16
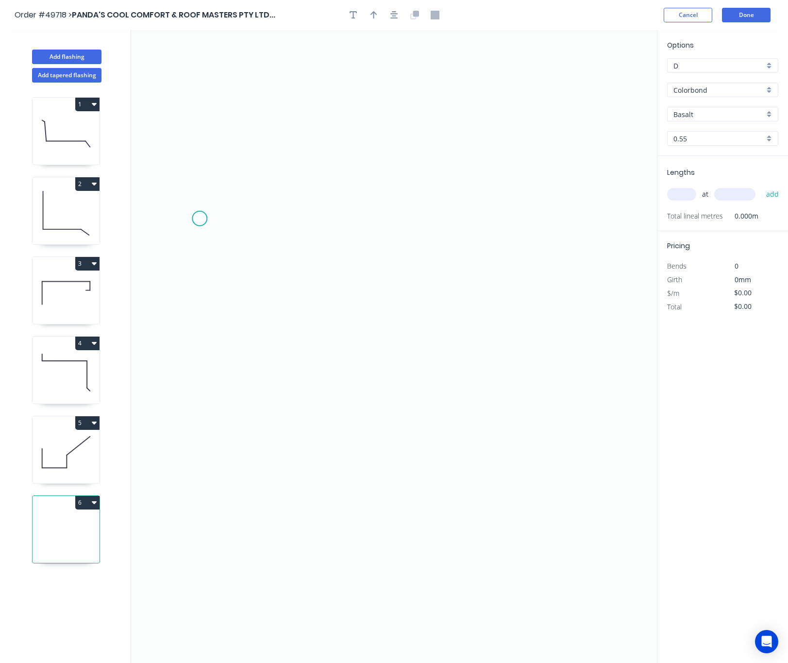
click at [200, 219] on icon "0" at bounding box center [394, 346] width 526 height 633
click at [197, 474] on icon "0" at bounding box center [394, 346] width 526 height 633
click at [237, 473] on icon "0 ?" at bounding box center [394, 346] width 526 height 633
click at [237, 516] on icon "0 ? ?" at bounding box center [394, 346] width 526 height 633
click at [238, 516] on circle at bounding box center [236, 515] width 15 height 15
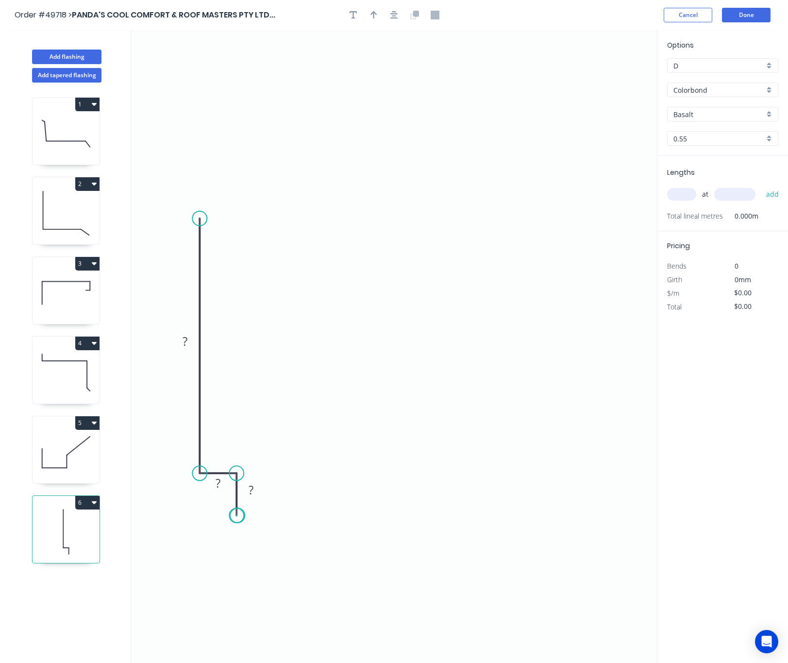
click at [238, 516] on circle at bounding box center [236, 515] width 15 height 15
click at [221, 486] on rect at bounding box center [217, 484] width 19 height 14
click at [248, 495] on rect at bounding box center [250, 491] width 19 height 14
click at [188, 339] on rect at bounding box center [184, 342] width 19 height 14
click at [199, 212] on circle at bounding box center [199, 218] width 15 height 15
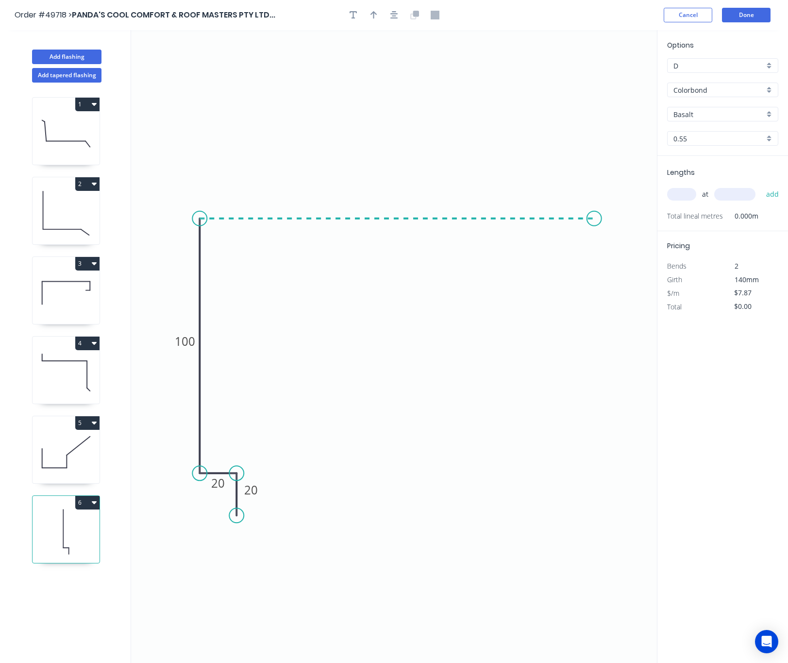
click at [594, 218] on icon "0 100 20 20" at bounding box center [394, 346] width 526 height 633
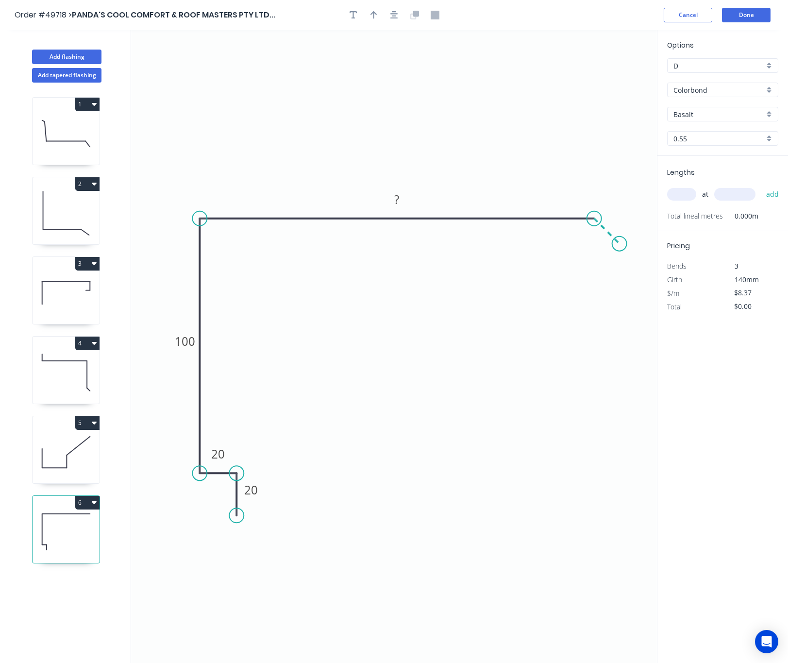
click at [620, 242] on icon "0 20 20 100 ?" at bounding box center [394, 346] width 526 height 633
click at [620, 242] on circle at bounding box center [619, 244] width 15 height 15
click at [619, 219] on tspan "?" at bounding box center [617, 216] width 5 height 16
click at [392, 203] on rect at bounding box center [397, 200] width 19 height 14
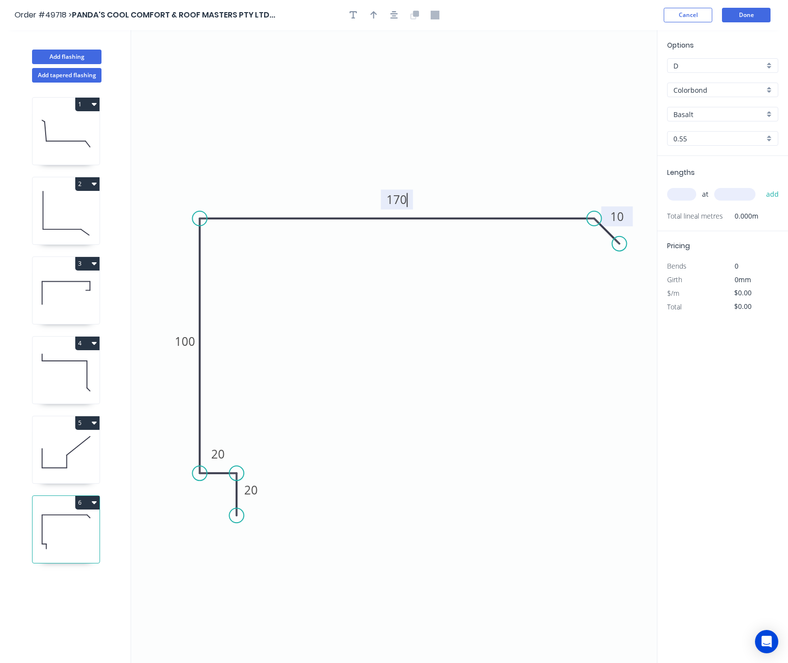
click at [373, 20] on button "button" at bounding box center [374, 15] width 15 height 15
type input "$14.49"
drag, startPoint x: 608, startPoint y: 76, endPoint x: 379, endPoint y: 105, distance: 230.6
click at [379, 105] on icon at bounding box center [379, 93] width 9 height 31
click at [713, 124] on div "Options D D Colorbond Colorbond Basalt Basalt 0.55 0.55" at bounding box center [723, 98] width 131 height 116
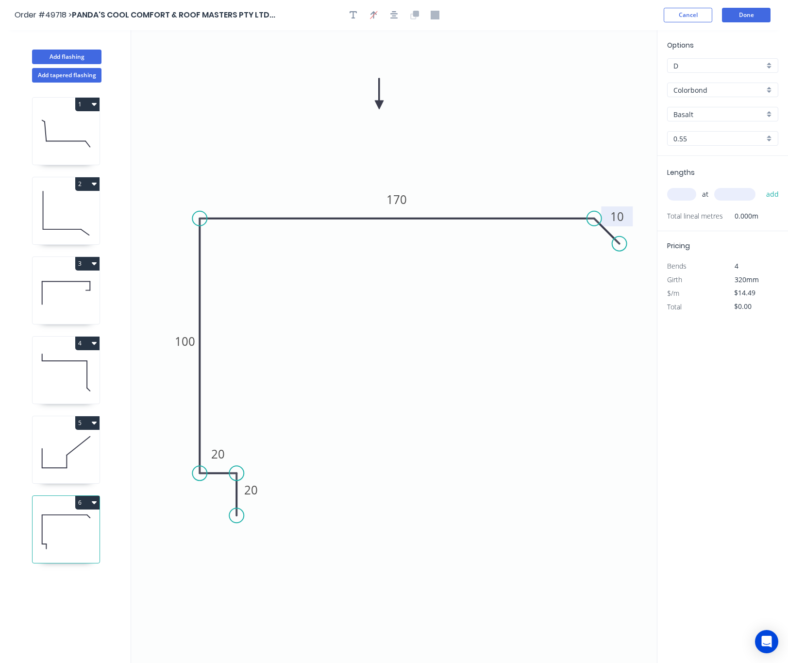
click at [713, 114] on input "Basalt" at bounding box center [719, 114] width 91 height 10
click at [715, 128] on div "Southerly" at bounding box center [723, 132] width 110 height 17
type input "Southerly"
click at [684, 192] on input "text" at bounding box center [681, 194] width 29 height 13
type input "1"
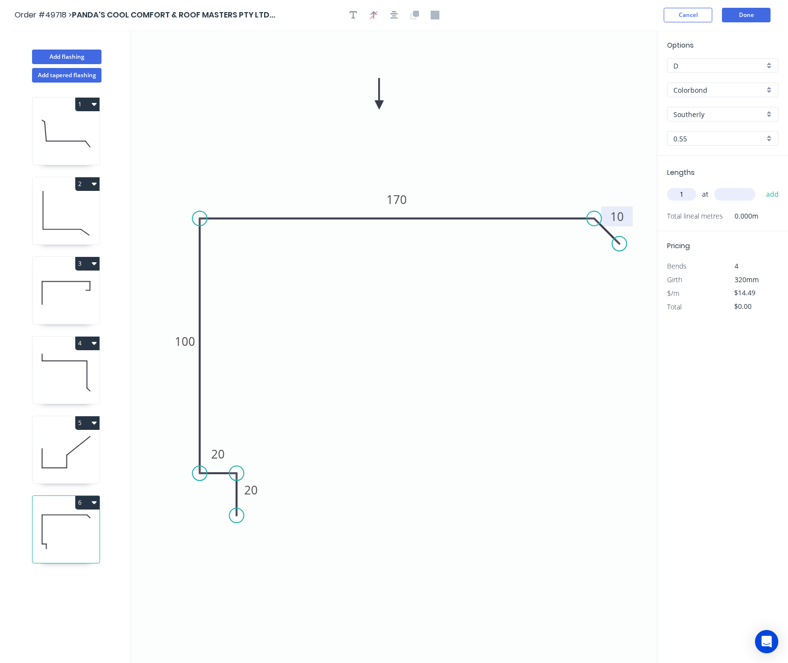
click at [754, 189] on div "1 at add" at bounding box center [723, 194] width 113 height 17
type input "1000"
click at [762, 186] on button "add" at bounding box center [773, 194] width 23 height 17
type input "$14.49"
click at [760, 10] on button "Done" at bounding box center [746, 15] width 49 height 15
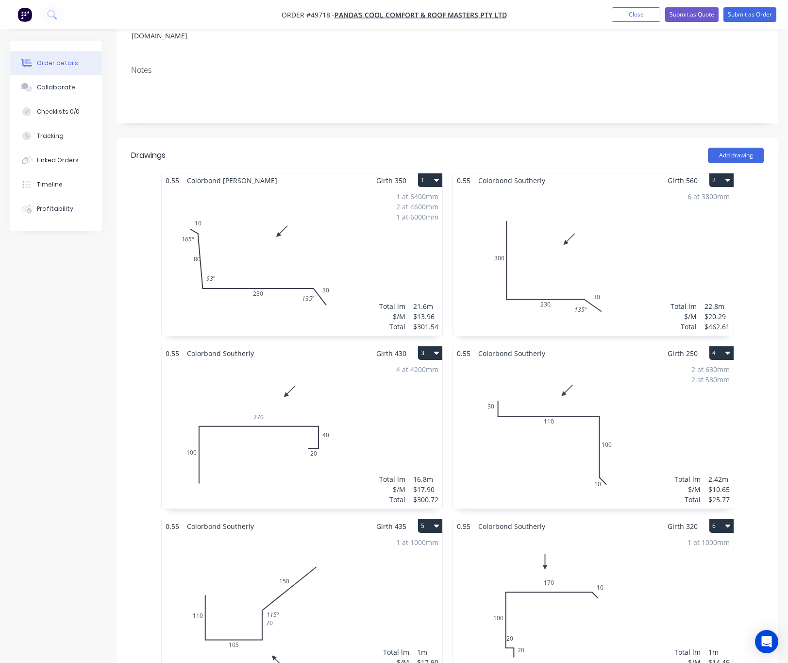
scroll to position [146, 0]
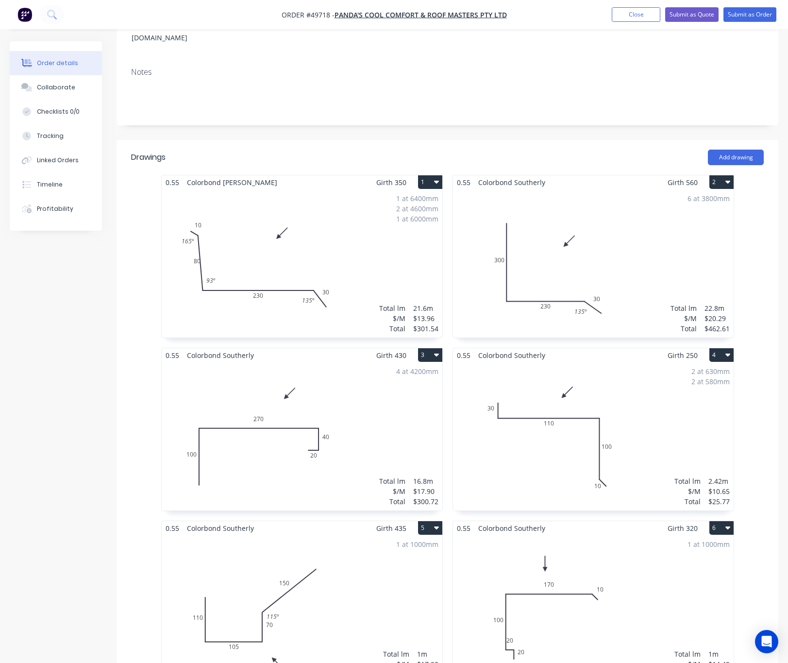
click at [577, 264] on div "6 at 3800mm Total lm $/M Total 22.8m $20.29 $462.61" at bounding box center [593, 263] width 281 height 148
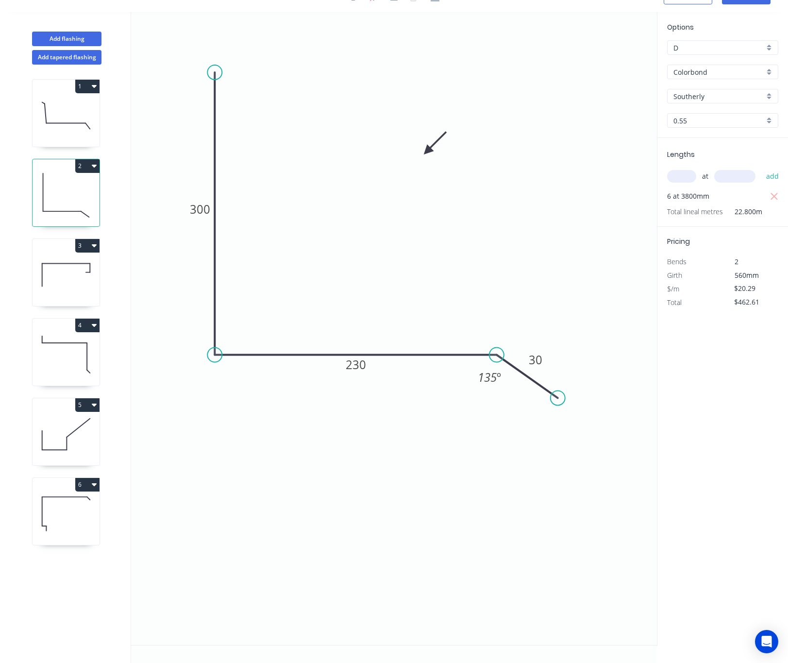
click at [713, 93] on input "Southerly" at bounding box center [719, 96] width 91 height 10
drag, startPoint x: 729, startPoint y: 112, endPoint x: 726, endPoint y: 119, distance: 7.8
click at [729, 113] on div "[PERSON_NAME]" at bounding box center [723, 114] width 110 height 17
type input "[PERSON_NAME]"
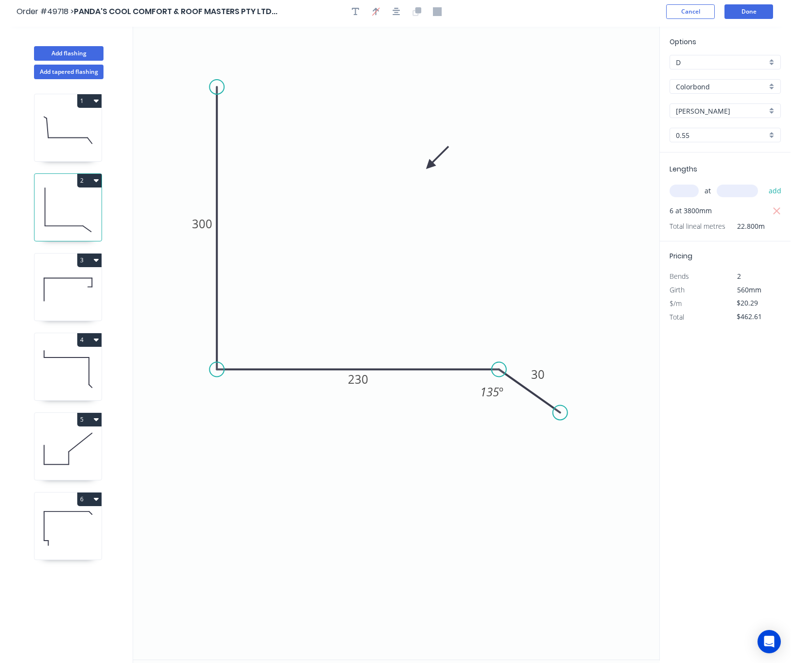
scroll to position [0, 0]
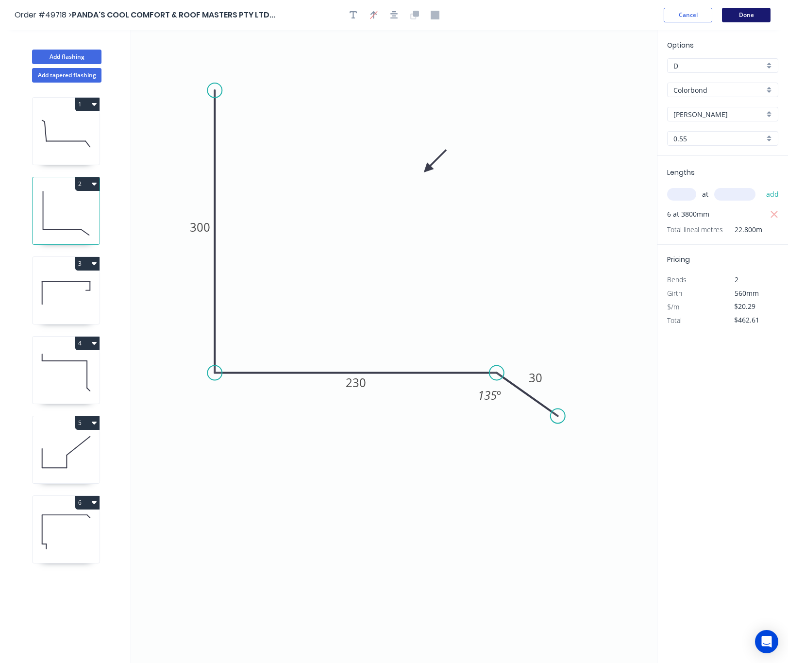
click at [750, 9] on button "Done" at bounding box center [746, 15] width 49 height 15
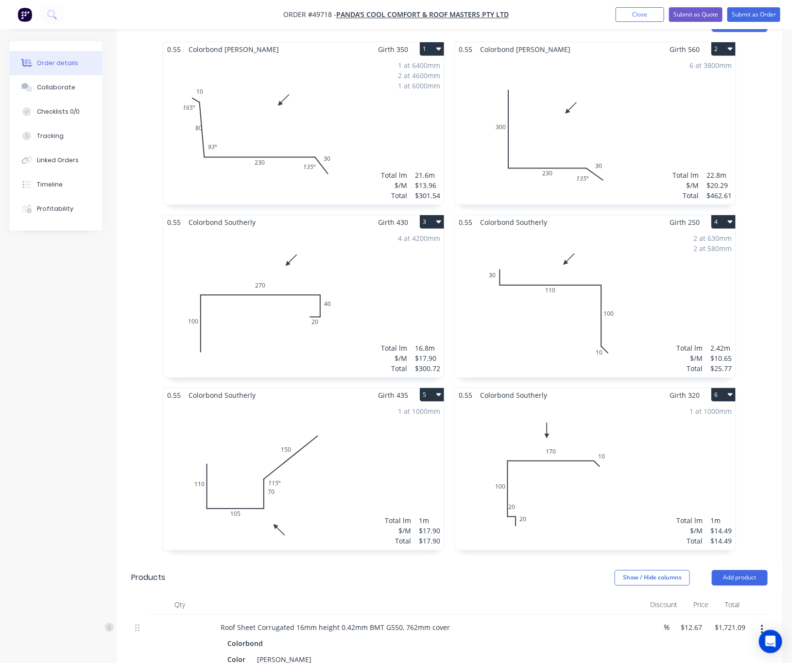
scroll to position [723, 0]
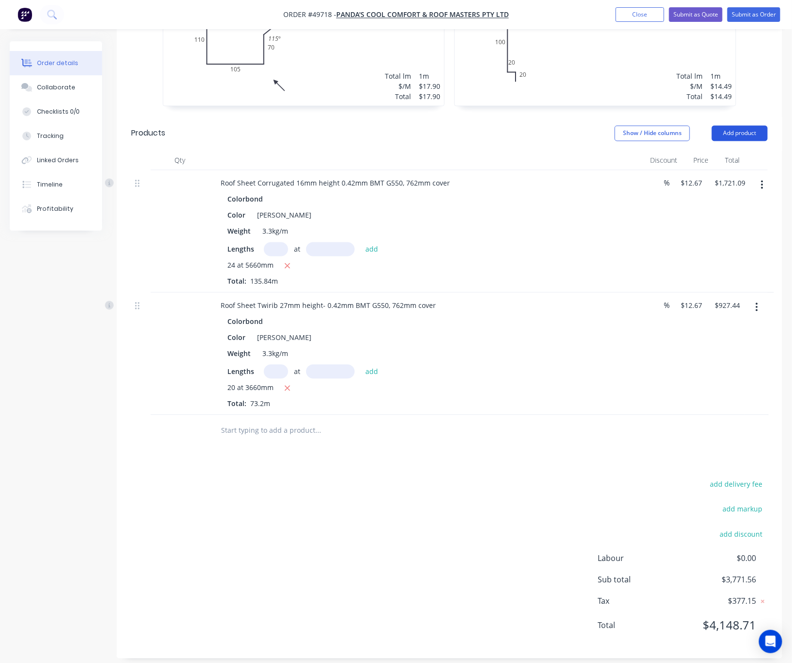
click at [736, 126] on button "Add product" at bounding box center [740, 134] width 56 height 16
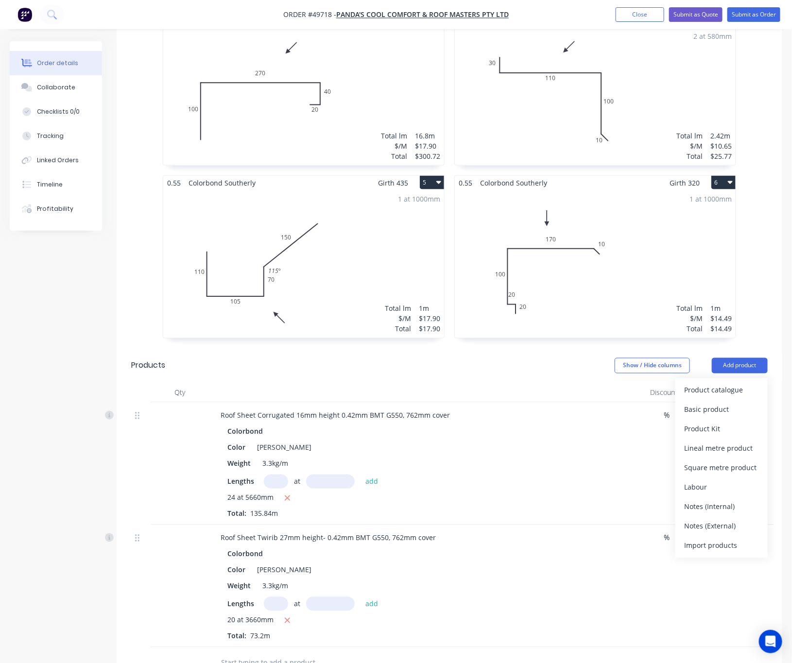
scroll to position [510, 0]
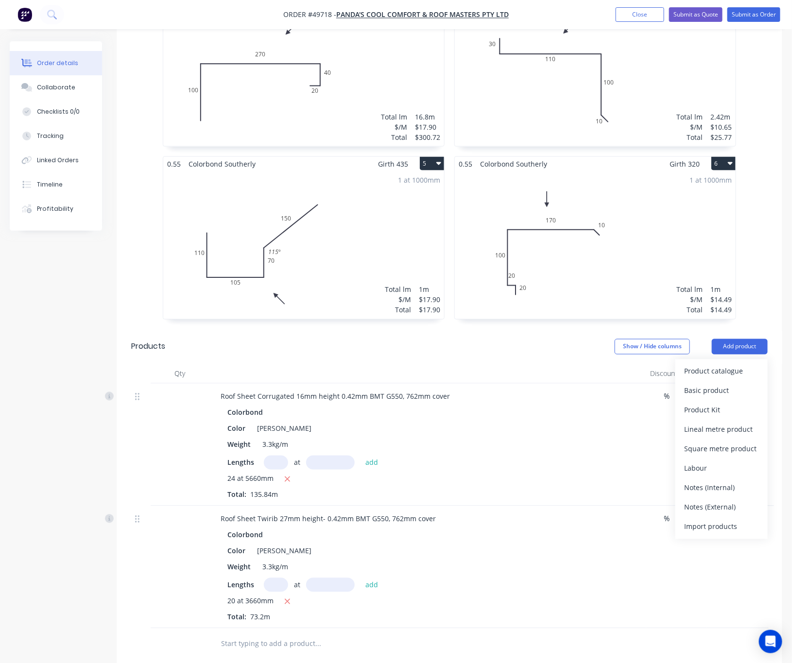
click at [322, 214] on div "1 at 1000mm Total lm $/M Total 1m $17.90 $17.90" at bounding box center [303, 245] width 281 height 148
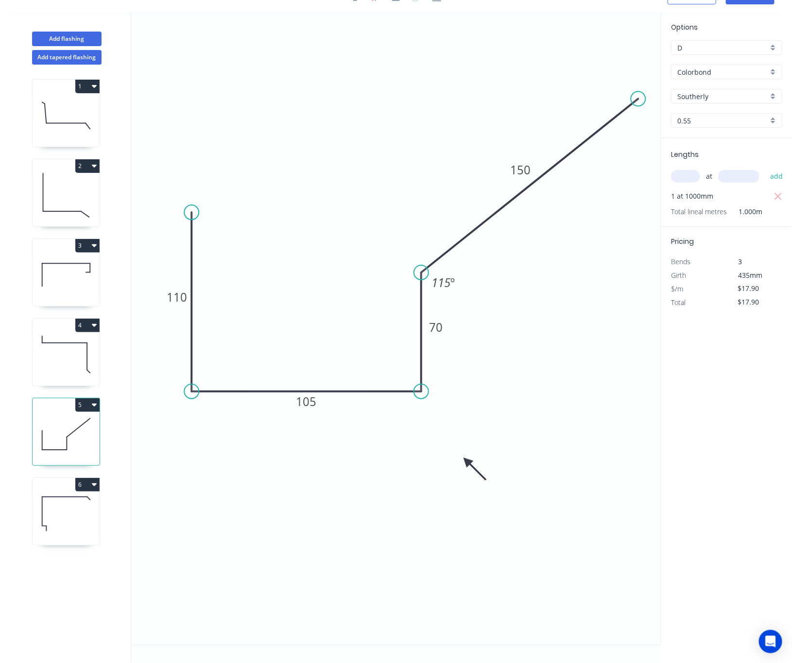
scroll to position [19, 0]
click at [191, 210] on circle at bounding box center [191, 212] width 15 height 15
click at [209, 236] on icon "0 110 105 70 150 115 º" at bounding box center [396, 328] width 530 height 633
type input "$18.42"
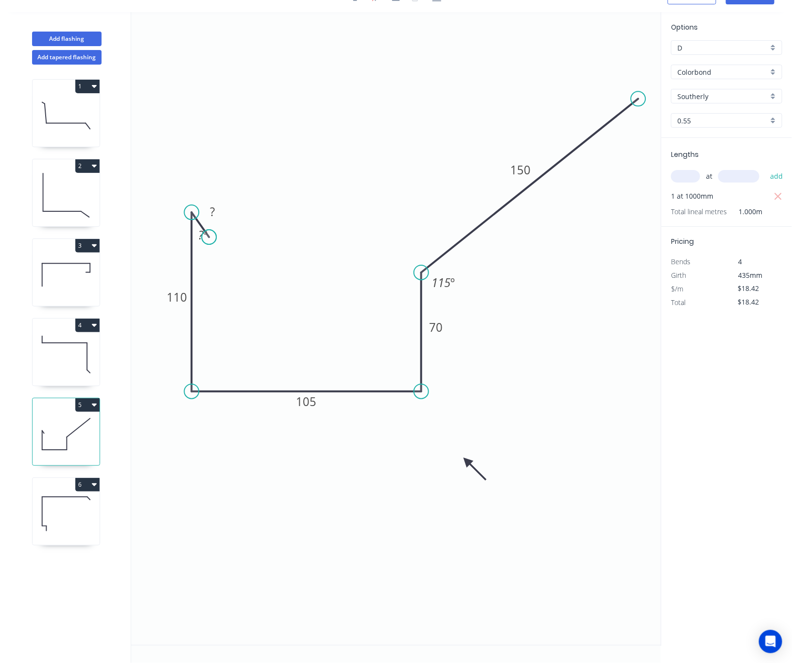
click at [209, 236] on circle at bounding box center [209, 237] width 15 height 15
type input "$0.00"
drag, startPoint x: 207, startPoint y: 237, endPoint x: 216, endPoint y: 229, distance: 11.4
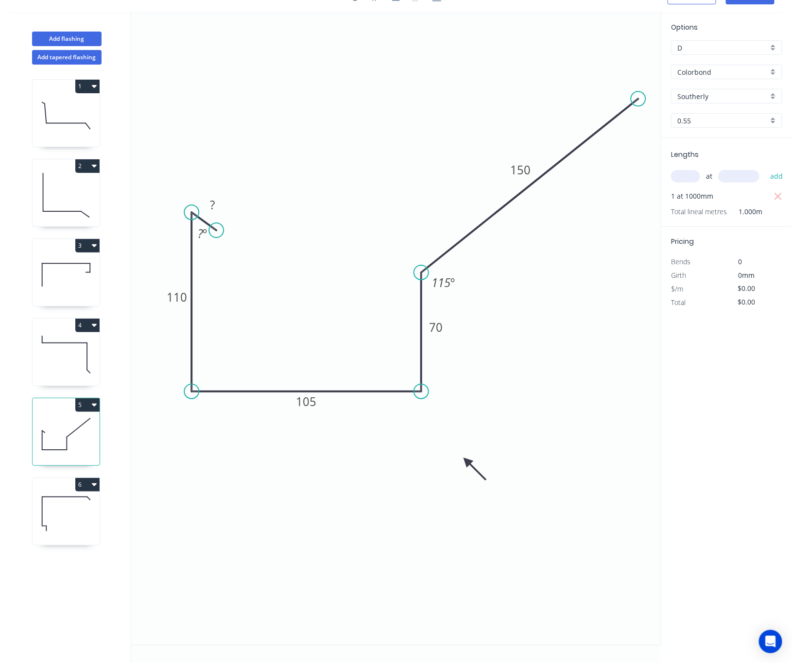
click at [216, 229] on circle at bounding box center [216, 230] width 15 height 15
click at [199, 234] on tspan "?" at bounding box center [200, 233] width 5 height 16
click at [217, 200] on rect at bounding box center [212, 206] width 19 height 14
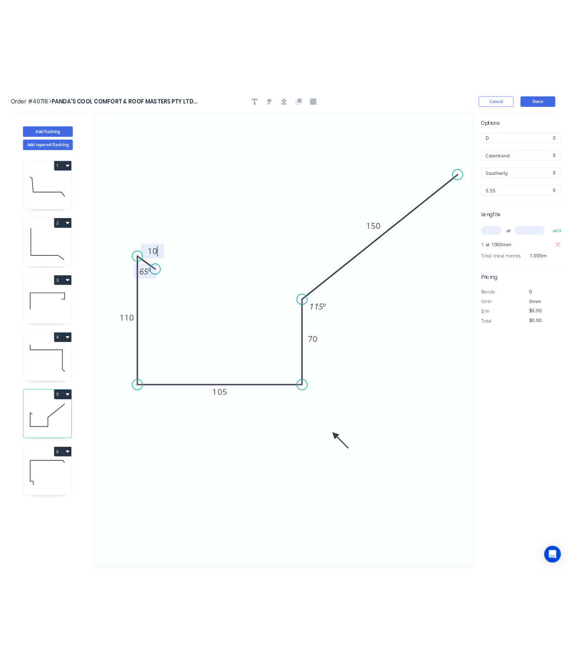
scroll to position [0, 0]
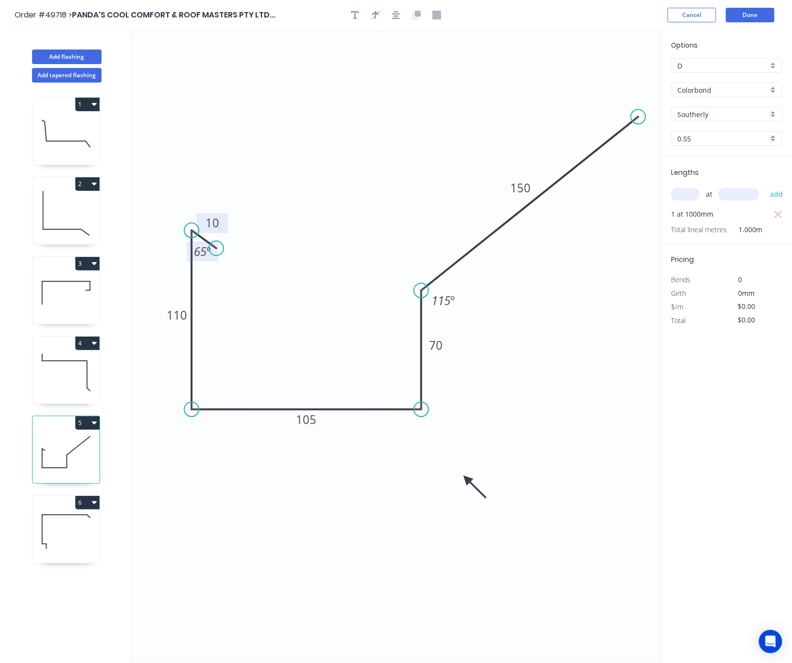
click at [717, 111] on input "Southerly" at bounding box center [722, 114] width 91 height 10
type input "$18.42"
click at [715, 135] on div "Shale Grey" at bounding box center [726, 132] width 110 height 17
type input "Shale Grey"
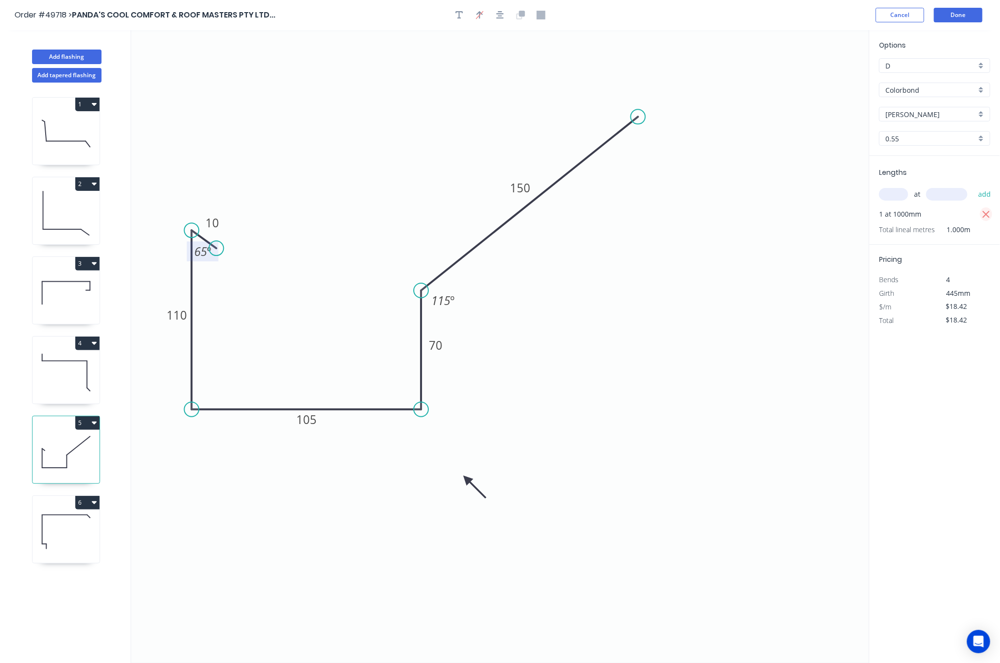
click at [798, 217] on icon "button" at bounding box center [986, 214] width 7 height 7
type input "$0.00"
click at [798, 190] on input "text" at bounding box center [893, 194] width 29 height 13
type input "4"
click at [798, 194] on input "text" at bounding box center [946, 194] width 41 height 13
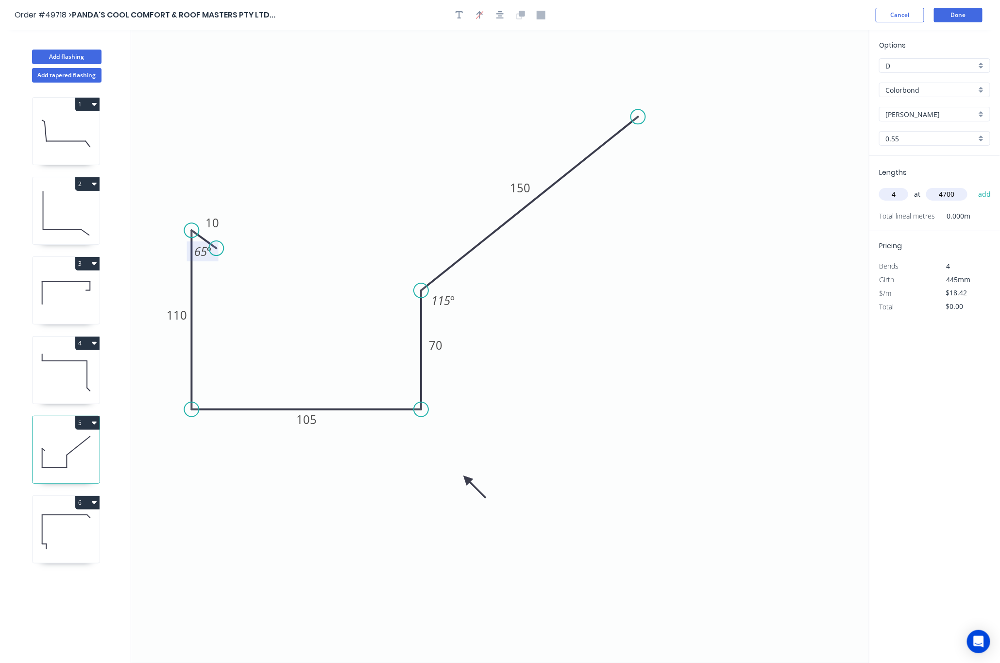
type input "4700"
click at [798, 186] on button "add" at bounding box center [984, 194] width 23 height 17
type input "$346.30"
click at [798, 15] on button "Done" at bounding box center [958, 15] width 49 height 15
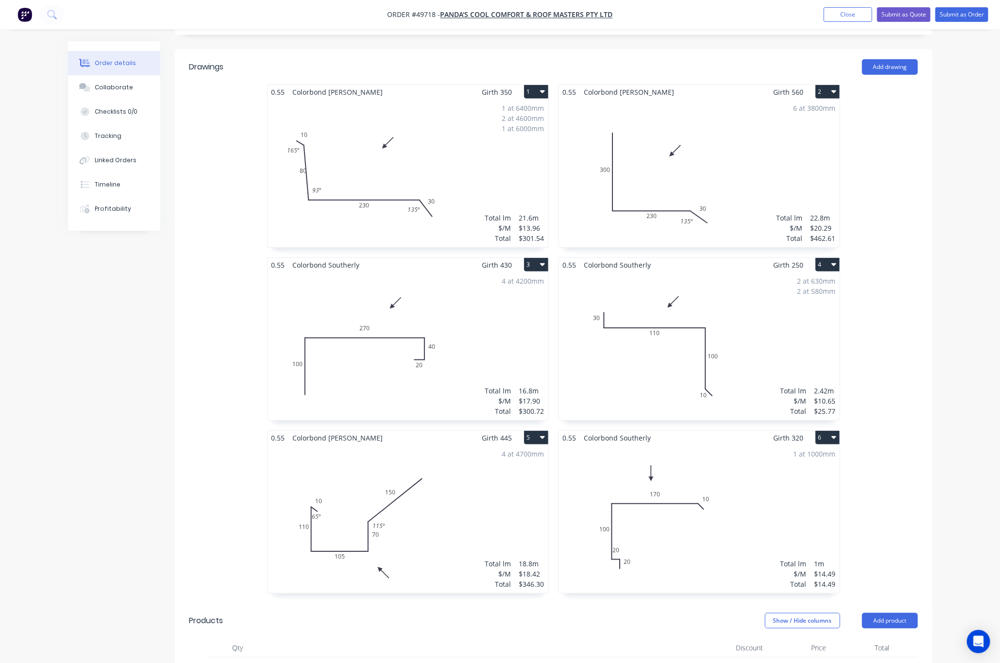
scroll to position [219, 0]
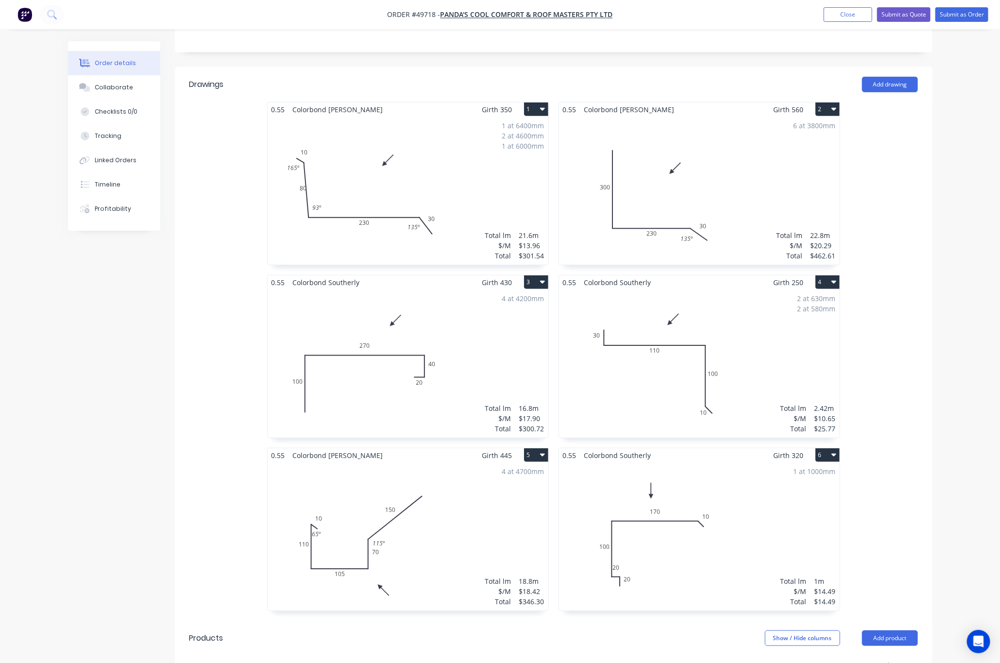
click at [736, 355] on div "2 at 630mm 2 at 580mm Total lm $/M Total 2.42m $10.65 $25.77" at bounding box center [699, 363] width 281 height 148
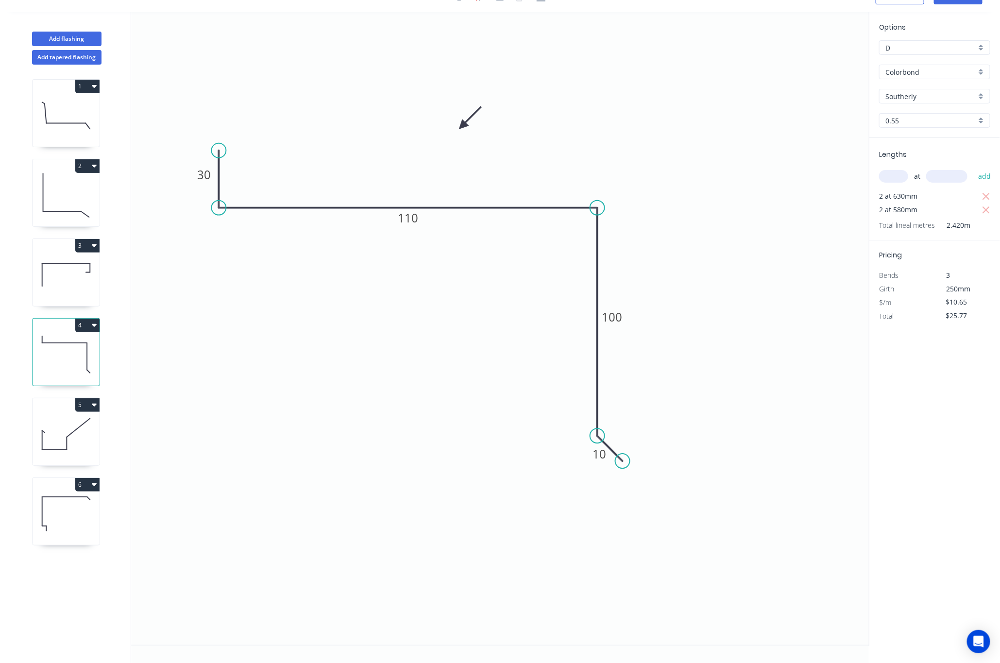
scroll to position [19, 0]
click at [620, 324] on rect at bounding box center [612, 317] width 32 height 20
click at [614, 317] on tspan "100" at bounding box center [612, 317] width 20 height 16
click at [798, 199] on icon "button" at bounding box center [986, 197] width 9 height 12
type input "$26.70"
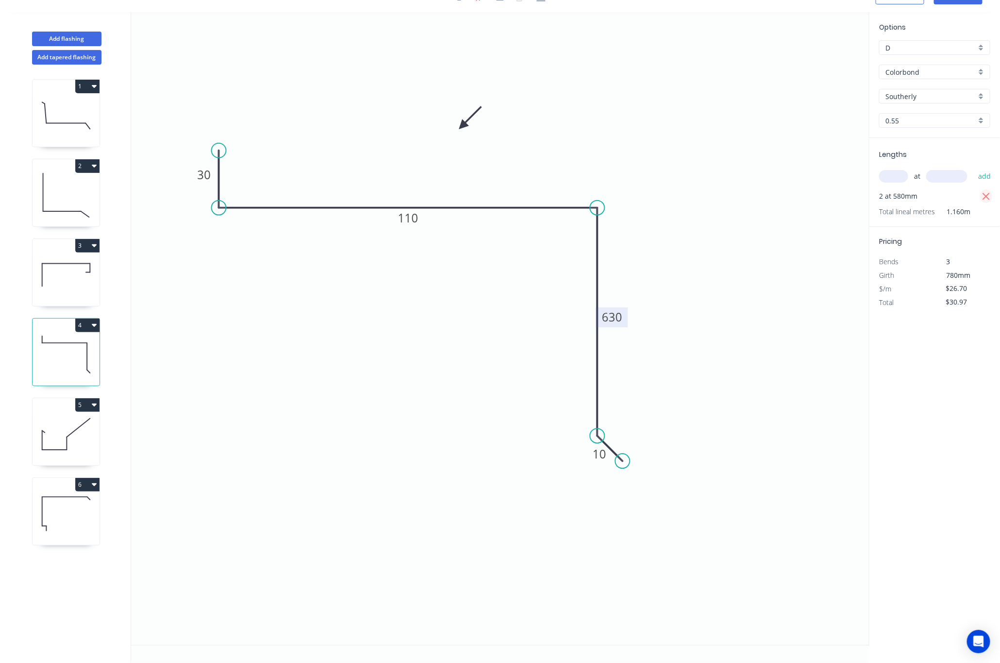
click at [798, 199] on icon "button" at bounding box center [986, 197] width 9 height 12
type input "$0.00"
click at [798, 168] on div "Lengths at add Total lineal metres 0.000m" at bounding box center [934, 175] width 131 height 75
click at [798, 172] on input "text" at bounding box center [893, 176] width 29 height 13
click at [798, 91] on input "Southerly" at bounding box center [930, 96] width 91 height 10
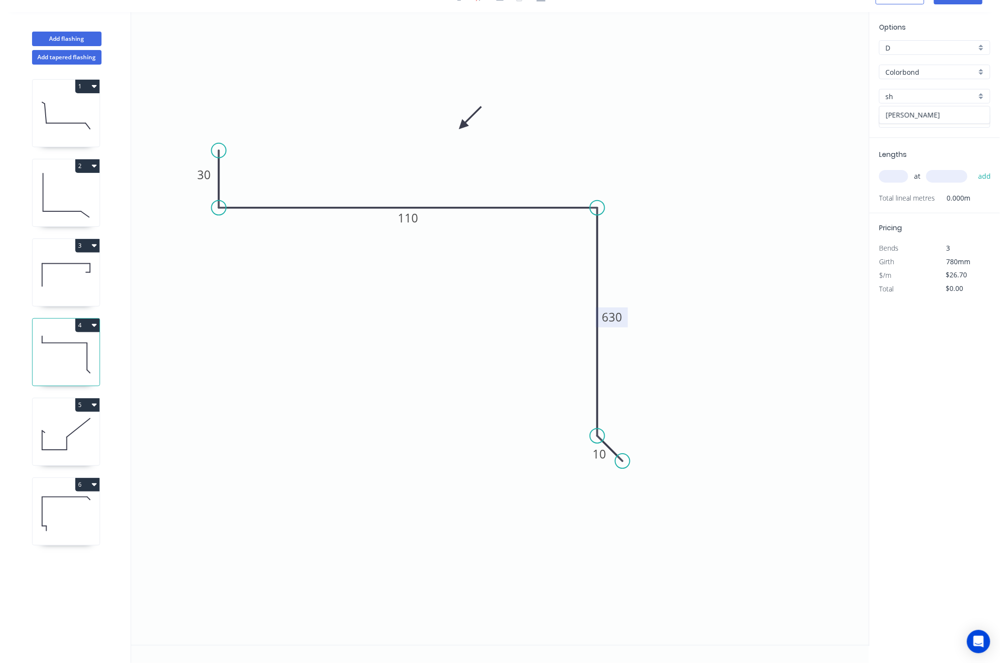
click at [798, 114] on div "Shale Grey" at bounding box center [935, 114] width 110 height 17
type input "Shale Grey"
click at [798, 172] on input "text" at bounding box center [893, 176] width 29 height 13
type input "2"
click at [798, 176] on input "text" at bounding box center [946, 176] width 41 height 13
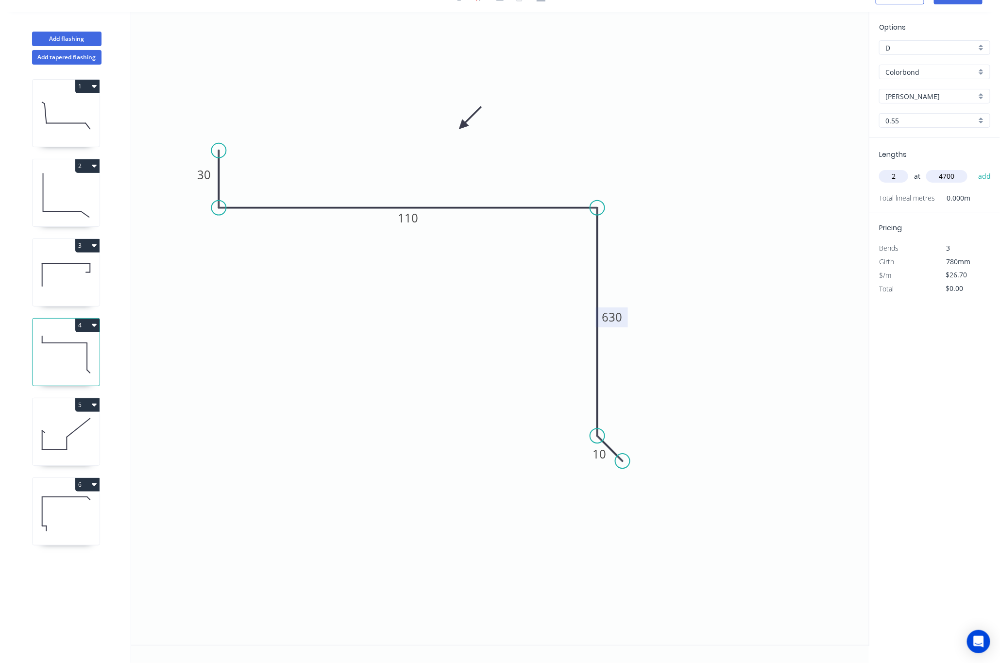
type input "4700"
click at [798, 168] on button "add" at bounding box center [984, 176] width 23 height 17
type input "$250.98"
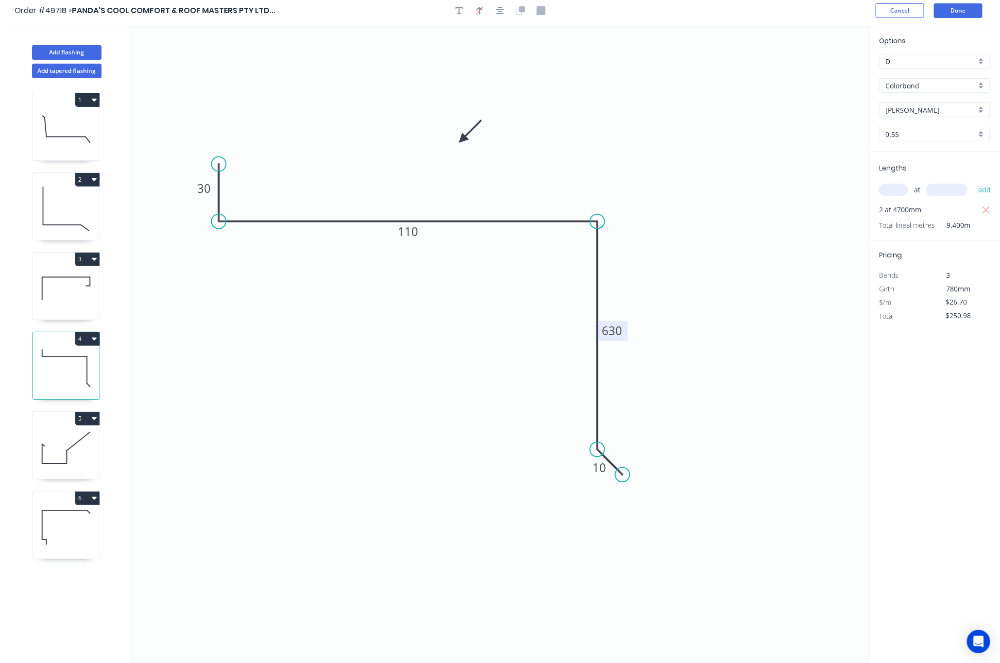
scroll to position [0, 0]
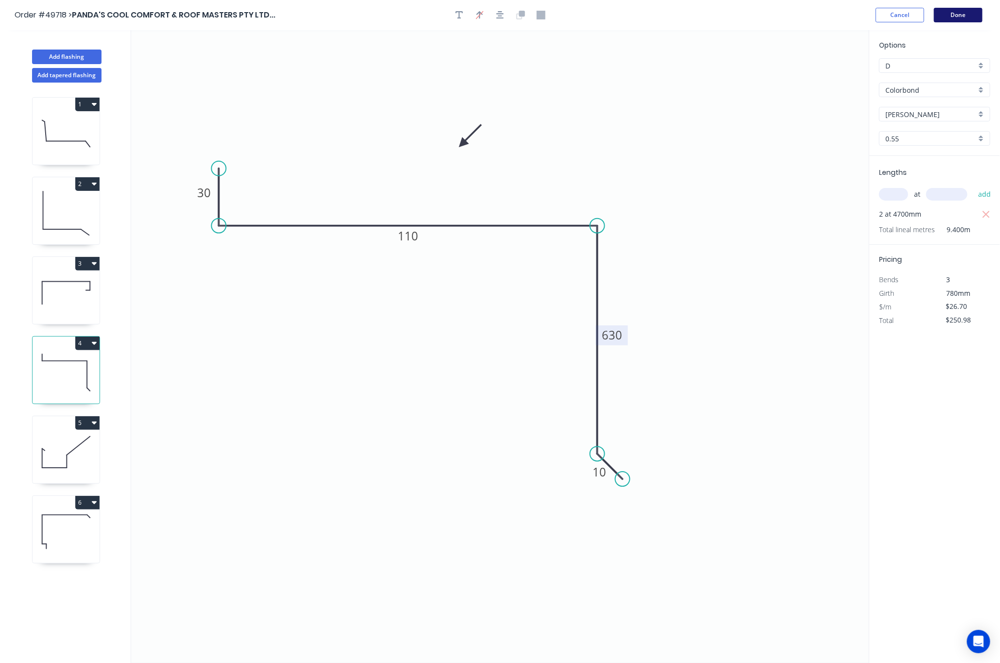
click at [798, 16] on button "Done" at bounding box center [958, 15] width 49 height 15
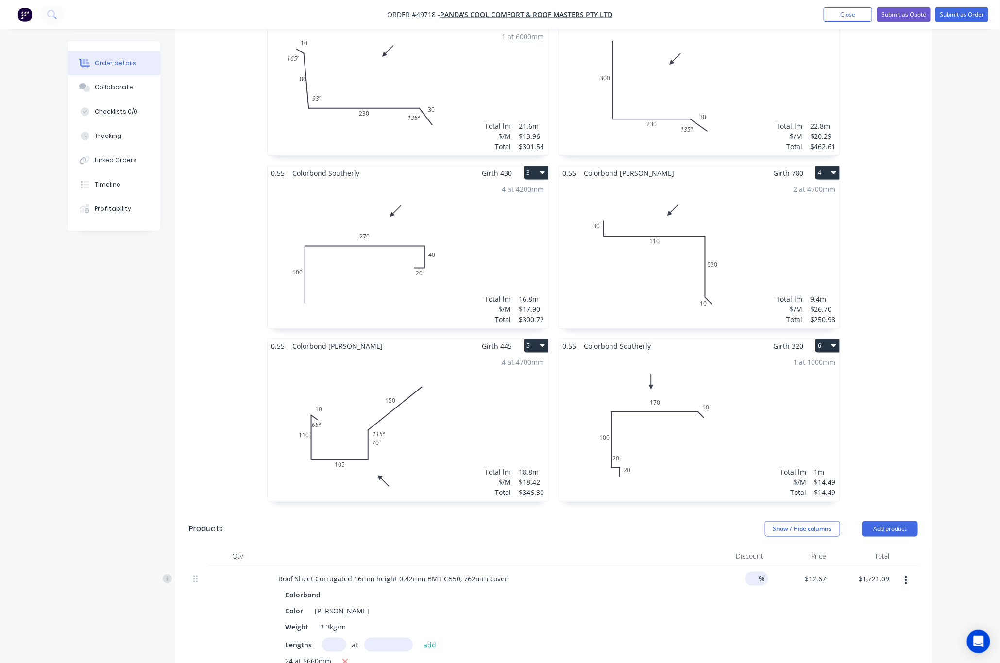
scroll to position [219, 0]
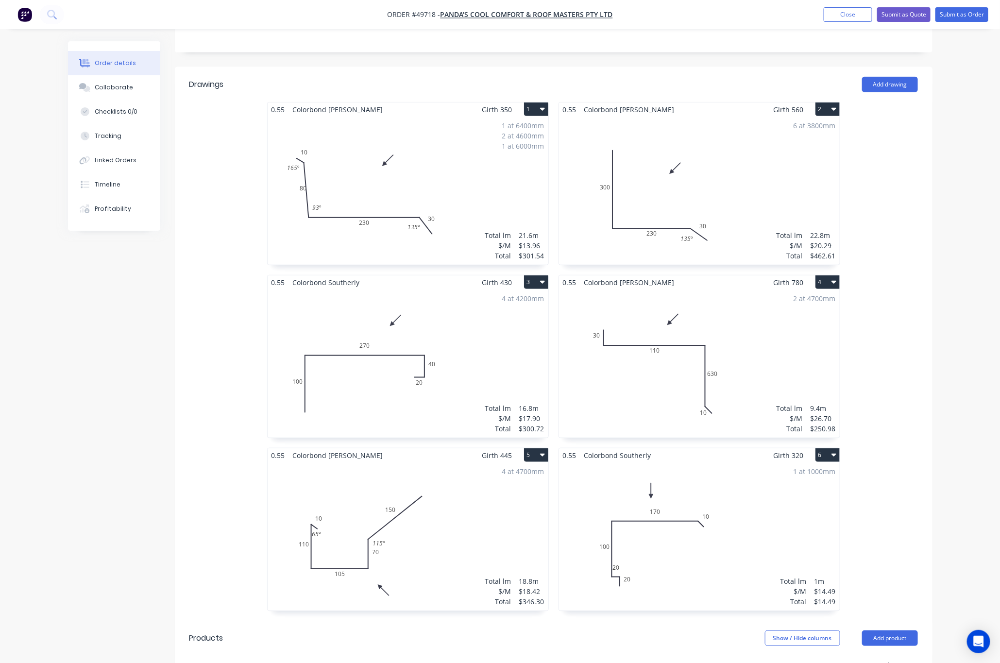
click at [438, 347] on div "4 at 4200mm Total lm $/M Total 16.8m $17.90 $300.72" at bounding box center [408, 363] width 281 height 148
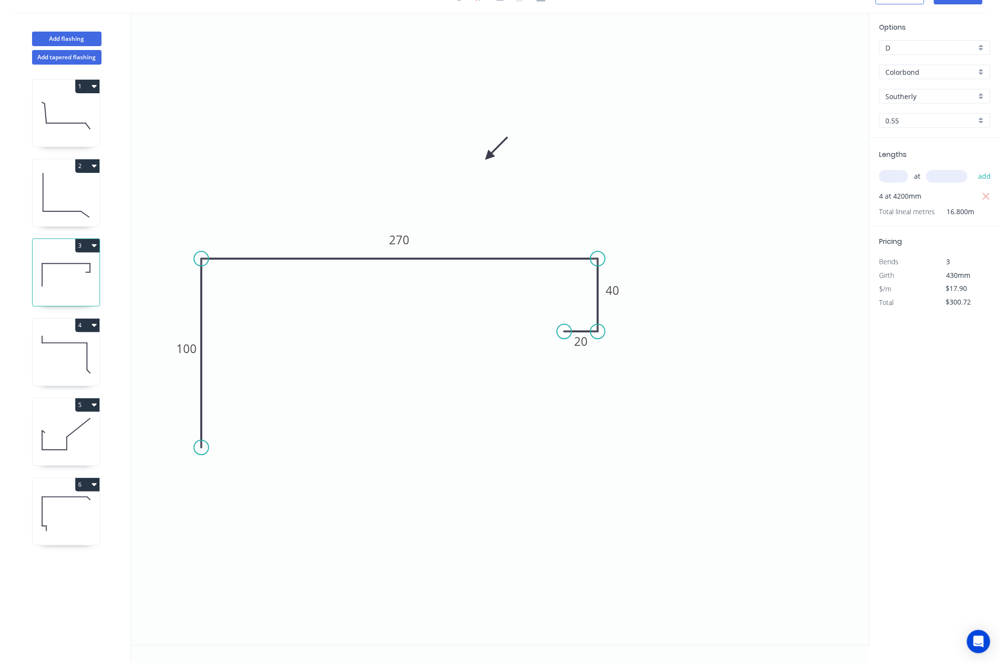
scroll to position [19, 0]
click at [798, 93] on input "Southerly" at bounding box center [930, 96] width 91 height 10
click at [798, 110] on div "Shale Grey" at bounding box center [935, 114] width 110 height 17
type input "Shale Grey"
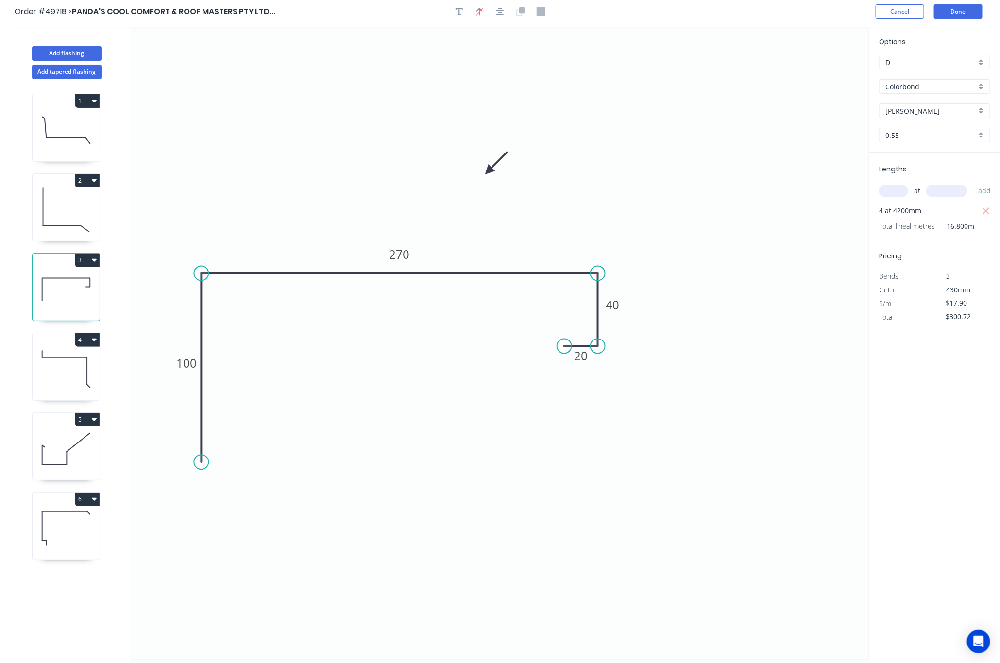
scroll to position [0, 0]
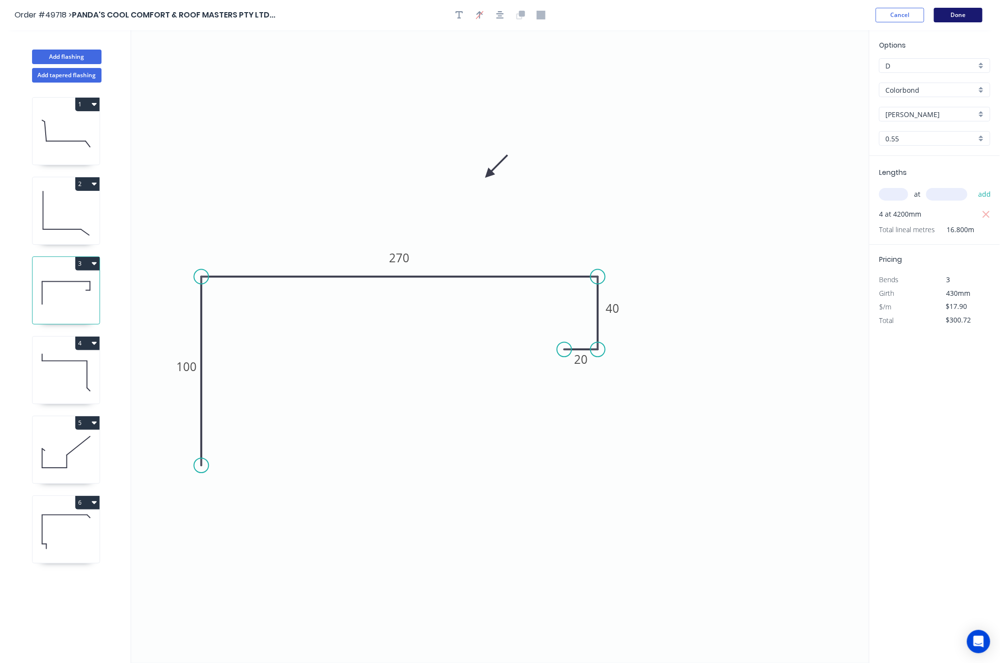
click at [798, 18] on button "Done" at bounding box center [958, 15] width 49 height 15
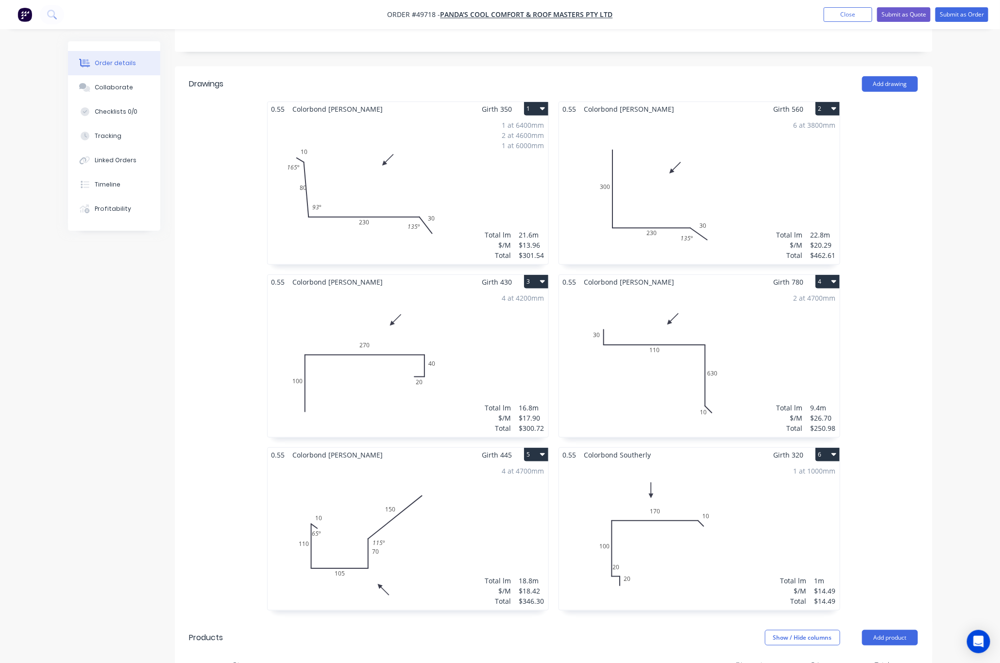
scroll to position [219, 0]
click at [679, 491] on div "1 at 1000mm Total lm $/M Total 1m $14.49 $14.49" at bounding box center [699, 536] width 281 height 148
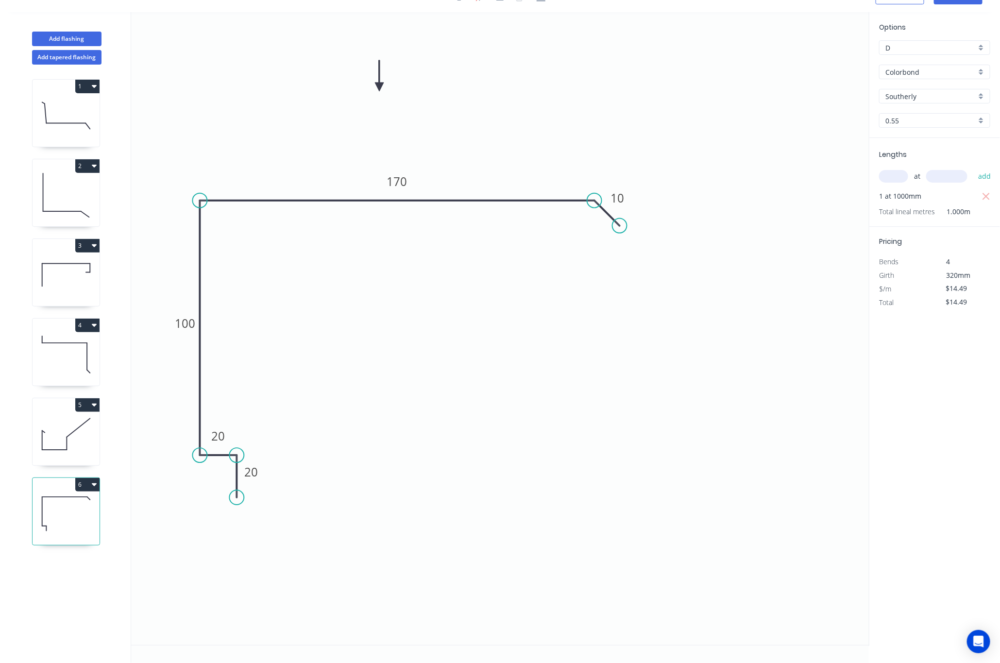
scroll to position [19, 0]
click at [798, 92] on input "Southerly" at bounding box center [930, 96] width 91 height 10
click at [798, 114] on div "Shale Grey" at bounding box center [935, 114] width 110 height 17
type input "Shale Grey"
click at [798, 179] on input "text" at bounding box center [893, 176] width 29 height 13
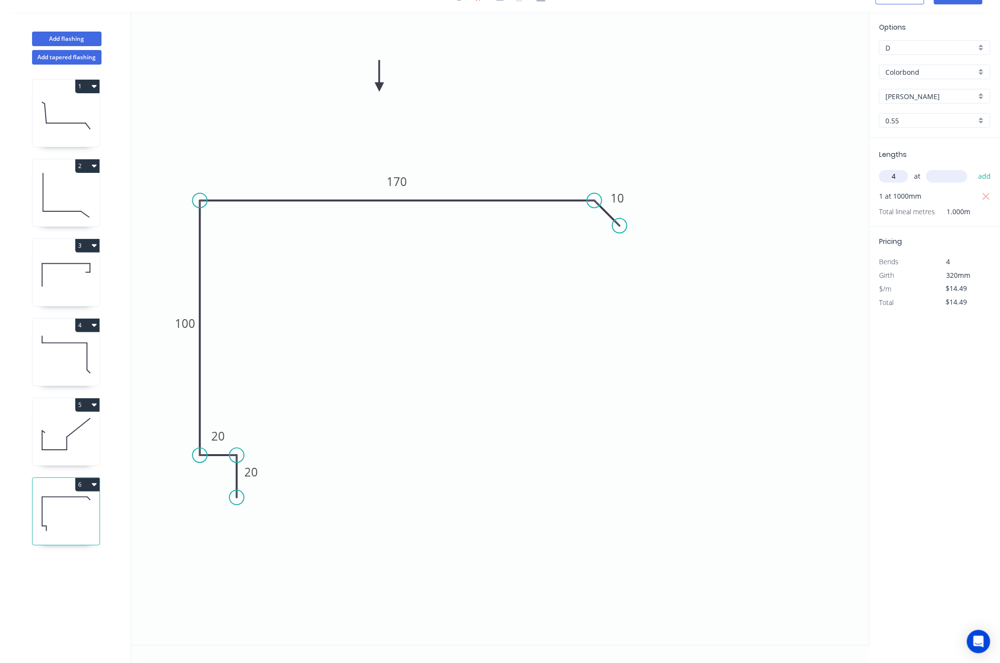
type input "4"
click at [798, 178] on input "text" at bounding box center [946, 176] width 41 height 13
type input "6000"
click at [798, 168] on button "add" at bounding box center [984, 176] width 23 height 17
click at [798, 197] on icon "button" at bounding box center [986, 196] width 7 height 7
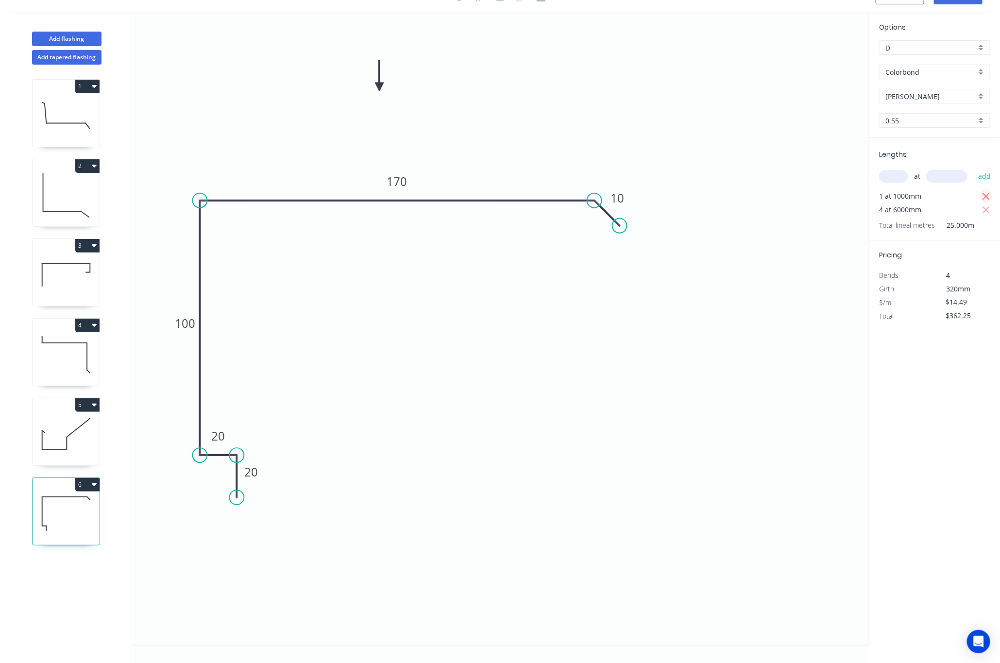
type input "$347.76"
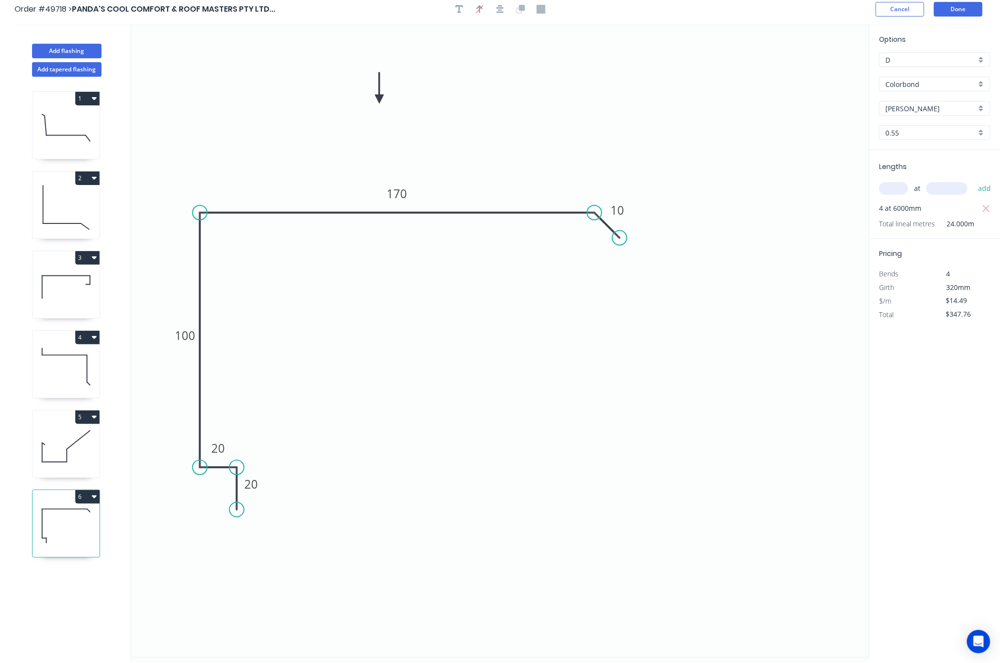
scroll to position [0, 0]
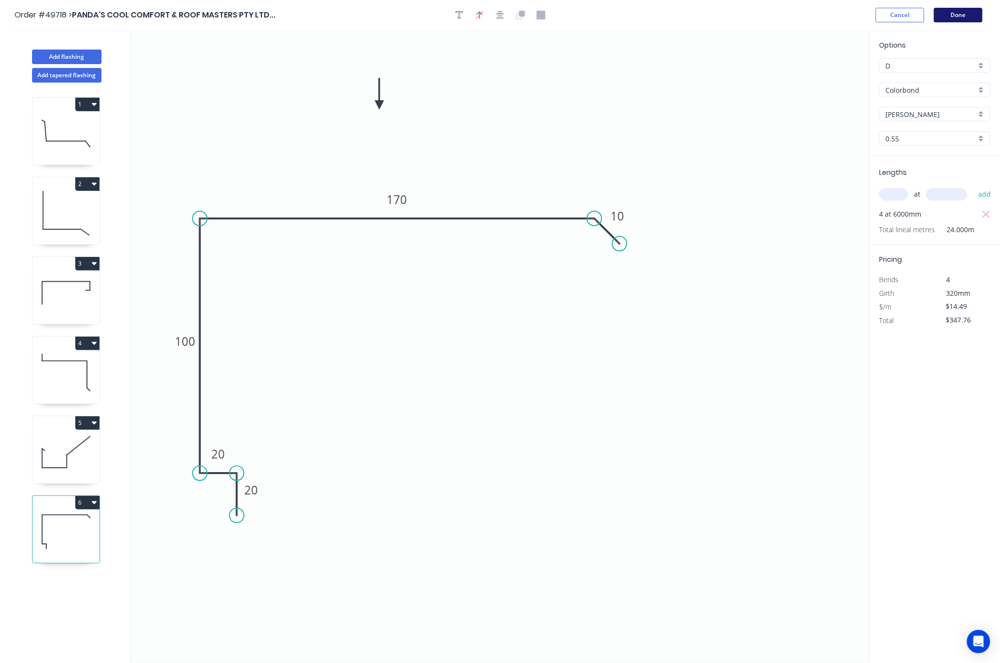
click at [798, 16] on button "Done" at bounding box center [958, 15] width 49 height 15
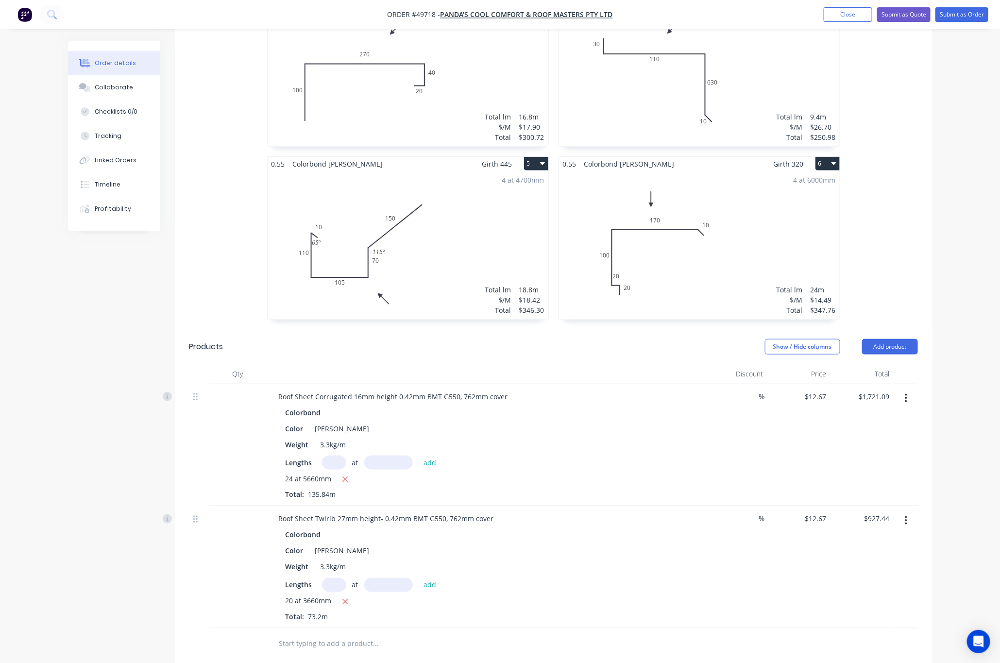
scroll to position [146, 0]
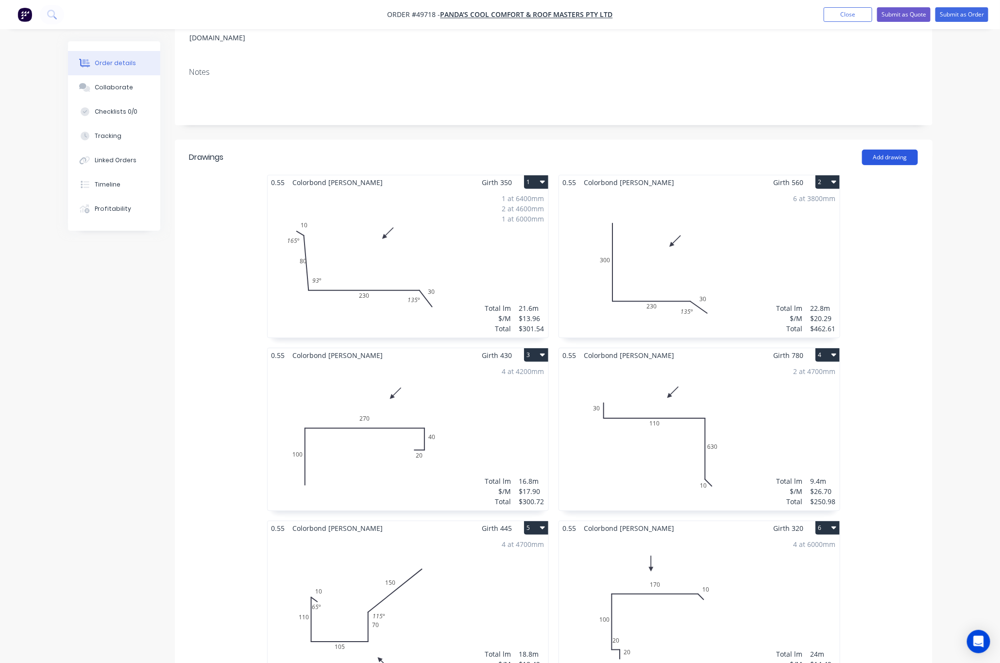
click at [798, 150] on button "Add drawing" at bounding box center [890, 158] width 56 height 16
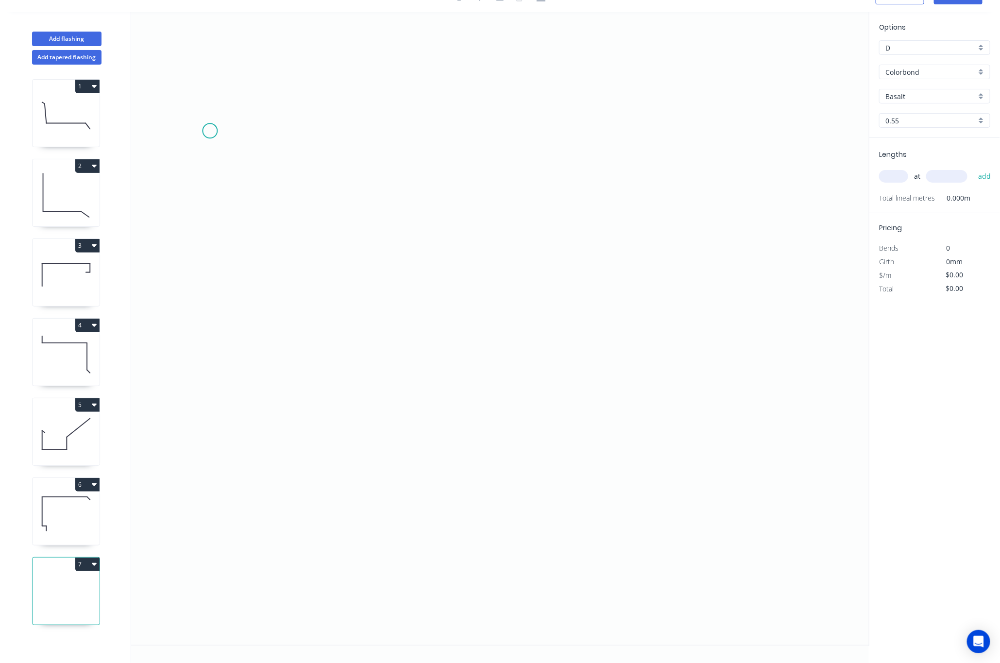
click at [210, 130] on icon "0" at bounding box center [500, 328] width 738 height 633
click at [213, 219] on icon "0" at bounding box center [500, 328] width 738 height 633
click at [615, 235] on icon "0 ?" at bounding box center [500, 328] width 738 height 633
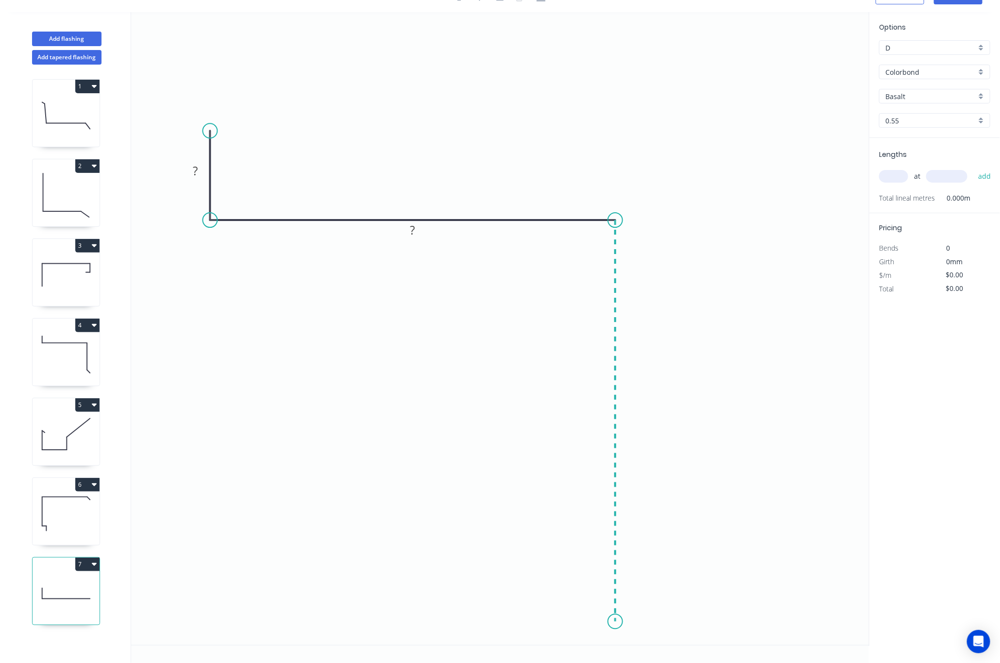
click at [622, 621] on icon "0 ? ?" at bounding box center [500, 328] width 738 height 633
click at [621, 622] on circle at bounding box center [615, 621] width 15 height 15
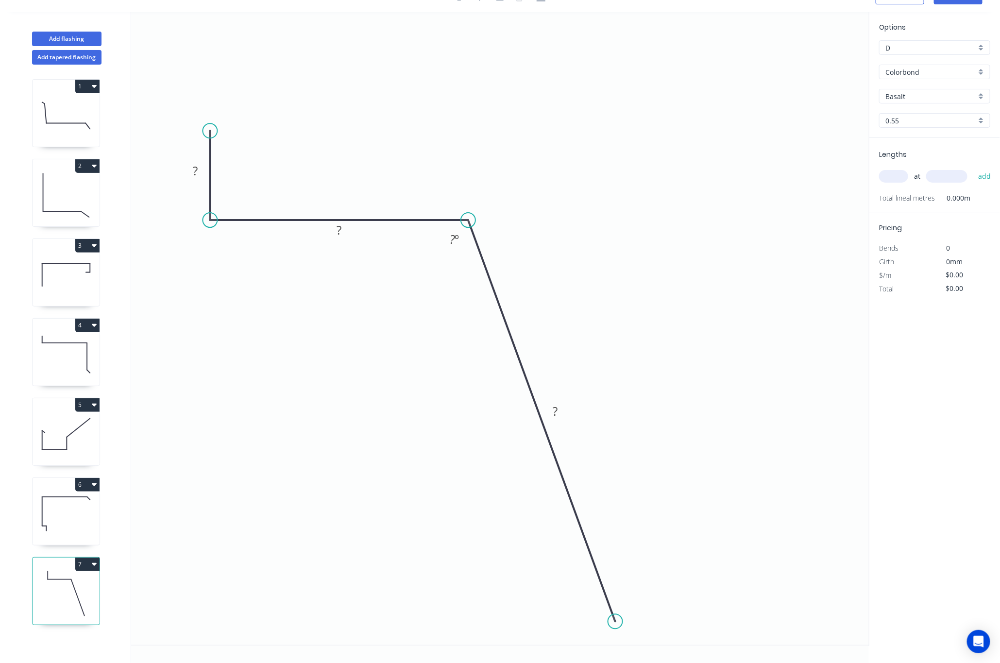
drag, startPoint x: 618, startPoint y: 216, endPoint x: 468, endPoint y: 222, distance: 149.7
click at [468, 222] on circle at bounding box center [468, 220] width 15 height 15
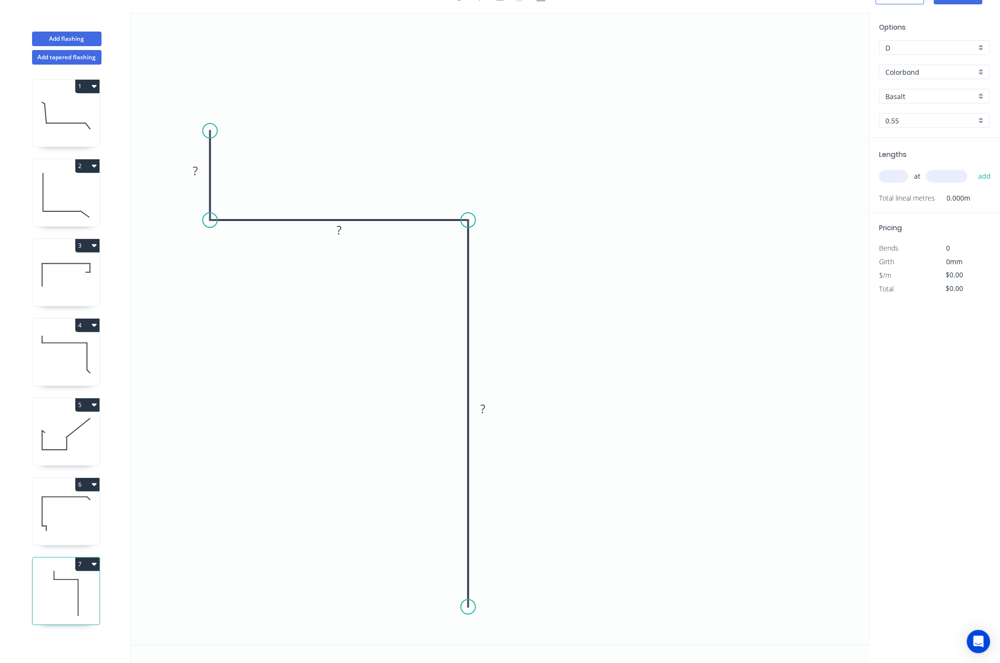
drag, startPoint x: 617, startPoint y: 621, endPoint x: 477, endPoint y: 599, distance: 141.5
click at [477, 599] on icon "0 ? ? ?" at bounding box center [500, 328] width 738 height 633
click at [470, 596] on circle at bounding box center [468, 600] width 15 height 15
click at [484, 620] on icon "0 ? ? ?" at bounding box center [500, 328] width 738 height 633
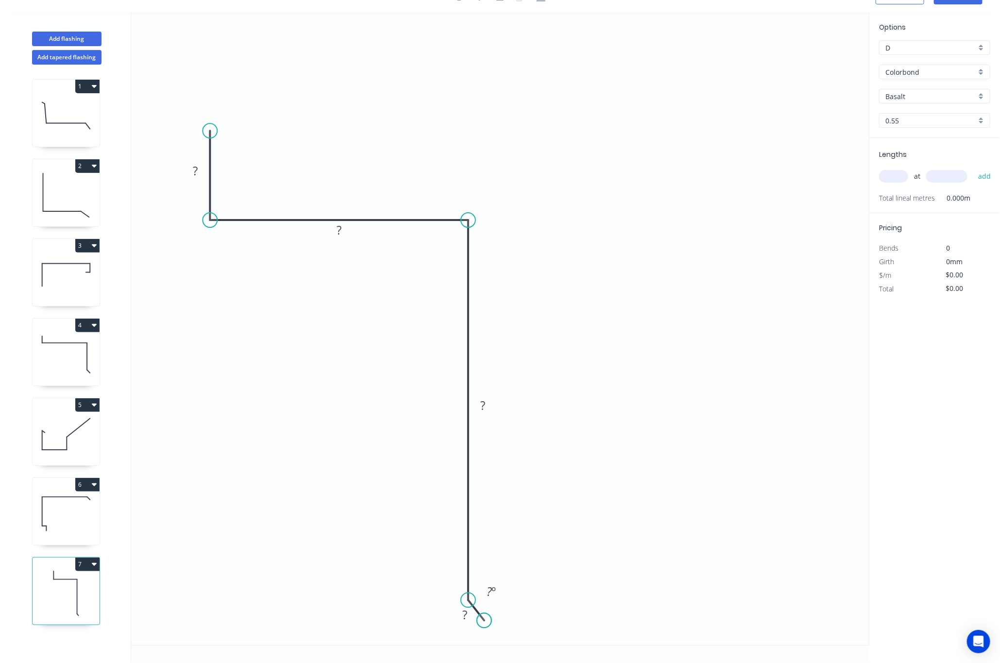
click at [484, 620] on circle at bounding box center [484, 620] width 15 height 15
drag, startPoint x: 484, startPoint y: 621, endPoint x: 491, endPoint y: 622, distance: 7.0
click at [491, 622] on circle at bounding box center [491, 623] width 15 height 15
click at [472, 619] on rect at bounding box center [468, 618] width 19 height 14
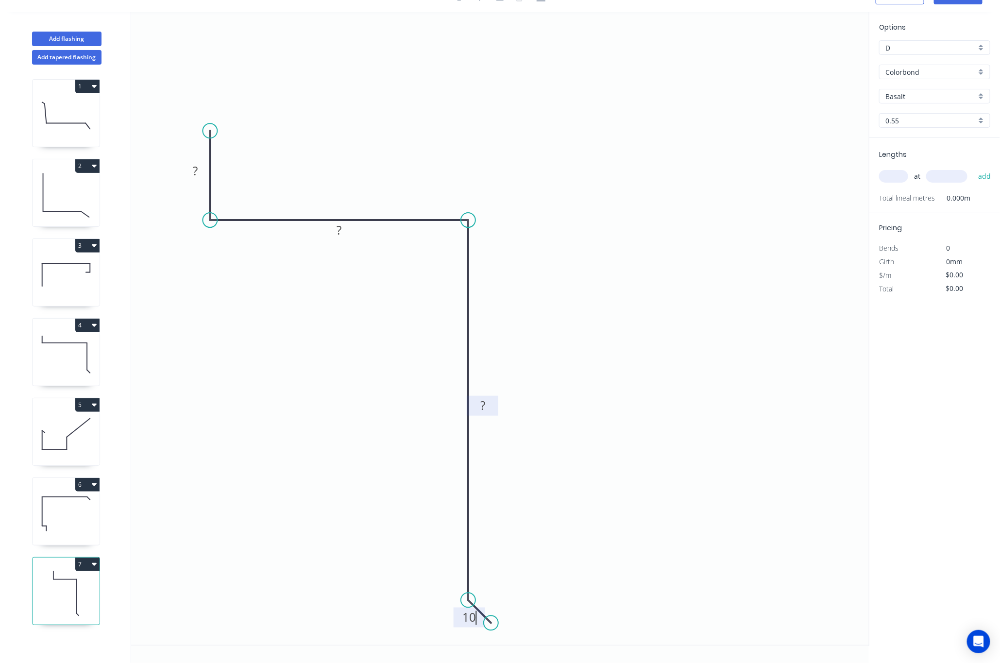
click at [482, 407] on tspan "?" at bounding box center [482, 405] width 5 height 16
click at [335, 233] on rect at bounding box center [338, 231] width 19 height 14
click at [193, 169] on tspan "?" at bounding box center [195, 171] width 5 height 16
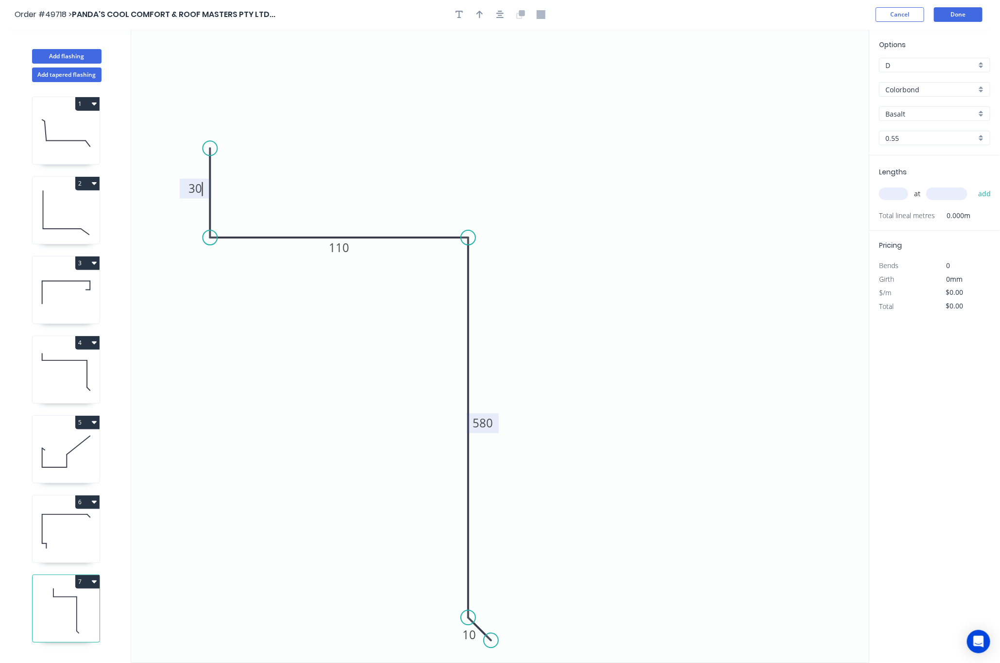
scroll to position [0, 0]
click at [476, 15] on icon "button" at bounding box center [479, 15] width 7 height 9
type input "$26.70"
click at [798, 79] on icon "0 30 110 580 10" at bounding box center [500, 346] width 738 height 633
click at [798, 76] on icon at bounding box center [820, 67] width 9 height 31
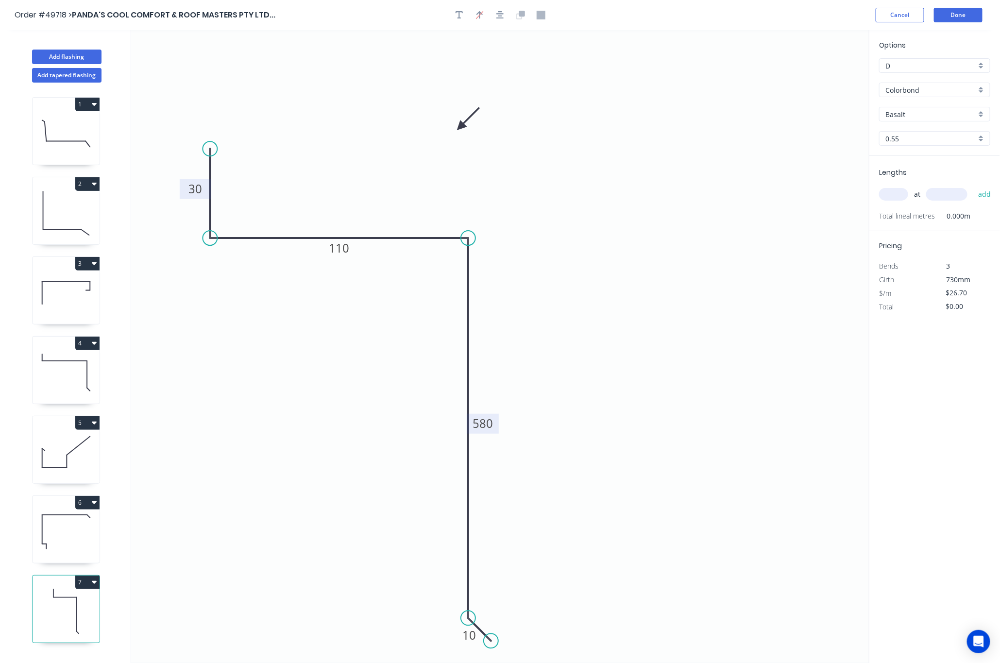
drag, startPoint x: 820, startPoint y: 76, endPoint x: 460, endPoint y: 127, distance: 363.6
click at [460, 127] on icon at bounding box center [468, 119] width 28 height 28
click at [798, 197] on input "text" at bounding box center [893, 194] width 29 height 13
type input "2"
click at [798, 190] on input "text" at bounding box center [946, 194] width 41 height 13
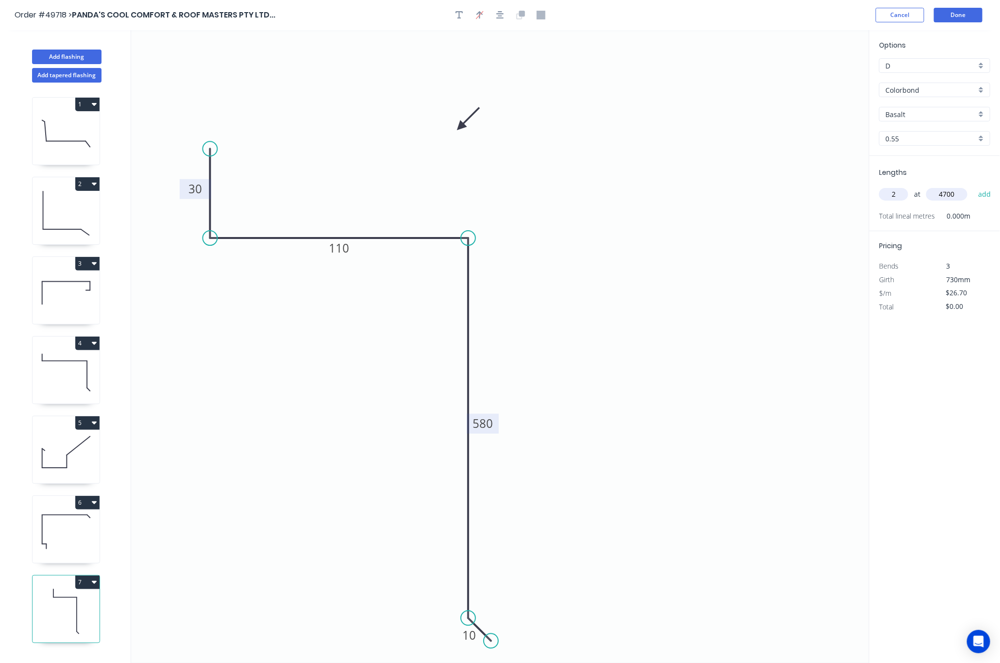
type input "4700"
click at [798, 186] on button "add" at bounding box center [984, 194] width 23 height 17
type input "$250.98"
click at [798, 111] on input "Basalt" at bounding box center [930, 114] width 91 height 10
click at [798, 130] on div "Shale Grey" at bounding box center [935, 132] width 110 height 17
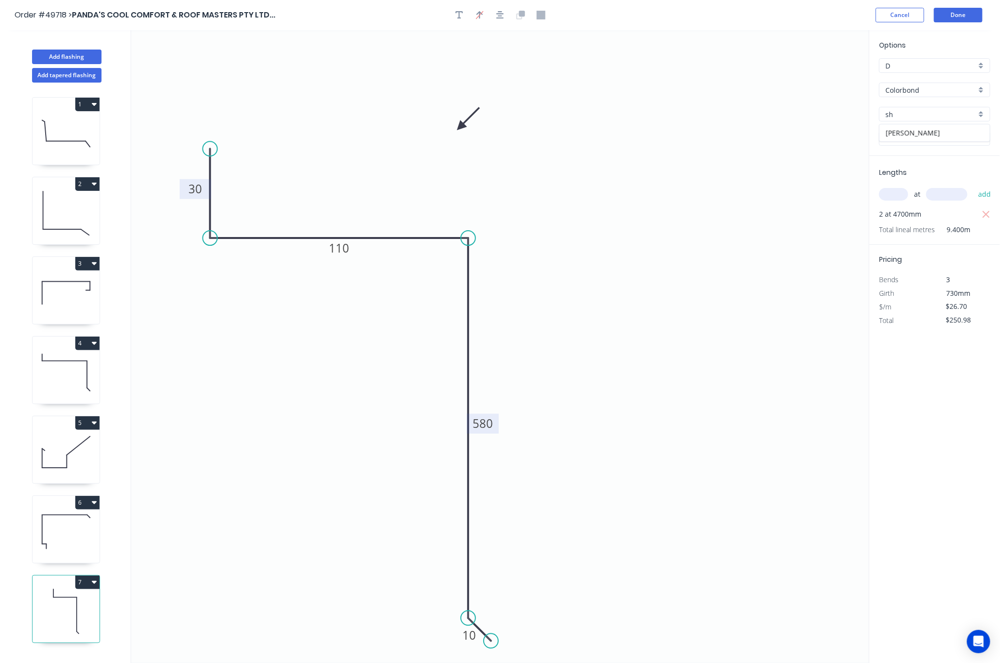
type input "Shale Grey"
click at [798, 17] on button "Done" at bounding box center [958, 15] width 49 height 15
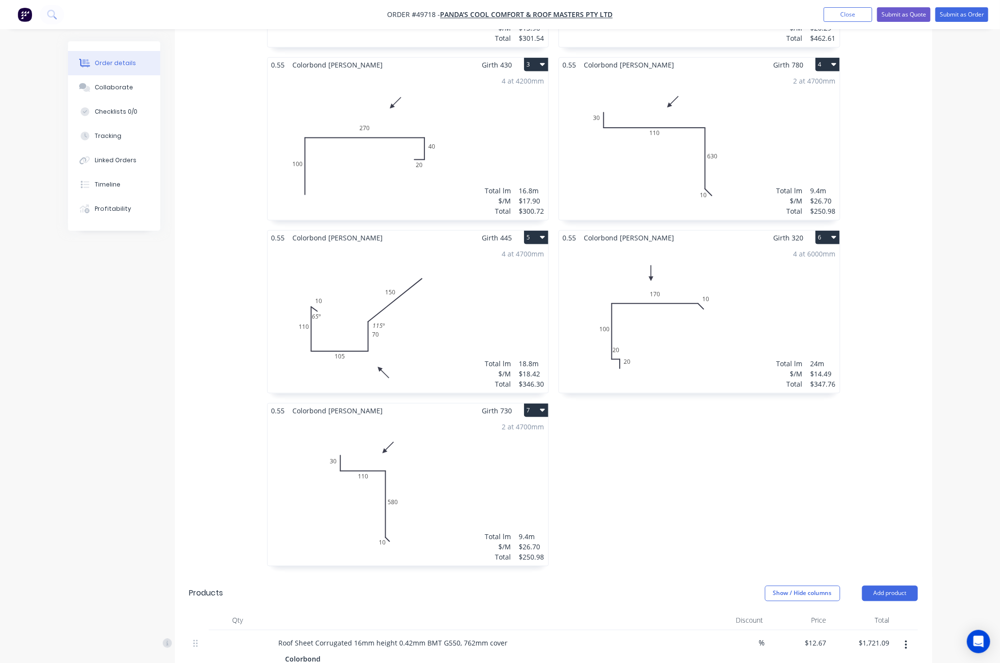
scroll to position [437, 0]
click at [712, 146] on div "2 at 4700mm Total lm $/M Total 9.4m $26.70 $250.98" at bounding box center [699, 145] width 281 height 148
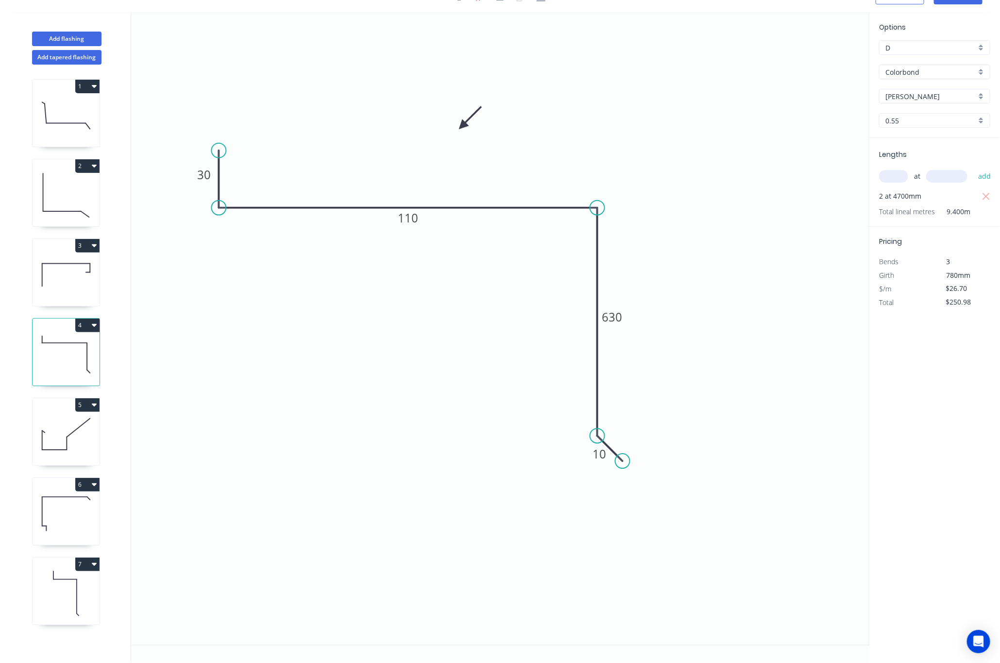
scroll to position [19, 0]
drag, startPoint x: 590, startPoint y: 203, endPoint x: 473, endPoint y: 211, distance: 117.9
click at [369, 210] on icon "0 30 110 630 10" at bounding box center [500, 328] width 738 height 633
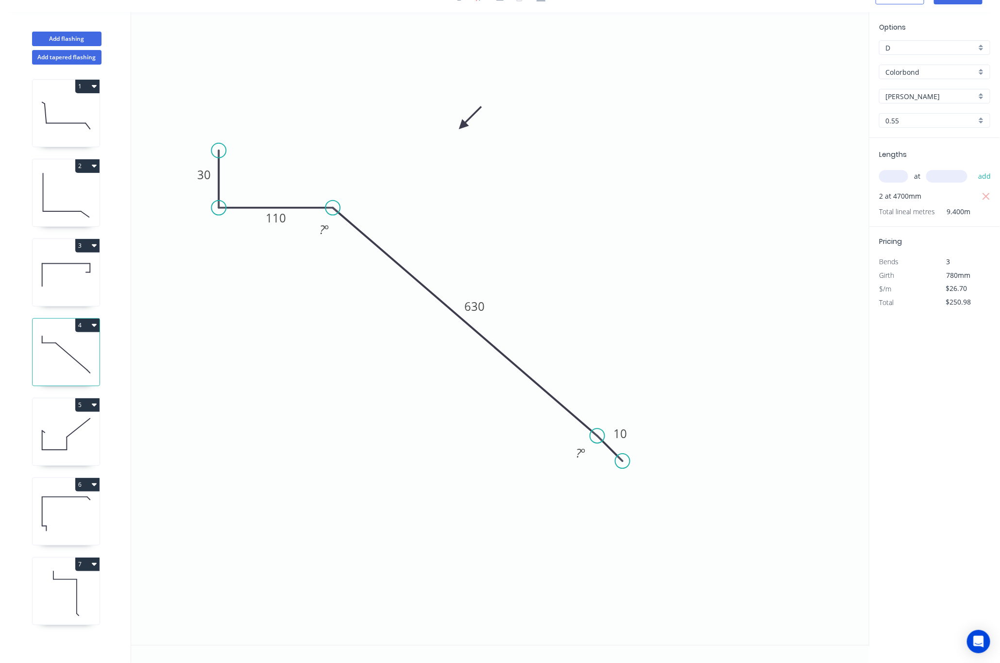
drag, startPoint x: 595, startPoint y: 203, endPoint x: 333, endPoint y: 215, distance: 262.5
click at [333, 215] on icon "0 30 110 630 10 ? º ? º" at bounding box center [500, 328] width 738 height 633
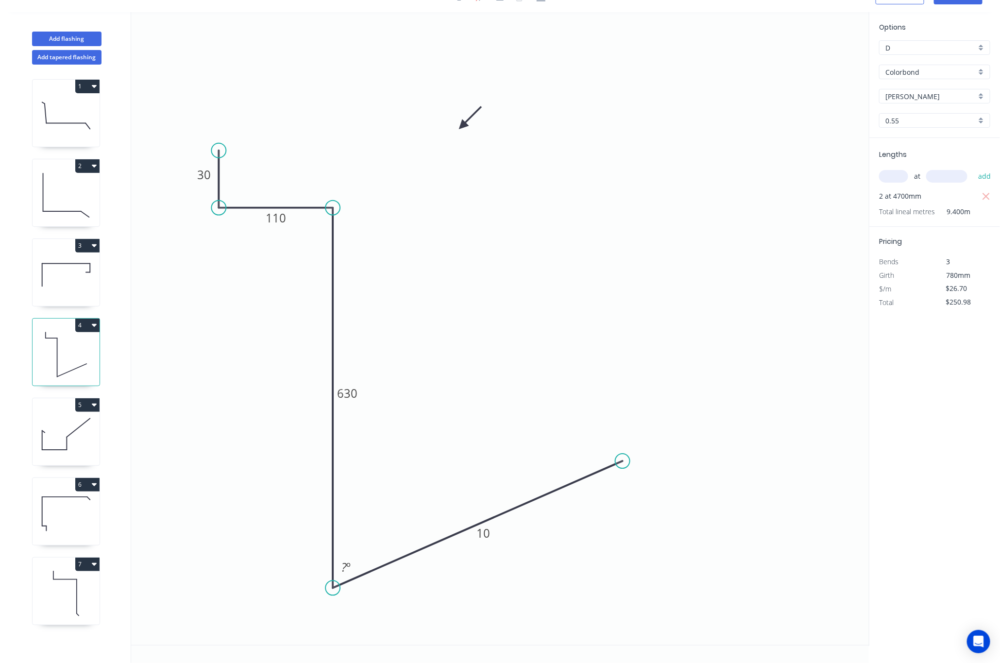
drag, startPoint x: 599, startPoint y: 435, endPoint x: 321, endPoint y: 587, distance: 317.8
click at [321, 587] on icon "0 30 110 630 10 ? º" at bounding box center [500, 328] width 738 height 633
drag, startPoint x: 625, startPoint y: 459, endPoint x: 353, endPoint y: 610, distance: 311.1
click at [353, 610] on circle at bounding box center [352, 608] width 15 height 15
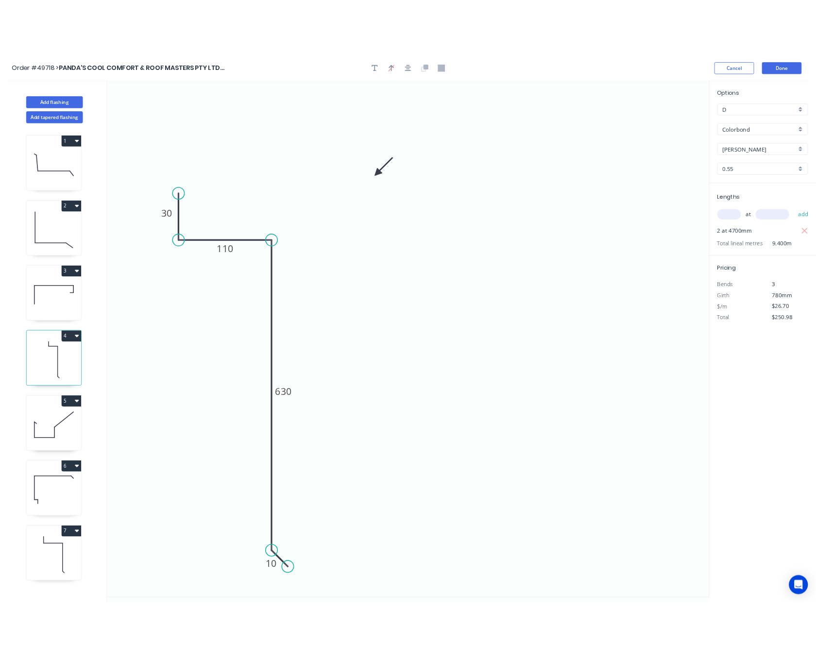
scroll to position [0, 0]
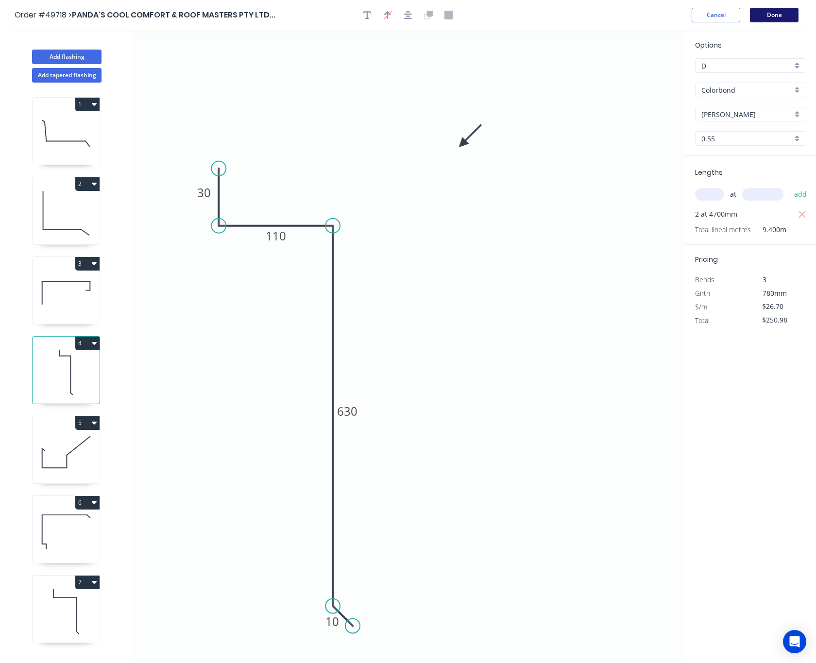
click at [779, 16] on button "Done" at bounding box center [774, 15] width 49 height 15
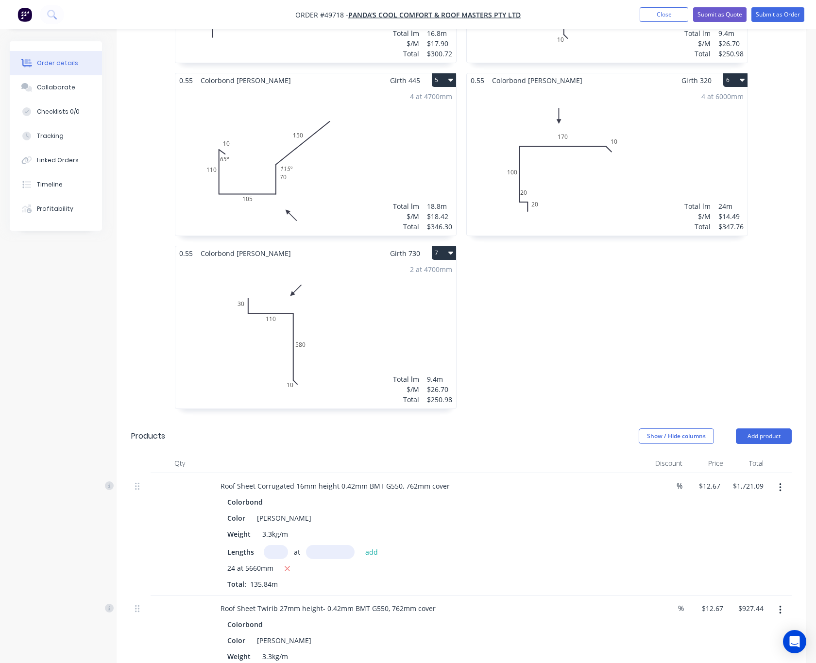
scroll to position [729, 0]
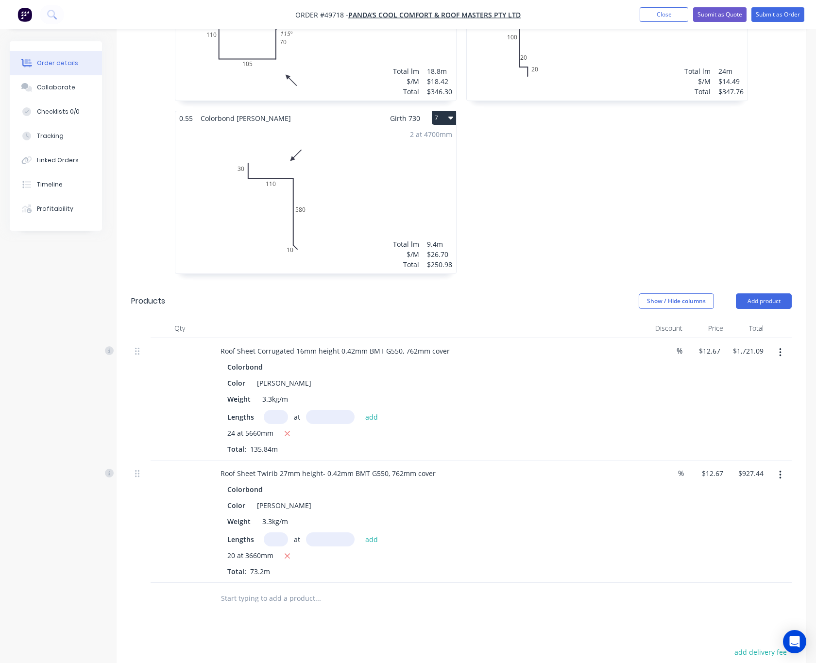
click at [781, 344] on button "button" at bounding box center [780, 352] width 23 height 17
click at [757, 371] on div "Edit" at bounding box center [745, 378] width 75 height 14
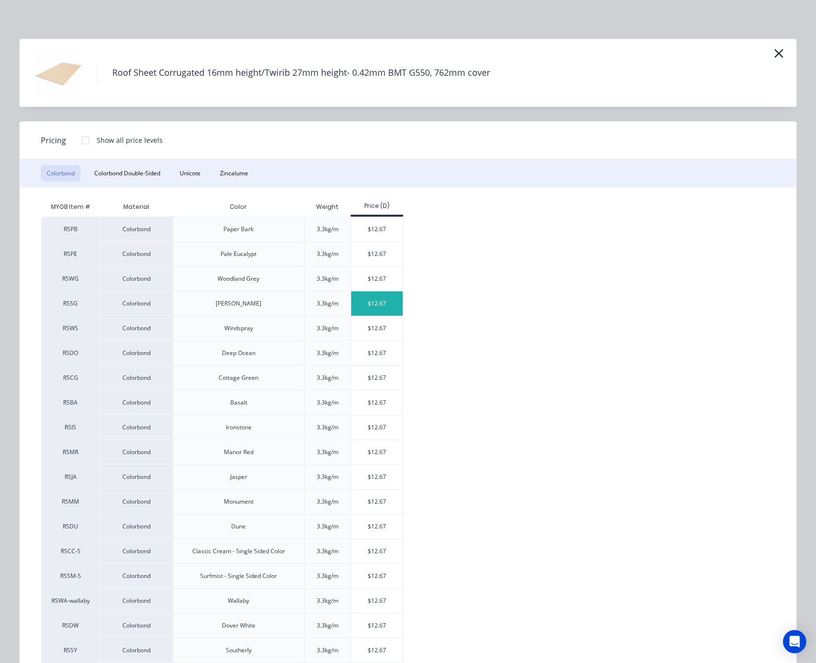
click at [372, 307] on div "$12.67" at bounding box center [377, 303] width 52 height 24
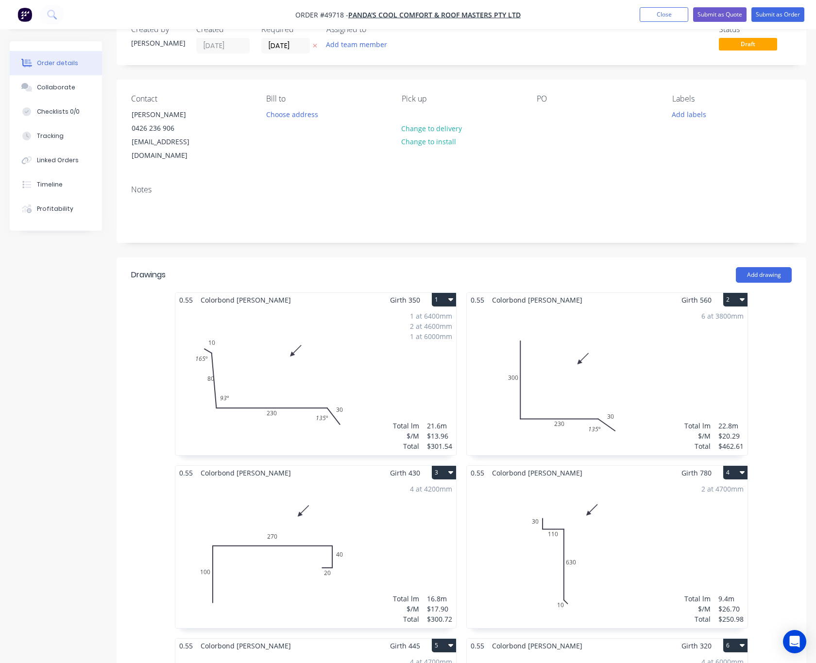
scroll to position [0, 0]
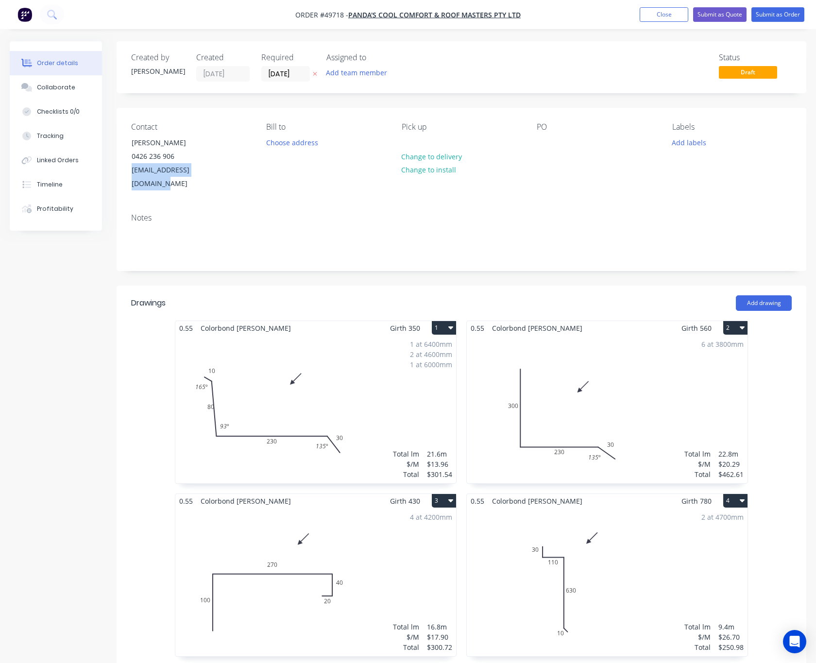
drag, startPoint x: 228, startPoint y: 169, endPoint x: 121, endPoint y: 181, distance: 107.0
click at [121, 181] on div "Contact Xiong 0426 236 906 pandascoolroof@gmail.com Bill to Choose address Pick…" at bounding box center [462, 157] width 690 height 98
copy div "pandascoolroof@gmail.com"
click at [726, 12] on button "Submit as Quote" at bounding box center [719, 14] width 53 height 15
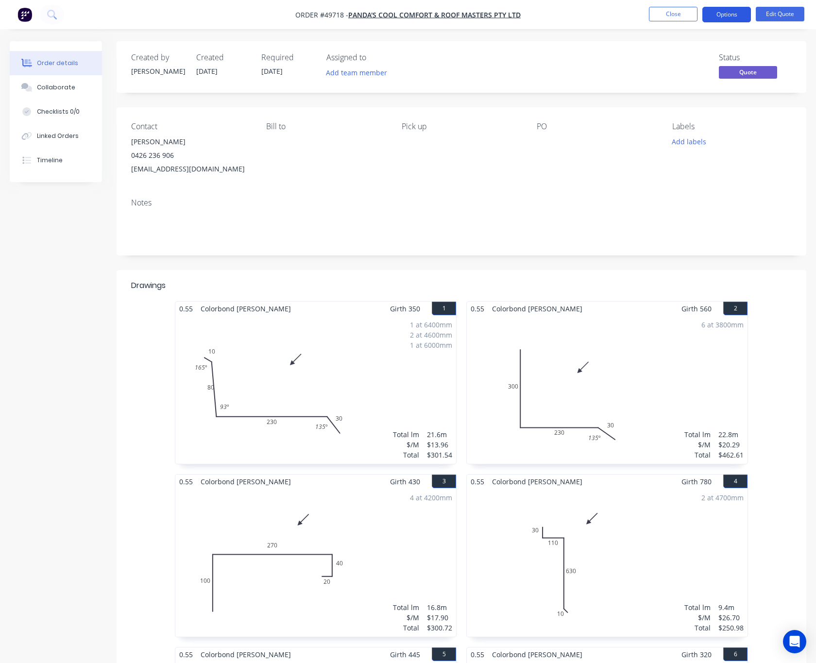
click at [722, 15] on button "Options" at bounding box center [726, 15] width 49 height 16
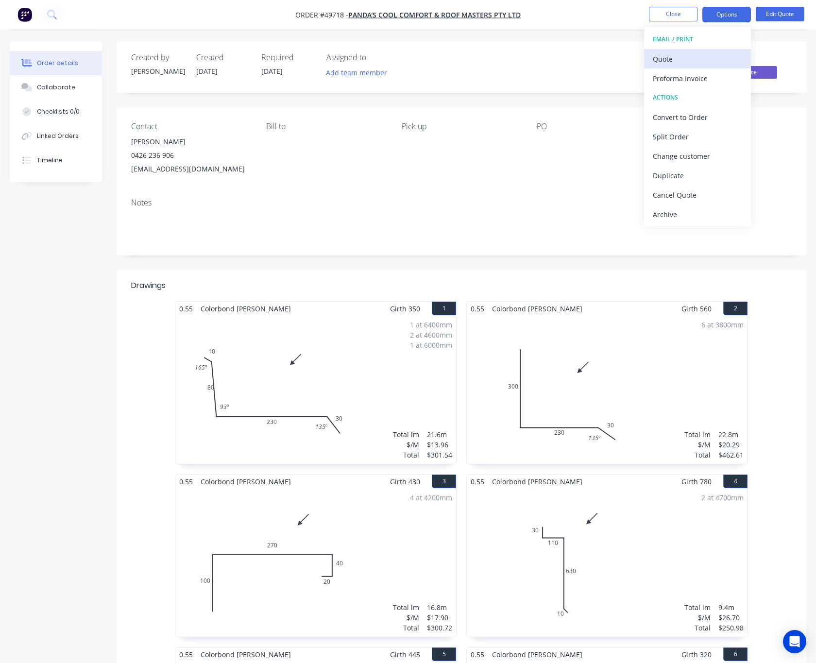
click at [712, 54] on div "Quote" at bounding box center [697, 59] width 89 height 14
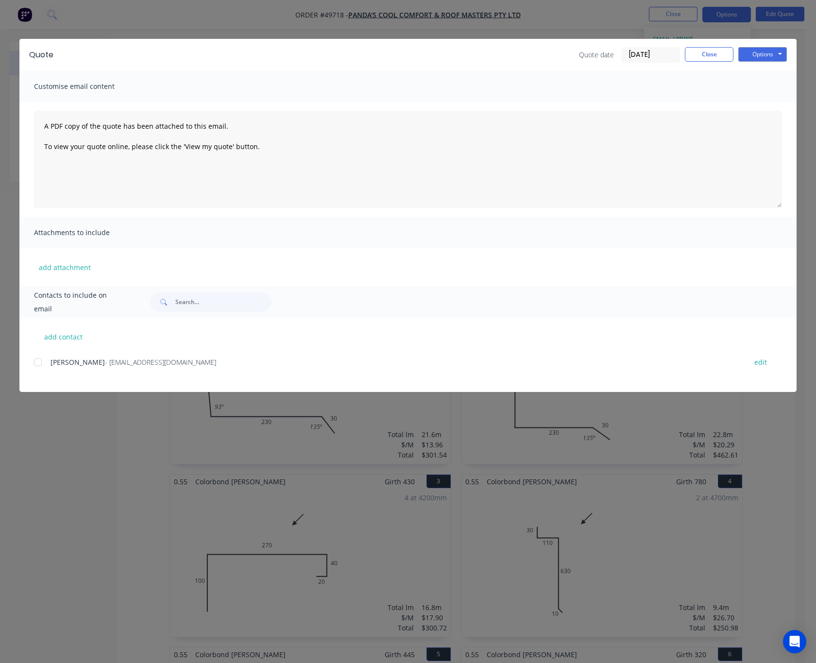
click at [47, 360] on div at bounding box center [37, 362] width 19 height 19
click at [772, 50] on button "Options" at bounding box center [762, 54] width 49 height 15
click at [770, 101] on button "Email" at bounding box center [769, 104] width 62 height 16
click at [603, 22] on div "Quote Quote date 25/09/25 Close Options Preview Print Email Customise email con…" at bounding box center [408, 331] width 816 height 663
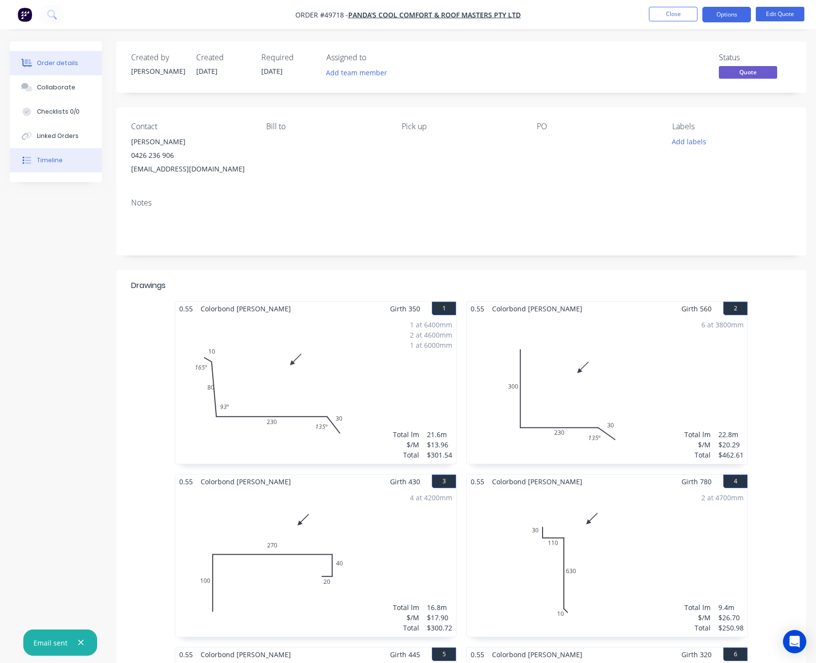
click at [60, 165] on button "Timeline" at bounding box center [56, 160] width 92 height 24
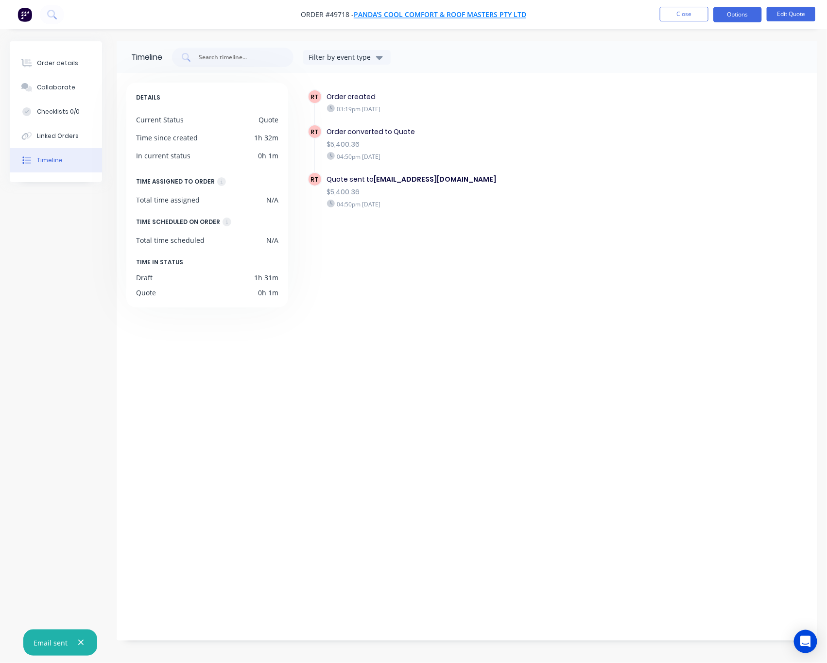
click at [402, 13] on span "PANDA'S COOL COMFORT & ROOF MASTERS PTY LTD" at bounding box center [440, 14] width 172 height 9
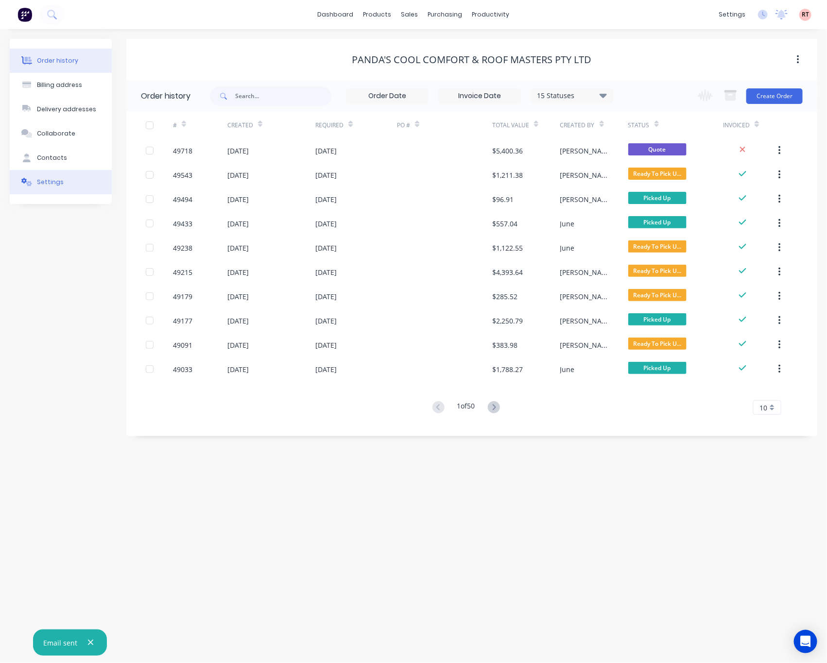
click at [70, 181] on button "Settings" at bounding box center [61, 182] width 102 height 24
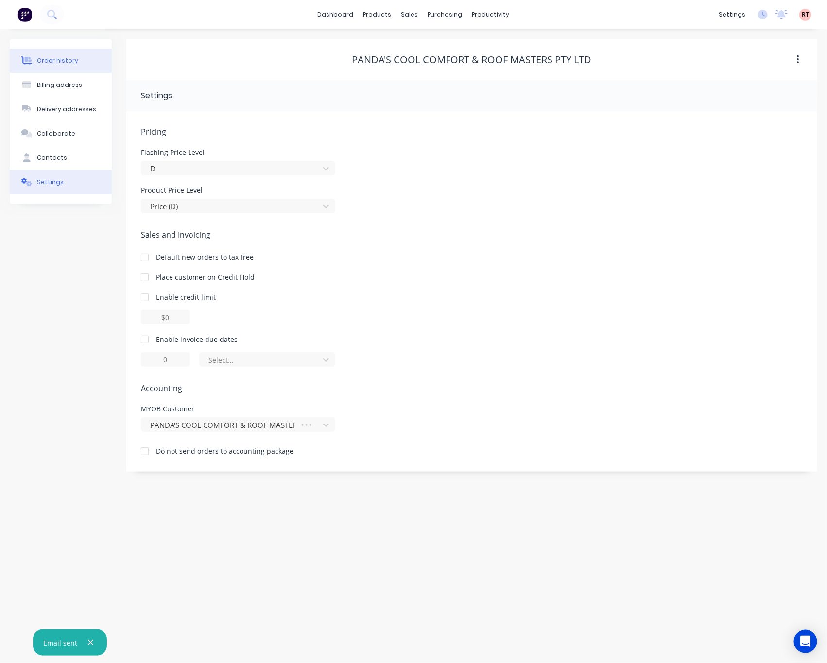
click at [71, 58] on div "Order history" at bounding box center [57, 60] width 41 height 9
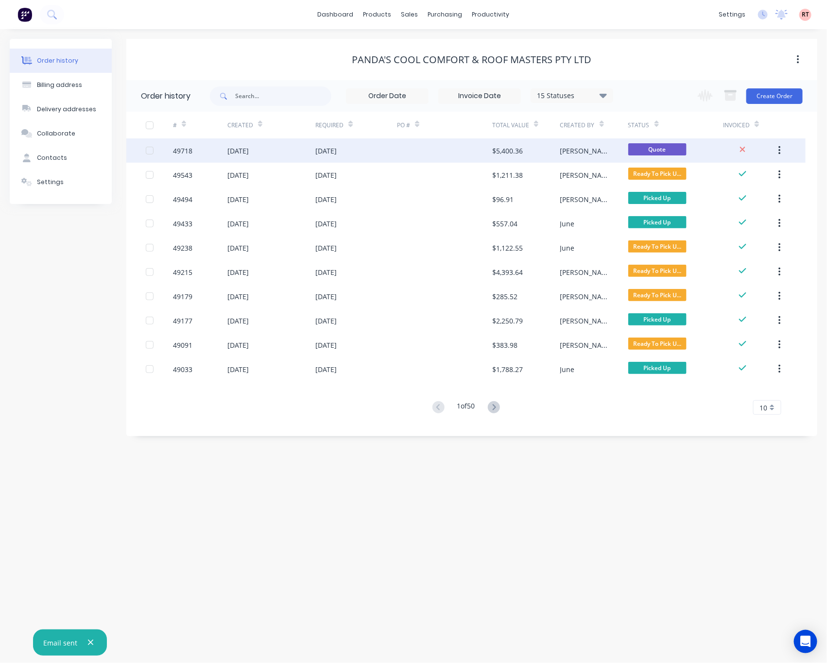
click at [439, 152] on div at bounding box center [444, 150] width 95 height 24
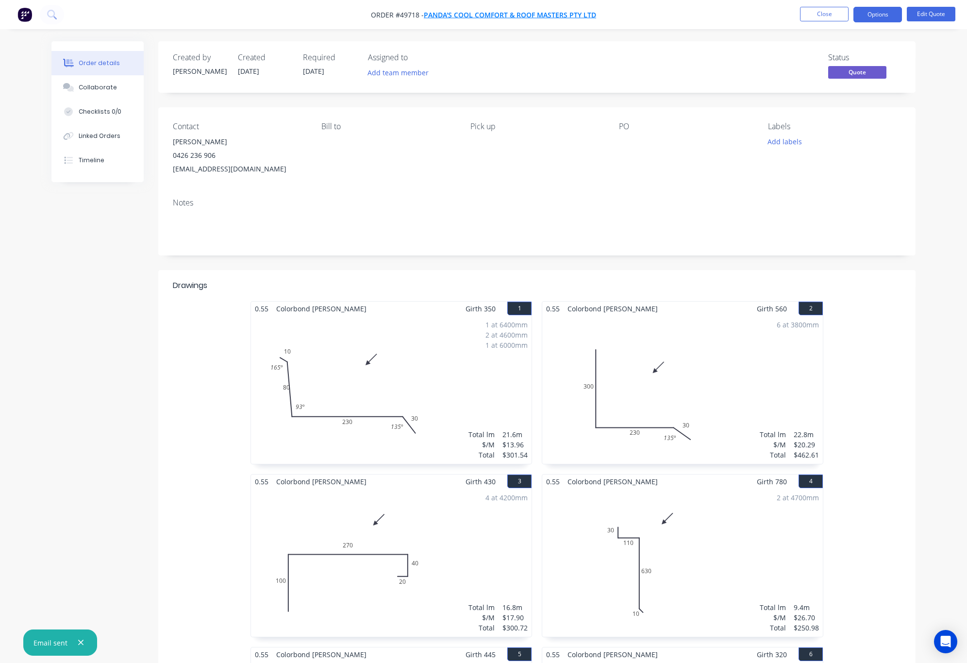
click at [463, 11] on span "PANDA'S COOL COMFORT & ROOF MASTERS PTY LTD" at bounding box center [510, 14] width 172 height 9
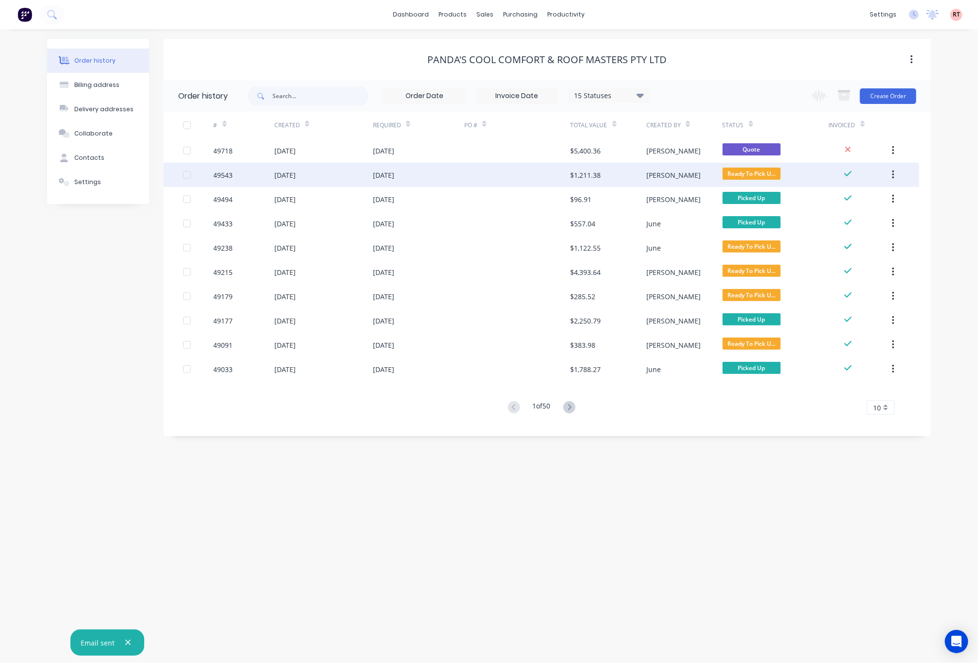
click at [490, 179] on div at bounding box center [517, 175] width 106 height 24
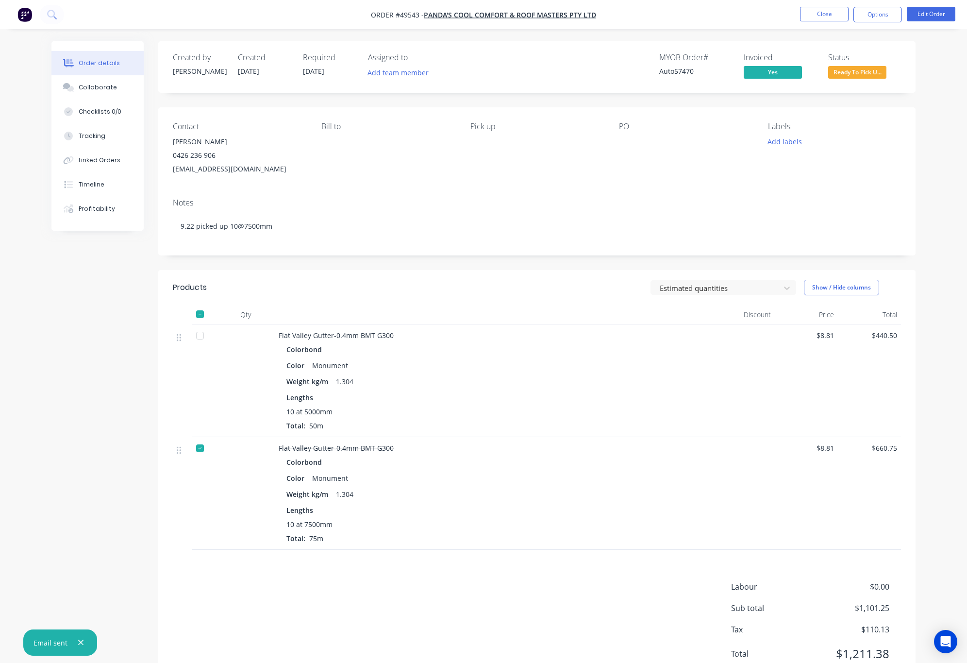
click at [99, 66] on div "Order details" at bounding box center [99, 63] width 41 height 9
click at [798, 11] on button "Close" at bounding box center [824, 14] width 49 height 15
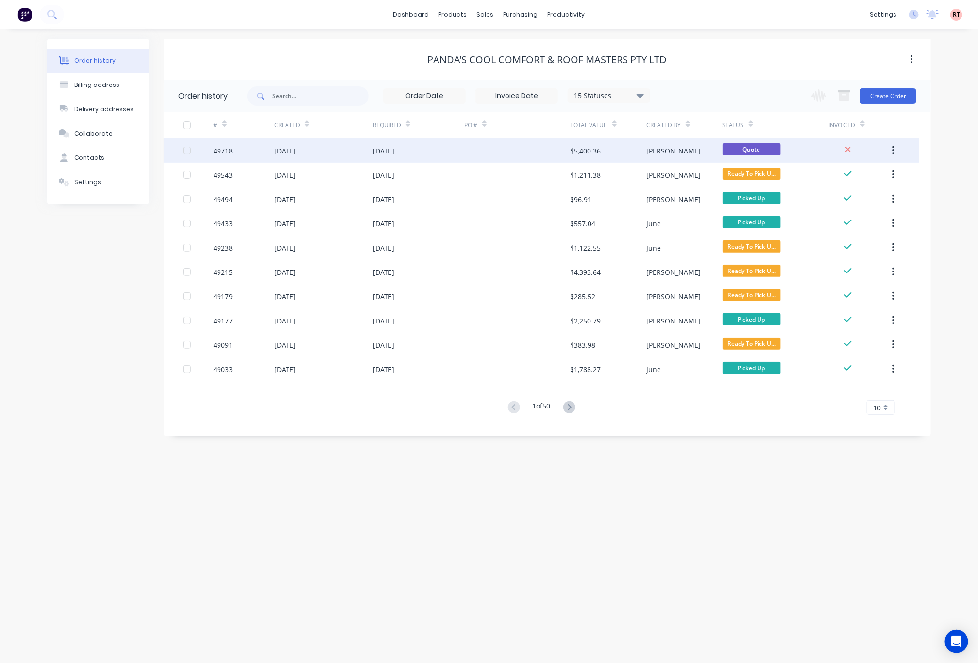
click at [475, 153] on div at bounding box center [517, 150] width 106 height 24
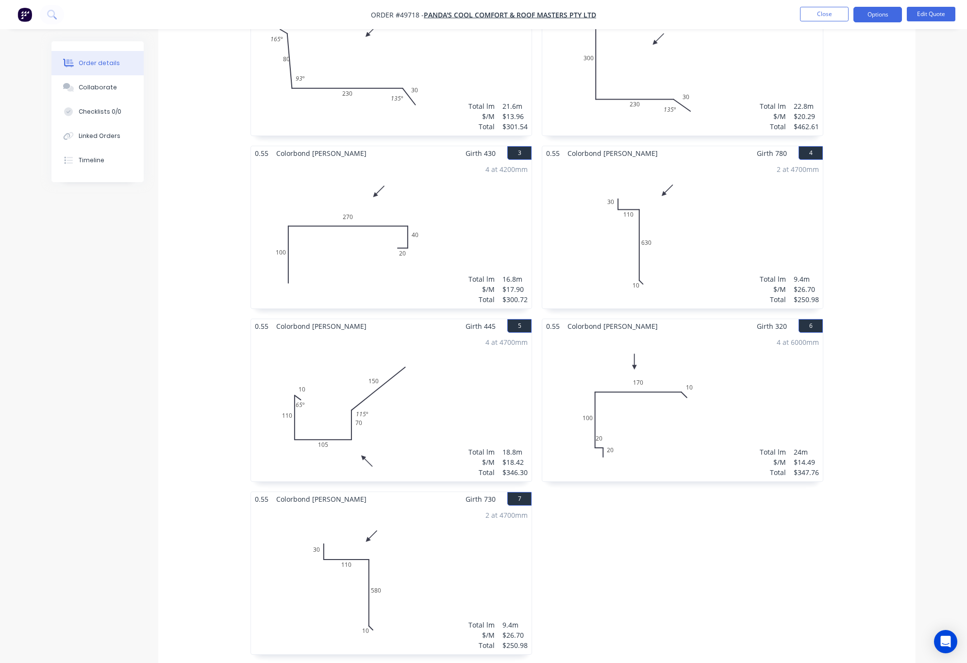
scroll to position [146, 0]
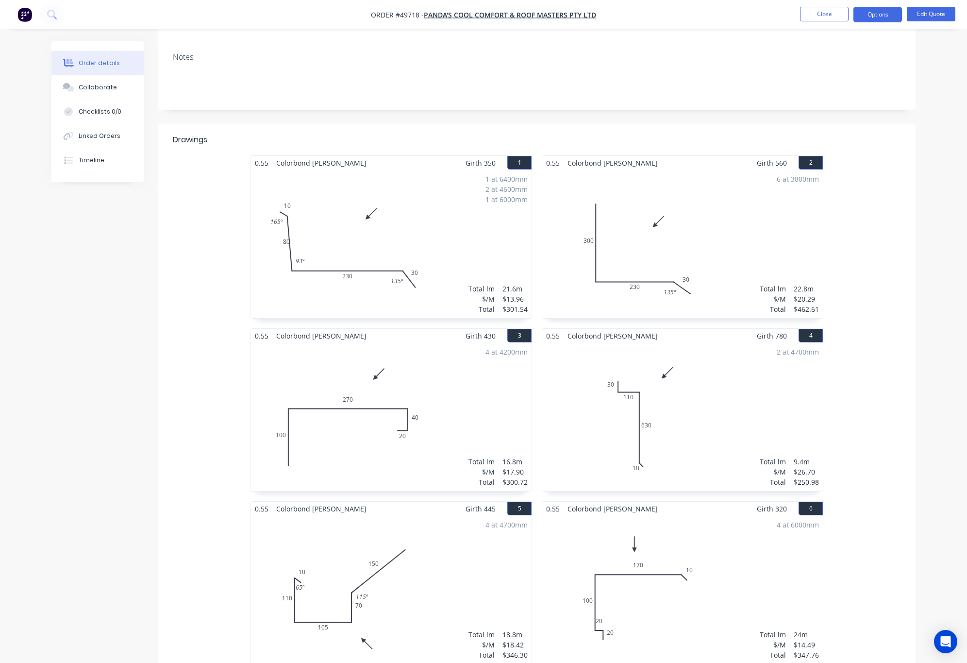
click at [430, 213] on div "1 at 6400mm 2 at 4600mm 1 at 6000mm Total lm $/M Total 21.6m $13.96 $301.54" at bounding box center [391, 244] width 281 height 148
drag, startPoint x: 409, startPoint y: 217, endPoint x: 418, endPoint y: 219, distance: 9.0
click at [410, 217] on div "1 at 6400mm 2 at 4600mm 1 at 6000mm Total lm $/M Total 21.6m $13.96 $301.54" at bounding box center [391, 244] width 281 height 148
drag, startPoint x: 929, startPoint y: 4, endPoint x: 933, endPoint y: 9, distance: 6.2
click at [798, 6] on nav "Order #49718 - PANDA'S COOL COMFORT & ROOF MASTERS PTY LTD Close Options Edit Q…" at bounding box center [483, 14] width 967 height 29
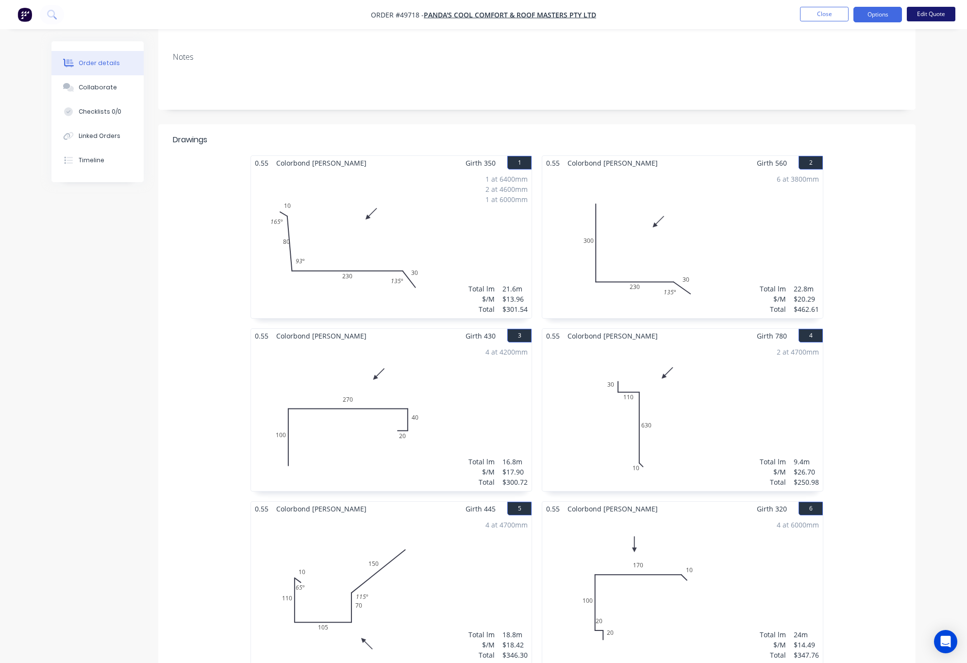
click at [798, 16] on button "Edit Quote" at bounding box center [931, 14] width 49 height 15
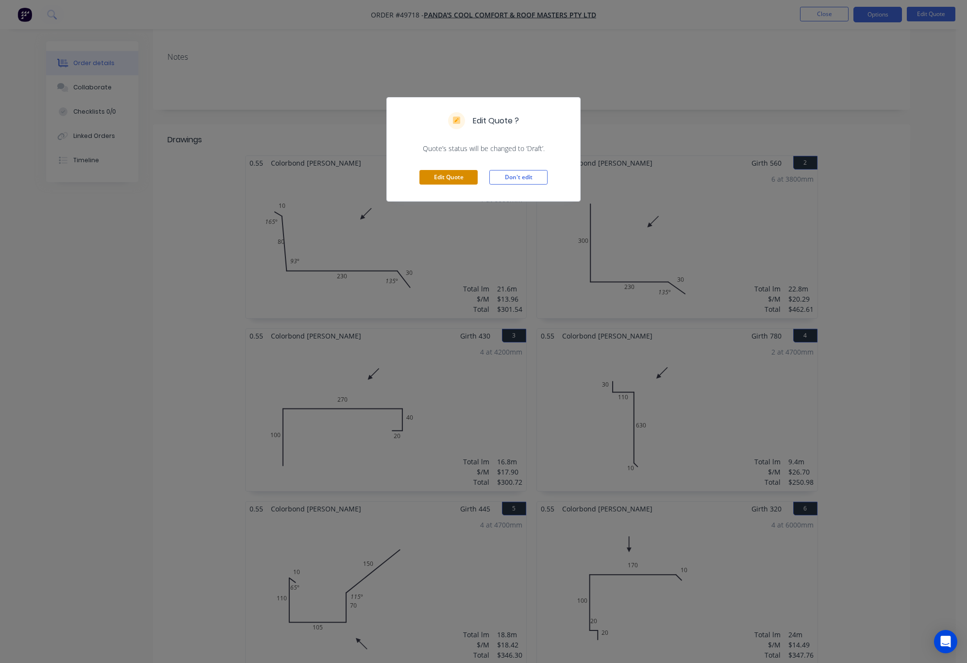
click at [459, 178] on button "Edit Quote" at bounding box center [449, 177] width 58 height 15
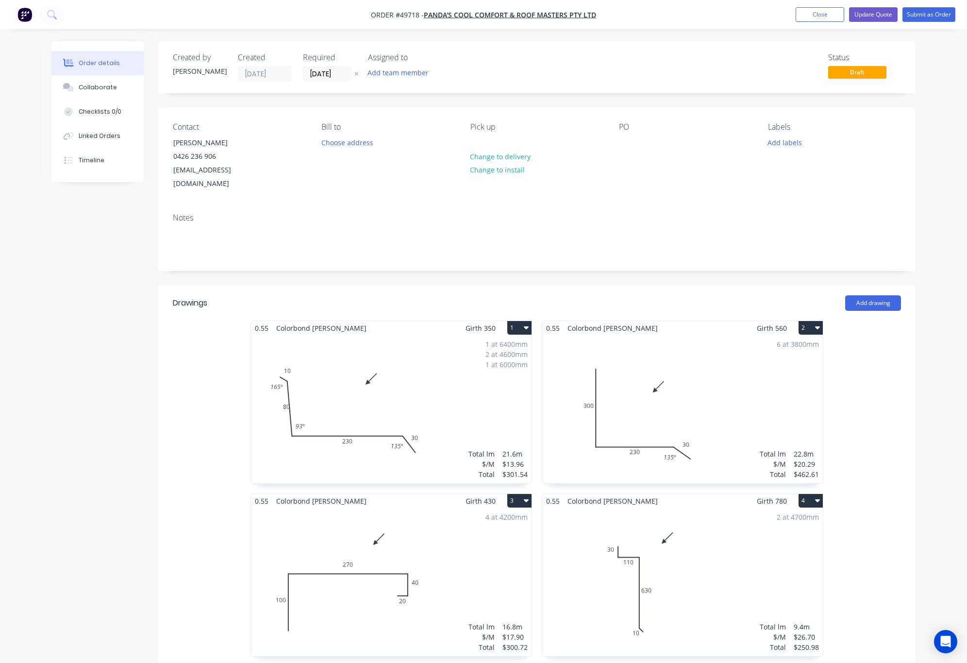
click at [430, 367] on div "1 at 6400mm 2 at 4600mm 1 at 6000mm Total lm $/M Total 21.6m $13.96 $301.54" at bounding box center [391, 409] width 281 height 148
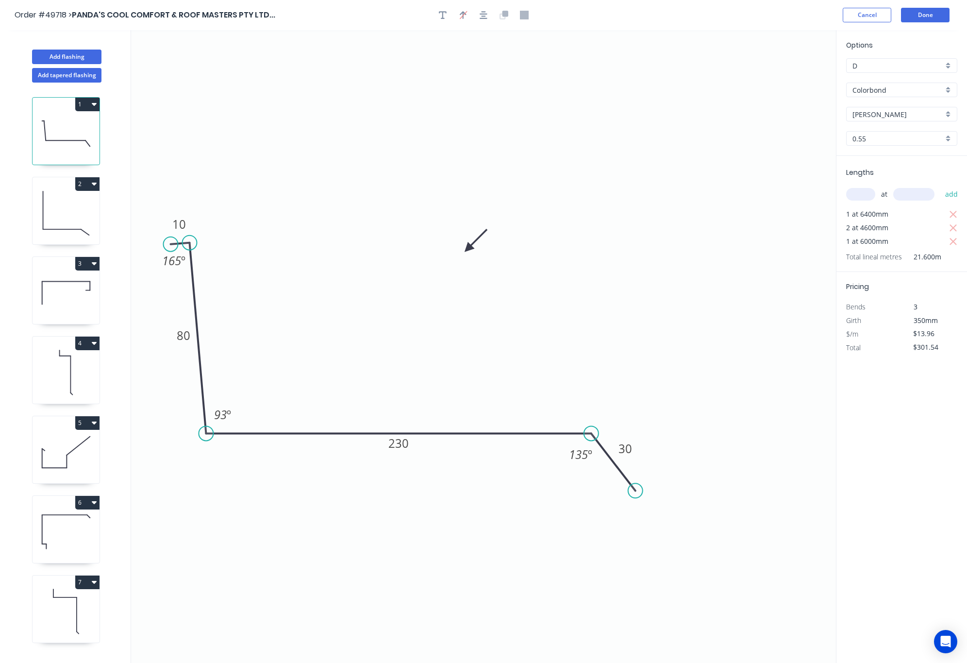
drag, startPoint x: 168, startPoint y: 239, endPoint x: 170, endPoint y: 245, distance: 5.9
click at [170, 245] on circle at bounding box center [171, 244] width 15 height 15
click at [173, 265] on tspan "165" at bounding box center [171, 261] width 19 height 16
click at [302, 231] on icon "0 10 80 230 30 90 º 93 º 135 º" at bounding box center [483, 346] width 705 height 633
click at [798, 19] on button "Done" at bounding box center [925, 15] width 49 height 15
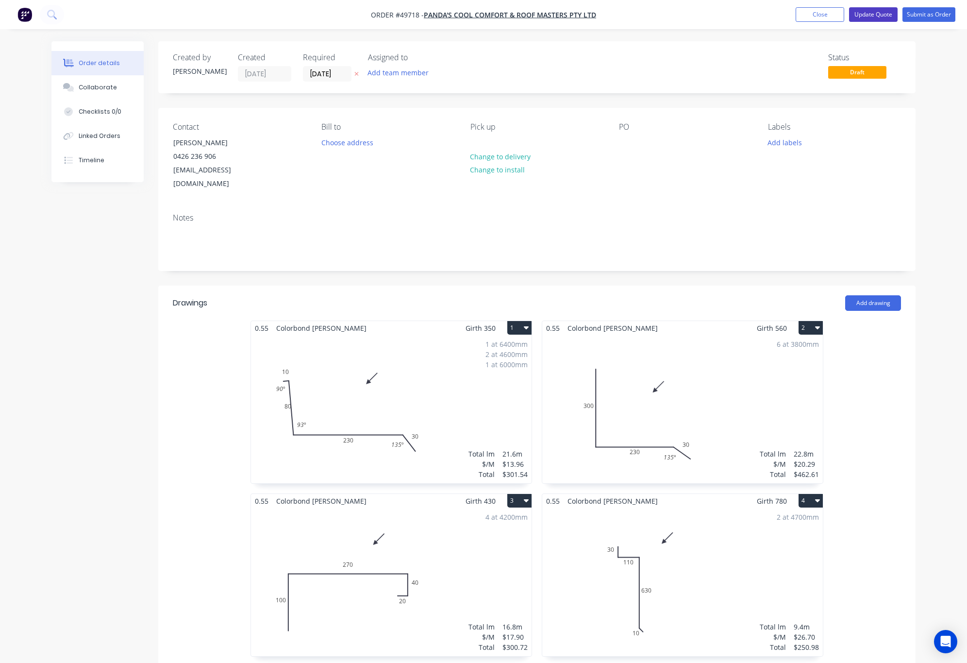
click at [798, 18] on button "Update Quote" at bounding box center [873, 14] width 49 height 15
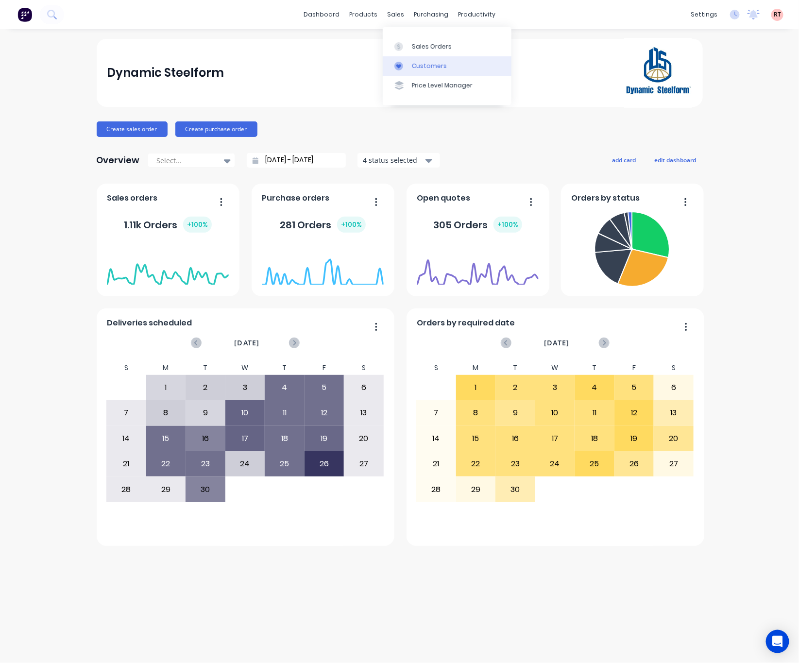
click at [413, 66] on div "Customers" at bounding box center [429, 66] width 35 height 9
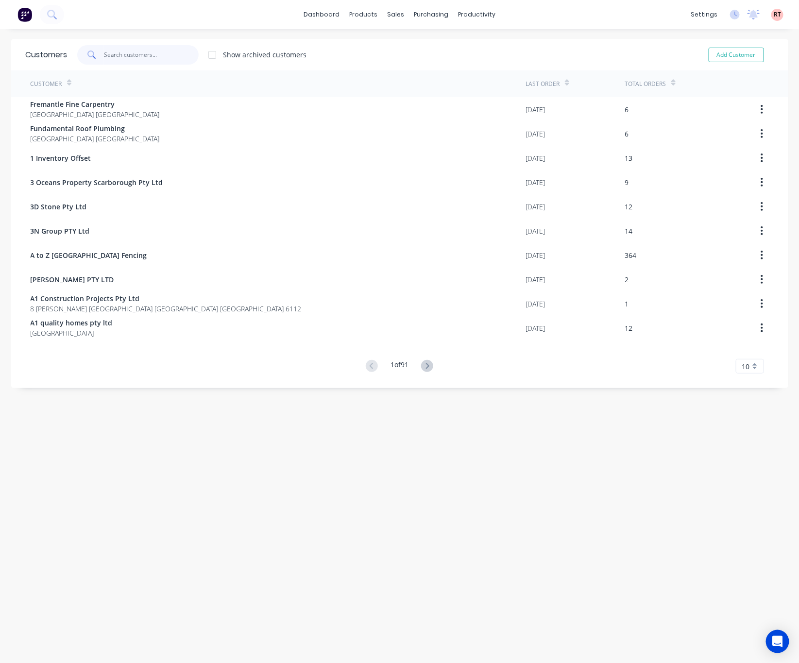
click at [119, 54] on input "text" at bounding box center [151, 54] width 95 height 19
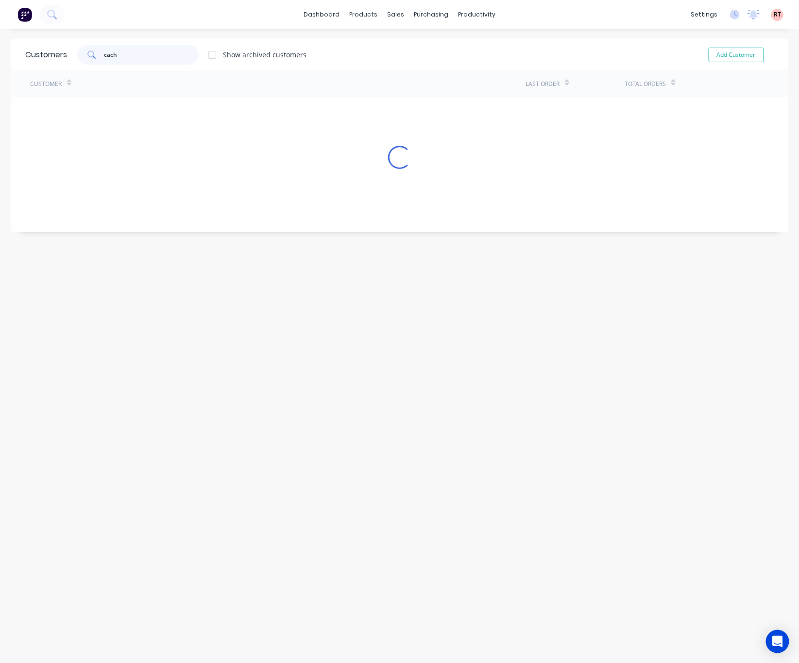
type input "cach"
drag, startPoint x: 255, startPoint y: 169, endPoint x: 258, endPoint y: 151, distance: 18.7
click at [257, 166] on div "Customers cach Show archived customers Add Customer Customer Last Order Total O…" at bounding box center [399, 356] width 777 height 634
click at [412, 64] on div "Customers" at bounding box center [424, 66] width 35 height 9
click at [415, 67] on div "Customers" at bounding box center [424, 66] width 35 height 9
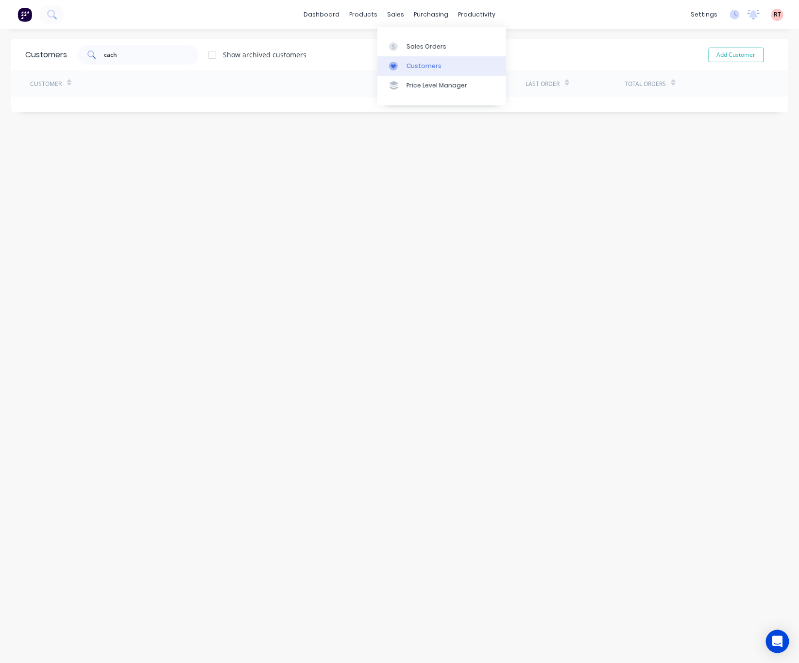
click at [415, 67] on div "Customers" at bounding box center [424, 66] width 35 height 9
drag, startPoint x: 141, startPoint y: 56, endPoint x: 31, endPoint y: 80, distance: 112.9
click at [38, 79] on div "Customers cach Show archived customers Add Customer Customer Last Order Total O…" at bounding box center [399, 75] width 777 height 73
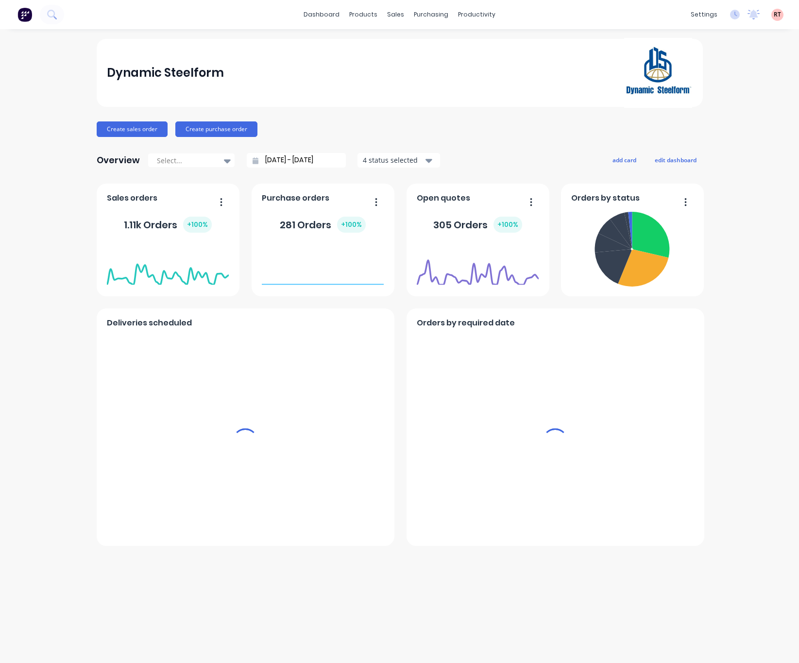
click at [388, 18] on div "sales" at bounding box center [395, 14] width 27 height 15
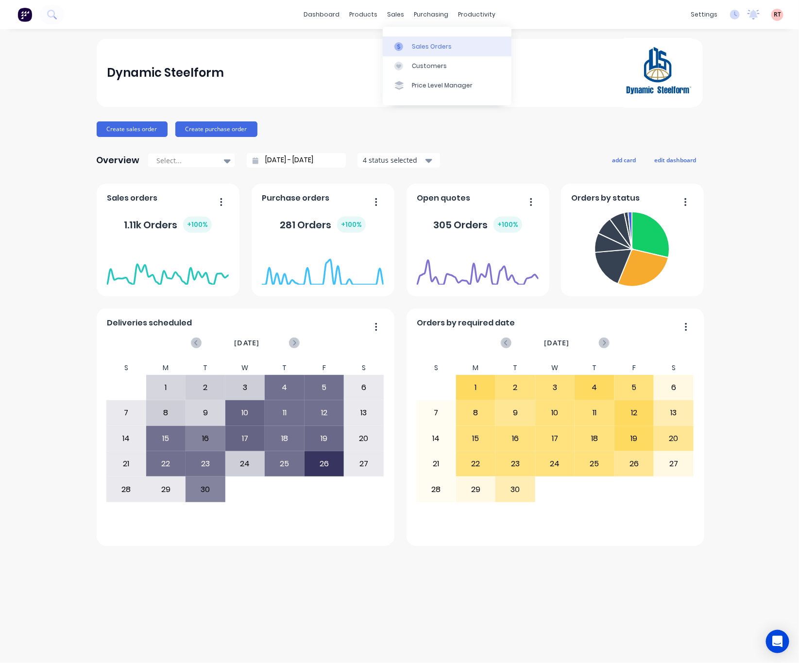
click at [435, 45] on div "Sales Orders" at bounding box center [432, 46] width 40 height 9
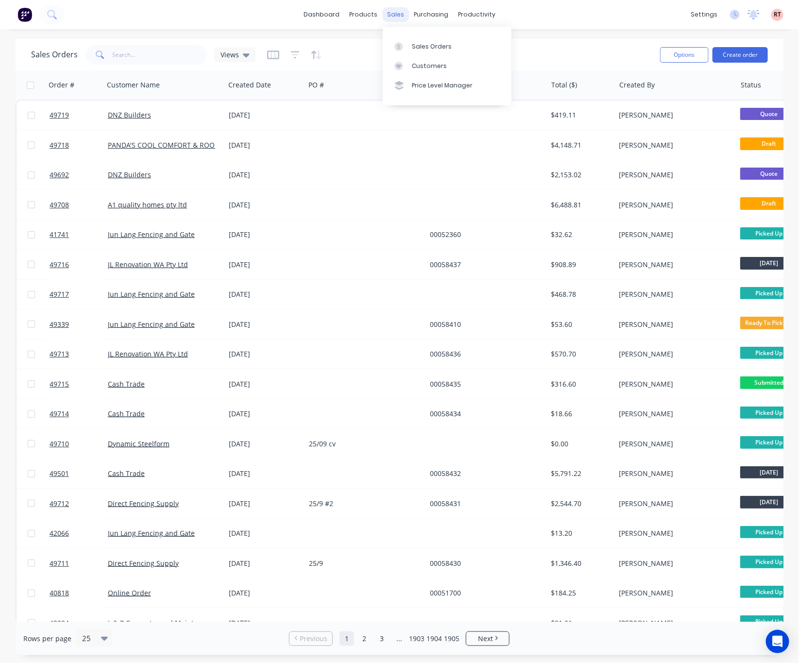
click at [390, 18] on div "sales" at bounding box center [395, 14] width 27 height 15
click at [422, 40] on link "Sales Orders" at bounding box center [447, 45] width 129 height 19
click at [428, 48] on div "Sales Orders" at bounding box center [432, 46] width 40 height 9
click at [170, 56] on input "text" at bounding box center [160, 54] width 95 height 19
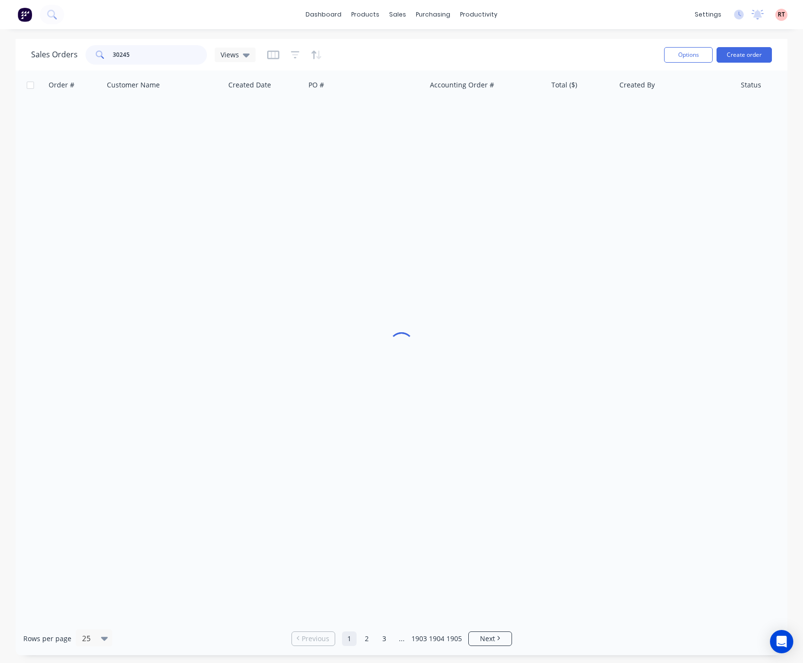
drag, startPoint x: 143, startPoint y: 57, endPoint x: 85, endPoint y: 61, distance: 58.9
click at [86, 60] on div "30245" at bounding box center [145, 54] width 121 height 19
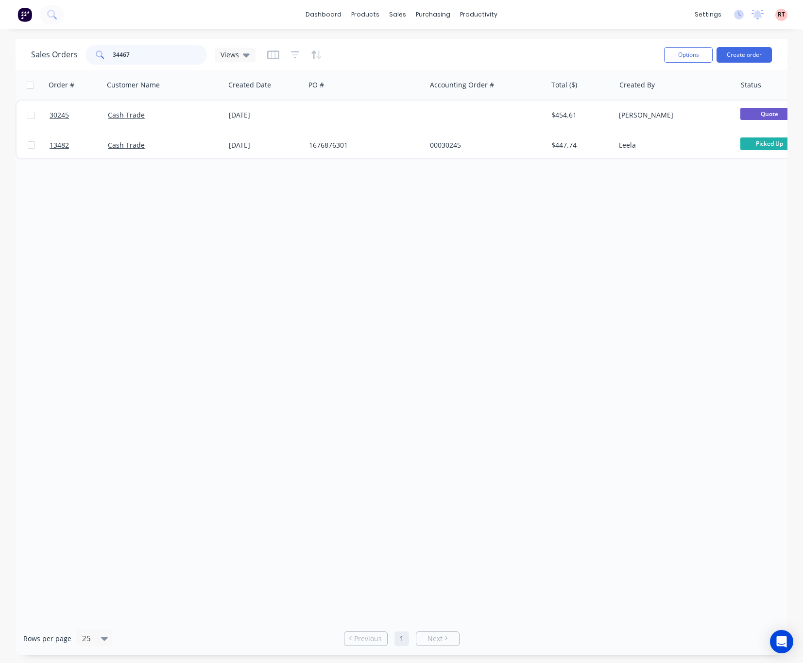
type input "34467"
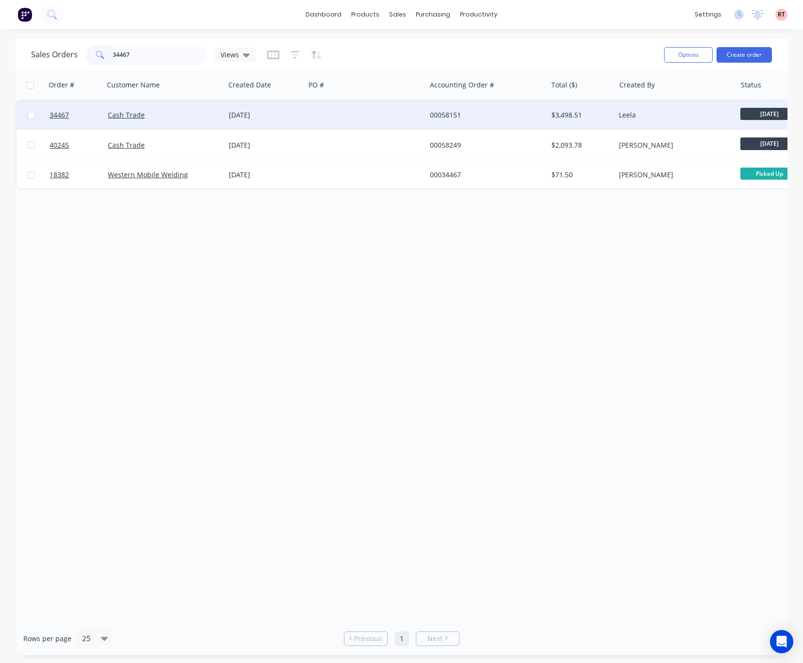
click at [345, 119] on div at bounding box center [365, 115] width 121 height 29
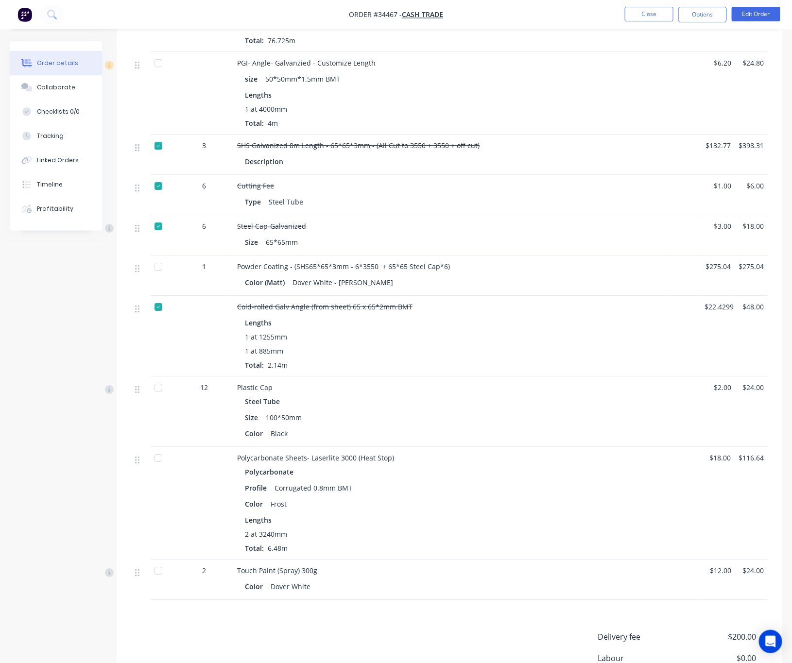
scroll to position [1032, 0]
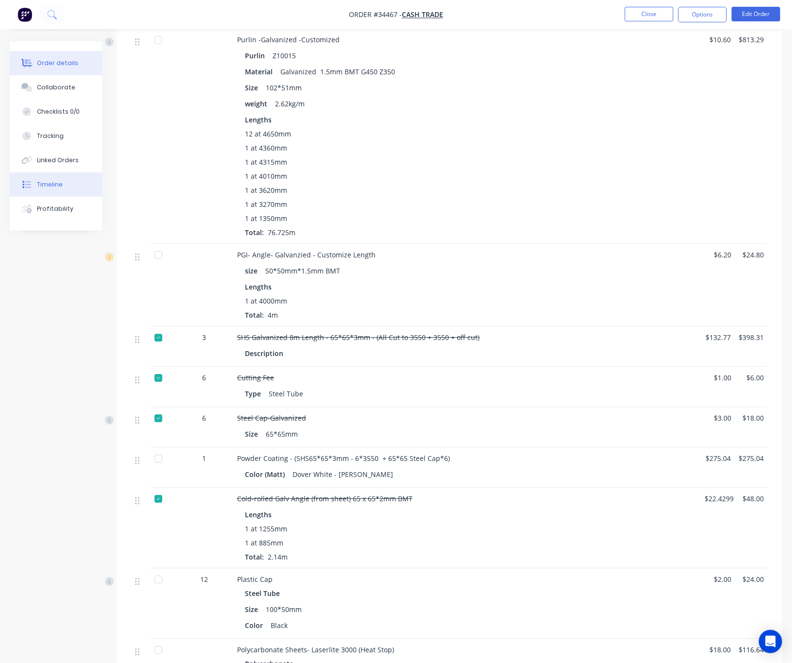
click at [74, 184] on button "Timeline" at bounding box center [56, 184] width 92 height 24
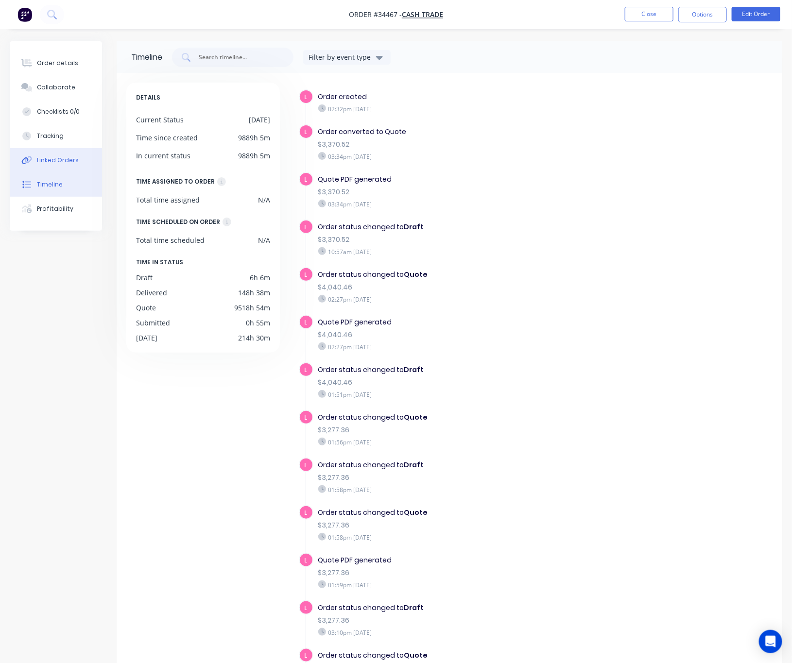
click at [78, 156] on button "Linked Orders" at bounding box center [56, 160] width 92 height 24
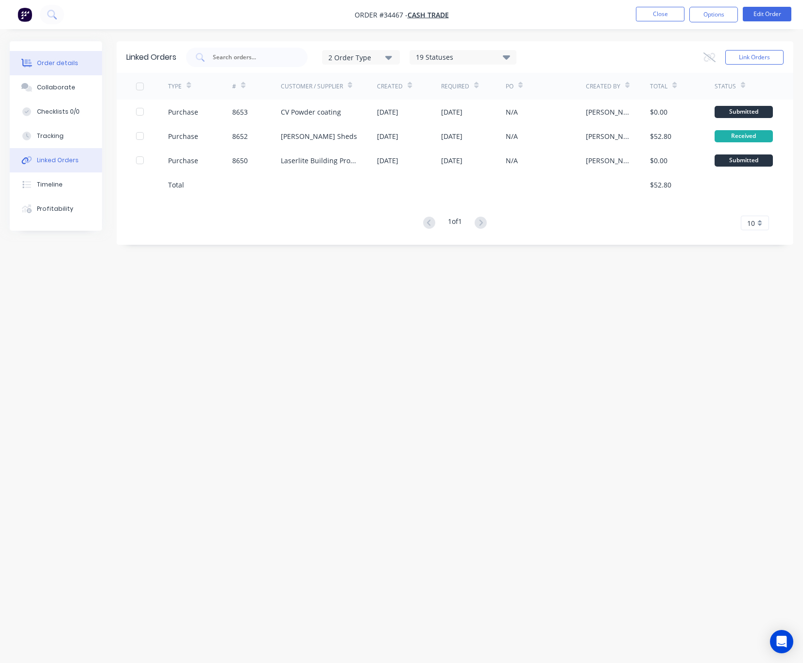
click at [70, 68] on button "Order details" at bounding box center [56, 63] width 92 height 24
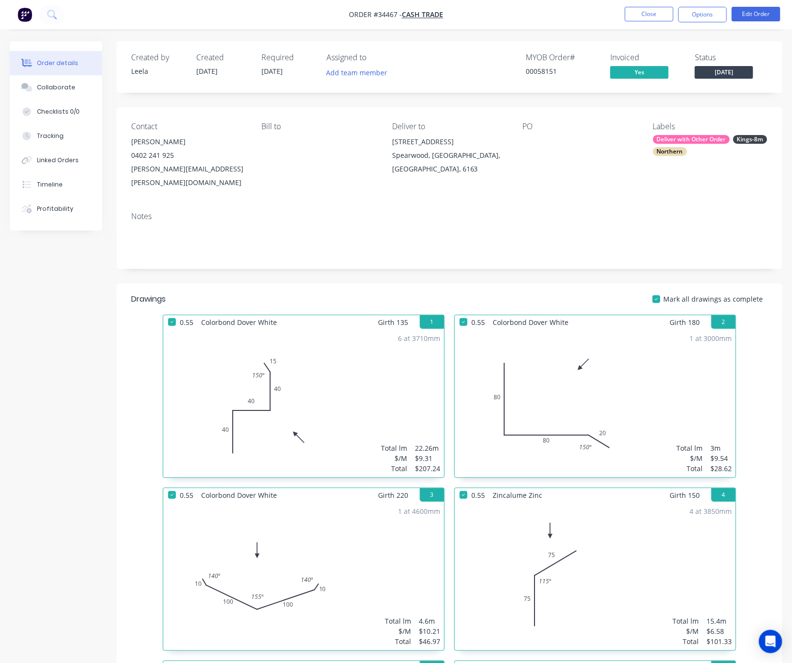
click at [62, 68] on button "Order details" at bounding box center [56, 63] width 92 height 24
click at [10, 51] on button "Order details" at bounding box center [56, 63] width 92 height 24
click at [60, 183] on div "Timeline" at bounding box center [50, 184] width 26 height 9
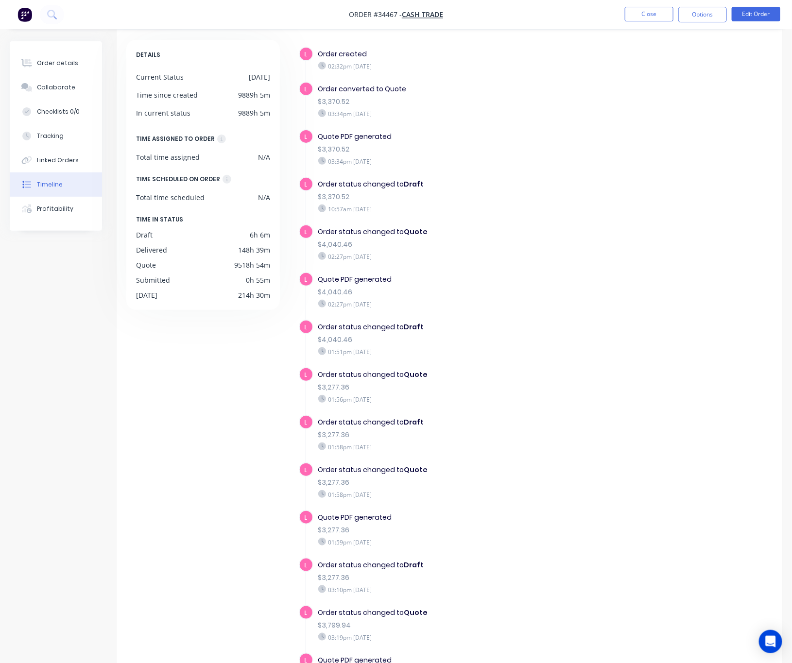
scroll to position [64, 0]
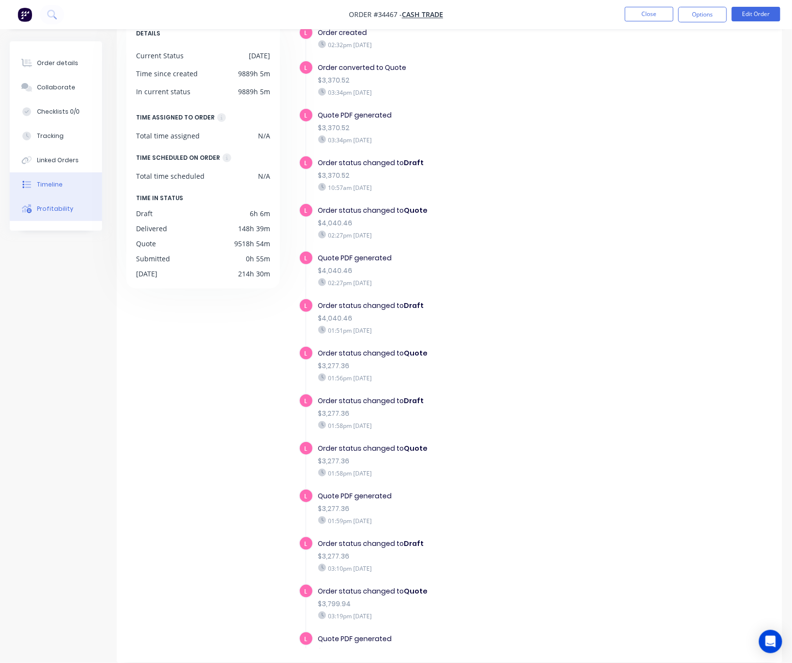
click at [73, 200] on button "Profitability" at bounding box center [56, 209] width 92 height 24
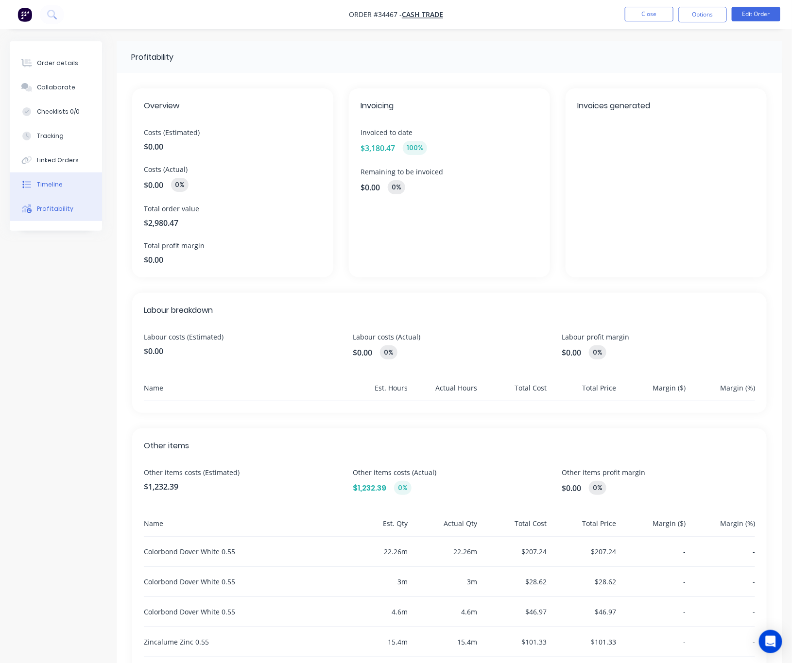
click at [73, 175] on button "Timeline" at bounding box center [56, 184] width 92 height 24
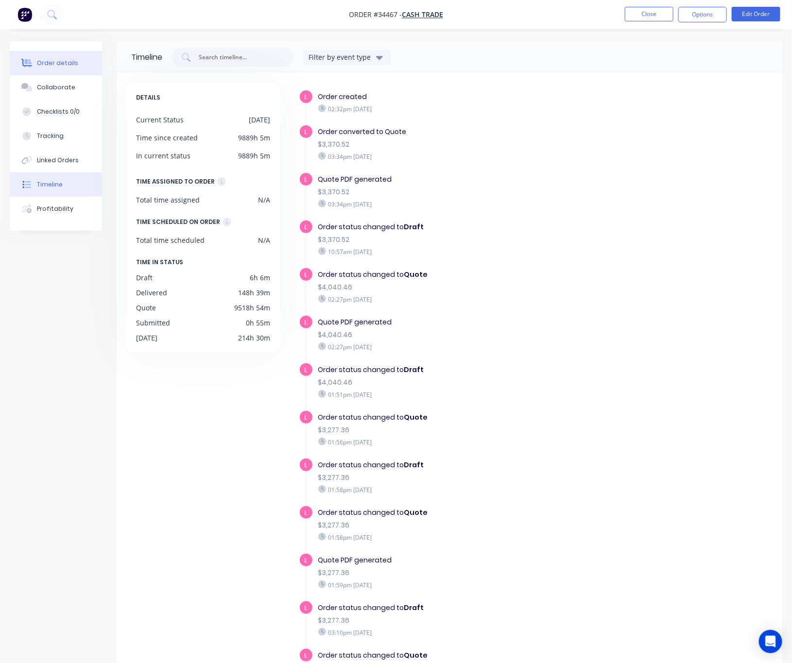
click at [63, 57] on button "Order details" at bounding box center [56, 63] width 92 height 24
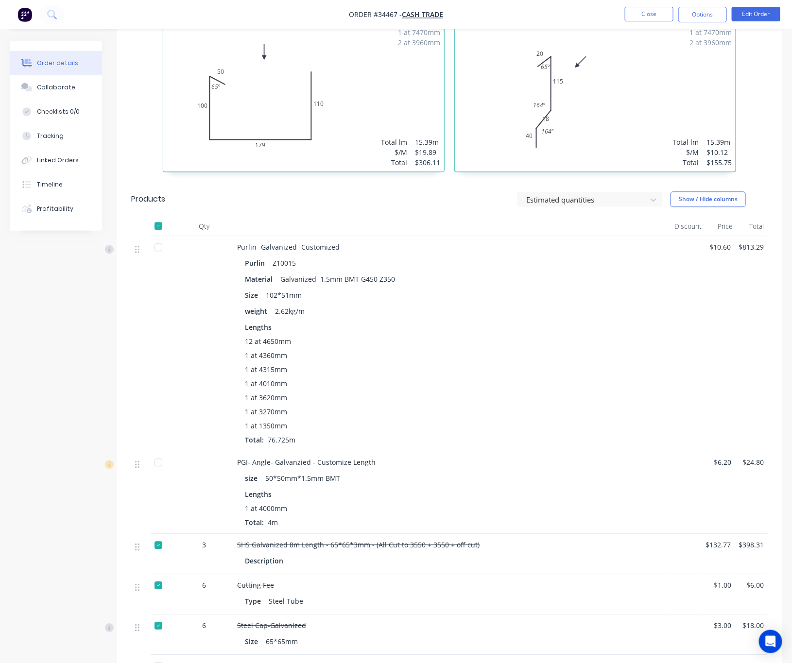
scroll to position [1020, 0]
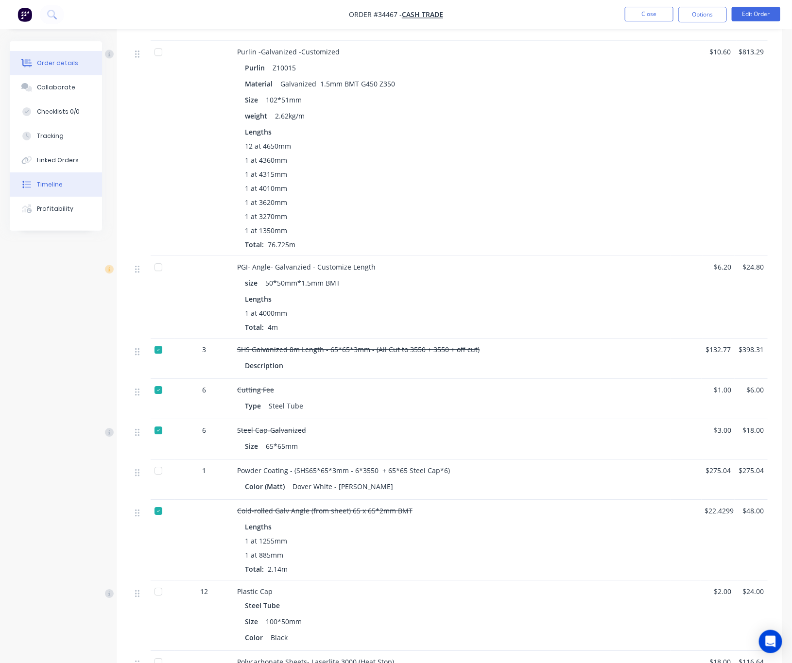
click at [44, 186] on div "Timeline" at bounding box center [50, 184] width 26 height 9
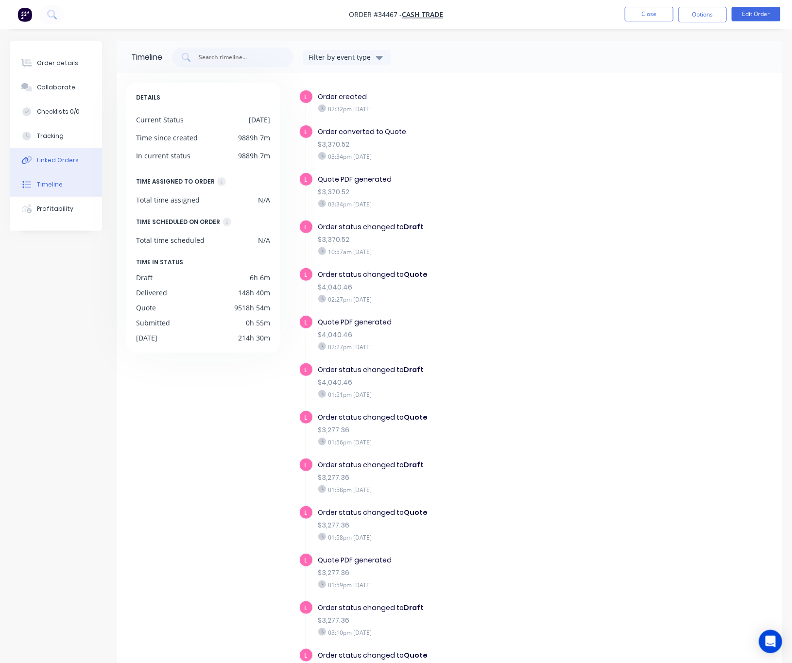
click at [53, 161] on div "Linked Orders" at bounding box center [58, 160] width 42 height 9
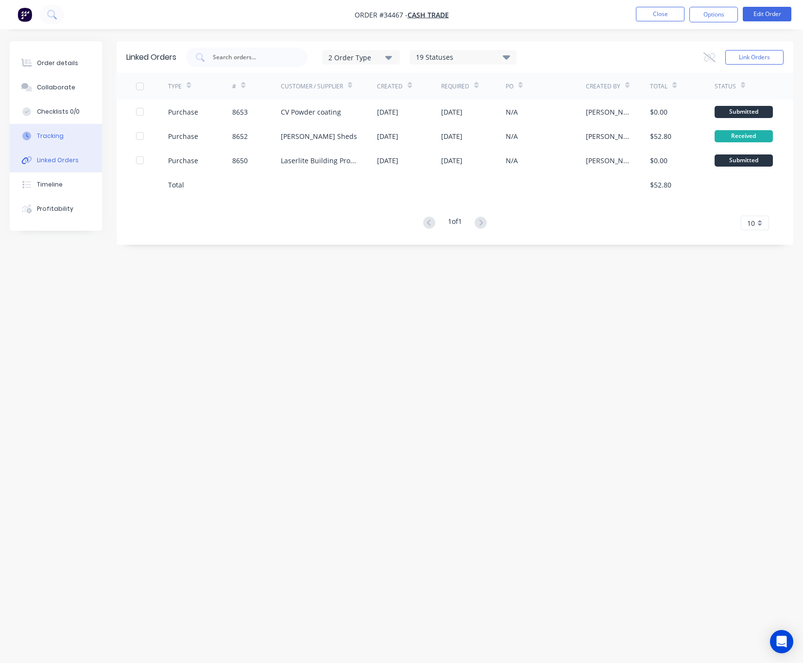
click at [57, 142] on button "Tracking" at bounding box center [56, 136] width 92 height 24
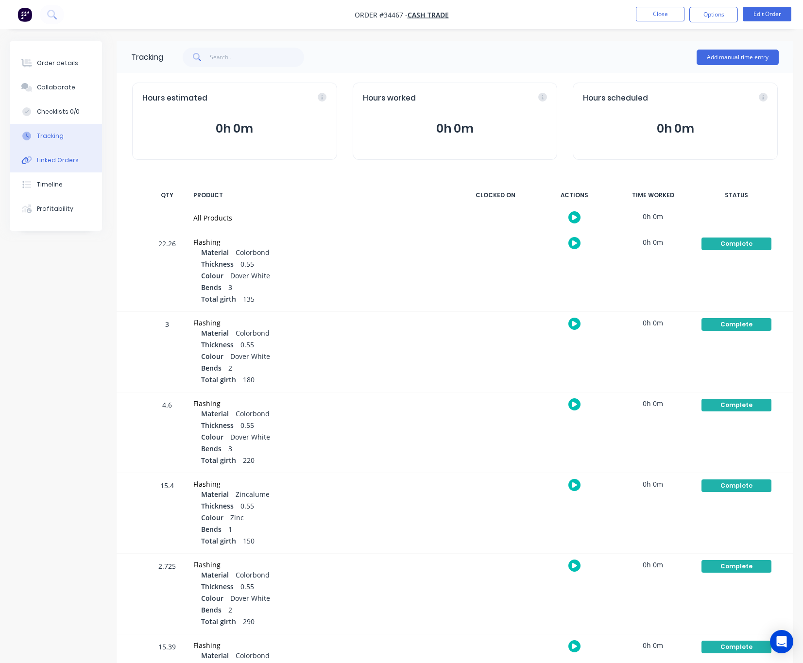
click at [60, 157] on div "Linked Orders" at bounding box center [58, 160] width 42 height 9
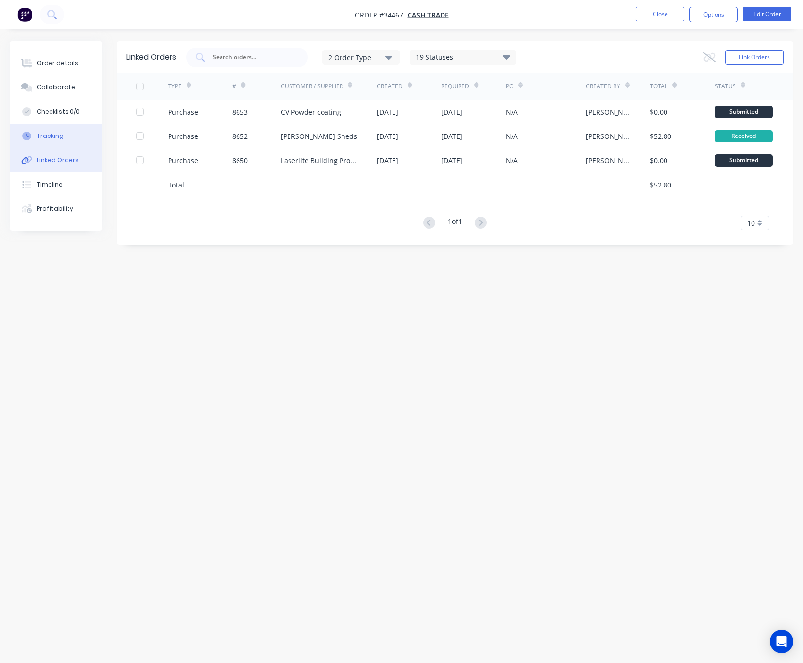
click at [62, 135] on button "Tracking" at bounding box center [56, 136] width 92 height 24
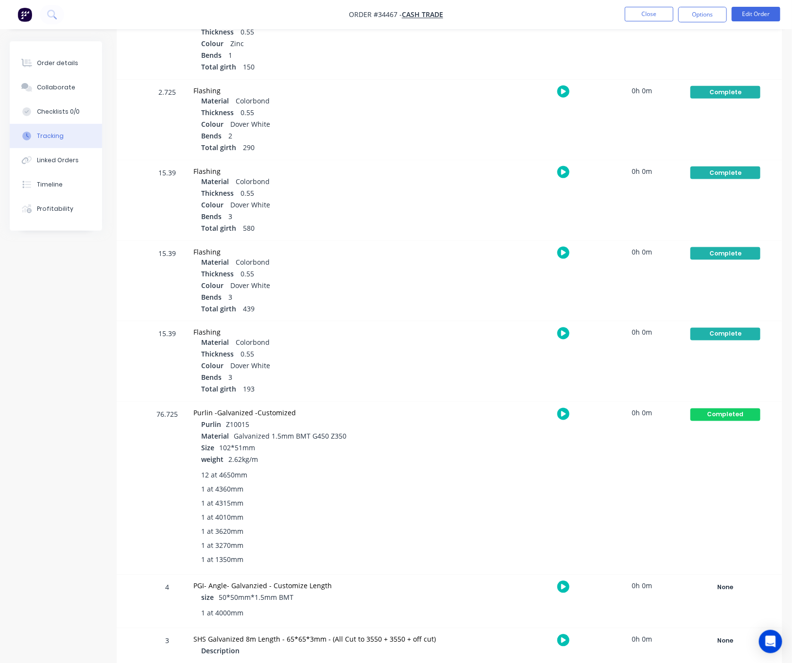
scroll to position [510, 0]
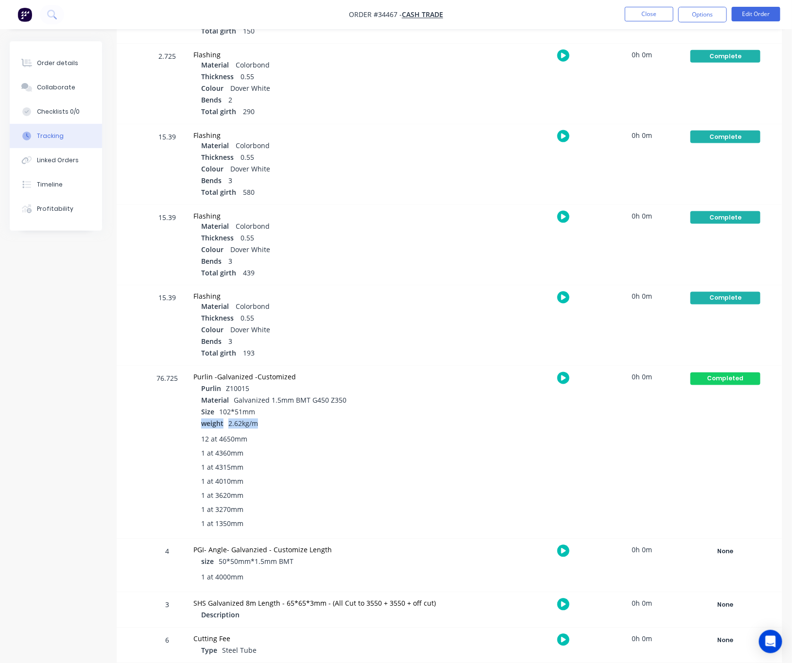
drag, startPoint x: 261, startPoint y: 424, endPoint x: 203, endPoint y: 427, distance: 57.9
click at [203, 427] on div "weight 2.62kg/m" at bounding box center [318, 425] width 235 height 12
click at [342, 435] on div "12 at 4650mm" at bounding box center [318, 439] width 235 height 10
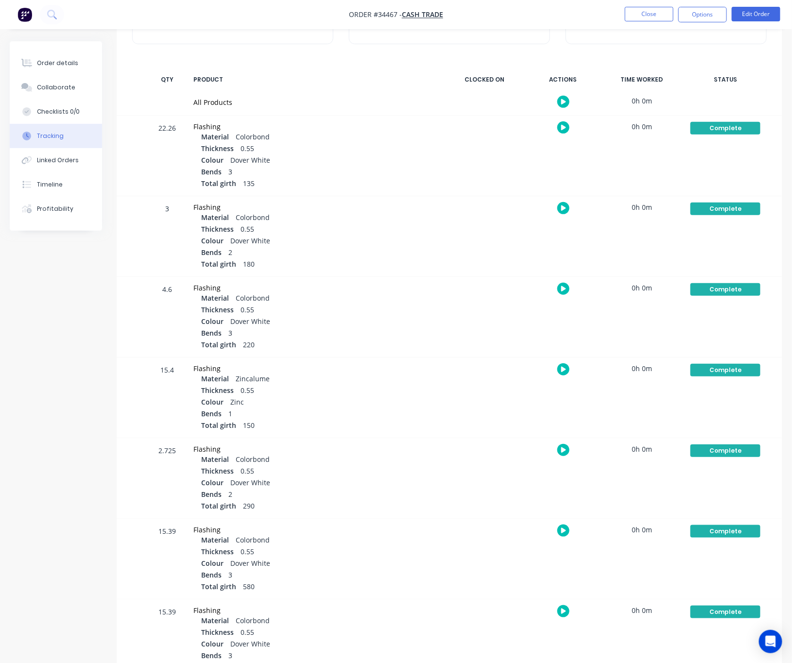
scroll to position [0, 0]
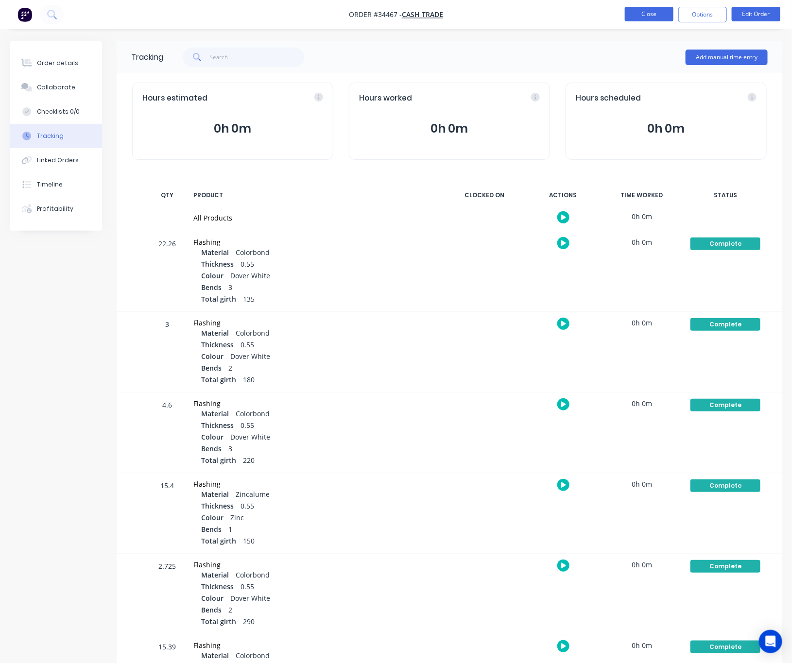
click at [651, 17] on button "Close" at bounding box center [649, 14] width 49 height 15
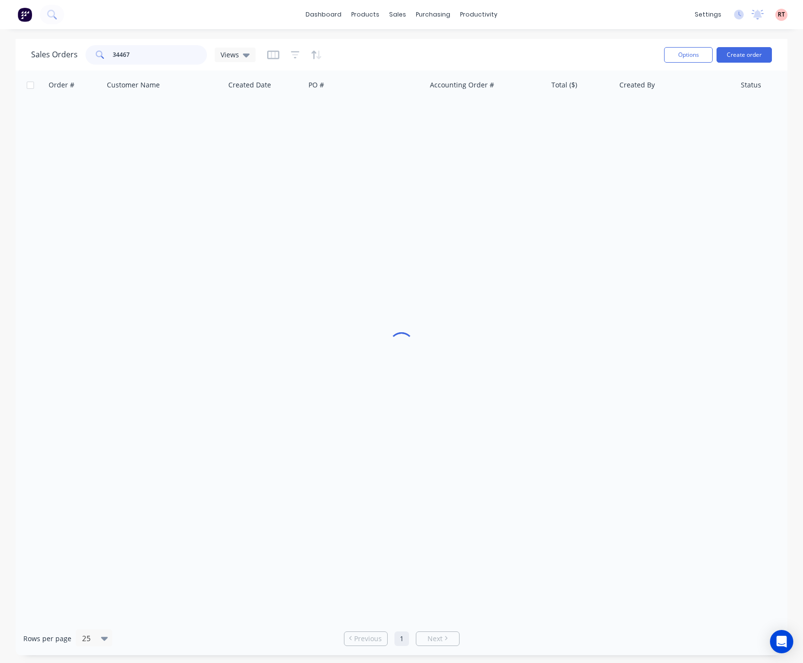
drag, startPoint x: 173, startPoint y: 57, endPoint x: 95, endPoint y: 58, distance: 78.2
click at [117, 54] on input "34467" at bounding box center [160, 54] width 95 height 19
type input "3"
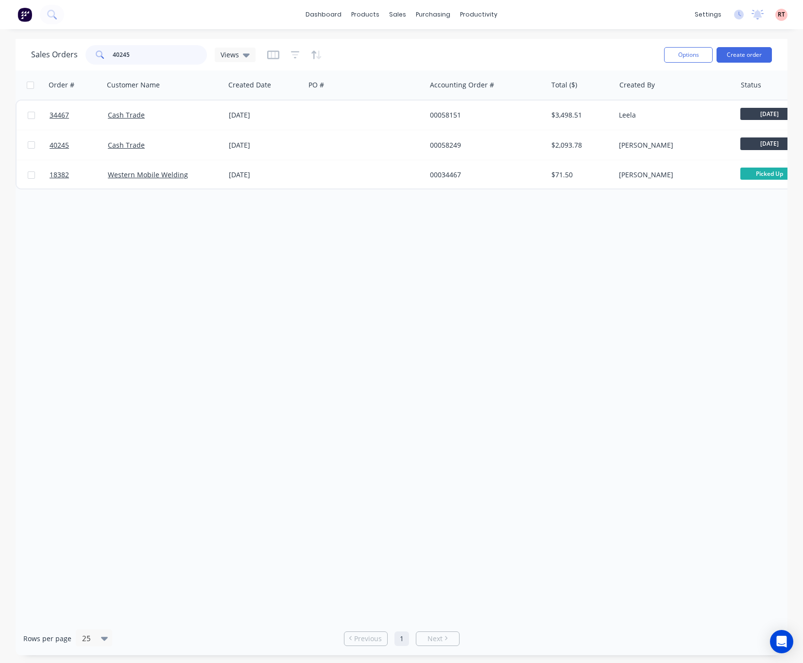
type input "40245"
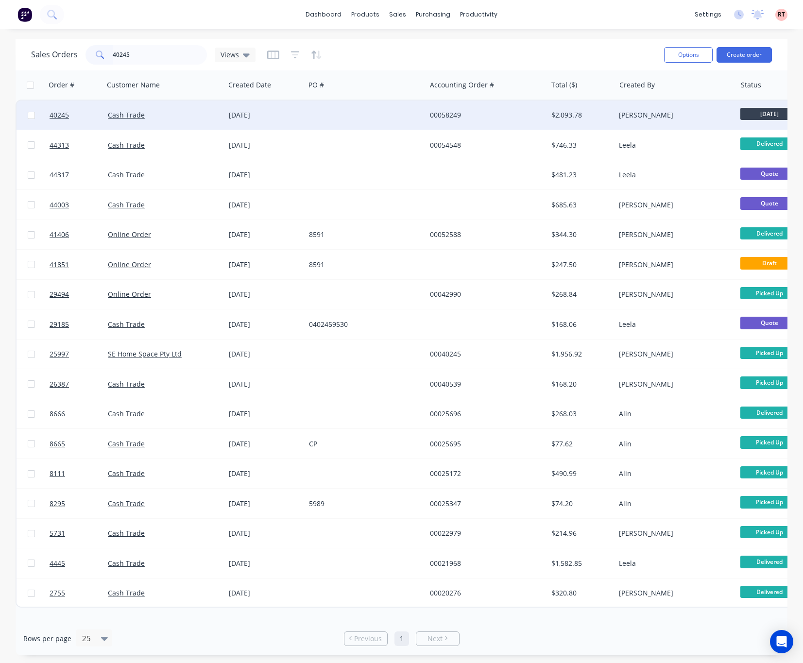
click at [394, 117] on div at bounding box center [365, 115] width 121 height 29
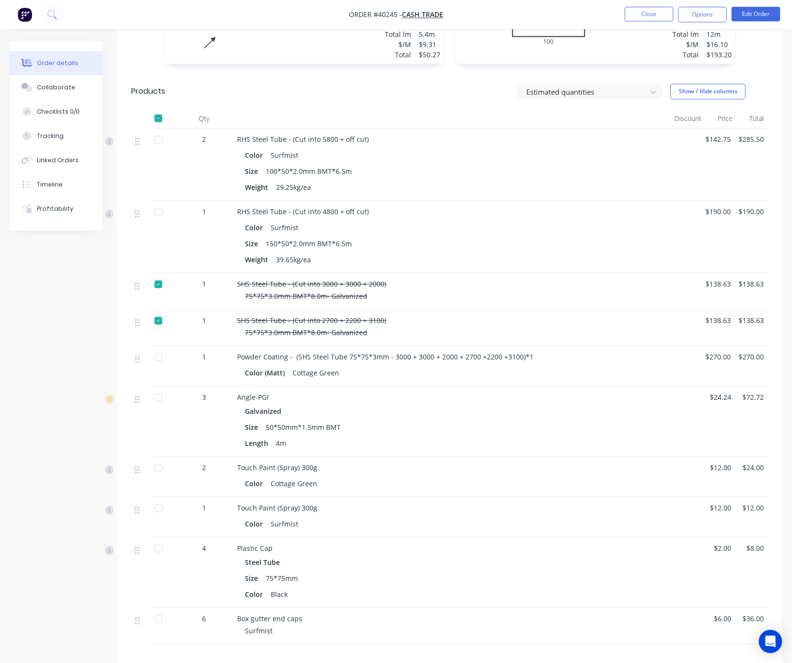
scroll to position [758, 0]
click at [43, 181] on div "Timeline" at bounding box center [50, 184] width 26 height 9
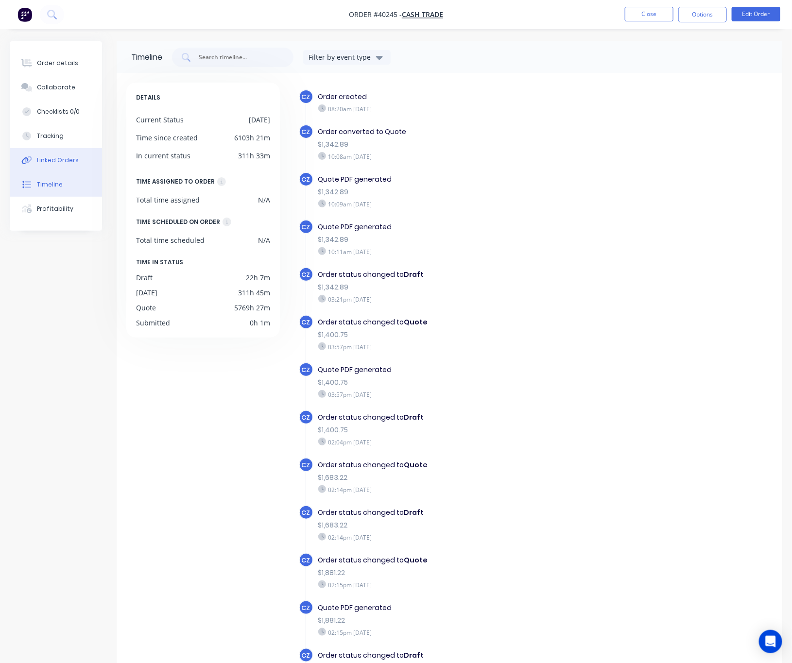
click at [47, 166] on button "Linked Orders" at bounding box center [56, 160] width 92 height 24
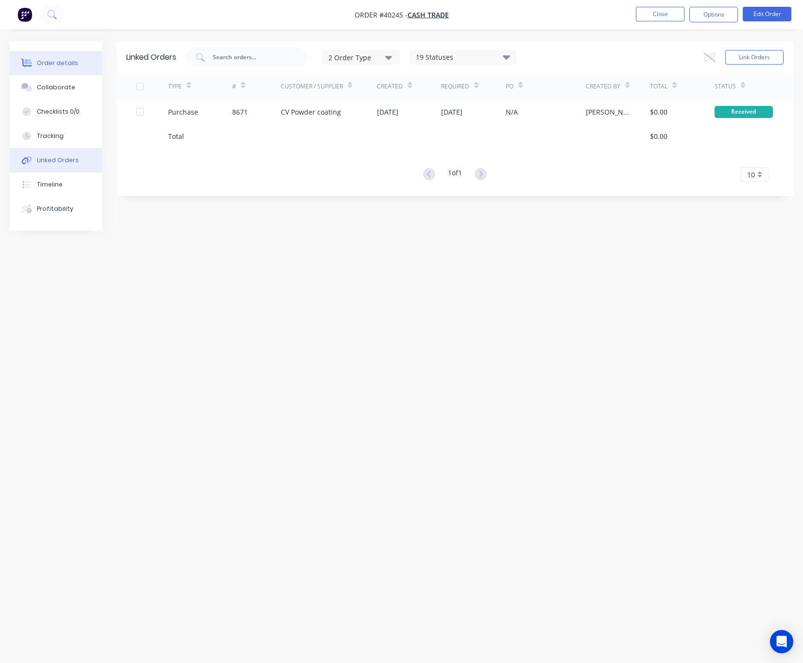
click at [79, 67] on button "Order details" at bounding box center [56, 63] width 92 height 24
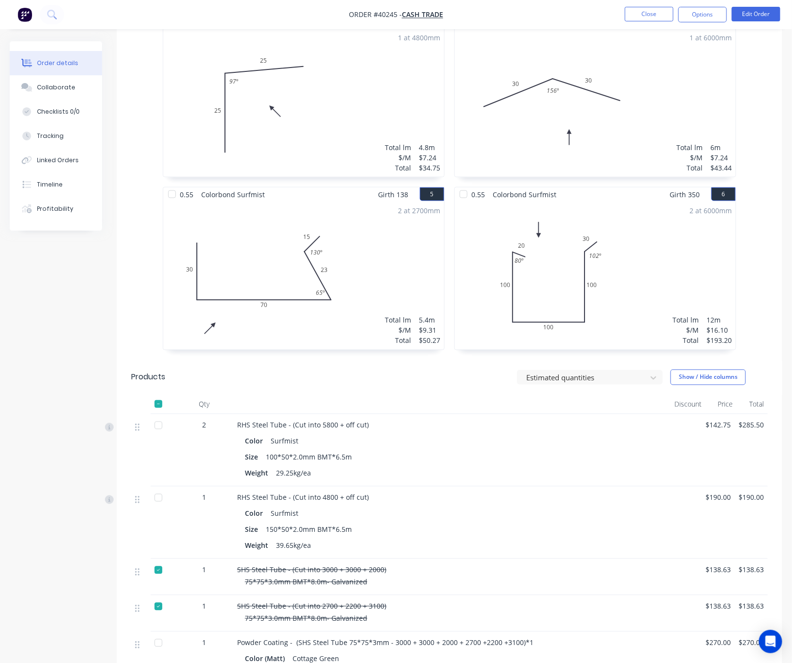
scroll to position [466, 0]
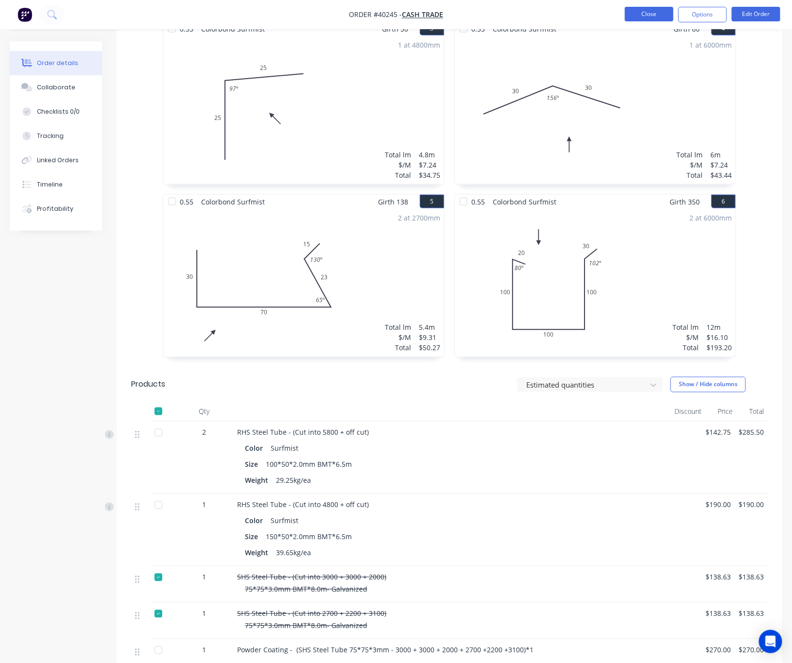
click at [628, 17] on button "Close" at bounding box center [649, 14] width 49 height 15
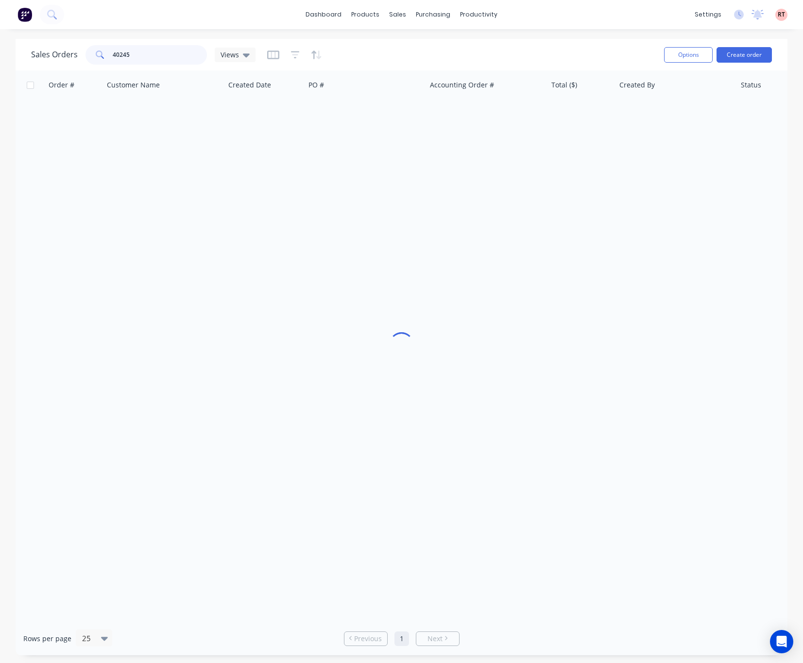
drag, startPoint x: 148, startPoint y: 52, endPoint x: 2, endPoint y: 79, distance: 148.0
click at [75, 68] on div "Sales Orders 40245 Views Options Create order" at bounding box center [402, 55] width 772 height 32
click at [425, 66] on div "Customers" at bounding box center [431, 66] width 35 height 9
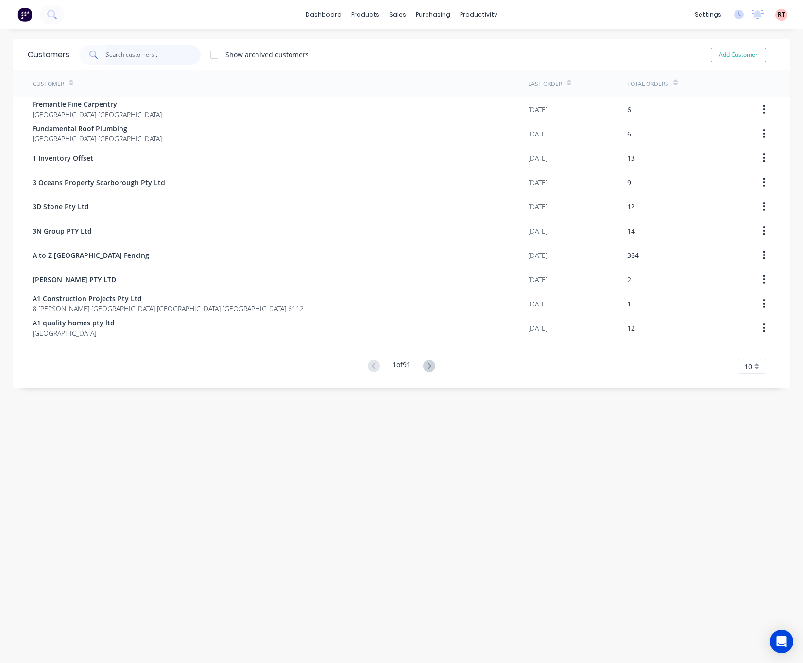
click at [133, 55] on input "text" at bounding box center [153, 54] width 95 height 19
click at [293, 462] on div "Customers Show archived customers Add Customer Customer Last Order Total Orders…" at bounding box center [401, 356] width 777 height 634
click at [129, 52] on input "text" at bounding box center [153, 54] width 95 height 19
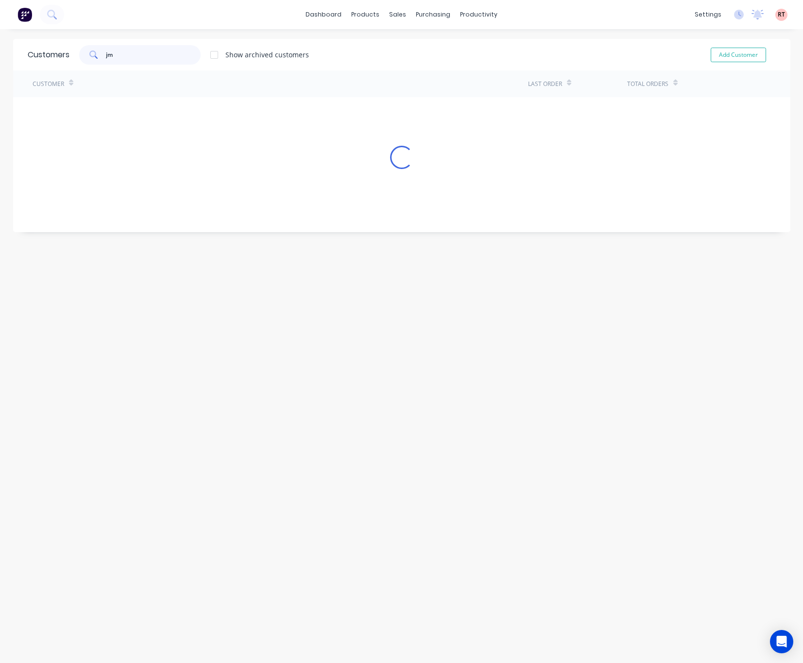
type input "j"
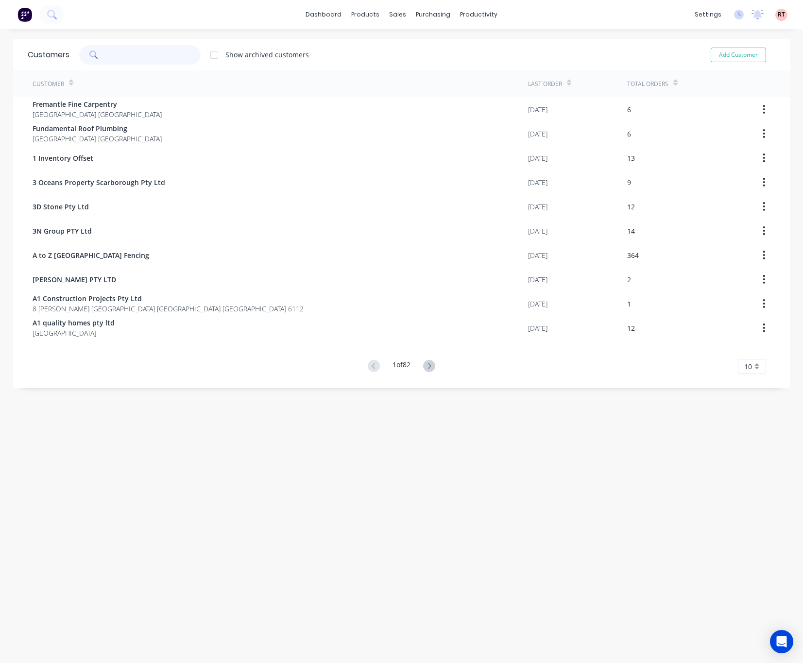
type input "y"
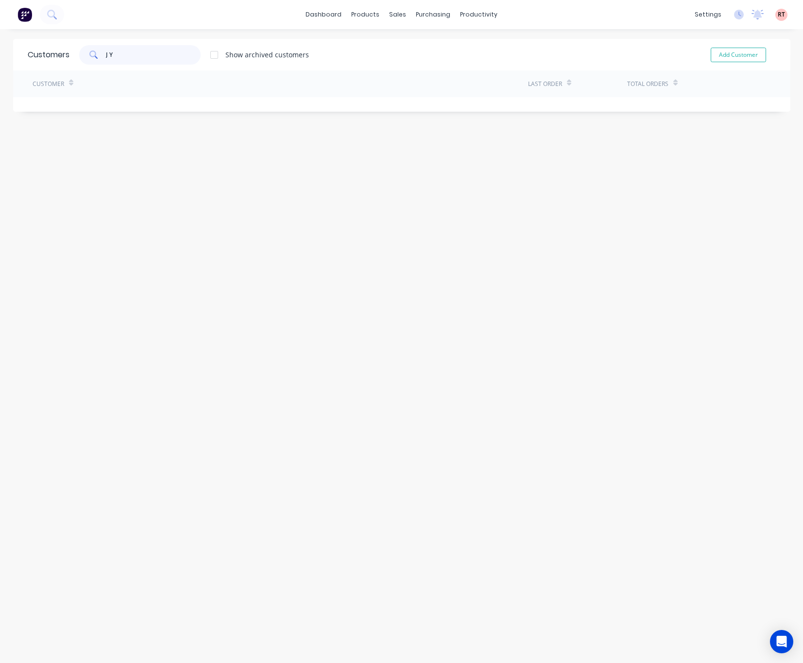
drag, startPoint x: 129, startPoint y: 52, endPoint x: 105, endPoint y: 57, distance: 23.7
click at [106, 57] on input "J Y" at bounding box center [153, 54] width 95 height 19
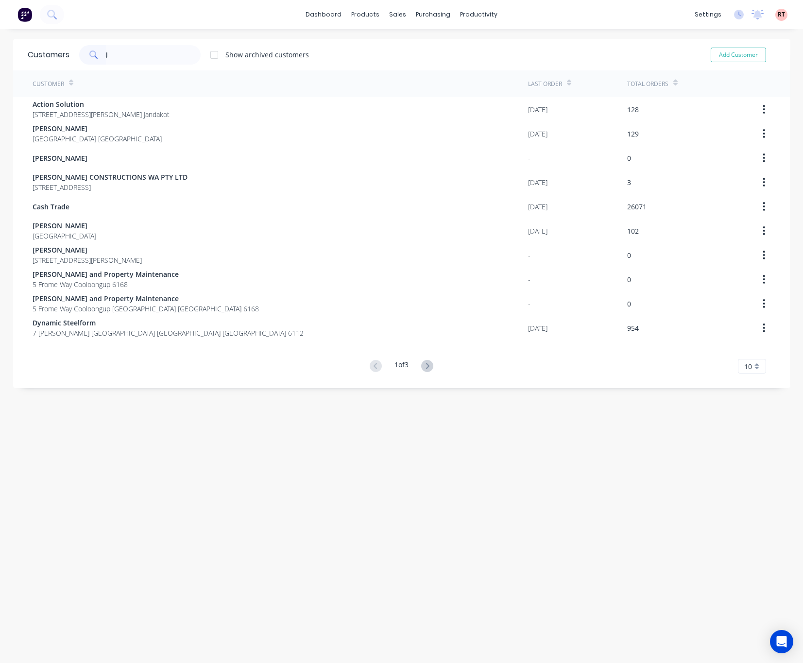
click at [423, 372] on button at bounding box center [427, 366] width 18 height 14
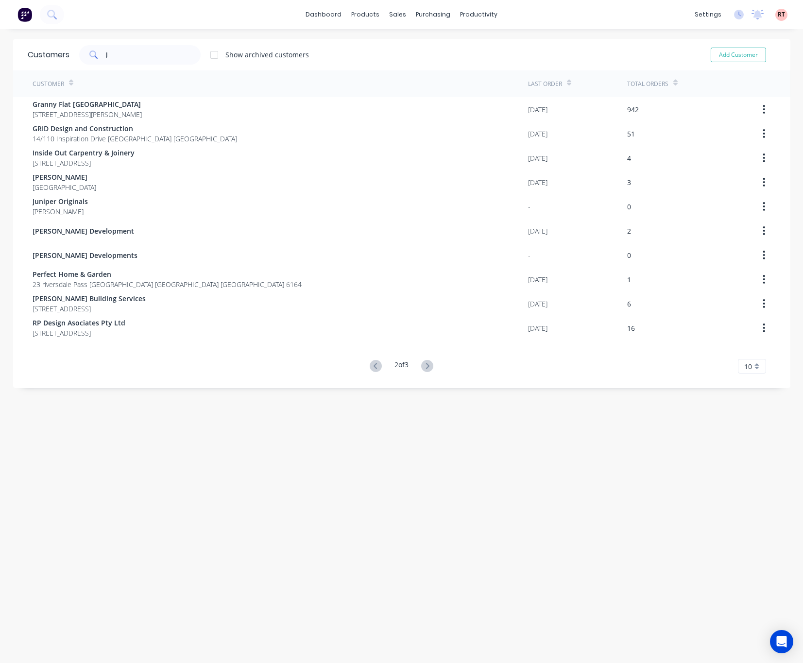
click at [425, 372] on button at bounding box center [427, 366] width 18 height 14
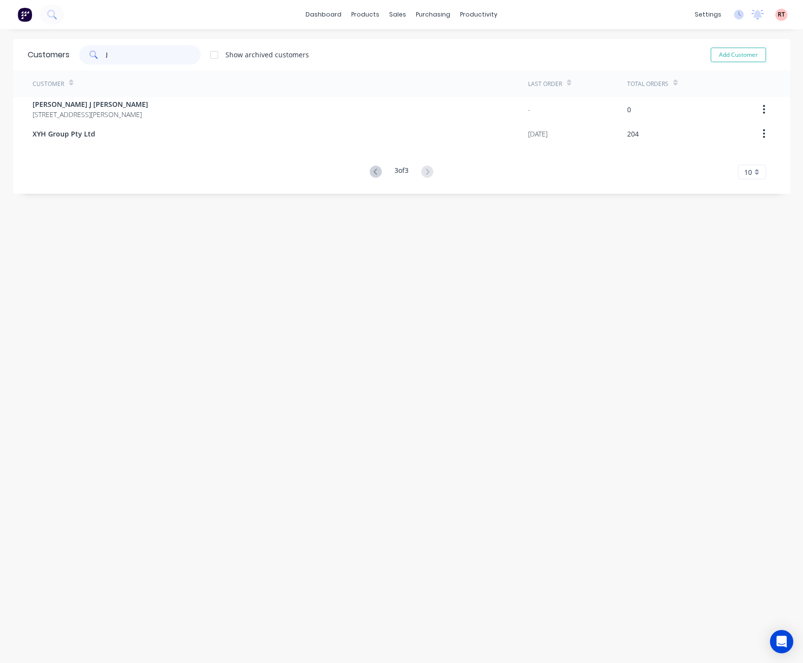
drag, startPoint x: 137, startPoint y: 52, endPoint x: 69, endPoint y: 60, distance: 68.9
click at [69, 58] on div "J Show archived customers" at bounding box center [188, 54] width 239 height 19
click at [127, 52] on input "J" at bounding box center [153, 54] width 95 height 19
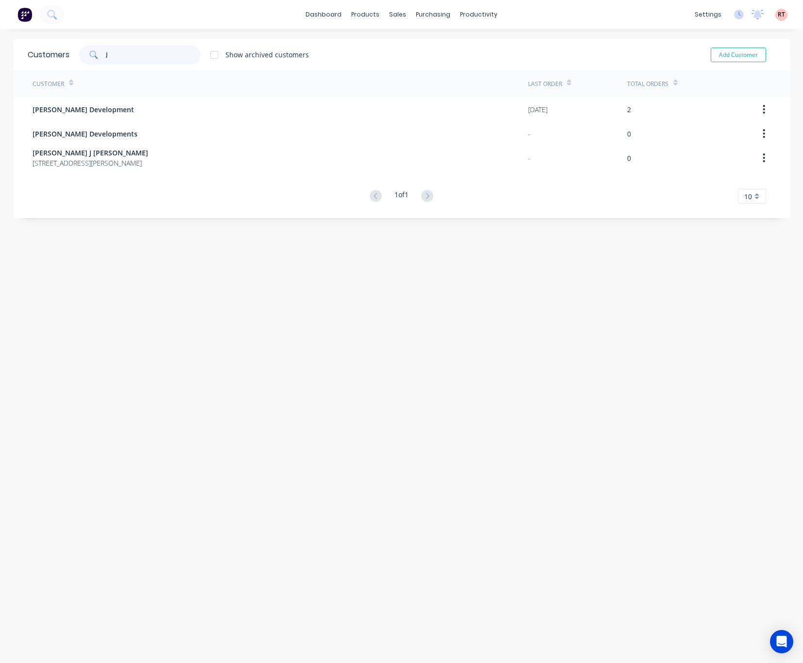
drag, startPoint x: 137, startPoint y: 55, endPoint x: 86, endPoint y: 60, distance: 51.2
click at [86, 60] on div "J" at bounding box center [139, 54] width 121 height 19
click at [141, 54] on input "J" at bounding box center [153, 54] width 95 height 19
click at [144, 56] on input "J&" at bounding box center [153, 54] width 95 height 19
drag, startPoint x: 147, startPoint y: 56, endPoint x: 102, endPoint y: 57, distance: 45.2
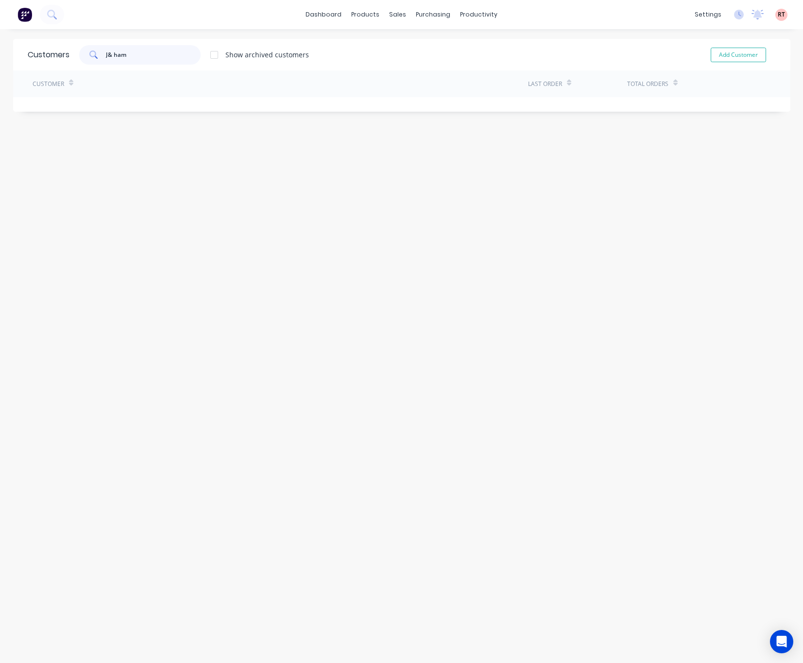
click at [106, 57] on input "J& ham" at bounding box center [153, 54] width 95 height 19
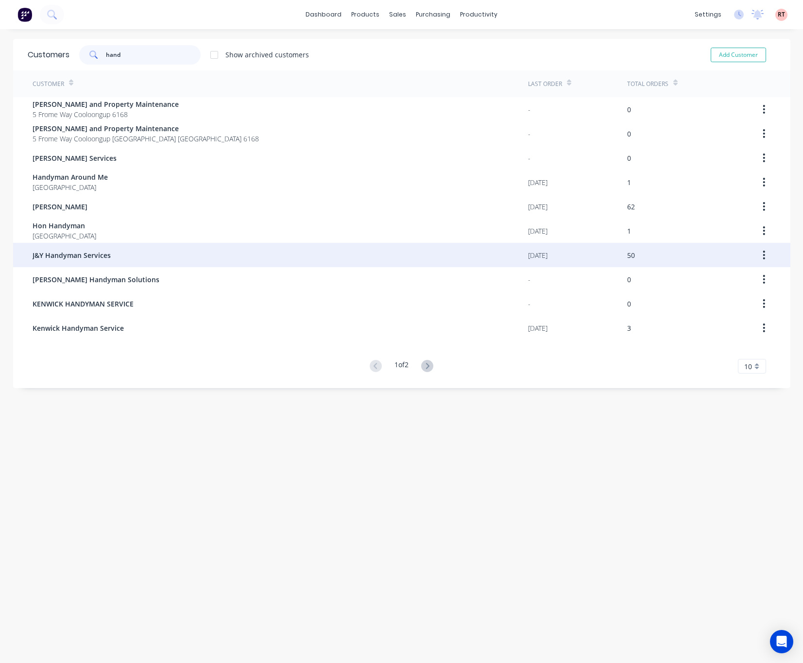
type input "hand"
click at [124, 248] on div "J&Y Handyman Services" at bounding box center [280, 255] width 495 height 24
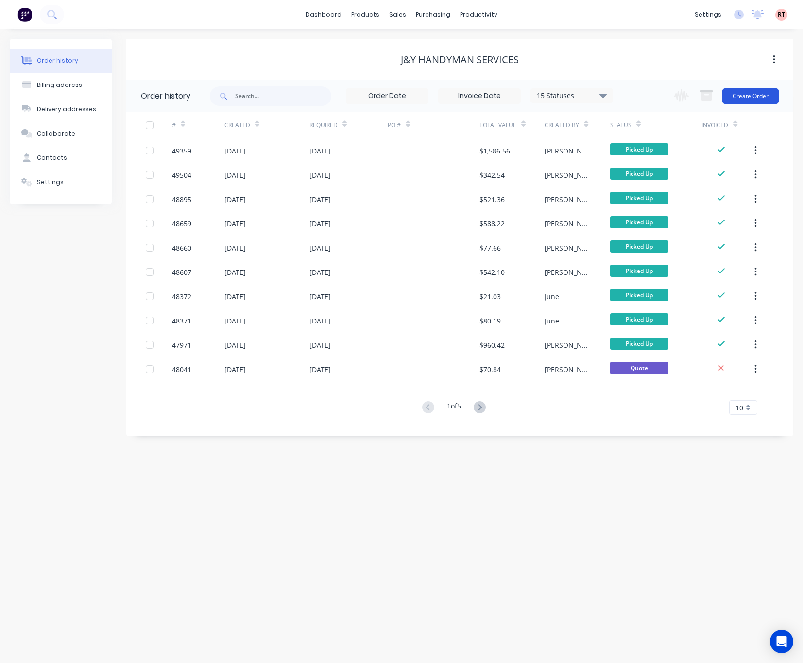
click at [752, 97] on button "Create Order" at bounding box center [750, 96] width 56 height 16
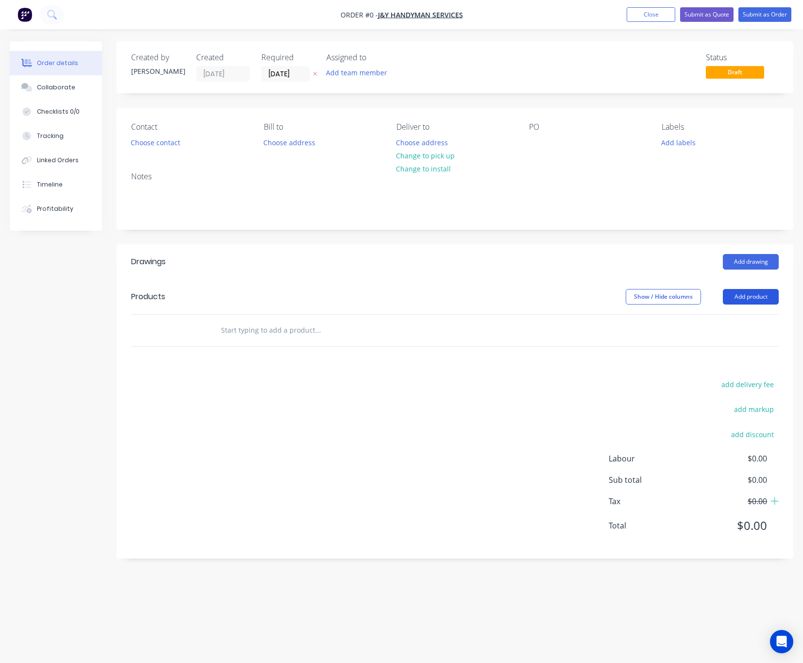
click at [759, 298] on button "Add product" at bounding box center [751, 297] width 56 height 16
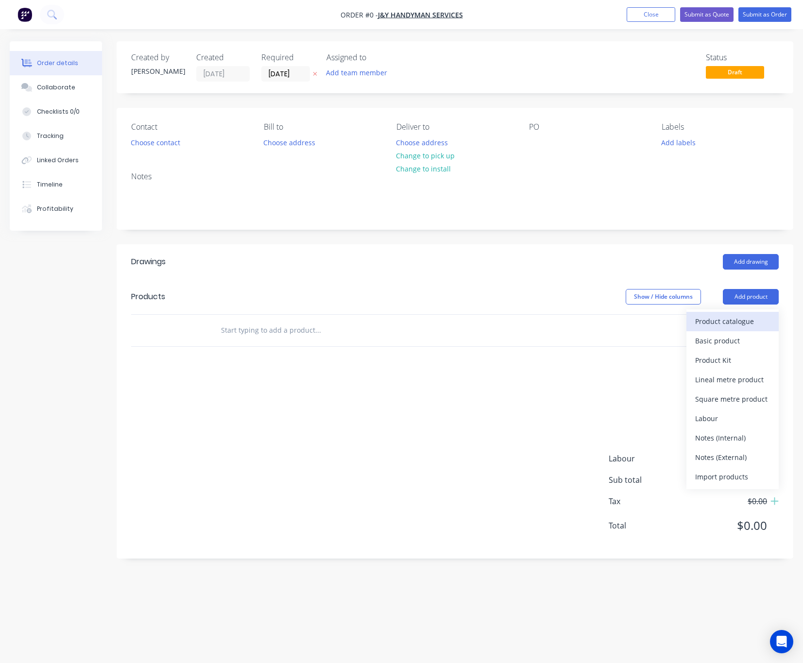
click at [726, 324] on div "Product catalogue" at bounding box center [732, 321] width 75 height 14
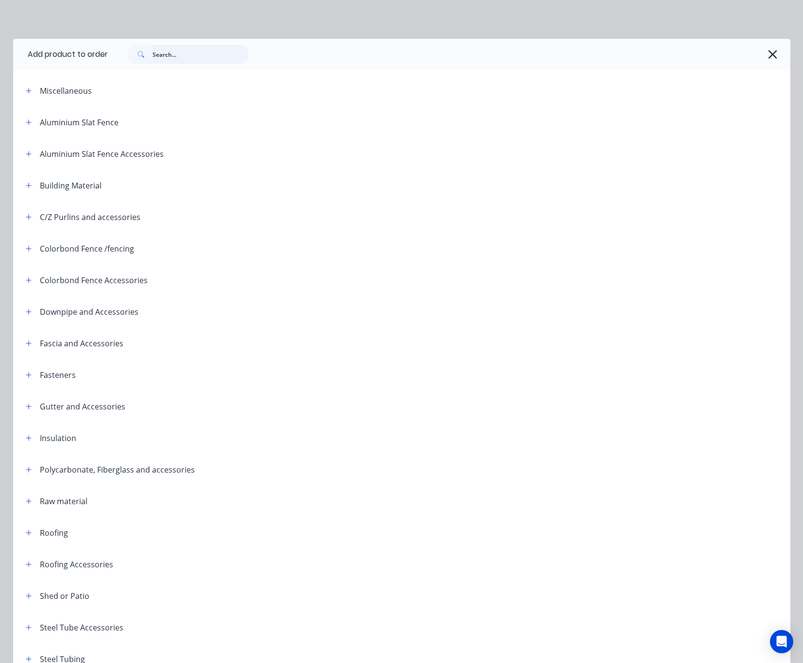
click at [185, 57] on input "text" at bounding box center [201, 54] width 96 height 19
type input "downpipe"
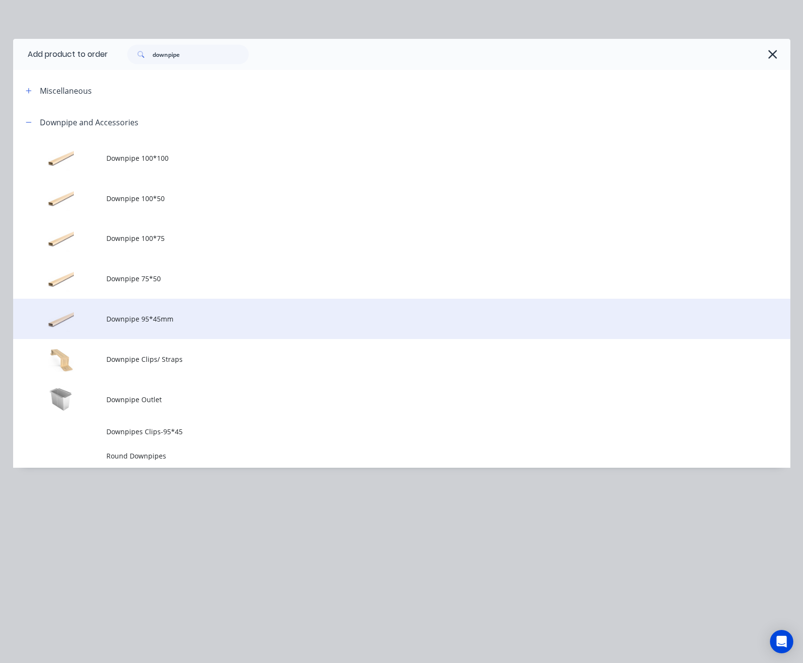
click at [234, 314] on span "Downpipe 95*45mm" at bounding box center [379, 319] width 547 height 10
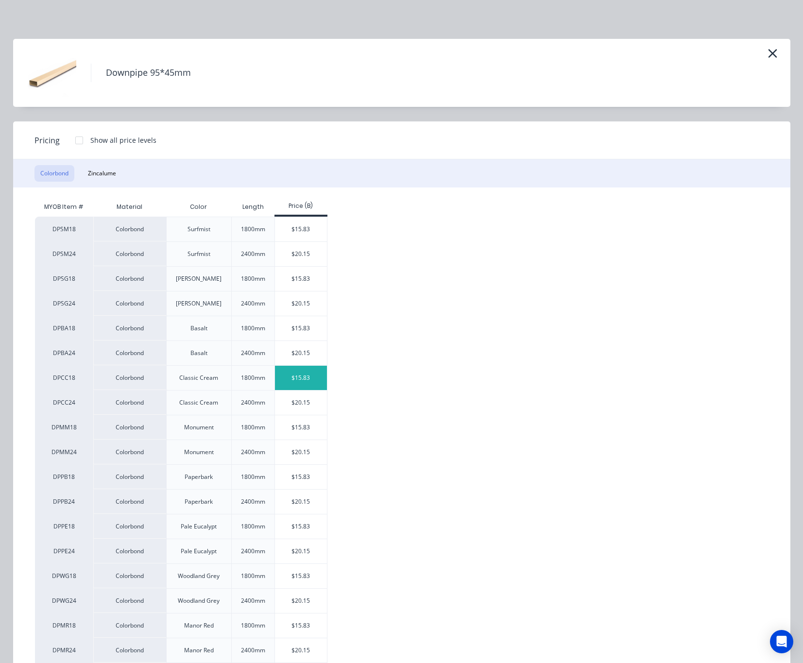
click at [301, 380] on div "$15.83" at bounding box center [301, 378] width 52 height 24
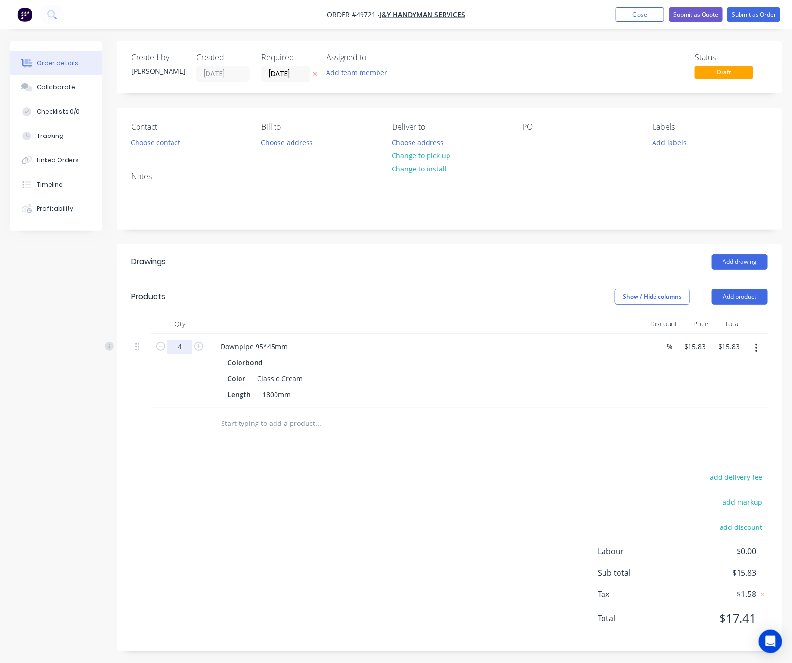
type input "4"
type input "$63.32"
click at [340, 309] on header "Products Show / Hide columns Add product" at bounding box center [449, 296] width 665 height 35
click at [735, 297] on button "Add product" at bounding box center [740, 297] width 56 height 16
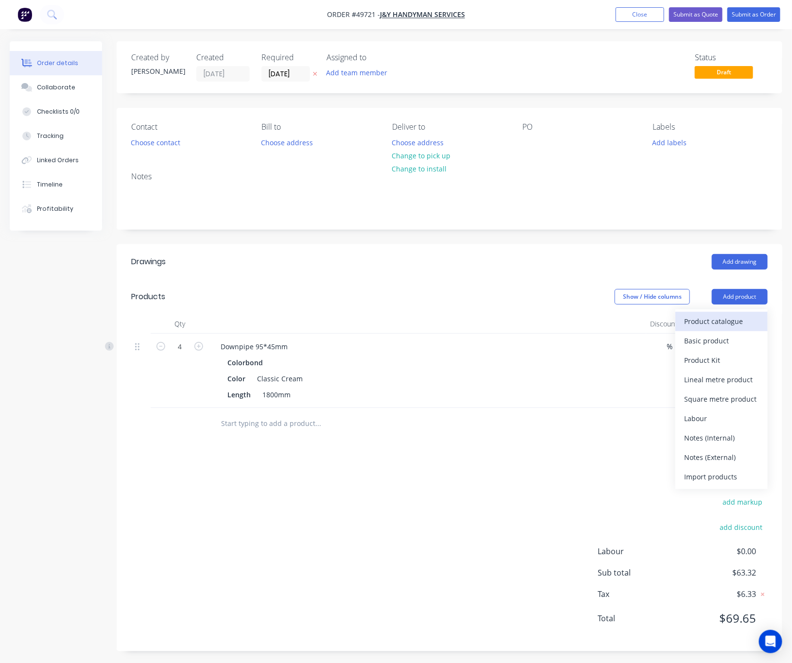
click at [717, 321] on div "Product catalogue" at bounding box center [721, 321] width 75 height 14
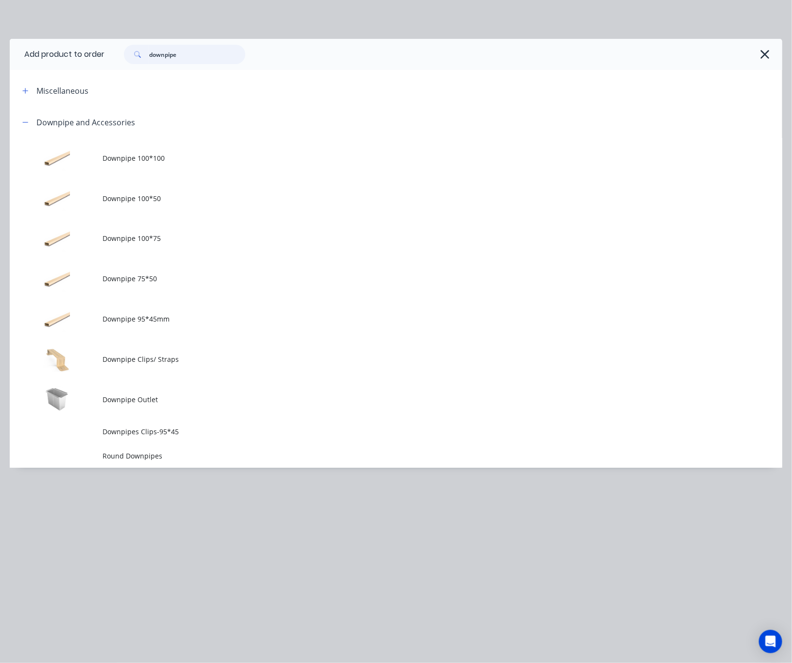
drag, startPoint x: 219, startPoint y: 54, endPoint x: 10, endPoint y: 71, distance: 209.1
click at [57, 68] on header "Add product to order downpipe" at bounding box center [396, 54] width 772 height 31
type input "rivet"
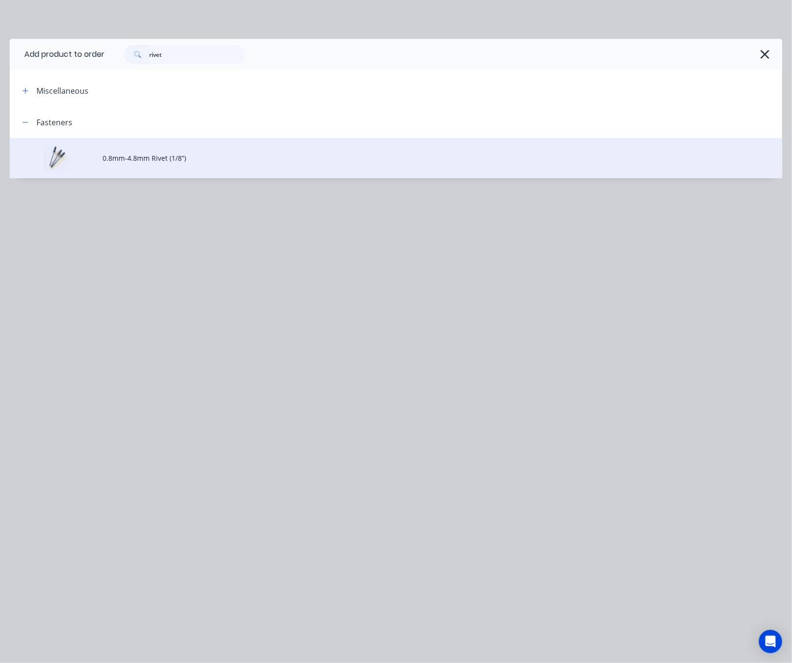
click at [245, 158] on span "0.8mm-4.8mm Rivet (1/8”)" at bounding box center [373, 158] width 543 height 10
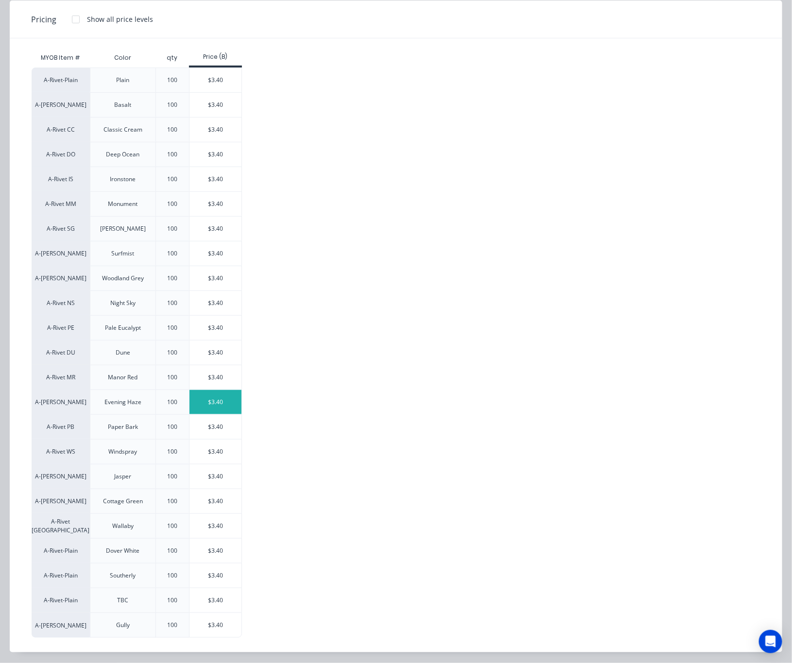
scroll to position [130, 0]
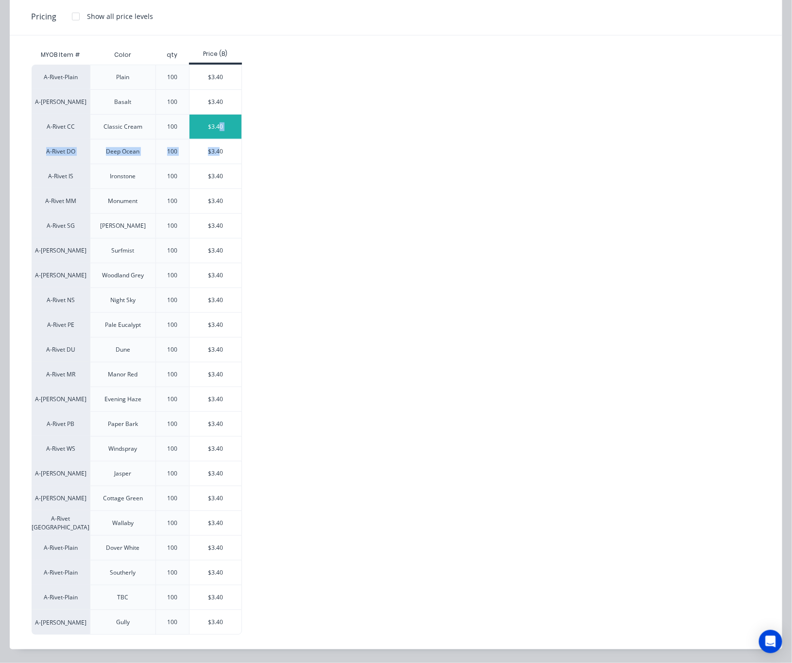
click at [221, 133] on div "A-Rivet-Plain Plain 100 $3.40 A-Rivet BA Basalt 100 $3.40 A-Rivet CC Classic Cr…" at bounding box center [389, 350] width 714 height 570
click at [223, 121] on div "$3.40" at bounding box center [215, 127] width 52 height 24
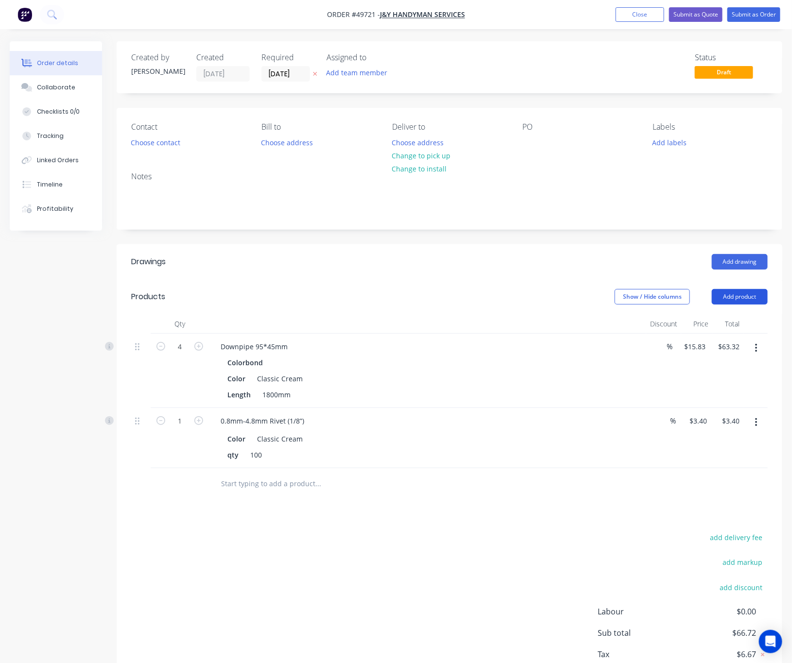
click at [745, 290] on button "Add product" at bounding box center [740, 297] width 56 height 16
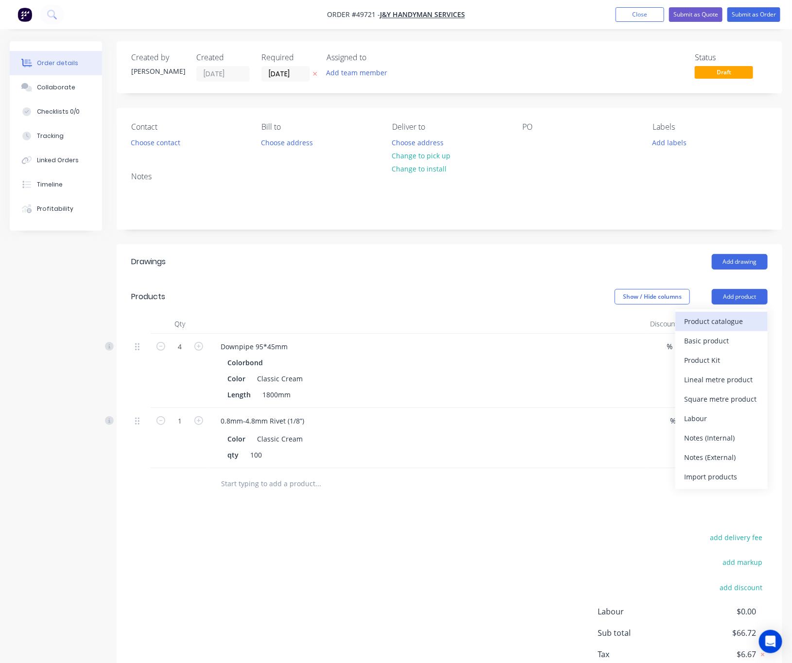
click at [730, 322] on div "Product catalogue" at bounding box center [721, 321] width 75 height 14
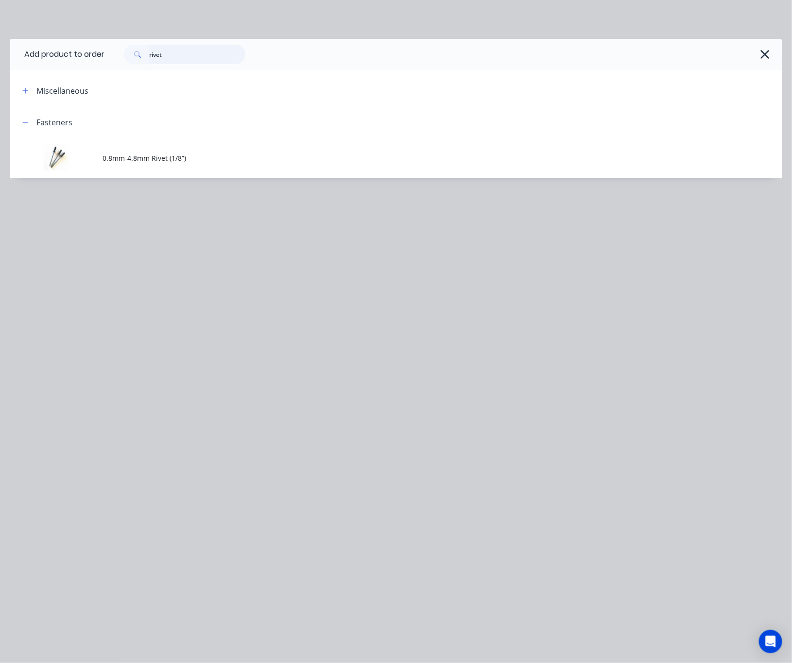
drag, startPoint x: 158, startPoint y: 53, endPoint x: 23, endPoint y: 66, distance: 135.1
click at [111, 62] on div "rivet" at bounding box center [438, 54] width 668 height 19
type input "clip"
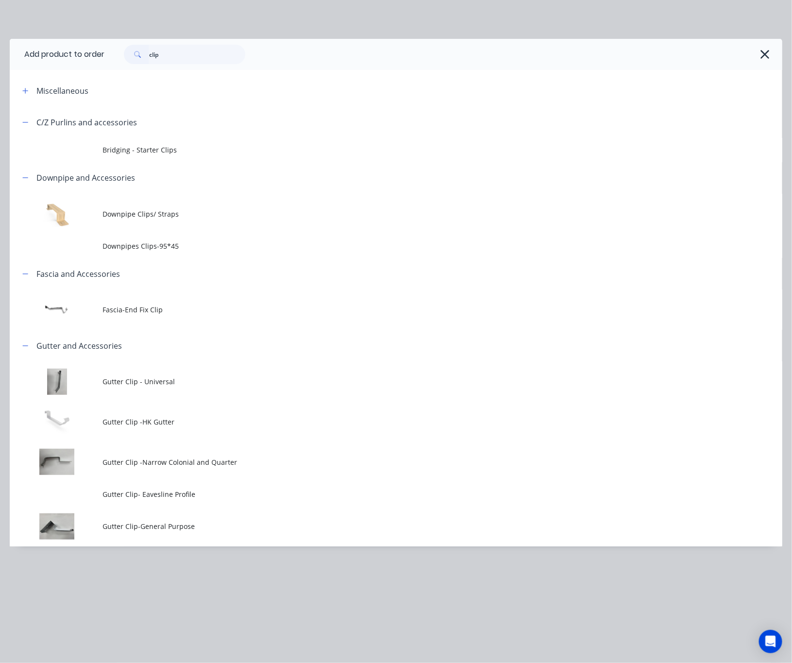
click at [348, 245] on span "Downpipes Clips-95*45" at bounding box center [373, 246] width 543 height 10
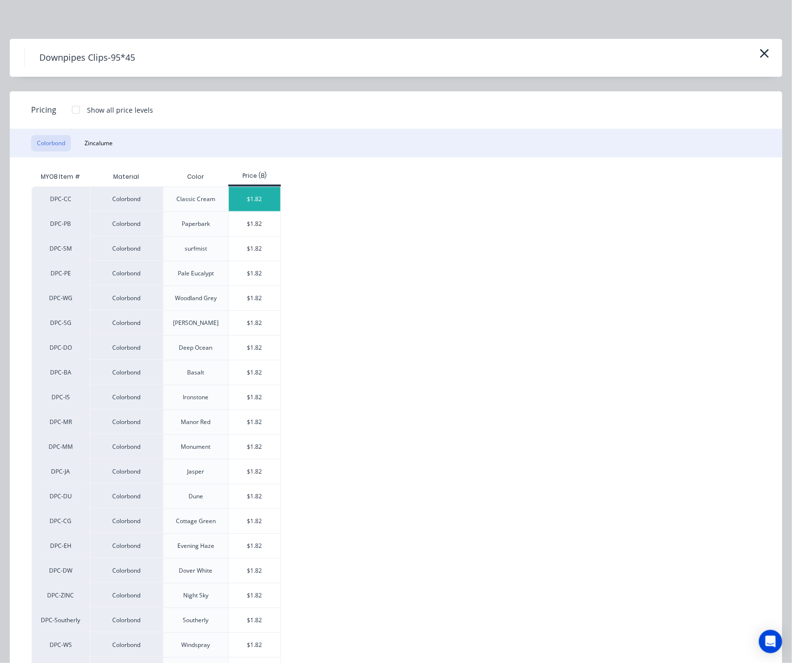
click at [264, 199] on div "$1.82" at bounding box center [255, 199] width 52 height 24
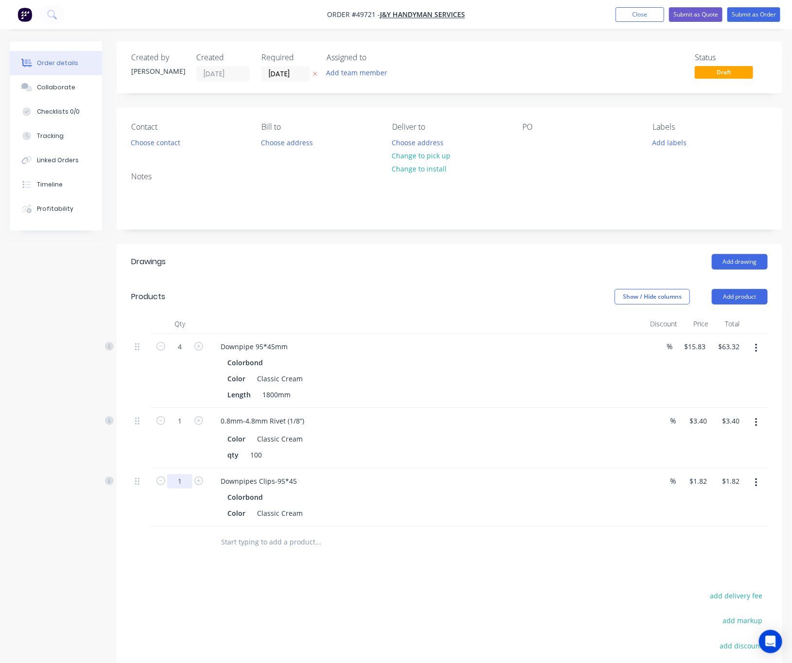
click at [181, 480] on input "1" at bounding box center [179, 481] width 25 height 15
type input "4"
type input "$7.28"
click at [407, 599] on div "add delivery fee add markup add discount Labour $0.00 Sub total $68.54 Tax $6.8…" at bounding box center [449, 672] width 636 height 166
click at [153, 145] on button "Choose contact" at bounding box center [156, 142] width 60 height 13
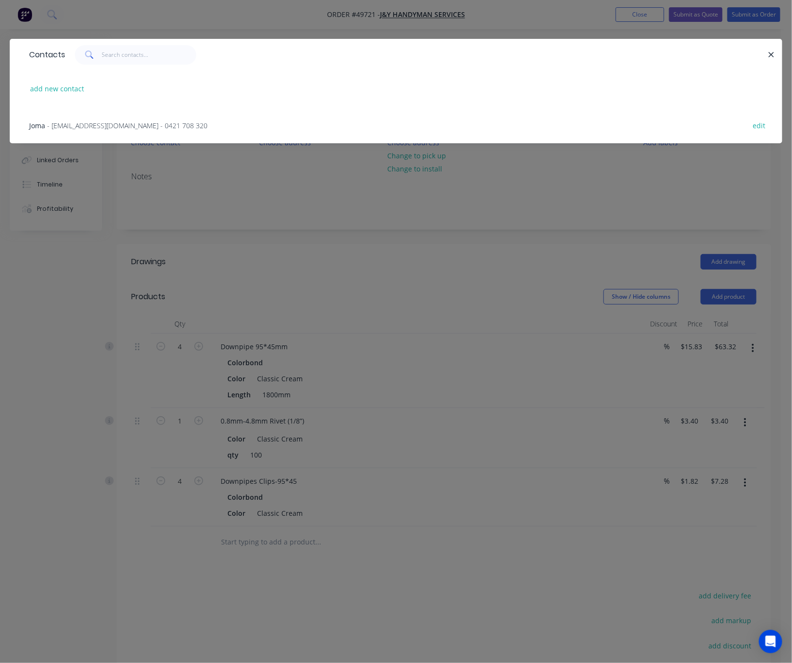
click at [137, 121] on span "- yassinhussainy@yahoo.com - 0421 708 320" at bounding box center [127, 125] width 160 height 9
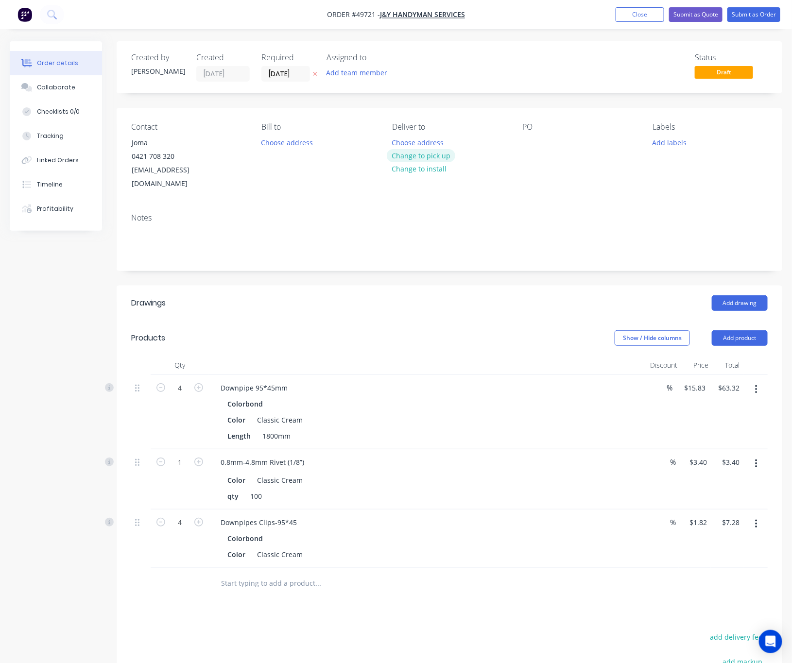
click at [426, 152] on button "Change to pick up" at bounding box center [421, 155] width 69 height 13
click at [37, 212] on div "Profitability" at bounding box center [55, 208] width 36 height 9
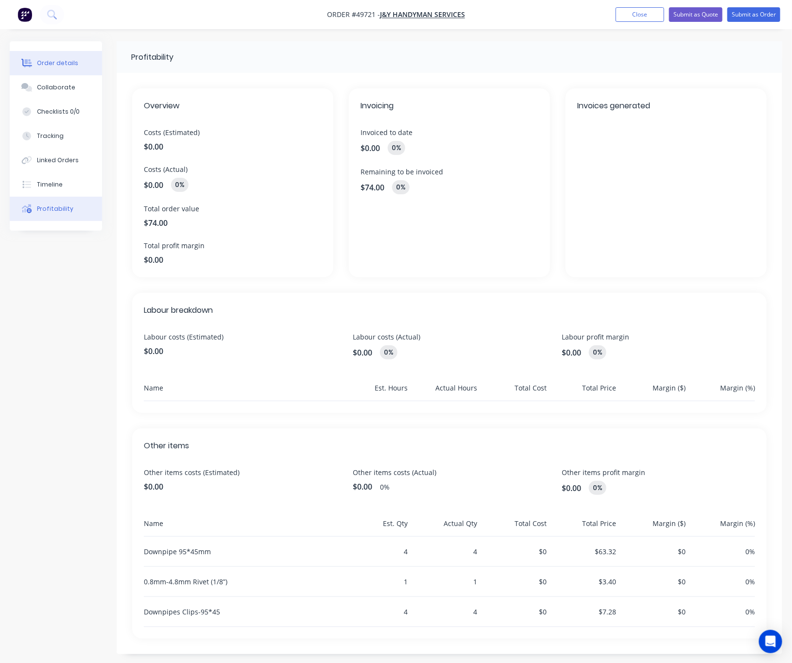
click at [57, 61] on div "Order details" at bounding box center [57, 63] width 41 height 9
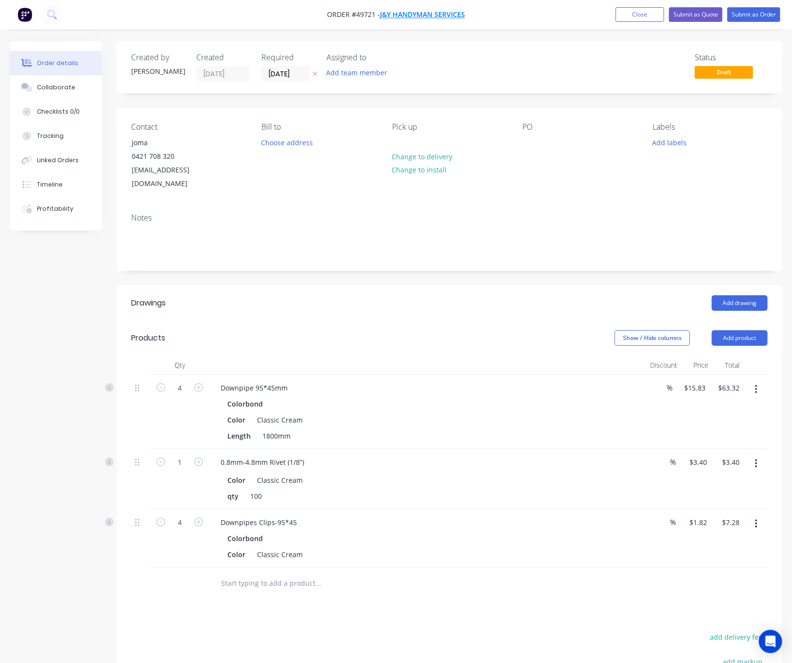
click at [441, 10] on span "J&Y Handyman Services" at bounding box center [422, 14] width 85 height 9
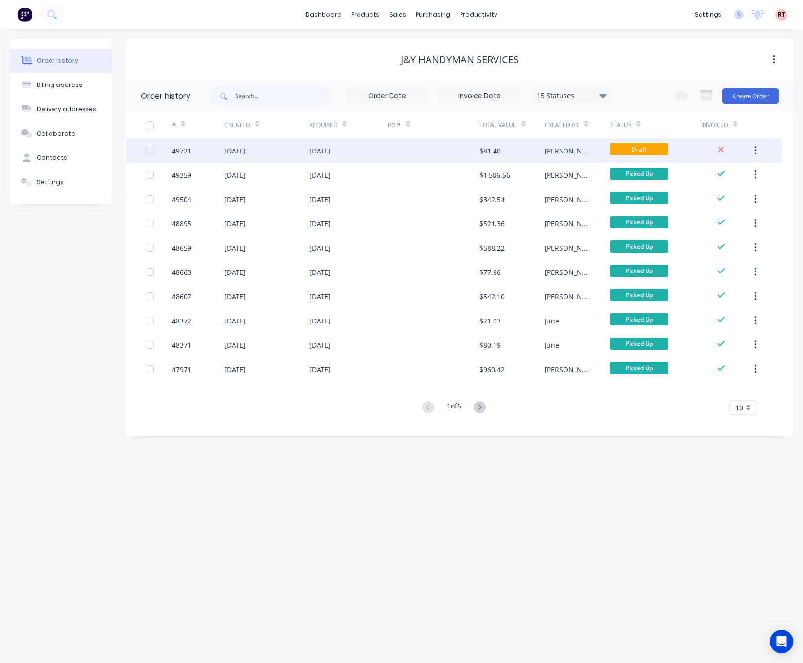
click at [400, 152] on div at bounding box center [433, 150] width 91 height 24
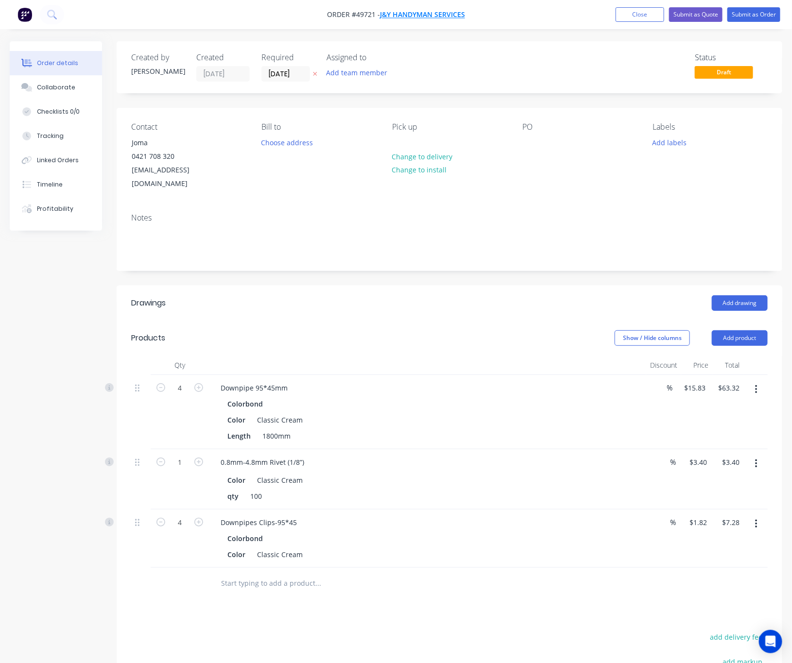
click at [439, 12] on span "J&Y Handyman Services" at bounding box center [422, 14] width 85 height 9
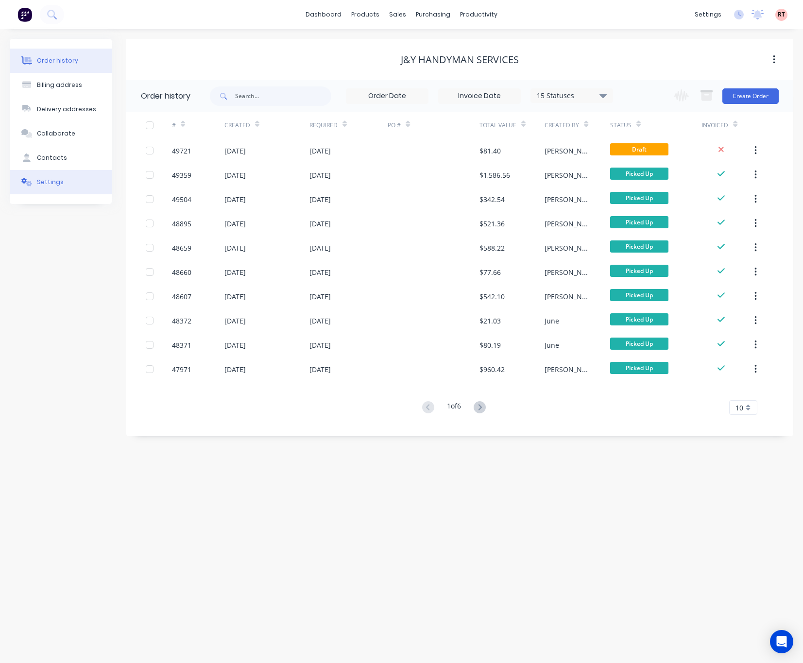
click at [47, 178] on div "Settings" at bounding box center [50, 182] width 27 height 9
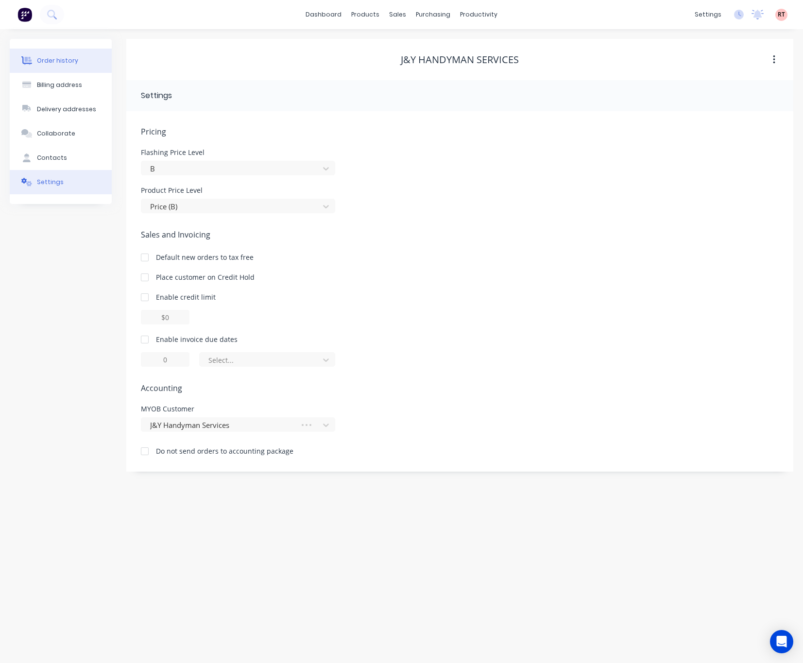
click at [63, 57] on div "Order history" at bounding box center [57, 60] width 41 height 9
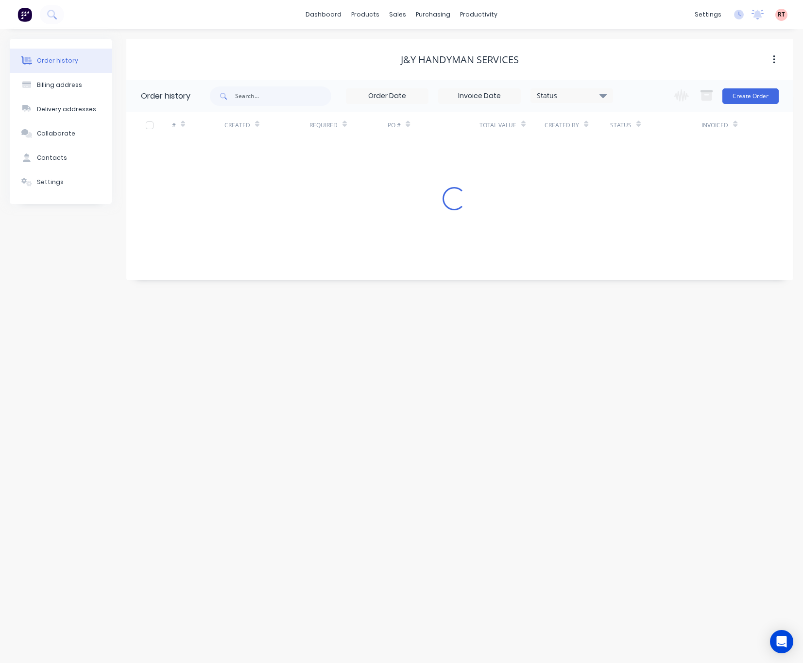
click at [418, 153] on div "# Created Required PO # Total Value Created By Status Invoiced Loading..." at bounding box center [453, 161] width 655 height 99
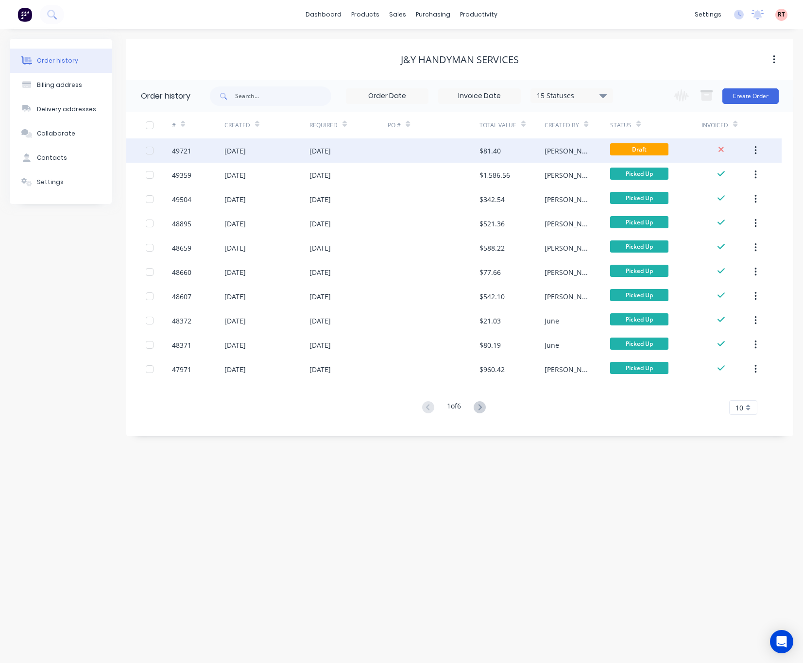
click at [418, 153] on div at bounding box center [433, 150] width 91 height 24
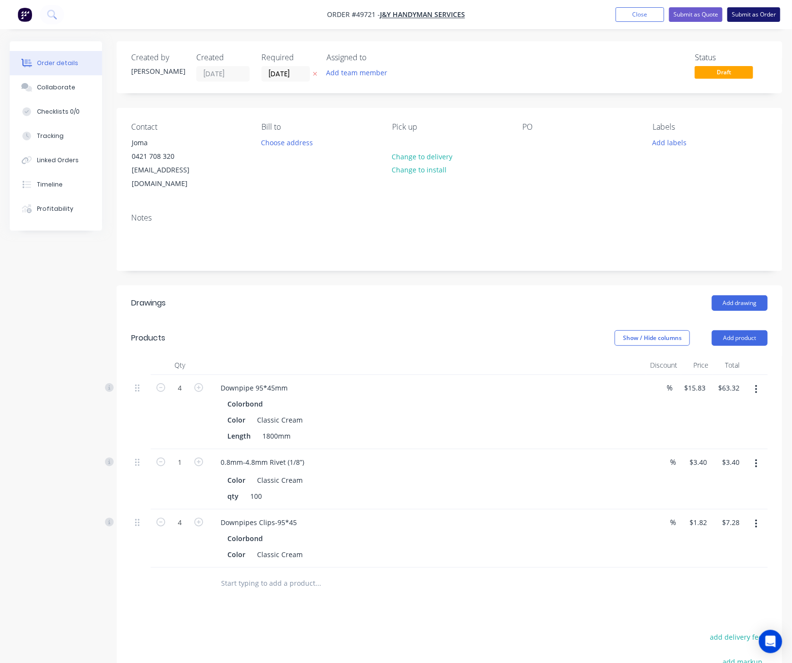
click at [759, 14] on button "Submit as Order" at bounding box center [753, 14] width 53 height 15
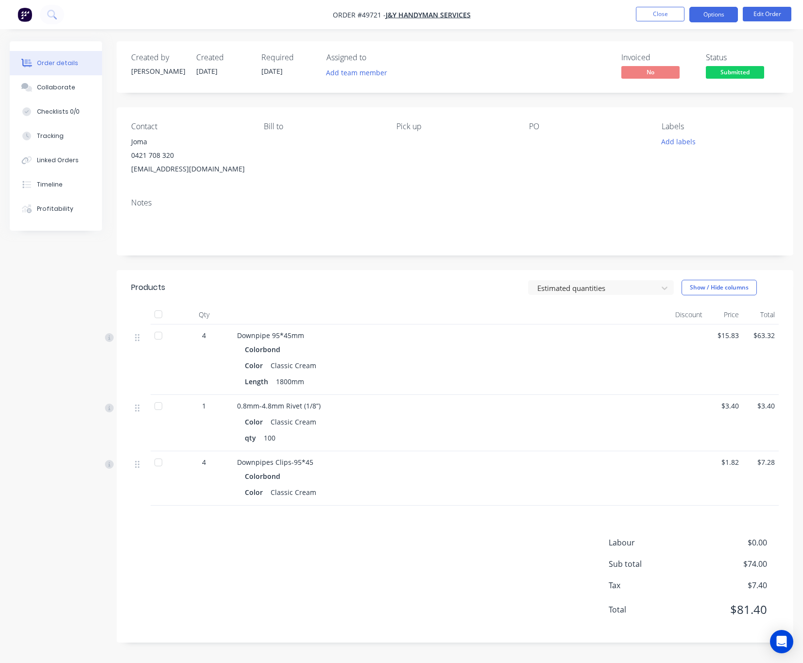
click at [710, 16] on button "Options" at bounding box center [713, 15] width 49 height 16
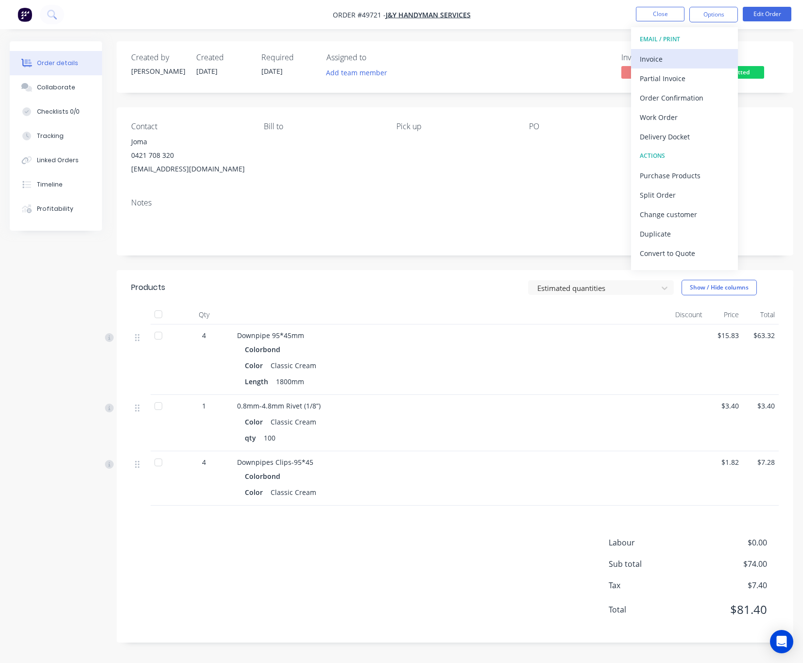
click at [672, 64] on div "Invoice" at bounding box center [684, 59] width 89 height 14
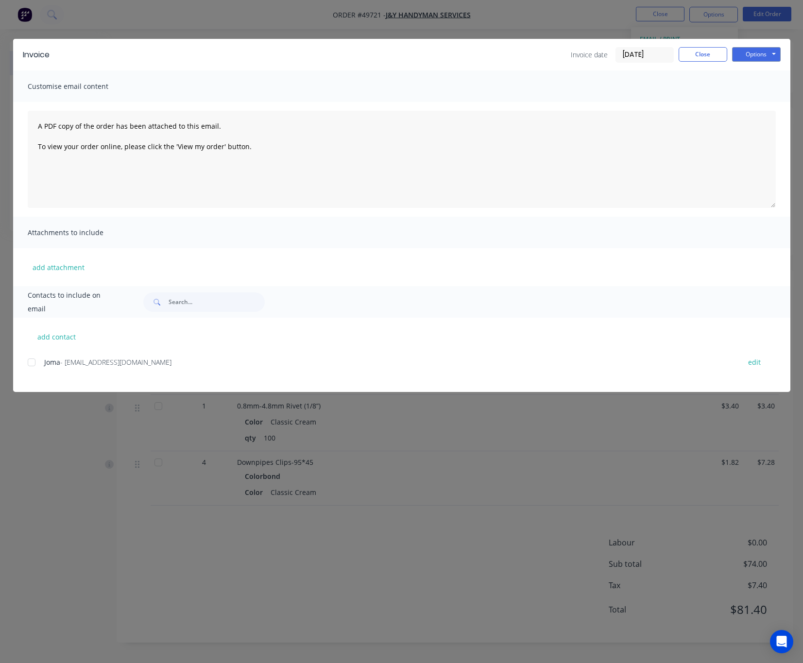
click at [32, 365] on div at bounding box center [31, 362] width 19 height 19
click at [745, 44] on div "Invoice Invoice date 25/09/25 Close Options Preview Print Email" at bounding box center [401, 55] width 777 height 32
click at [755, 53] on button "Options" at bounding box center [756, 54] width 49 height 15
click at [758, 89] on button "Print" at bounding box center [763, 88] width 62 height 16
click at [31, 356] on div at bounding box center [31, 362] width 19 height 19
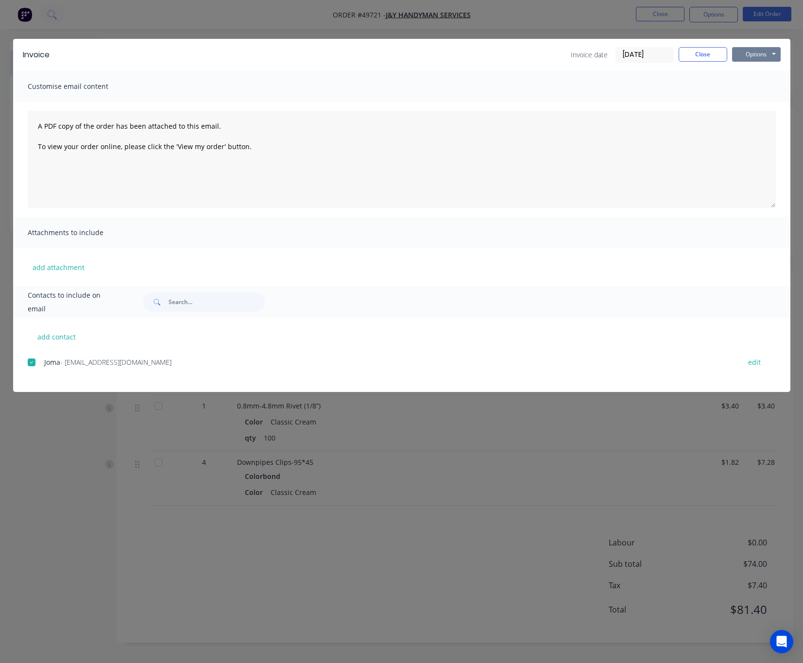
click at [776, 51] on button "Options" at bounding box center [756, 54] width 49 height 15
click at [770, 106] on button "Email" at bounding box center [763, 104] width 62 height 16
click at [444, 459] on div "Invoice Invoice date 25/09/25 Close Options Preview Print Email Customise email…" at bounding box center [401, 331] width 803 height 663
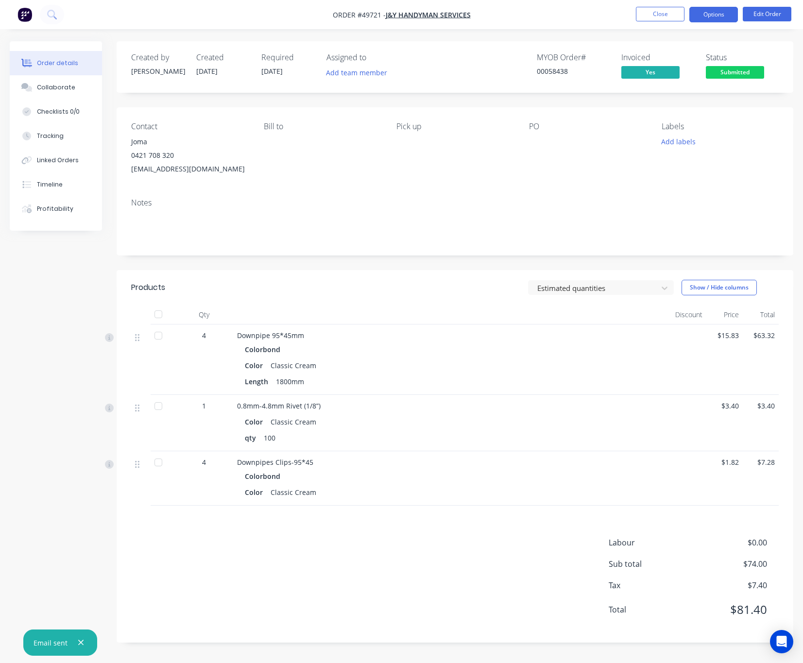
click at [716, 15] on button "Options" at bounding box center [713, 15] width 49 height 16
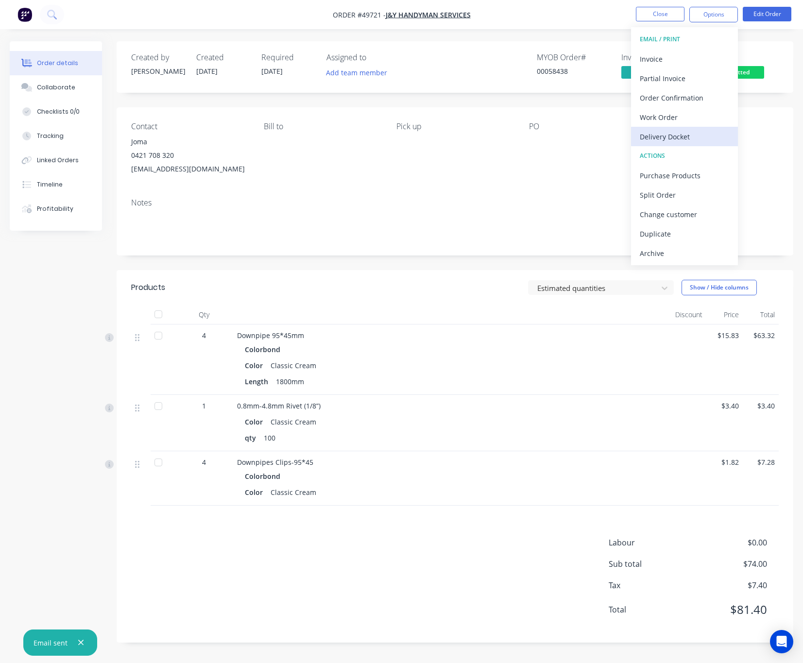
click at [682, 140] on div "Delivery Docket" at bounding box center [684, 137] width 89 height 14
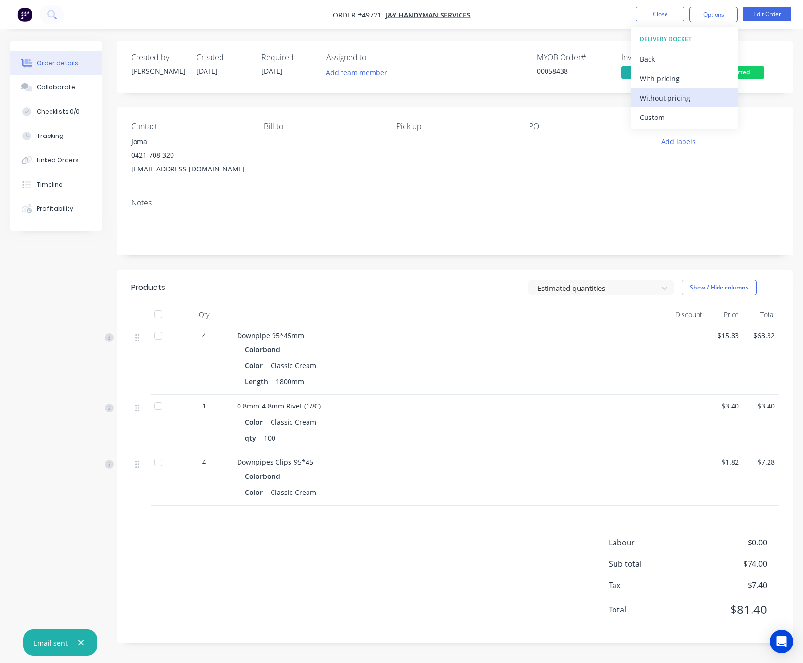
click at [680, 101] on div "Without pricing" at bounding box center [684, 98] width 89 height 14
click at [451, 172] on div "Pick up" at bounding box center [454, 149] width 117 height 54
click at [747, 70] on span "Submitted" at bounding box center [735, 72] width 58 height 12
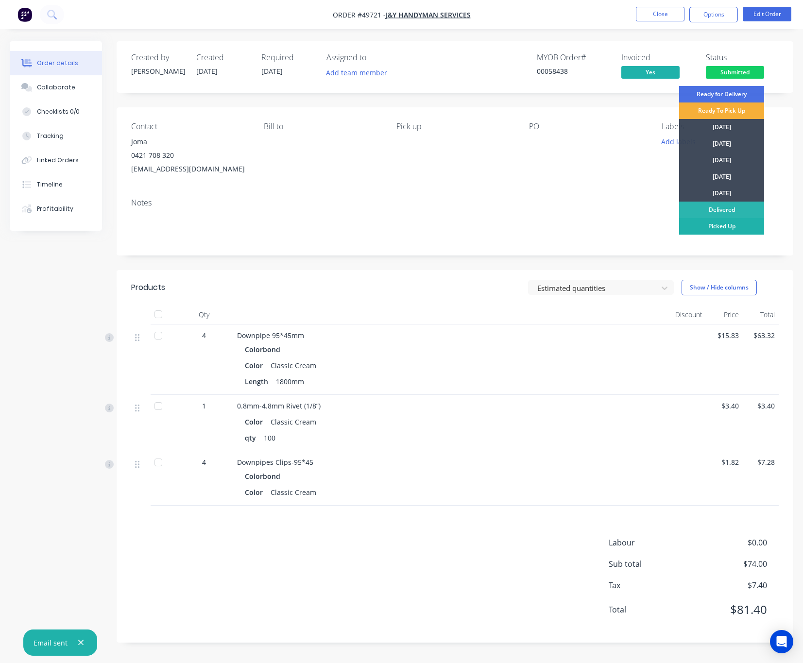
click at [721, 229] on div "Picked Up" at bounding box center [721, 226] width 85 height 17
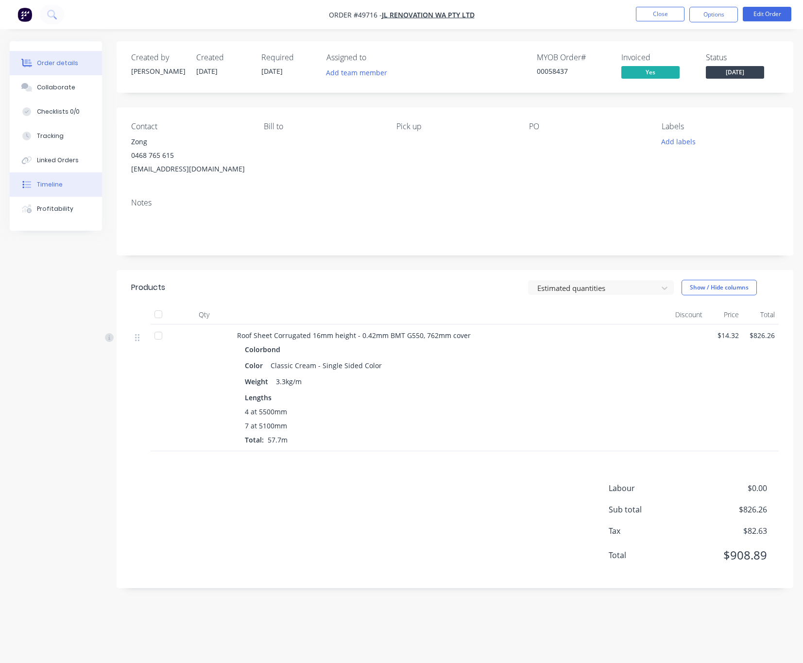
click at [76, 188] on button "Timeline" at bounding box center [56, 184] width 92 height 24
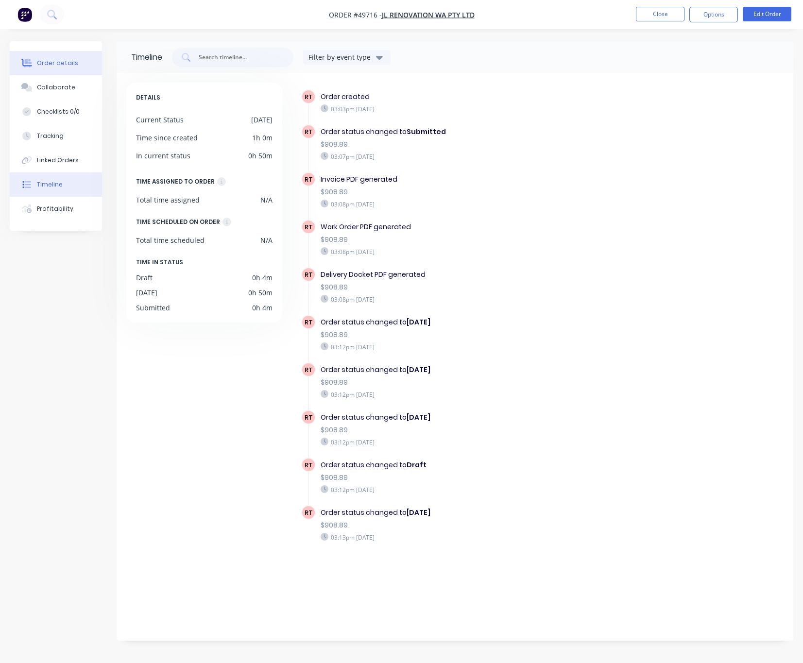
click at [60, 66] on div "Order details" at bounding box center [57, 63] width 41 height 9
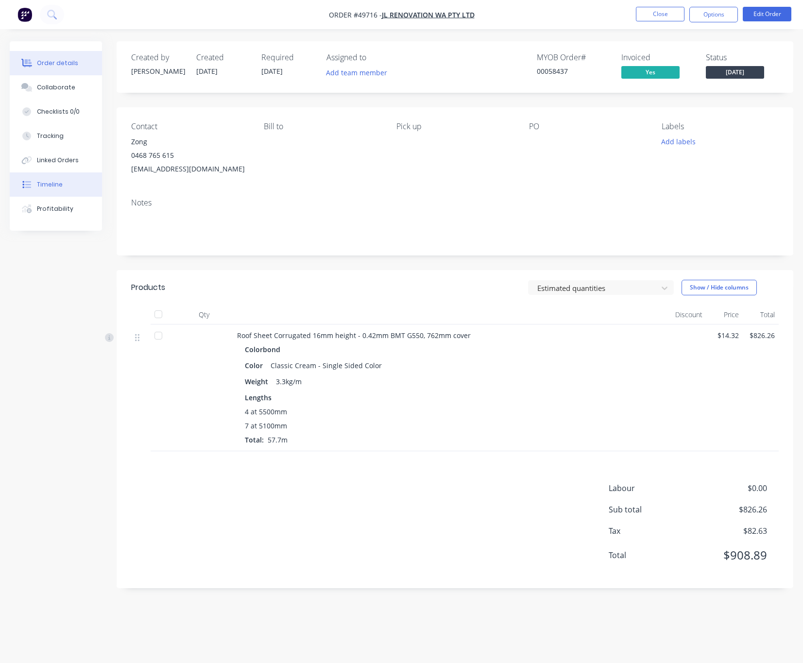
click at [66, 188] on button "Timeline" at bounding box center [56, 184] width 92 height 24
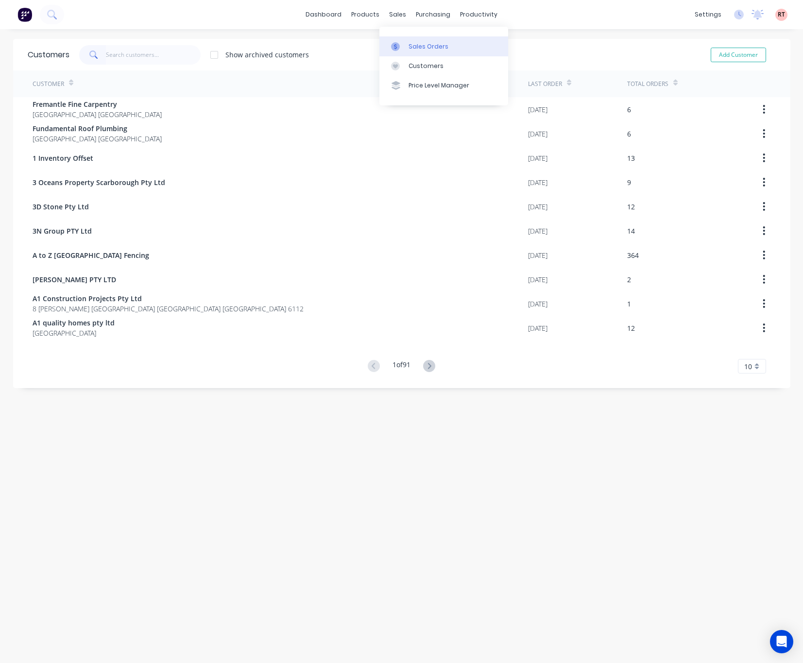
click at [423, 47] on div "Sales Orders" at bounding box center [428, 46] width 40 height 9
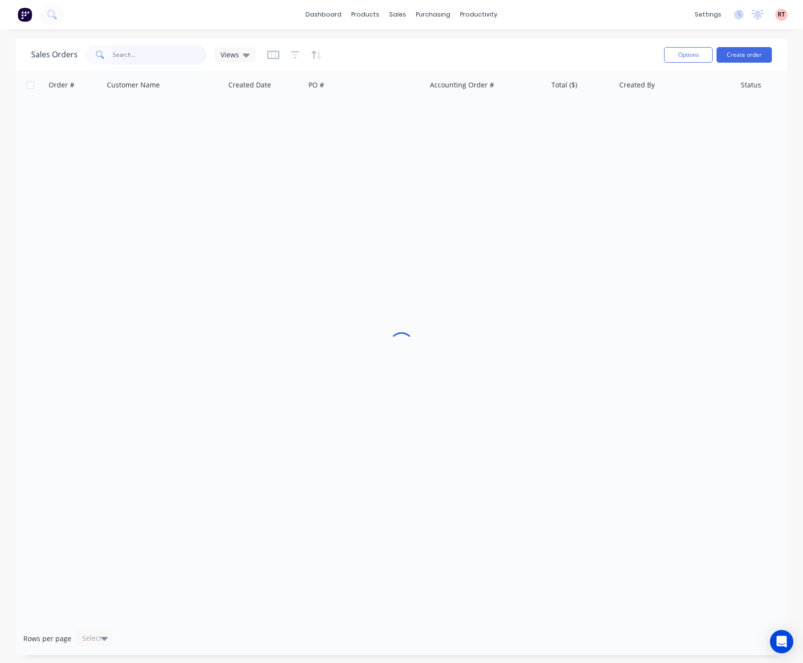
click at [158, 55] on input "text" at bounding box center [160, 54] width 95 height 19
type input "4"
type input "34467"
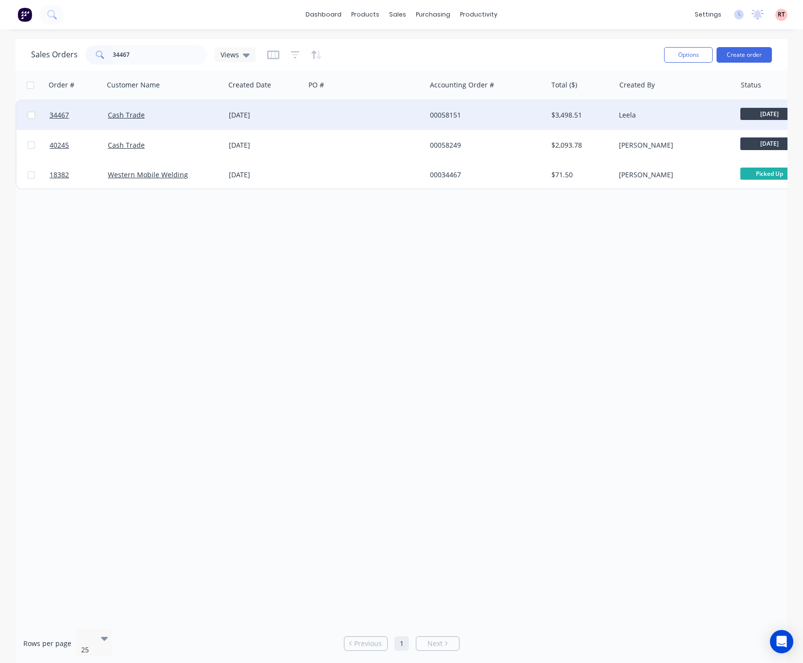
click at [397, 113] on div at bounding box center [365, 115] width 121 height 29
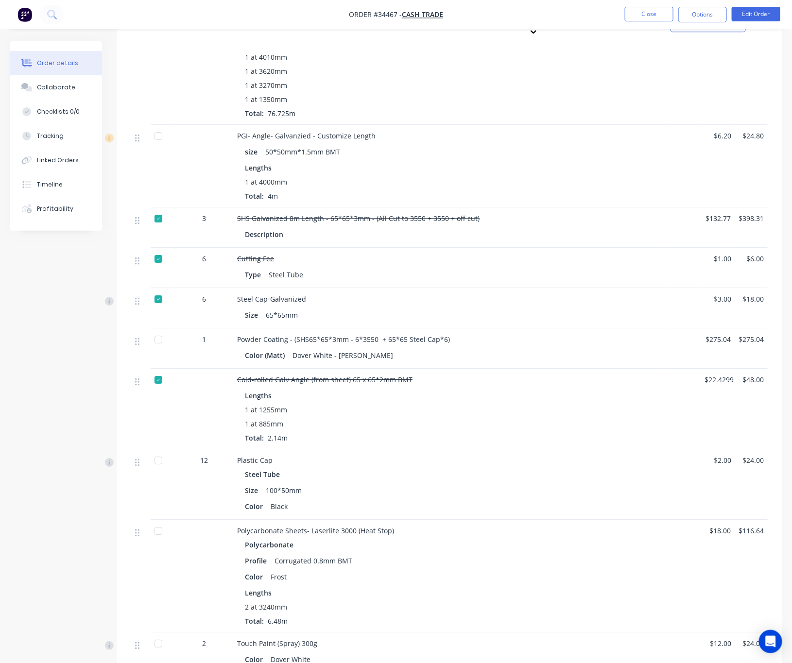
scroll to position [1311, 0]
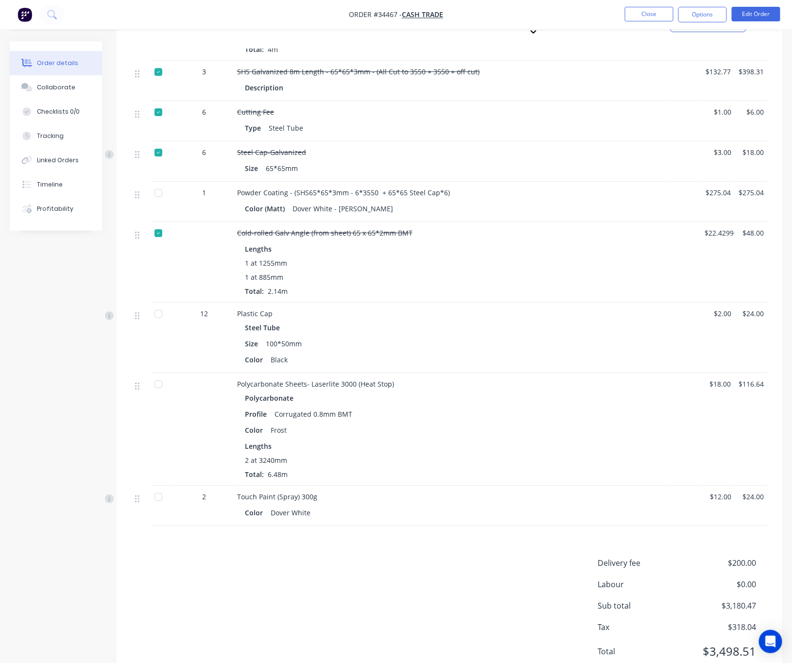
drag, startPoint x: 465, startPoint y: 171, endPoint x: 239, endPoint y: 172, distance: 225.8
click at [239, 187] on div "Powder Coating - (SHS65*65*3mm - 6*3550 + 65*65 Steel Cap*6)" at bounding box center [451, 192] width 429 height 10
click at [239, 188] on span "Powder Coating - (SHS65*65*3mm - 6*3550 + 65*65 Steel Cap*6)" at bounding box center [343, 192] width 213 height 9
click at [233, 182] on div "Powder Coating - (SHS65*65*3mm - 6*3550 + 65*65 Steel Cap*6) Color (Matt) Dover…" at bounding box center [451, 202] width 437 height 40
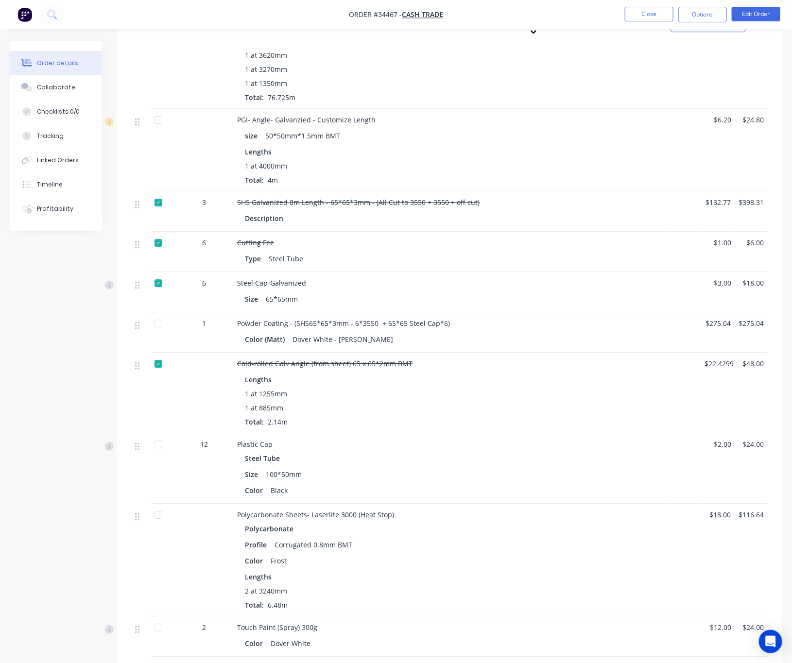
scroll to position [1166, 0]
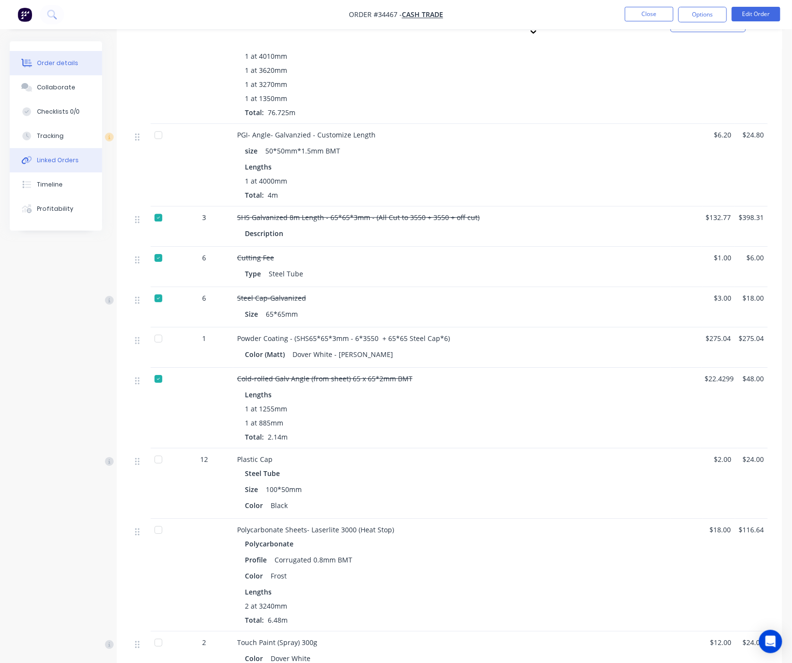
click at [60, 162] on div "Linked Orders" at bounding box center [58, 160] width 42 height 9
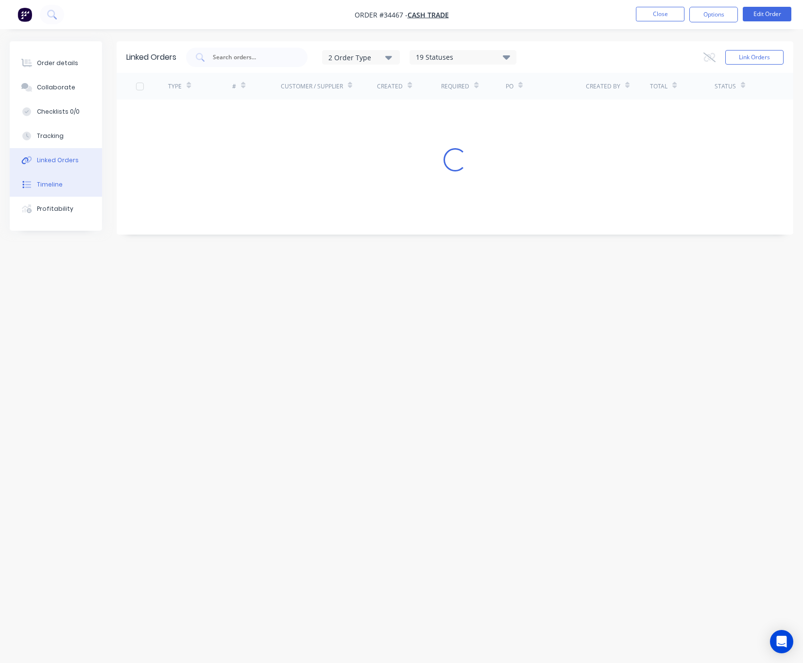
click at [75, 187] on button "Timeline" at bounding box center [56, 184] width 92 height 24
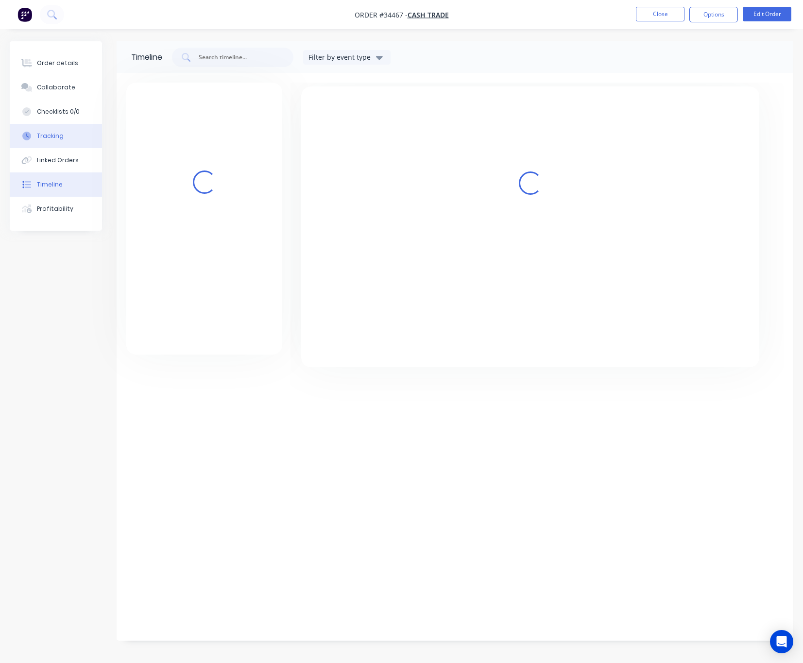
click at [71, 136] on button "Tracking" at bounding box center [56, 136] width 92 height 24
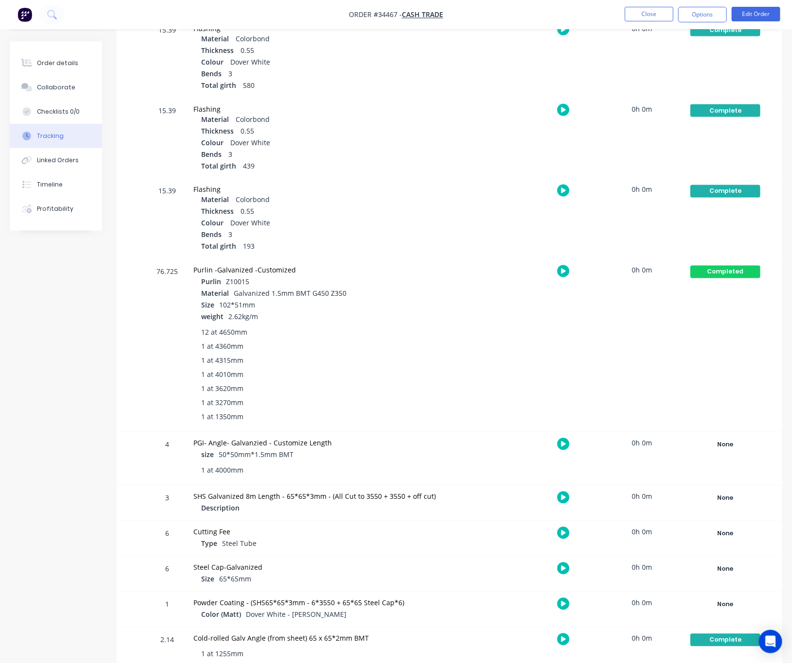
scroll to position [656, 0]
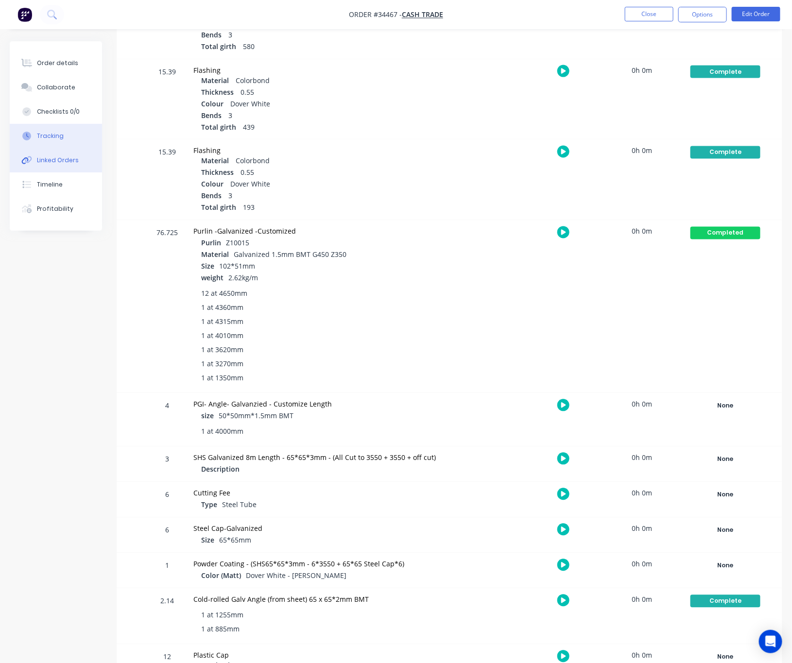
click at [59, 162] on div "Linked Orders" at bounding box center [58, 160] width 42 height 9
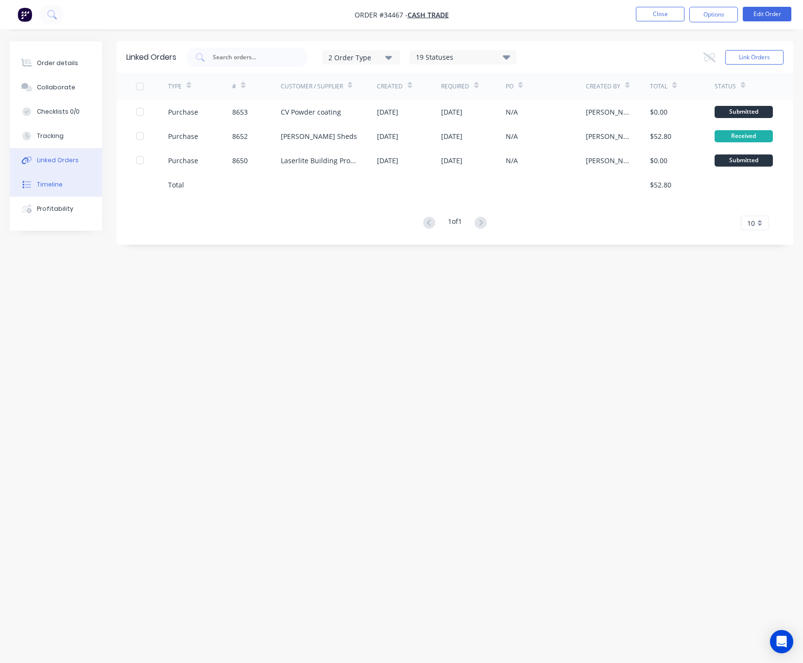
click at [68, 187] on button "Timeline" at bounding box center [56, 184] width 92 height 24
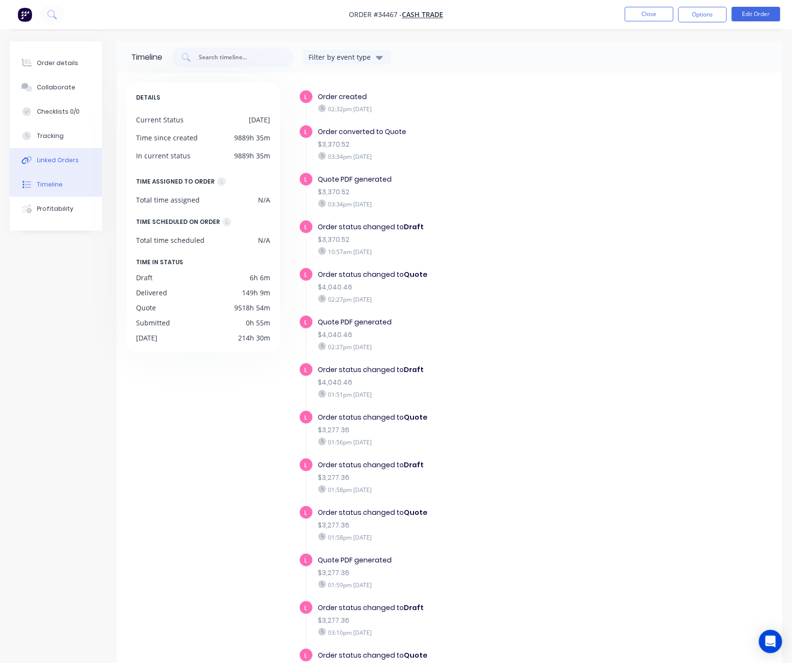
click at [71, 159] on div "Linked Orders" at bounding box center [58, 160] width 42 height 9
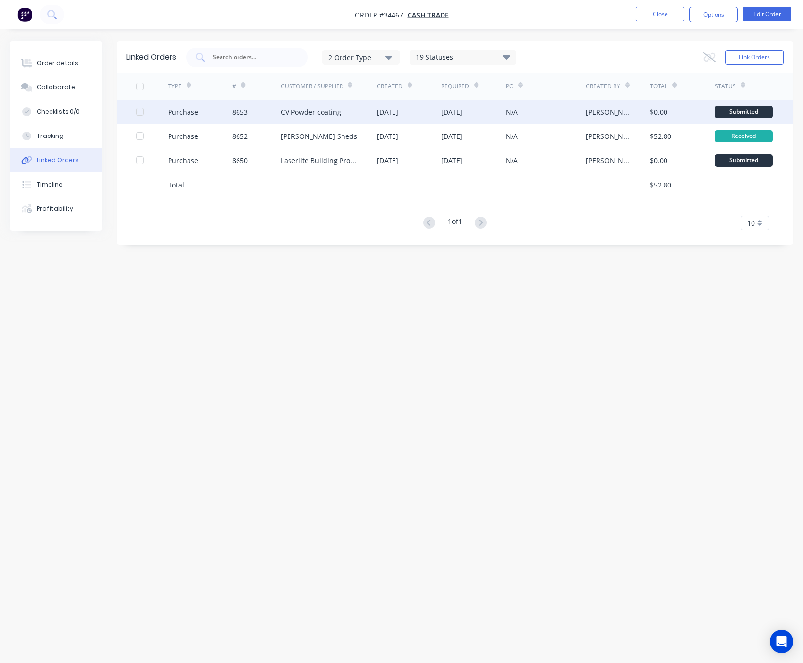
click at [381, 109] on div "[DATE]" at bounding box center [387, 112] width 21 height 10
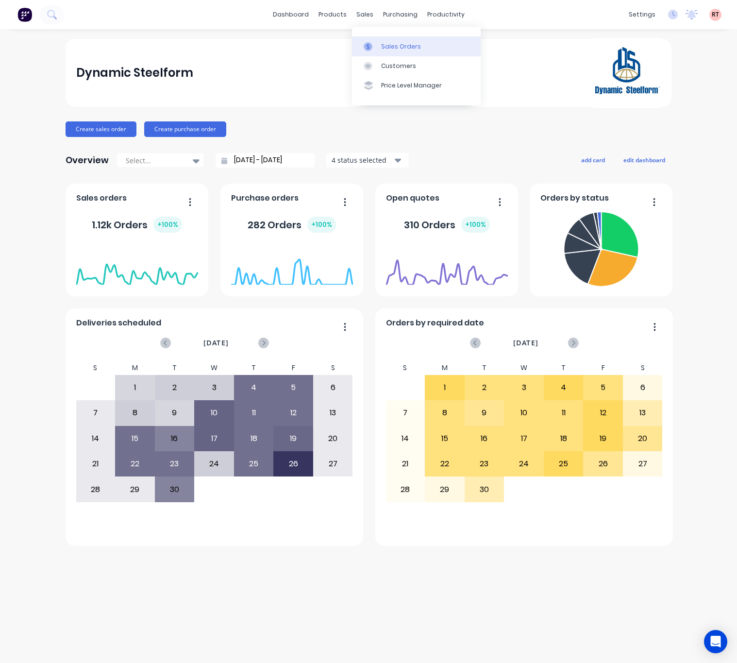
click at [377, 43] on div at bounding box center [371, 46] width 15 height 9
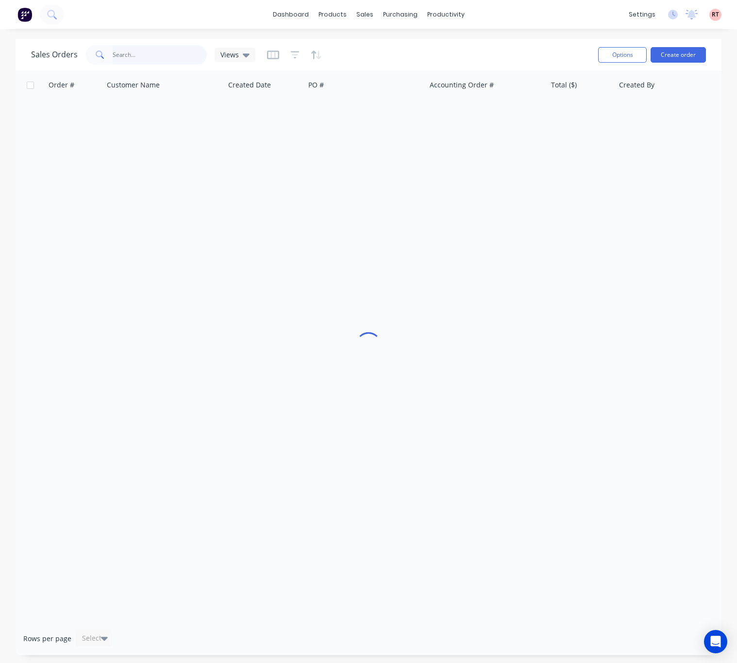
click at [139, 51] on input "text" at bounding box center [160, 54] width 95 height 19
type input "ljp"
click at [384, 68] on div "Customers" at bounding box center [398, 66] width 35 height 9
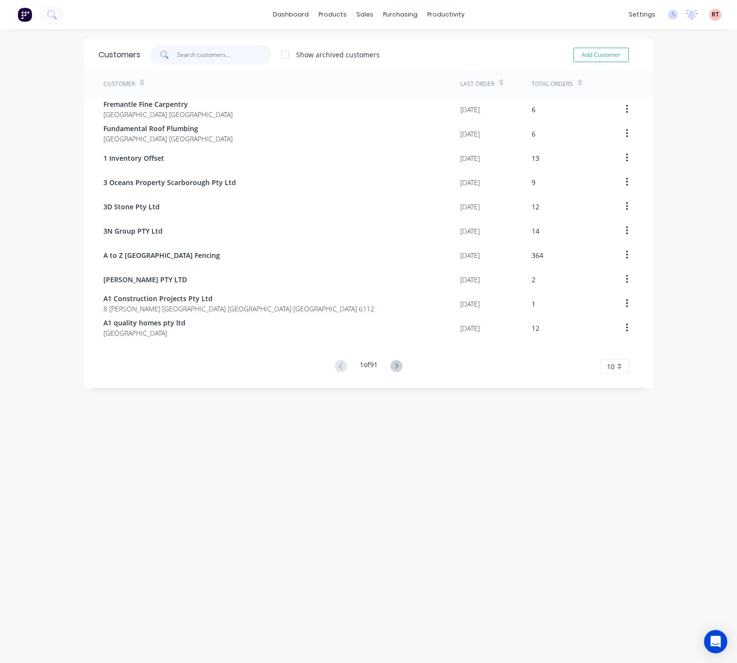
click at [177, 51] on input "text" at bounding box center [224, 54] width 95 height 19
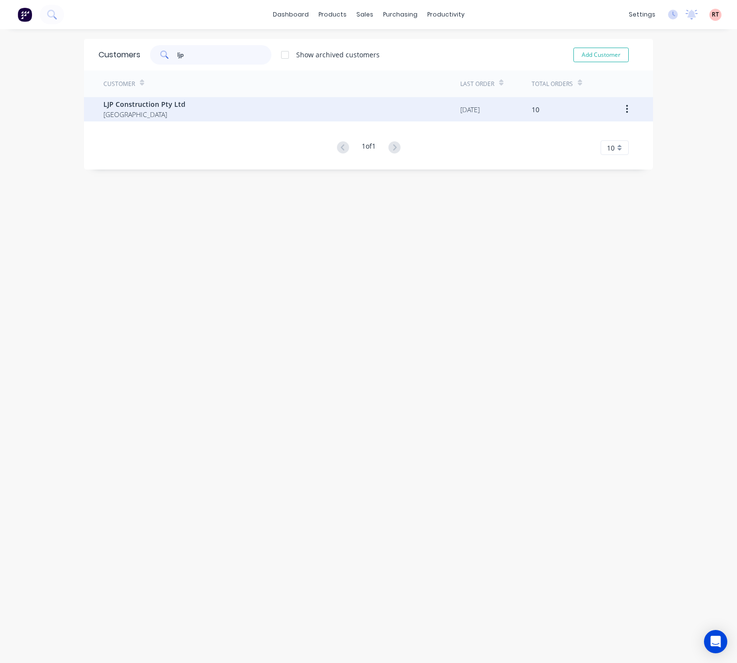
type input "ljp"
click at [185, 102] on div "LJP Construction Pty Ltd [GEOGRAPHIC_DATA]" at bounding box center [281, 109] width 357 height 24
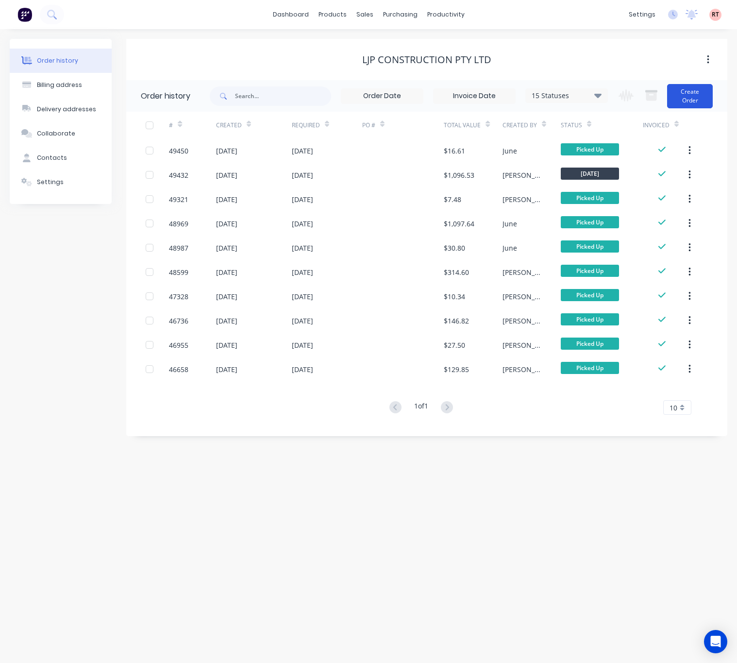
click at [697, 96] on button "Create Order" at bounding box center [690, 96] width 46 height 24
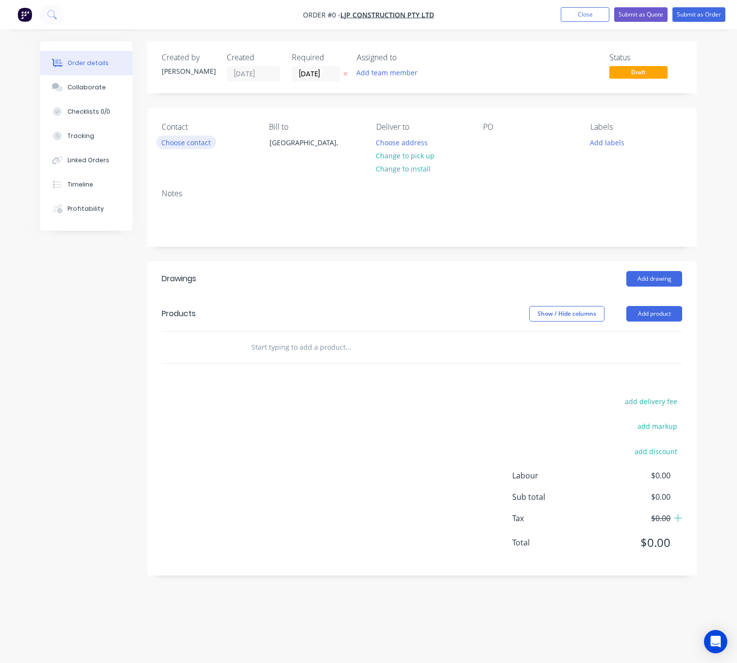
click at [191, 145] on button "Choose contact" at bounding box center [186, 142] width 60 height 13
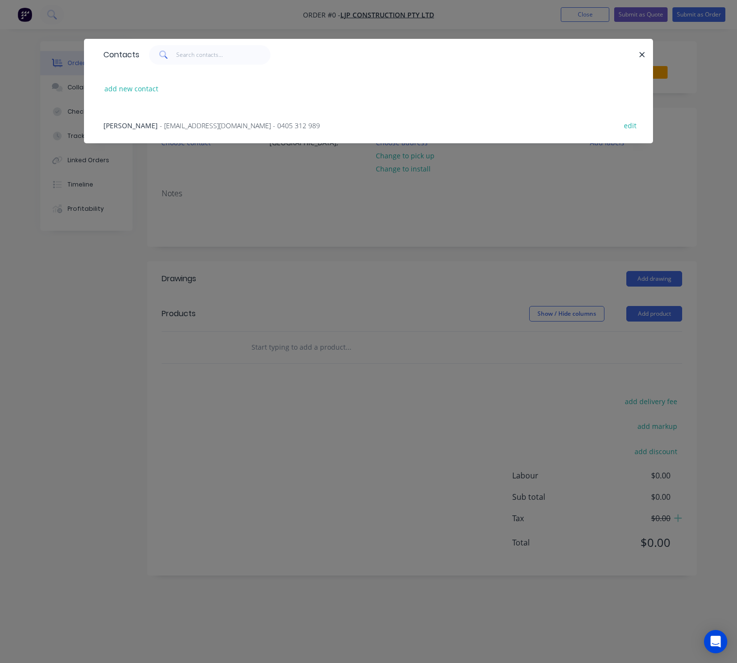
click at [166, 129] on span "- [EMAIL_ADDRESS][DOMAIN_NAME] - 0405 312 989" at bounding box center [240, 125] width 160 height 9
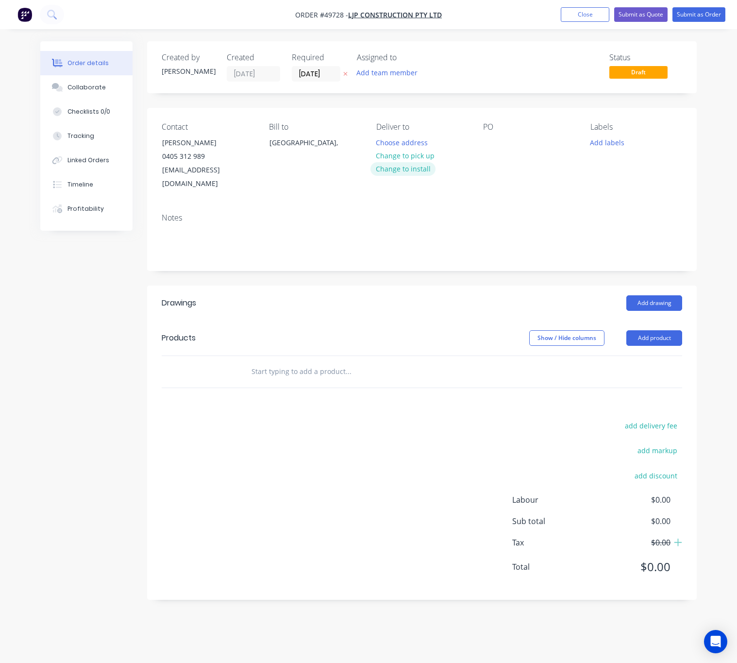
click at [384, 165] on button "Change to install" at bounding box center [403, 168] width 65 height 13
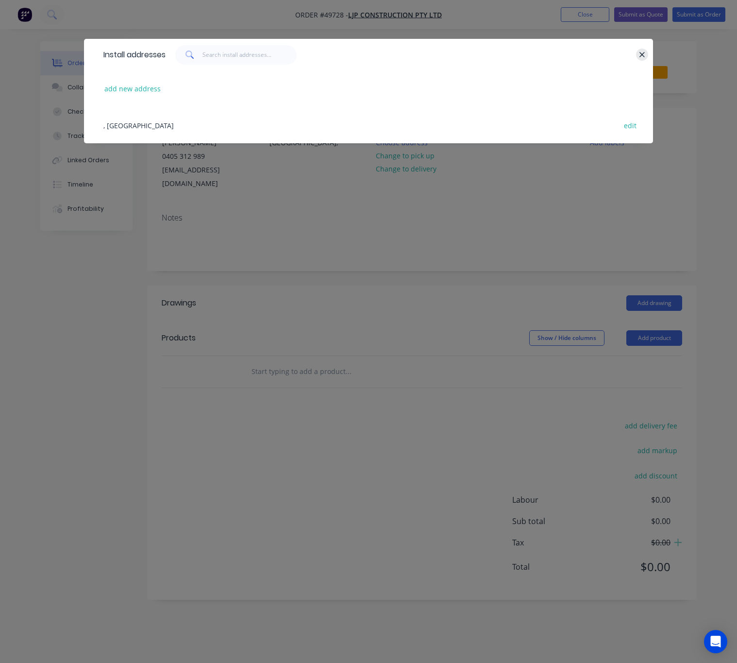
click at [640, 53] on icon "button" at bounding box center [642, 54] width 5 height 5
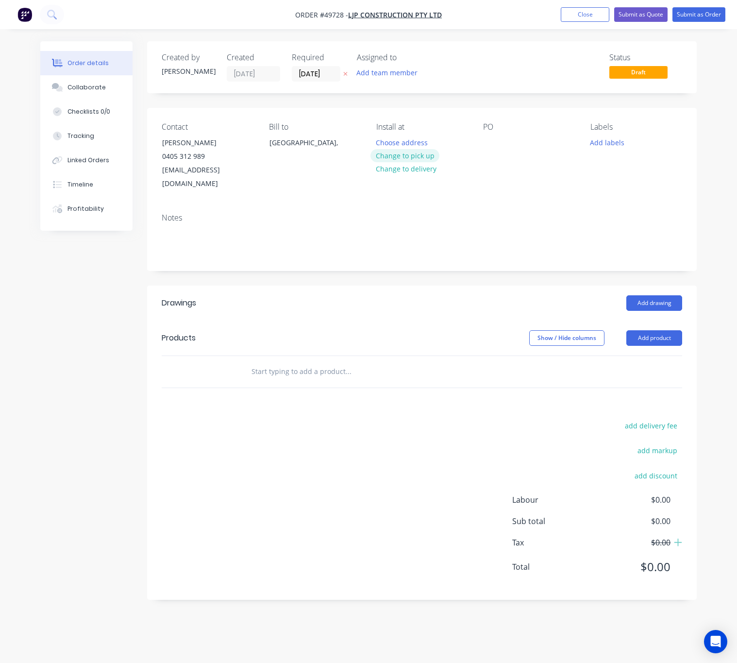
click at [401, 153] on button "Change to pick up" at bounding box center [405, 155] width 69 height 13
click at [652, 330] on button "Add product" at bounding box center [655, 338] width 56 height 16
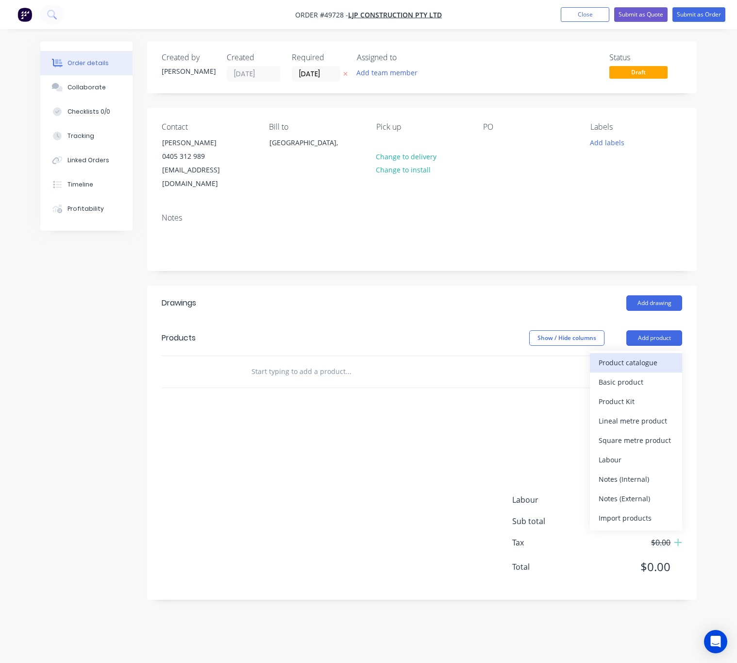
click at [630, 358] on button "Product catalogue" at bounding box center [636, 362] width 92 height 19
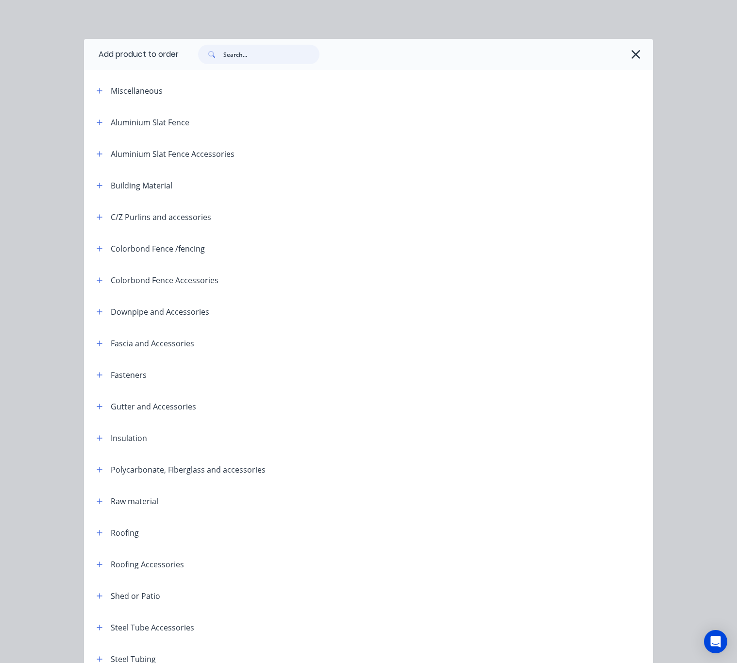
click at [268, 51] on input "text" at bounding box center [271, 54] width 96 height 19
type input "95"
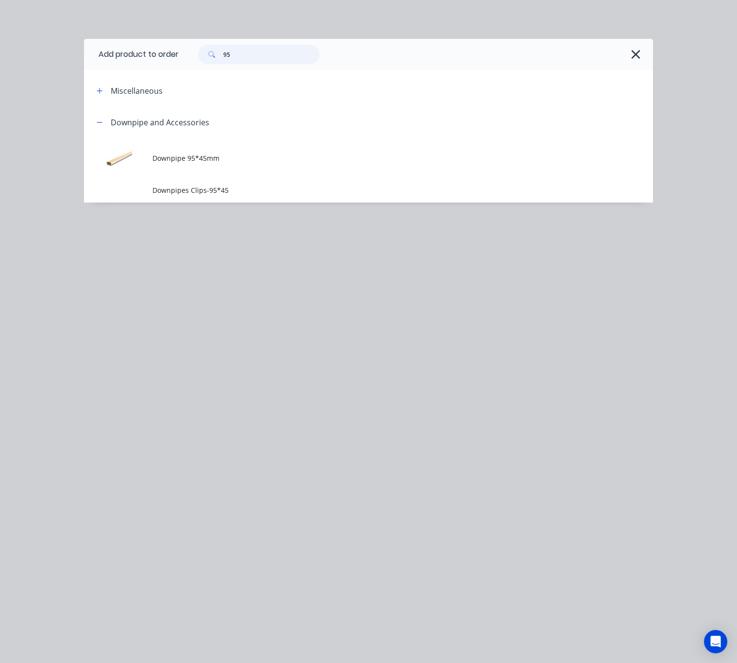
drag, startPoint x: 238, startPoint y: 55, endPoint x: 162, endPoint y: 67, distance: 76.7
click at [162, 67] on header "Add product to order 95" at bounding box center [368, 54] width 569 height 31
click at [637, 59] on icon "button" at bounding box center [636, 55] width 10 height 14
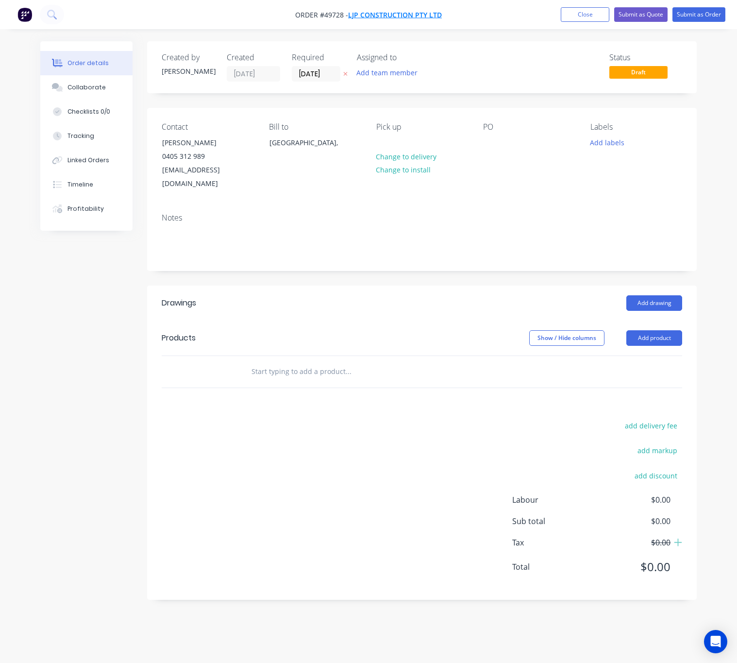
click at [399, 15] on span "LJP Construction Pty Ltd" at bounding box center [395, 14] width 94 height 9
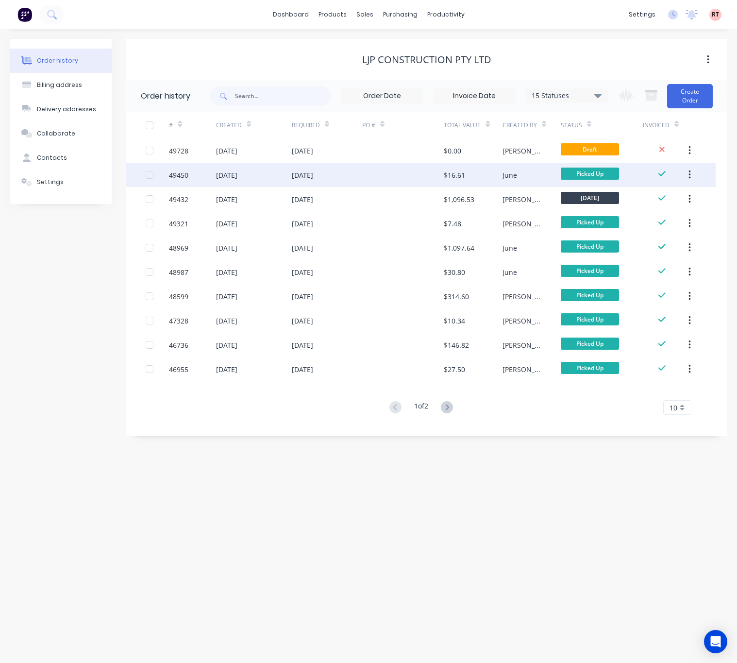
click at [367, 177] on div at bounding box center [403, 175] width 82 height 24
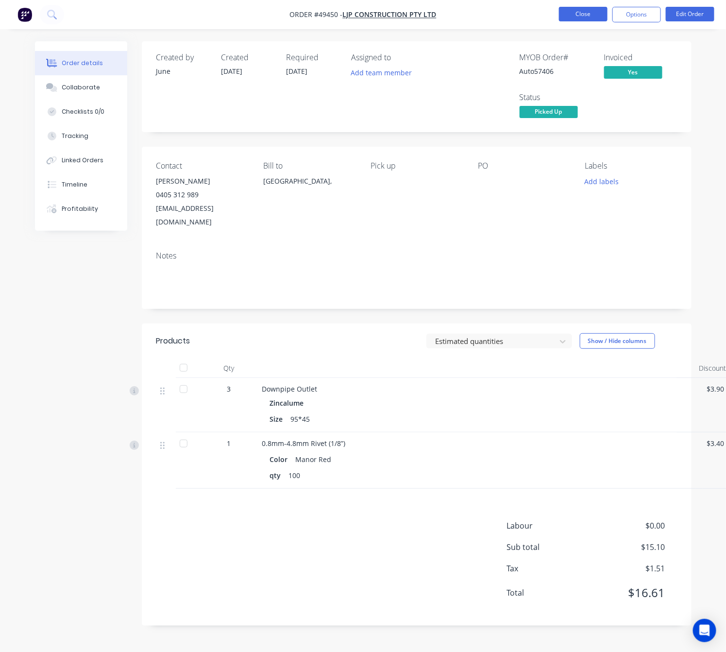
click at [580, 15] on button "Close" at bounding box center [583, 14] width 49 height 15
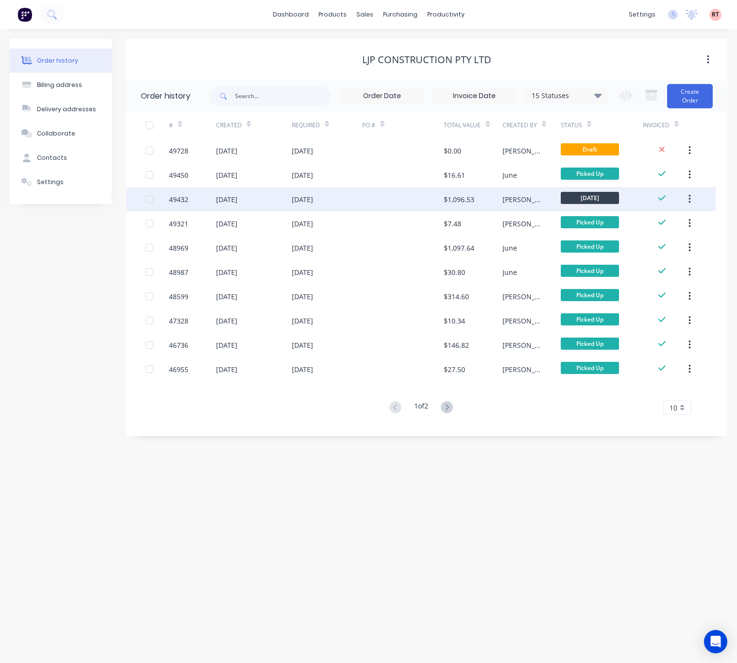
click at [402, 201] on div at bounding box center [403, 199] width 82 height 24
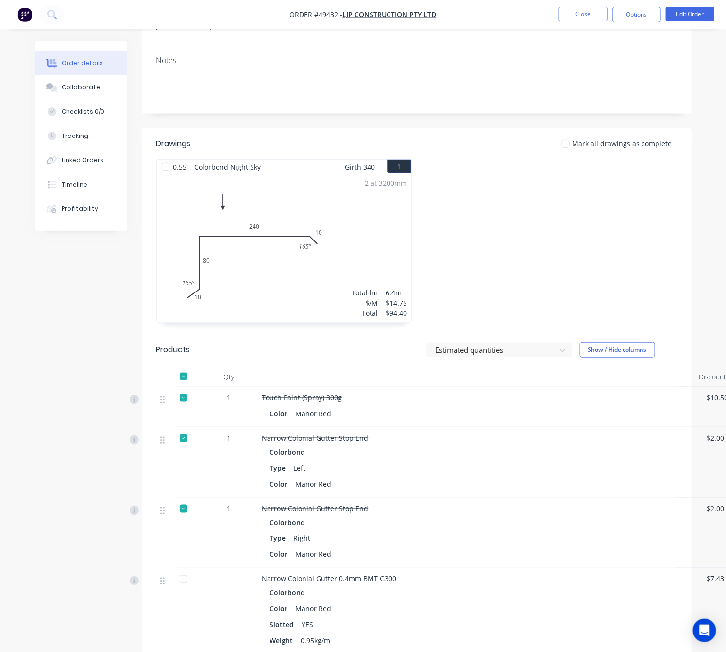
scroll to position [510, 0]
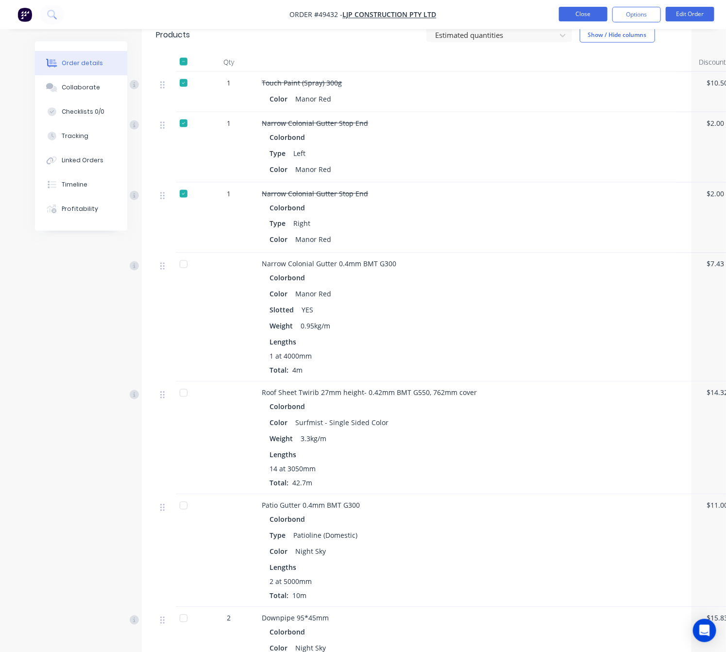
click at [577, 18] on button "Close" at bounding box center [583, 14] width 49 height 15
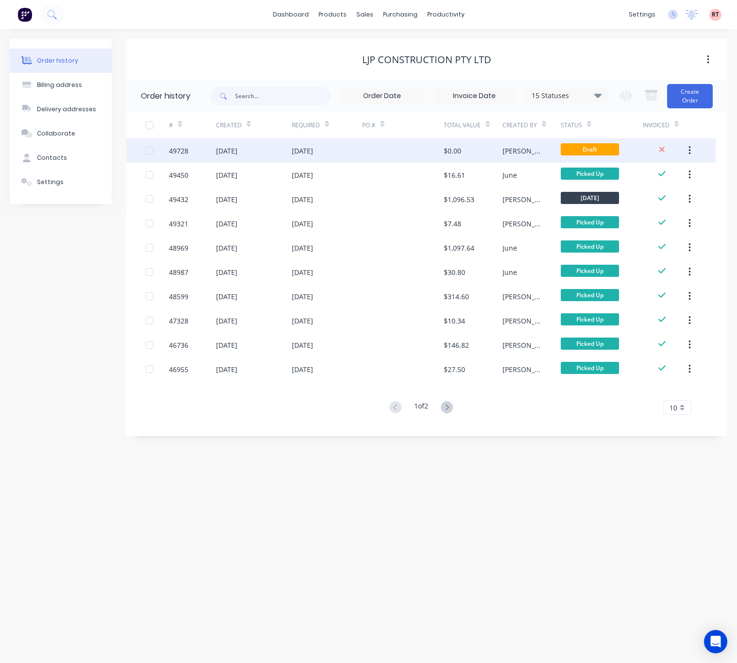
click at [348, 157] on div "[DATE]" at bounding box center [327, 150] width 70 height 24
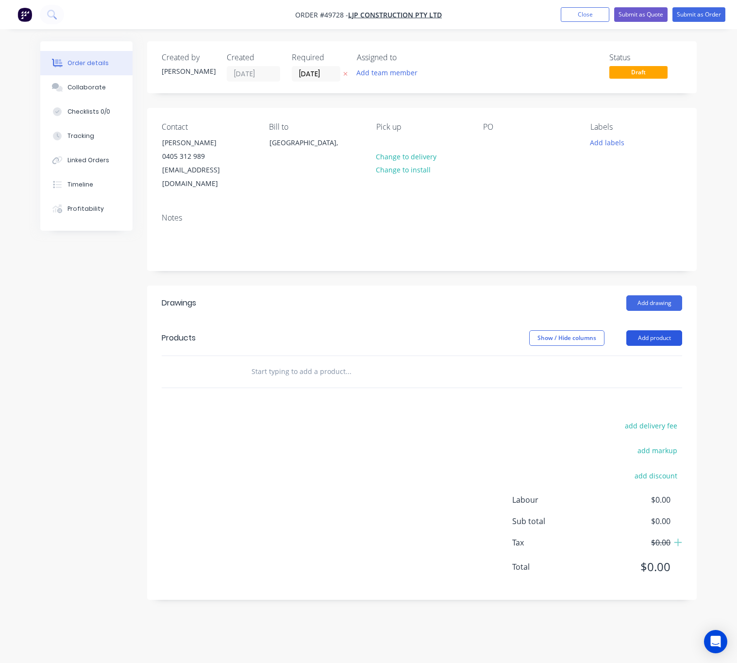
click at [633, 330] on button "Add product" at bounding box center [655, 338] width 56 height 16
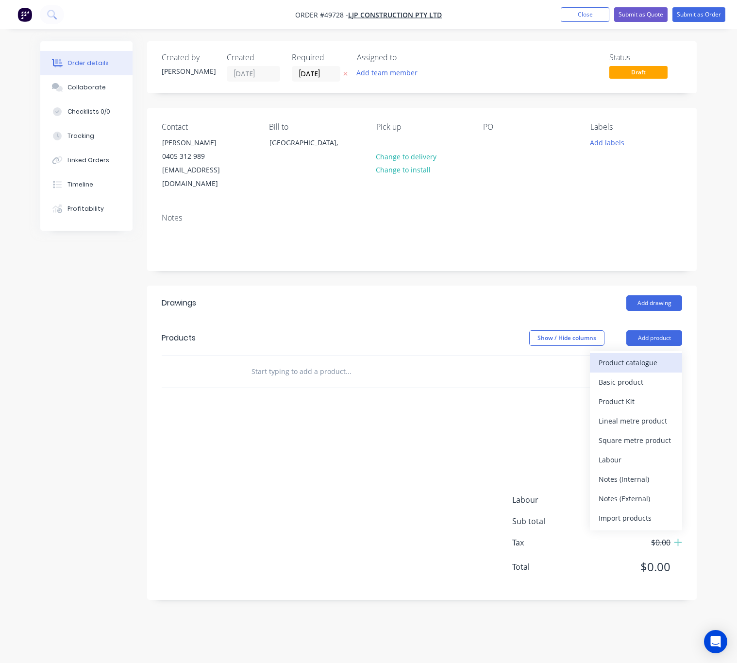
click at [637, 356] on div "Product catalogue" at bounding box center [636, 363] width 75 height 14
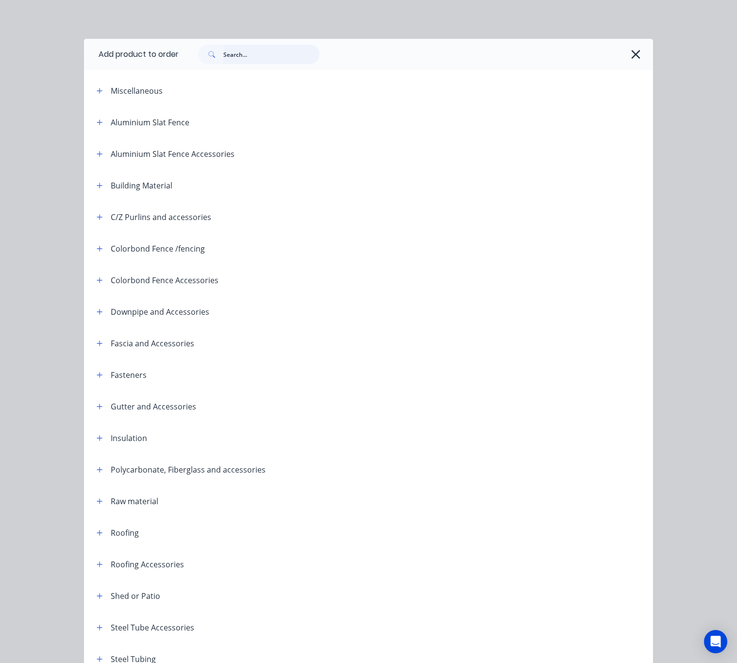
click at [241, 57] on input "text" at bounding box center [271, 54] width 96 height 19
type input "spray"
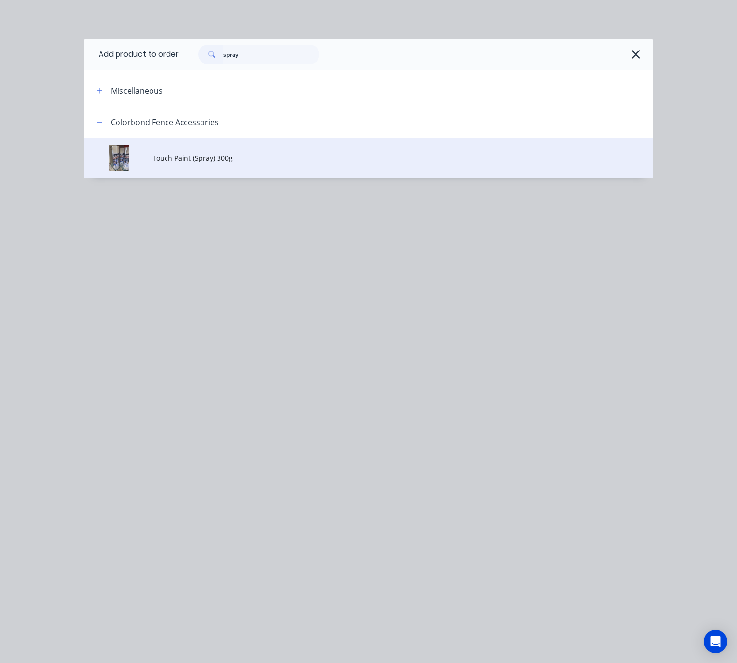
click at [261, 162] on span "Touch Paint (Spray) 300g" at bounding box center [353, 158] width 401 height 10
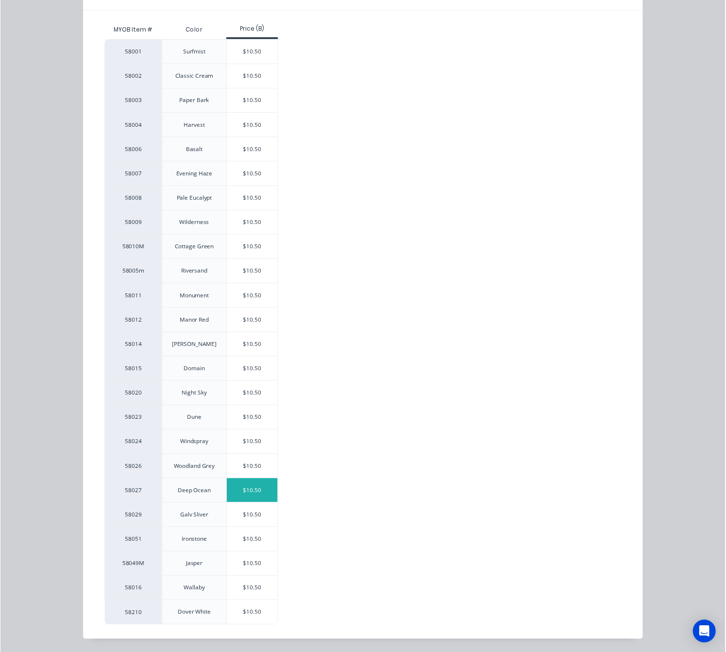
scroll to position [154, 0]
click at [255, 396] on div "$10.50" at bounding box center [256, 399] width 52 height 24
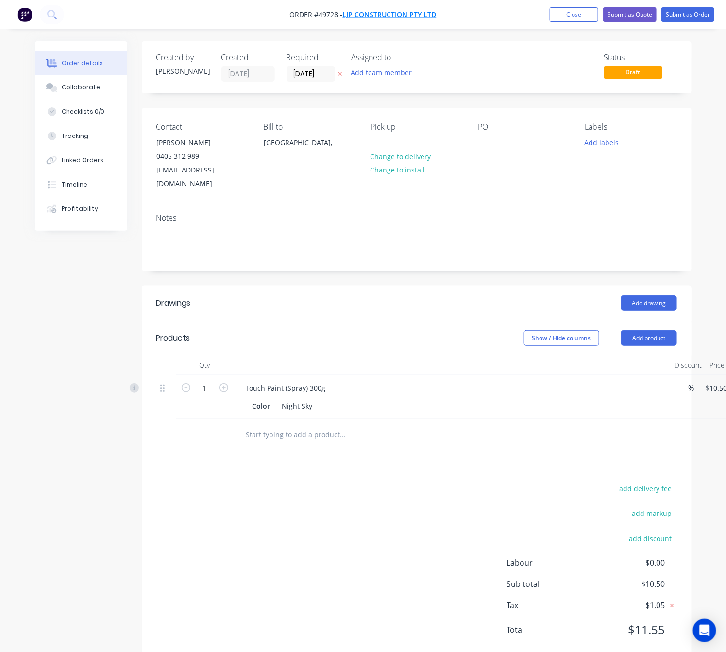
click at [401, 14] on span "LJP Construction Pty Ltd" at bounding box center [390, 14] width 94 height 9
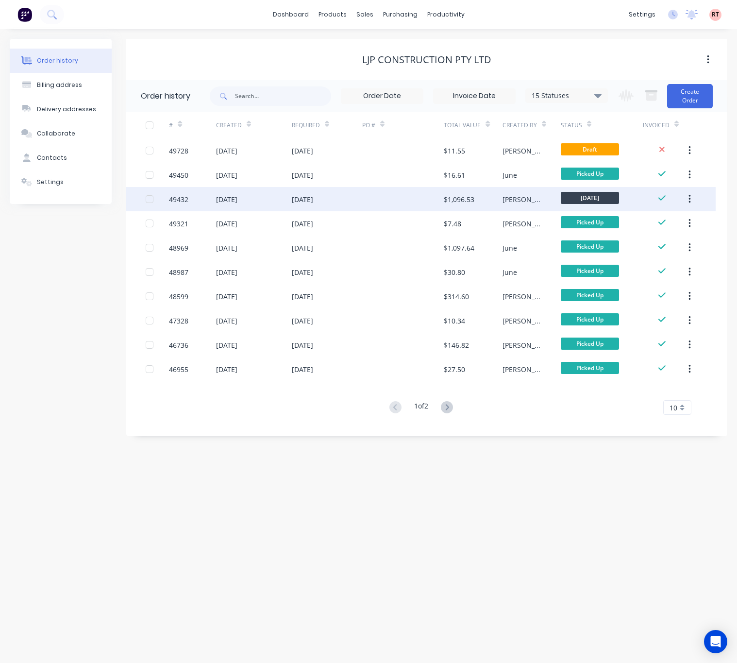
click at [387, 198] on div at bounding box center [403, 199] width 82 height 24
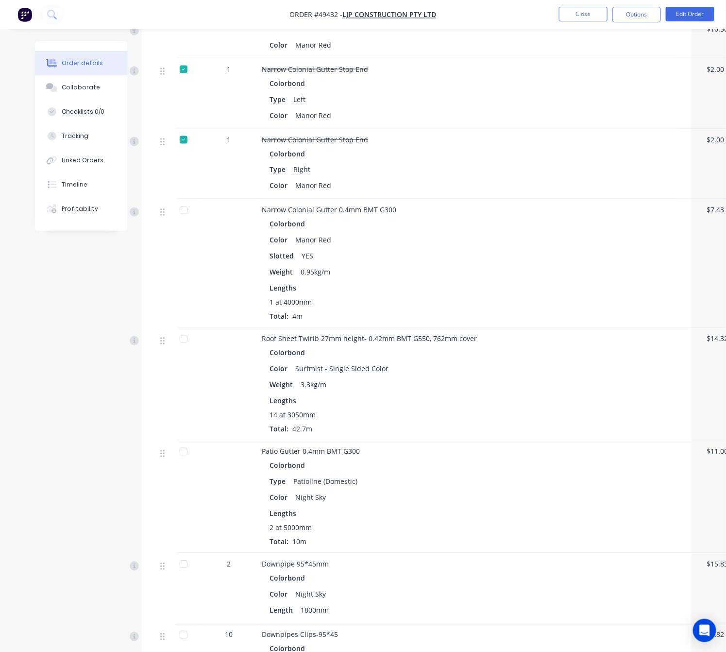
scroll to position [491, 0]
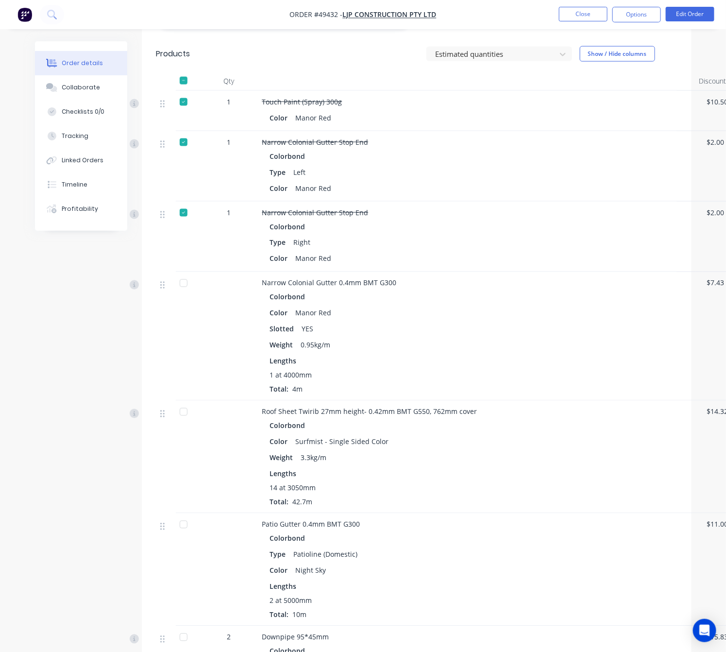
click at [568, 24] on nav "Order #49432 - LJP Construction Pty Ltd Close Options Edit Order" at bounding box center [363, 14] width 726 height 29
click at [578, 12] on button "Close" at bounding box center [583, 14] width 49 height 15
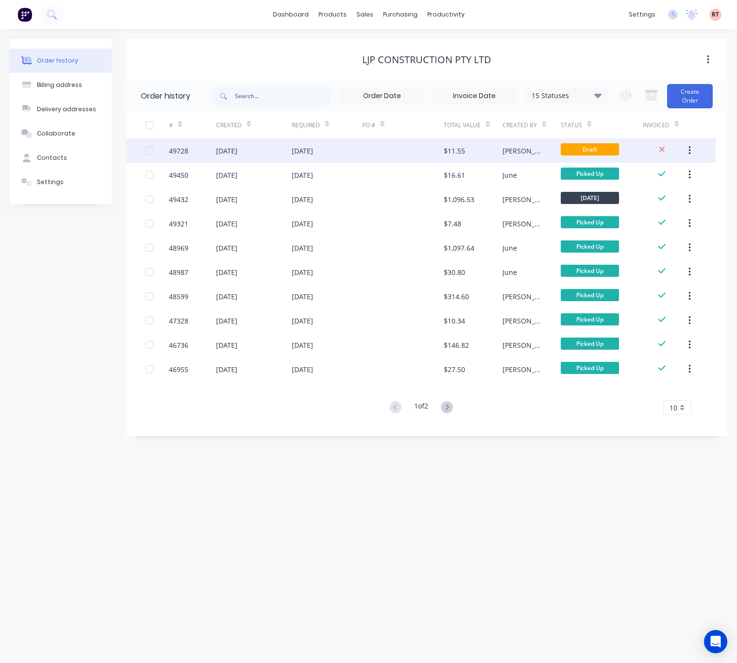
click at [392, 152] on div at bounding box center [403, 150] width 82 height 24
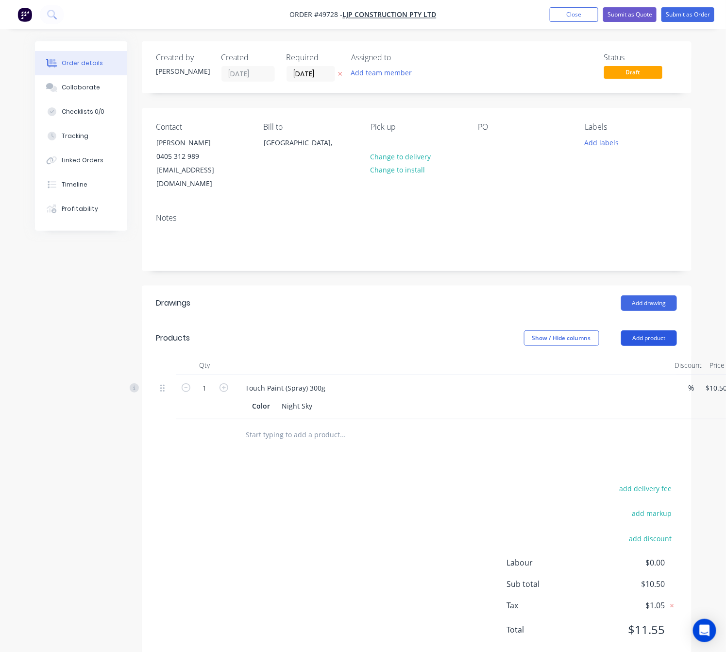
click at [655, 330] on button "Add product" at bounding box center [649, 338] width 56 height 16
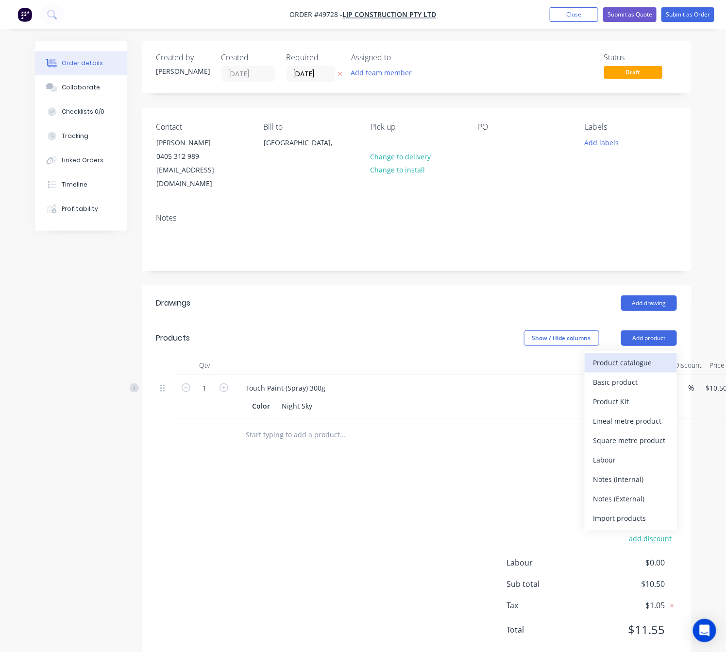
click at [635, 356] on div "Product catalogue" at bounding box center [631, 363] width 75 height 14
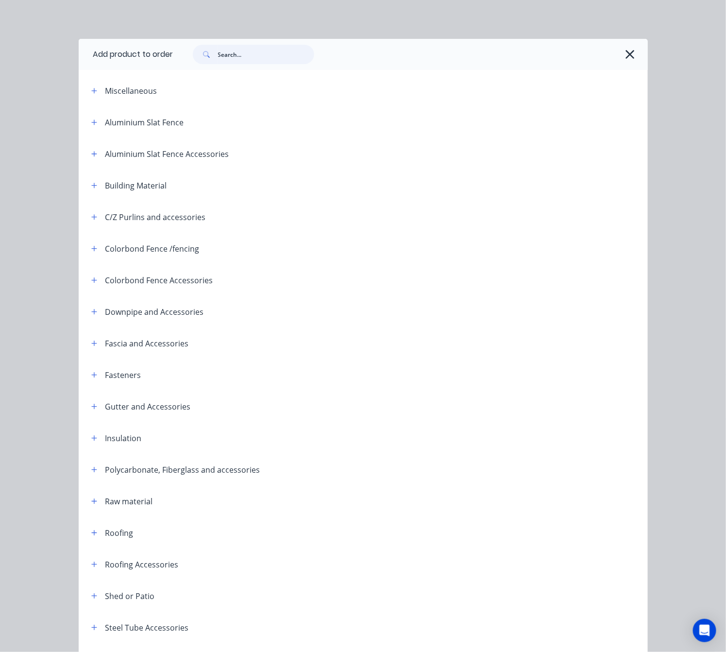
click at [218, 51] on input "text" at bounding box center [266, 54] width 96 height 19
type input "n"
type input "univer"
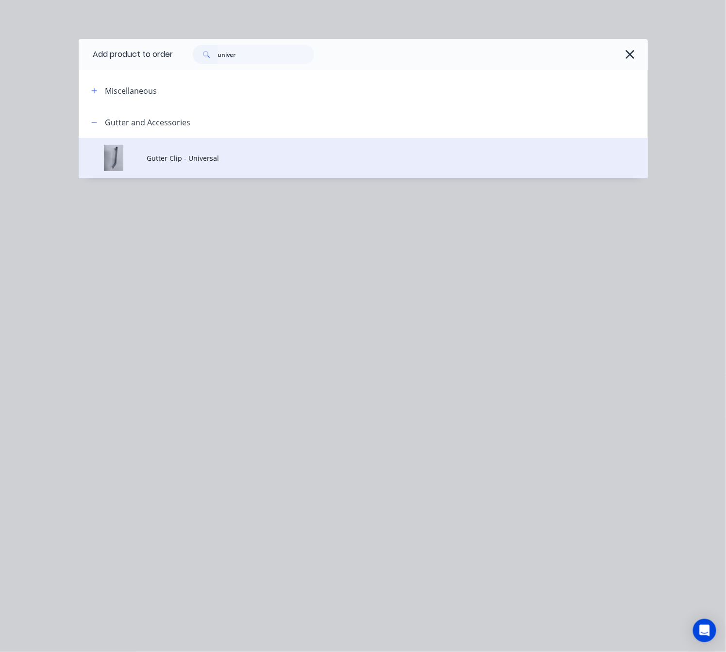
click at [278, 167] on td "Gutter Clip - Universal" at bounding box center [397, 158] width 501 height 40
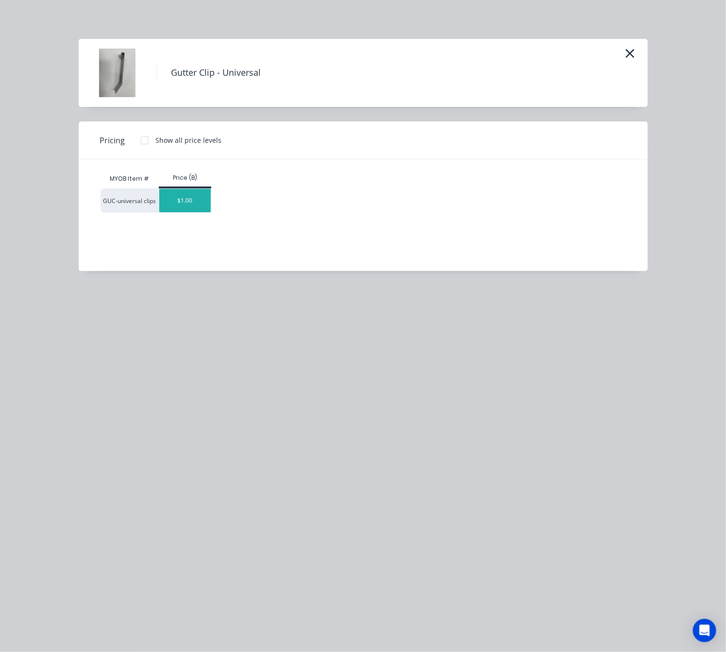
click at [170, 204] on div "$1.00" at bounding box center [185, 200] width 52 height 23
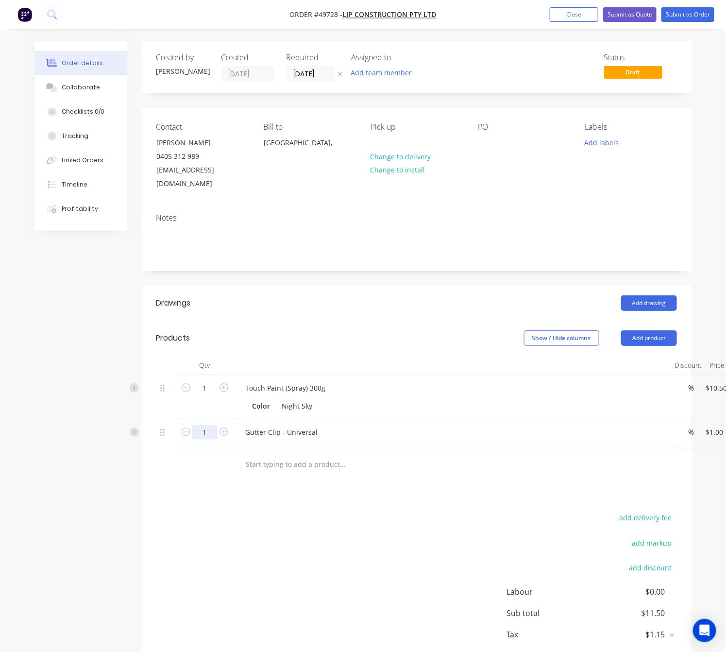
click at [203, 425] on input "1" at bounding box center [204, 432] width 25 height 15
type input "10"
type input "$10.00"
click at [430, 516] on div "add delivery fee add markup add discount Labour $0.00 Sub total $11.50 Tax $1.1…" at bounding box center [416, 594] width 521 height 166
click at [655, 330] on button "Add product" at bounding box center [649, 338] width 56 height 16
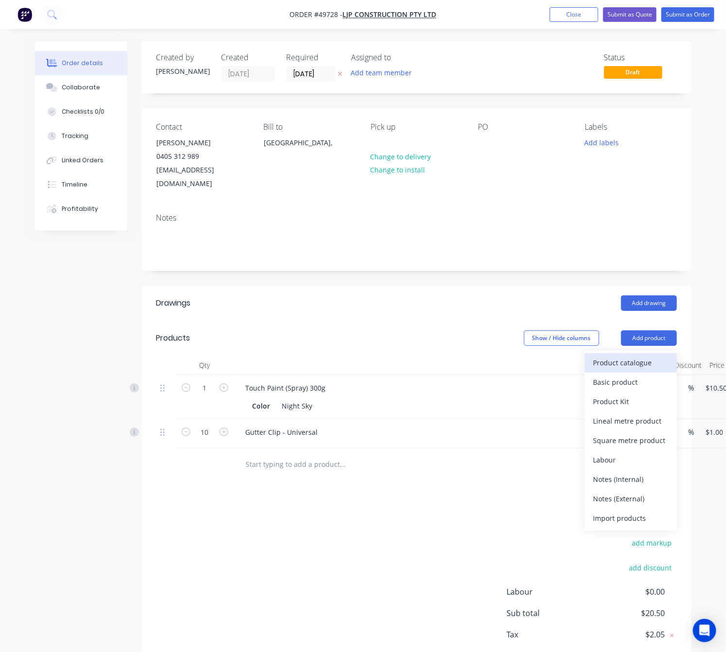
click at [653, 356] on div "Product catalogue" at bounding box center [631, 363] width 75 height 14
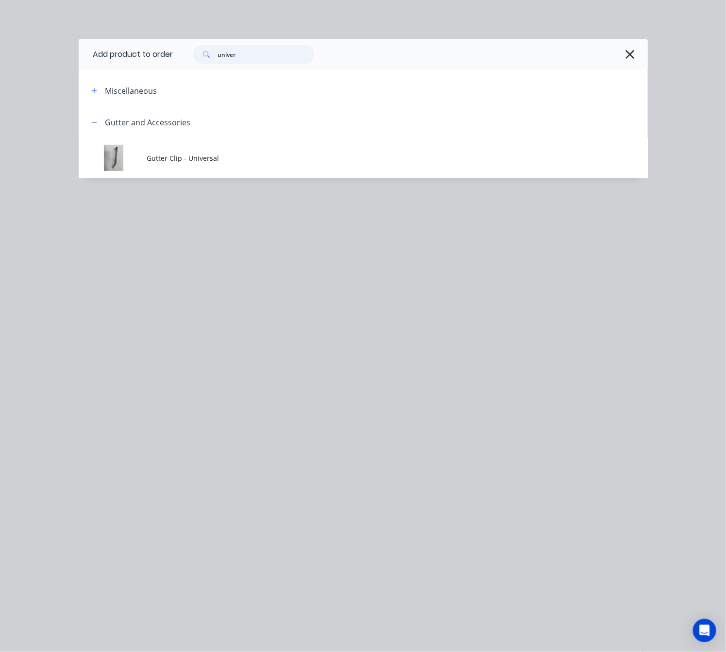
drag, startPoint x: 258, startPoint y: 52, endPoint x: 114, endPoint y: 70, distance: 145.8
click at [152, 70] on div "Add product to order univer Miscellaneous Gutter and Accessories Gutter Clip - …" at bounding box center [363, 108] width 569 height 139
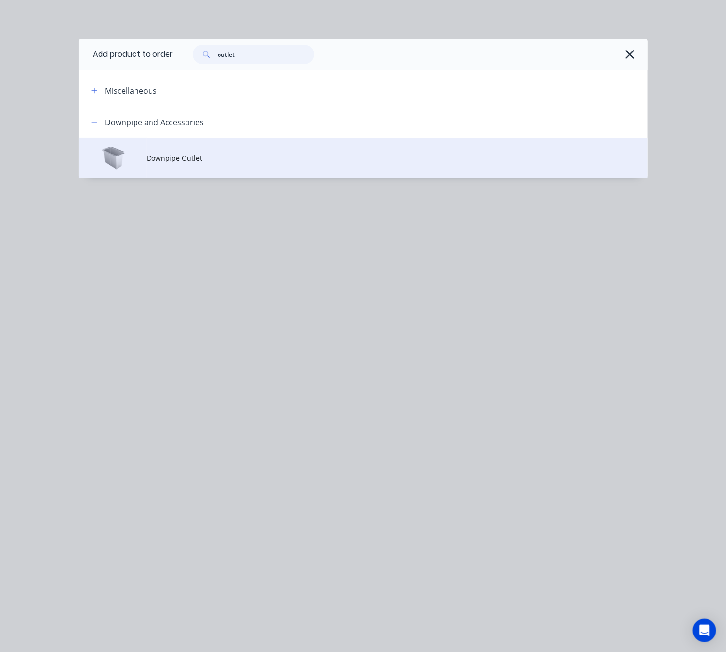
type input "outlet"
click at [170, 159] on span "Downpipe Outlet" at bounding box center [347, 158] width 401 height 10
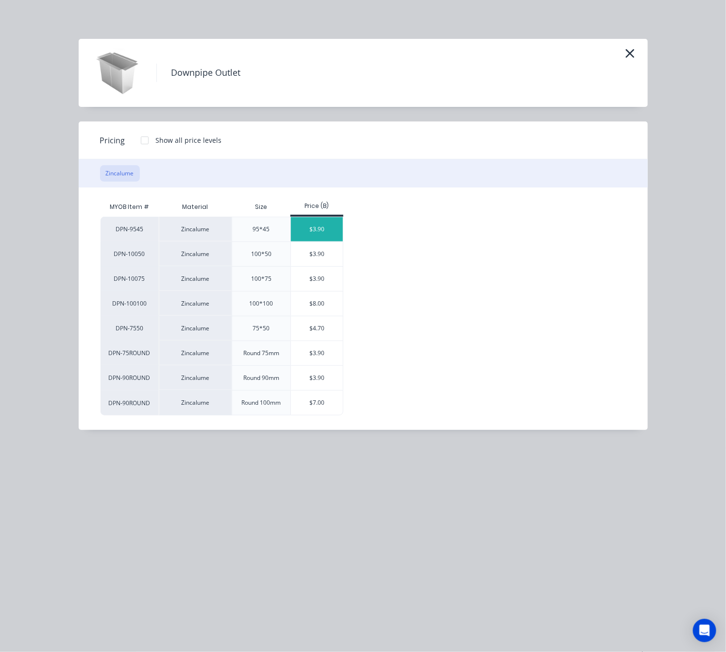
click at [334, 224] on div "$3.90" at bounding box center [317, 229] width 52 height 24
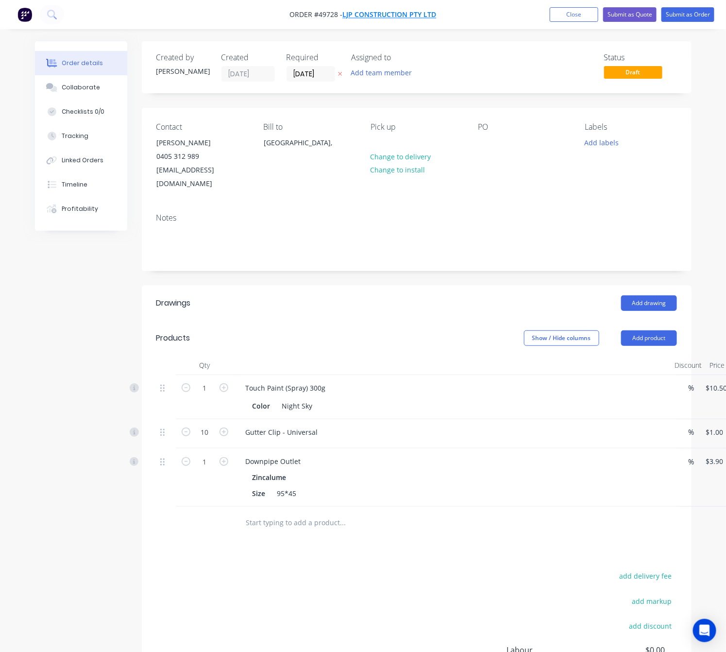
click at [408, 12] on span "LJP Construction Pty Ltd" at bounding box center [390, 14] width 94 height 9
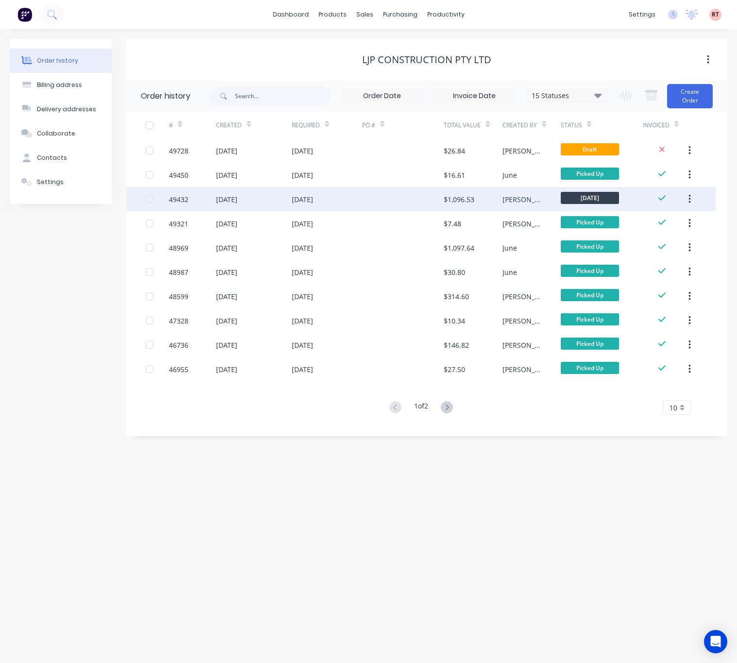
click at [373, 194] on div at bounding box center [403, 199] width 82 height 24
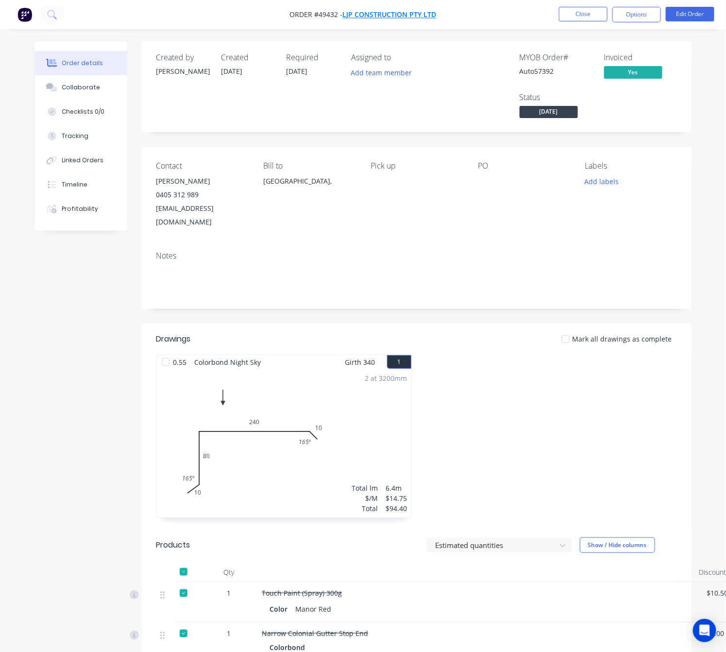
click at [395, 15] on span "LJP Construction Pty Ltd" at bounding box center [390, 14] width 94 height 9
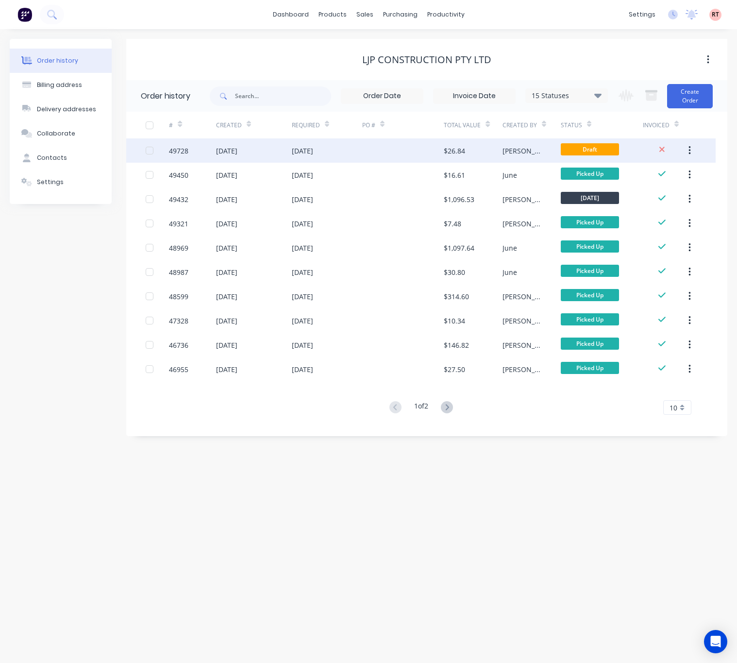
click at [386, 149] on div at bounding box center [403, 150] width 82 height 24
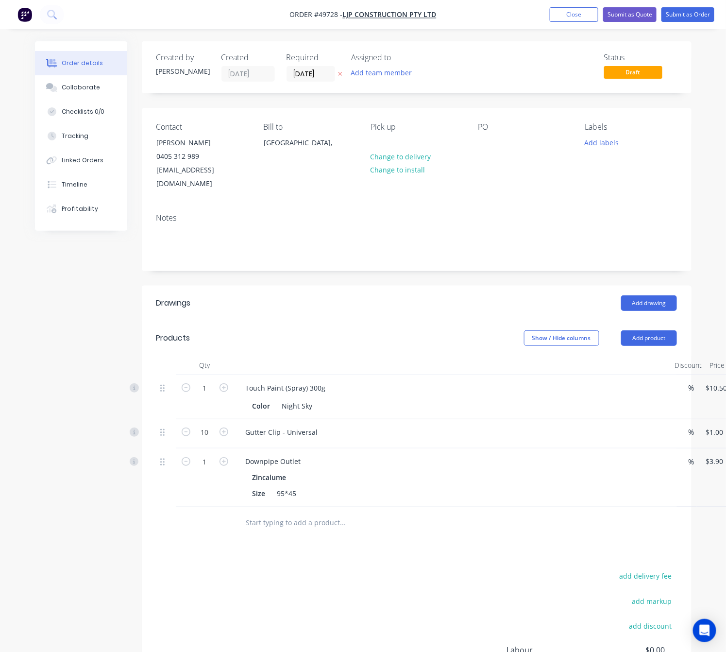
scroll to position [0, 63]
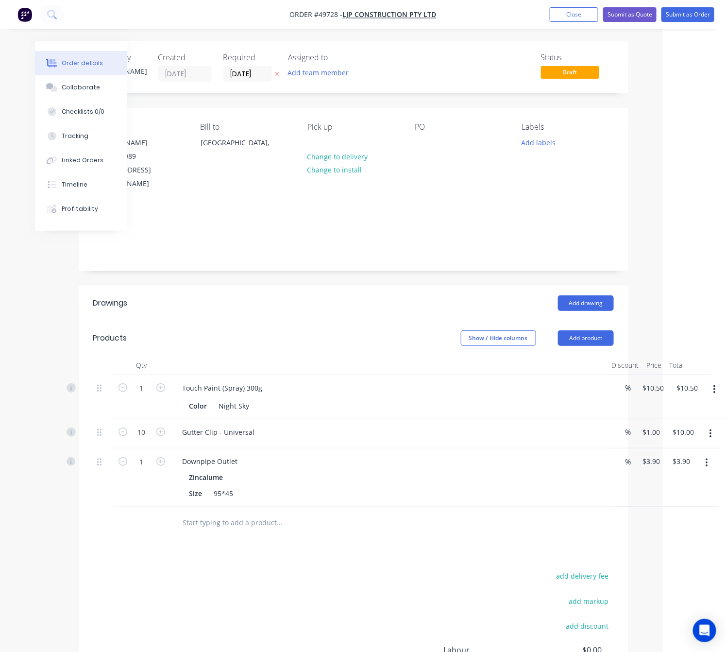
click at [702, 454] on button "button" at bounding box center [707, 462] width 23 height 17
click at [685, 540] on div "Delete" at bounding box center [672, 547] width 75 height 14
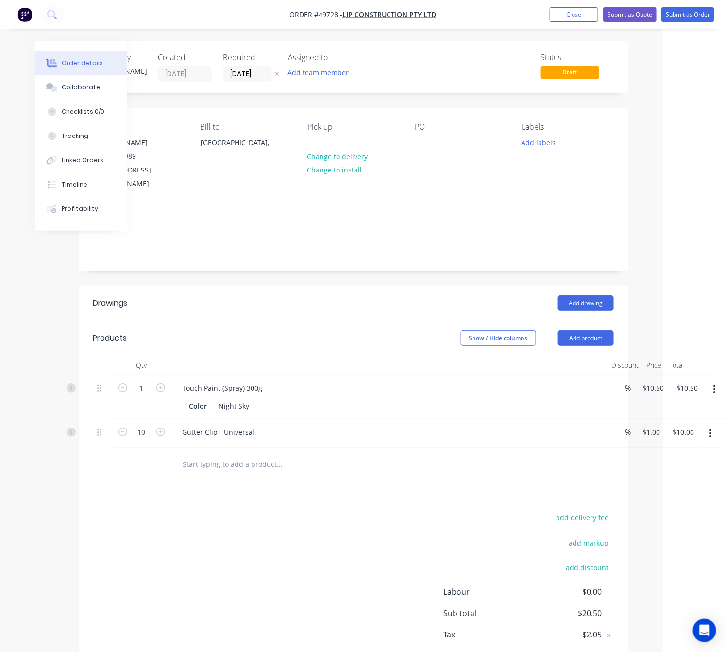
click at [235, 487] on div "Drawings Add drawing Products Show / Hide columns Add product Qty Discount Pric…" at bounding box center [354, 489] width 550 height 407
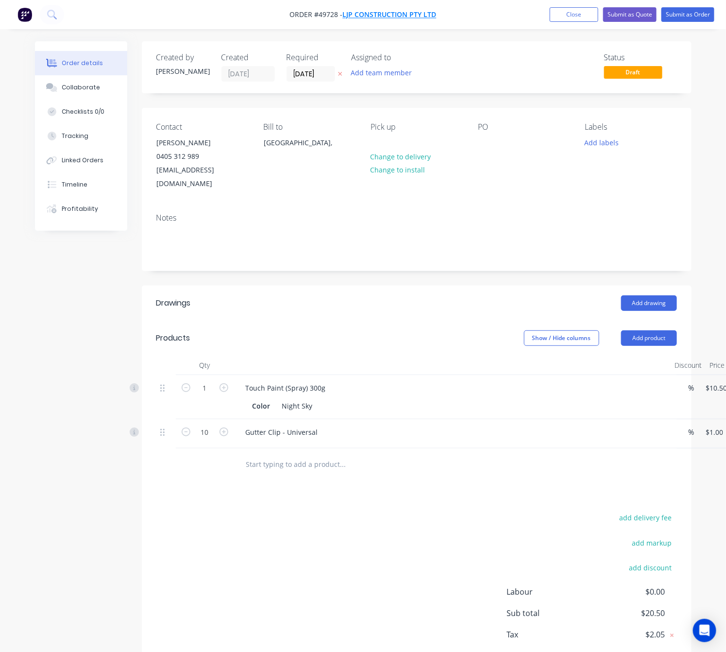
click at [381, 12] on span "LJP Construction Pty Ltd" at bounding box center [390, 14] width 94 height 9
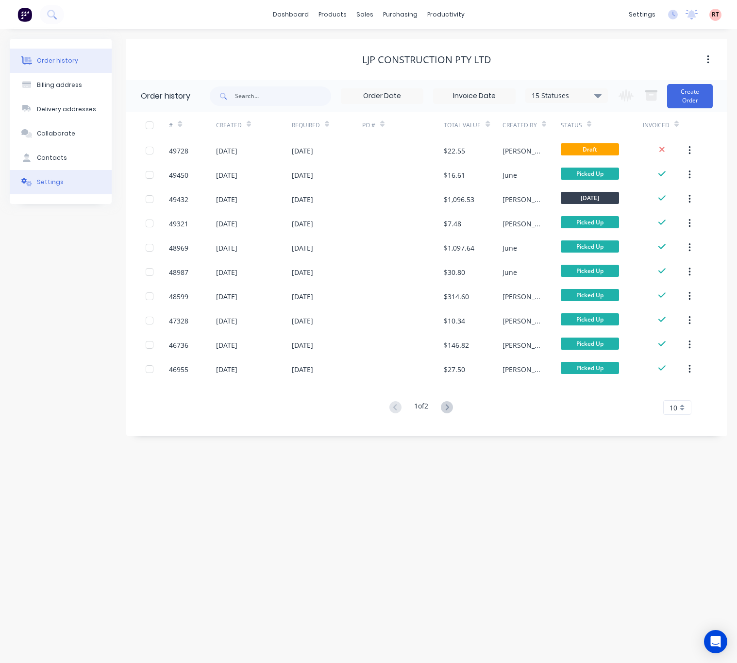
click at [57, 187] on button "Settings" at bounding box center [61, 182] width 102 height 24
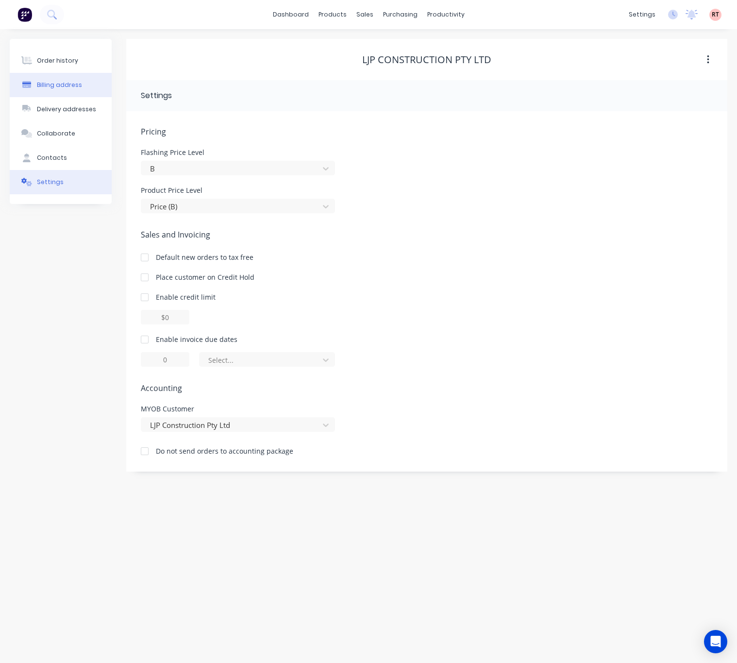
click at [71, 62] on div "Order history" at bounding box center [57, 60] width 41 height 9
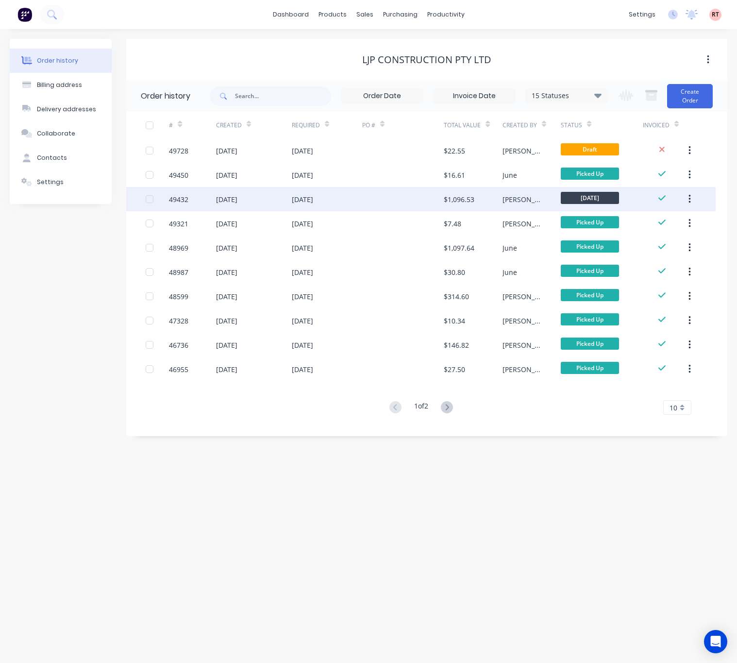
click at [363, 197] on div at bounding box center [403, 199] width 82 height 24
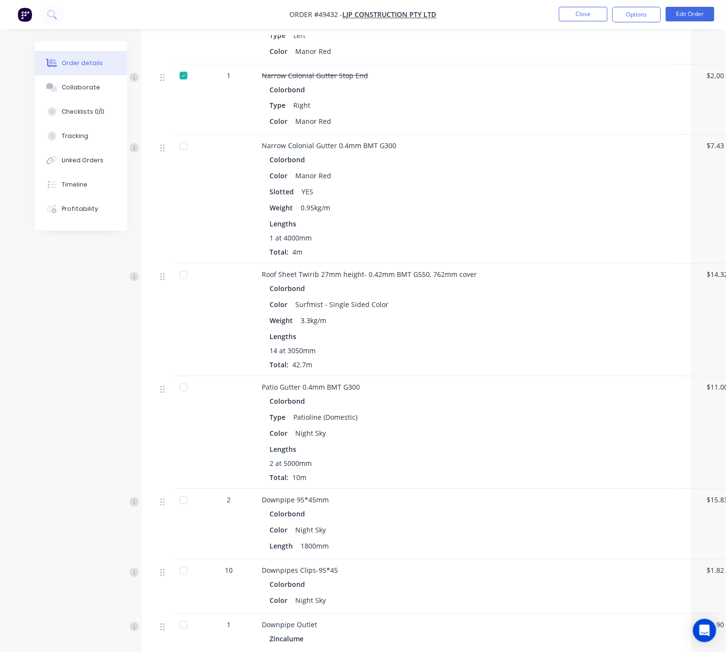
scroll to position [729, 0]
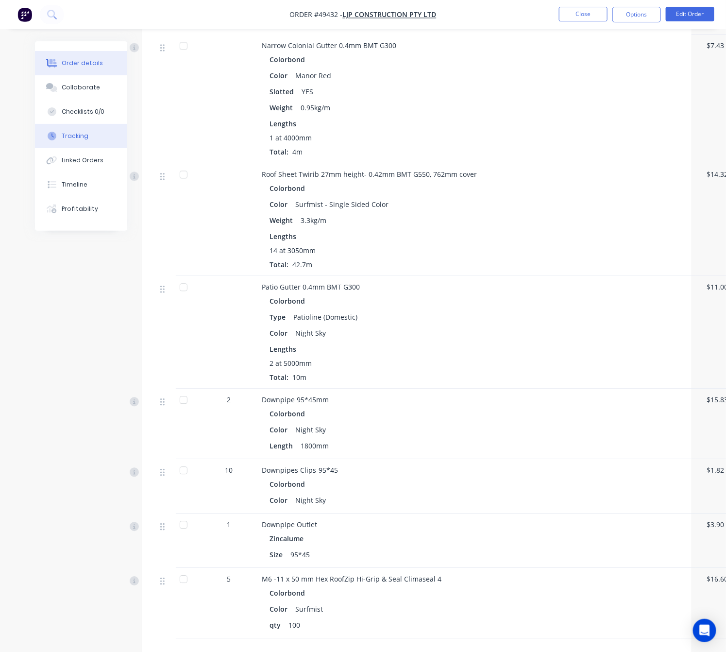
click at [68, 132] on div "Tracking" at bounding box center [75, 136] width 27 height 9
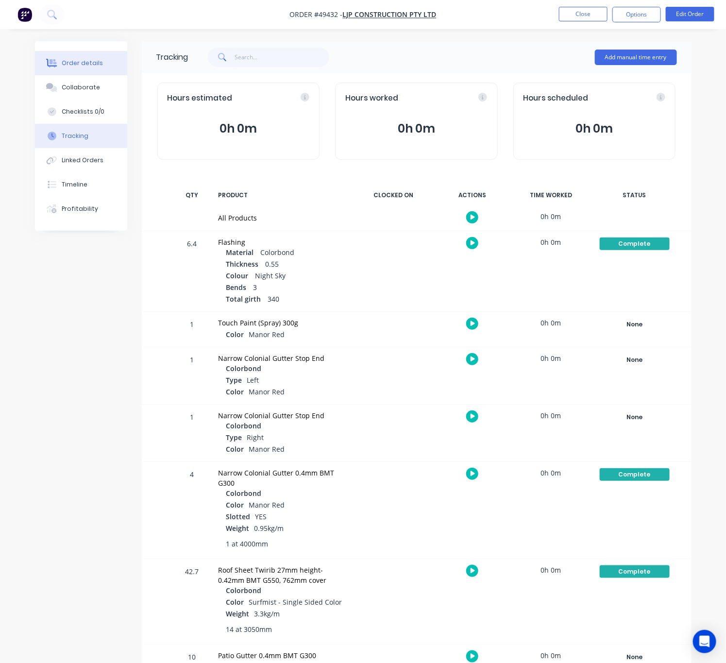
click at [94, 61] on div "Order details" at bounding box center [82, 63] width 41 height 9
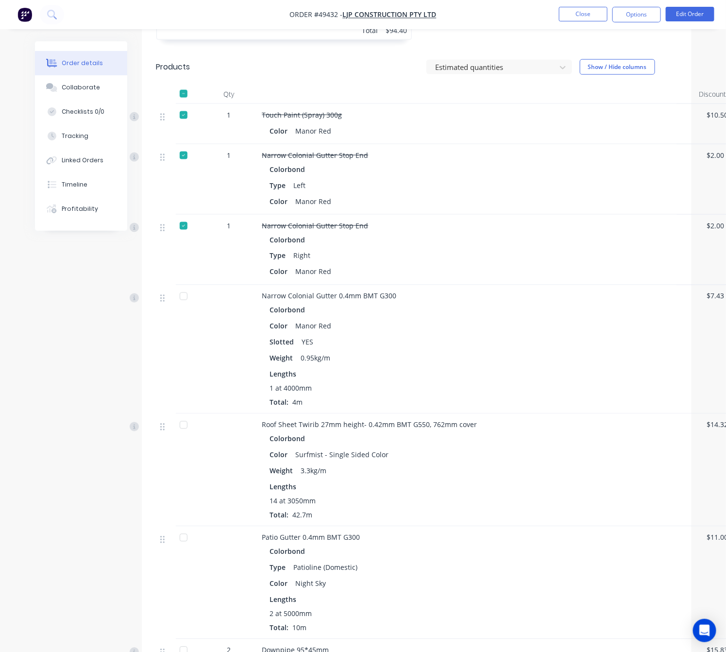
scroll to position [729, 0]
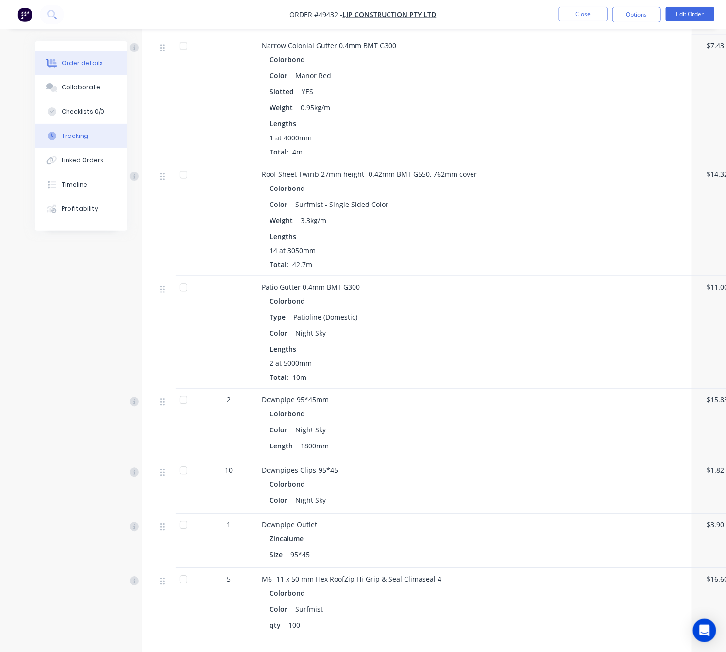
click at [89, 144] on button "Tracking" at bounding box center [81, 136] width 92 height 24
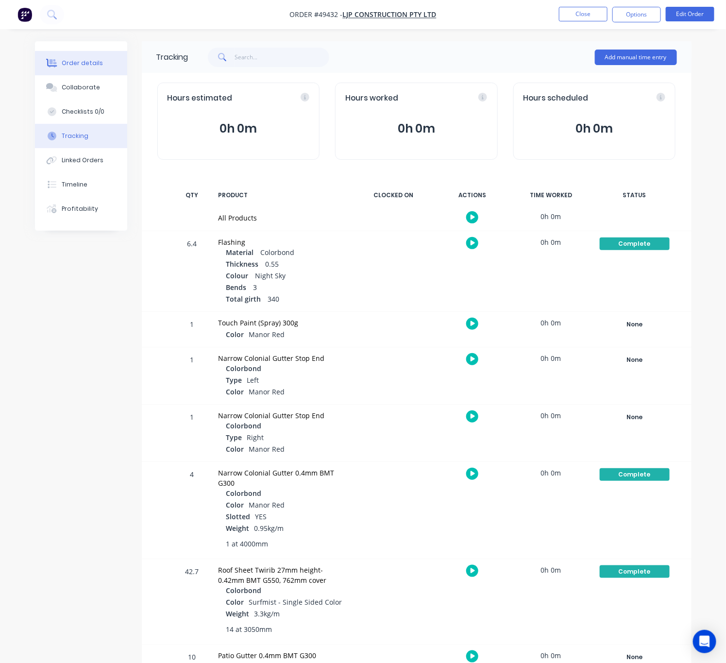
click at [89, 63] on div "Order details" at bounding box center [82, 63] width 41 height 9
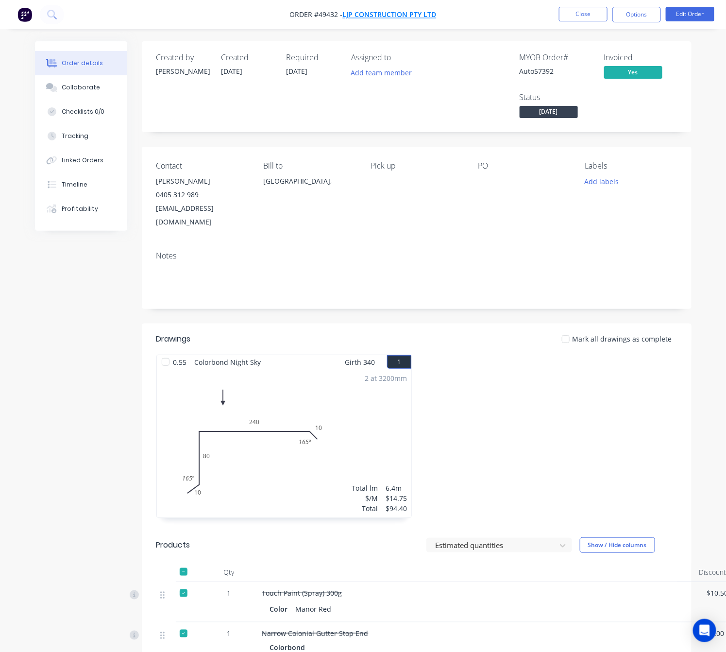
click at [395, 14] on span "LJP Construction Pty Ltd" at bounding box center [390, 14] width 94 height 9
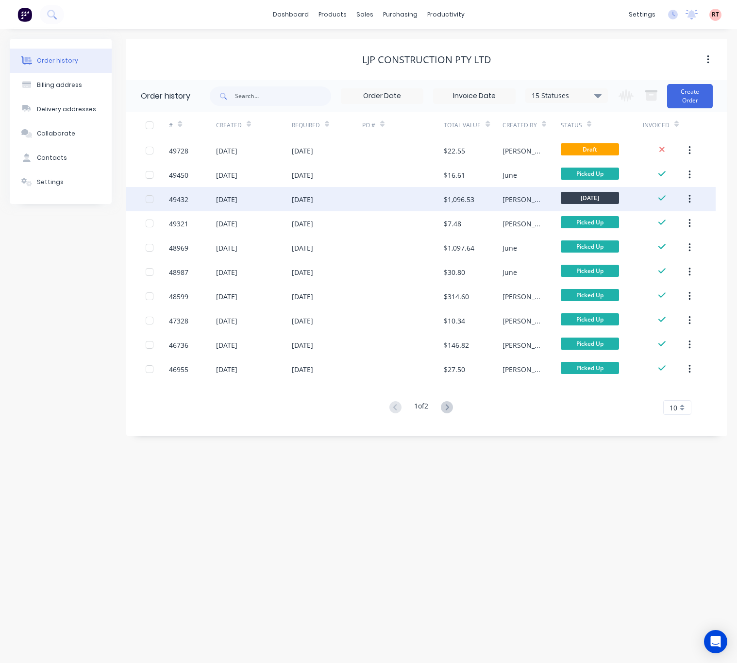
click at [369, 195] on div at bounding box center [403, 199] width 82 height 24
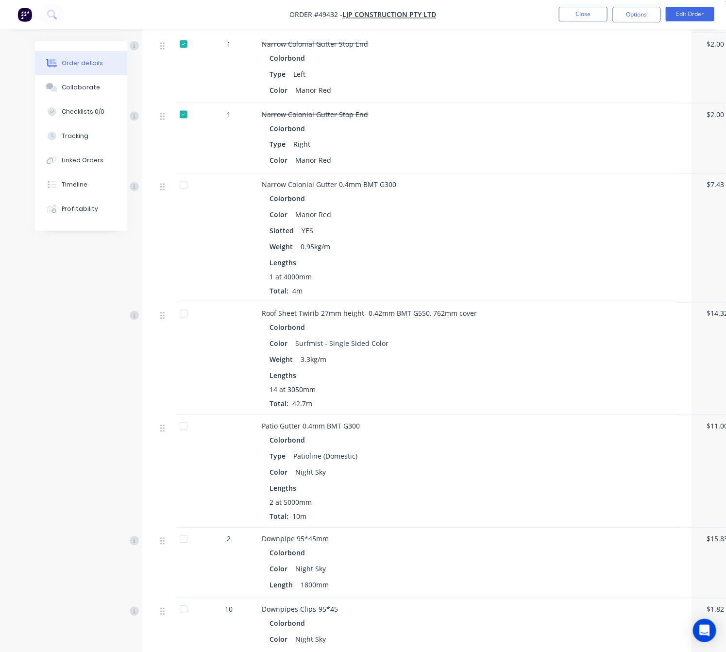
scroll to position [564, 0]
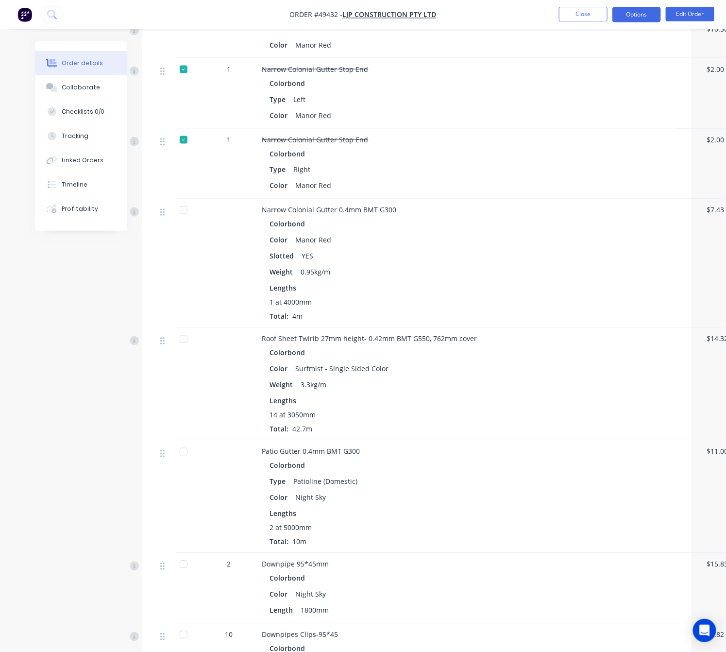
click at [637, 18] on button "Options" at bounding box center [636, 15] width 49 height 16
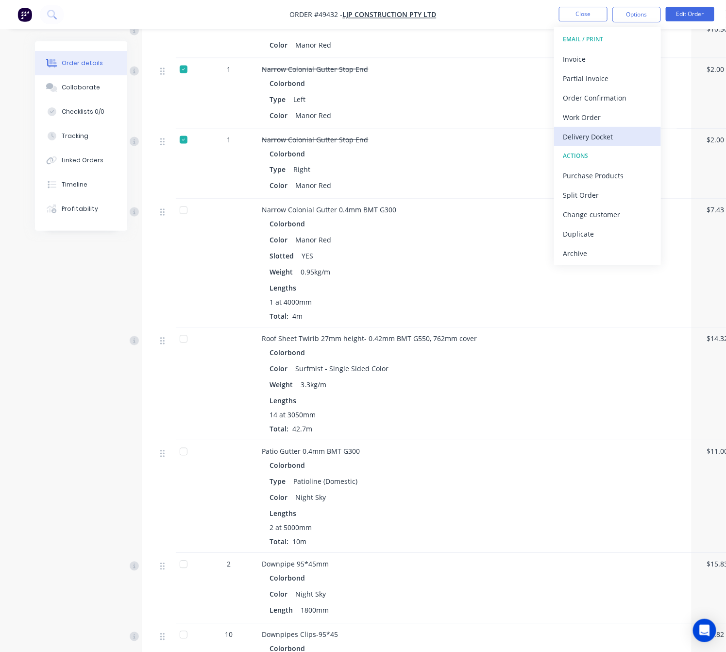
click at [599, 137] on div "Delivery Docket" at bounding box center [607, 137] width 89 height 14
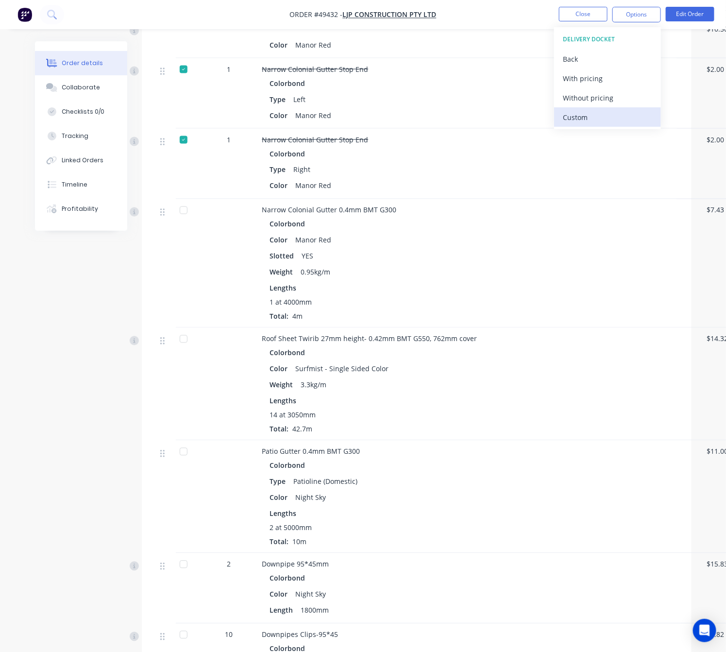
click at [614, 120] on div "Custom" at bounding box center [607, 117] width 89 height 14
click at [617, 108] on div "CUSTOM DELIVERY DOCKET Back With pricing Without pricing" at bounding box center [607, 68] width 107 height 83
click at [617, 102] on div "Without pricing" at bounding box center [607, 98] width 89 height 14
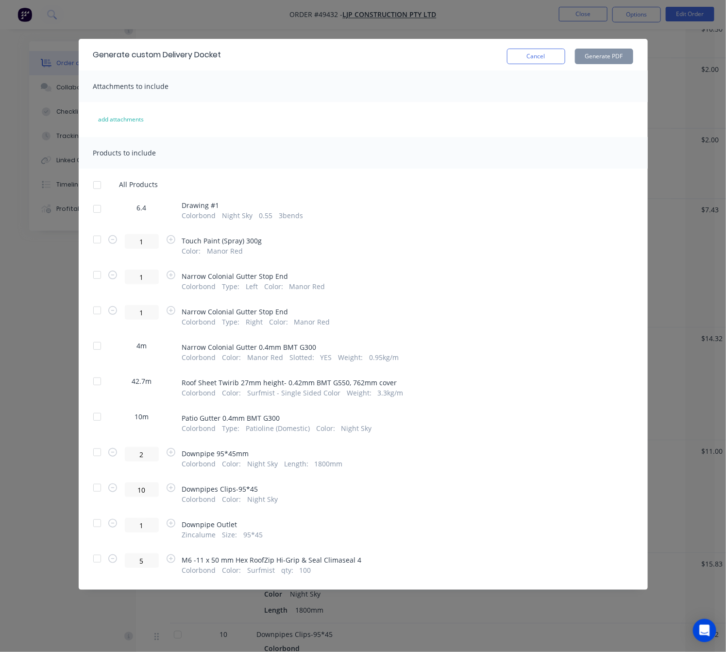
drag, startPoint x: 101, startPoint y: 546, endPoint x: 98, endPoint y: 552, distance: 6.5
click at [98, 552] on div "All Products 6.4 Drawing # 1 Colorbond Night Sky 0.55 3 bends 1 Touch Paint (Sp…" at bounding box center [363, 377] width 569 height 395
click at [101, 558] on div at bounding box center [96, 558] width 19 height 19
click at [94, 522] on div at bounding box center [96, 522] width 19 height 19
click at [95, 492] on div at bounding box center [96, 487] width 19 height 19
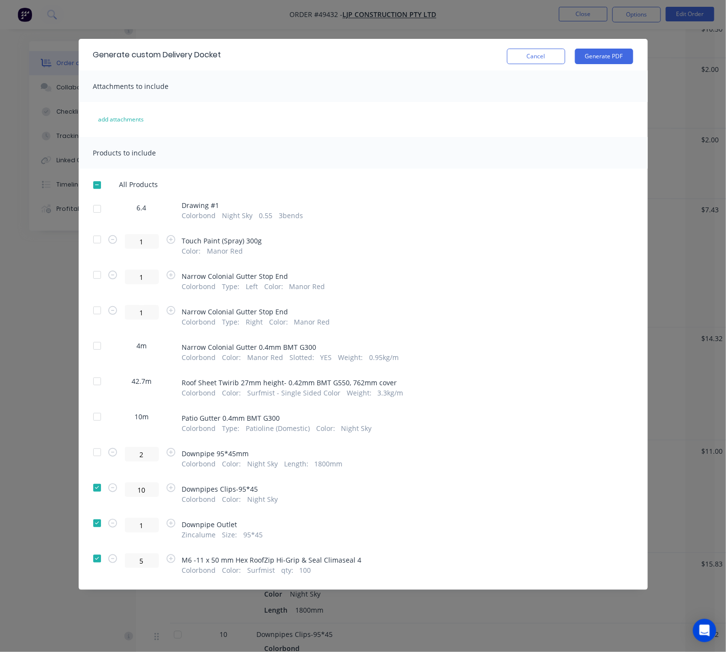
click at [96, 454] on div at bounding box center [96, 451] width 19 height 19
click at [98, 375] on div at bounding box center [96, 381] width 19 height 19
click at [96, 350] on div at bounding box center [96, 345] width 19 height 19
click at [609, 57] on button "Generate PDF" at bounding box center [604, 57] width 58 height 16
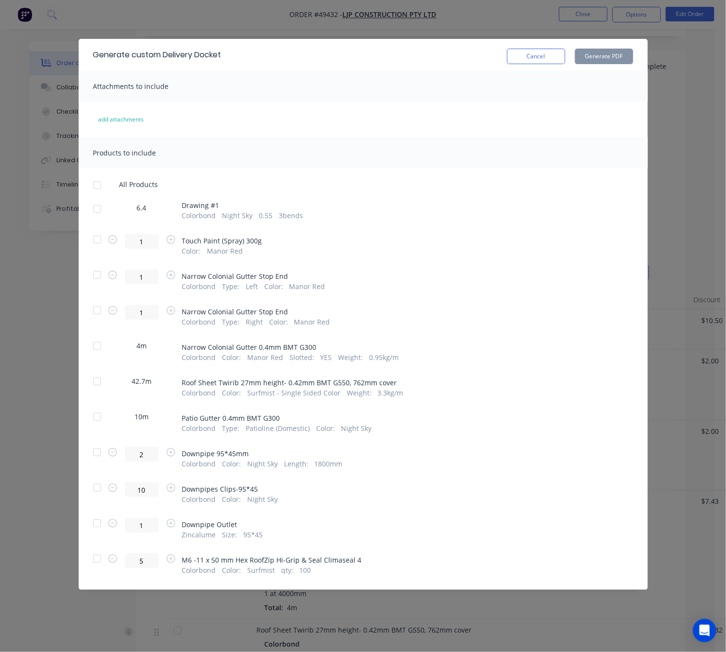
click at [43, 398] on div "Generate custom Delivery Docket Cancel Generate PDF Attachments to include add …" at bounding box center [363, 326] width 726 height 652
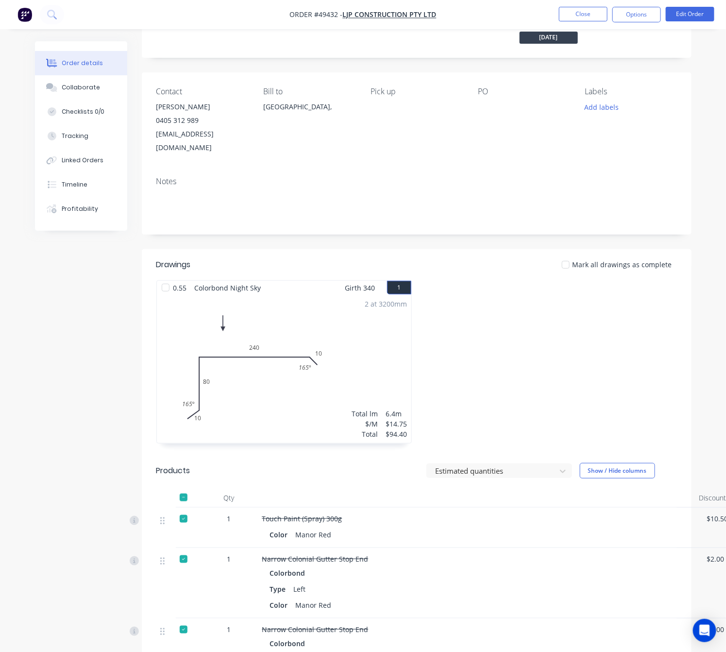
scroll to position [0, 0]
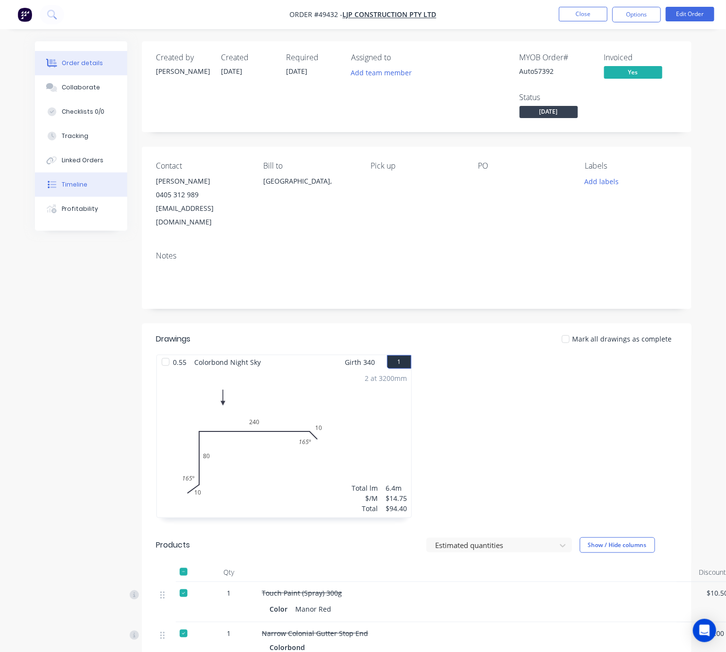
click at [84, 180] on div "Timeline" at bounding box center [75, 184] width 26 height 9
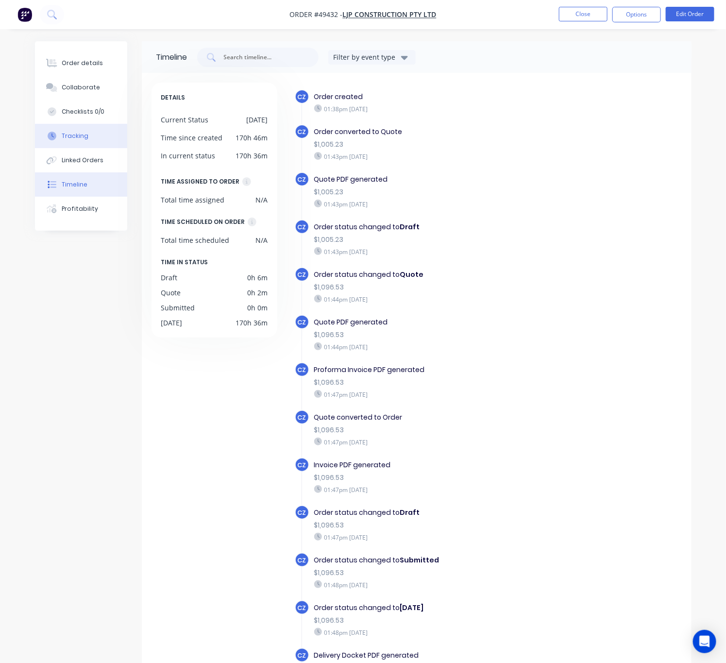
click at [85, 131] on button "Tracking" at bounding box center [81, 136] width 92 height 24
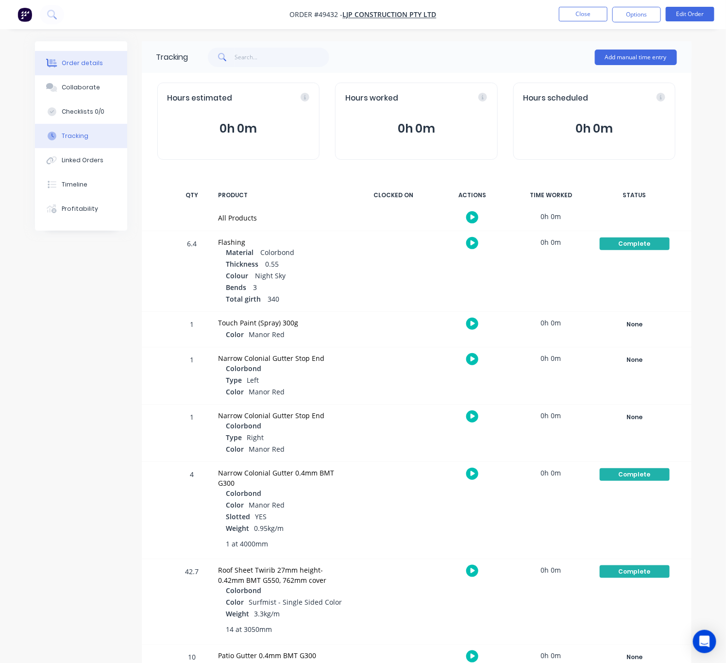
click at [91, 63] on div "Order details" at bounding box center [82, 63] width 41 height 9
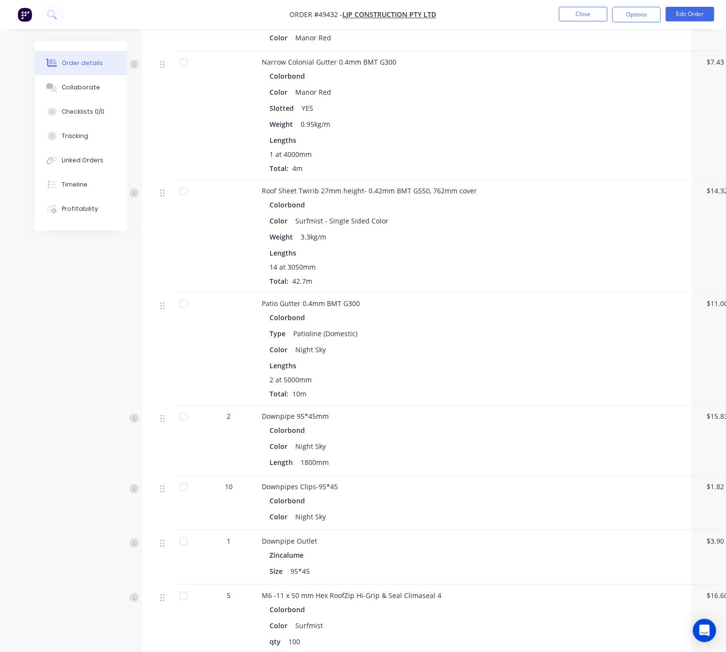
scroll to position [729, 0]
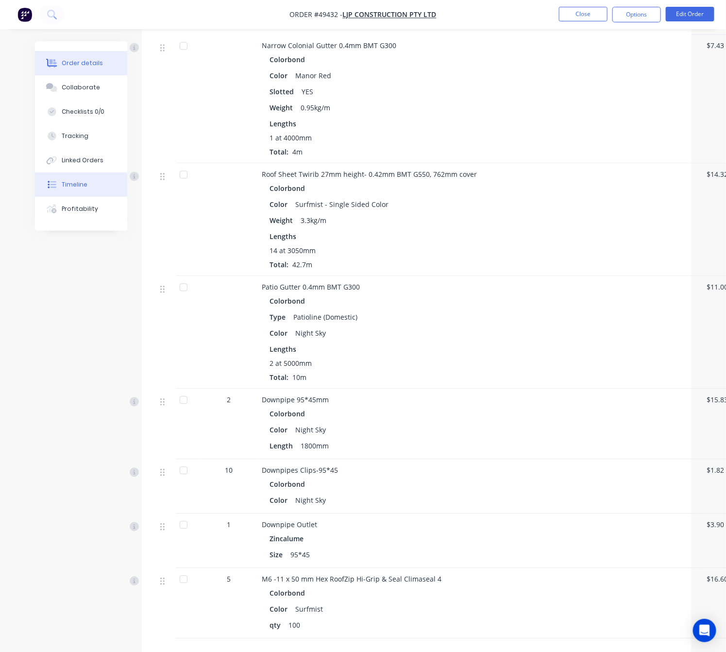
click at [86, 182] on button "Timeline" at bounding box center [81, 184] width 92 height 24
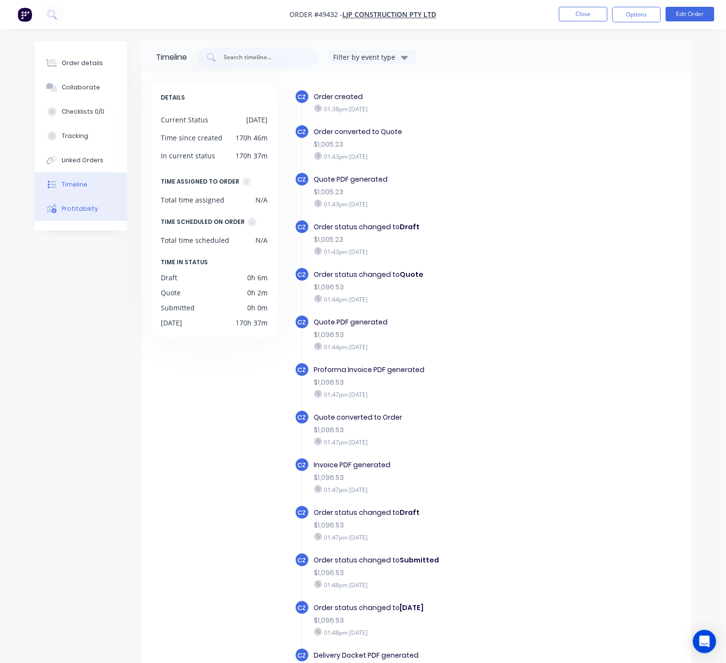
click at [86, 204] on div "Profitability" at bounding box center [80, 208] width 36 height 9
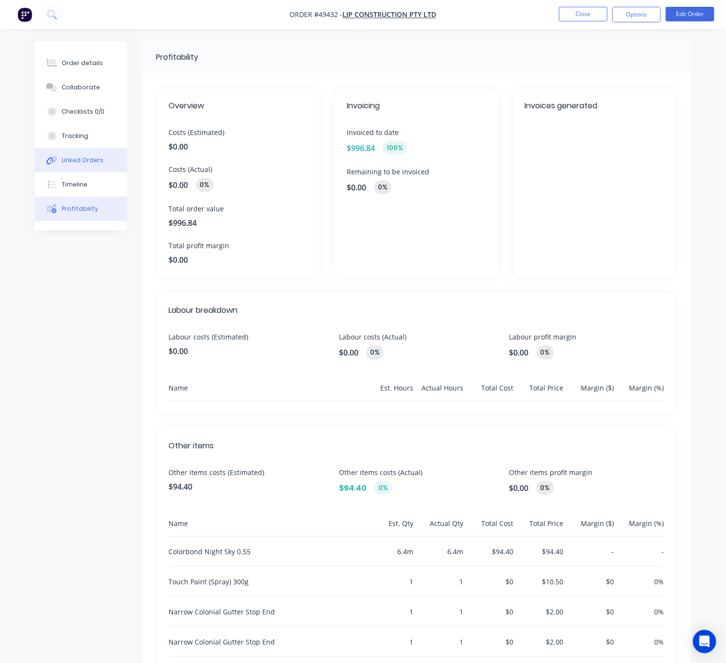
click at [102, 159] on button "Linked Orders" at bounding box center [81, 160] width 92 height 24
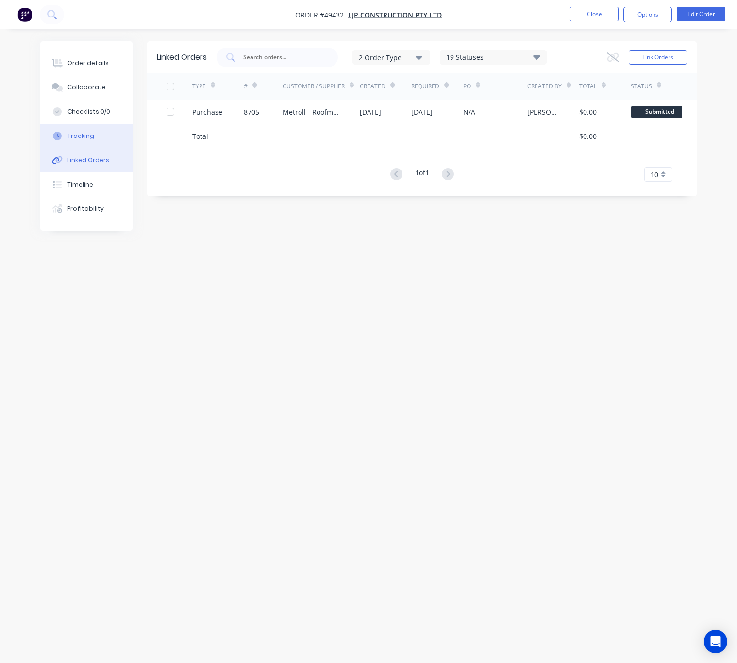
click at [90, 136] on div "Tracking" at bounding box center [81, 136] width 27 height 9
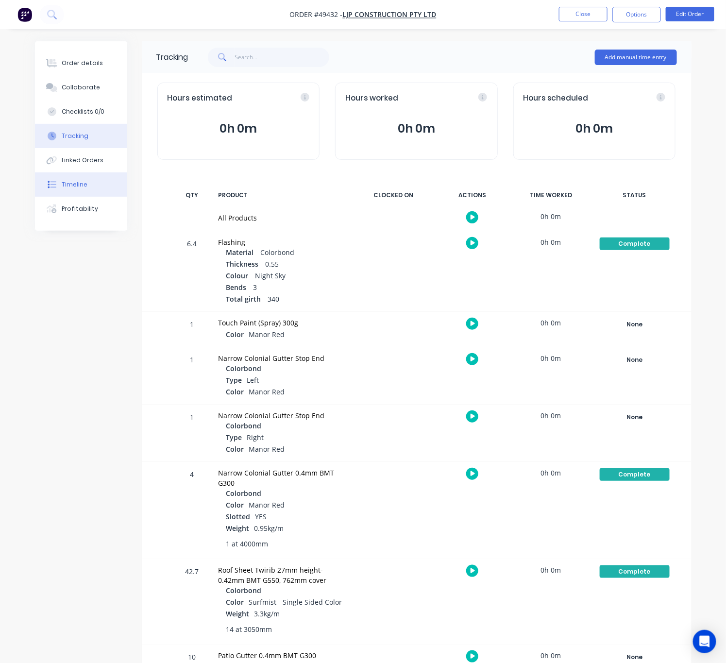
click at [75, 188] on div "Timeline" at bounding box center [75, 184] width 26 height 9
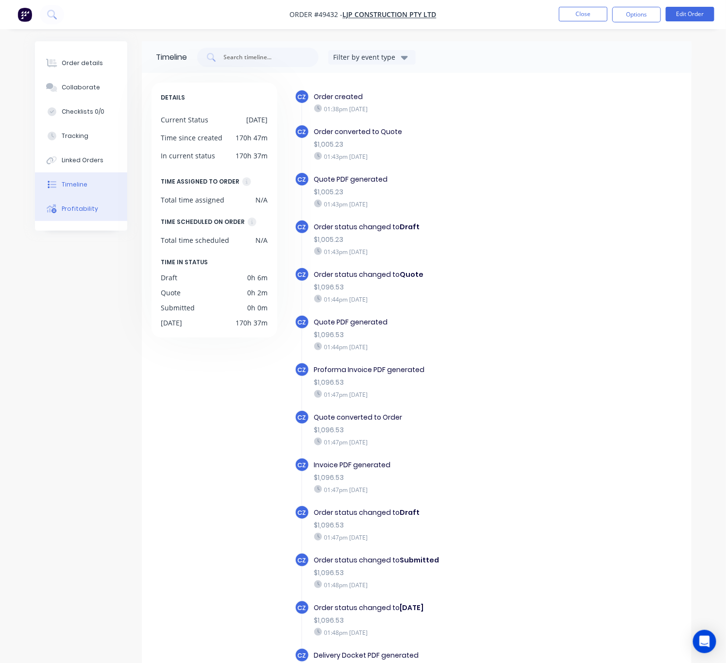
click at [91, 221] on button "Profitability" at bounding box center [81, 209] width 92 height 24
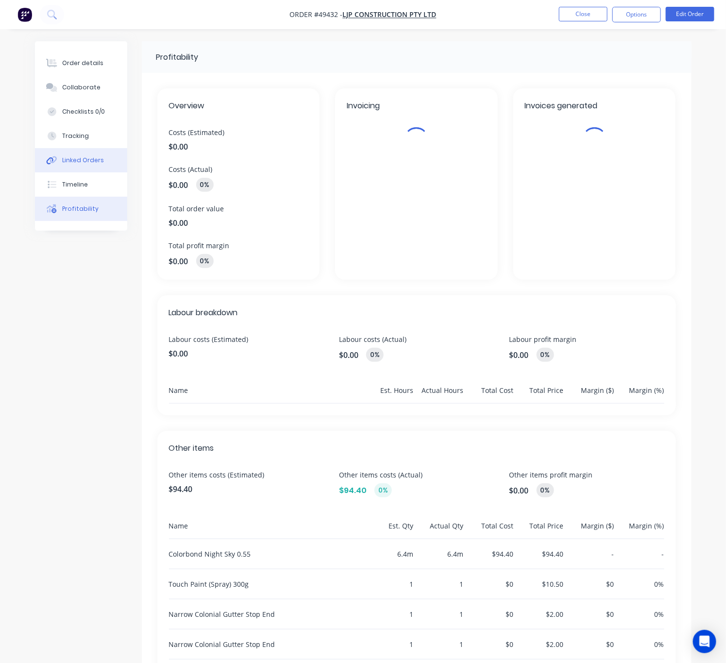
click at [89, 156] on div "Linked Orders" at bounding box center [83, 160] width 42 height 9
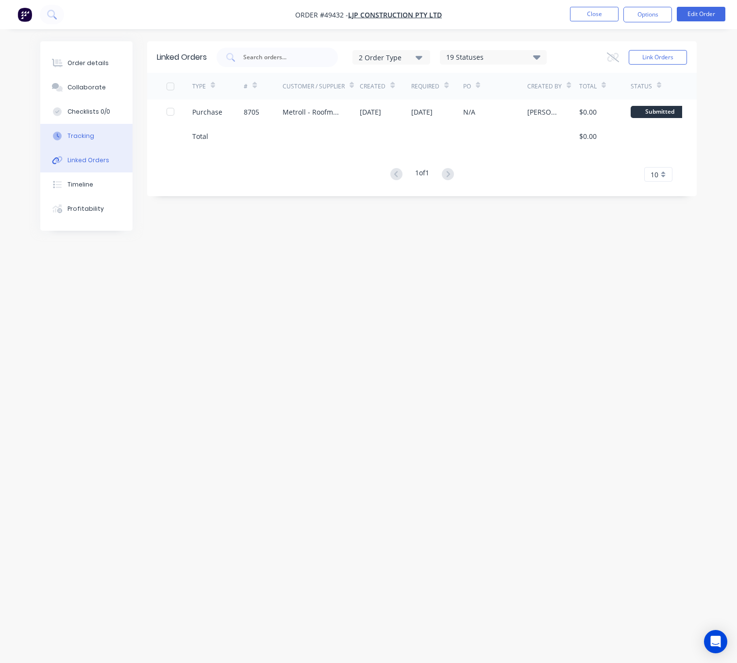
click at [89, 137] on div "Tracking" at bounding box center [81, 136] width 27 height 9
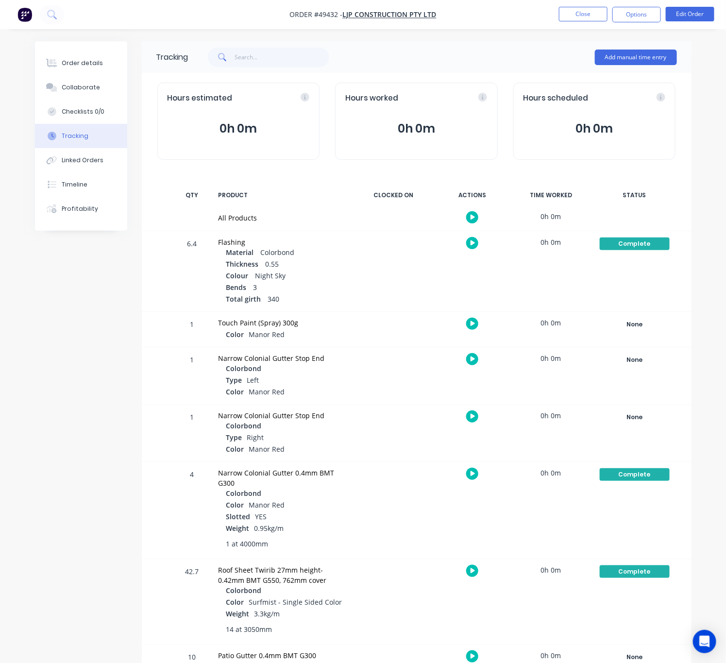
click at [93, 137] on button "Tracking" at bounding box center [81, 136] width 92 height 24
click at [102, 187] on button "Timeline" at bounding box center [81, 184] width 92 height 24
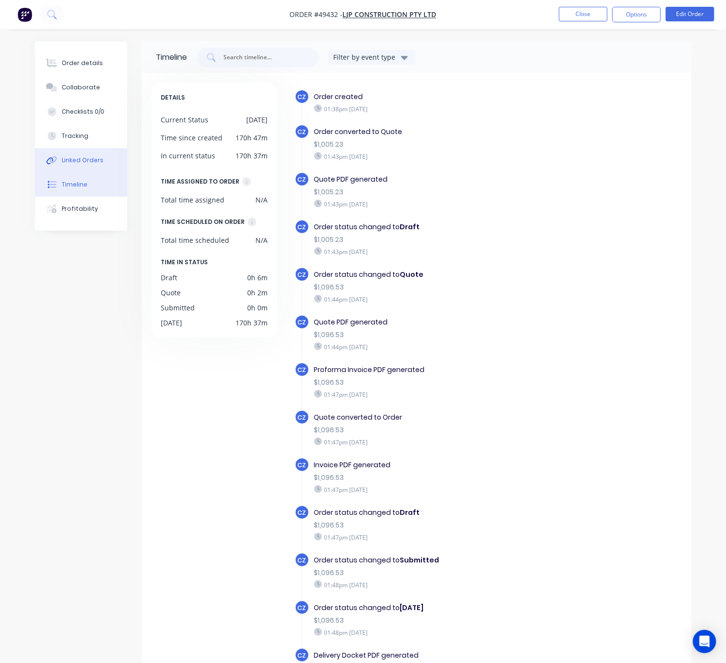
click at [92, 154] on button "Linked Orders" at bounding box center [81, 160] width 92 height 24
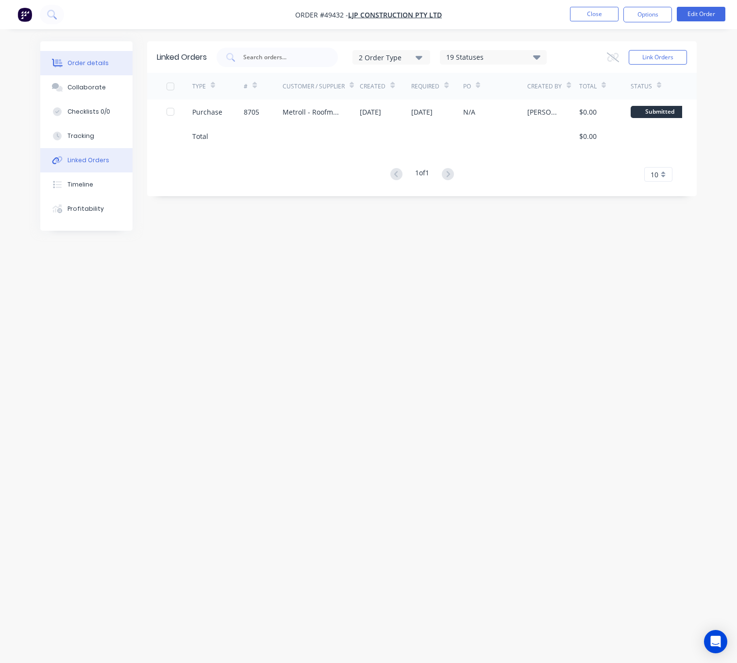
drag, startPoint x: 105, startPoint y: 48, endPoint x: 102, endPoint y: 54, distance: 6.8
click at [104, 49] on div "Order details Collaborate Checklists 0/0 Tracking Linked Orders Timeline Profit…" at bounding box center [86, 135] width 92 height 189
click at [103, 63] on div "Order details" at bounding box center [88, 63] width 41 height 9
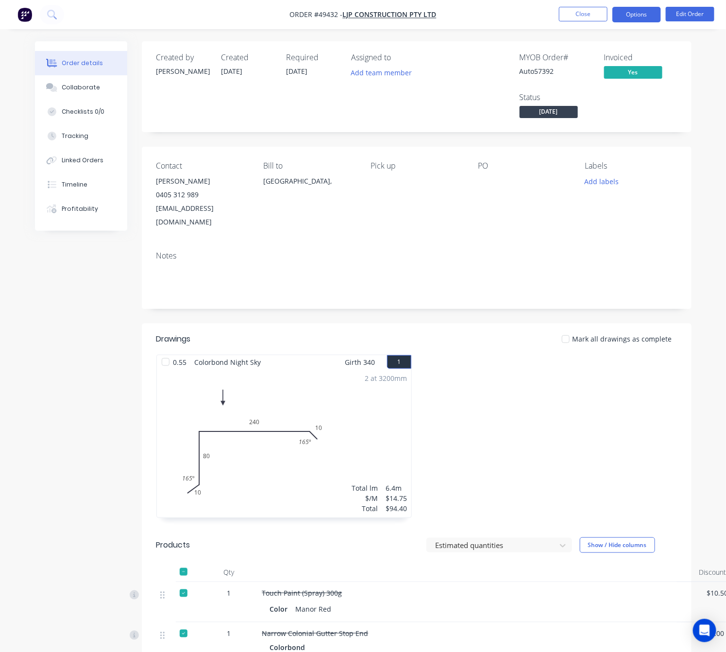
click at [631, 16] on button "Options" at bounding box center [636, 15] width 49 height 16
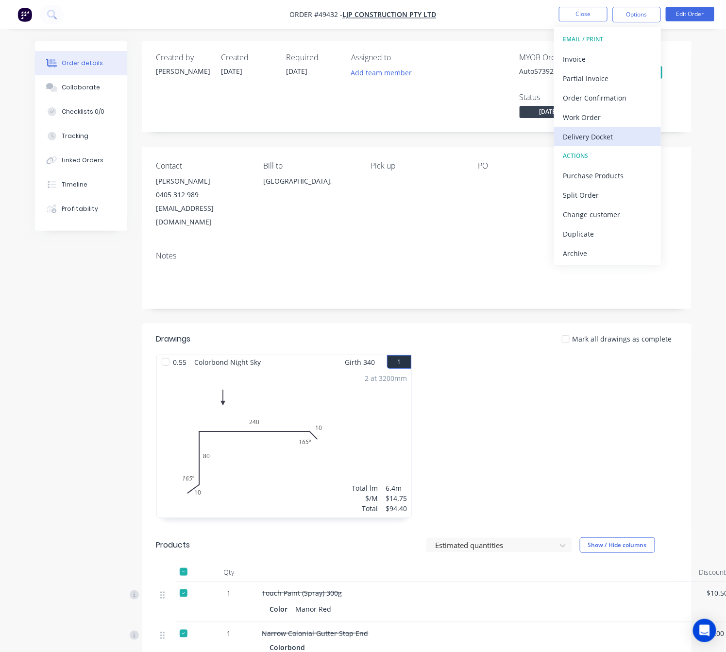
click at [608, 137] on div "Delivery Docket" at bounding box center [607, 137] width 89 height 14
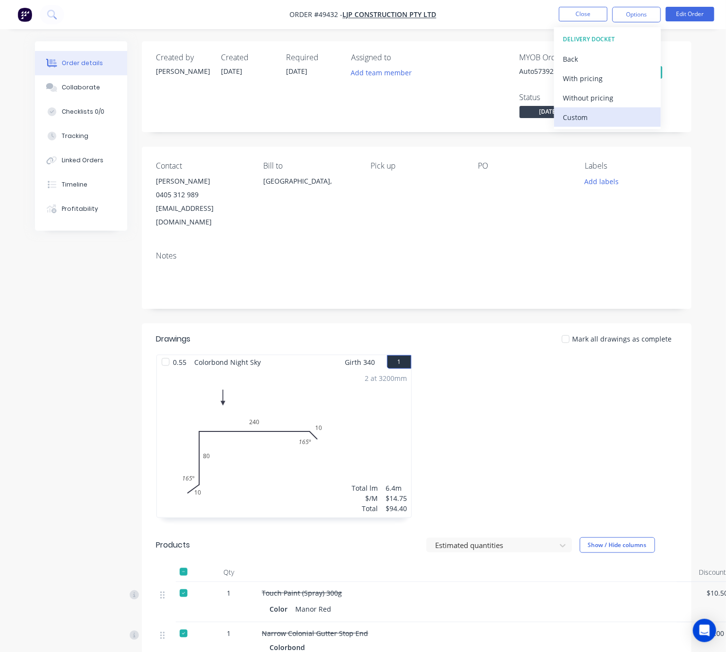
click at [611, 126] on button "Custom" at bounding box center [607, 116] width 107 height 19
click at [614, 99] on div "Without pricing" at bounding box center [607, 98] width 89 height 14
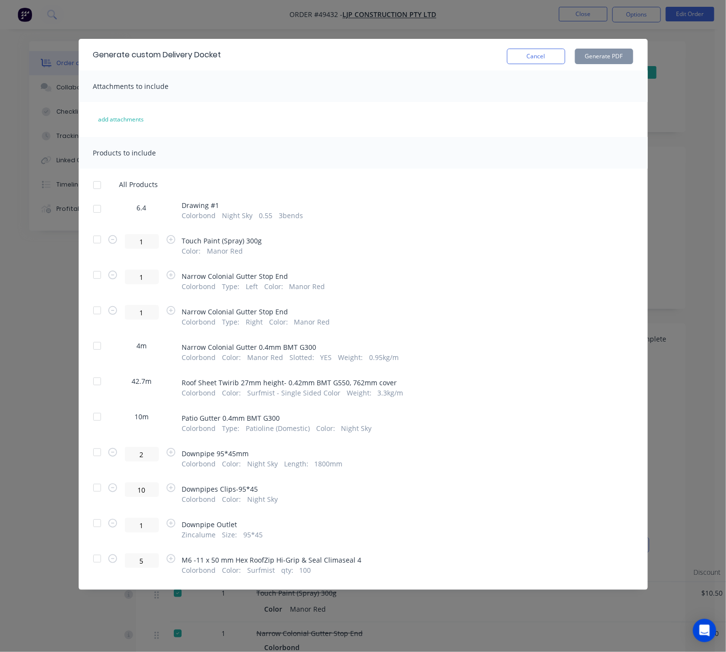
click at [95, 207] on div at bounding box center [96, 208] width 19 height 19
click at [91, 351] on div at bounding box center [96, 345] width 19 height 19
click at [90, 379] on div at bounding box center [96, 381] width 19 height 19
click at [94, 458] on div at bounding box center [96, 451] width 19 height 19
click at [98, 489] on div at bounding box center [96, 487] width 19 height 19
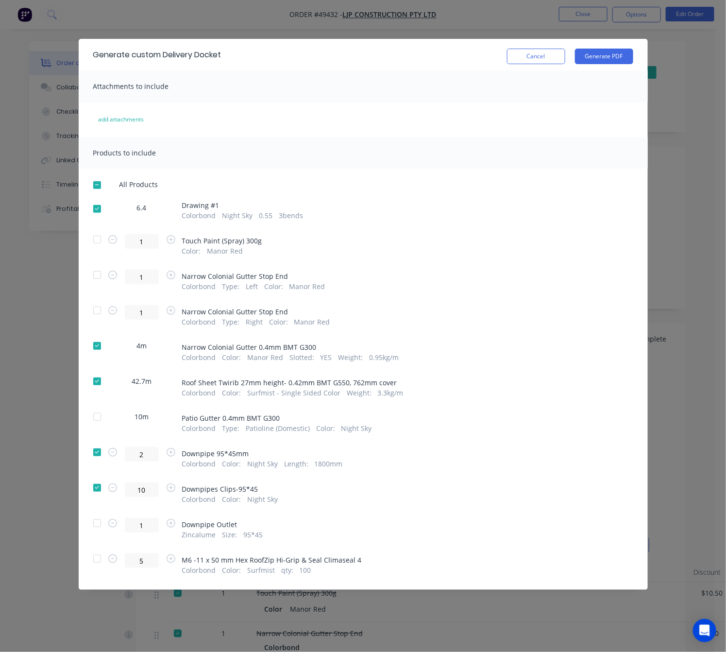
click at [100, 522] on div at bounding box center [96, 522] width 19 height 19
click at [99, 560] on div at bounding box center [96, 558] width 19 height 19
click at [623, 53] on button "Generate PDF" at bounding box center [604, 57] width 58 height 16
click at [413, 19] on div "Generate custom Delivery Docket Cancel Generate PDF Attachments to include add …" at bounding box center [363, 326] width 726 height 652
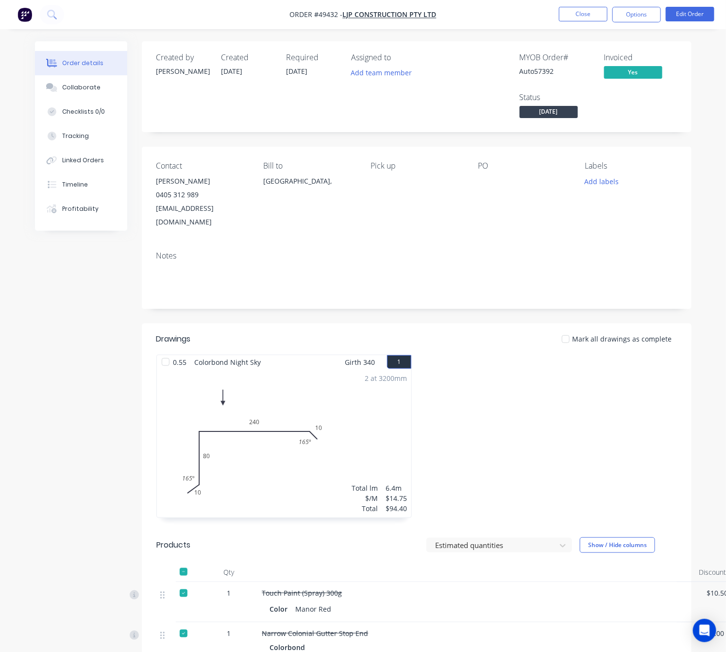
click at [411, 4] on nav "Order #49432 - LJP Construction Pty Ltd Close Options Edit Order" at bounding box center [363, 14] width 726 height 29
click at [410, 15] on span "LJP Construction Pty Ltd" at bounding box center [390, 14] width 94 height 9
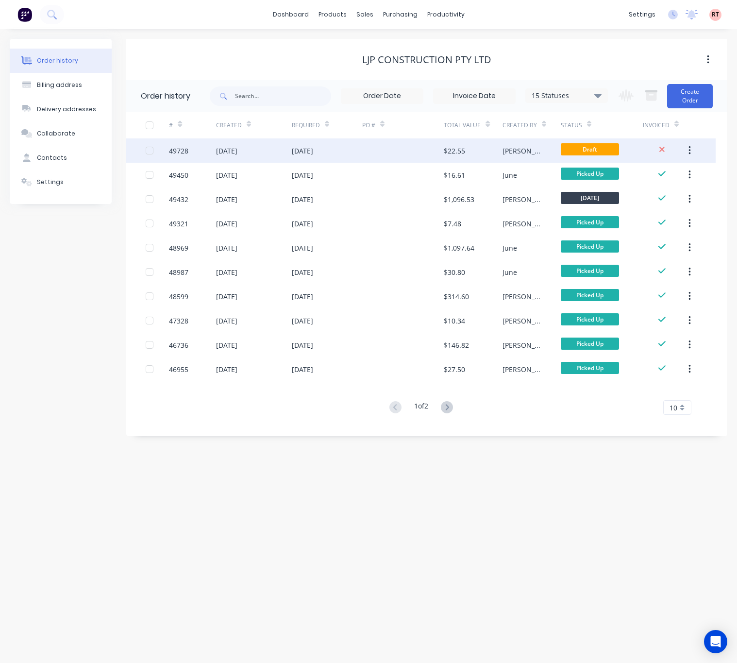
click at [369, 150] on div at bounding box center [403, 150] width 82 height 24
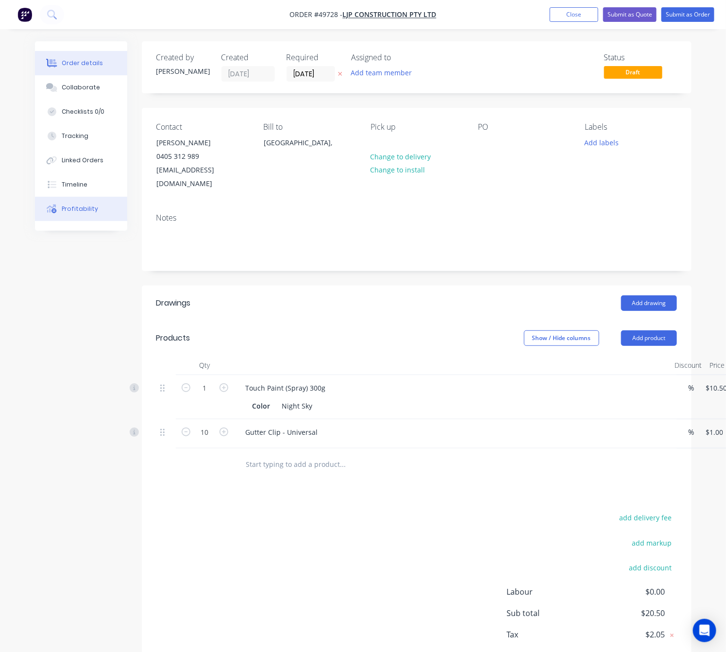
click at [89, 210] on div "Profitability" at bounding box center [80, 208] width 36 height 9
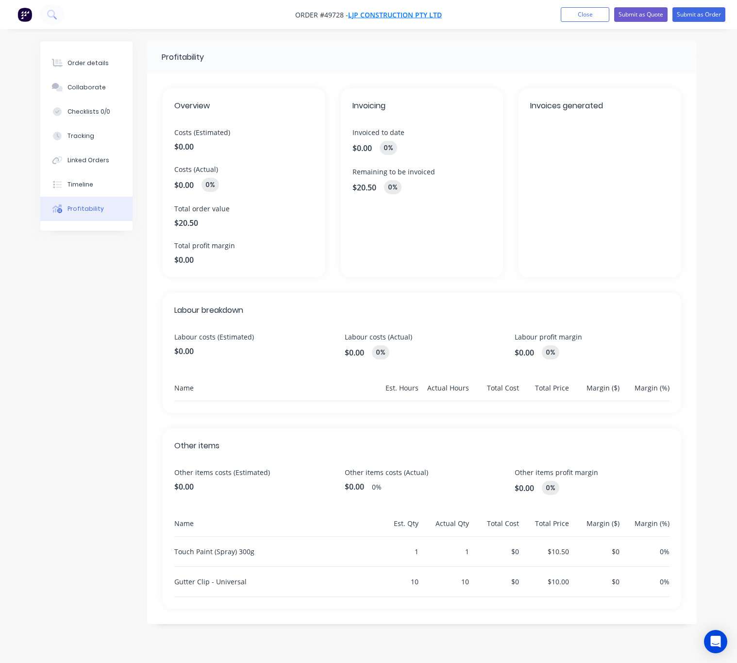
click at [390, 12] on span "LJP Construction Pty Ltd" at bounding box center [395, 14] width 94 height 9
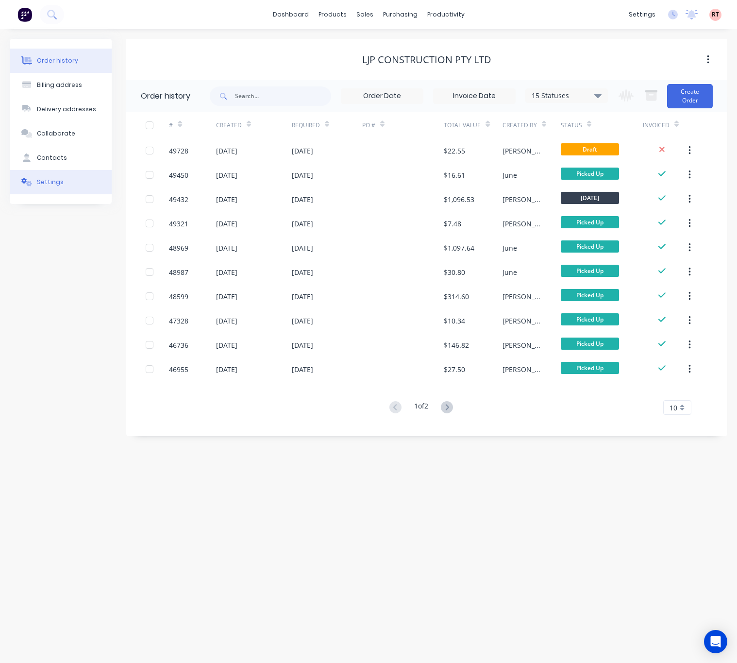
click at [73, 184] on button "Settings" at bounding box center [61, 182] width 102 height 24
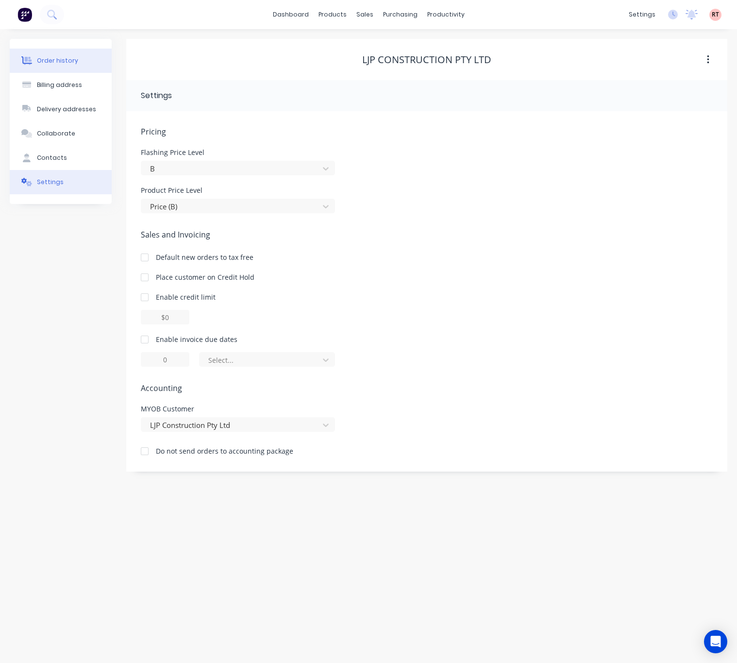
click at [79, 56] on button "Order history" at bounding box center [61, 61] width 102 height 24
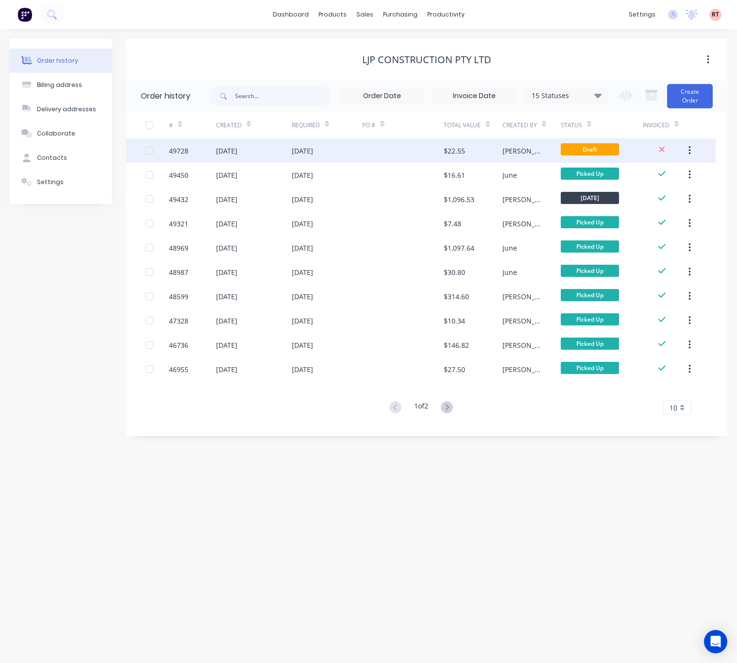
click at [353, 151] on div "[DATE]" at bounding box center [327, 150] width 70 height 24
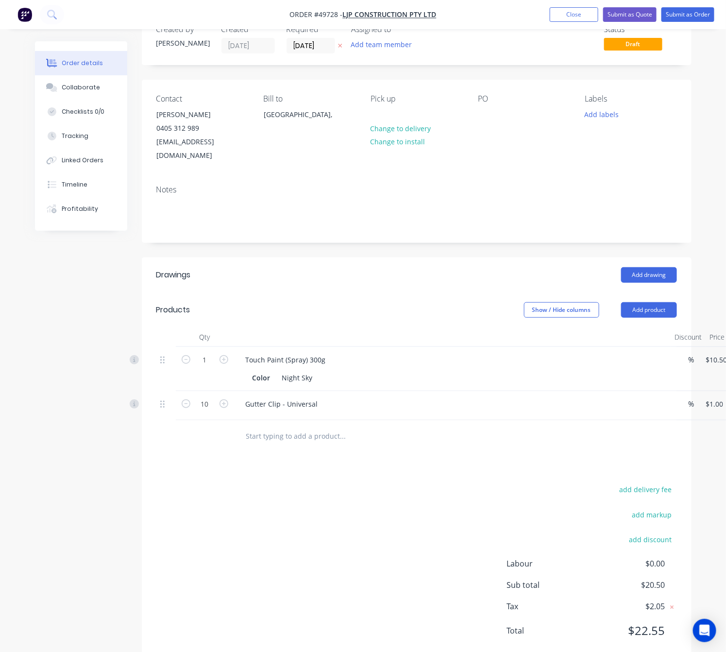
scroll to position [44, 0]
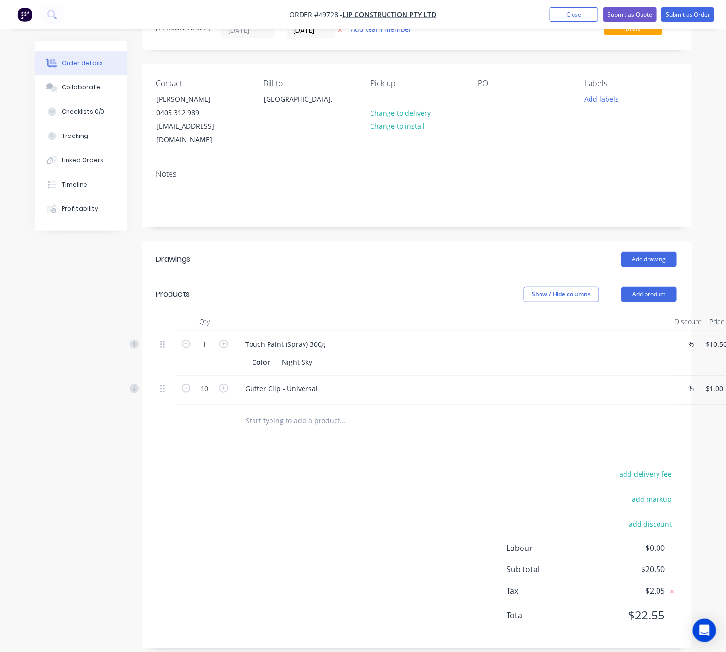
click at [526, 170] on div "Notes" at bounding box center [416, 174] width 521 height 9
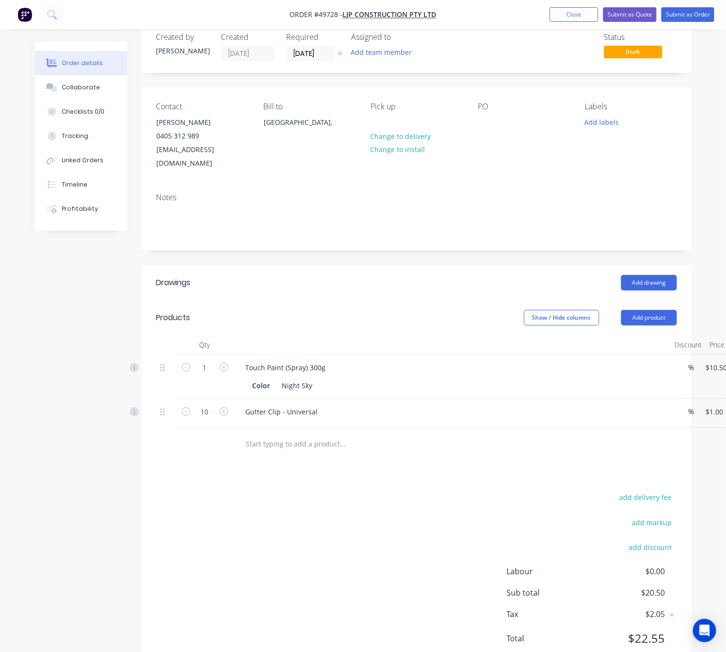
scroll to position [0, 0]
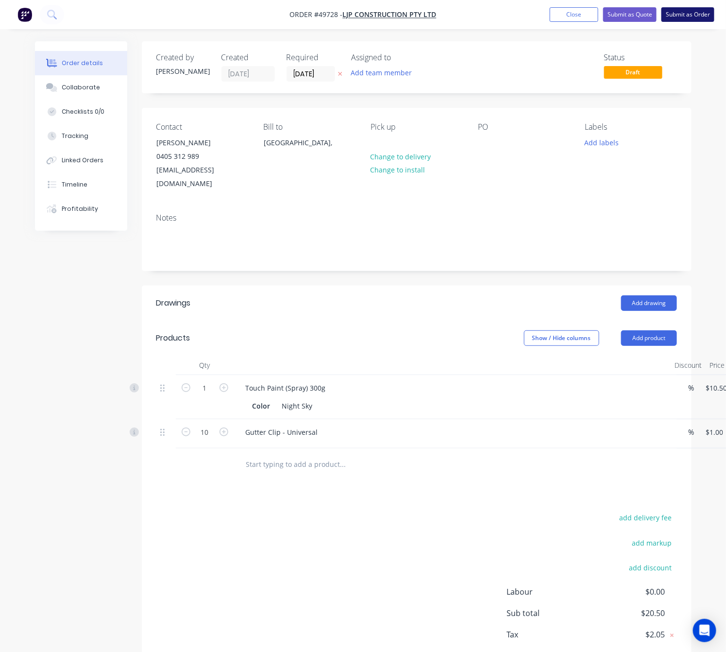
click at [675, 12] on button "Submit as Order" at bounding box center [688, 14] width 53 height 15
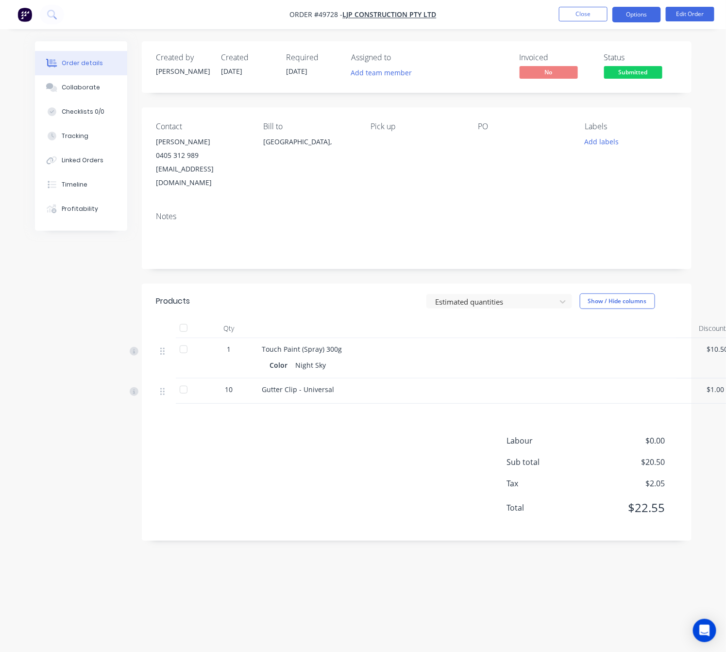
click at [642, 18] on button "Options" at bounding box center [636, 15] width 49 height 16
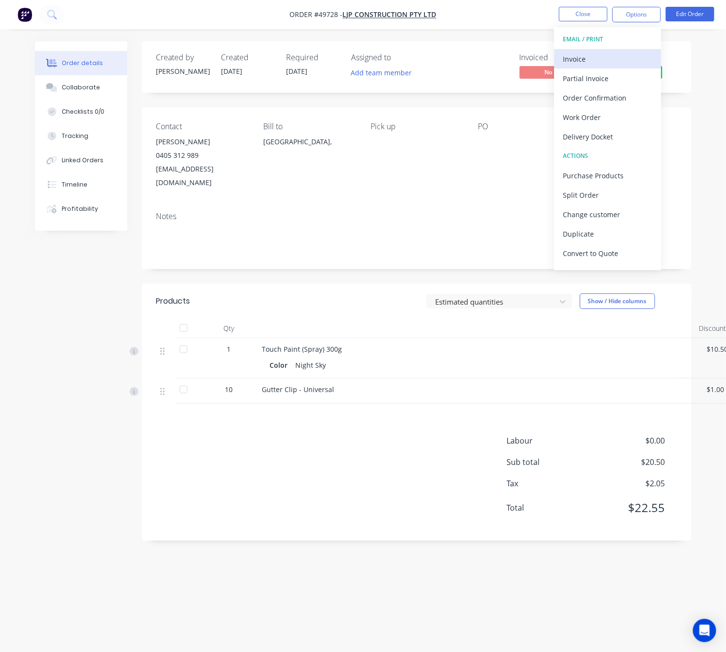
click at [606, 57] on div "Invoice" at bounding box center [607, 59] width 89 height 14
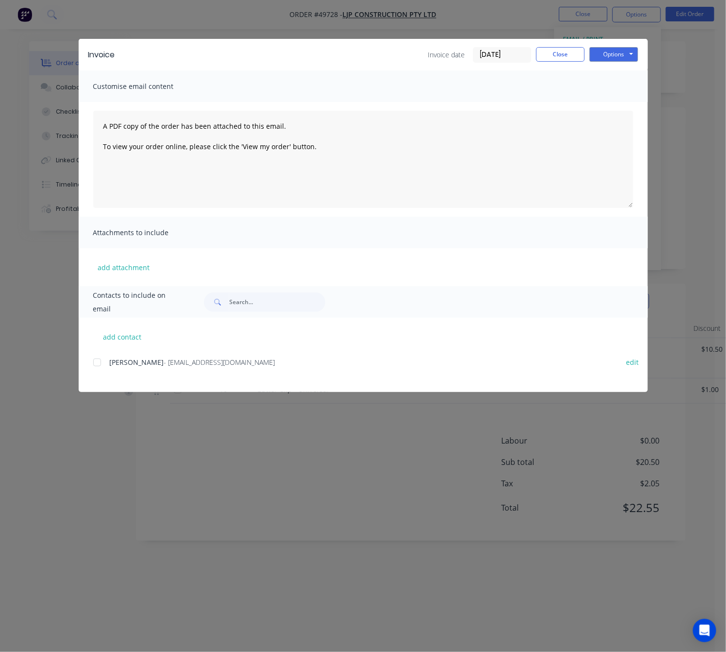
click at [702, 57] on div "Invoice Invoice date 25/09/25 Close Options Preview Print Email Customise email…" at bounding box center [363, 326] width 726 height 652
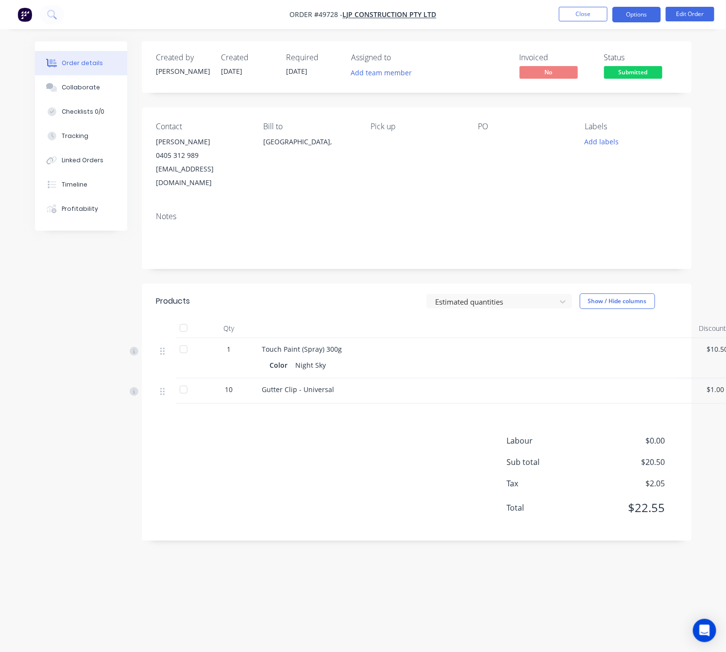
click at [636, 16] on button "Options" at bounding box center [636, 15] width 49 height 16
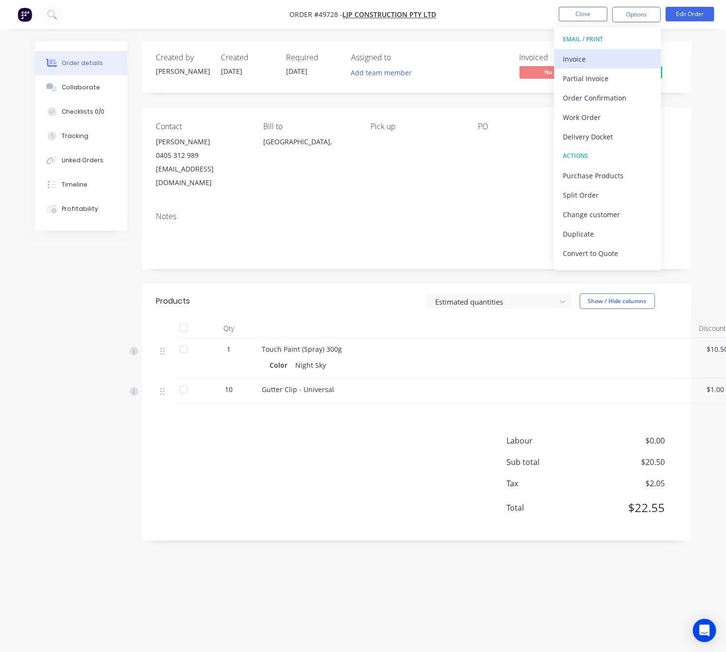
click at [605, 61] on div "Invoice" at bounding box center [607, 59] width 89 height 14
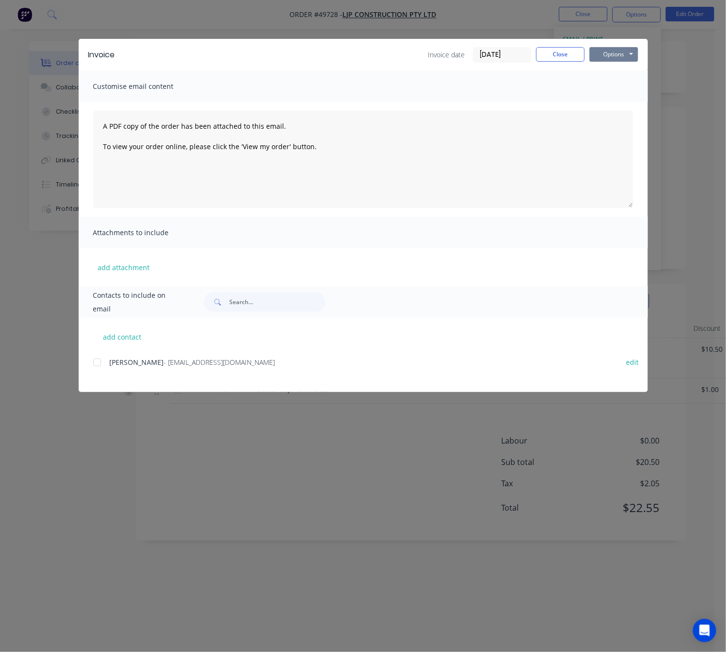
click at [608, 50] on button "Options" at bounding box center [614, 54] width 49 height 15
drag, startPoint x: 624, startPoint y: 76, endPoint x: 624, endPoint y: 84, distance: 7.3
click at [624, 79] on div "Preview Print Email" at bounding box center [621, 88] width 62 height 48
click at [623, 84] on button "Print" at bounding box center [621, 88] width 62 height 16
click at [90, 500] on div "Invoice Invoice date 25/09/25 Close Options Preview Print Email Customise email…" at bounding box center [363, 326] width 726 height 652
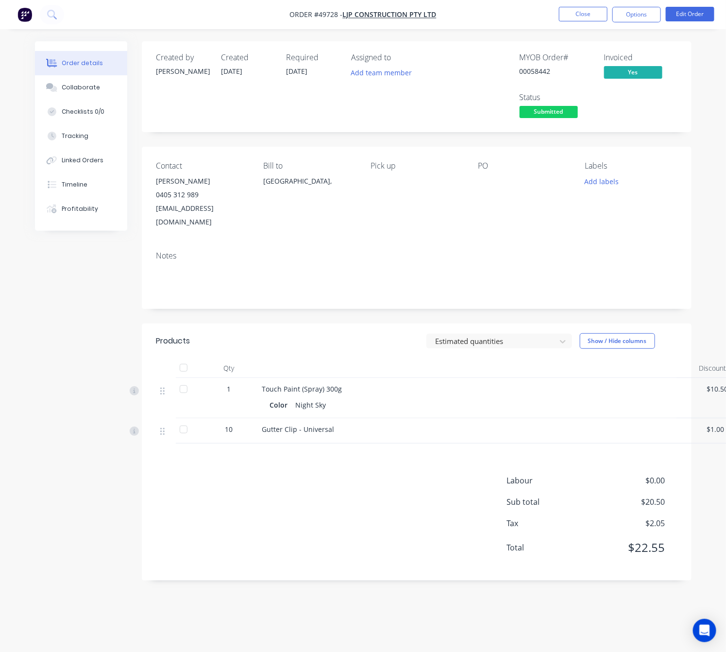
click at [535, 117] on span "Submitted" at bounding box center [549, 112] width 58 height 12
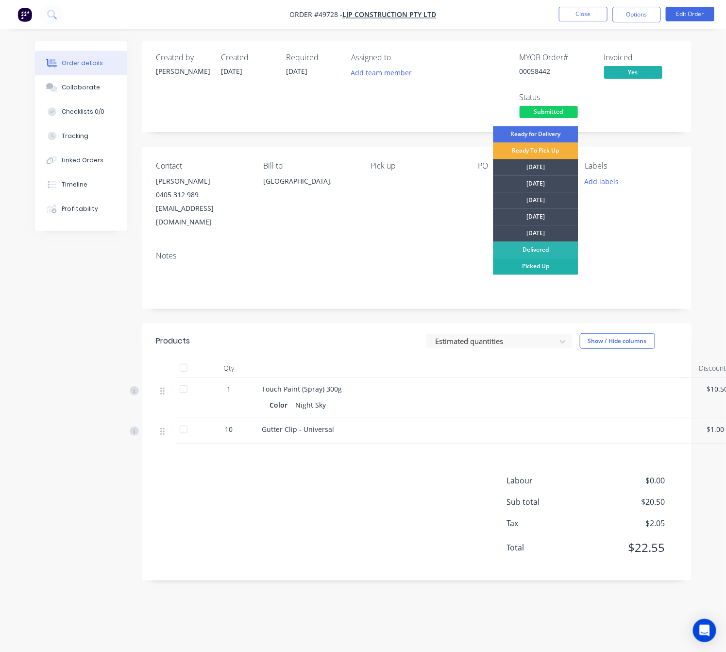
click at [519, 267] on div "Picked Up" at bounding box center [535, 266] width 85 height 17
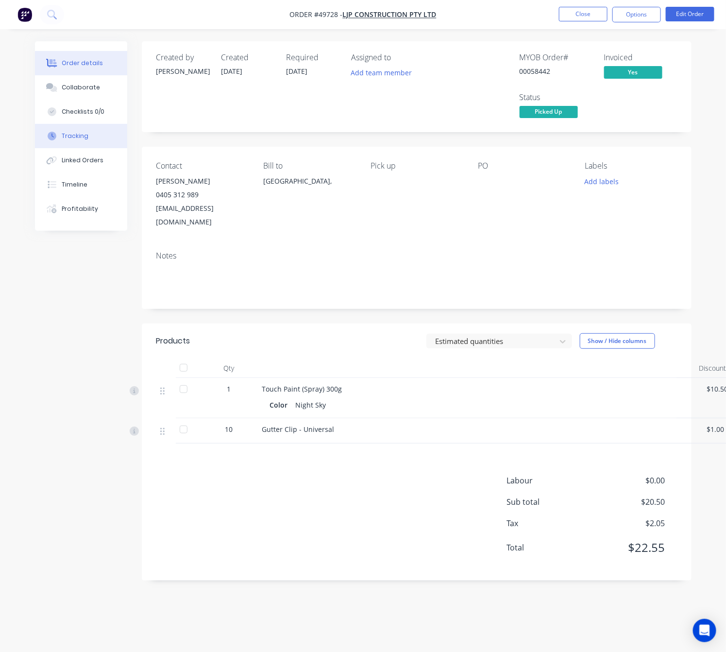
click at [92, 136] on button "Tracking" at bounding box center [81, 136] width 92 height 24
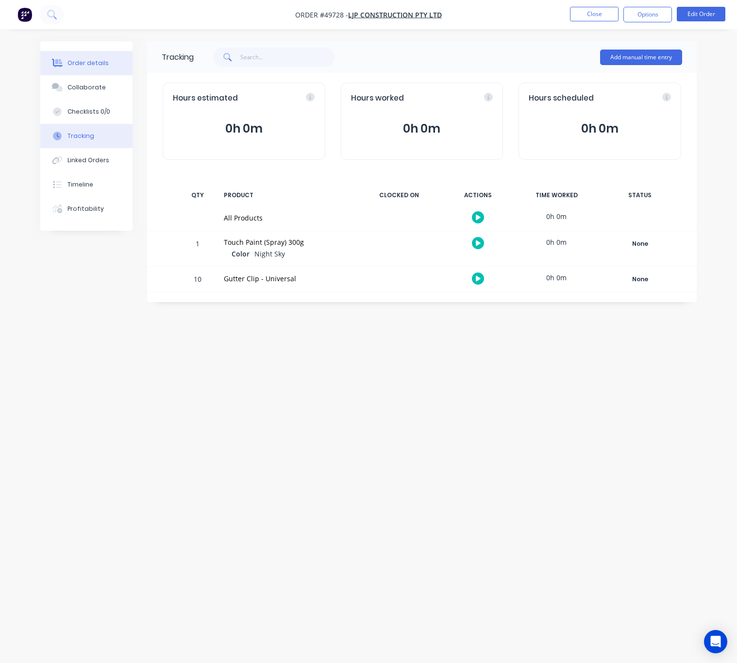
click at [94, 55] on button "Order details" at bounding box center [86, 63] width 92 height 24
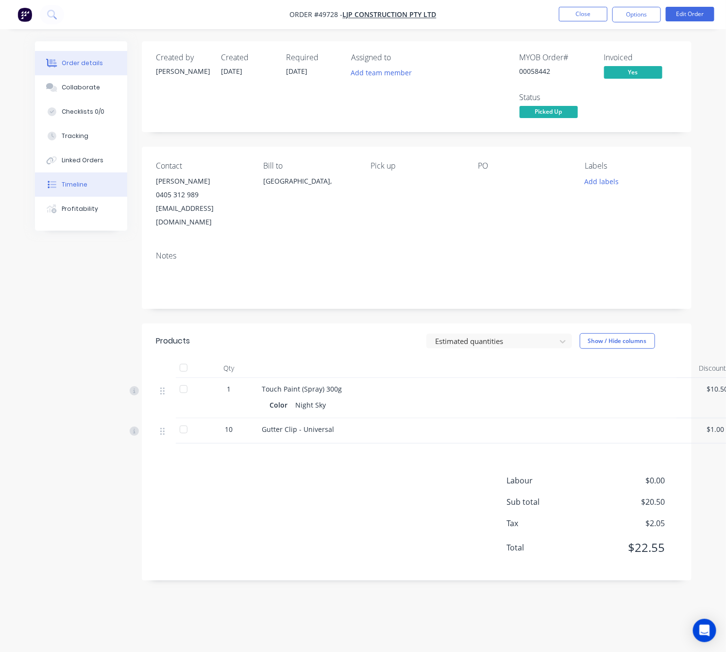
click at [105, 176] on button "Timeline" at bounding box center [81, 184] width 92 height 24
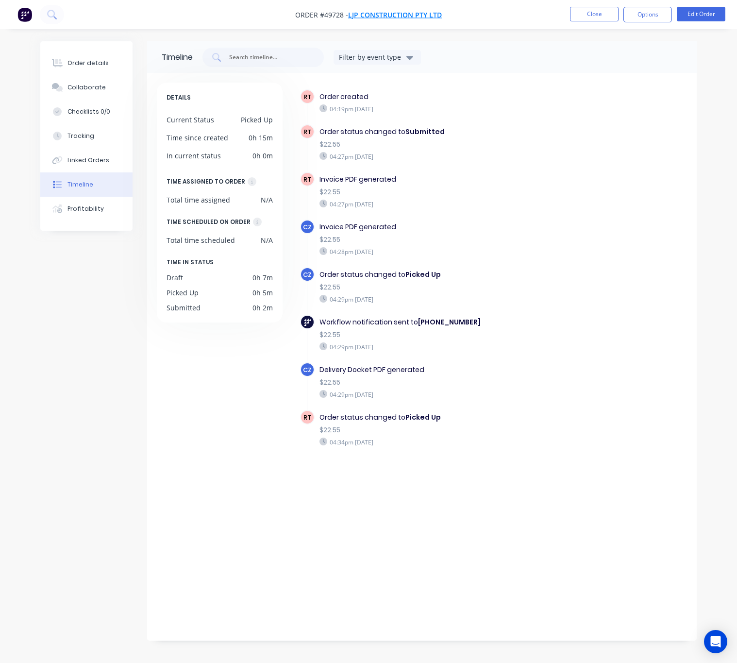
click at [411, 12] on span "LJP Construction Pty Ltd" at bounding box center [395, 14] width 94 height 9
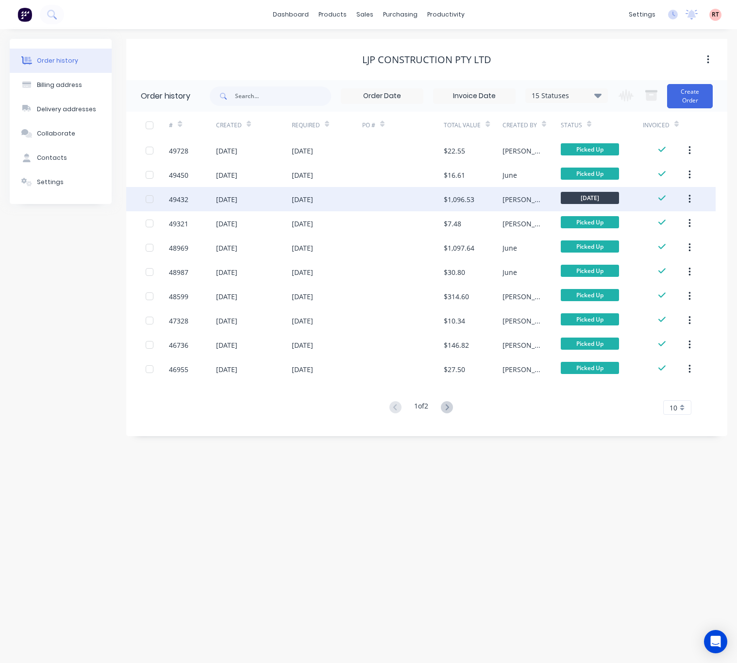
click at [313, 204] on div "[DATE]" at bounding box center [302, 199] width 21 height 10
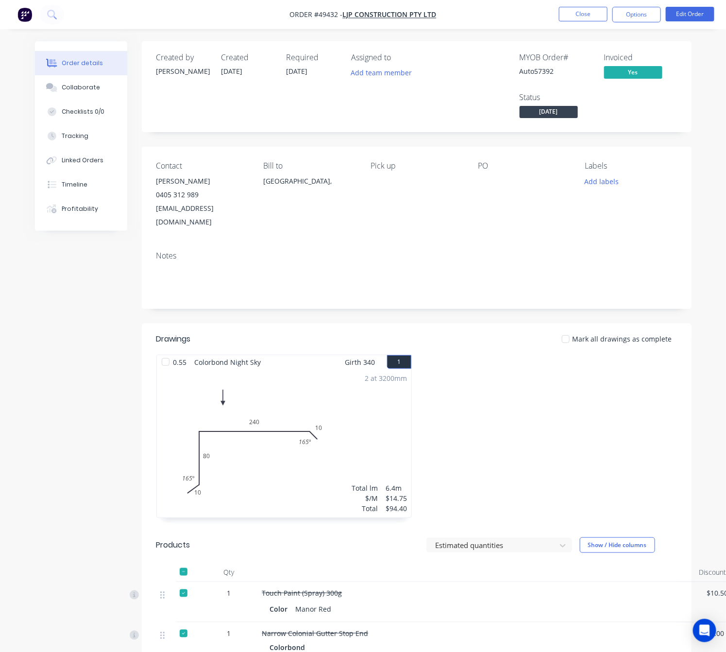
click at [637, 6] on nav "Order #49432 - LJP Construction Pty Ltd Close Options Edit Order" at bounding box center [363, 14] width 726 height 29
click at [634, 13] on button "Options" at bounding box center [636, 15] width 49 height 16
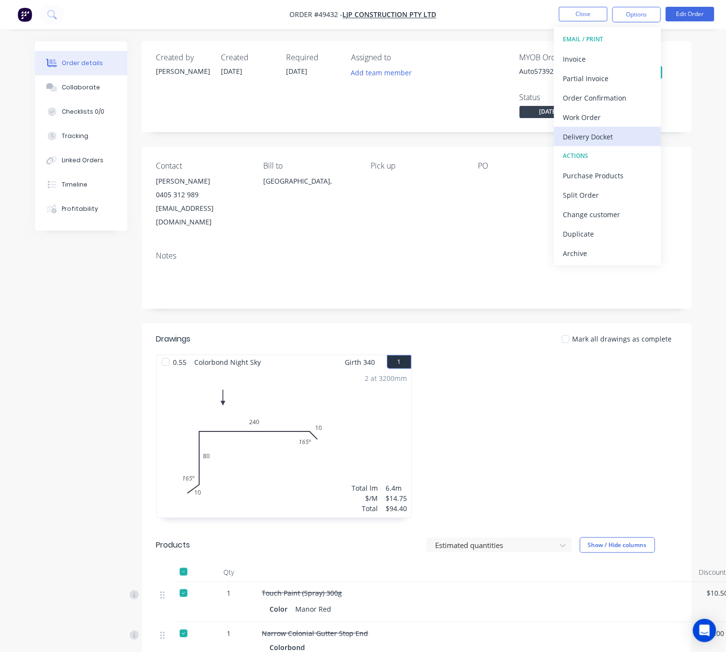
click at [600, 134] on div "Delivery Docket" at bounding box center [607, 137] width 89 height 14
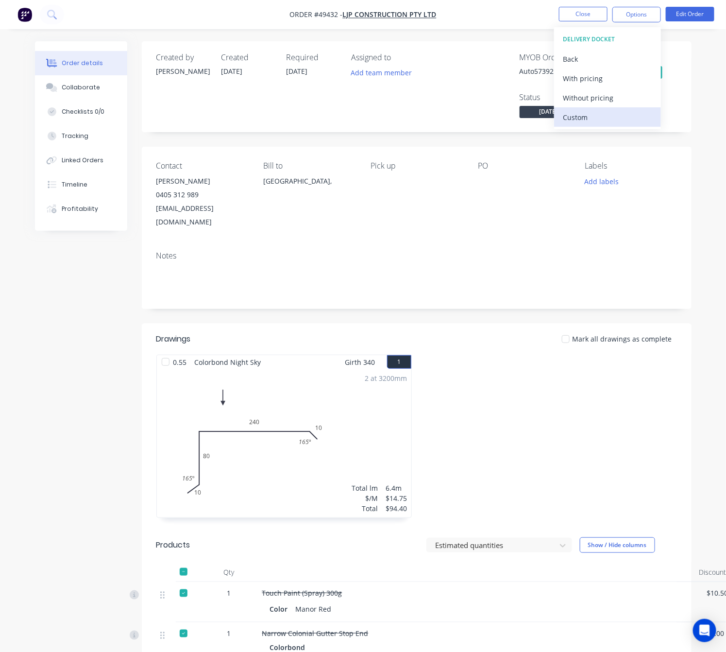
click at [610, 117] on div "Custom" at bounding box center [607, 117] width 89 height 14
click at [612, 101] on div "Without pricing" at bounding box center [607, 98] width 89 height 14
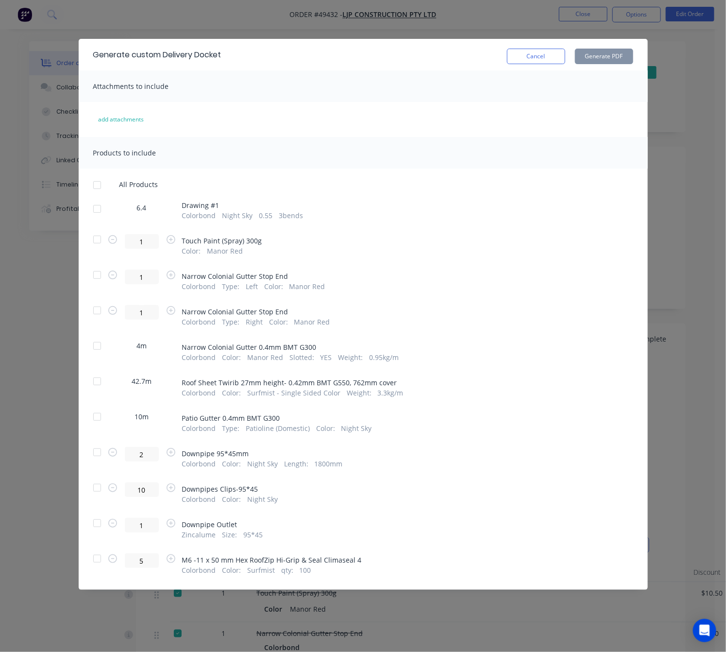
click at [95, 420] on div at bounding box center [96, 416] width 19 height 19
click at [602, 60] on button "Generate PDF" at bounding box center [604, 57] width 58 height 16
click at [678, 141] on div "Generate custom Delivery Docket Cancel Generate PDF Attachments to include add …" at bounding box center [363, 326] width 726 height 652
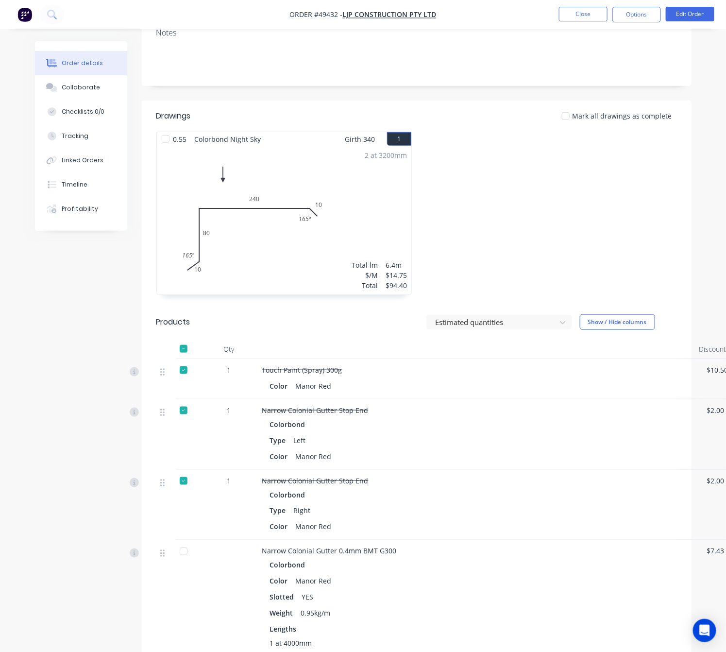
scroll to position [200, 0]
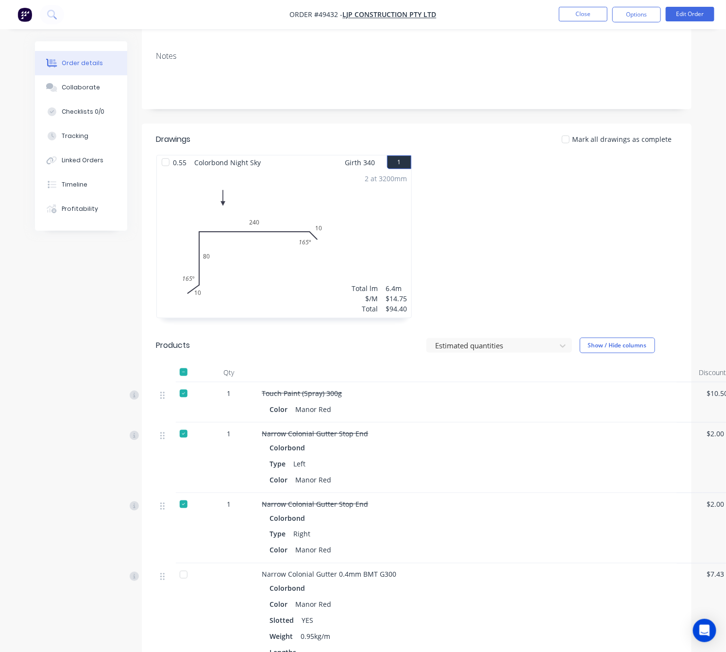
click at [162, 153] on div at bounding box center [165, 162] width 19 height 19
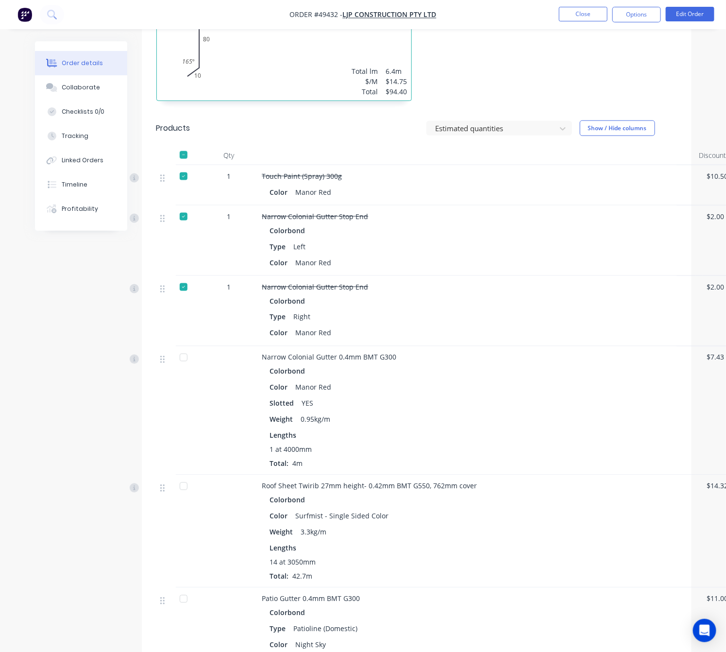
scroll to position [418, 0]
click at [191, 346] on div at bounding box center [183, 355] width 19 height 19
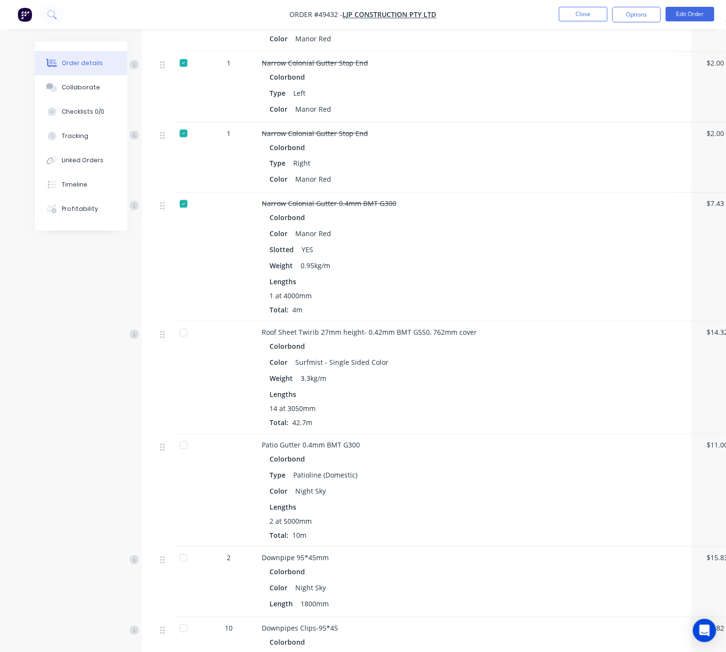
scroll to position [637, 0]
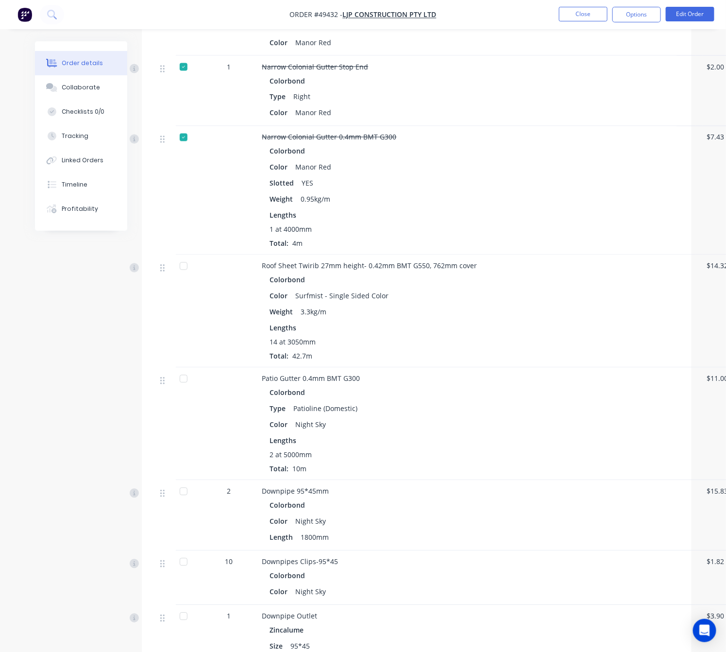
click at [188, 256] on div at bounding box center [183, 265] width 19 height 19
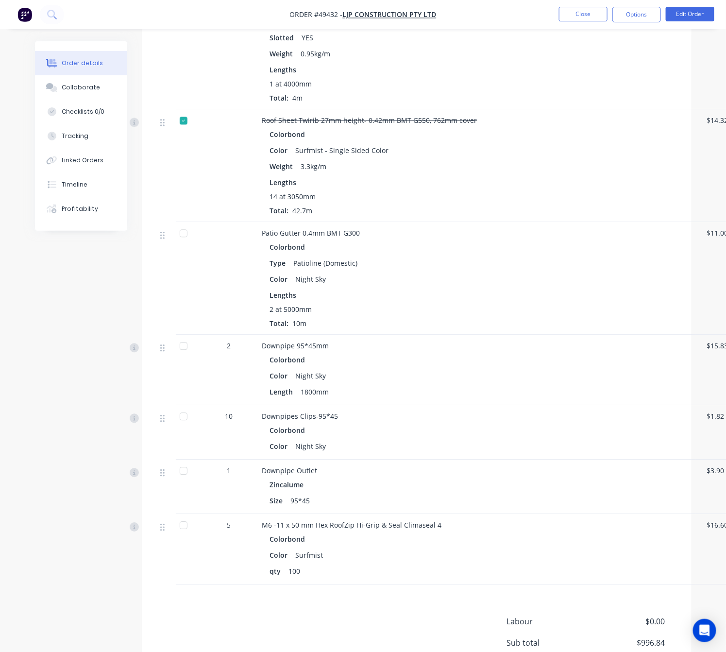
click at [190, 336] on div at bounding box center [183, 345] width 19 height 19
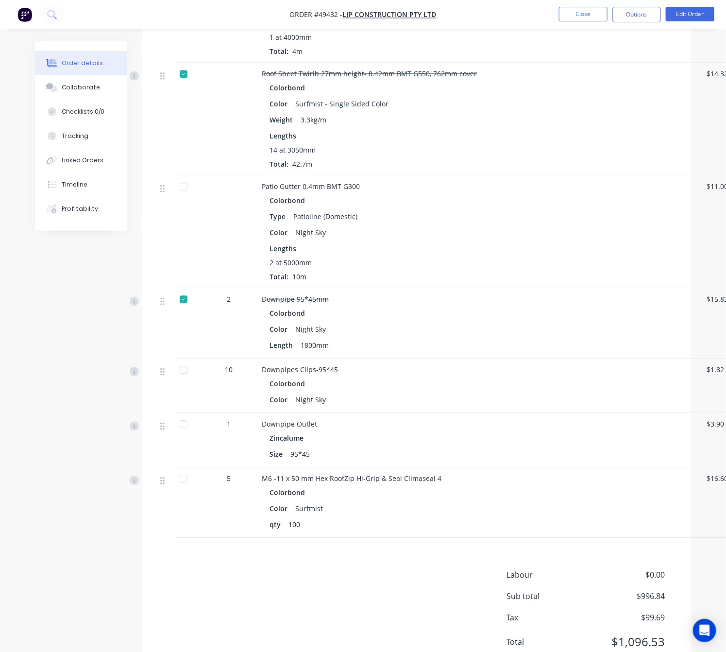
scroll to position [855, 0]
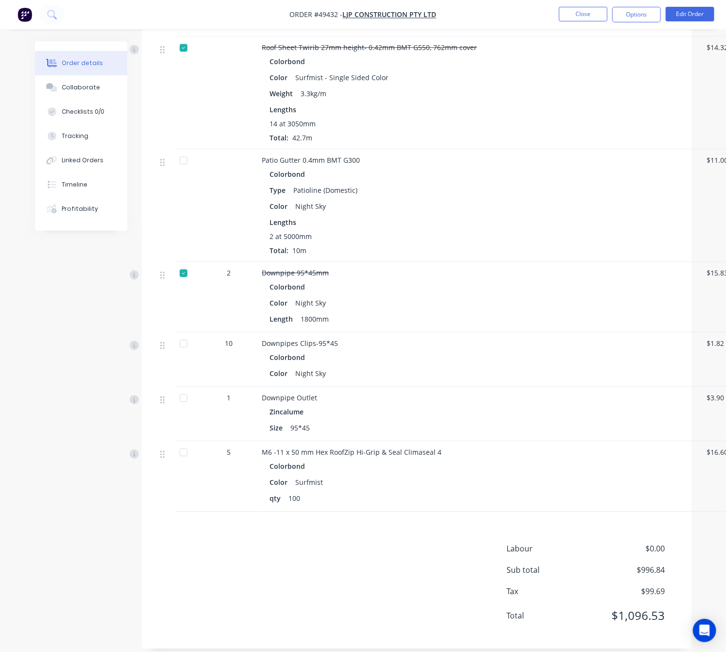
click at [190, 339] on div at bounding box center [183, 343] width 19 height 19
click at [204, 392] on div "1" at bounding box center [229, 397] width 51 height 10
click at [188, 388] on div at bounding box center [183, 397] width 19 height 19
click at [187, 442] on div at bounding box center [183, 451] width 19 height 19
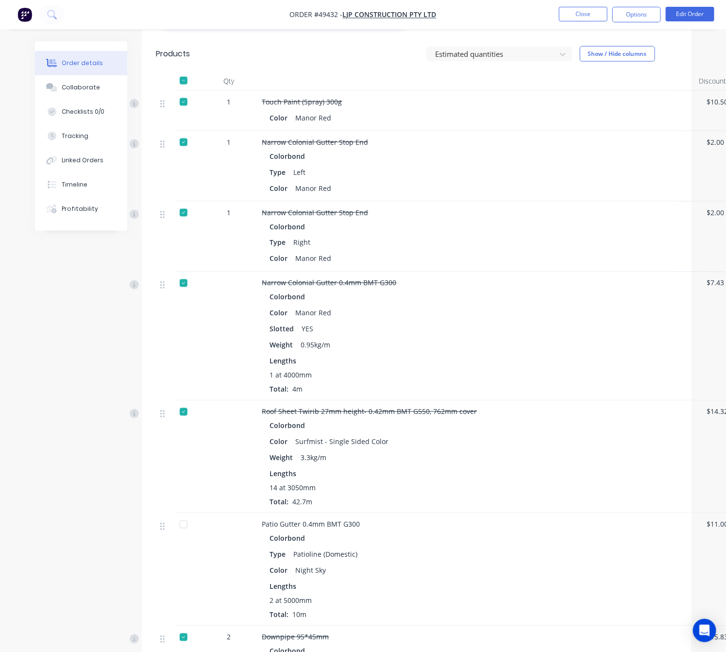
scroll to position [54, 0]
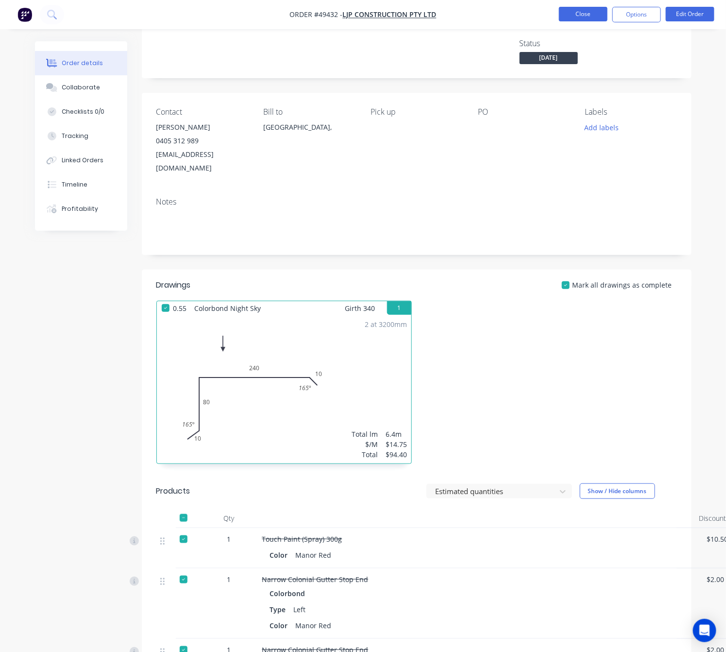
click at [583, 15] on button "Close" at bounding box center [583, 14] width 49 height 15
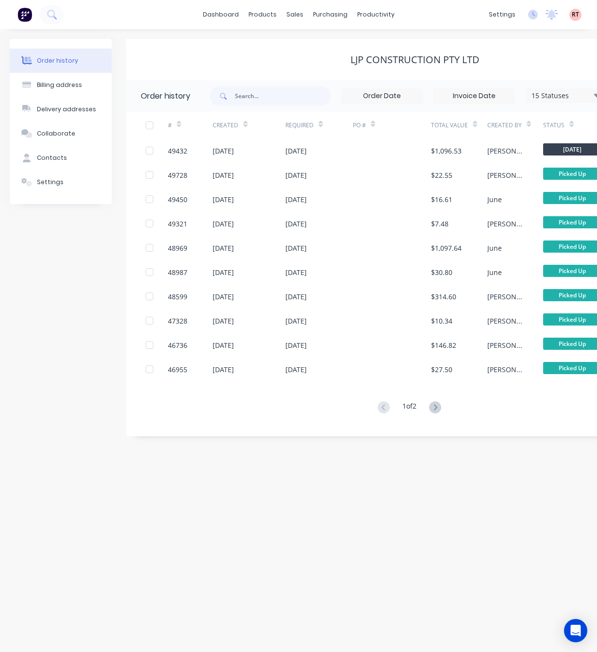
drag, startPoint x: 5, startPoint y: 312, endPoint x: -6, endPoint y: 315, distance: 11.0
click at [0, 315] on html "dashboard products sales purchasing productivity dashboard products Product Cat…" at bounding box center [298, 326] width 597 height 652
click at [0, 315] on div "Order history Billing address Delivery addresses Collaborate Contacts Settings …" at bounding box center [298, 340] width 597 height 623
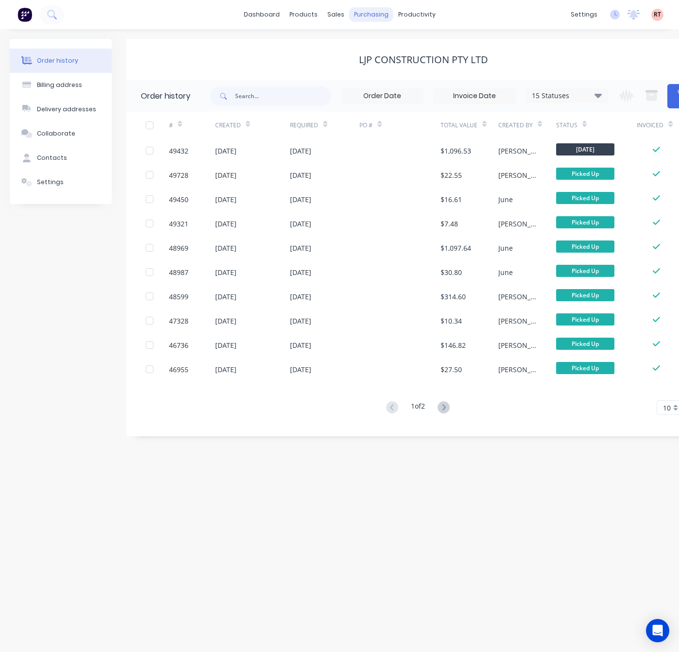
click at [367, 19] on div "purchasing" at bounding box center [371, 14] width 44 height 15
click at [374, 51] on link "Purchase Orders" at bounding box center [412, 45] width 129 height 19
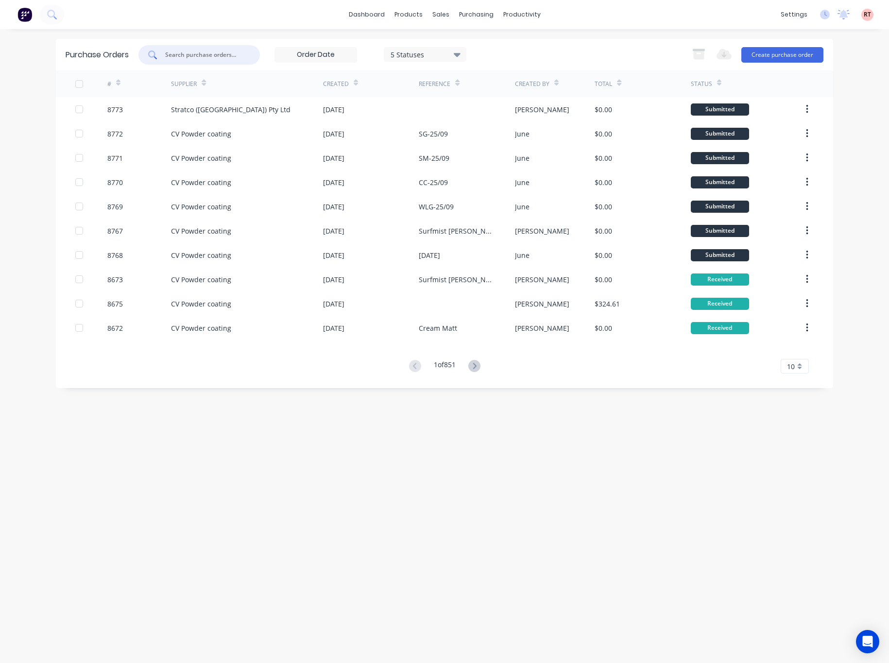
click at [221, 57] on input "text" at bounding box center [204, 55] width 81 height 10
type input "8650"
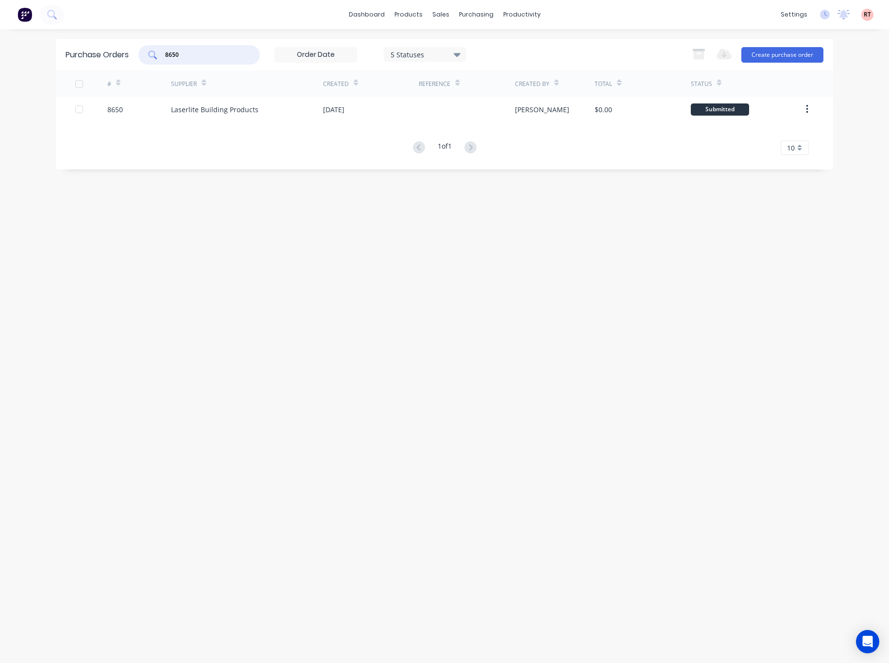
click at [220, 53] on input "8650" at bounding box center [204, 55] width 81 height 10
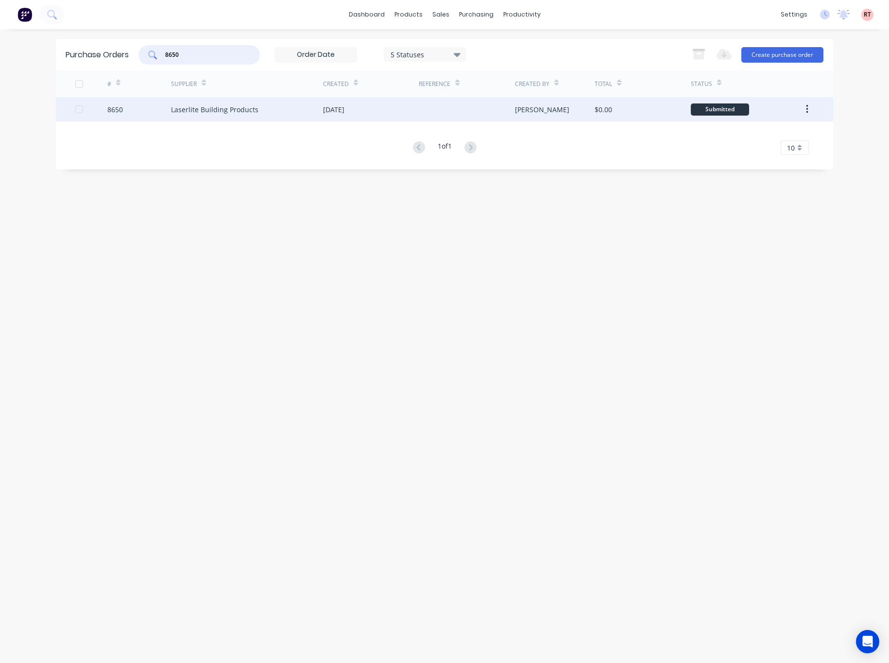
click at [269, 113] on div "Laserlite Building Products" at bounding box center [247, 109] width 152 height 24
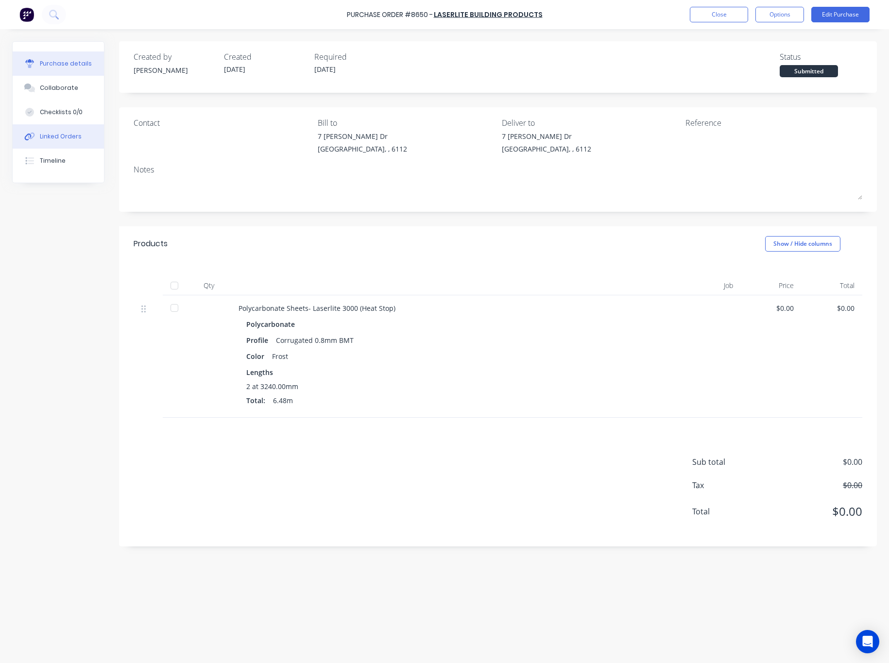
click at [76, 130] on button "Linked Orders" at bounding box center [58, 136] width 91 height 24
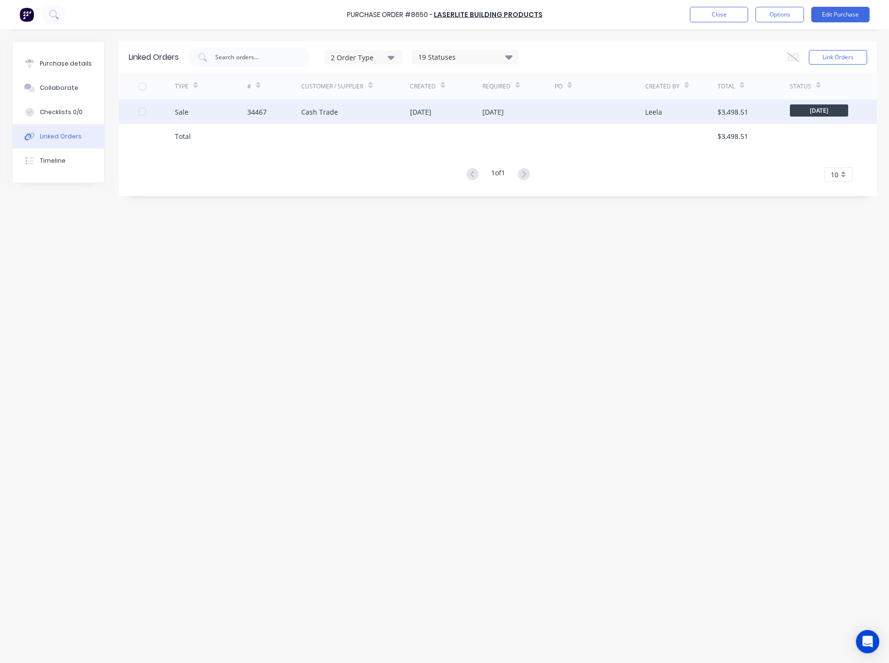
click at [258, 119] on div "34467" at bounding box center [274, 112] width 54 height 24
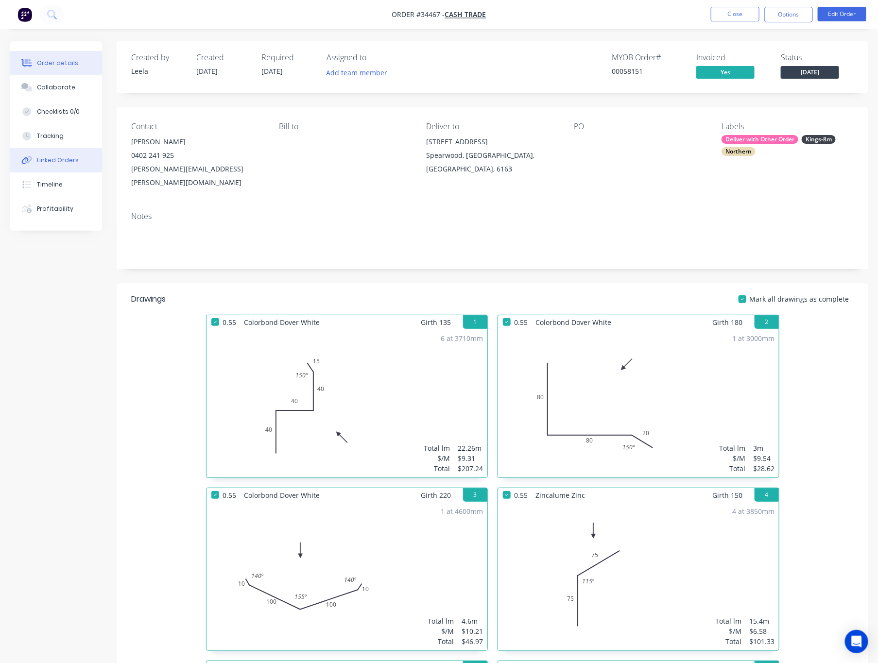
click at [62, 170] on button "Linked Orders" at bounding box center [56, 160] width 92 height 24
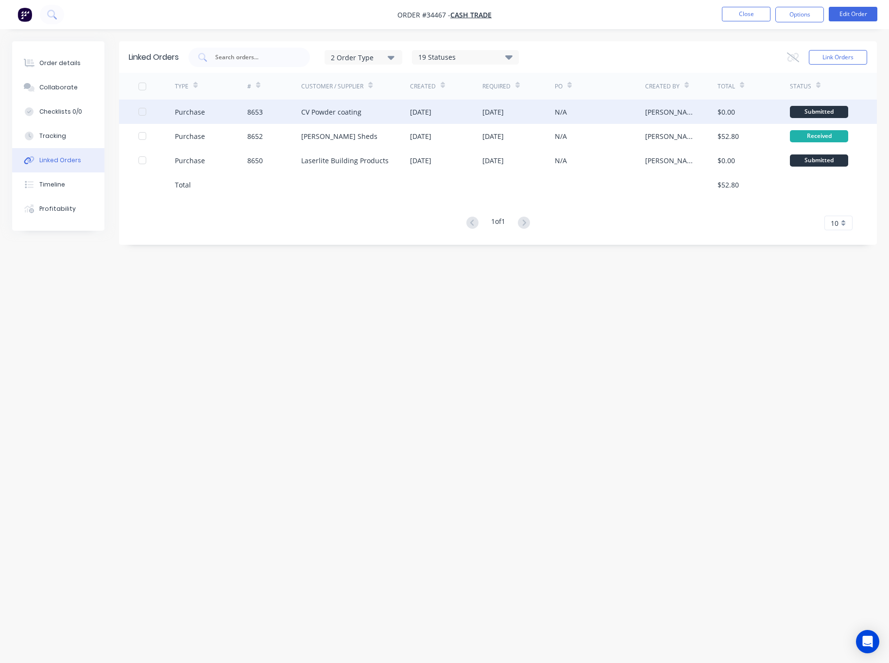
click at [455, 106] on div "10 Sep 2025" at bounding box center [446, 112] width 72 height 24
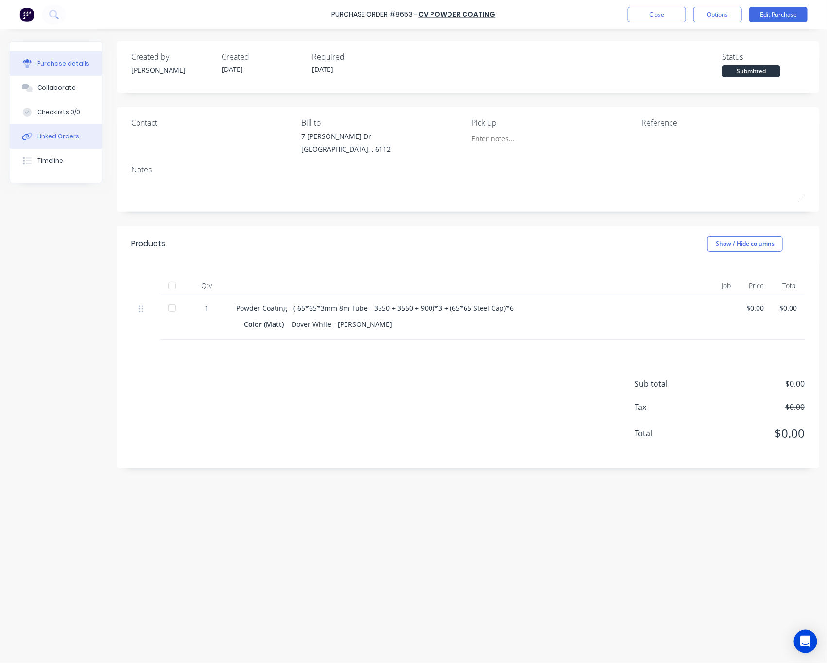
click at [57, 140] on div "Linked Orders" at bounding box center [58, 136] width 42 height 9
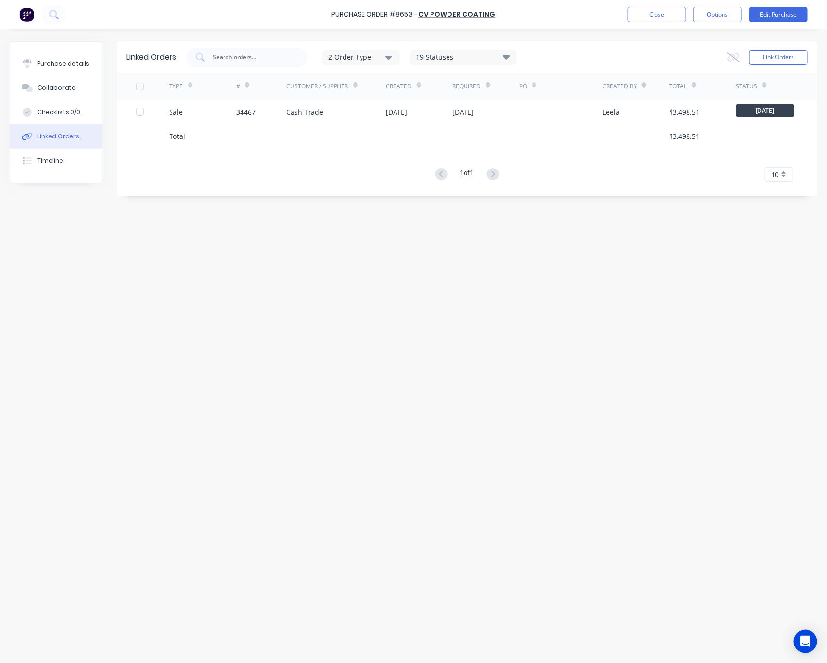
click at [345, 137] on div at bounding box center [336, 136] width 100 height 24
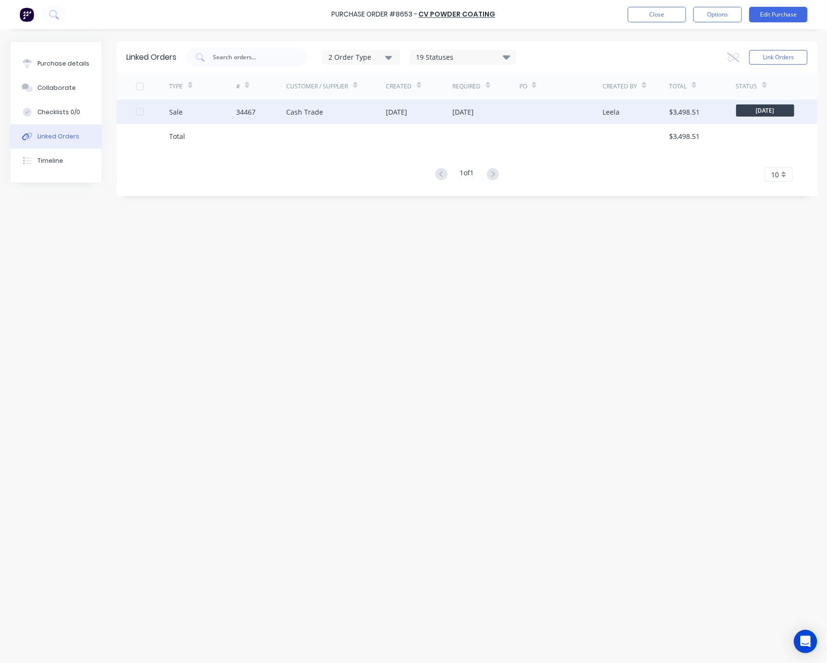
click at [345, 122] on div "Cash Trade" at bounding box center [336, 112] width 100 height 24
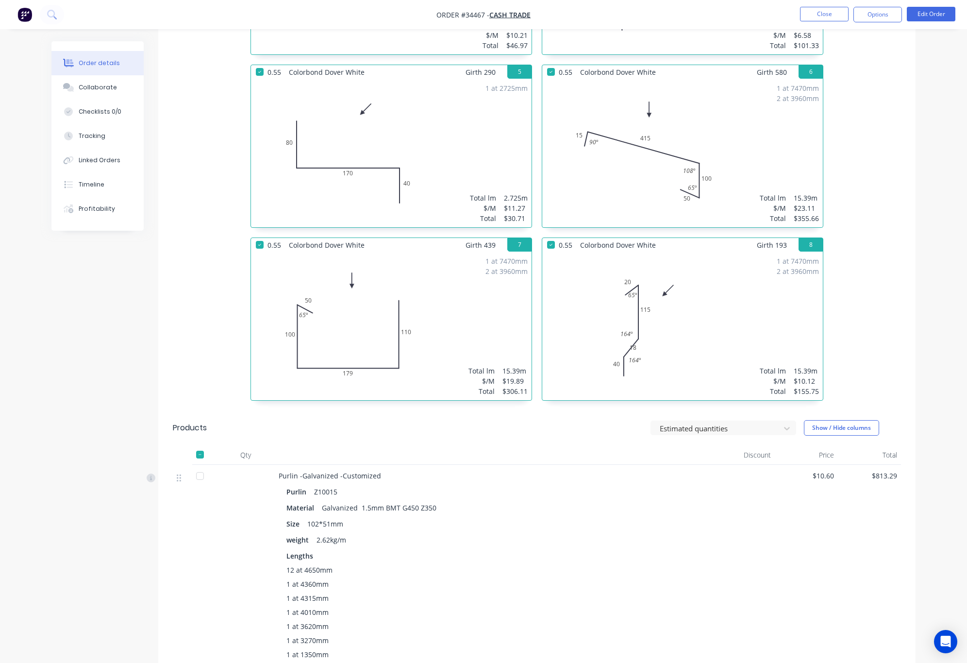
scroll to position [449, 0]
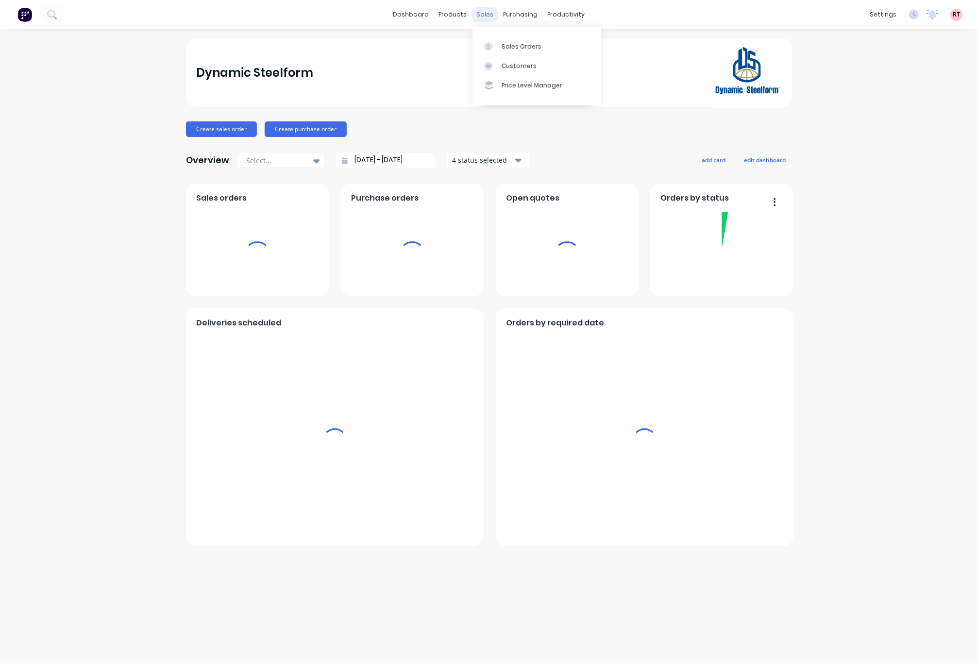
click at [485, 13] on div "sales" at bounding box center [485, 14] width 27 height 15
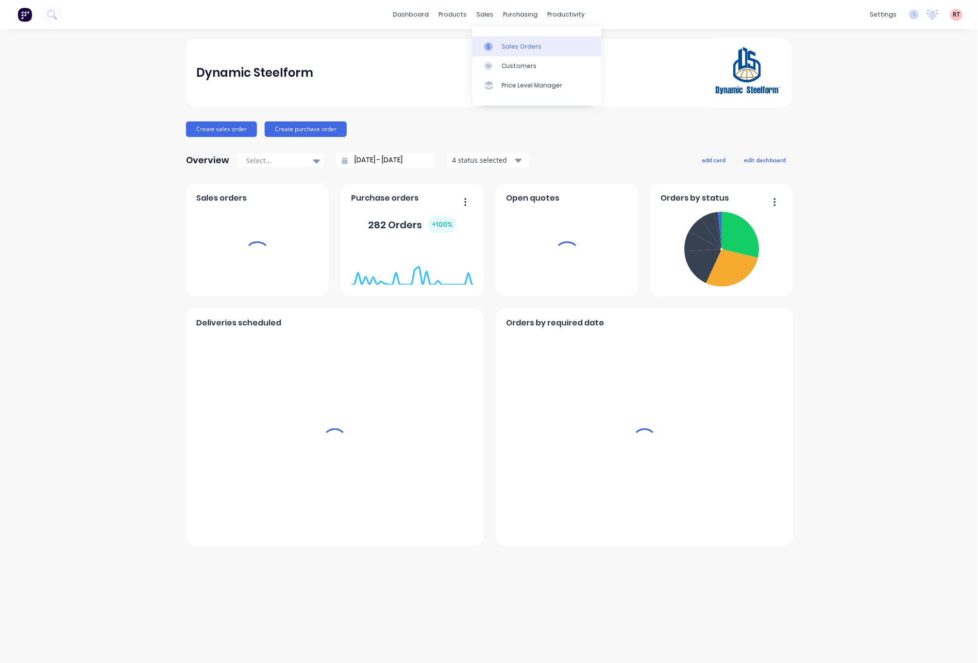
click at [525, 43] on div "Sales Orders" at bounding box center [522, 46] width 40 height 9
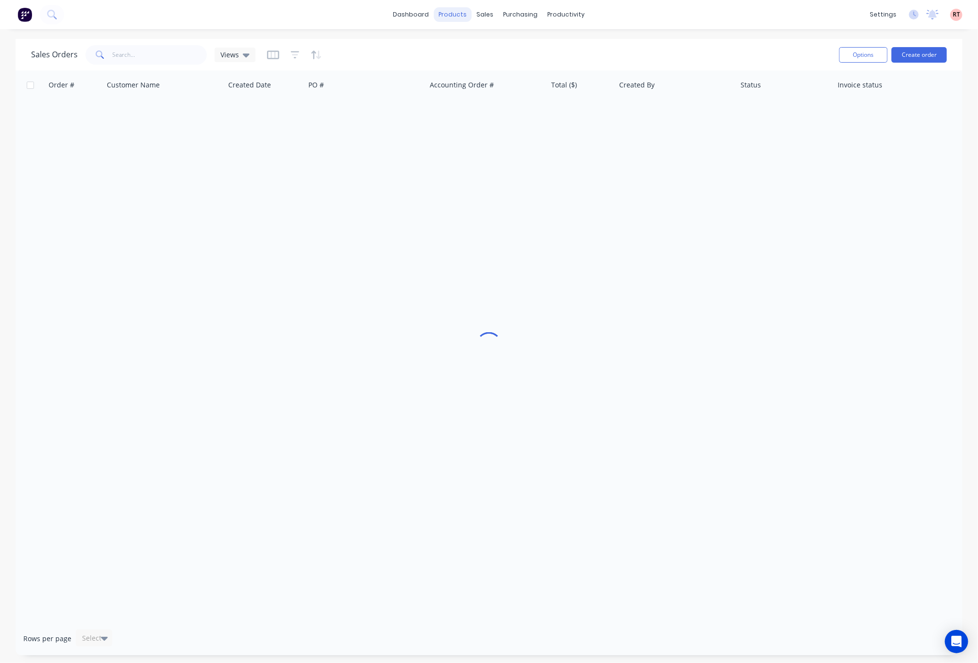
click at [462, 9] on div "products" at bounding box center [453, 14] width 38 height 15
click at [468, 44] on div "Product Catalogue" at bounding box center [496, 46] width 60 height 9
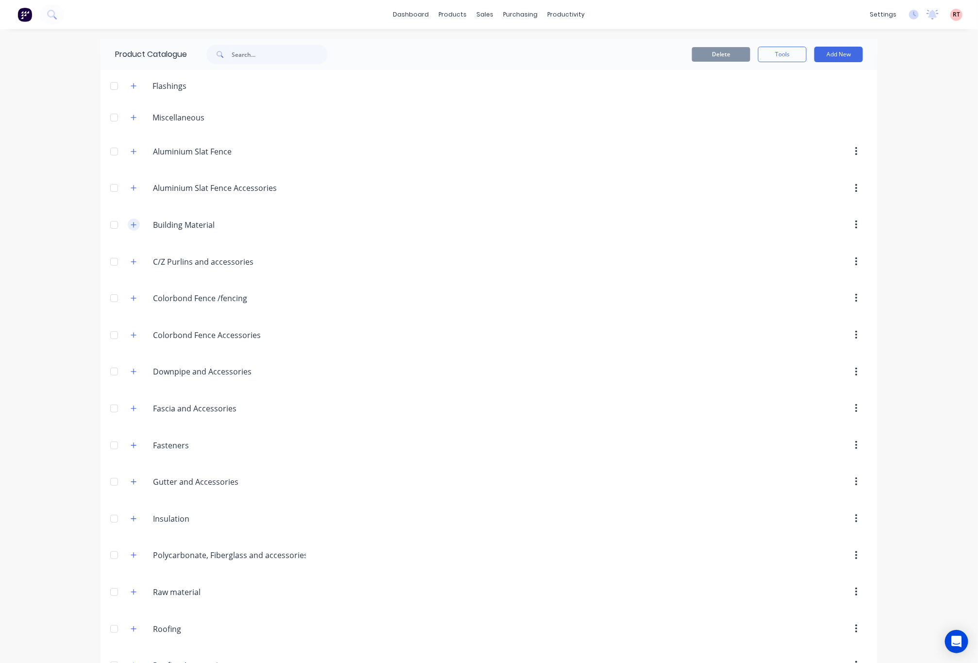
click at [131, 223] on icon "button" at bounding box center [134, 224] width 6 height 7
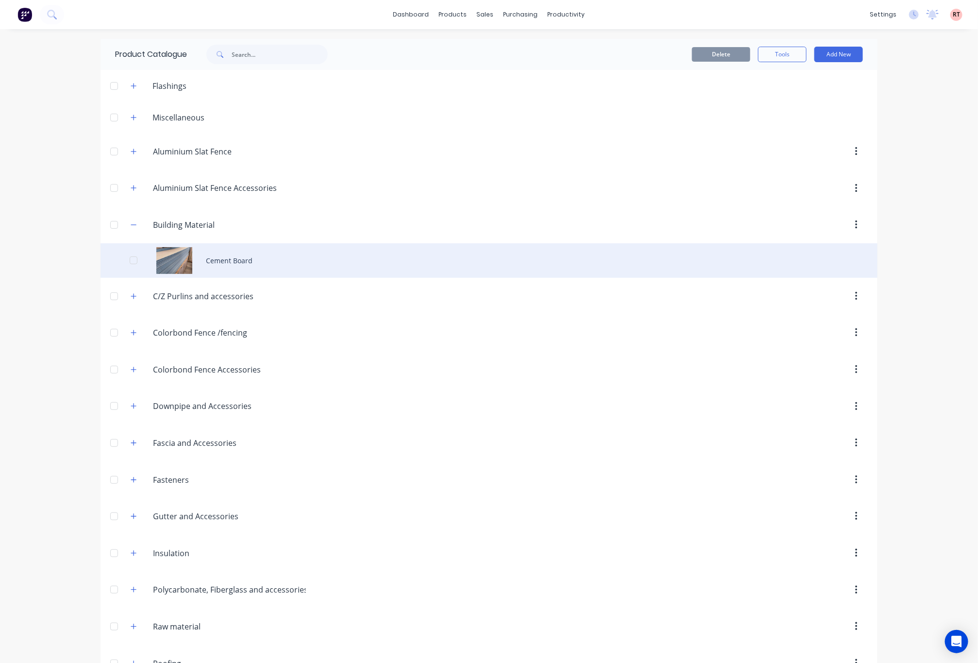
click at [248, 259] on div "Cement Board" at bounding box center [489, 260] width 777 height 34
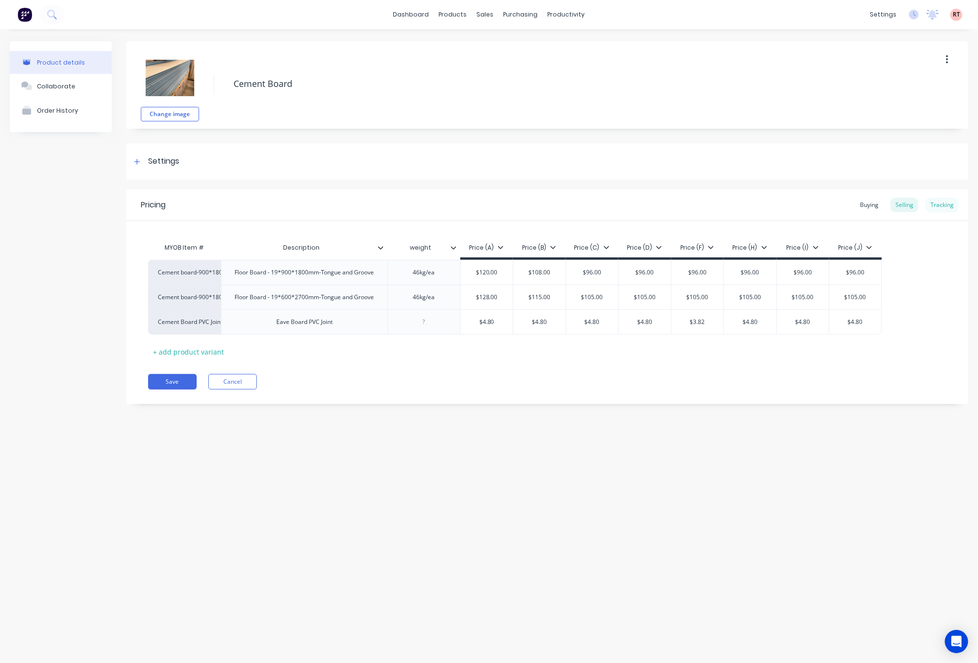
click at [948, 204] on div "Tracking" at bounding box center [942, 205] width 33 height 15
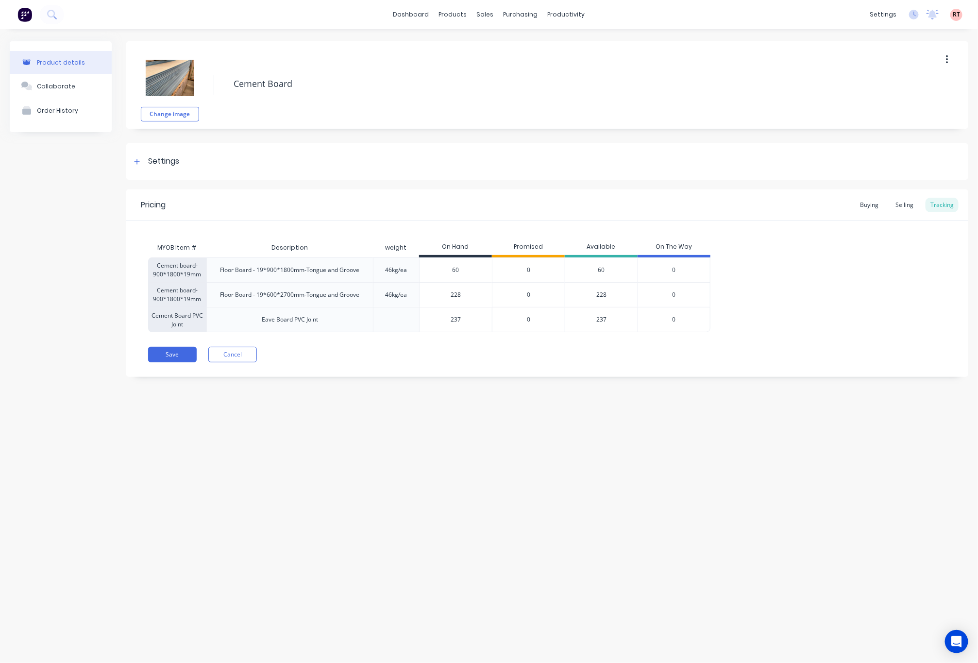
click at [492, 455] on div "Product details Collaborate Order History Change image Cement Board Settings Pr…" at bounding box center [489, 336] width 978 height 614
drag, startPoint x: 586, startPoint y: 289, endPoint x: 610, endPoint y: 295, distance: 24.0
click at [610, 295] on div "228" at bounding box center [601, 294] width 73 height 25
click at [543, 482] on div "Product details Collaborate Order History Change image Cement Board Settings Pr…" at bounding box center [489, 336] width 978 height 614
click at [162, 70] on img at bounding box center [170, 77] width 49 height 49
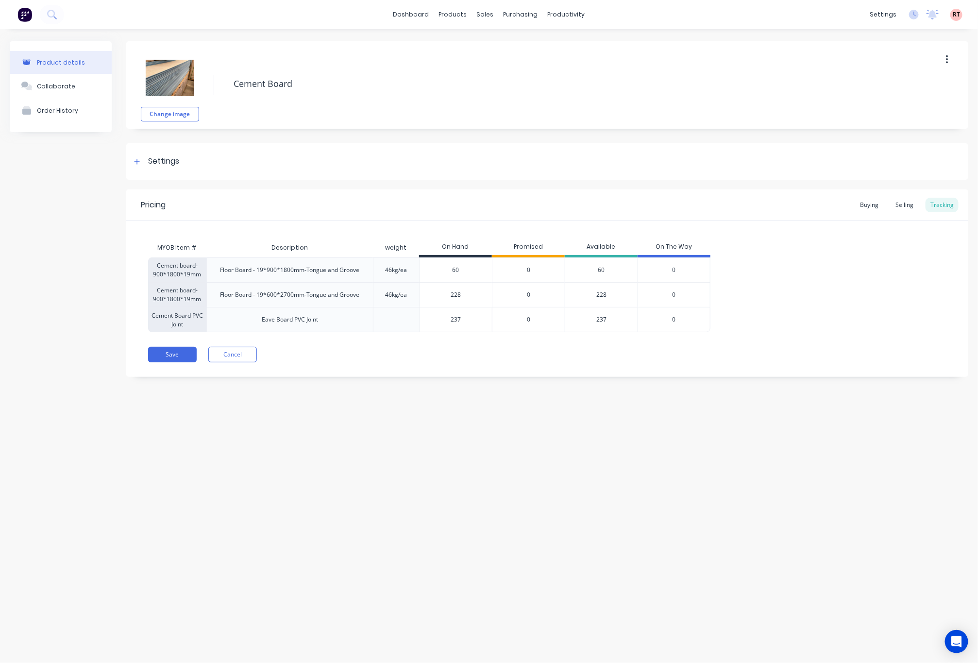
click at [184, 82] on img at bounding box center [170, 77] width 49 height 49
drag, startPoint x: 156, startPoint y: 292, endPoint x: 190, endPoint y: 299, distance: 34.3
click at [190, 299] on div "Cement board-900*1800*19mm" at bounding box center [177, 294] width 58 height 25
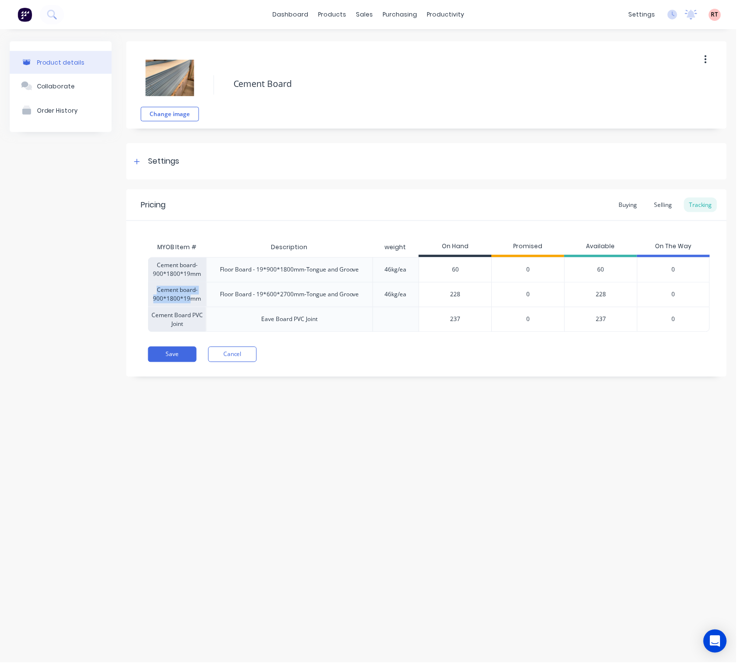
type textarea "x"
click at [382, 66] on div "Customers" at bounding box center [399, 66] width 35 height 9
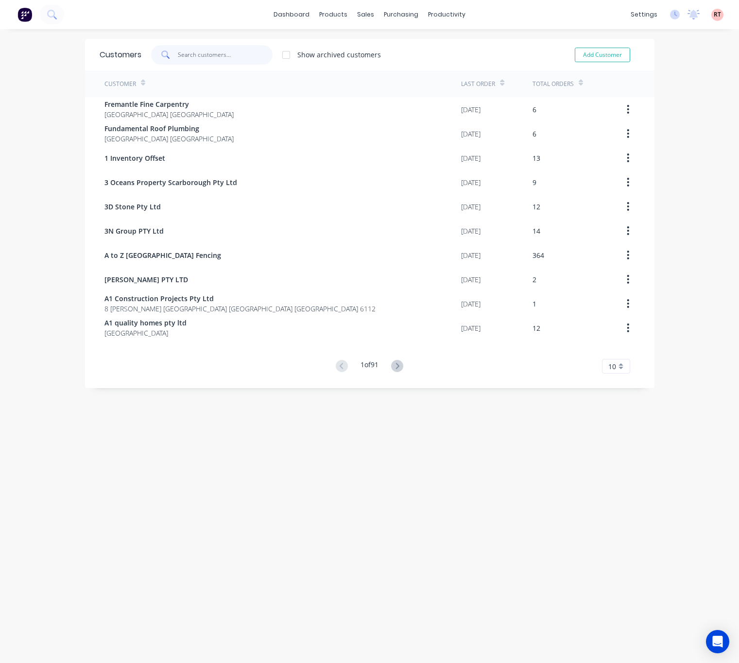
click at [221, 50] on input "text" at bounding box center [225, 54] width 95 height 19
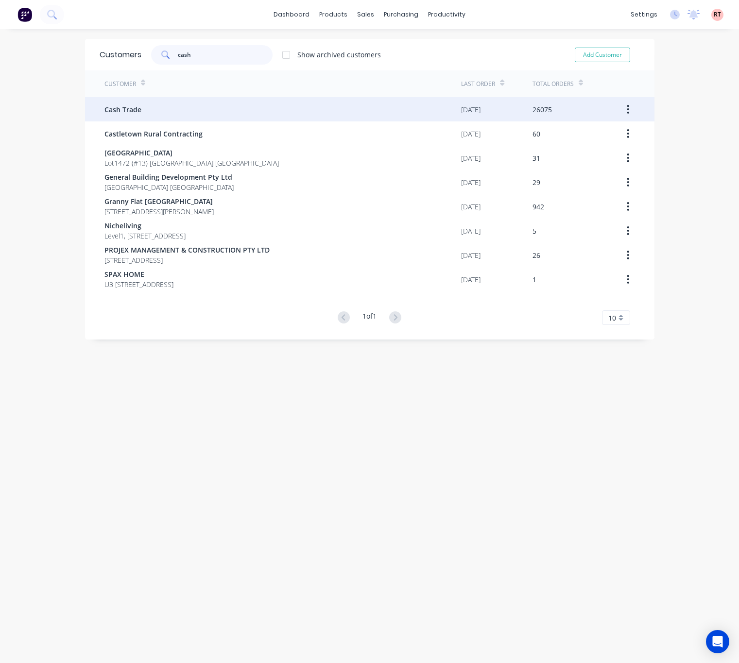
type input "cash"
click at [180, 105] on div "Cash Trade" at bounding box center [282, 109] width 357 height 24
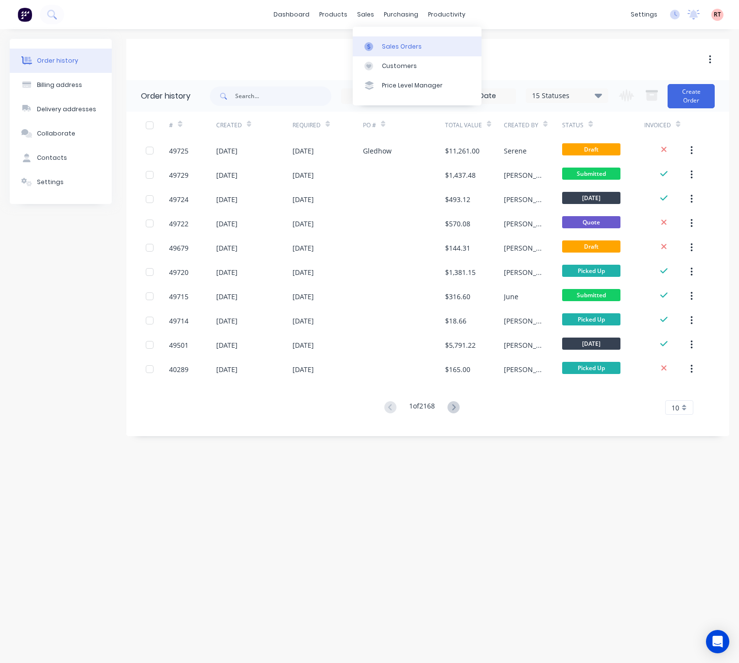
click at [385, 45] on div "Sales Orders" at bounding box center [402, 46] width 40 height 9
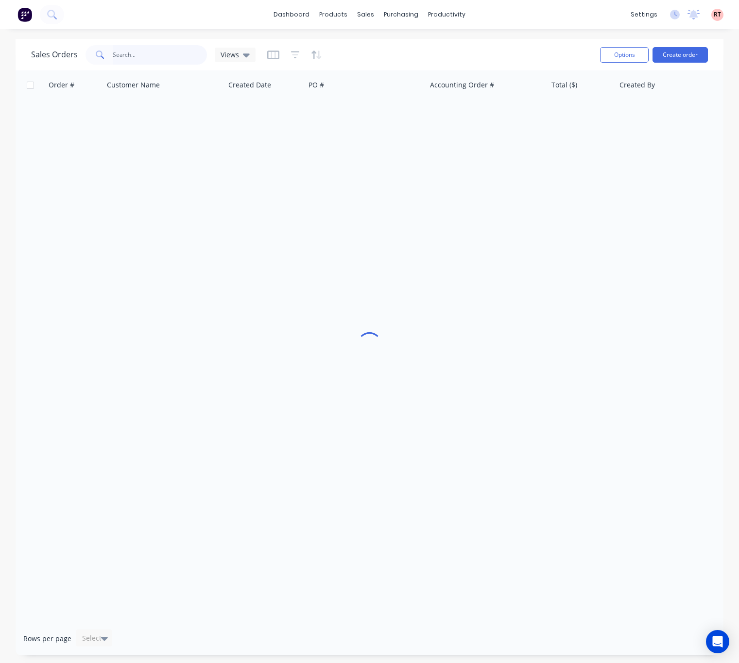
click at [149, 55] on input "text" at bounding box center [160, 54] width 95 height 19
type input "cash"
click at [385, 63] on div "Customers" at bounding box center [399, 66] width 35 height 9
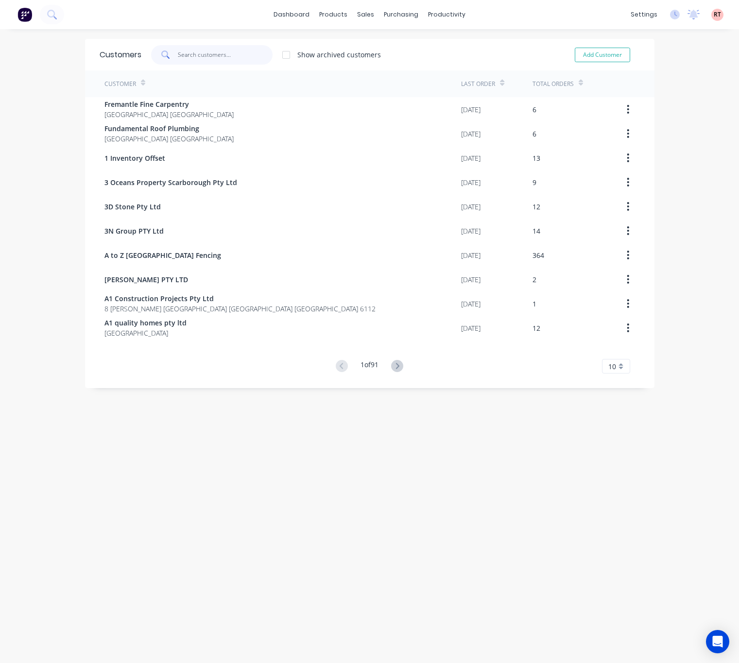
click at [188, 50] on input "text" at bounding box center [225, 54] width 95 height 19
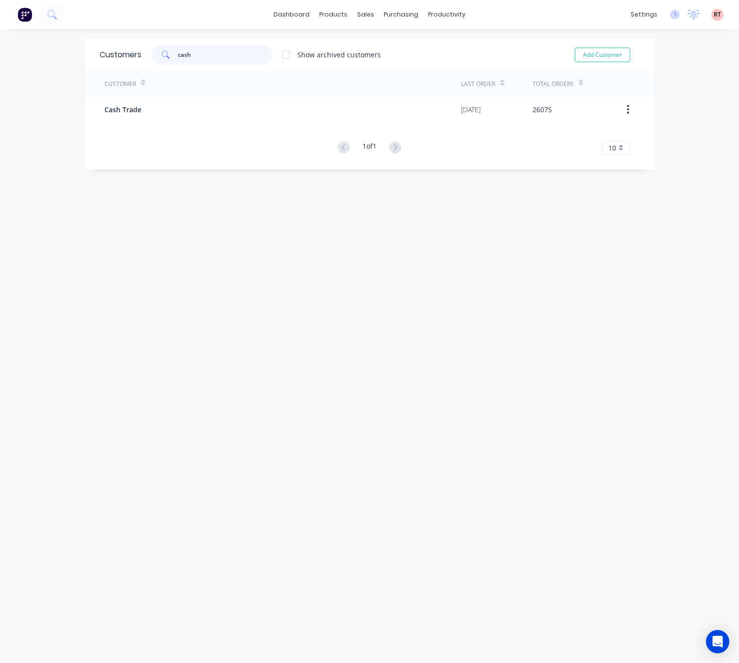
type input "cash"
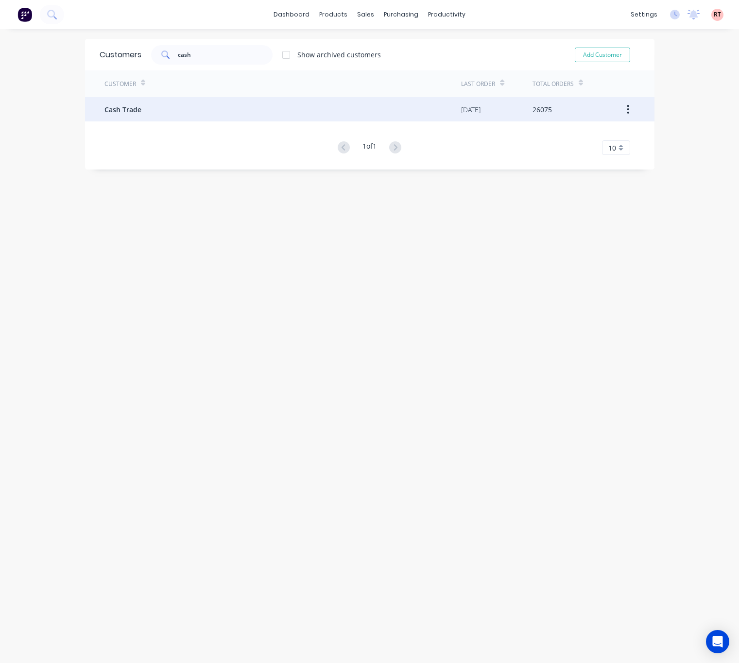
click at [181, 114] on div "Cash Trade" at bounding box center [282, 109] width 357 height 24
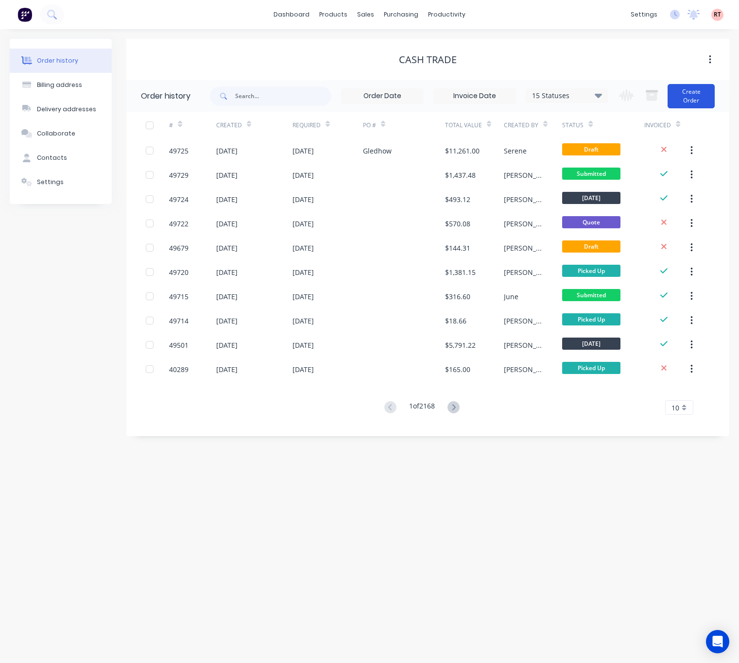
click at [675, 92] on button "Create Order" at bounding box center [690, 96] width 47 height 24
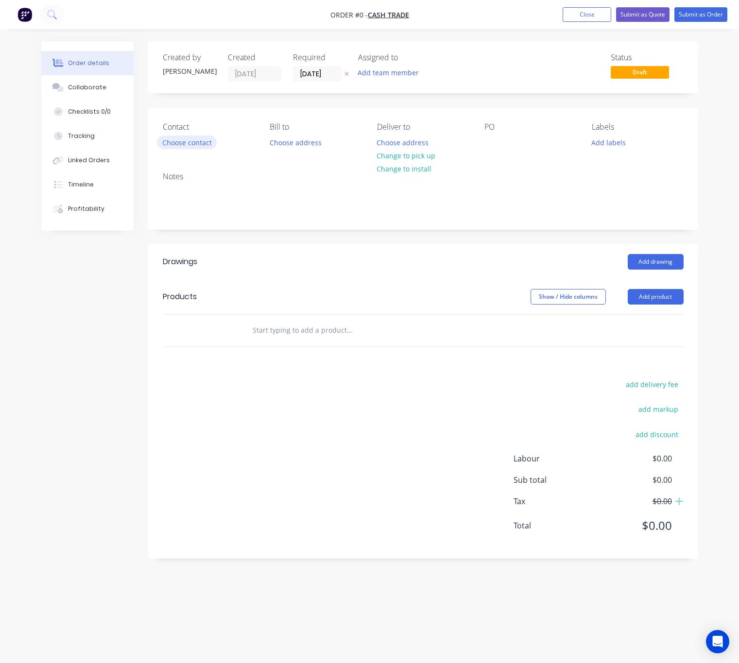
click at [199, 142] on button "Choose contact" at bounding box center [187, 142] width 60 height 13
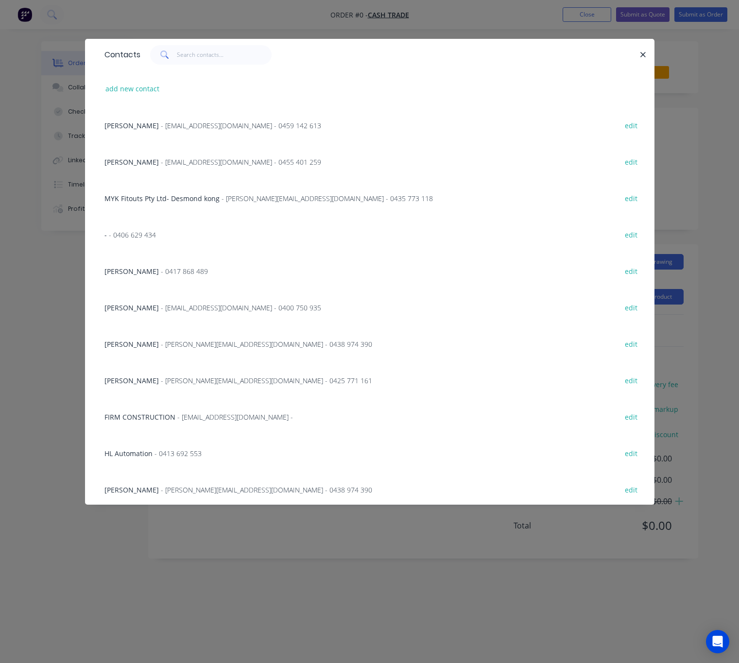
drag, startPoint x: 259, startPoint y: 14, endPoint x: 229, endPoint y: 57, distance: 53.4
click at [259, 16] on div "Contacts add new contact [PERSON_NAME] - [EMAIL_ADDRESS][DOMAIN_NAME] - 0459 14…" at bounding box center [369, 331] width 739 height 663
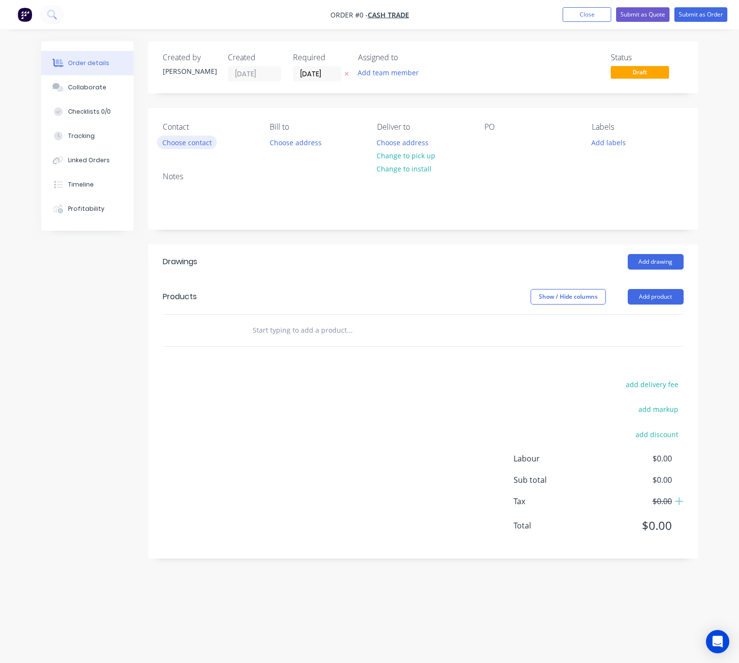
click at [192, 145] on button "Choose contact" at bounding box center [187, 142] width 60 height 13
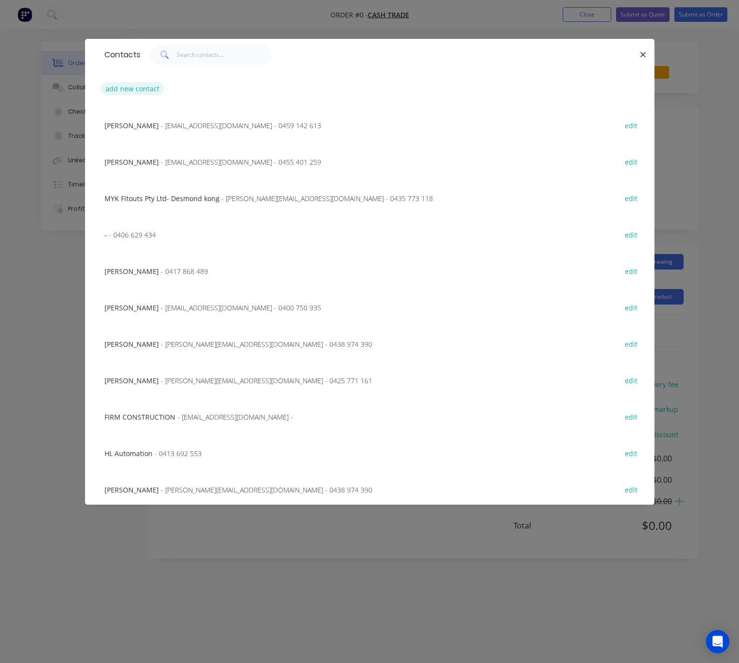
click at [140, 89] on button "add new contact" at bounding box center [133, 88] width 64 height 13
select select "AU"
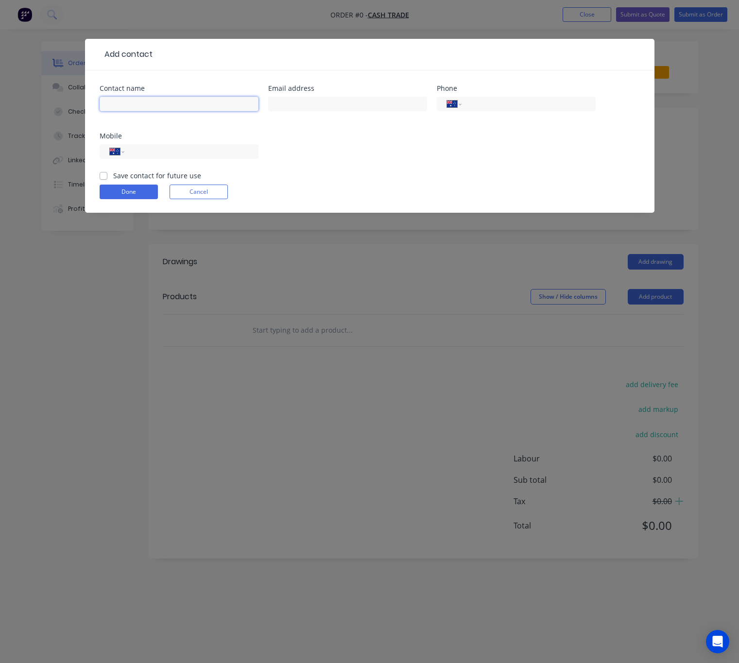
click at [148, 105] on input "text" at bounding box center [179, 104] width 159 height 15
type input "[PERSON_NAME]"
click at [478, 101] on input "tel" at bounding box center [526, 104] width 117 height 11
drag, startPoint x: 489, startPoint y: 89, endPoint x: 466, endPoint y: 100, distance: 24.6
click at [459, 89] on div "Phone" at bounding box center [516, 88] width 159 height 7
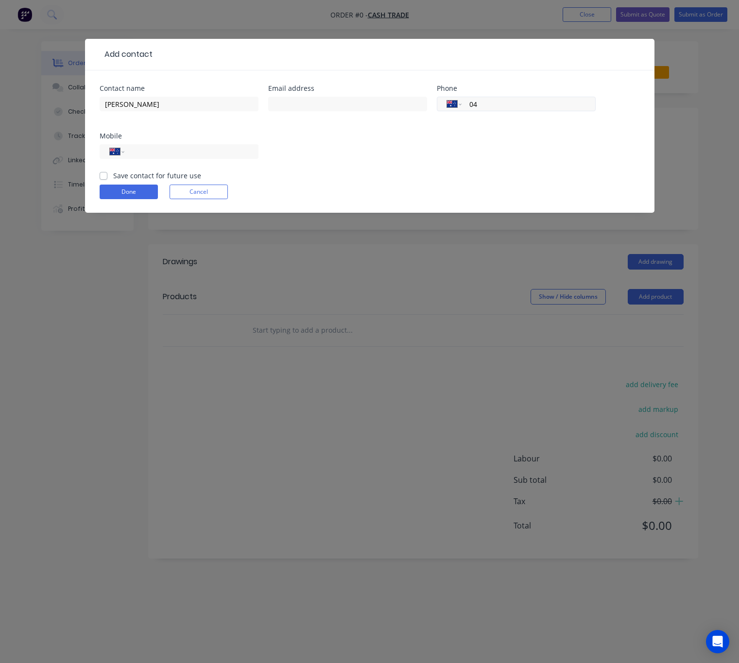
drag, startPoint x: 483, startPoint y: 102, endPoint x: 455, endPoint y: 102, distance: 27.7
click at [455, 102] on div "International [GEOGRAPHIC_DATA] [GEOGRAPHIC_DATA] [GEOGRAPHIC_DATA] [GEOGRAPHIC…" at bounding box center [516, 104] width 159 height 15
type input "04"
drag, startPoint x: 479, startPoint y: 102, endPoint x: 444, endPoint y: 111, distance: 36.0
click at [444, 111] on div "International [GEOGRAPHIC_DATA] [GEOGRAPHIC_DATA] [GEOGRAPHIC_DATA] [GEOGRAPHIC…" at bounding box center [516, 108] width 159 height 29
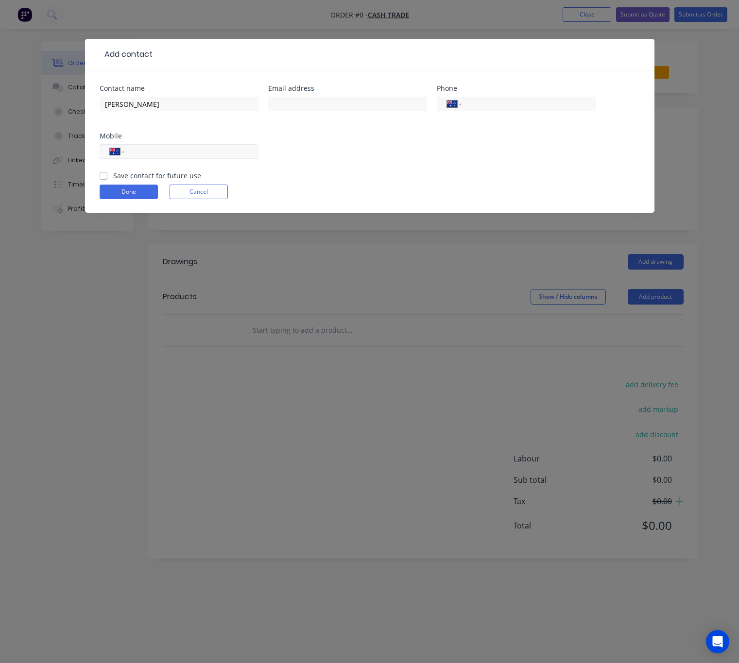
click at [146, 146] on input "tel" at bounding box center [189, 151] width 117 height 11
click at [121, 195] on button "Done" at bounding box center [129, 192] width 58 height 15
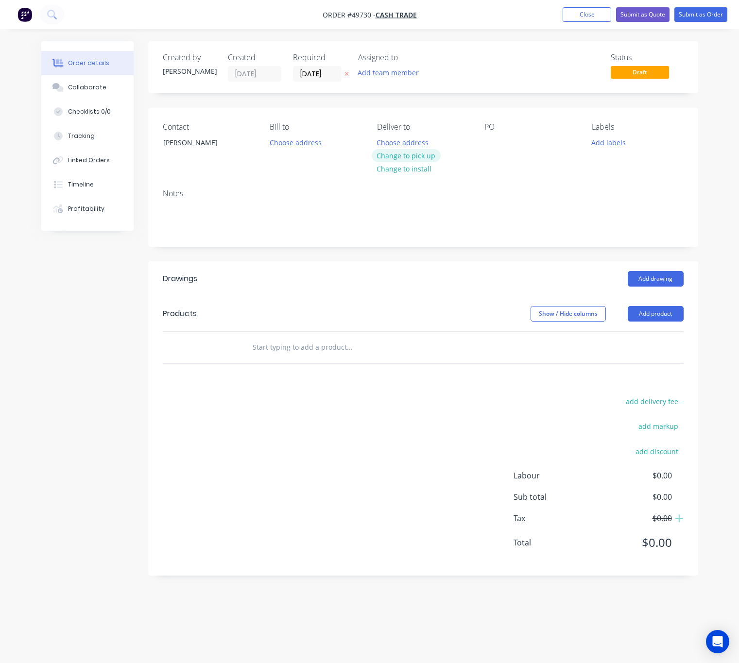
click at [413, 152] on button "Change to pick up" at bounding box center [406, 155] width 69 height 13
click at [647, 317] on button "Add product" at bounding box center [656, 314] width 56 height 16
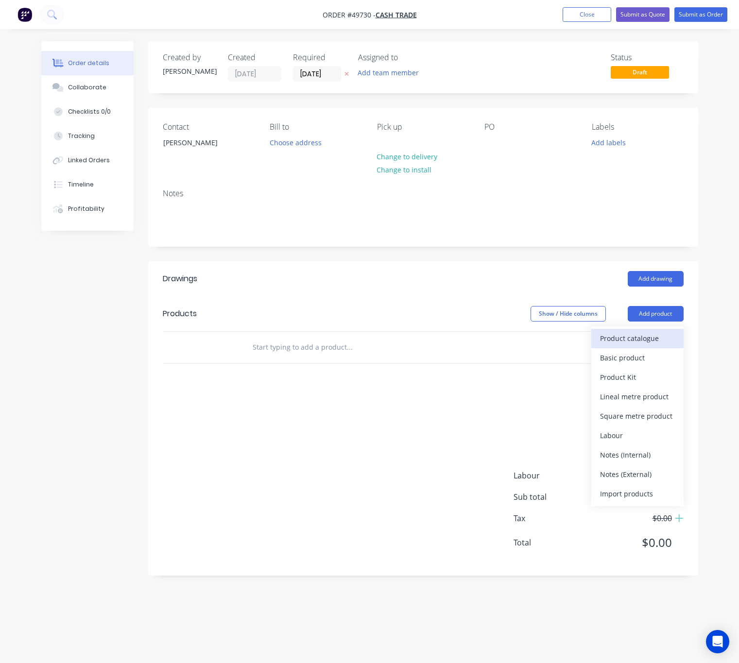
click at [642, 334] on div "Product catalogue" at bounding box center [637, 338] width 75 height 14
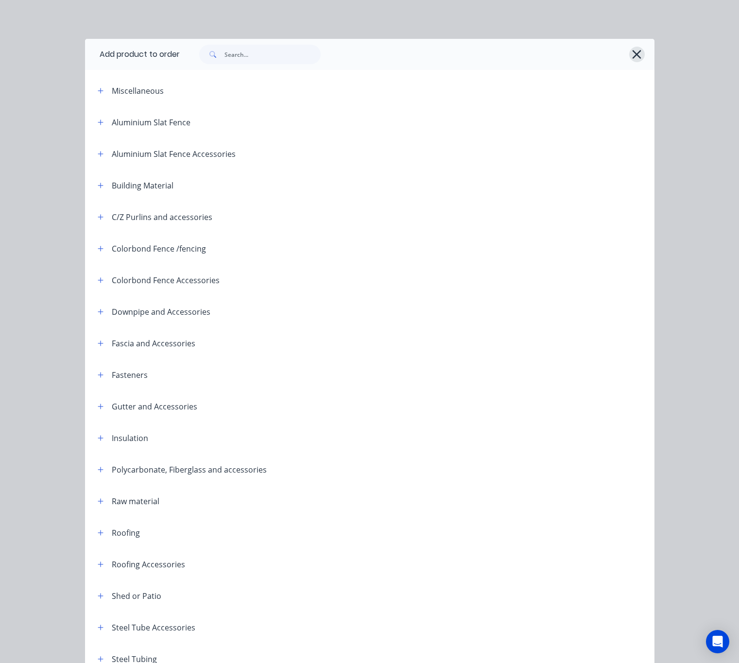
click at [631, 59] on icon "button" at bounding box center [636, 55] width 10 height 14
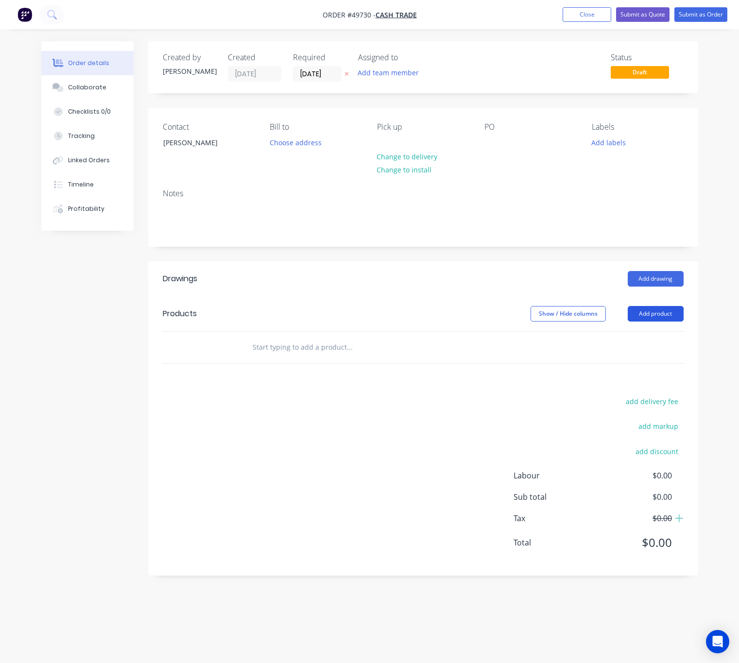
click at [653, 319] on button "Add product" at bounding box center [656, 314] width 56 height 16
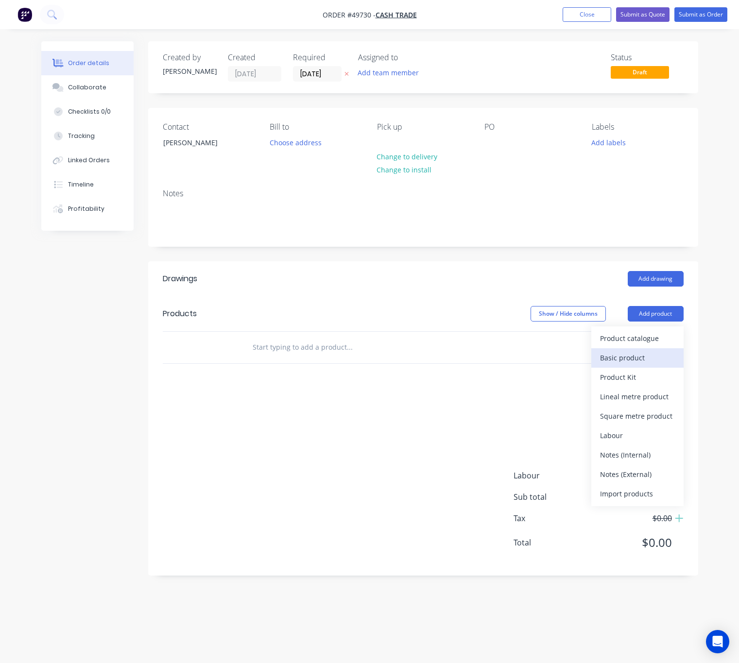
click at [653, 360] on div "Basic product" at bounding box center [637, 358] width 75 height 14
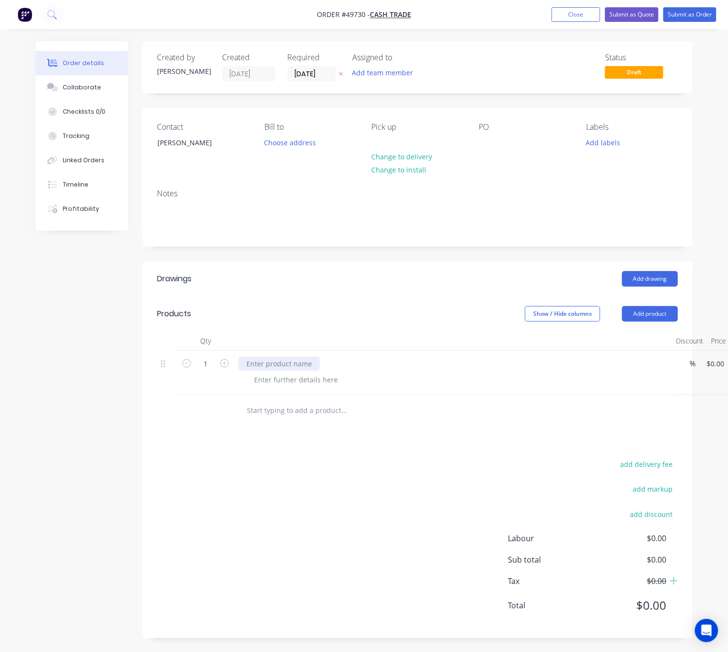
click at [290, 360] on div at bounding box center [278, 363] width 81 height 14
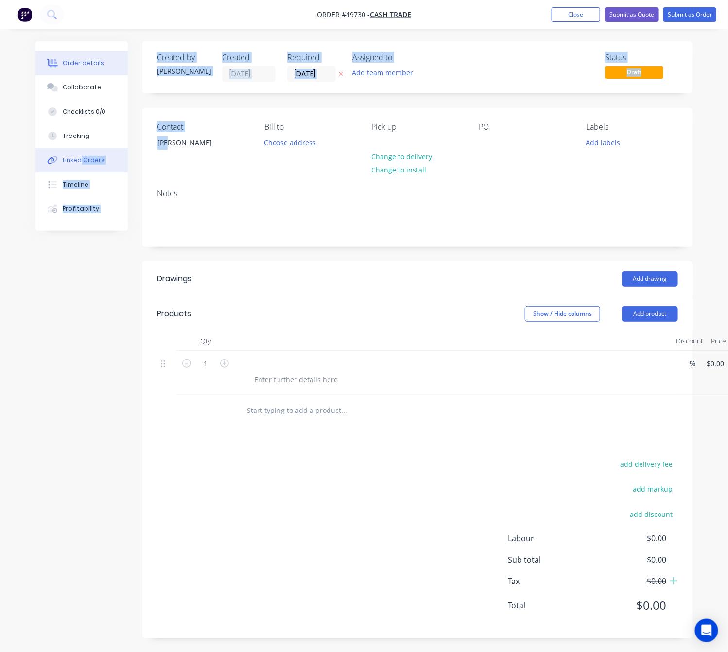
drag, startPoint x: 163, startPoint y: 146, endPoint x: 72, endPoint y: 151, distance: 91.4
click at [72, 151] on div "Order details Collaborate Checklists 0/0 Tracking Linked Orders Timeline Profit…" at bounding box center [364, 346] width 676 height 611
click at [526, 63] on div "Status Draft" at bounding box center [563, 67] width 228 height 29
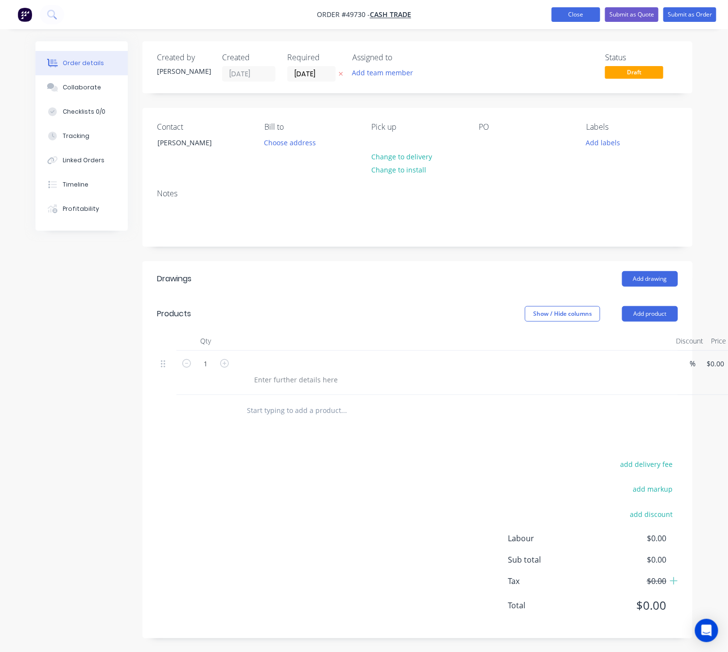
click at [581, 9] on button "Close" at bounding box center [575, 14] width 49 height 15
